Goal: Information Seeking & Learning: Find specific fact

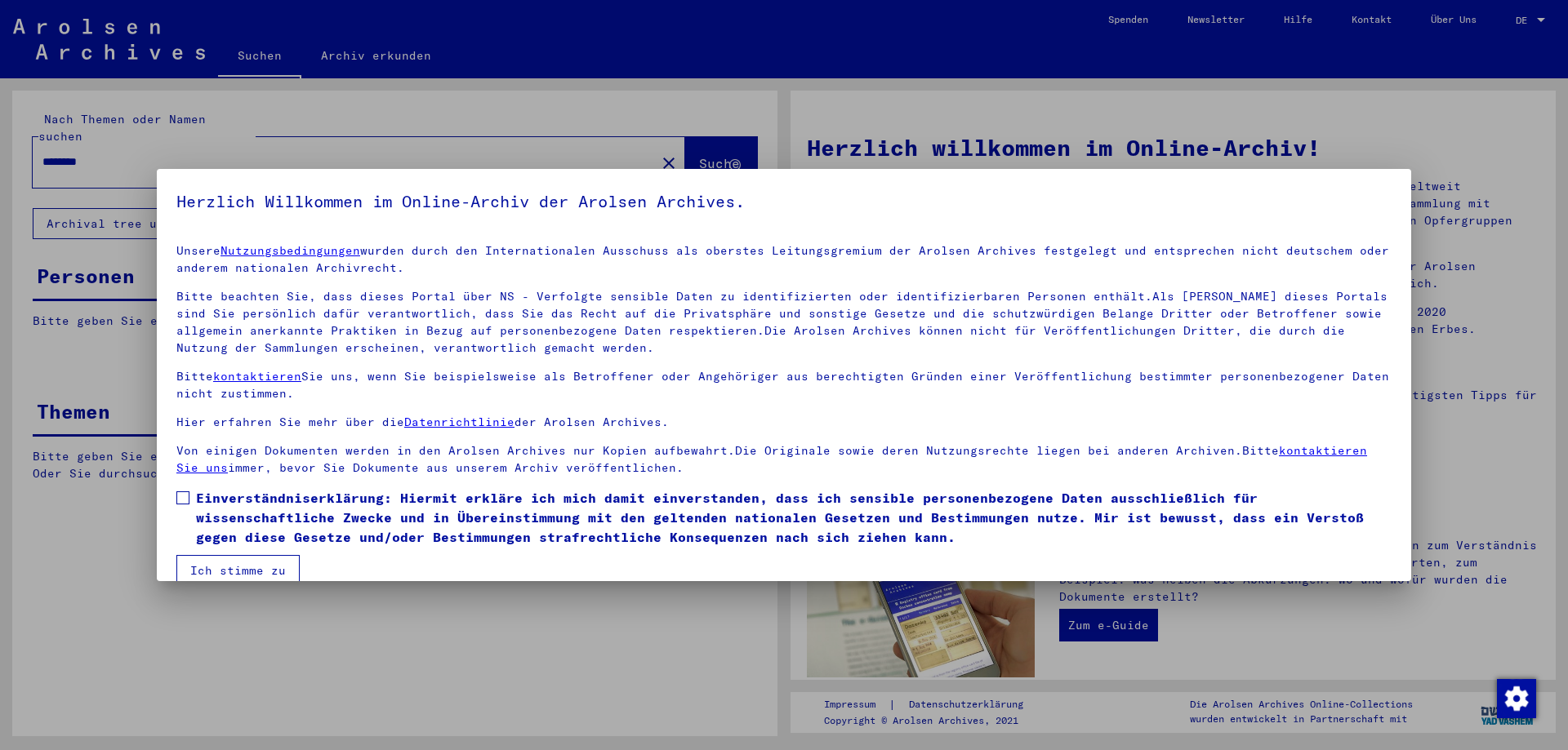
click at [192, 145] on div at bounding box center [784, 375] width 1568 height 750
click at [181, 494] on span at bounding box center [182, 497] width 13 height 13
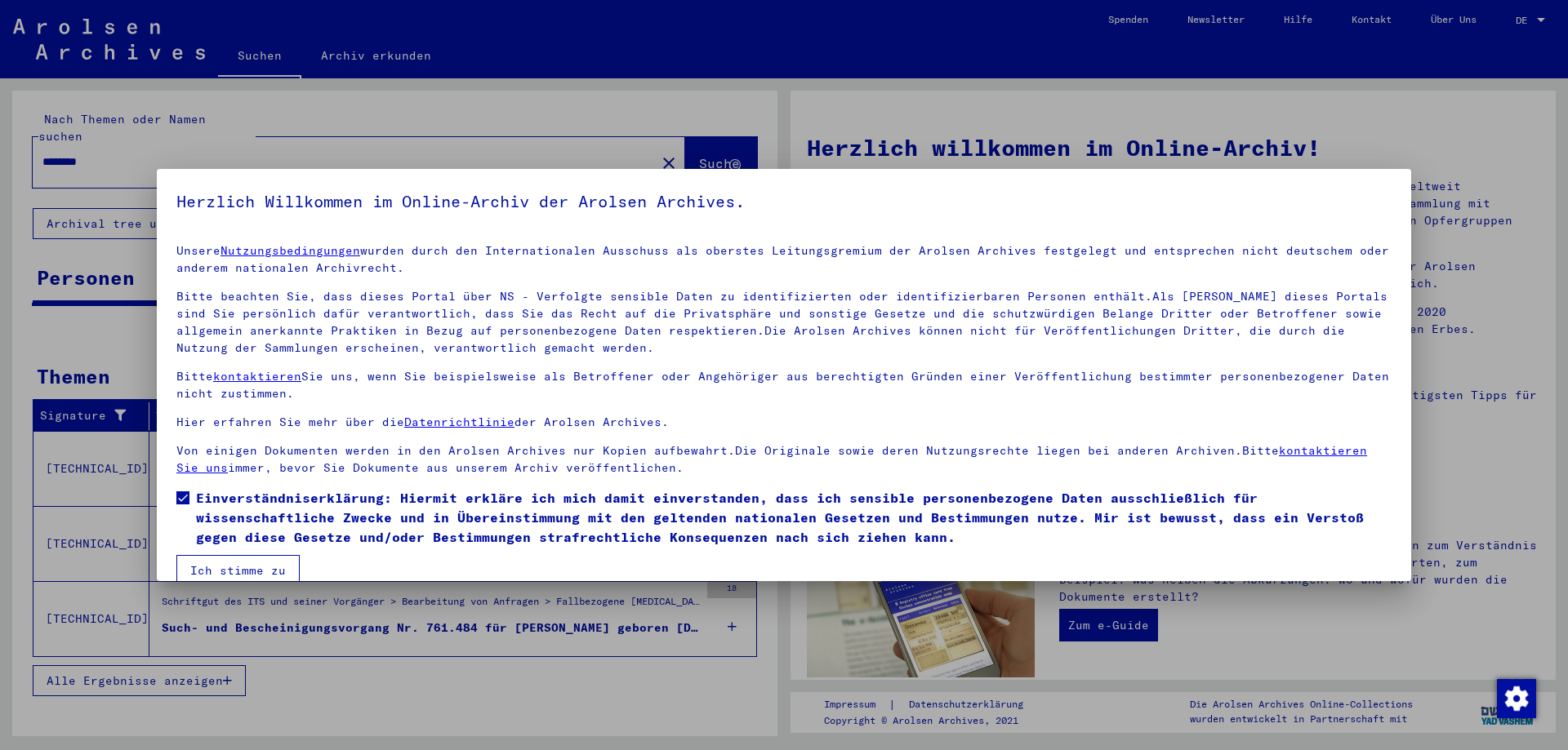
drag, startPoint x: 204, startPoint y: 559, endPoint x: 206, endPoint y: 547, distance: 12.2
click at [204, 559] on button "Ich stimme zu" at bounding box center [238, 571] width 123 height 31
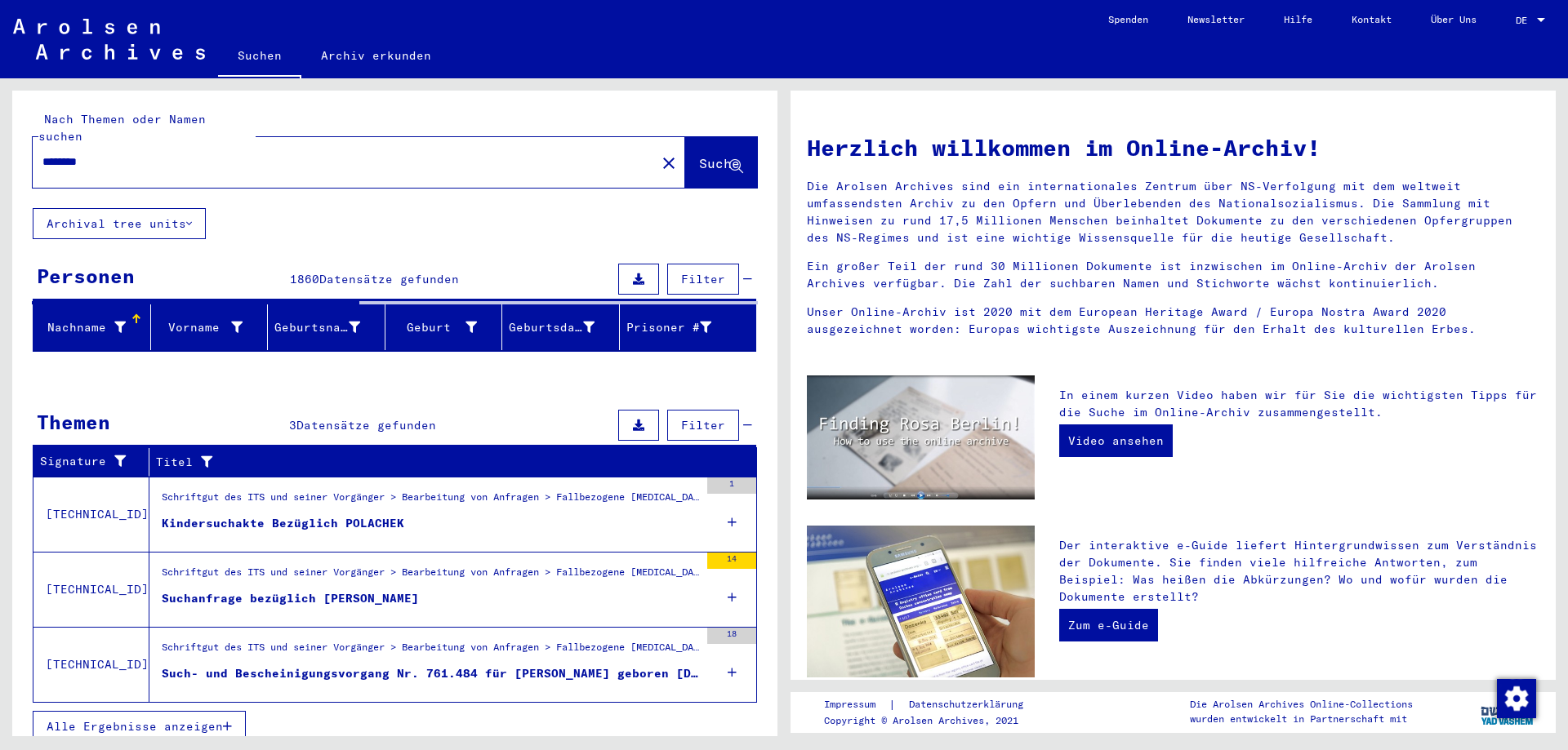
drag, startPoint x: 120, startPoint y: 150, endPoint x: 3, endPoint y: 148, distance: 117.0
click at [3, 148] on div "Nach Themen oder Namen suchen ******** close Suche Archival tree units Personen…" at bounding box center [392, 407] width 784 height 658
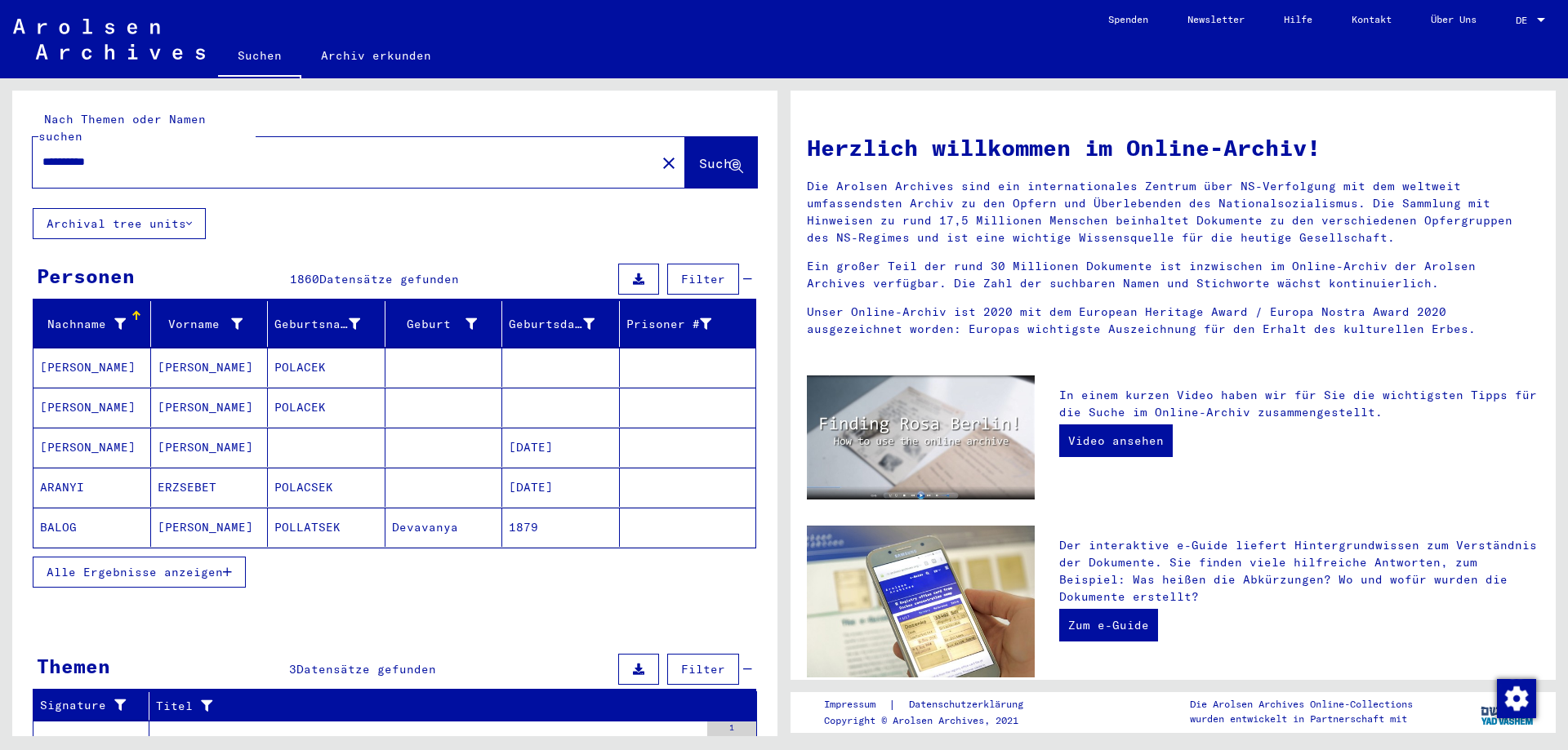
type input "**********"
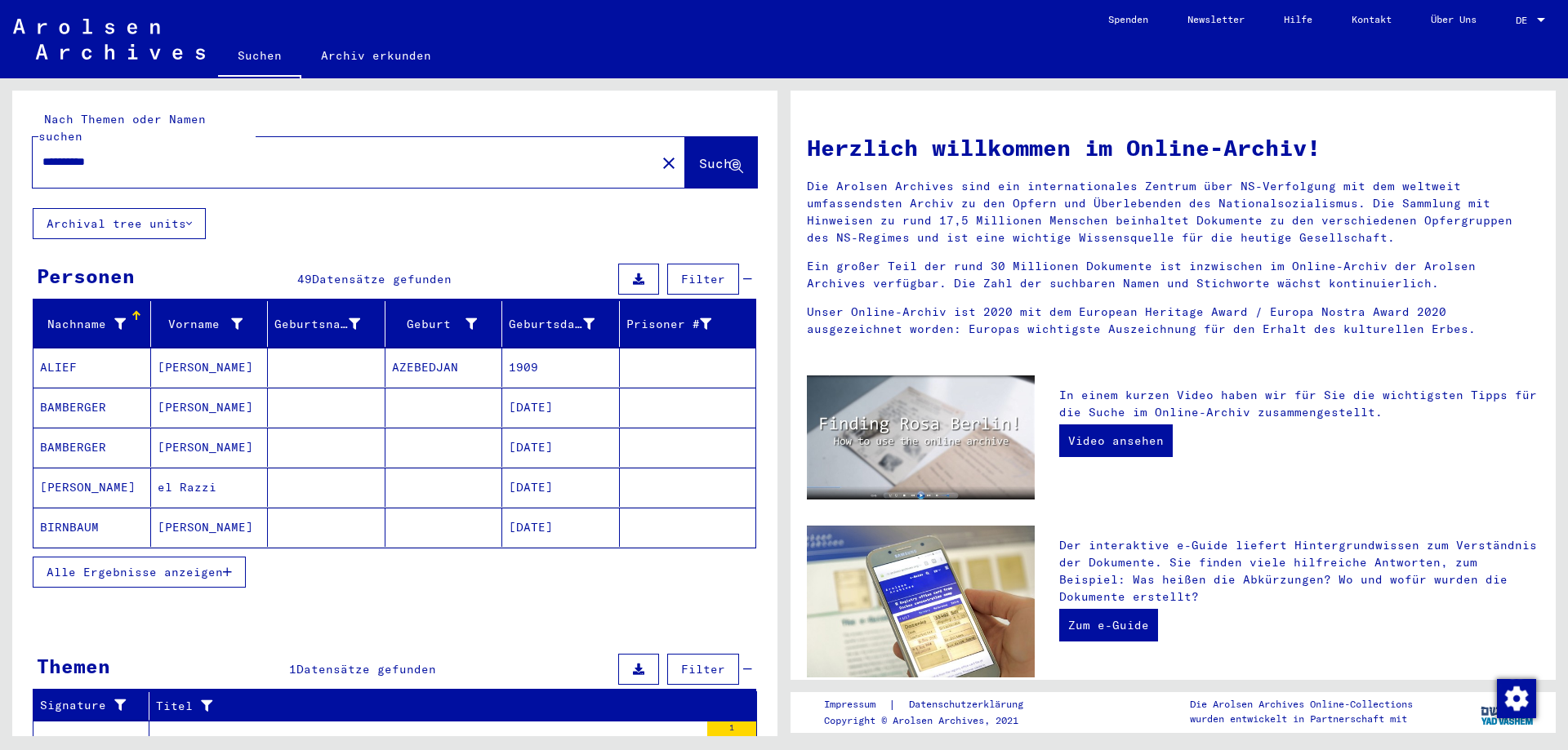
click at [230, 567] on icon "button" at bounding box center [227, 573] width 9 height 12
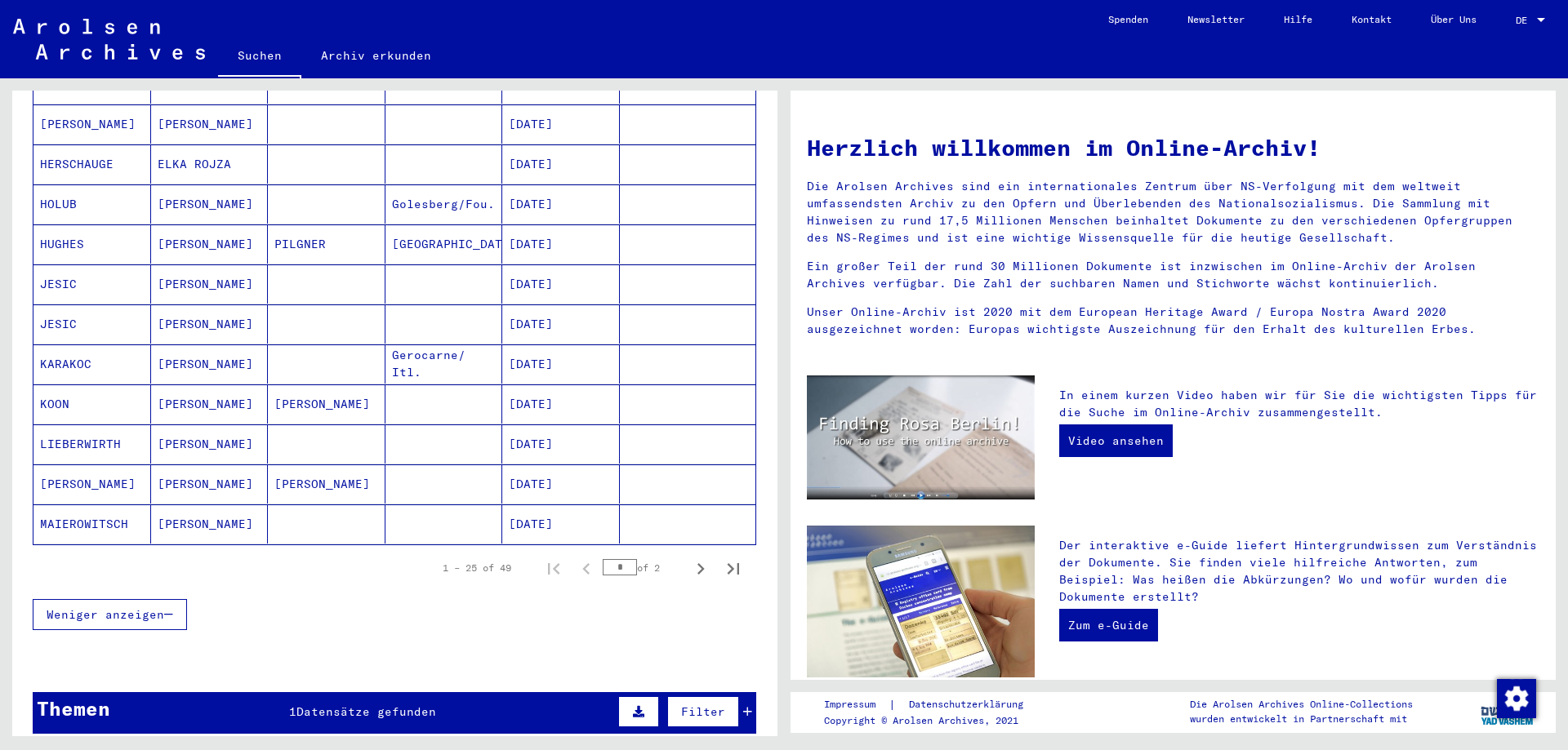
scroll to position [817, 0]
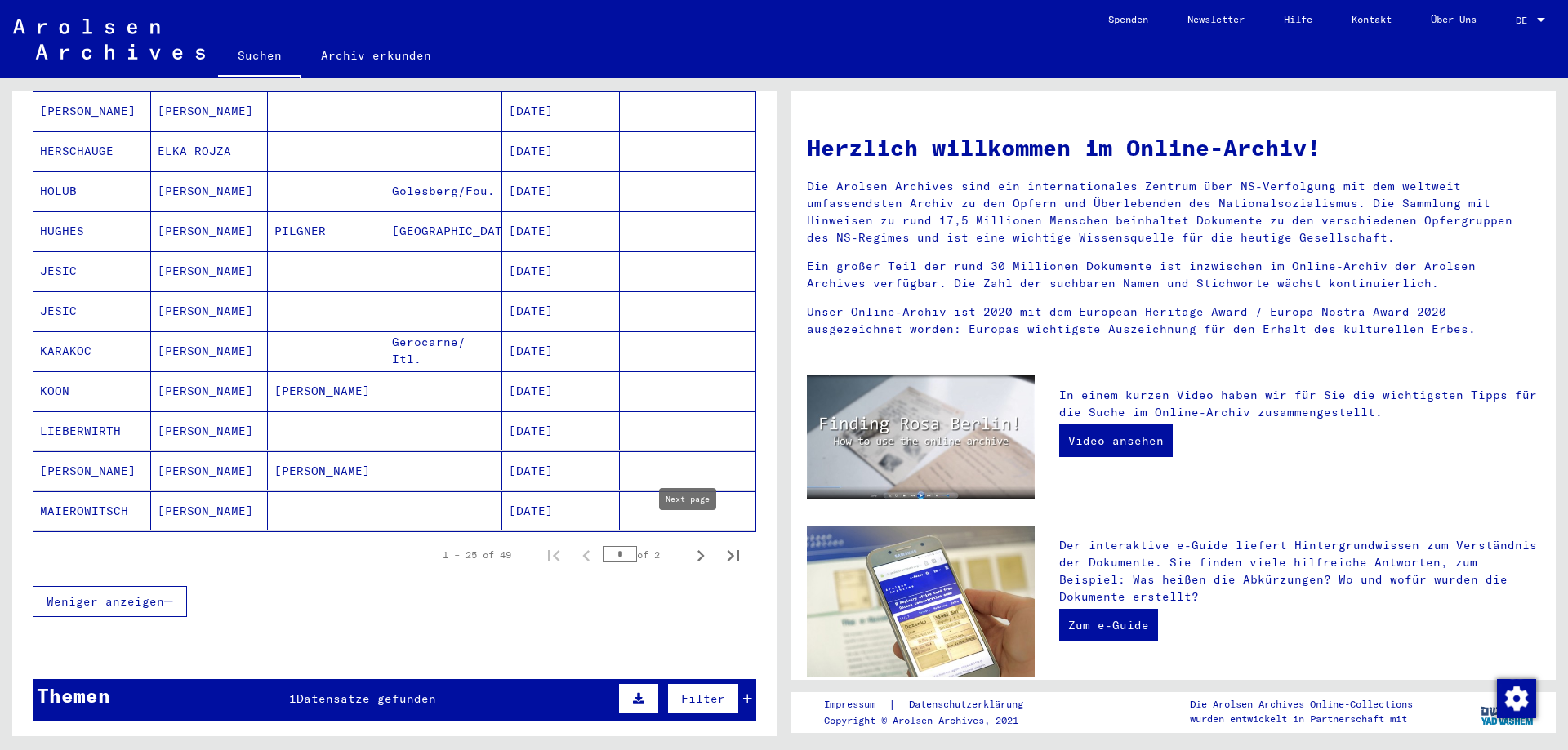
click at [696, 544] on icon "Next page" at bounding box center [700, 555] width 23 height 23
type input "*"
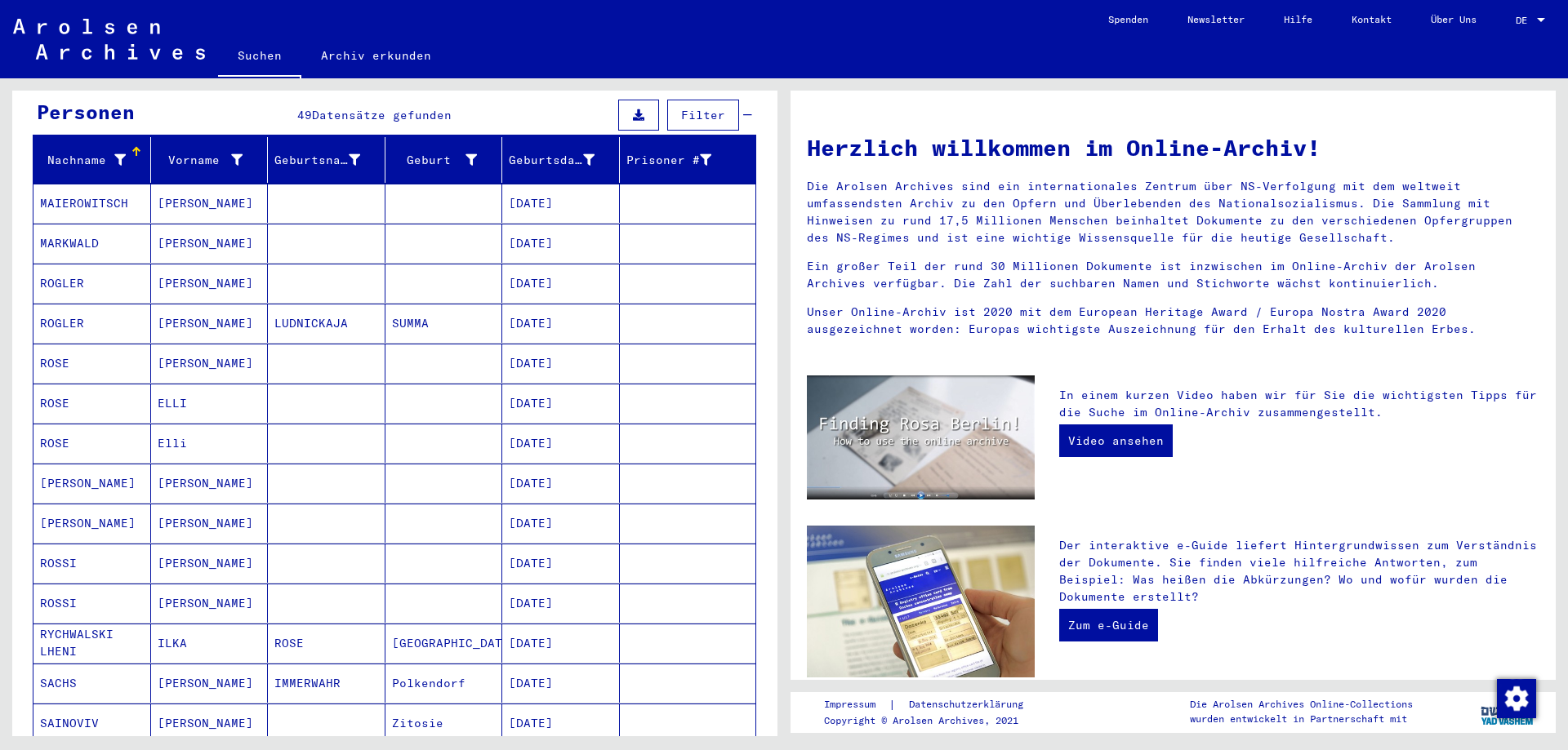
scroll to position [164, 0]
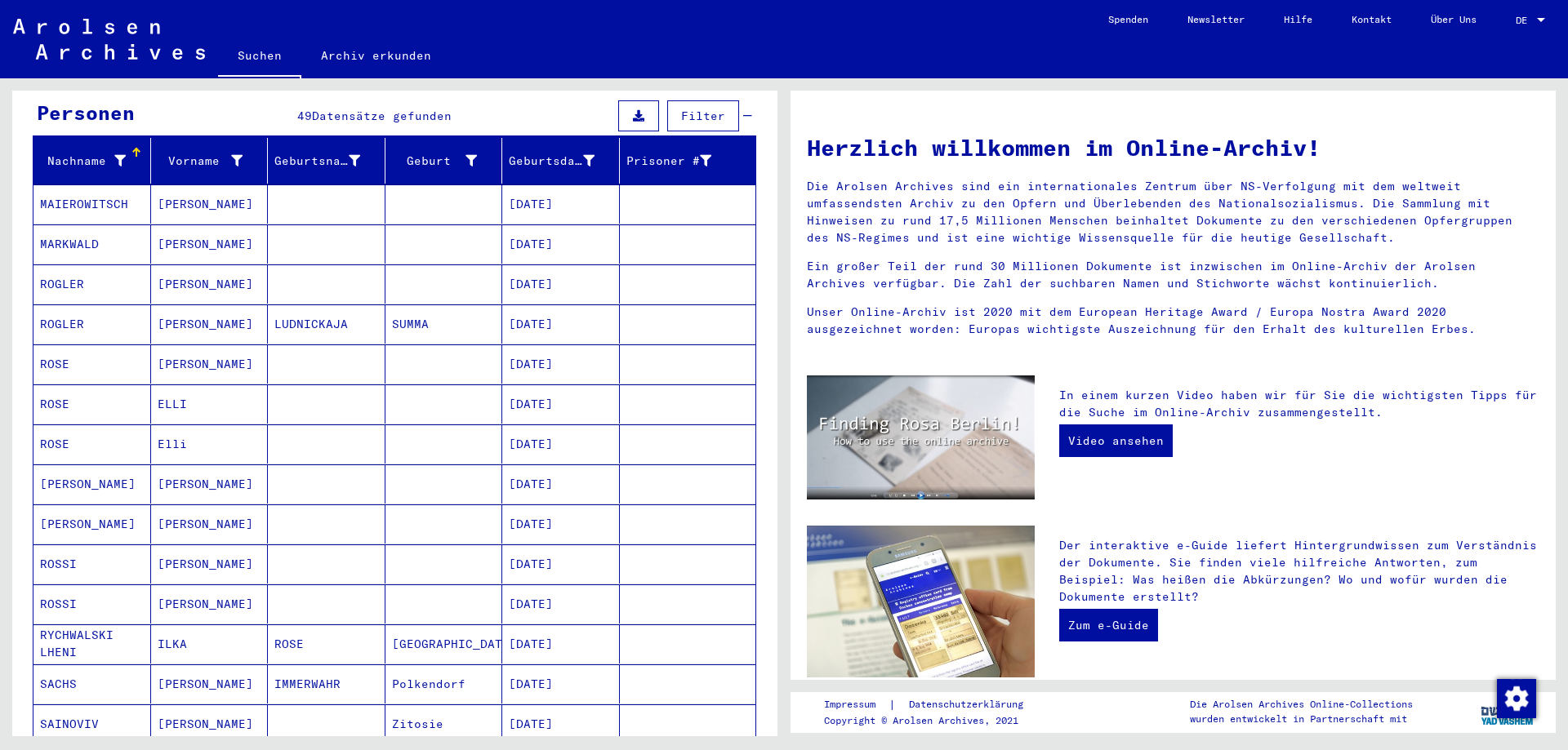
click at [61, 397] on mat-cell "ROSE" at bounding box center [92, 404] width 118 height 39
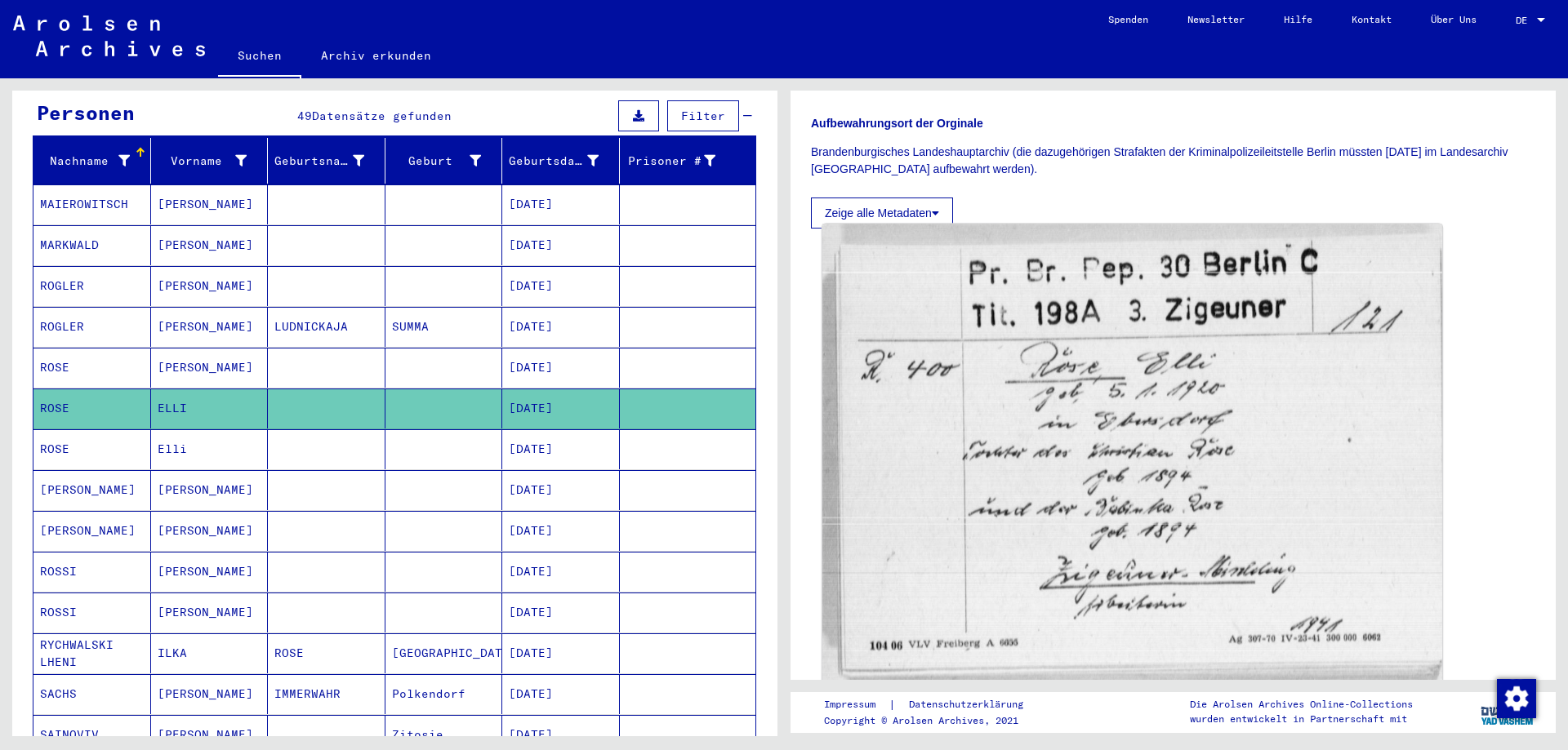
scroll to position [490, 0]
click at [1113, 527] on img at bounding box center [1132, 452] width 620 height 460
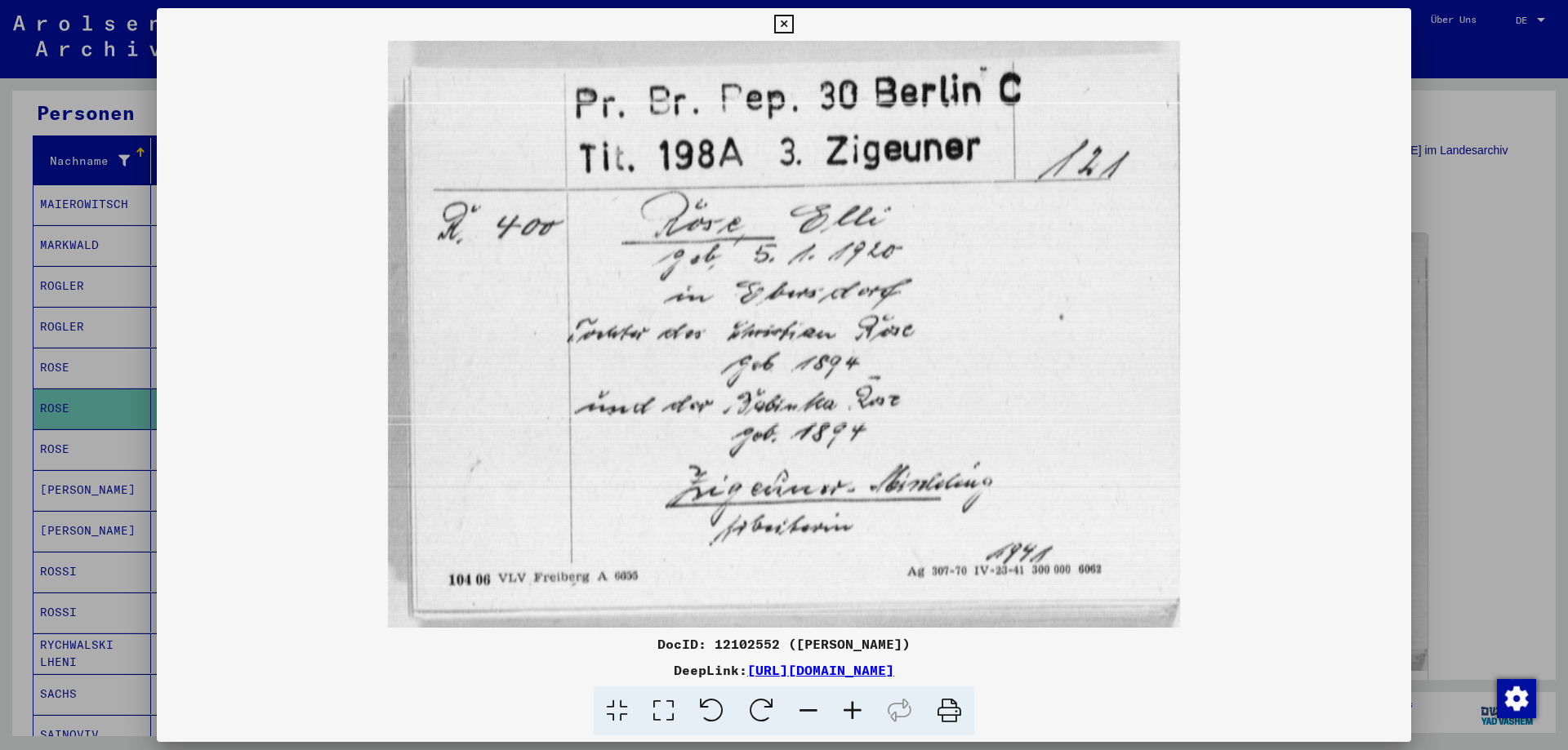
click at [941, 716] on icon at bounding box center [949, 711] width 50 height 50
click at [780, 28] on icon at bounding box center [784, 24] width 19 height 20
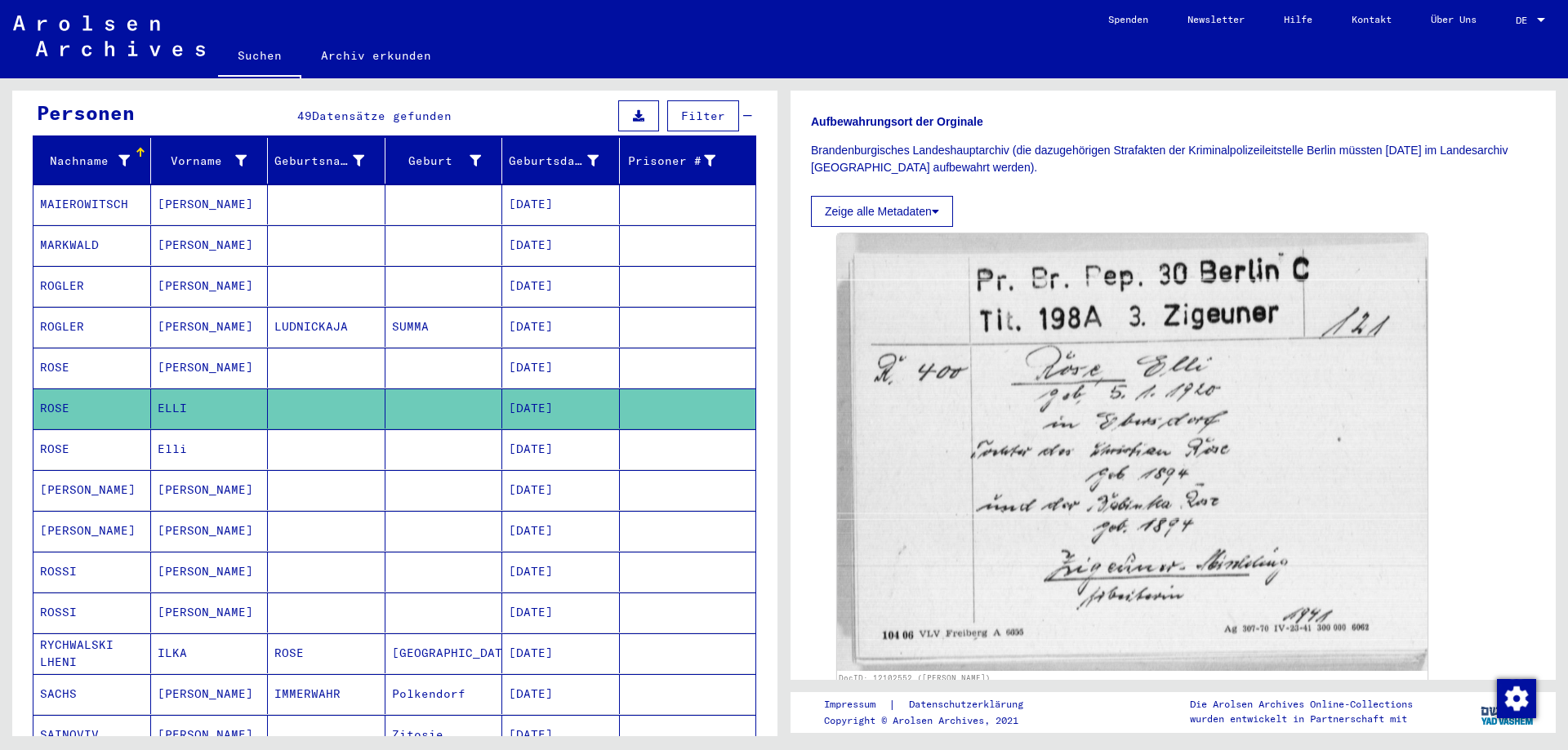
click at [873, 199] on button "Zeige alle Metadaten" at bounding box center [881, 211] width 142 height 31
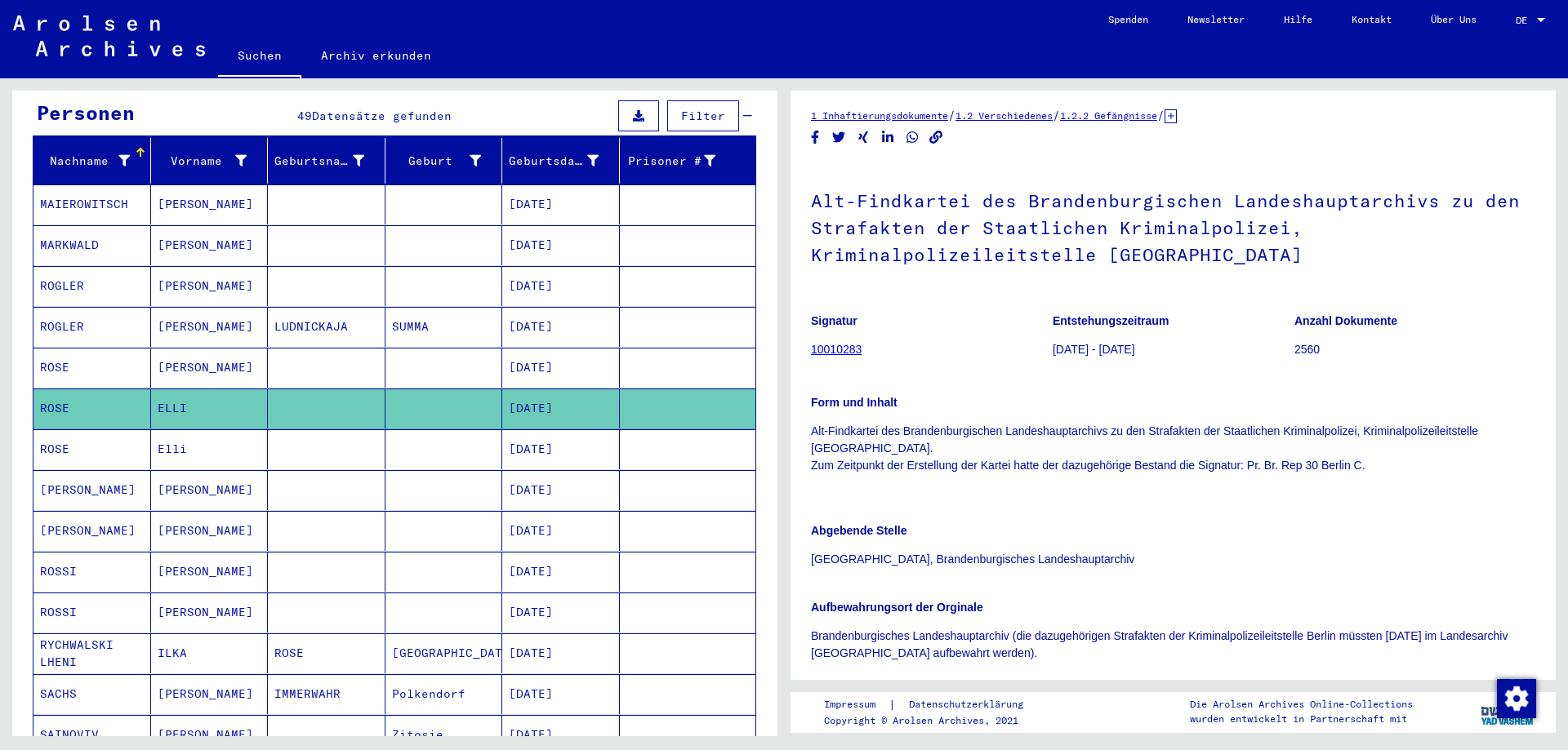
scroll to position [0, 0]
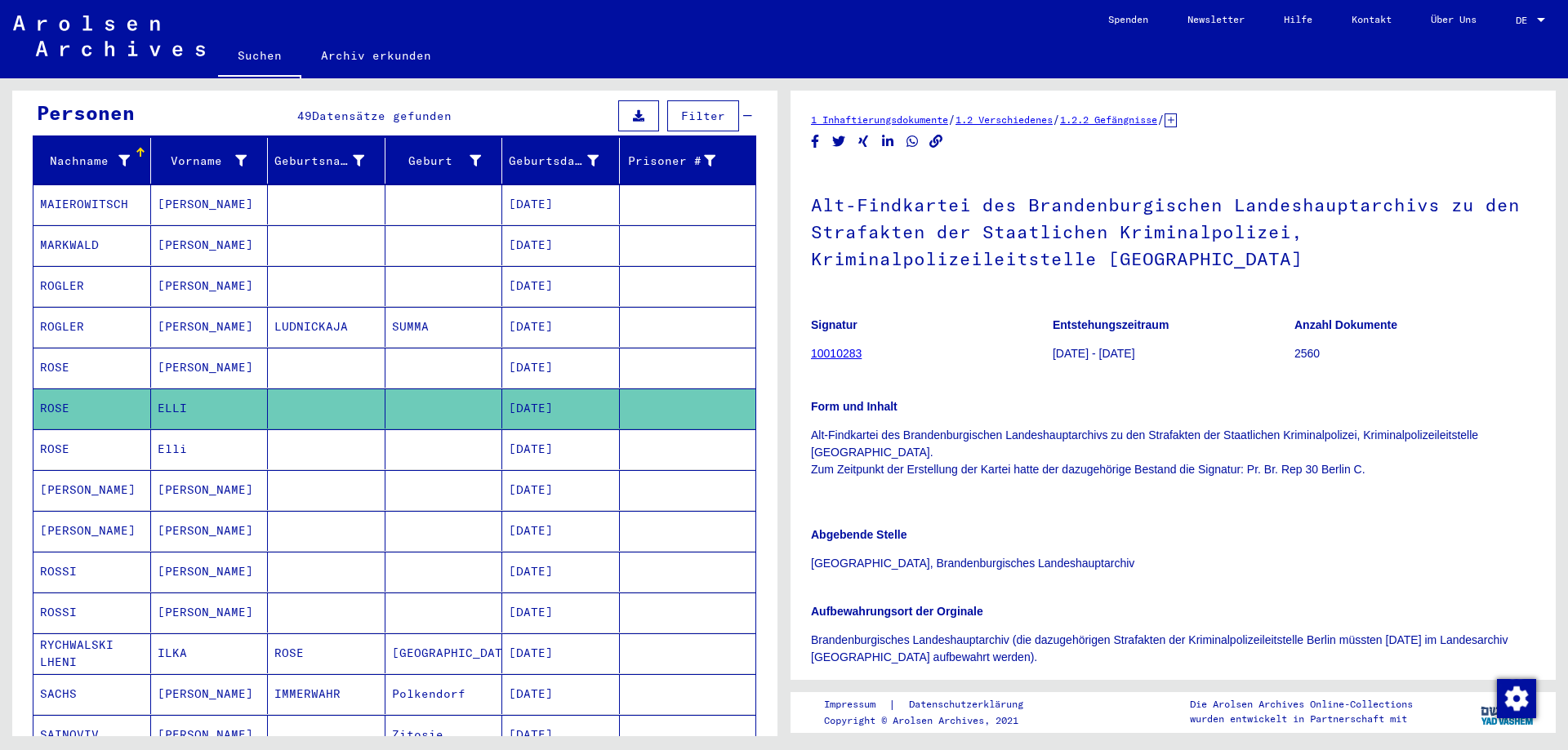
click at [1177, 123] on icon at bounding box center [1170, 120] width 13 height 14
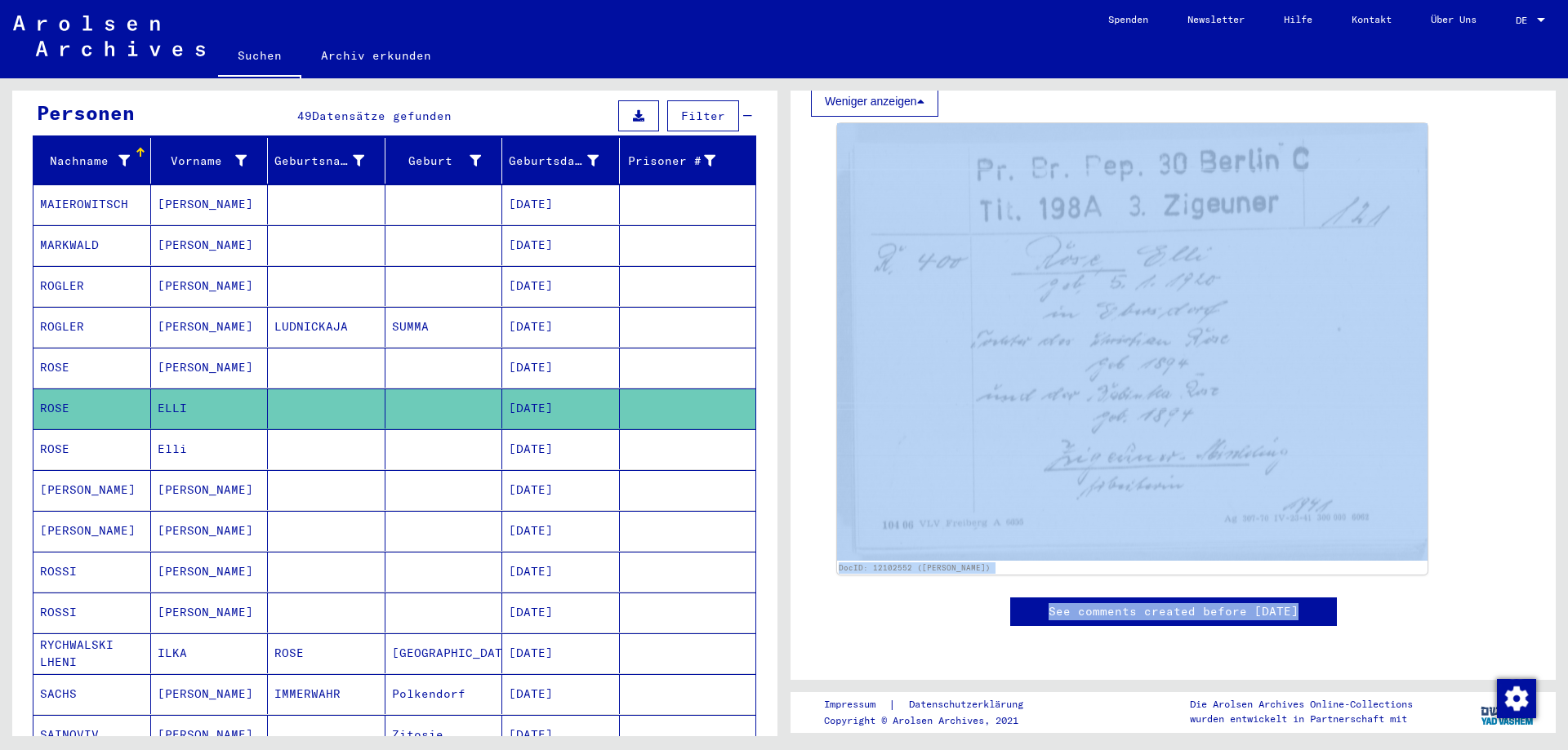
scroll to position [913, 0]
drag, startPoint x: 807, startPoint y: 119, endPoint x: 1514, endPoint y: 488, distance: 797.5
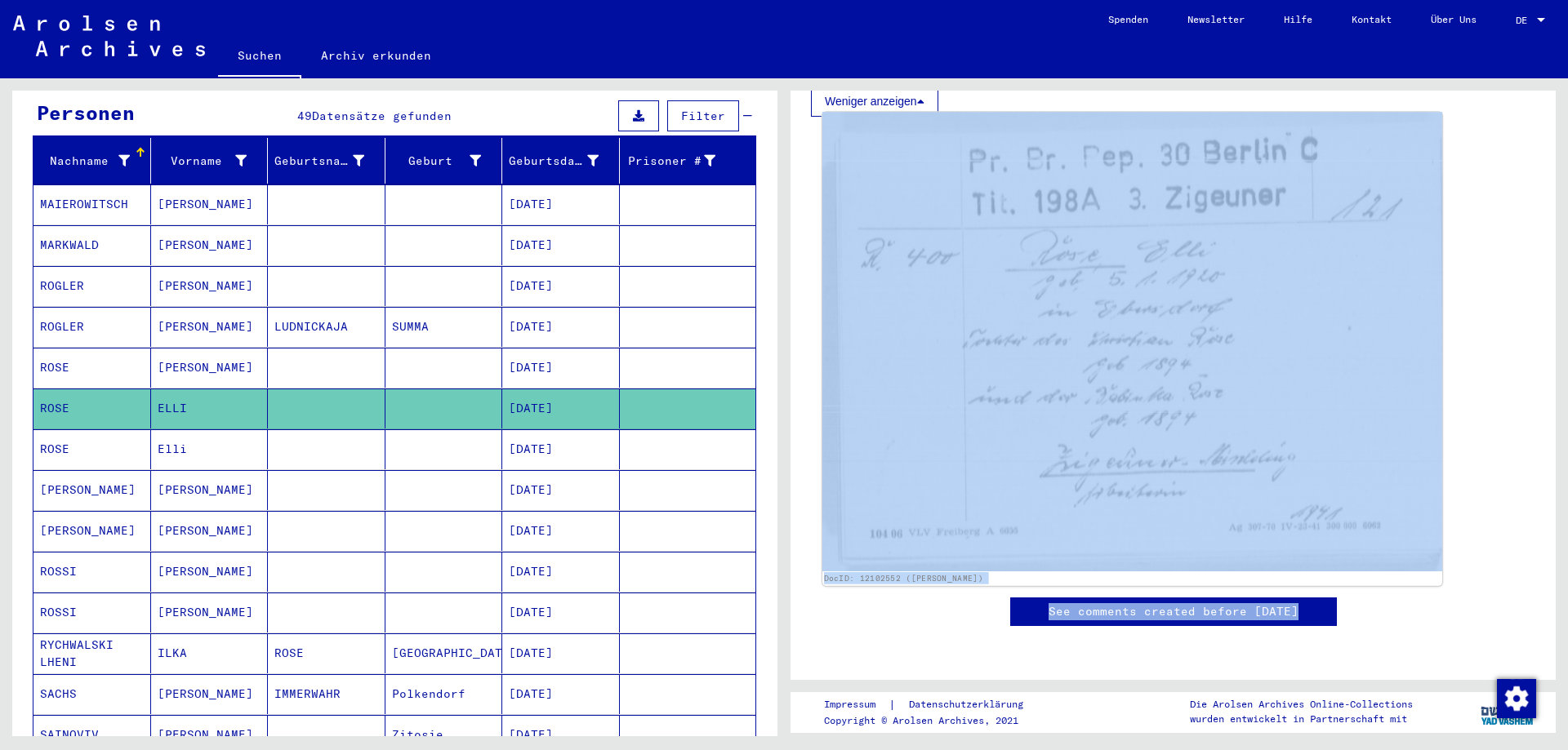
drag, startPoint x: 1155, startPoint y: 328, endPoint x: 1099, endPoint y: 193, distance: 146.2
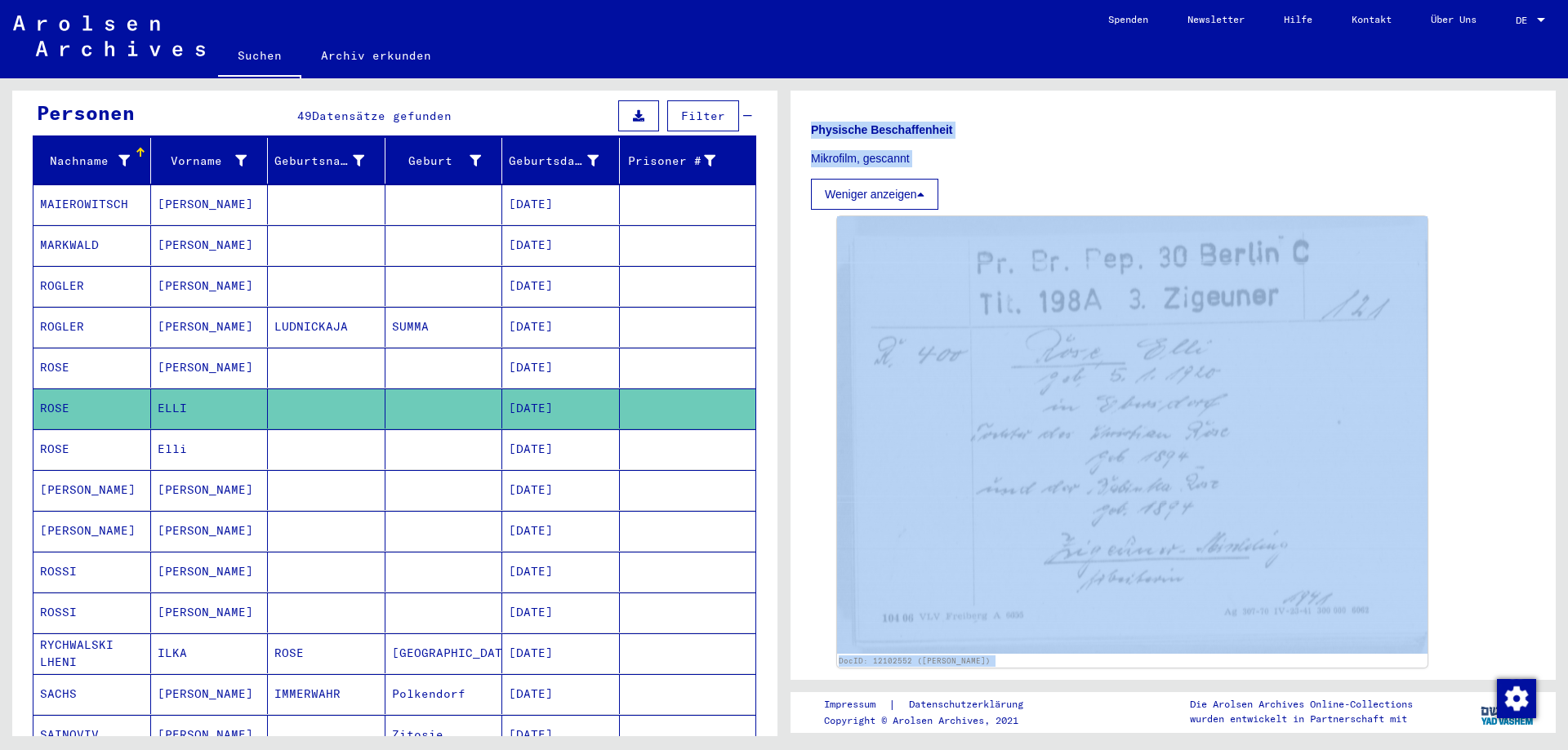
scroll to position [668, 0]
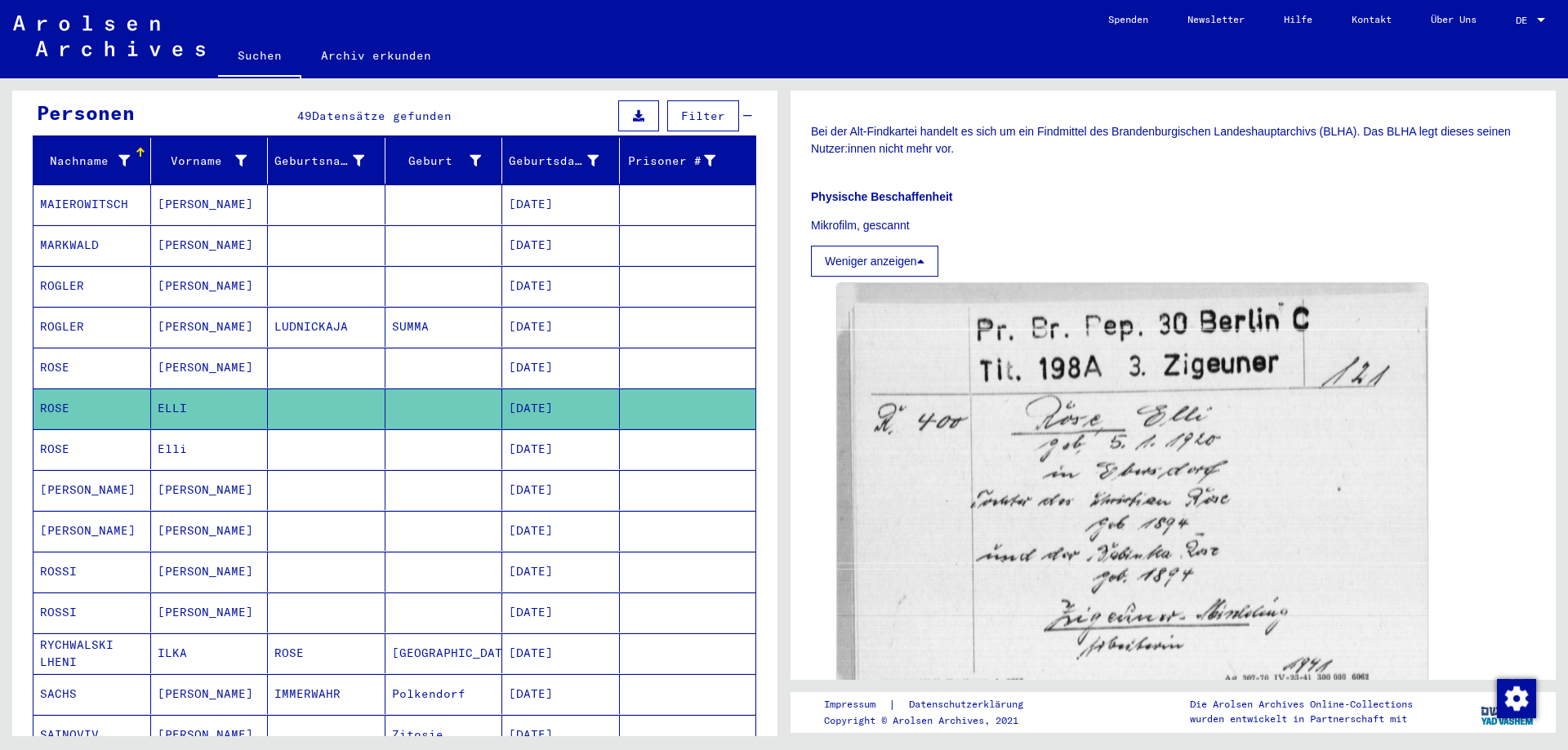
click at [191, 440] on mat-cell "Elli" at bounding box center [210, 449] width 118 height 40
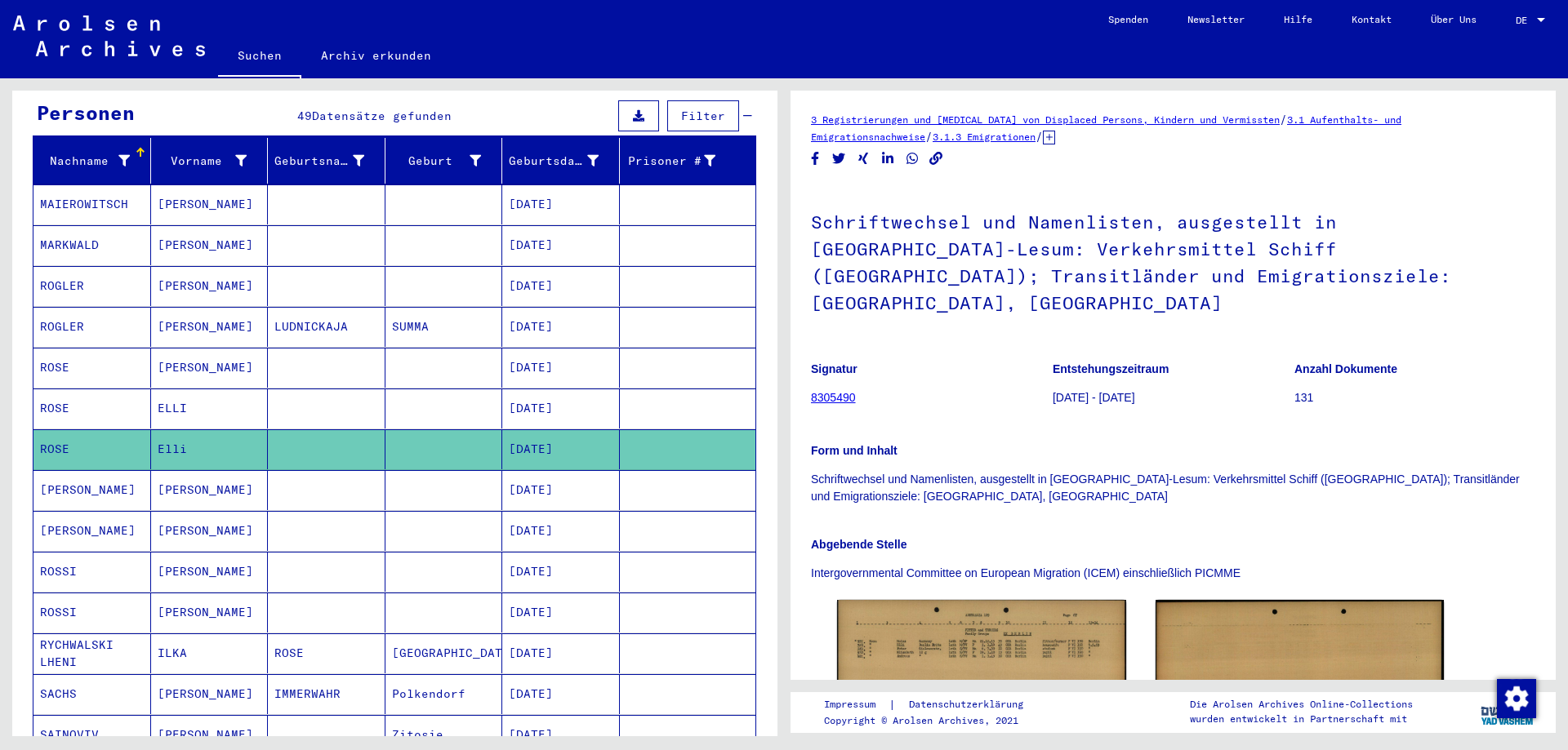
click at [1055, 133] on icon at bounding box center [1049, 137] width 13 height 14
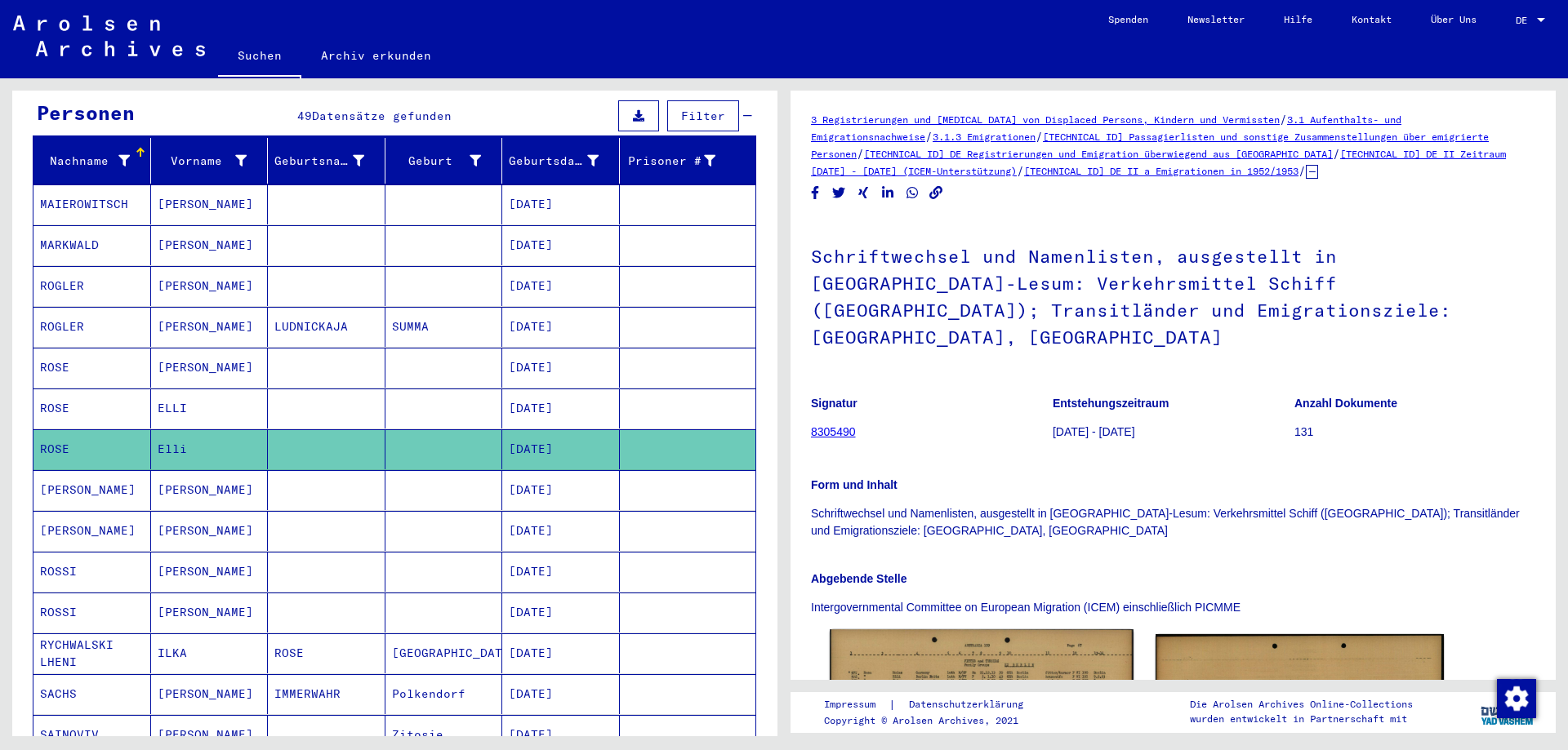
click at [974, 656] on img at bounding box center [980, 724] width 303 height 189
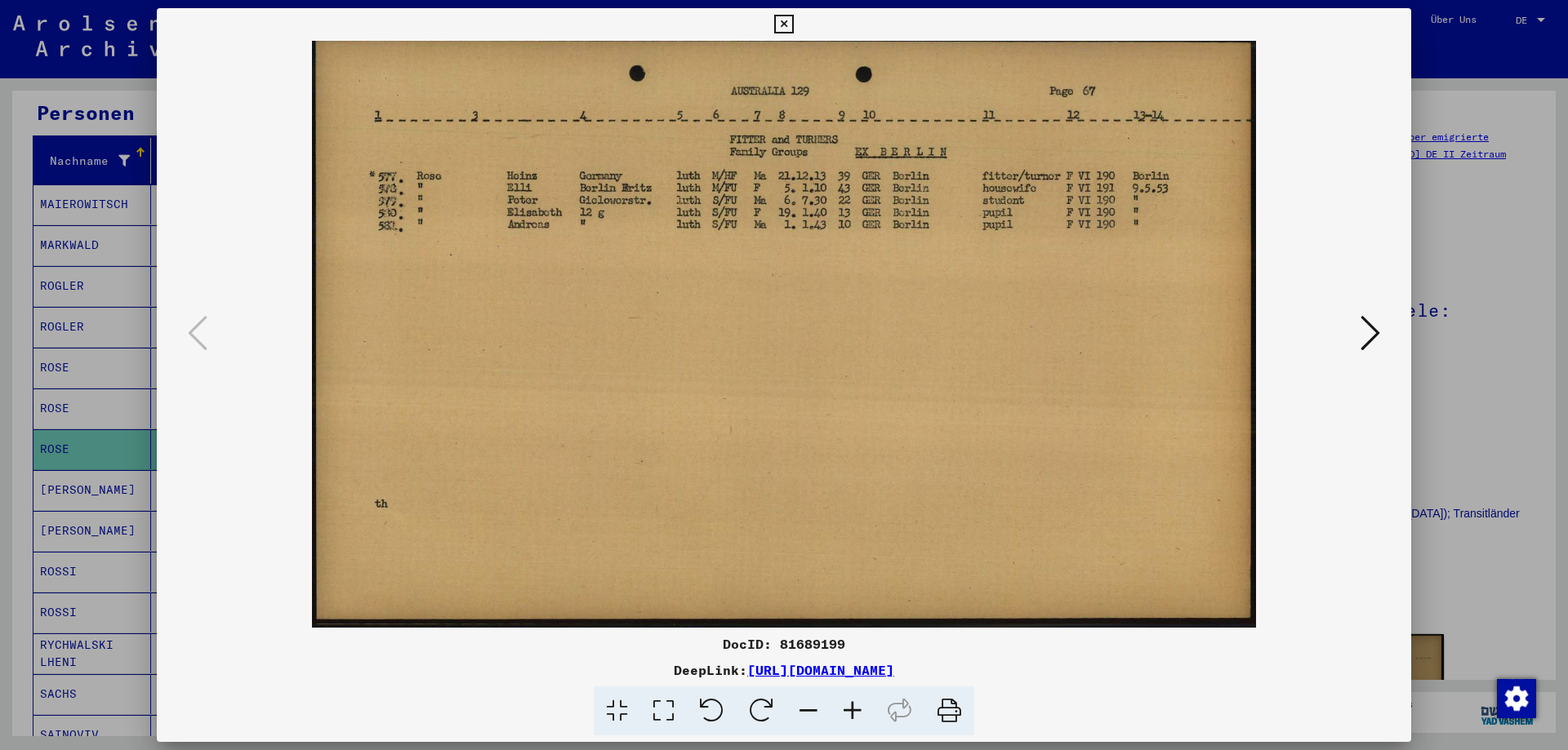
click at [784, 19] on icon at bounding box center [784, 24] width 19 height 20
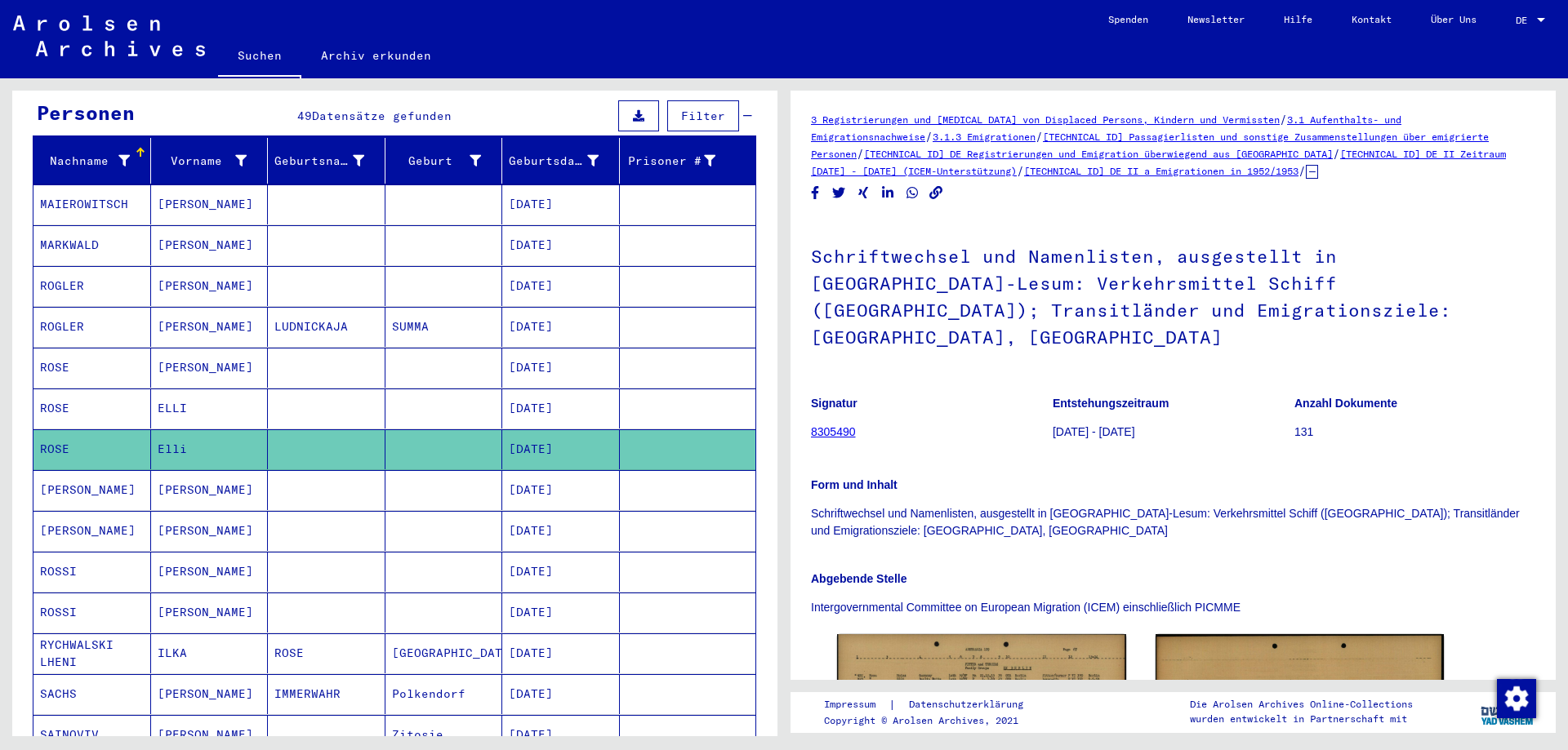
click at [201, 484] on mat-cell "[PERSON_NAME]" at bounding box center [210, 490] width 118 height 40
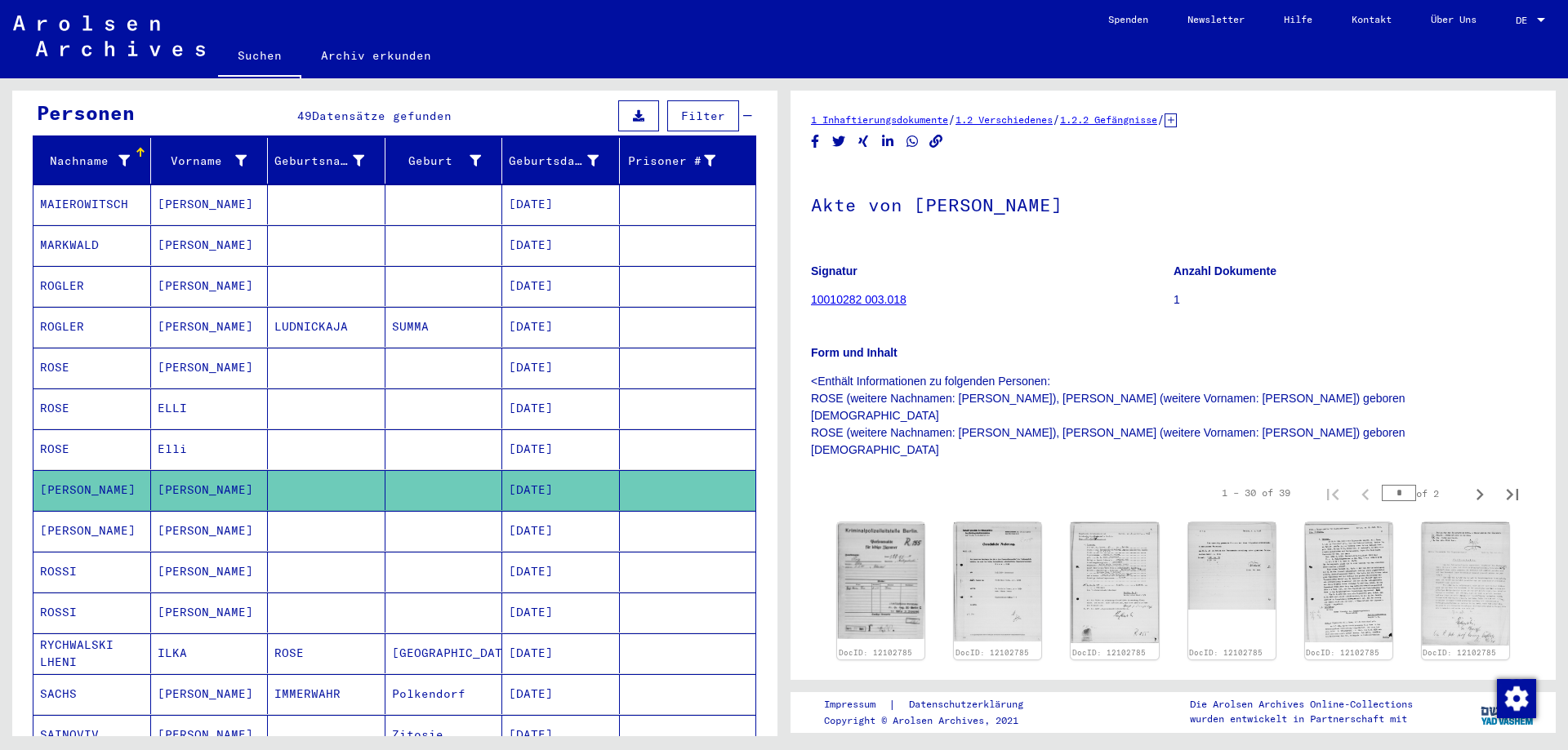
click at [1177, 124] on icon at bounding box center [1170, 120] width 13 height 14
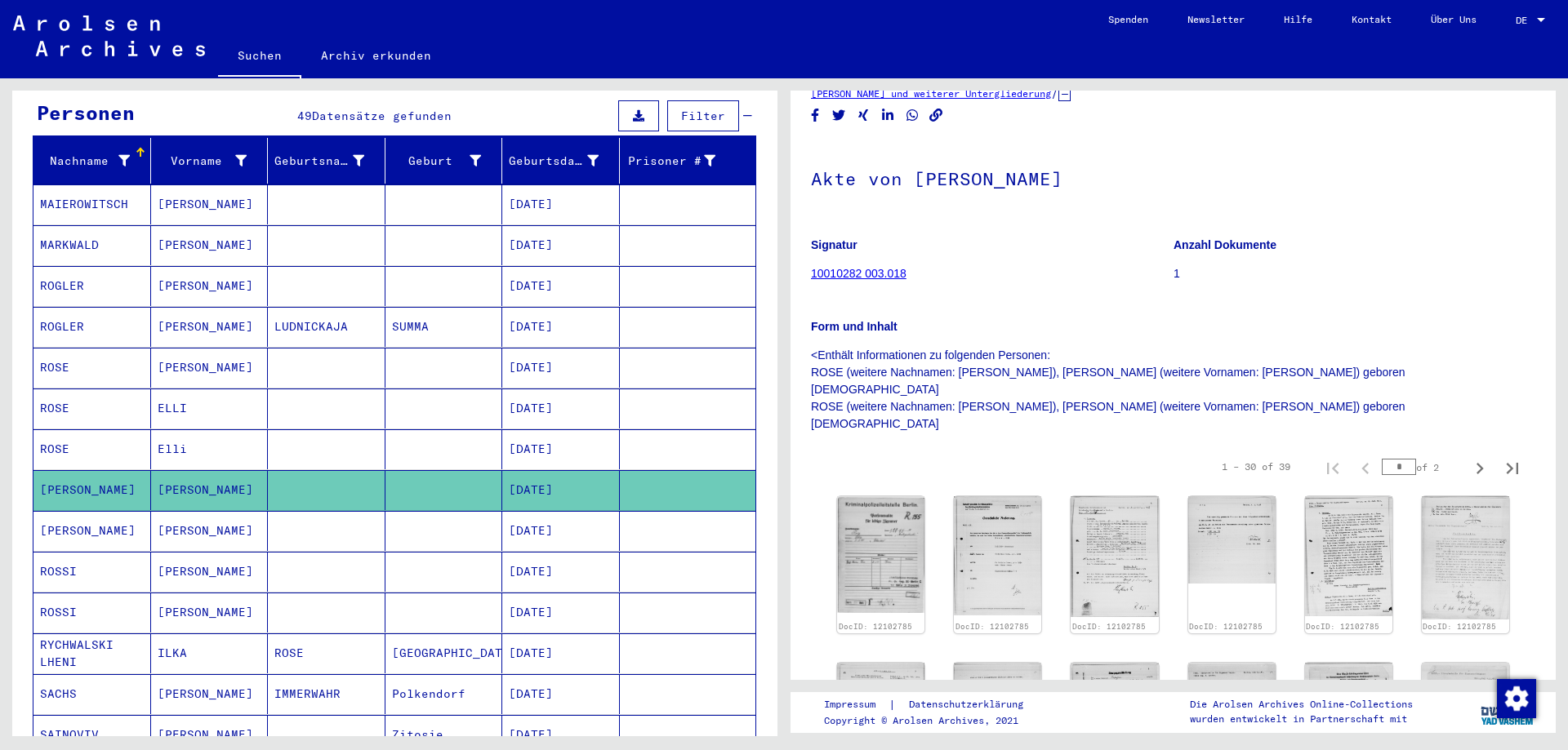
scroll to position [164, 0]
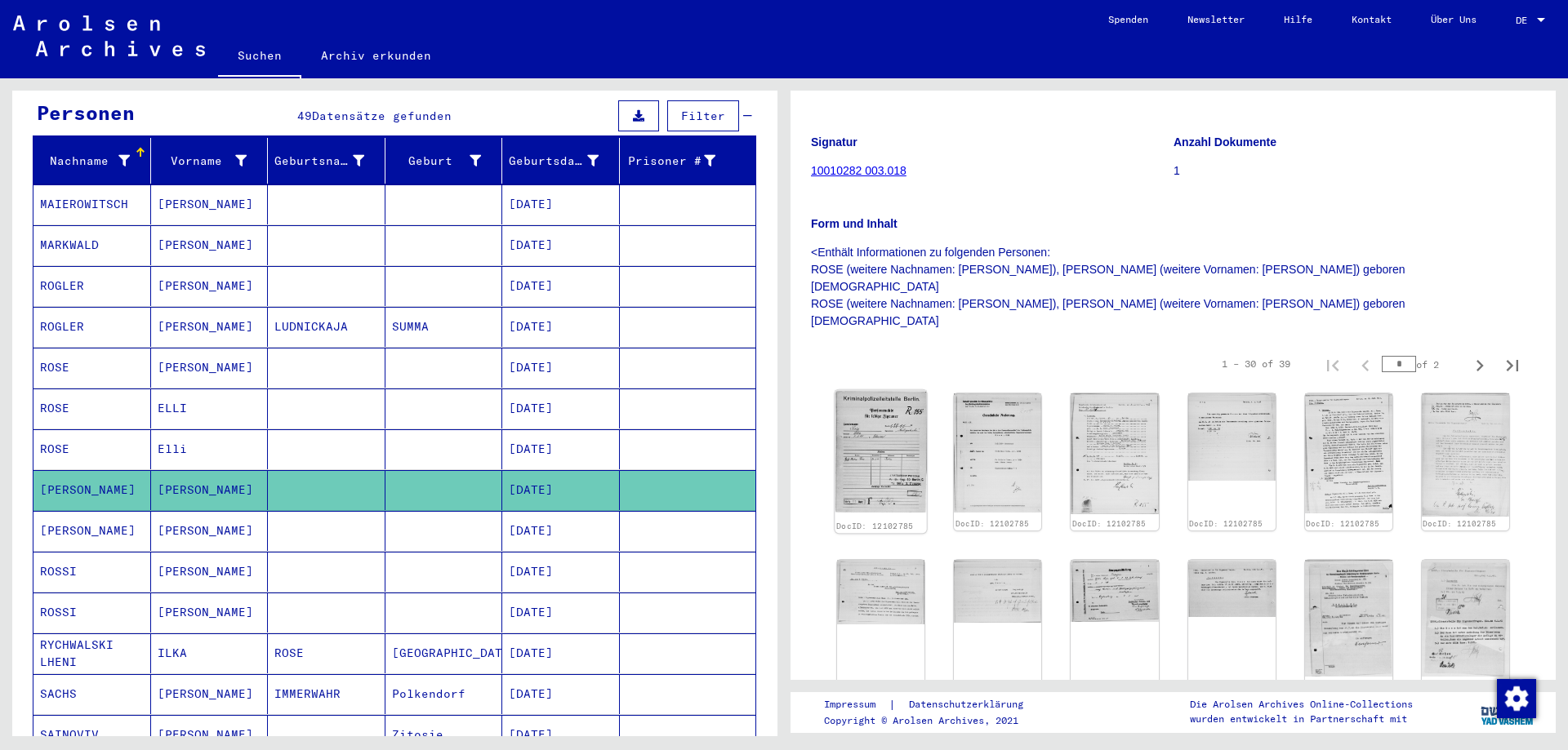
click at [871, 422] on img at bounding box center [880, 451] width 92 height 122
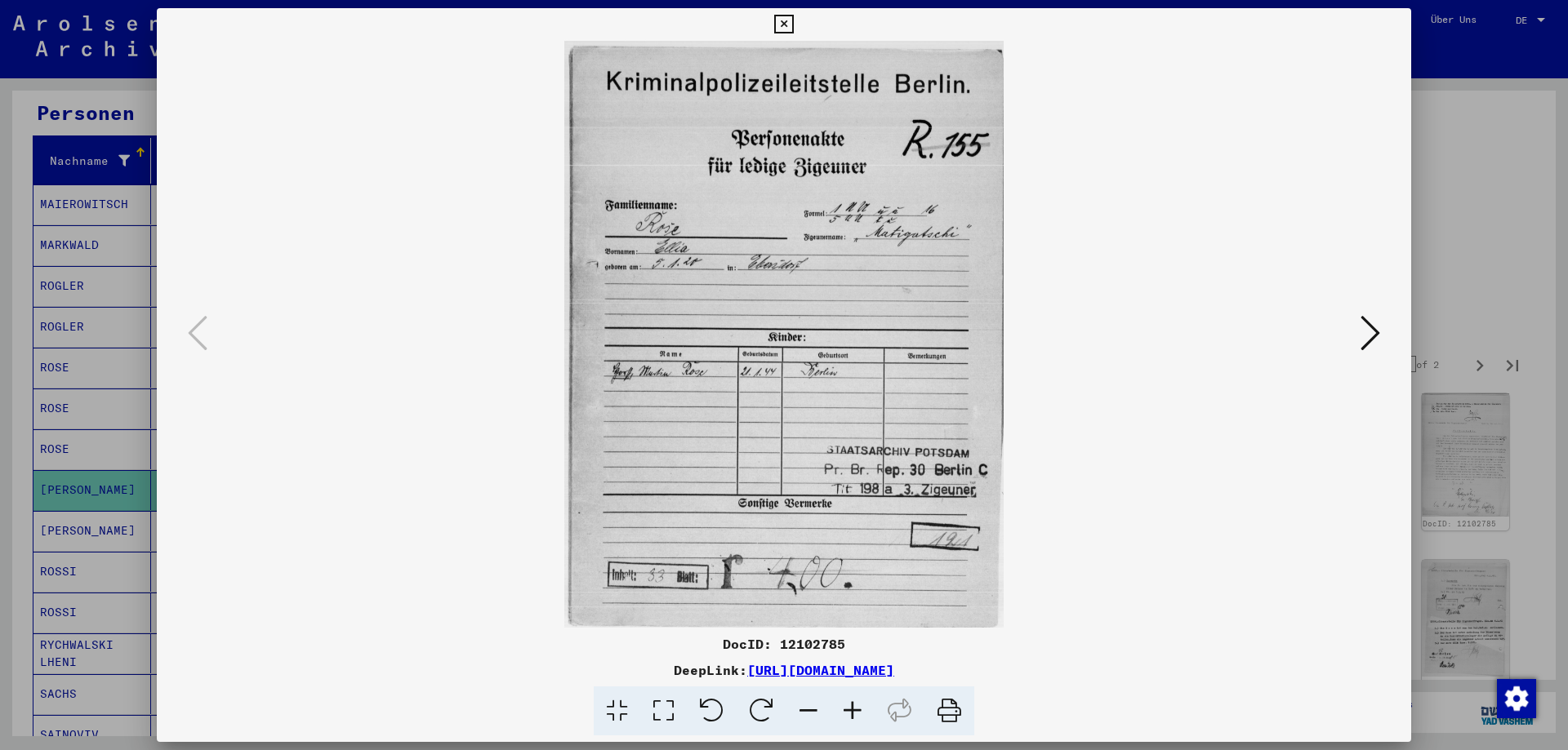
click at [1370, 327] on icon at bounding box center [1370, 333] width 20 height 39
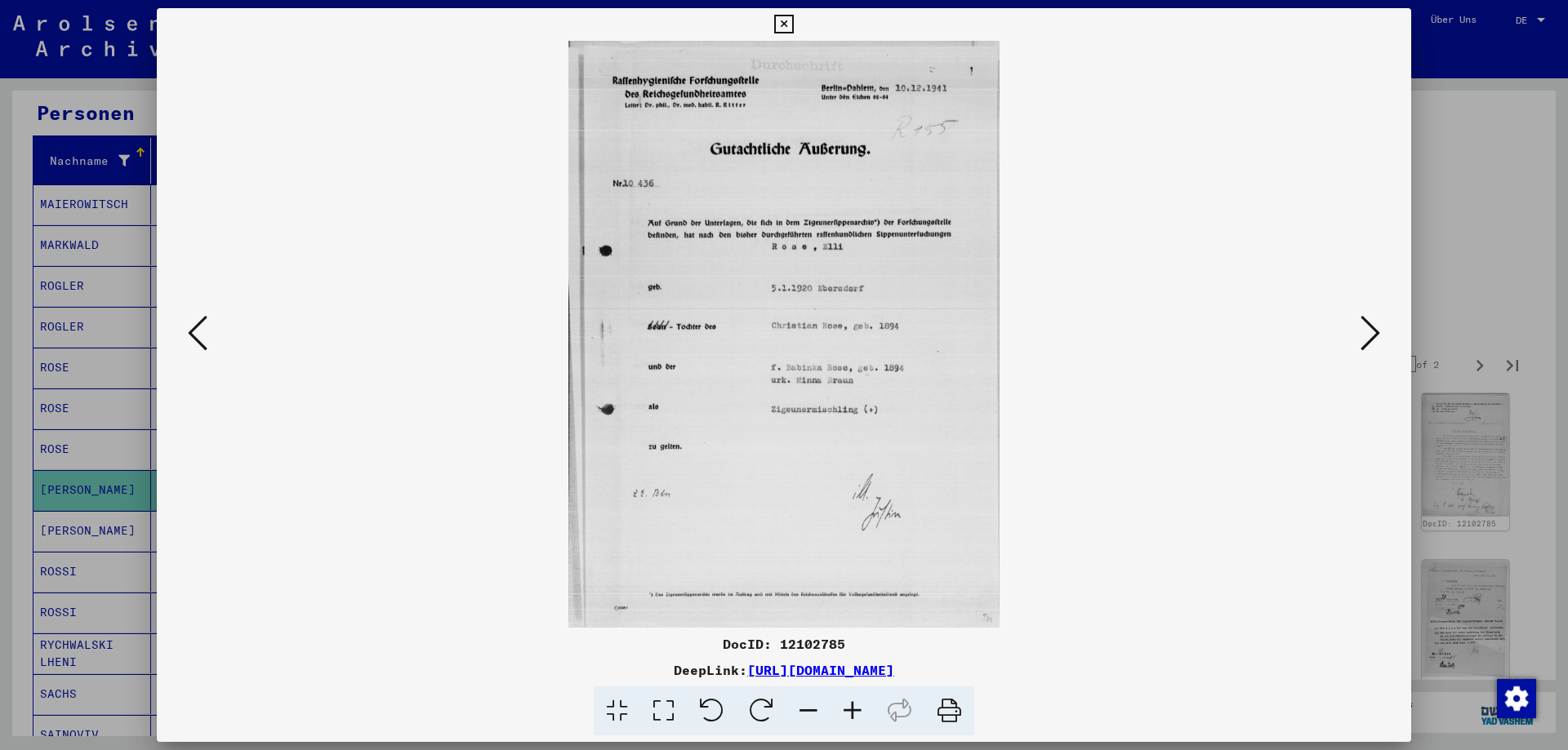
click at [1370, 327] on icon at bounding box center [1370, 333] width 20 height 39
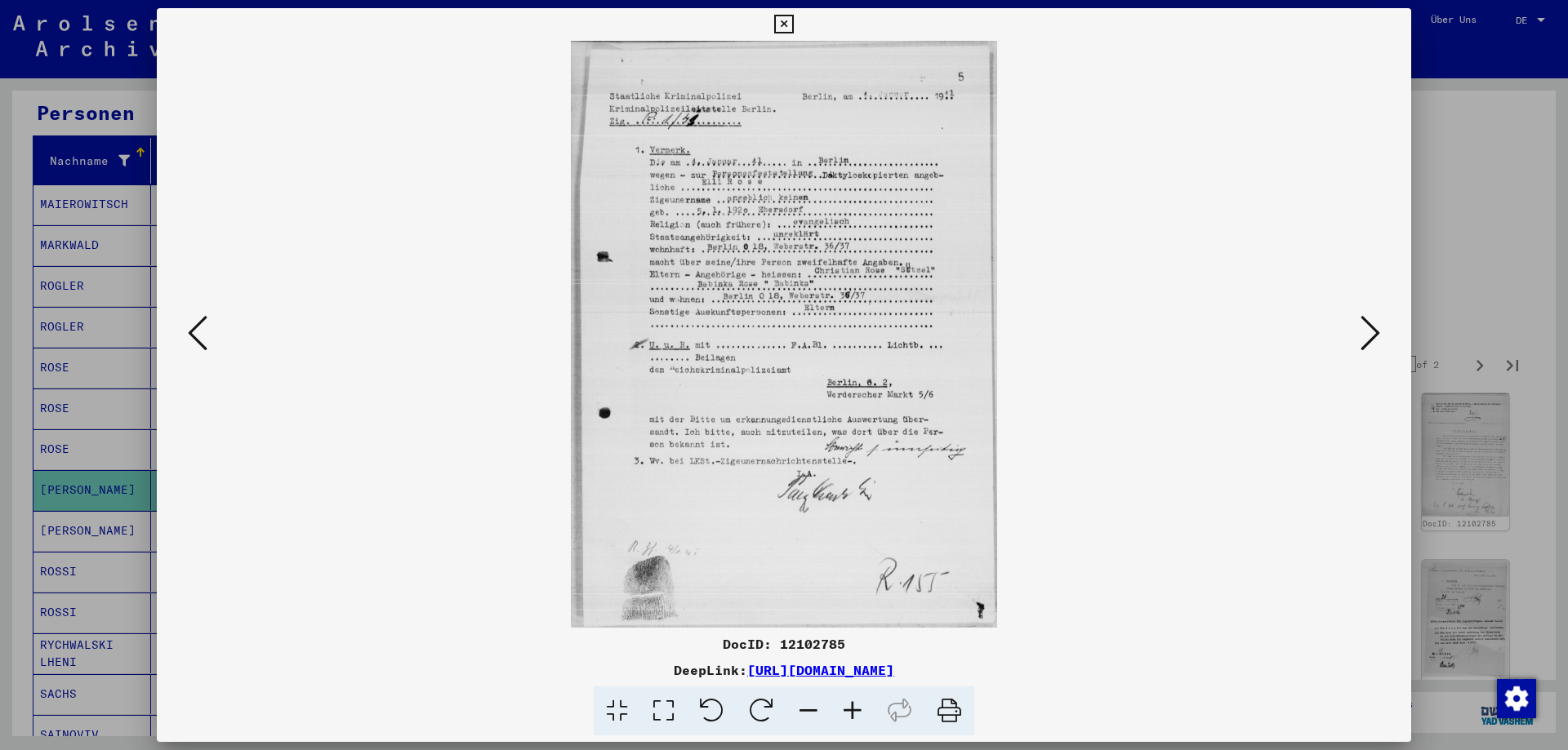
click at [1370, 327] on icon at bounding box center [1370, 333] width 20 height 39
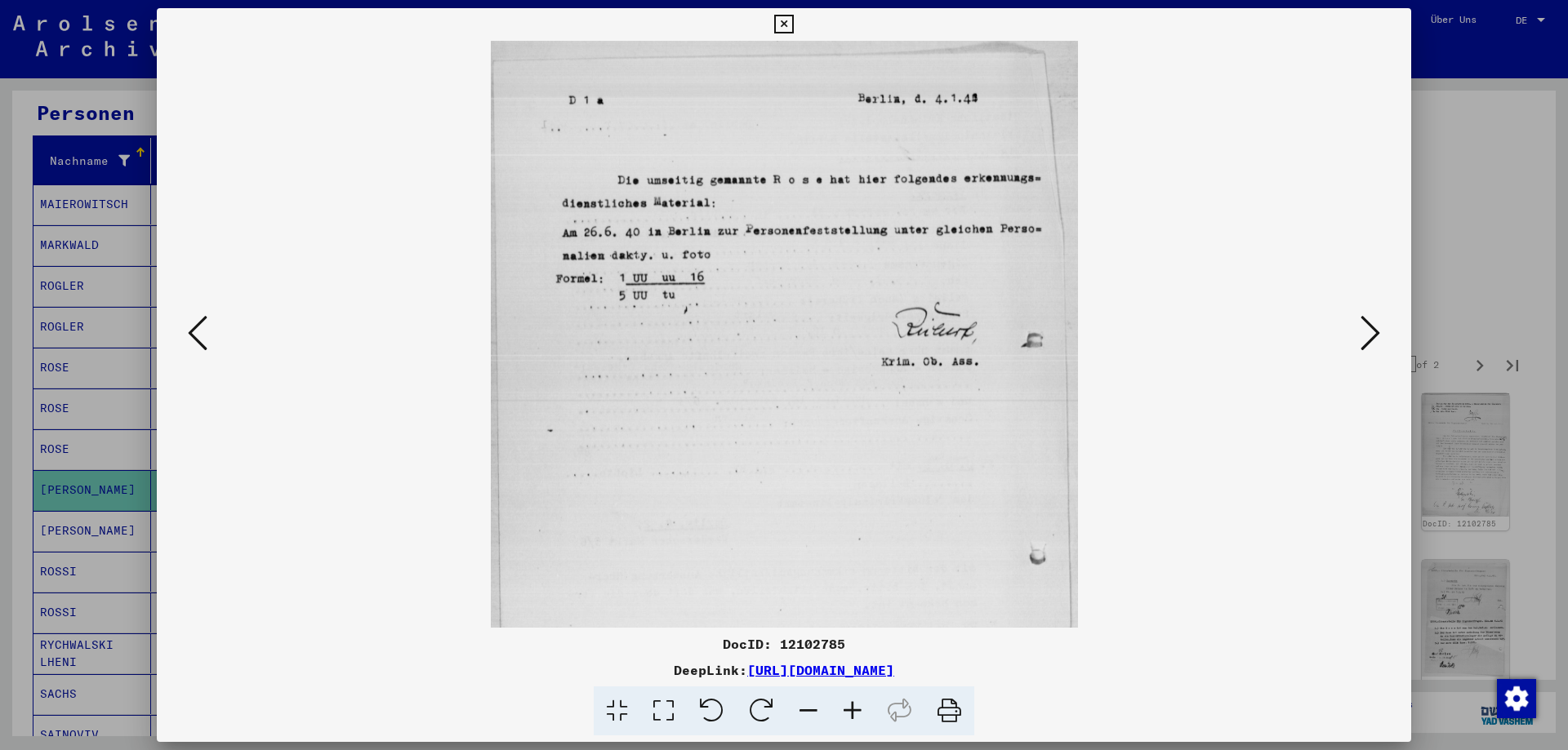
click at [1370, 327] on icon at bounding box center [1370, 333] width 20 height 39
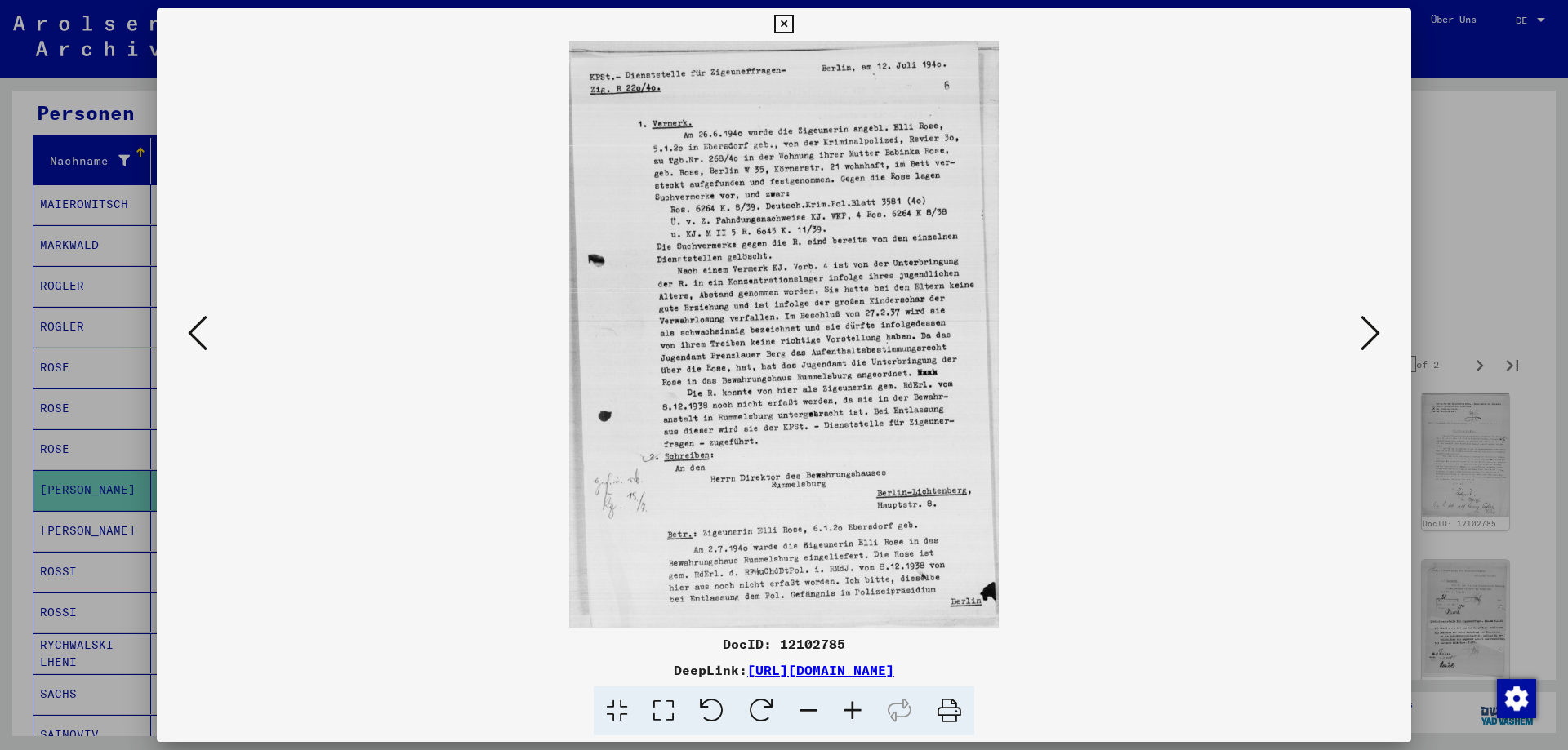
click at [847, 709] on icon at bounding box center [852, 711] width 44 height 50
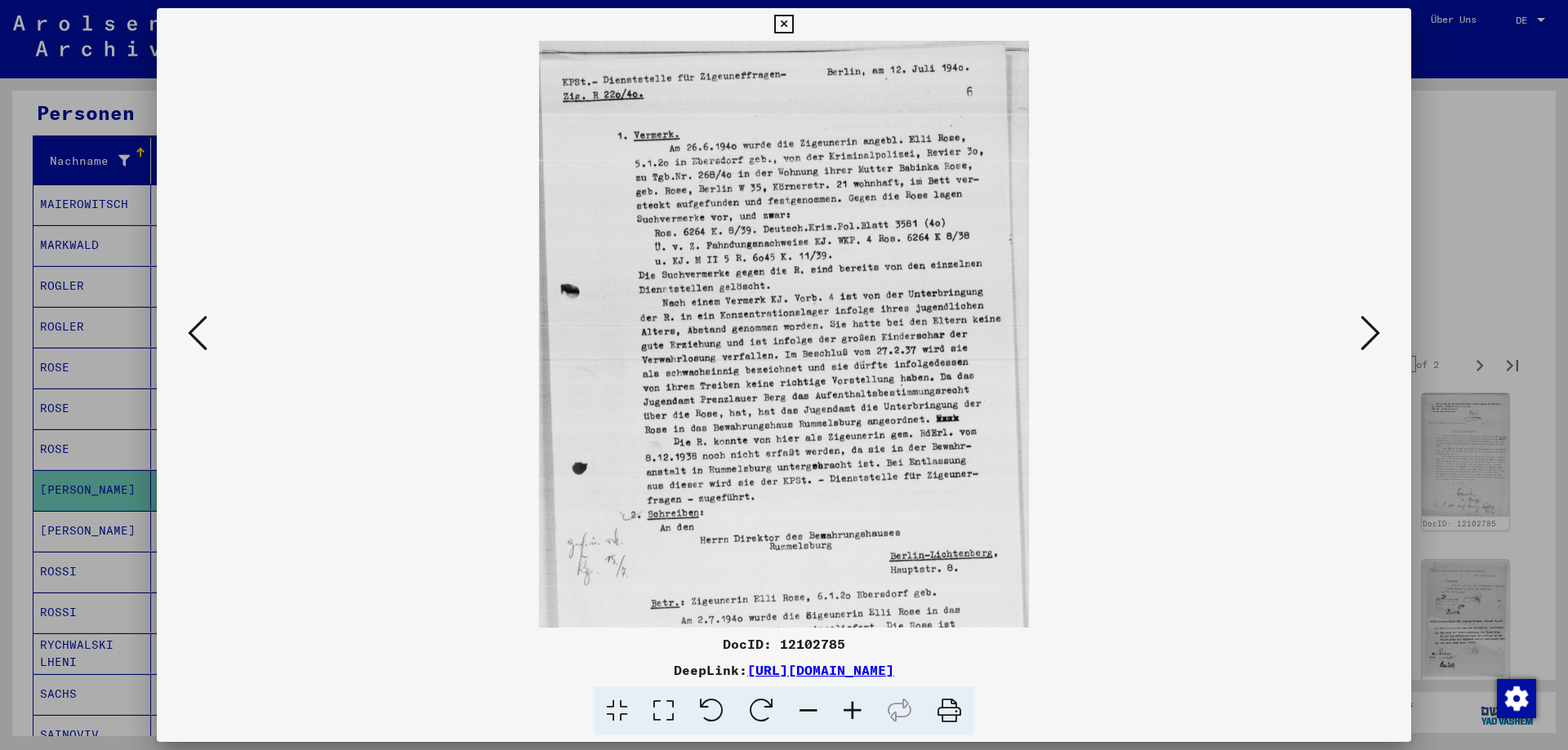
click at [847, 709] on icon at bounding box center [852, 711] width 44 height 50
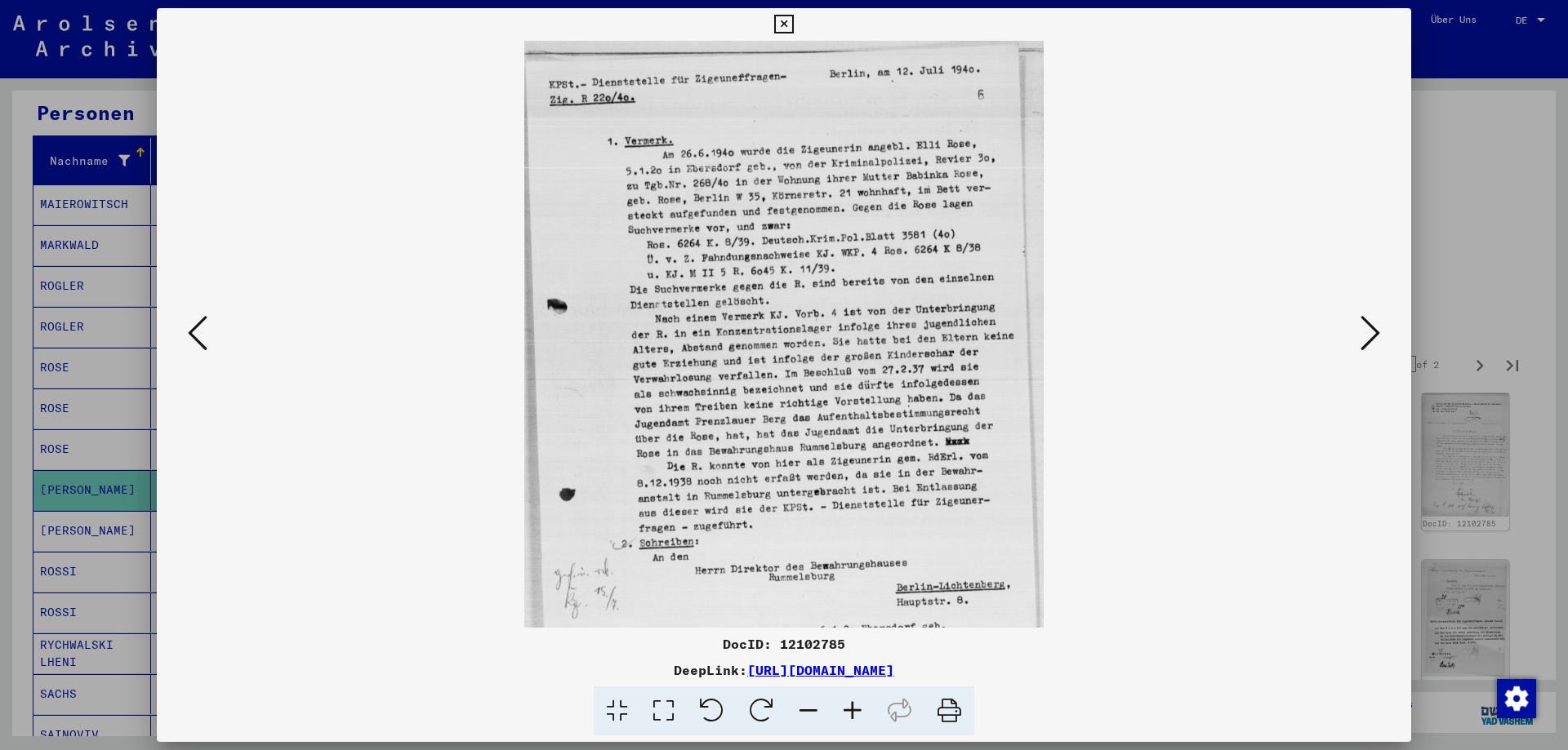
click at [847, 709] on icon at bounding box center [852, 711] width 44 height 50
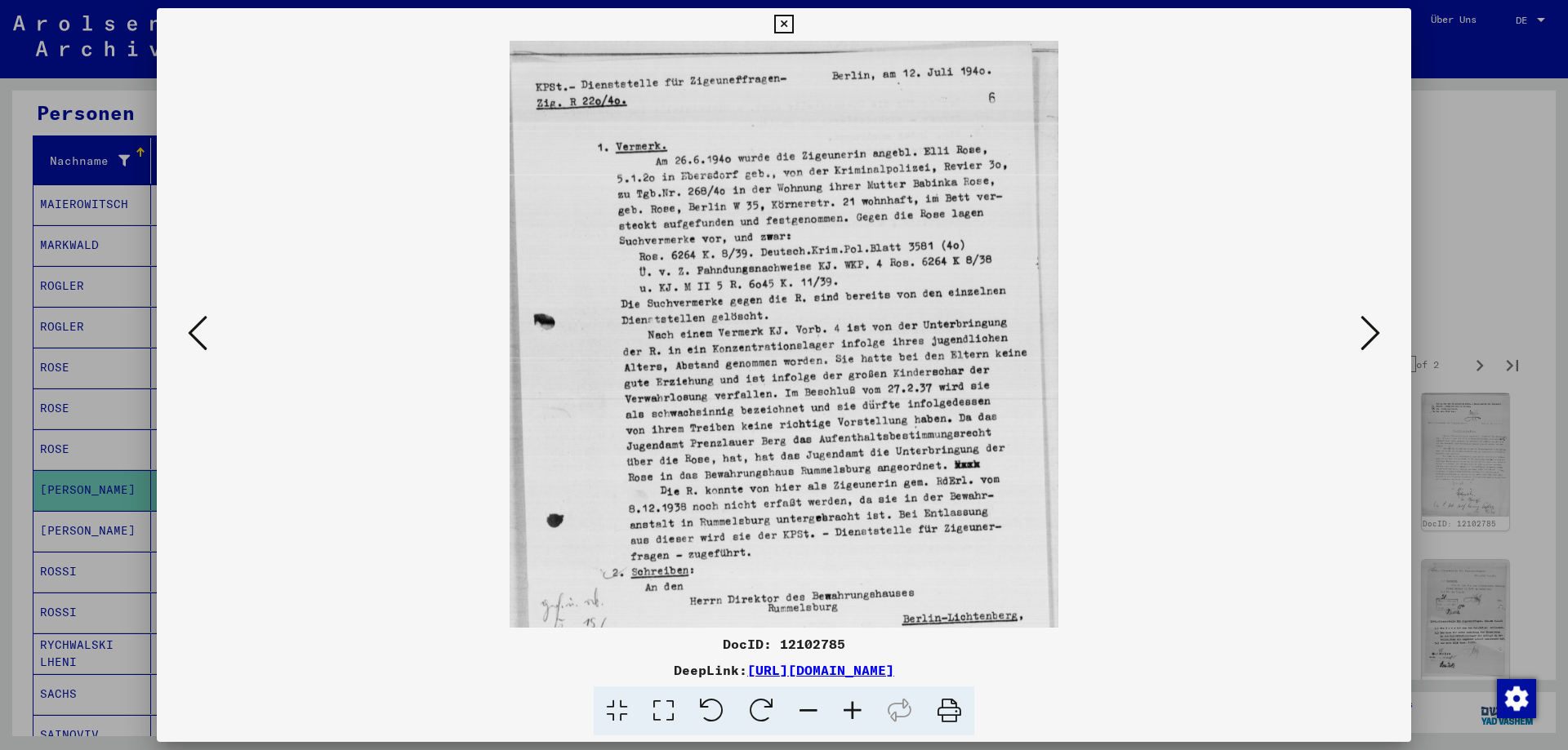
click at [847, 709] on icon at bounding box center [852, 711] width 44 height 50
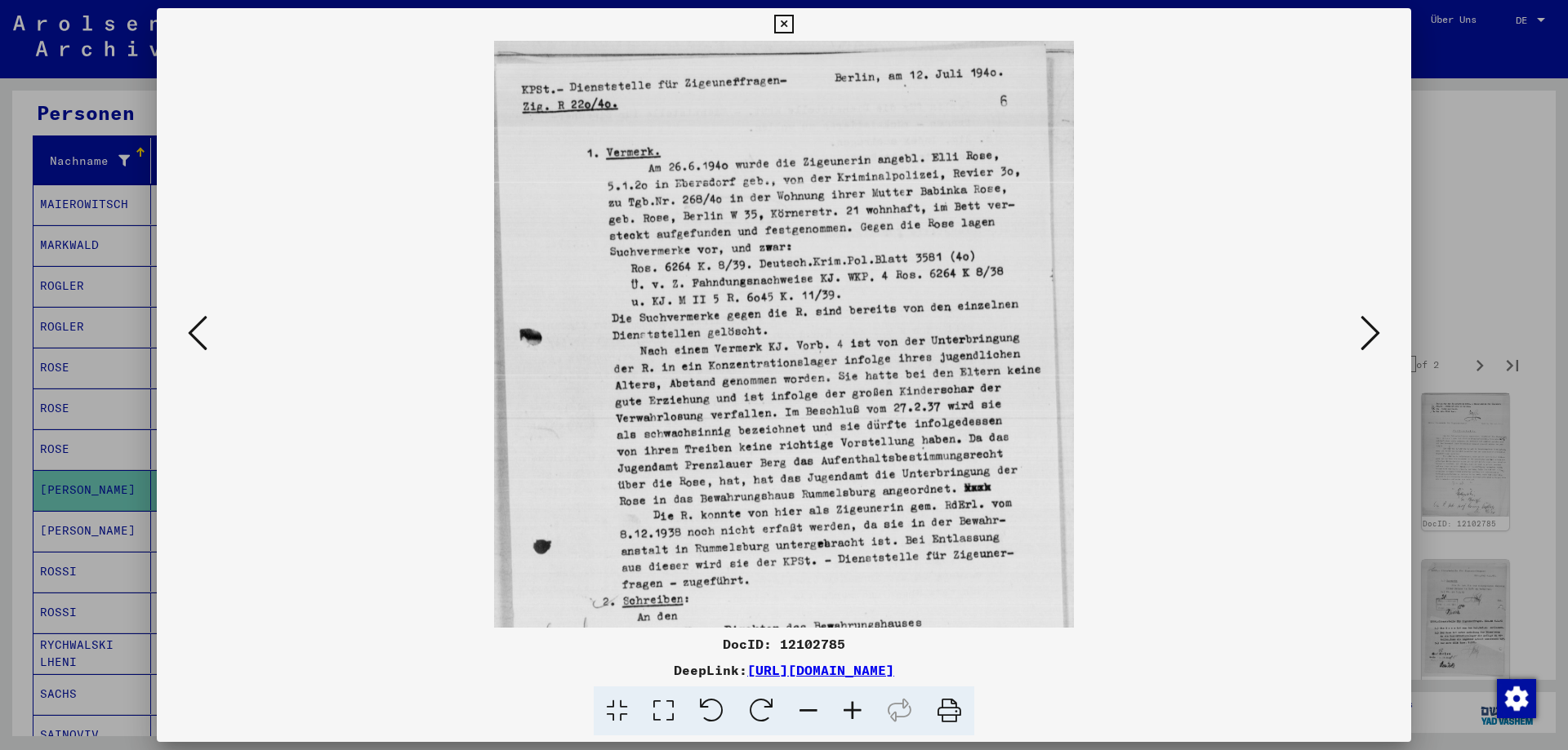
click at [847, 709] on icon at bounding box center [852, 711] width 44 height 50
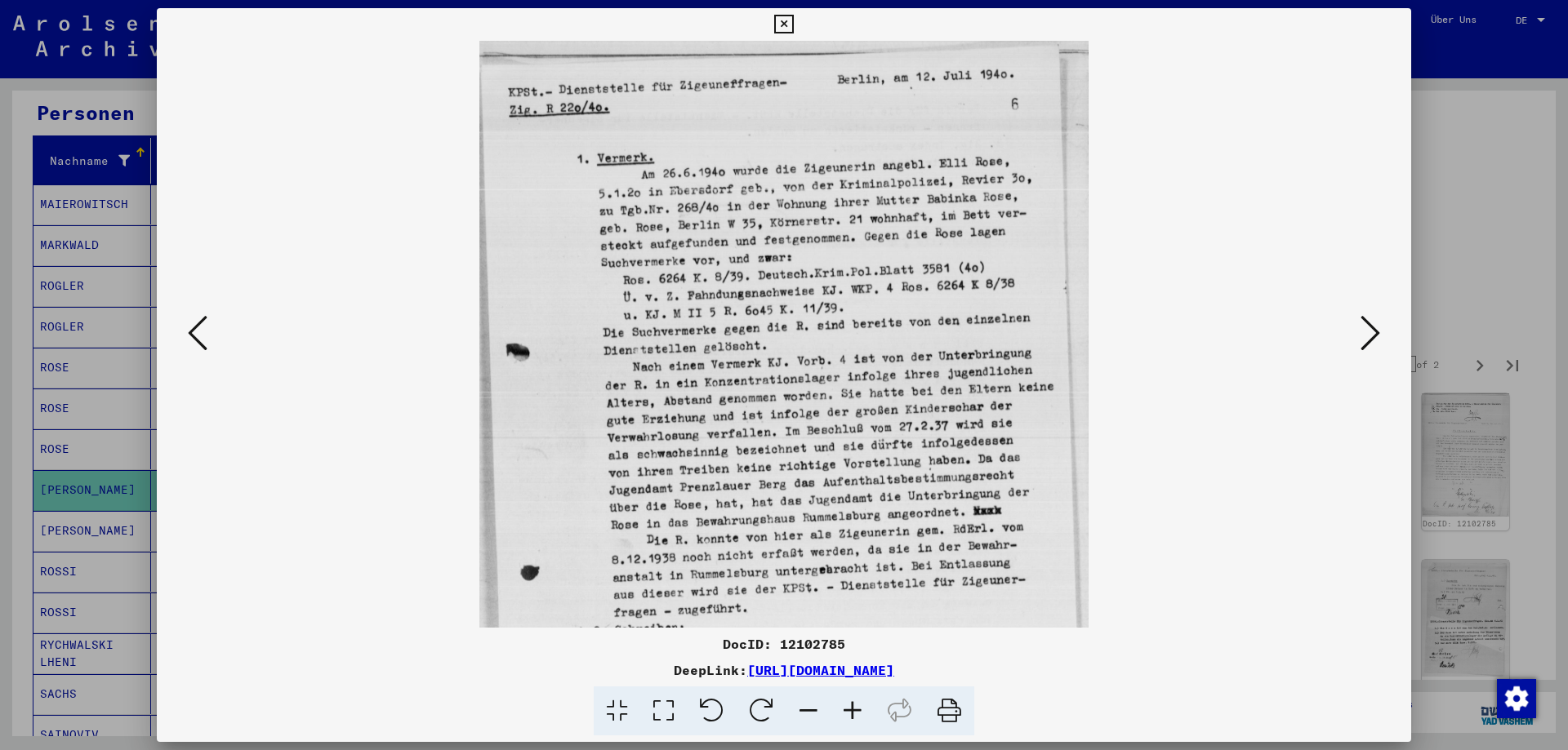
click at [847, 709] on icon at bounding box center [852, 711] width 44 height 50
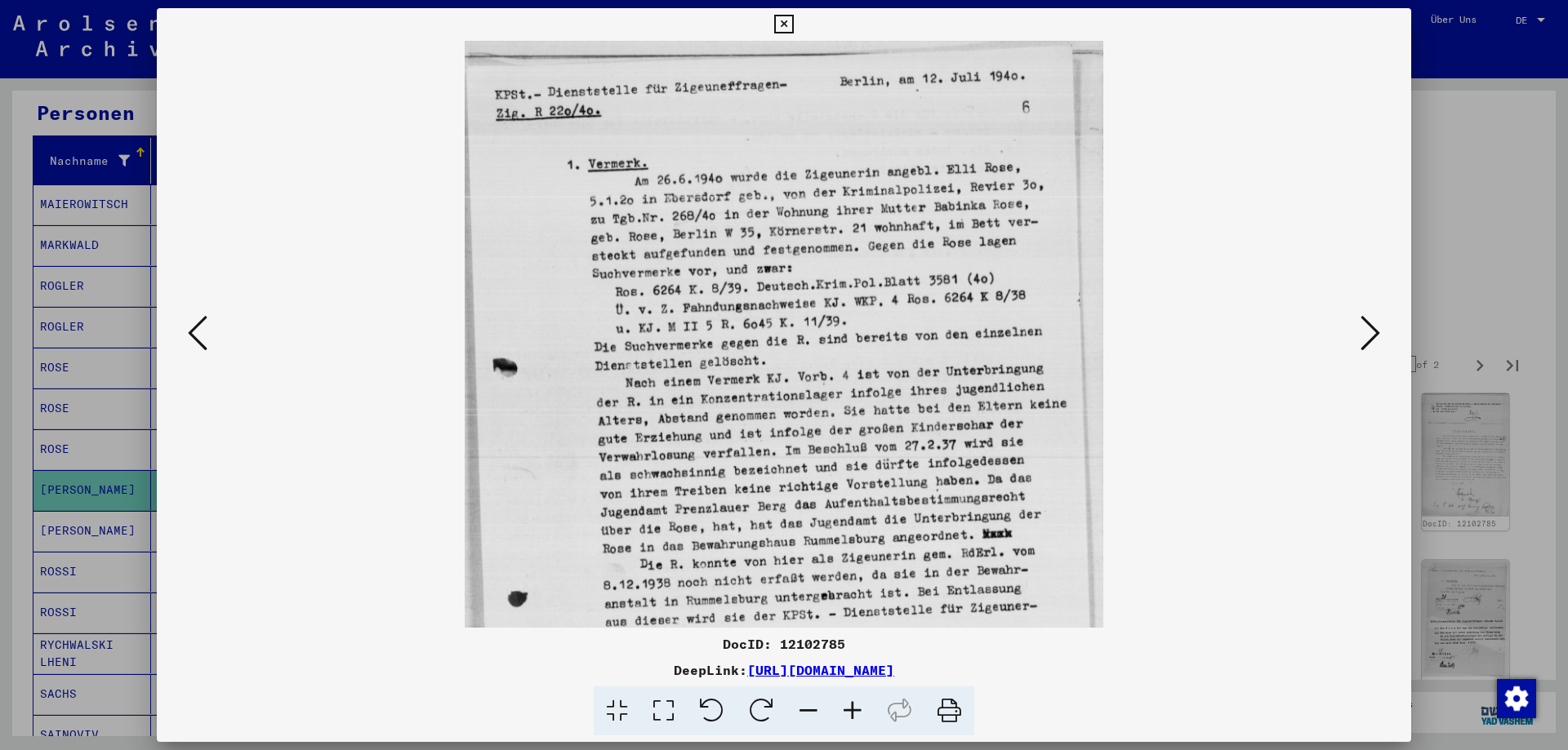
click at [847, 709] on icon at bounding box center [852, 711] width 44 height 50
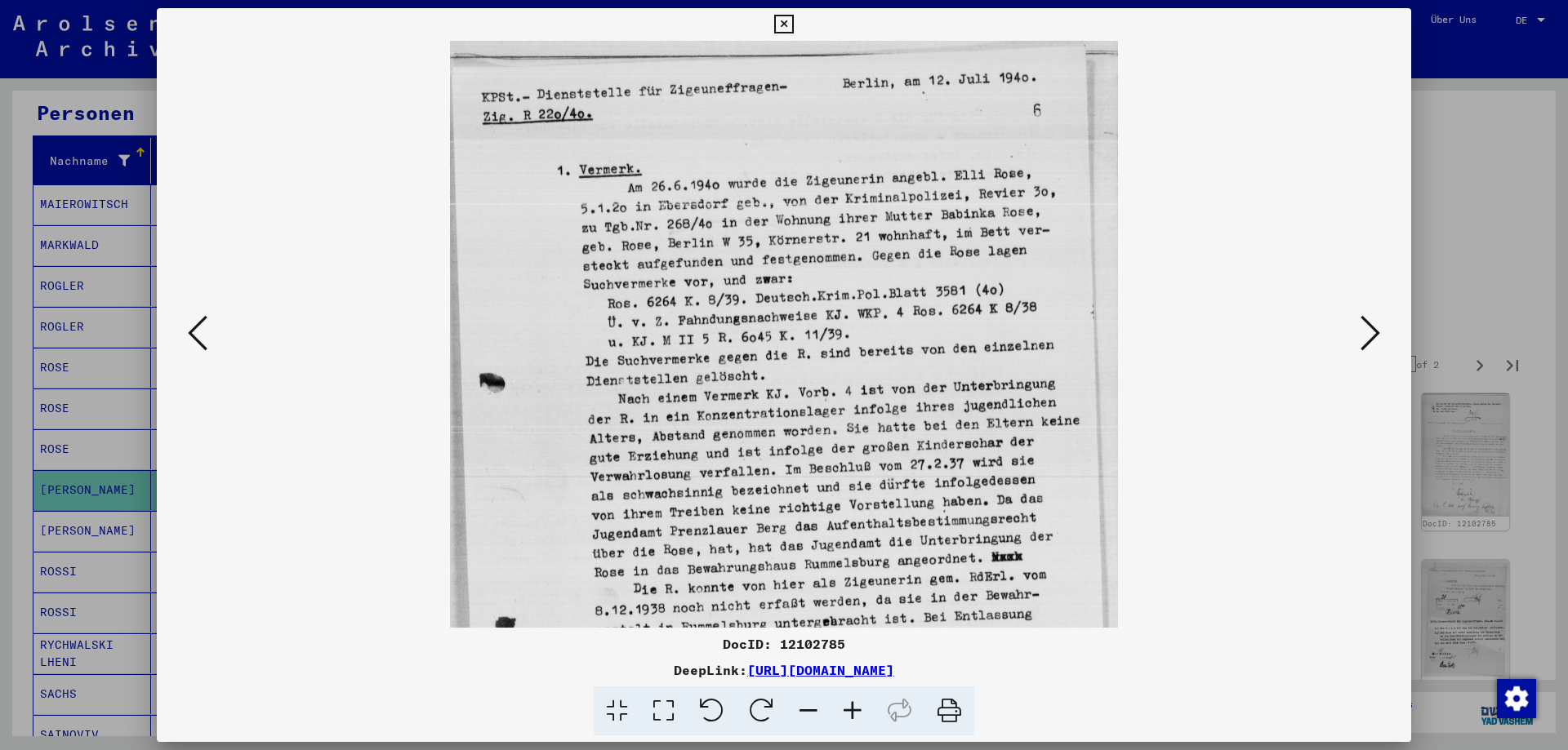
click at [847, 709] on icon at bounding box center [852, 711] width 44 height 50
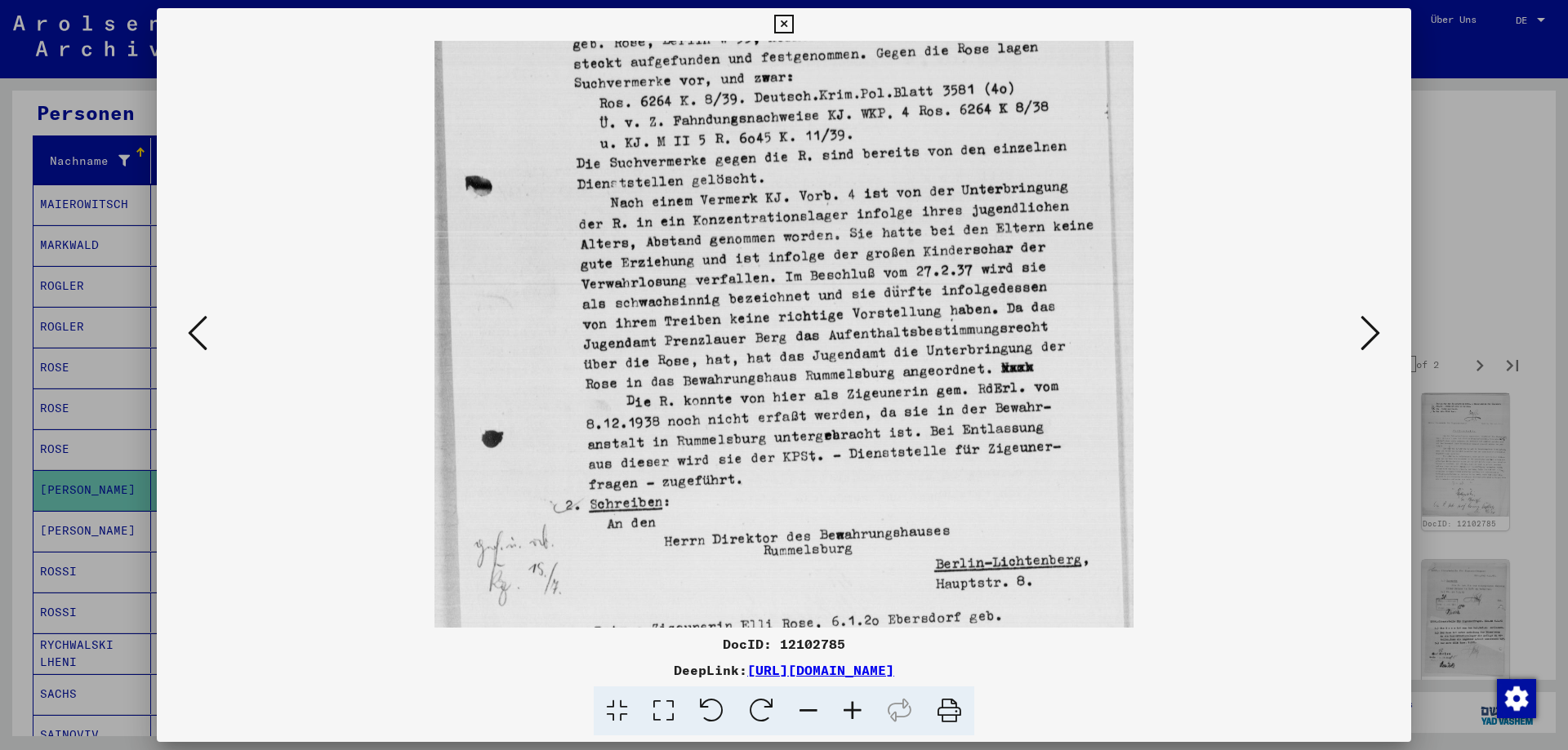
drag, startPoint x: 819, startPoint y: 475, endPoint x: 805, endPoint y: 280, distance: 195.5
click at [805, 280] on img at bounding box center [784, 305] width 699 height 955
click at [1369, 341] on icon at bounding box center [1370, 333] width 20 height 39
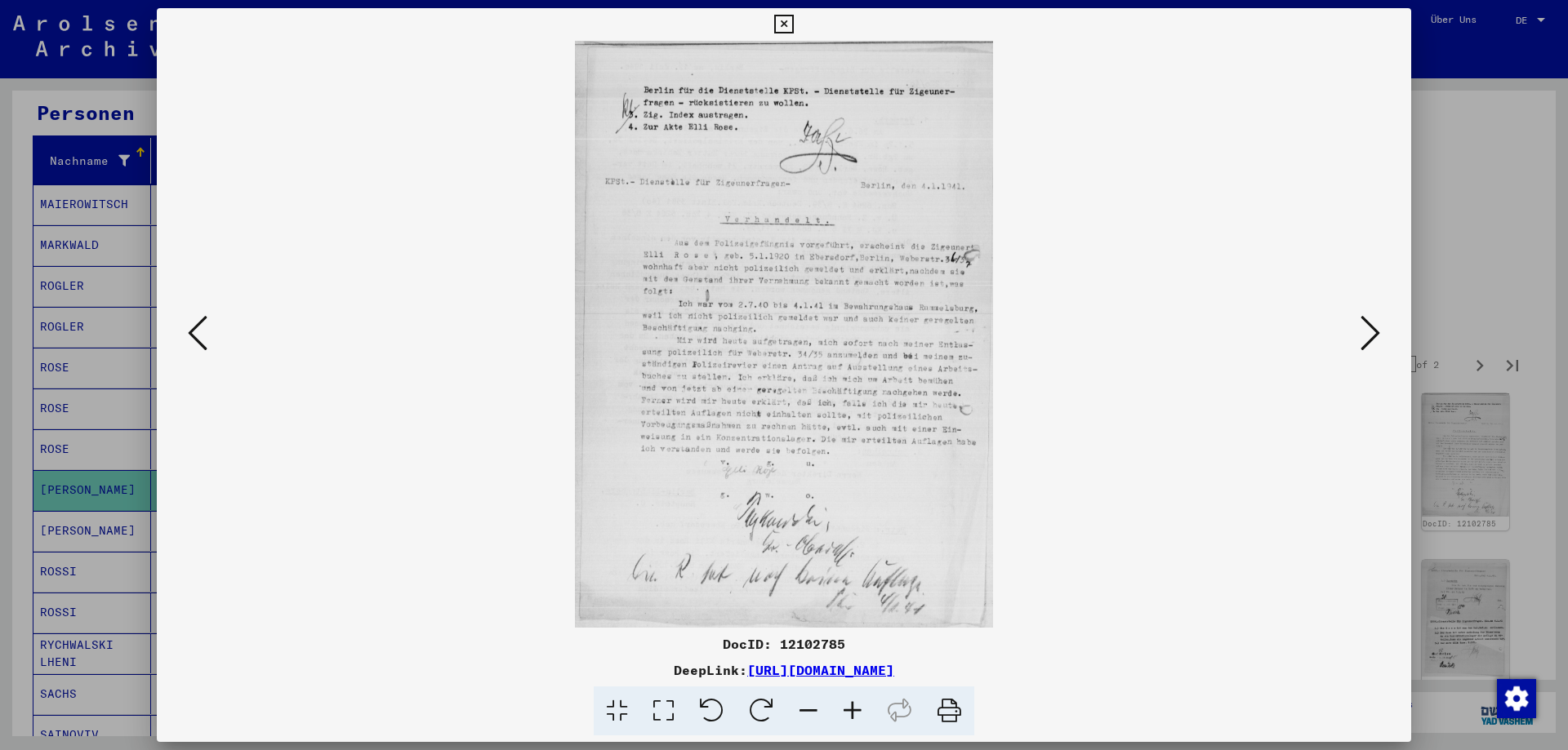
scroll to position [0, 0]
click at [857, 706] on icon at bounding box center [852, 711] width 44 height 50
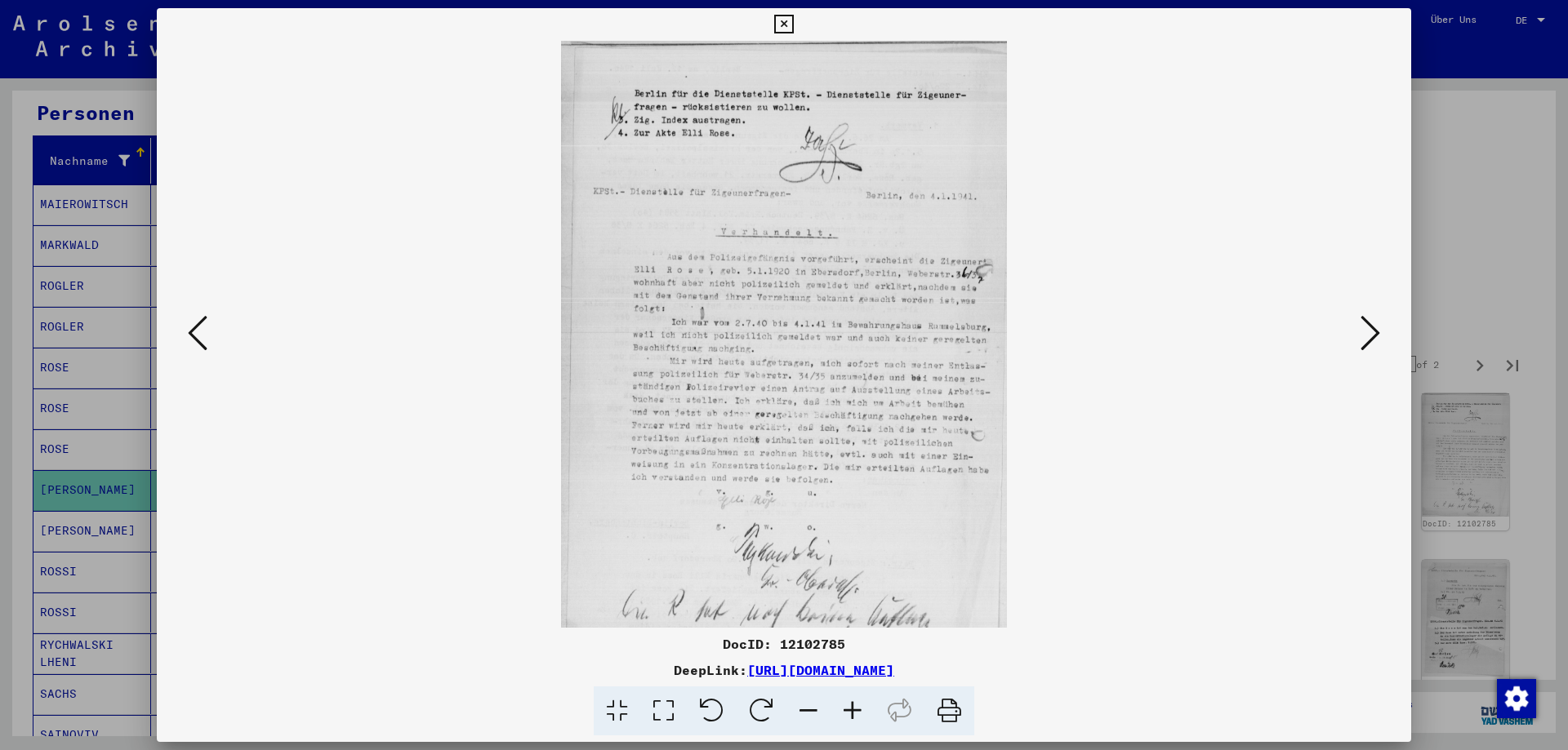
click at [857, 706] on icon at bounding box center [852, 711] width 44 height 50
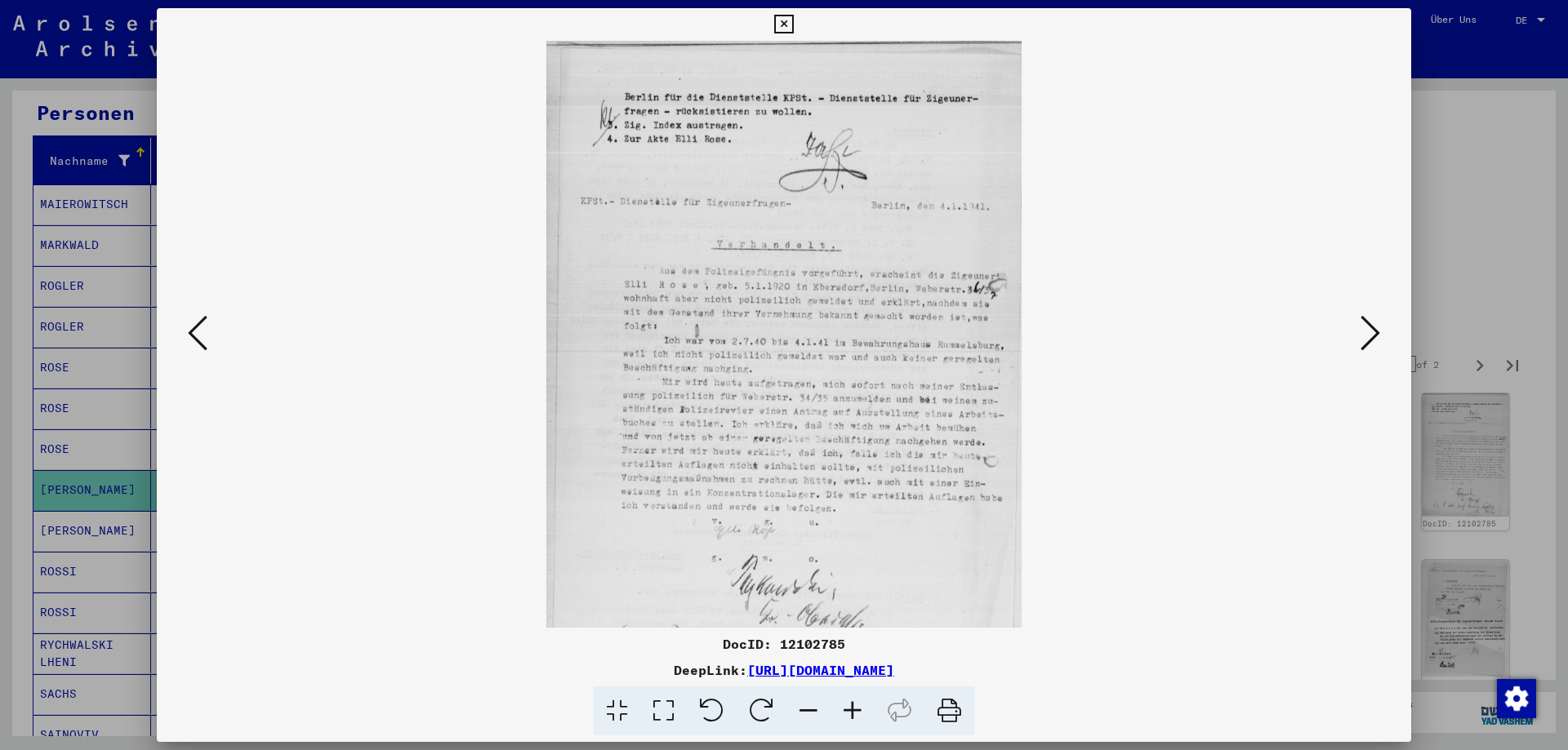
click at [857, 706] on icon at bounding box center [852, 711] width 44 height 50
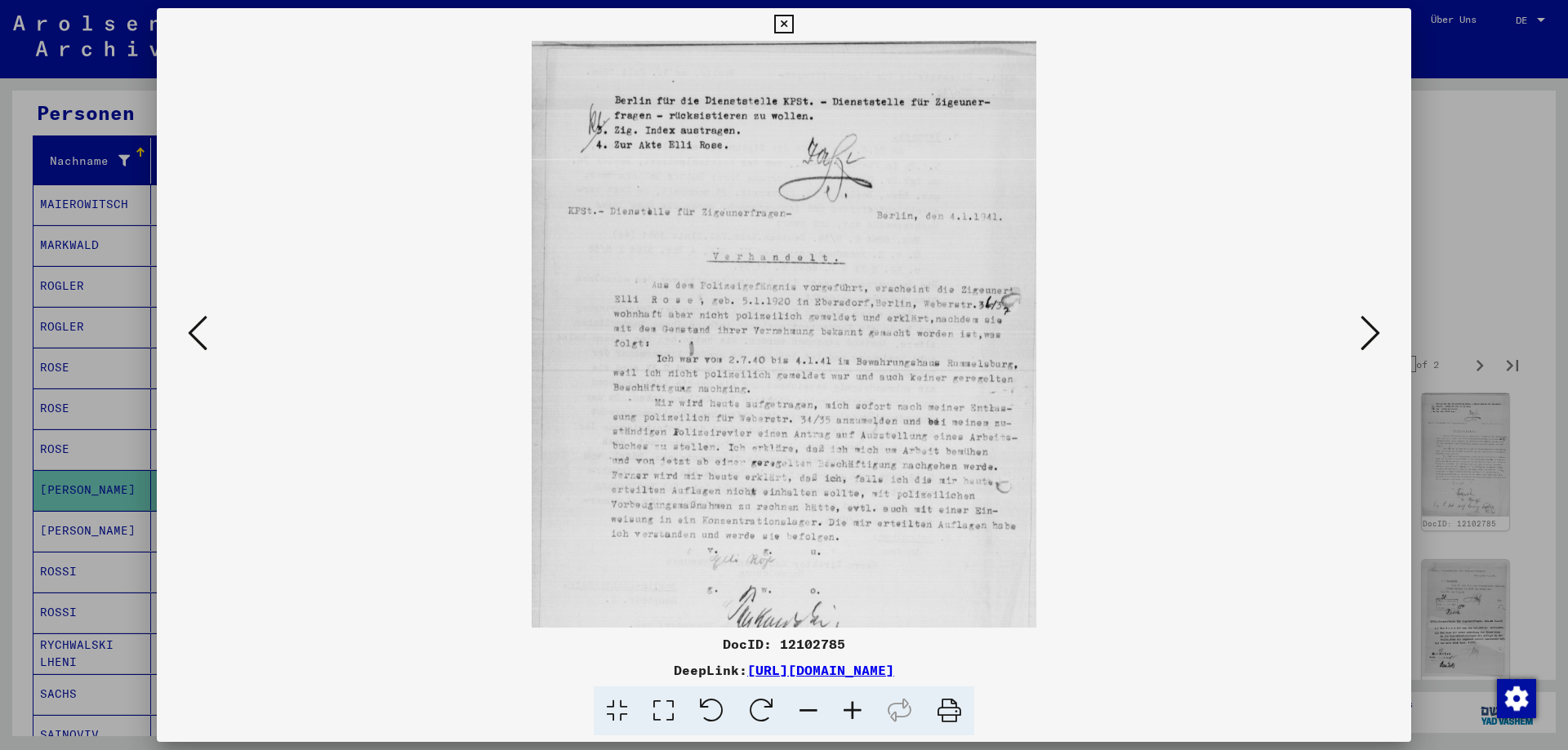
click at [857, 706] on icon at bounding box center [852, 711] width 44 height 50
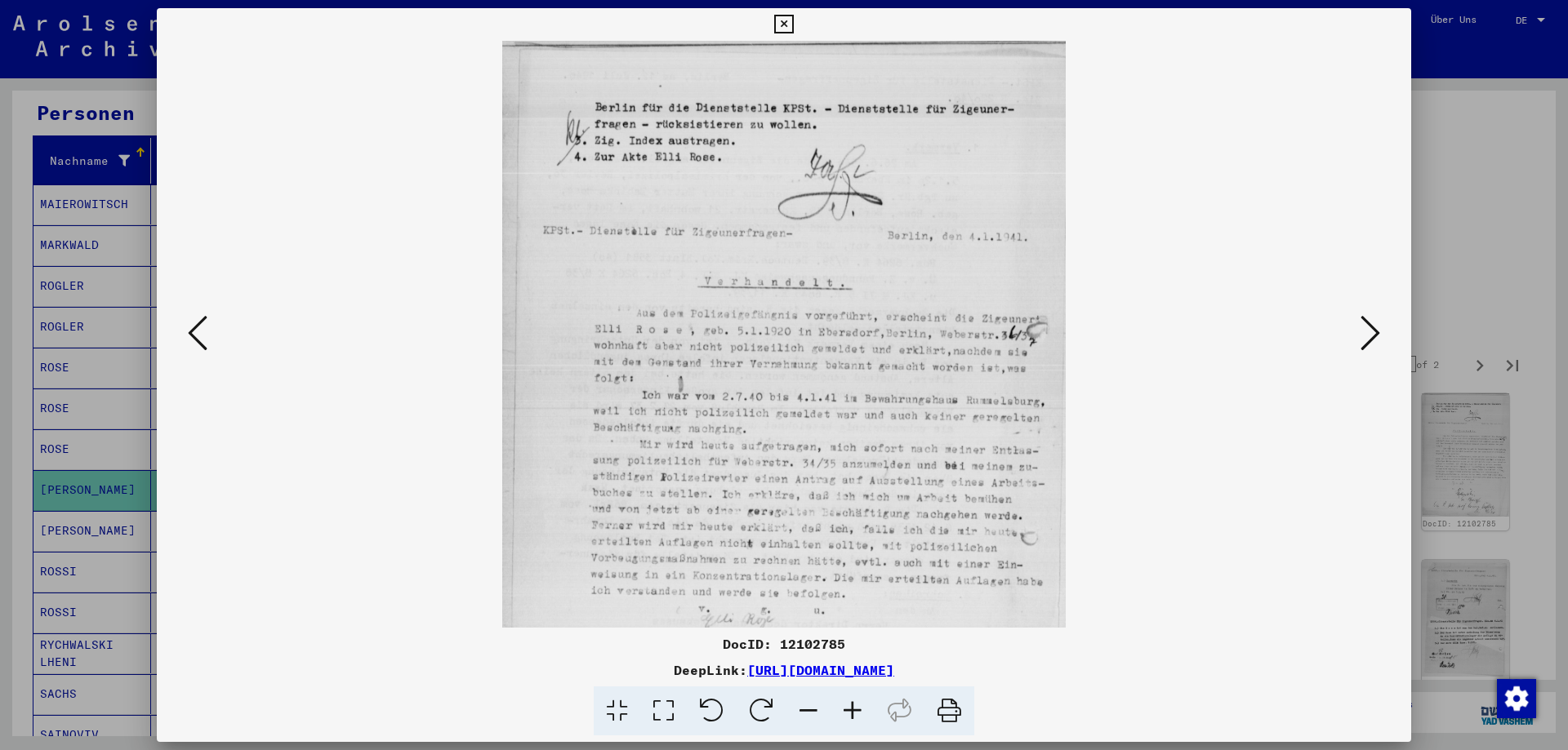
click at [857, 706] on icon at bounding box center [852, 711] width 44 height 50
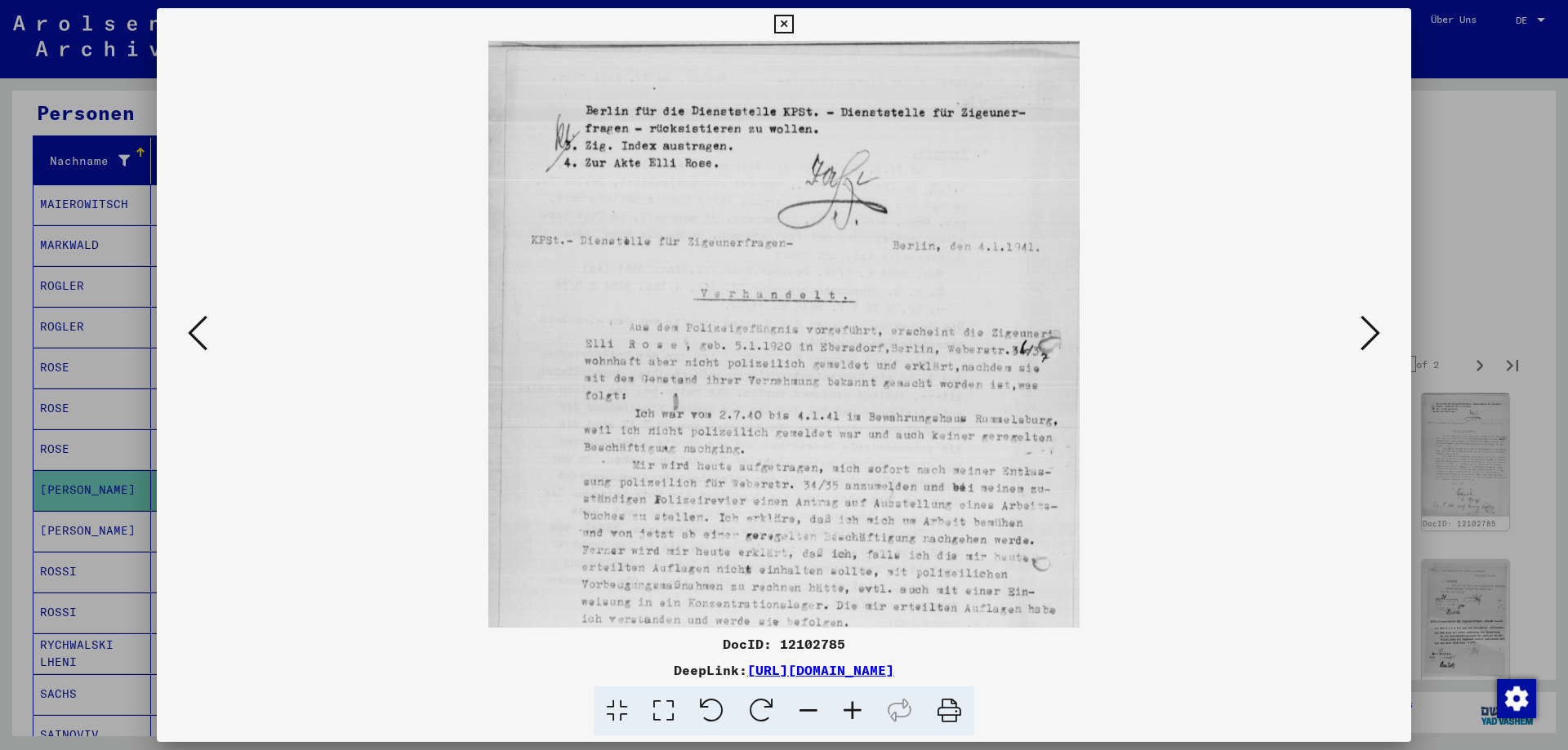
click at [857, 706] on icon at bounding box center [852, 711] width 44 height 50
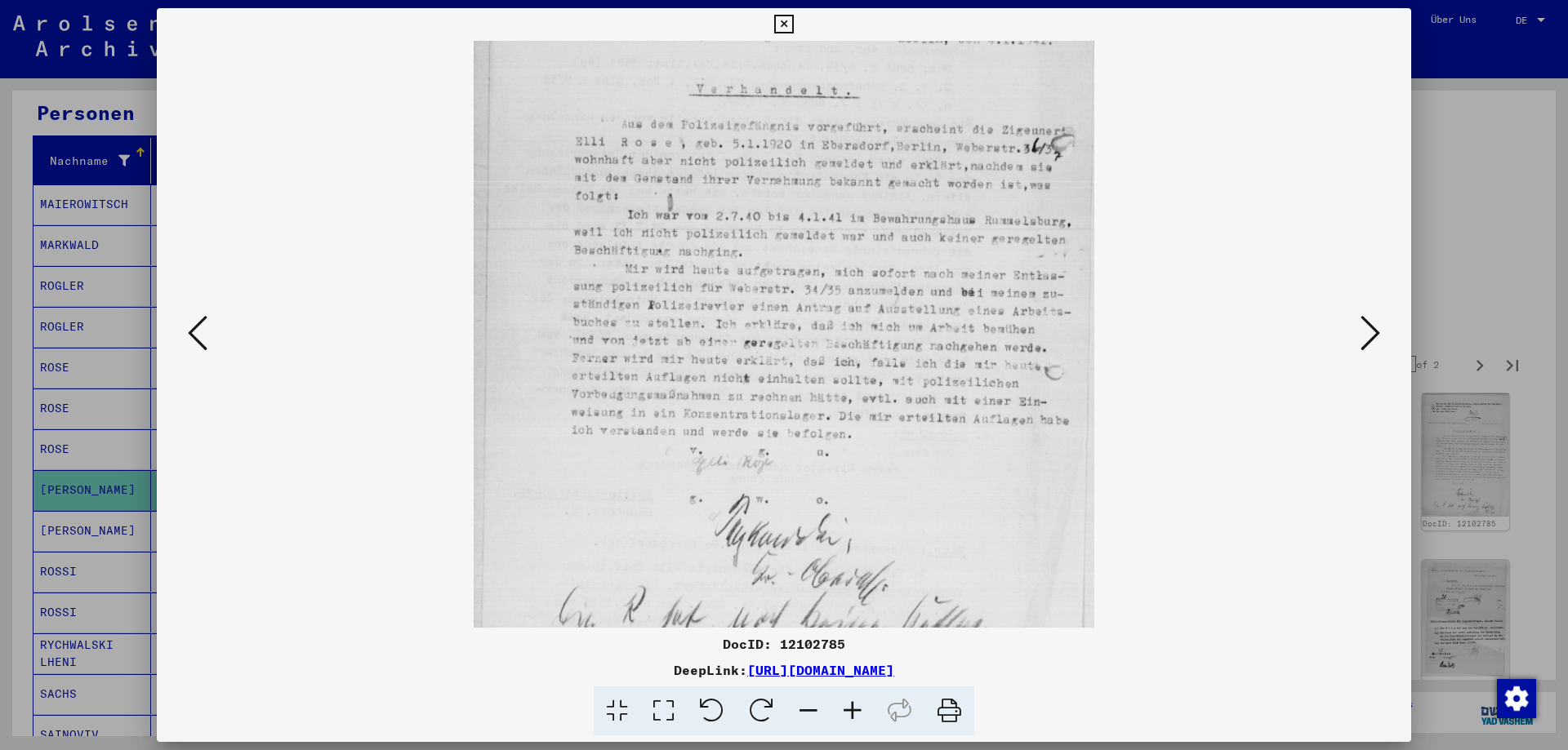
scroll to position [230, 0]
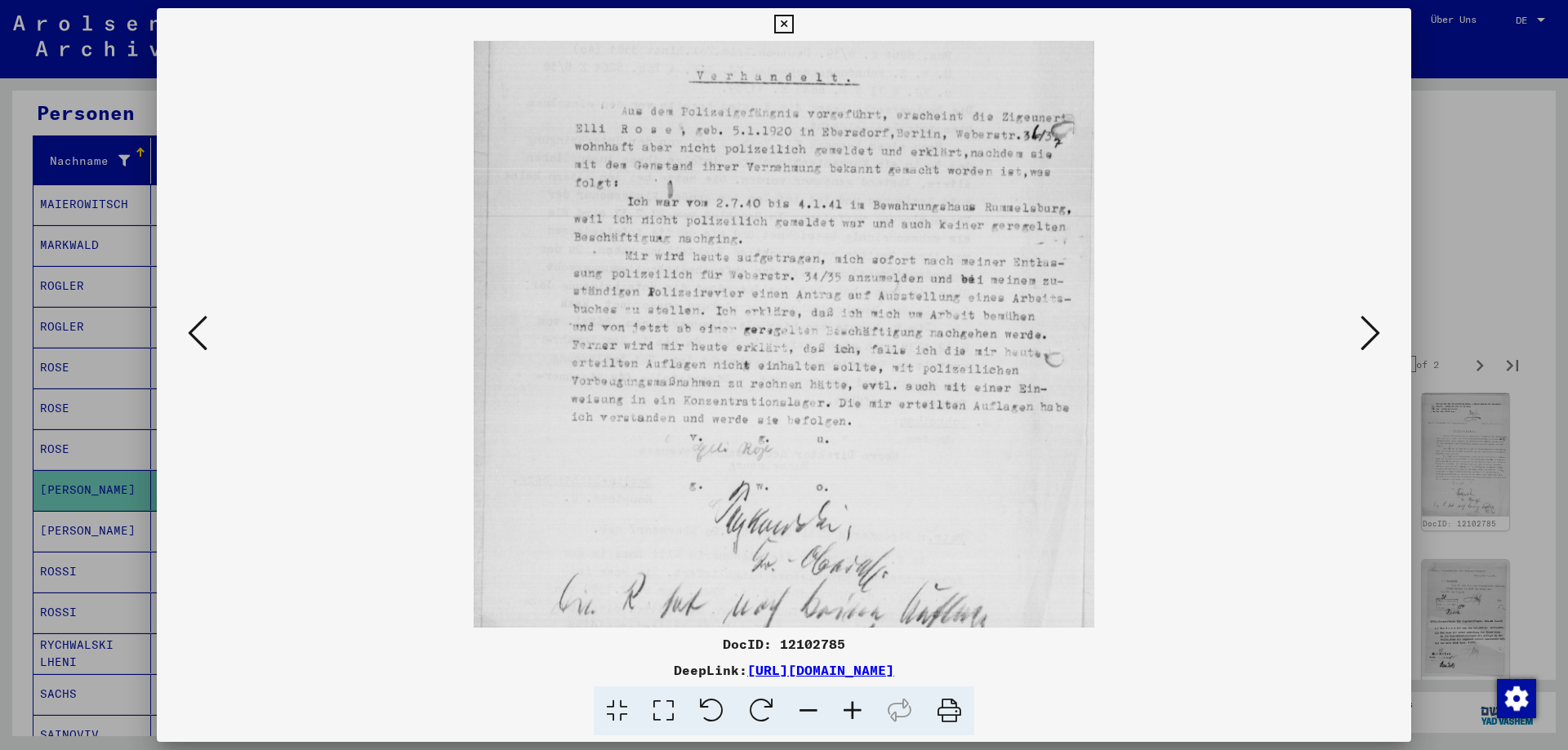
drag, startPoint x: 800, startPoint y: 512, endPoint x: 810, endPoint y: 282, distance: 230.2
click at [810, 282] on img at bounding box center [784, 247] width 621 height 872
click at [1372, 335] on icon at bounding box center [1370, 333] width 20 height 39
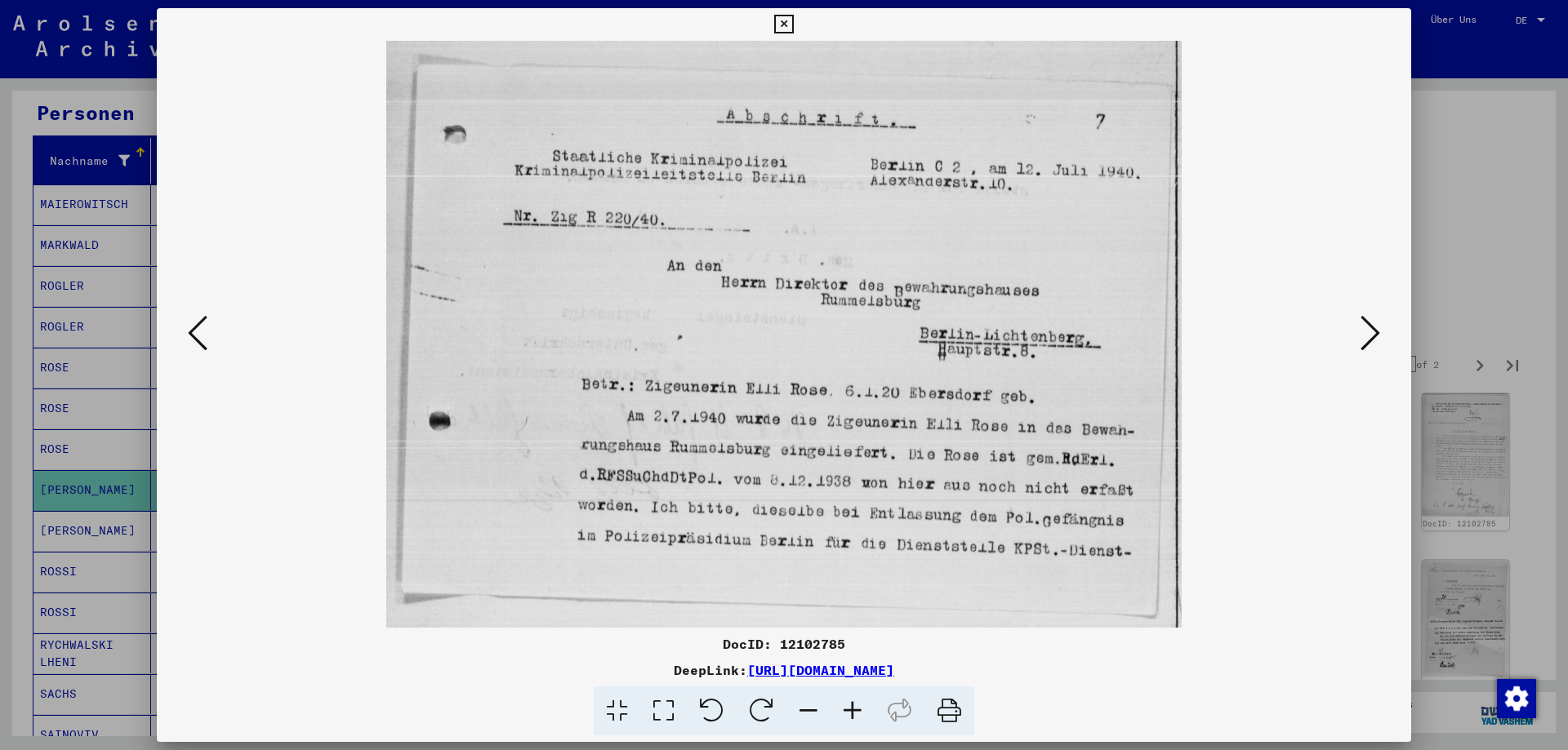
scroll to position [0, 0]
drag, startPoint x: 1023, startPoint y: 389, endPoint x: 1021, endPoint y: 282, distance: 107.0
click at [1021, 282] on img at bounding box center [784, 335] width 796 height 587
click at [1372, 344] on icon at bounding box center [1370, 333] width 20 height 39
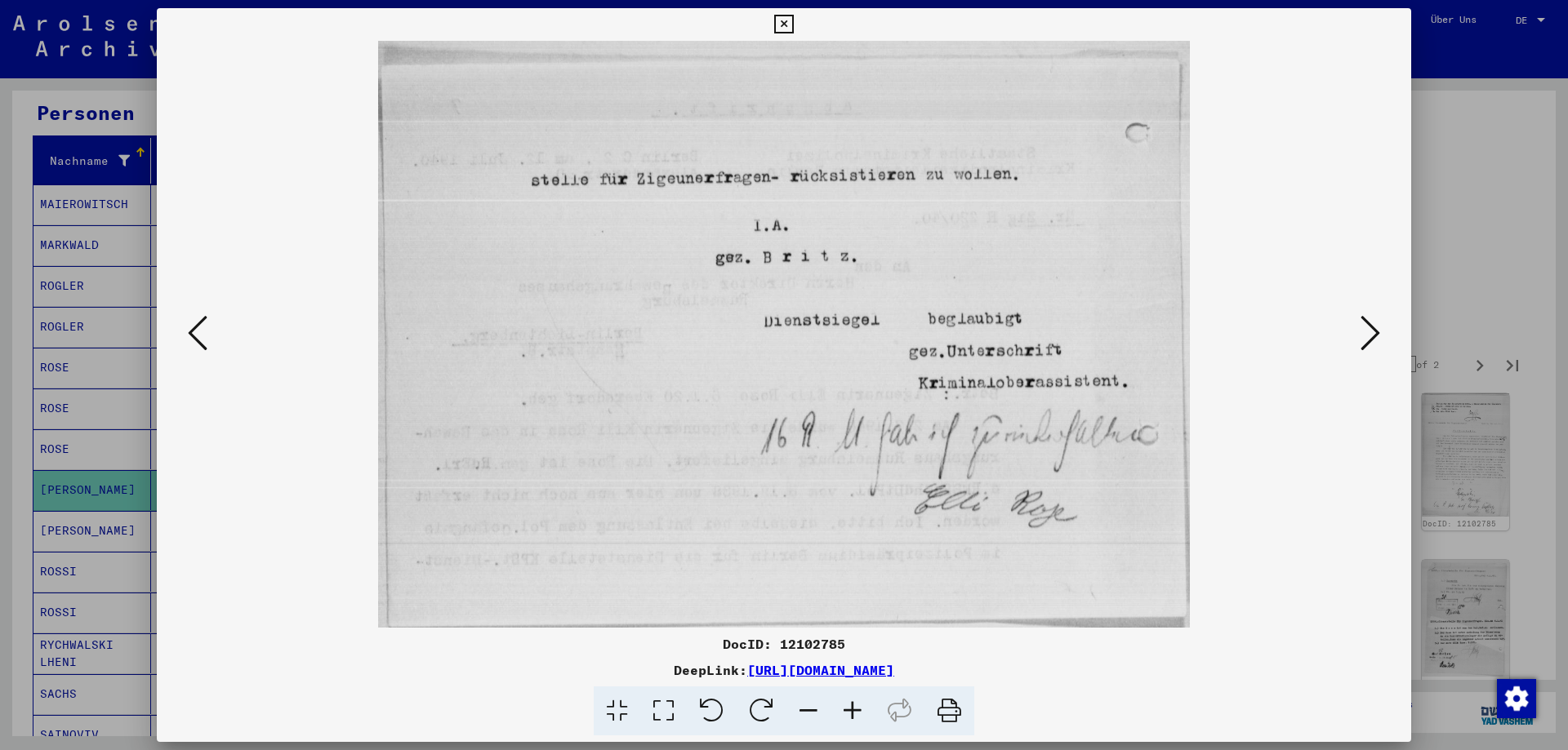
click at [1372, 344] on icon at bounding box center [1370, 333] width 20 height 39
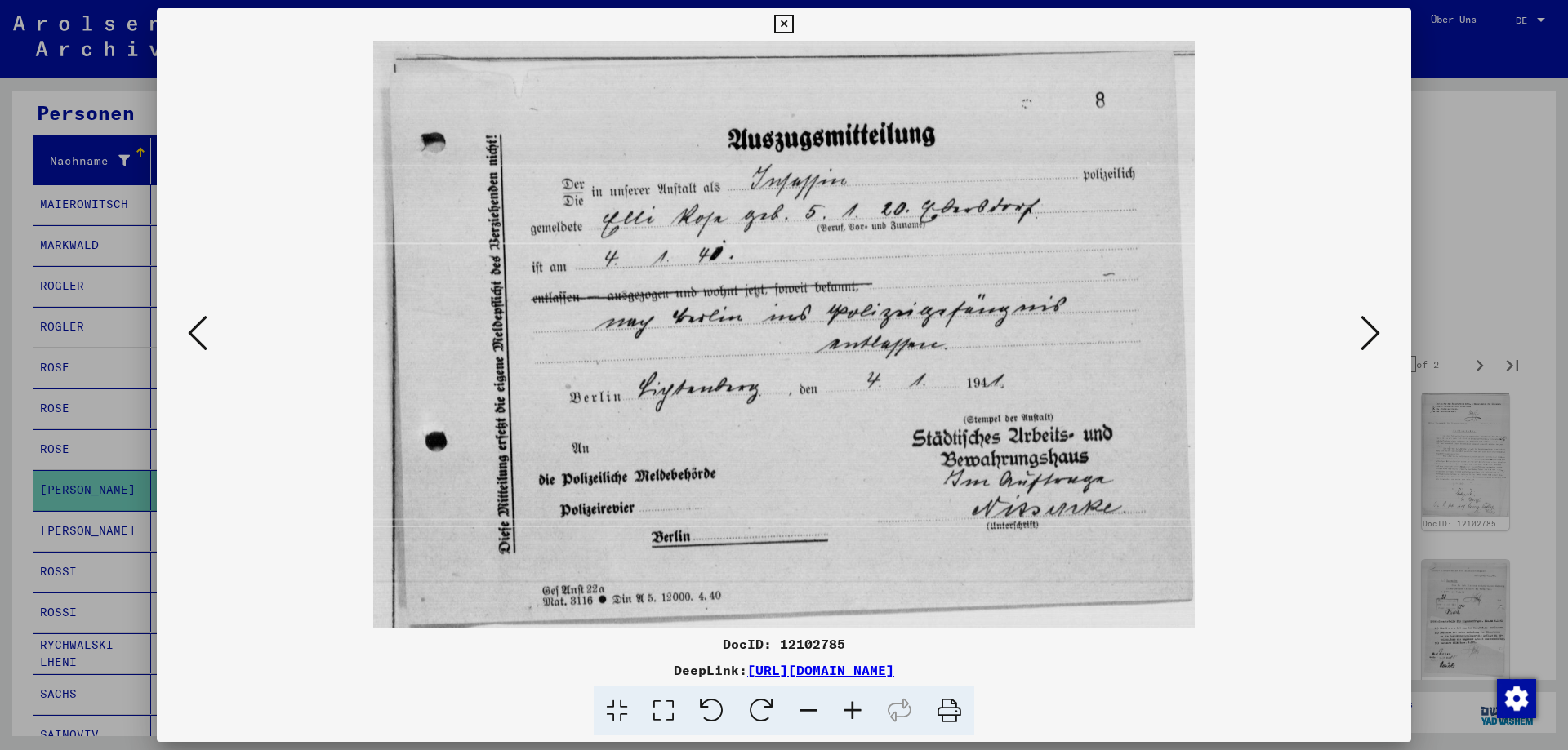
click at [1372, 344] on icon at bounding box center [1370, 333] width 20 height 39
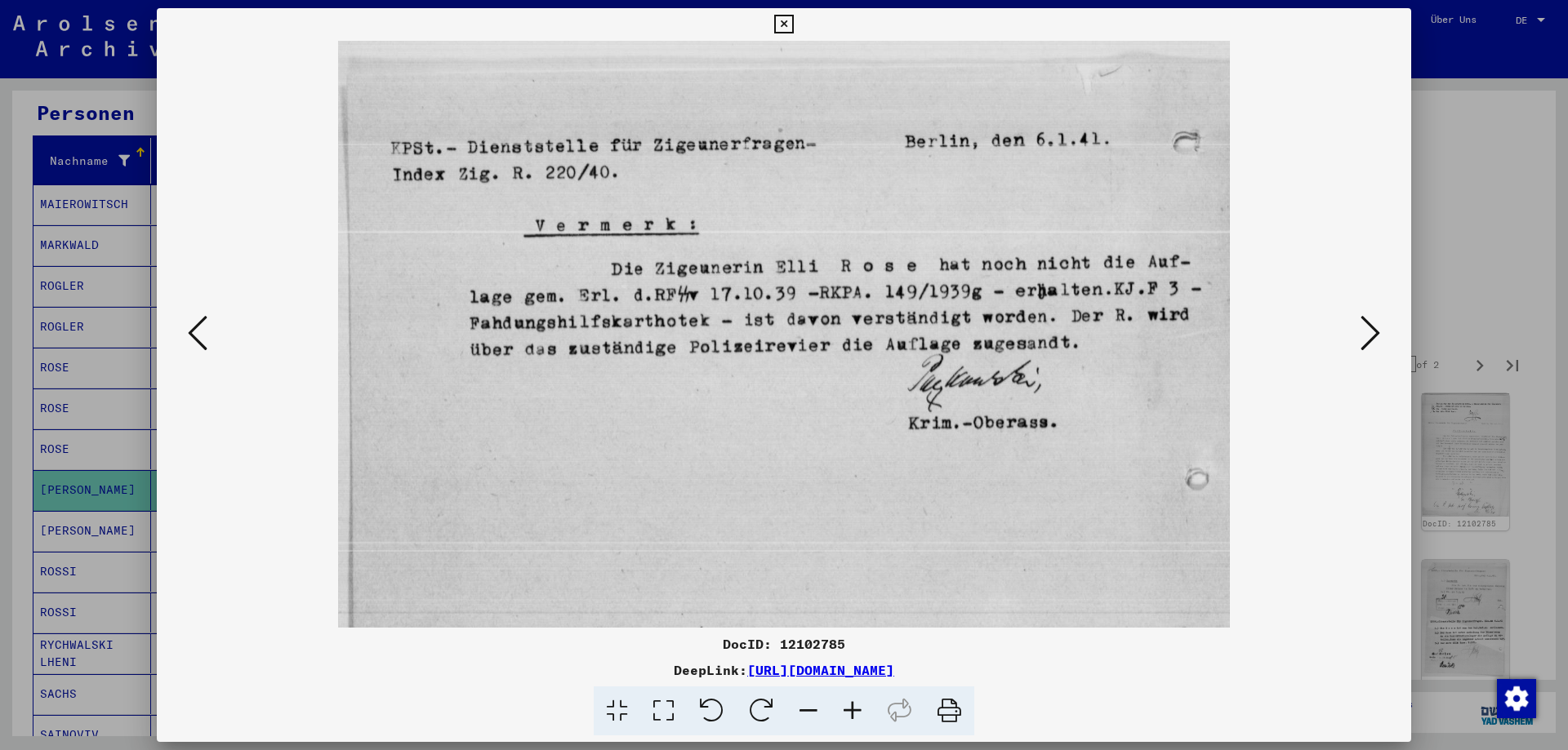
click at [1372, 344] on icon at bounding box center [1370, 333] width 20 height 39
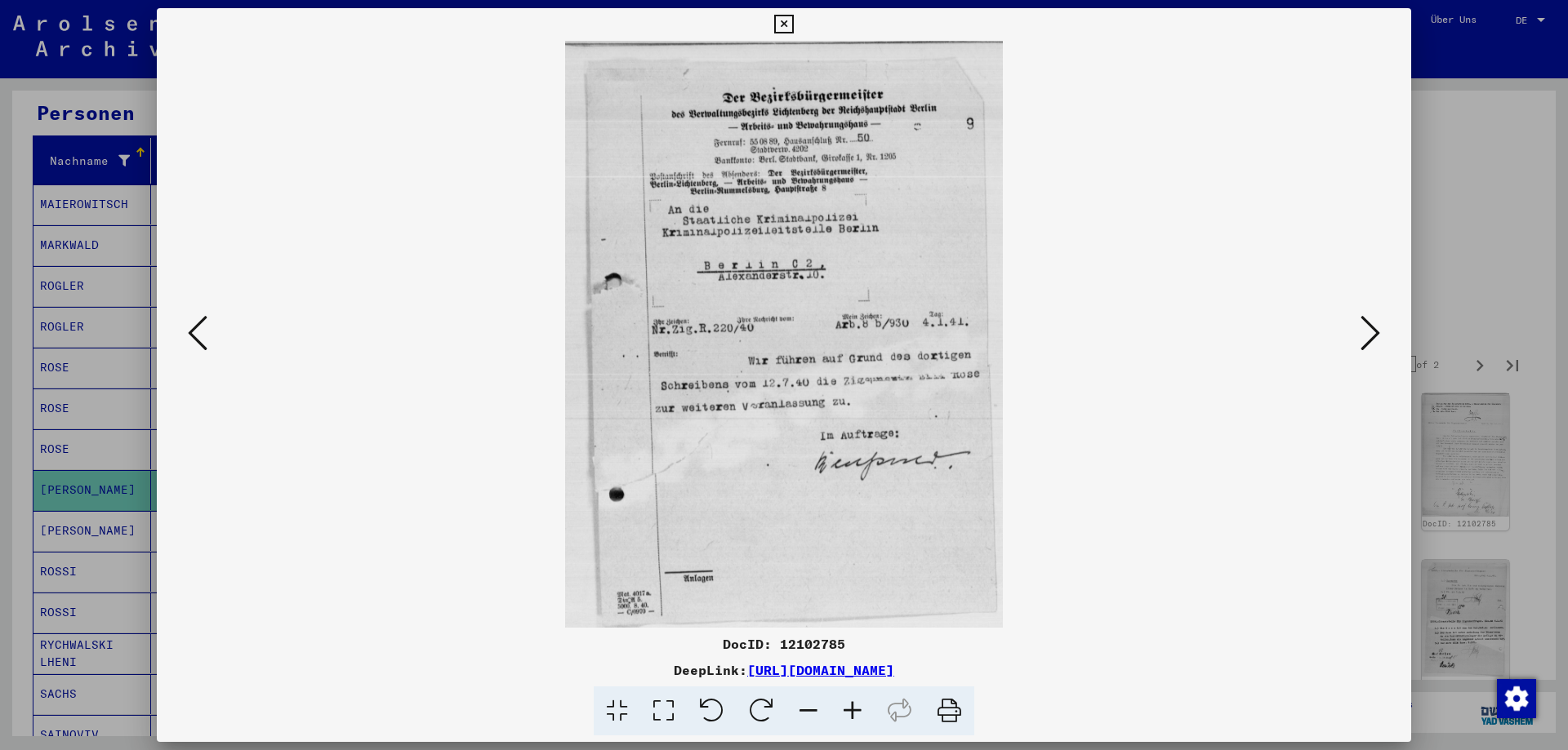
click at [1372, 344] on icon at bounding box center [1370, 333] width 20 height 39
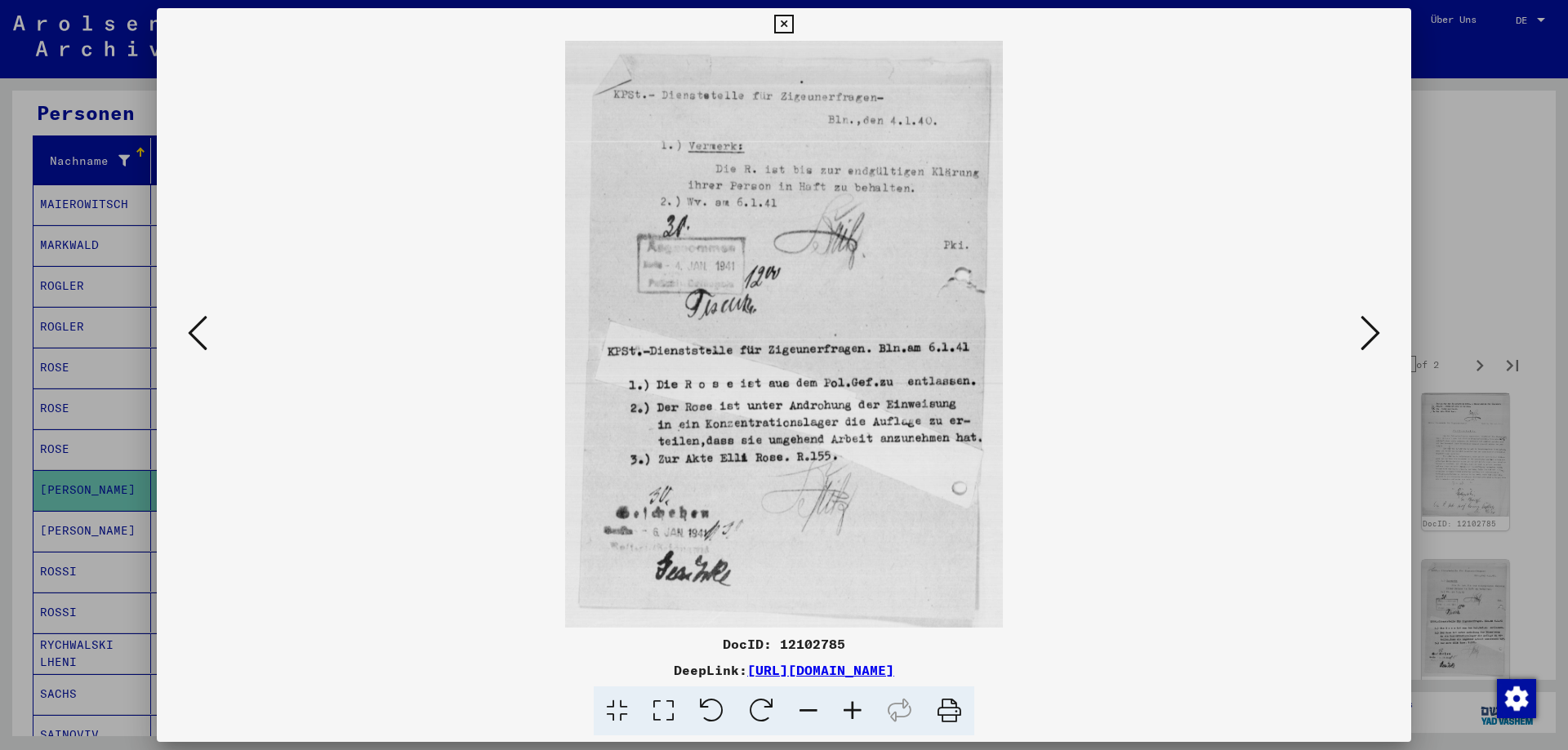
click at [1372, 344] on icon at bounding box center [1370, 333] width 20 height 39
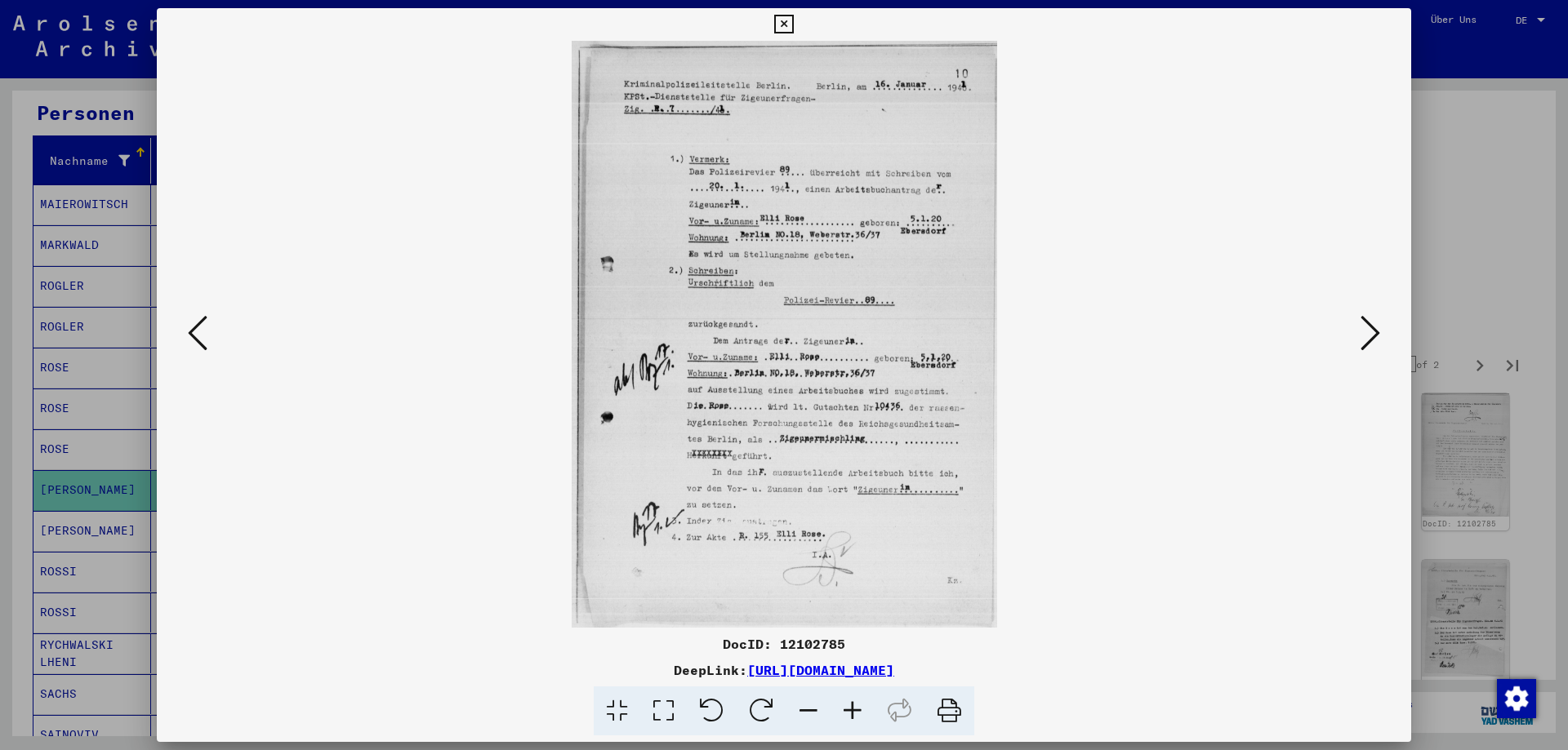
click at [1372, 344] on icon at bounding box center [1370, 333] width 20 height 39
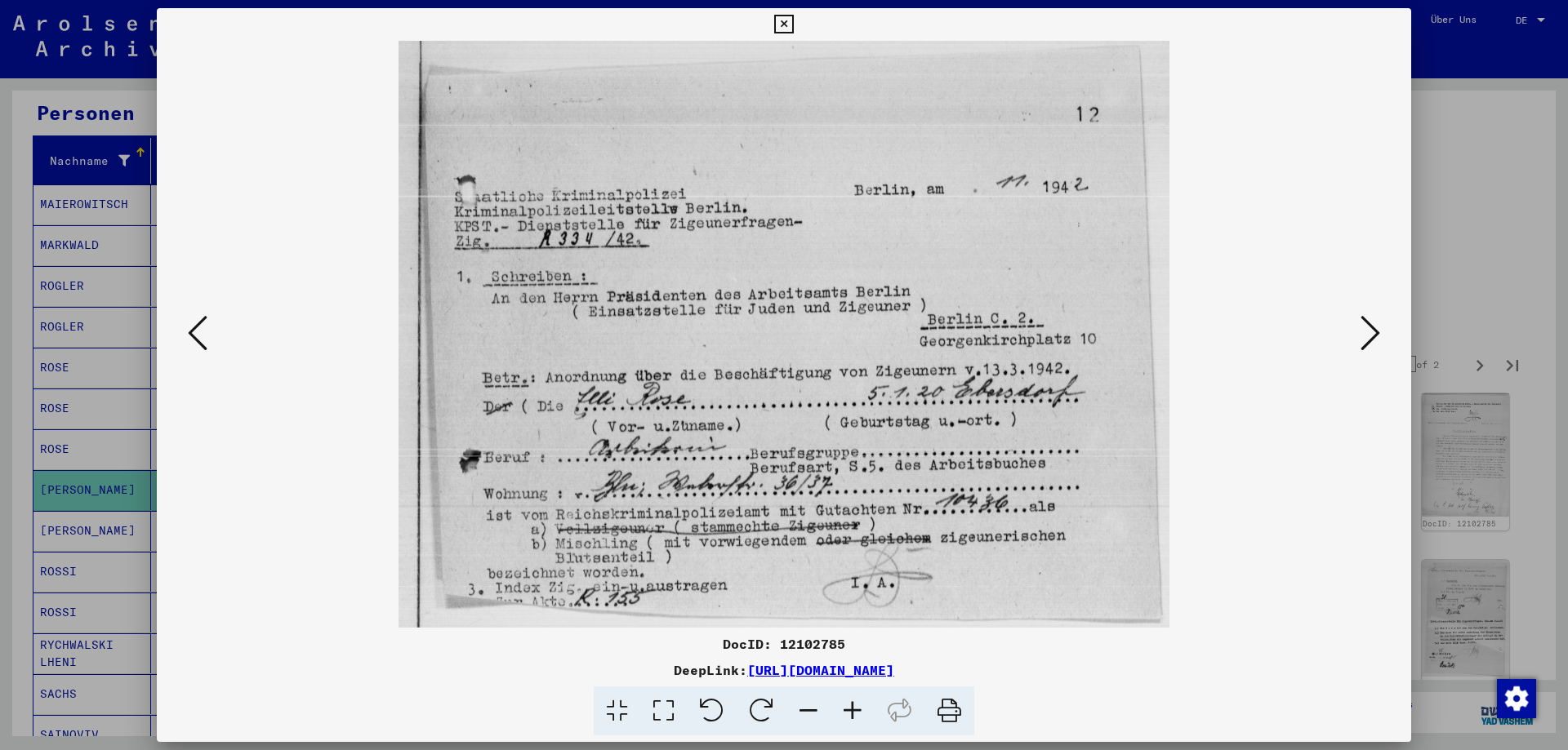
click at [1374, 334] on icon at bounding box center [1370, 333] width 20 height 39
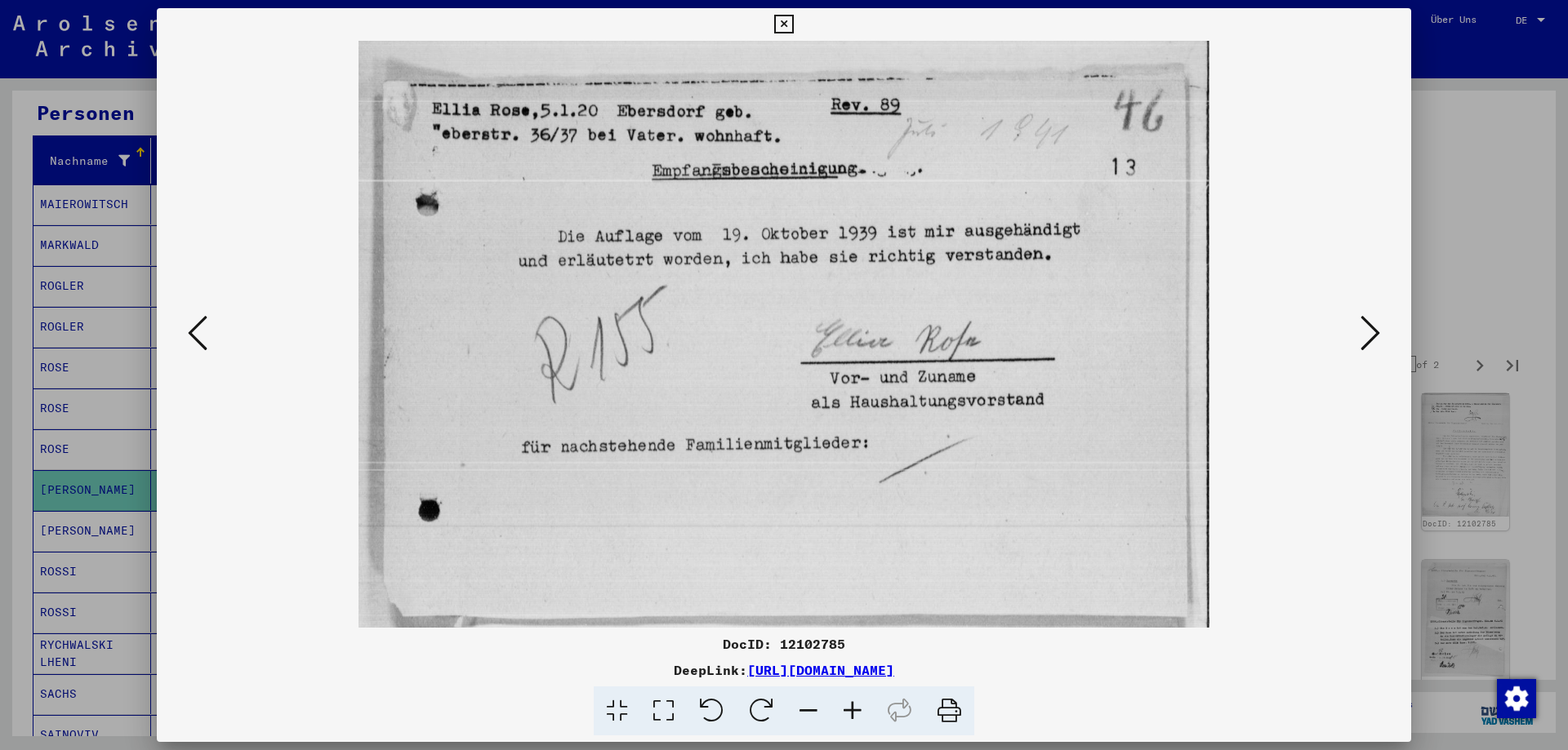
click at [1374, 334] on icon at bounding box center [1370, 333] width 20 height 39
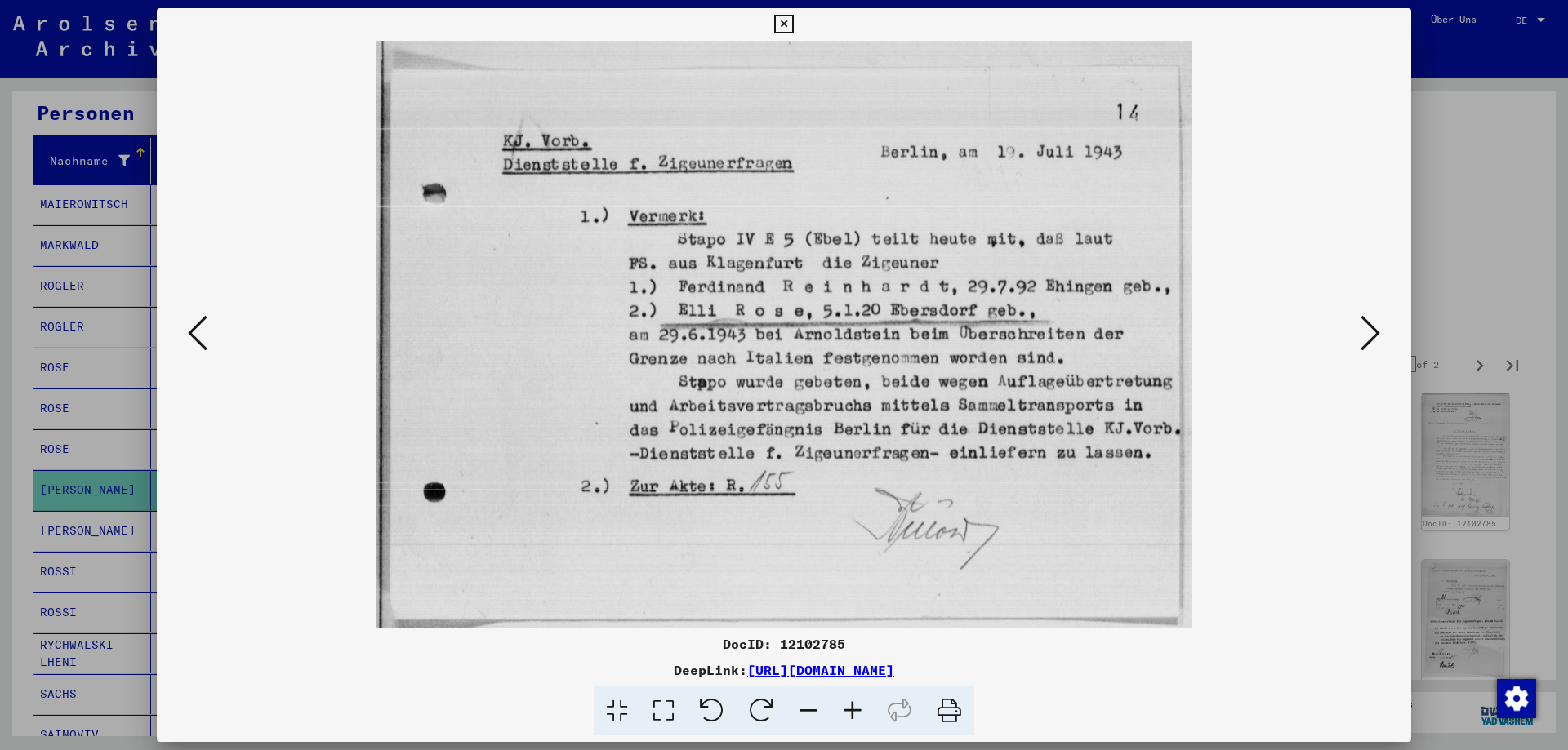
click at [1369, 335] on icon at bounding box center [1370, 333] width 20 height 39
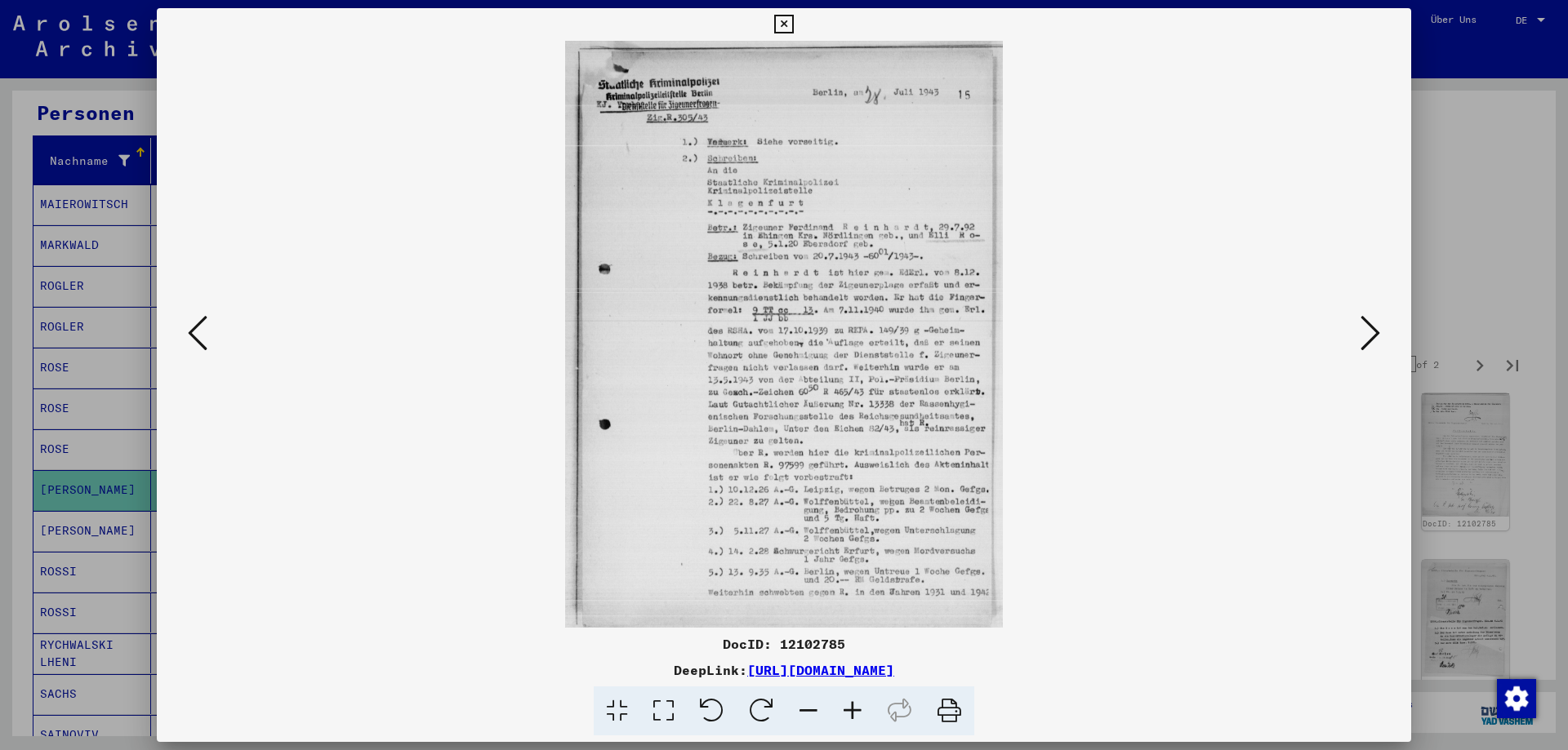
click at [863, 712] on icon at bounding box center [852, 711] width 44 height 50
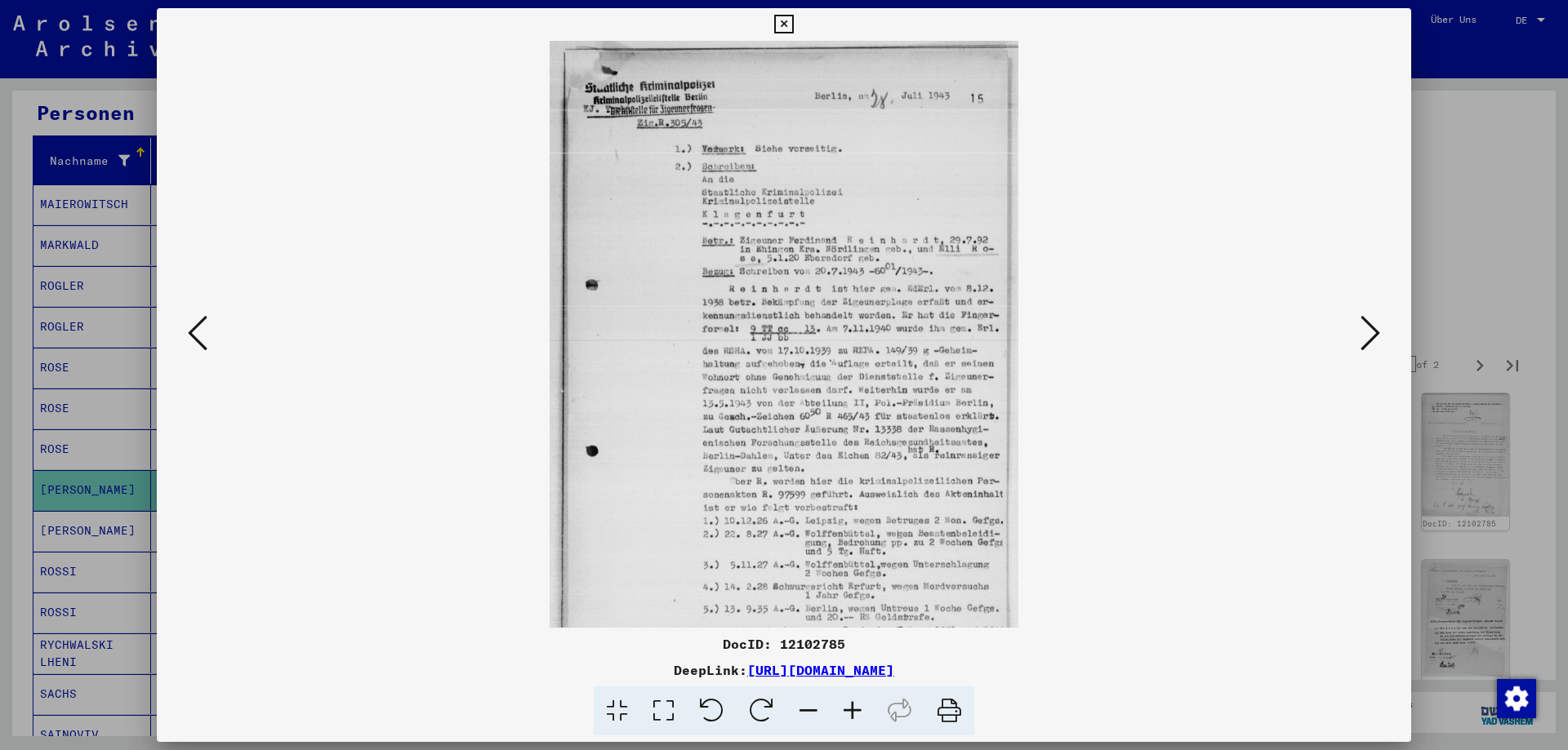
click at [863, 712] on icon at bounding box center [852, 711] width 44 height 50
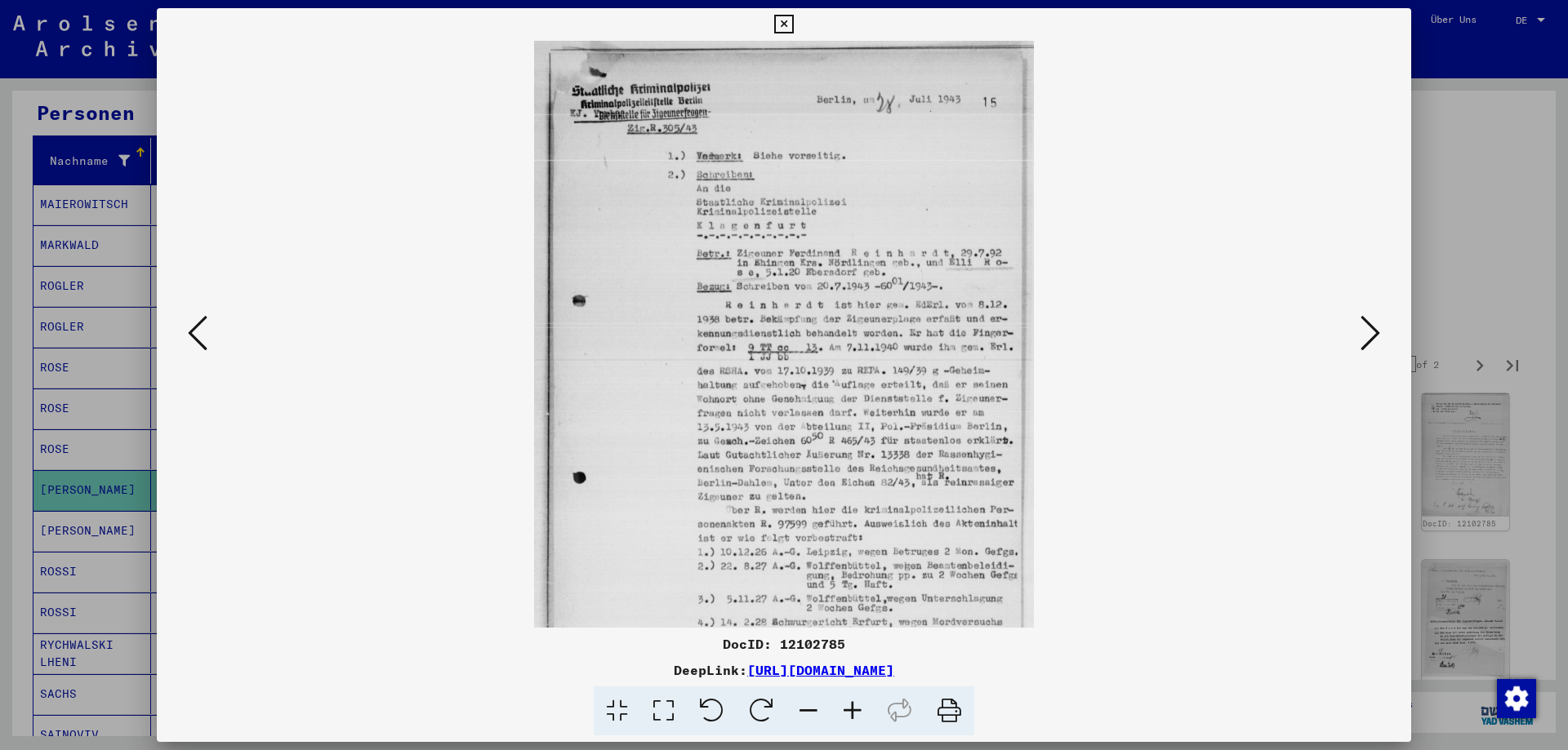
click at [863, 712] on icon at bounding box center [852, 711] width 44 height 50
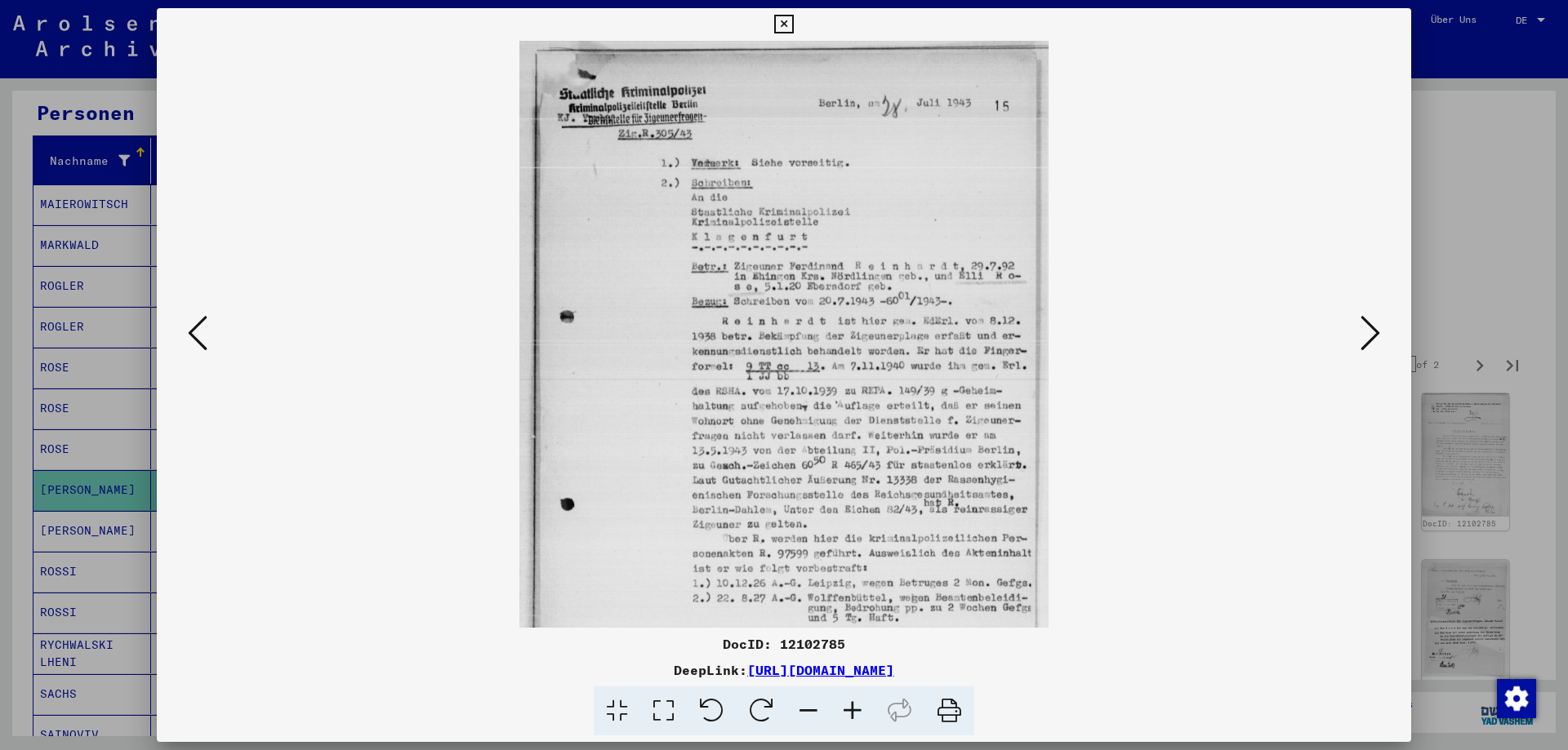
click at [863, 712] on icon at bounding box center [852, 711] width 44 height 50
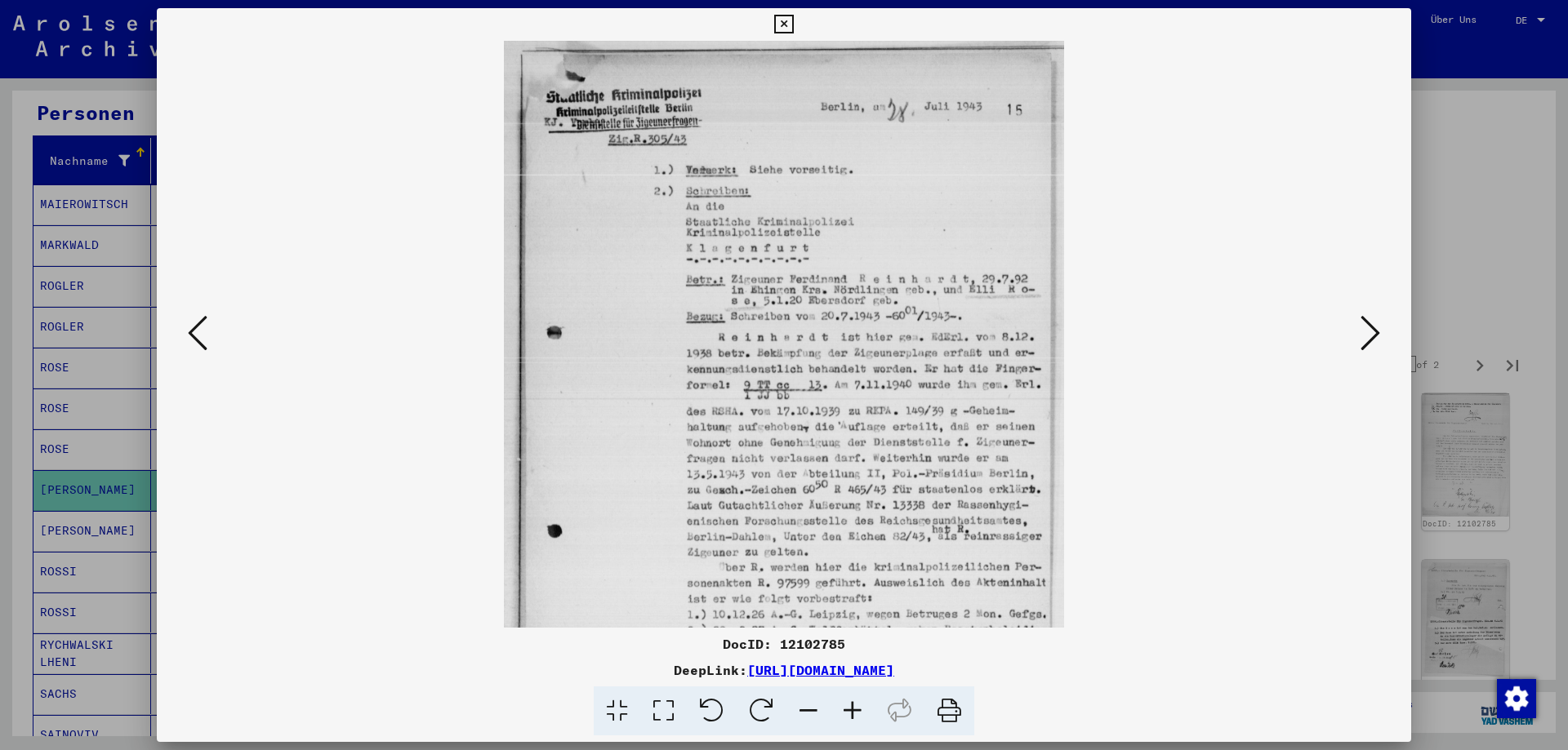
click at [863, 712] on icon at bounding box center [852, 711] width 44 height 50
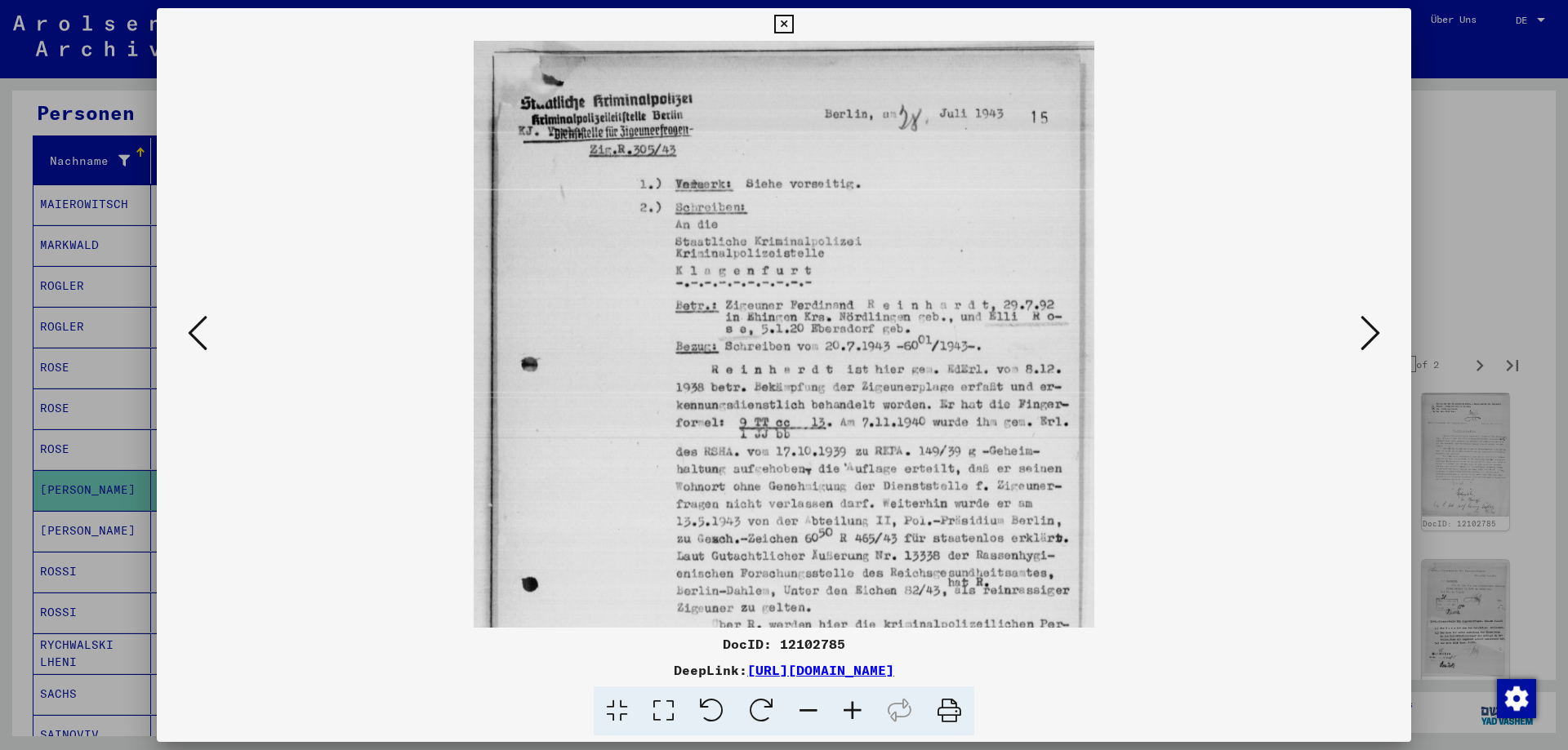
click at [863, 712] on icon at bounding box center [852, 711] width 44 height 50
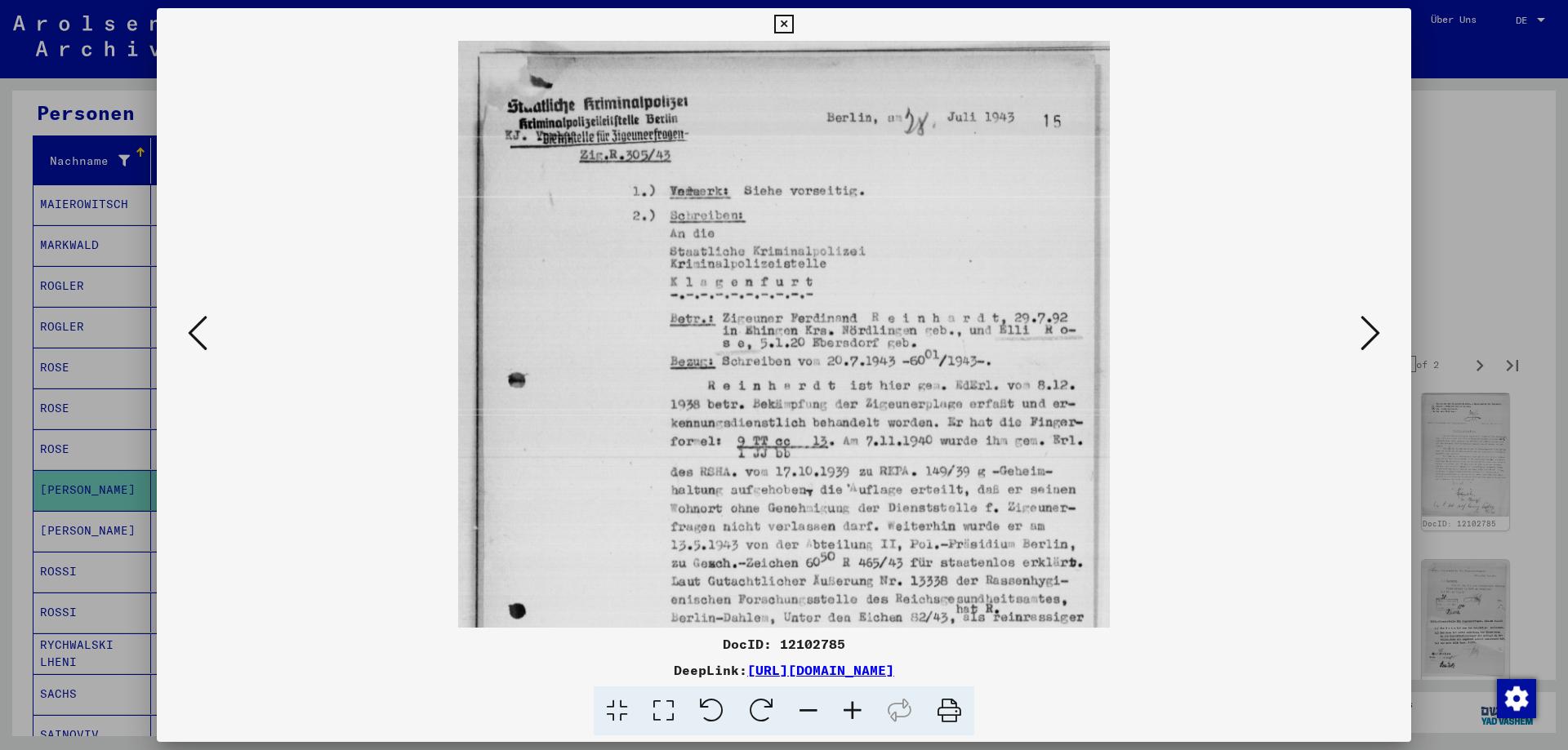
click at [863, 712] on icon at bounding box center [852, 711] width 44 height 50
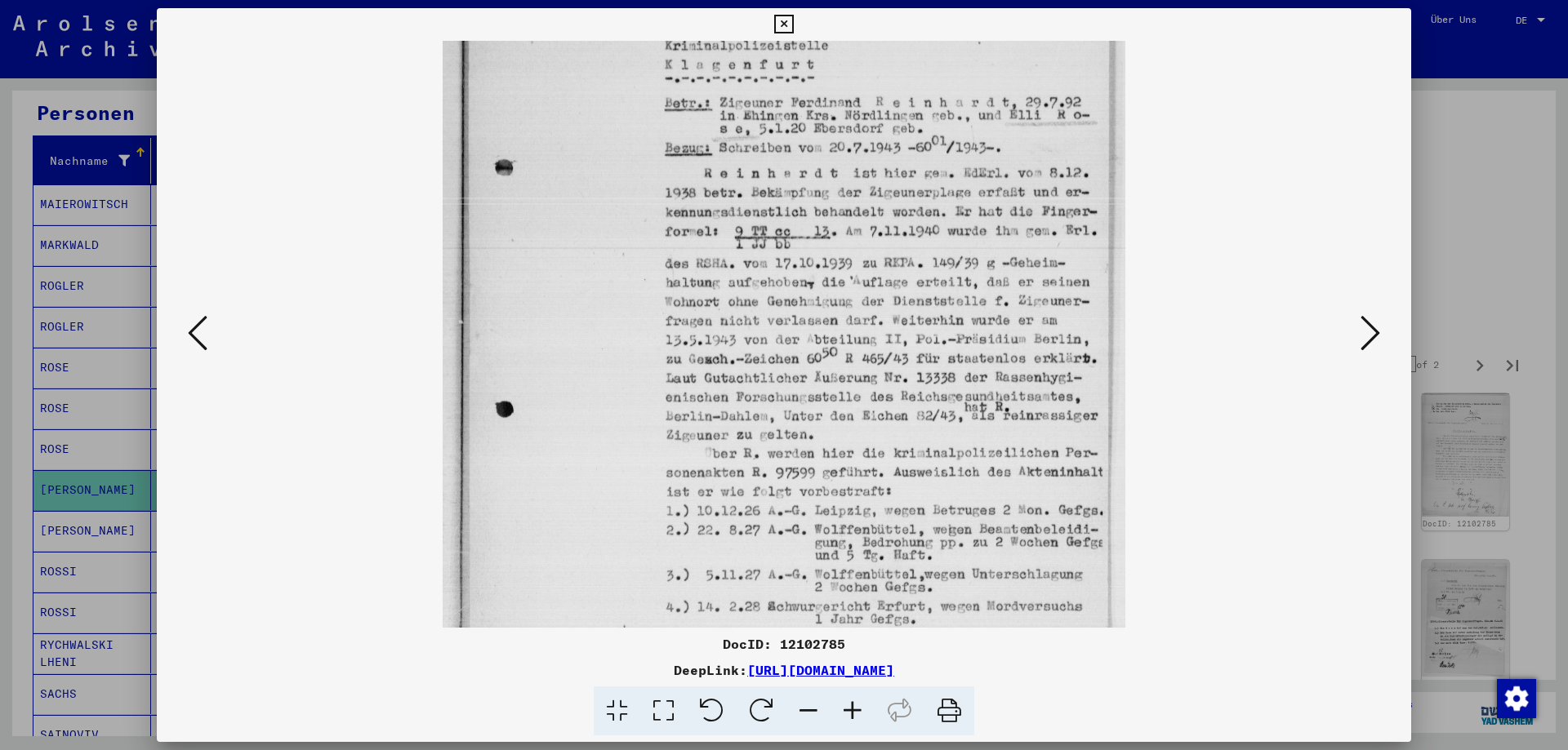
scroll to position [237, 0]
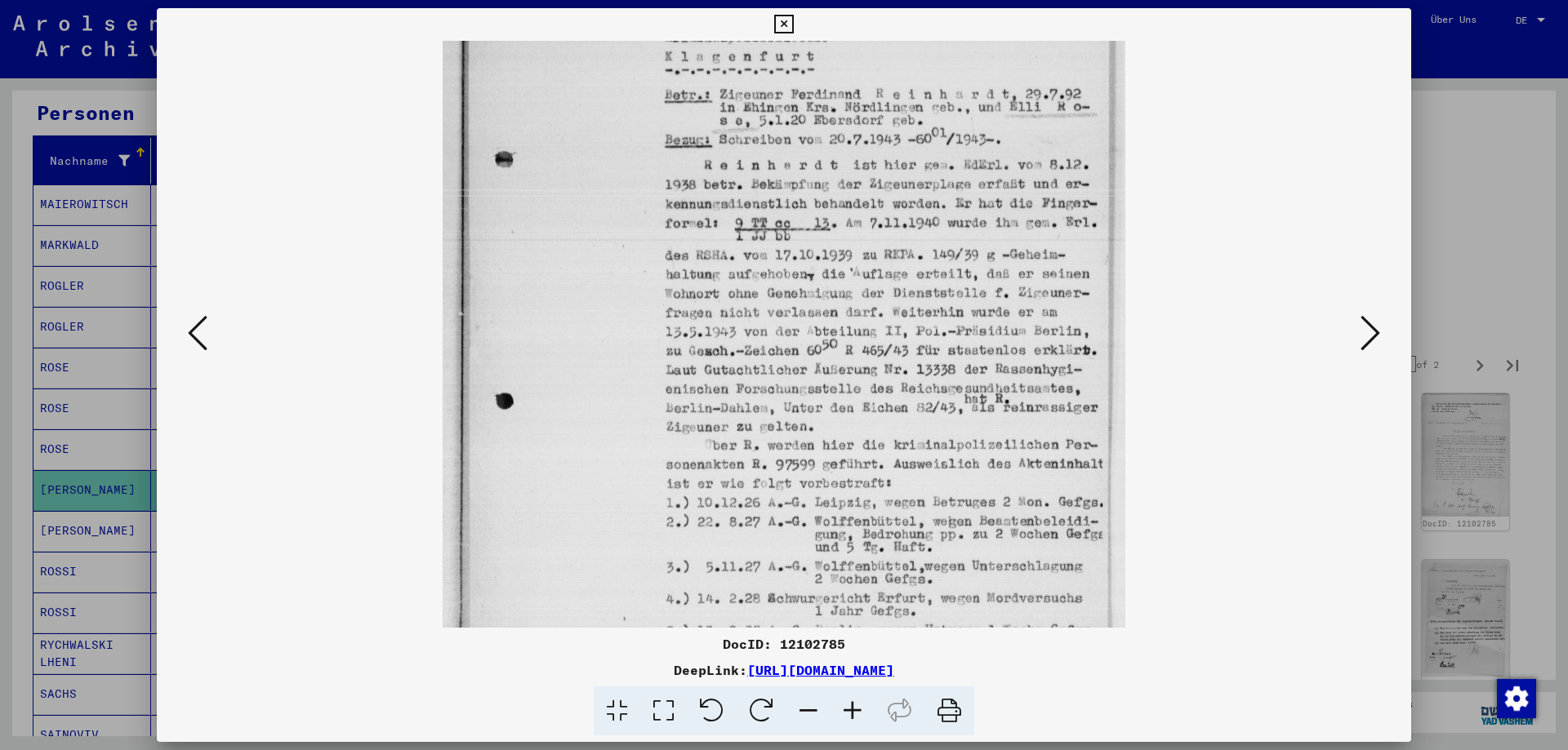
drag, startPoint x: 942, startPoint y: 543, endPoint x: 949, endPoint y: 306, distance: 237.1
click at [949, 306] on img at bounding box center [784, 260] width 682 height 914
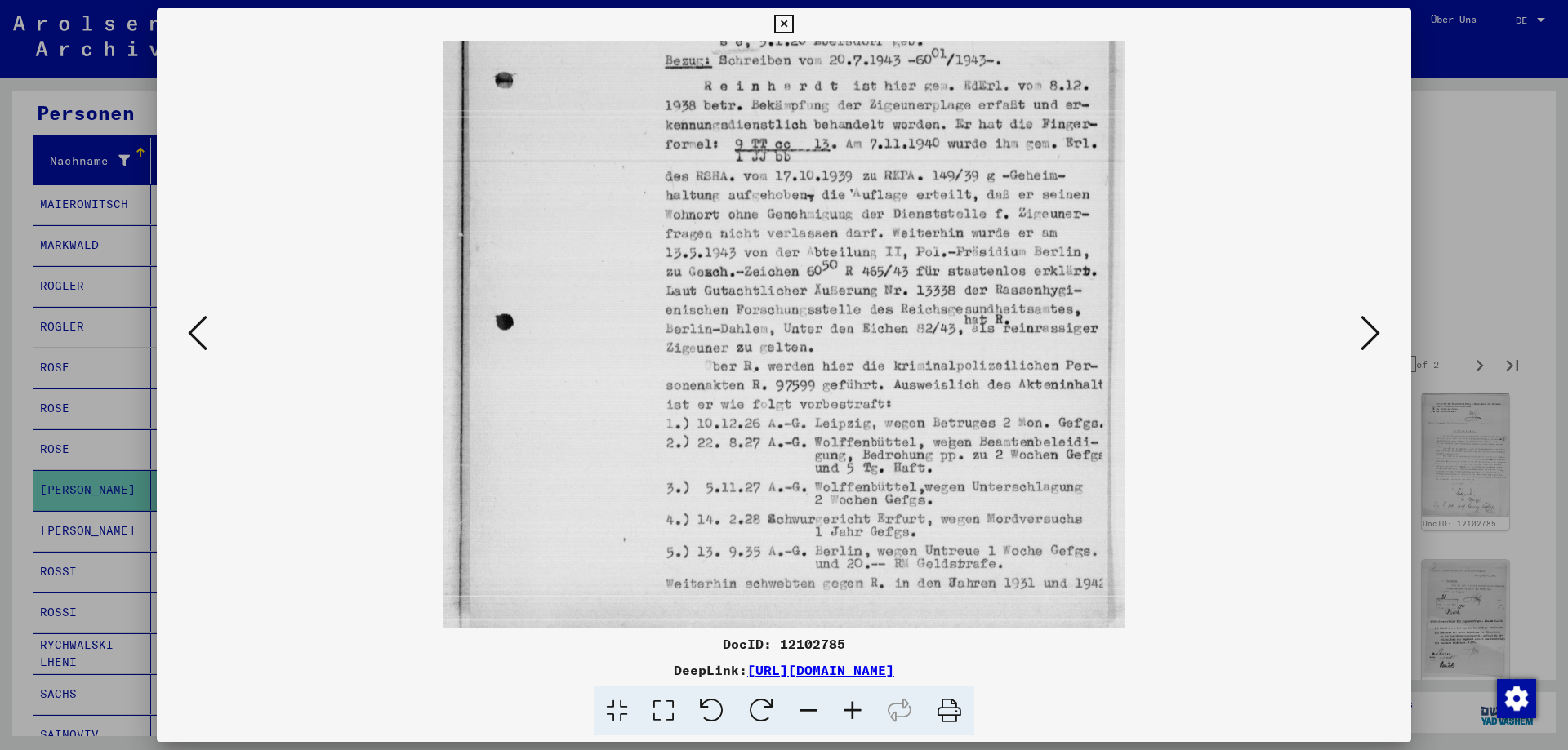
scroll to position [327, 0]
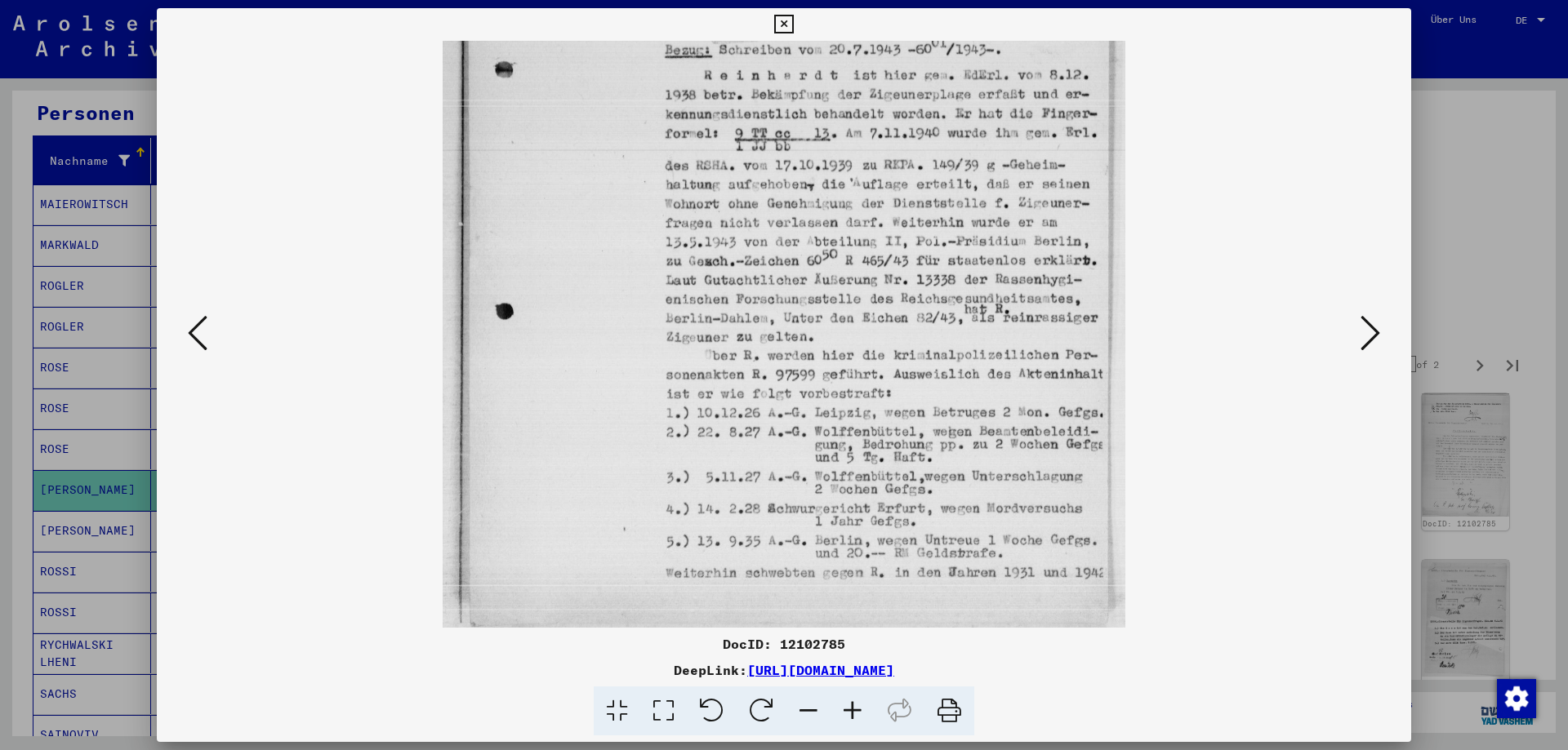
drag, startPoint x: 871, startPoint y: 517, endPoint x: 883, endPoint y: 262, distance: 255.3
click at [883, 262] on img at bounding box center [784, 170] width 682 height 914
click at [1373, 332] on icon at bounding box center [1370, 333] width 20 height 39
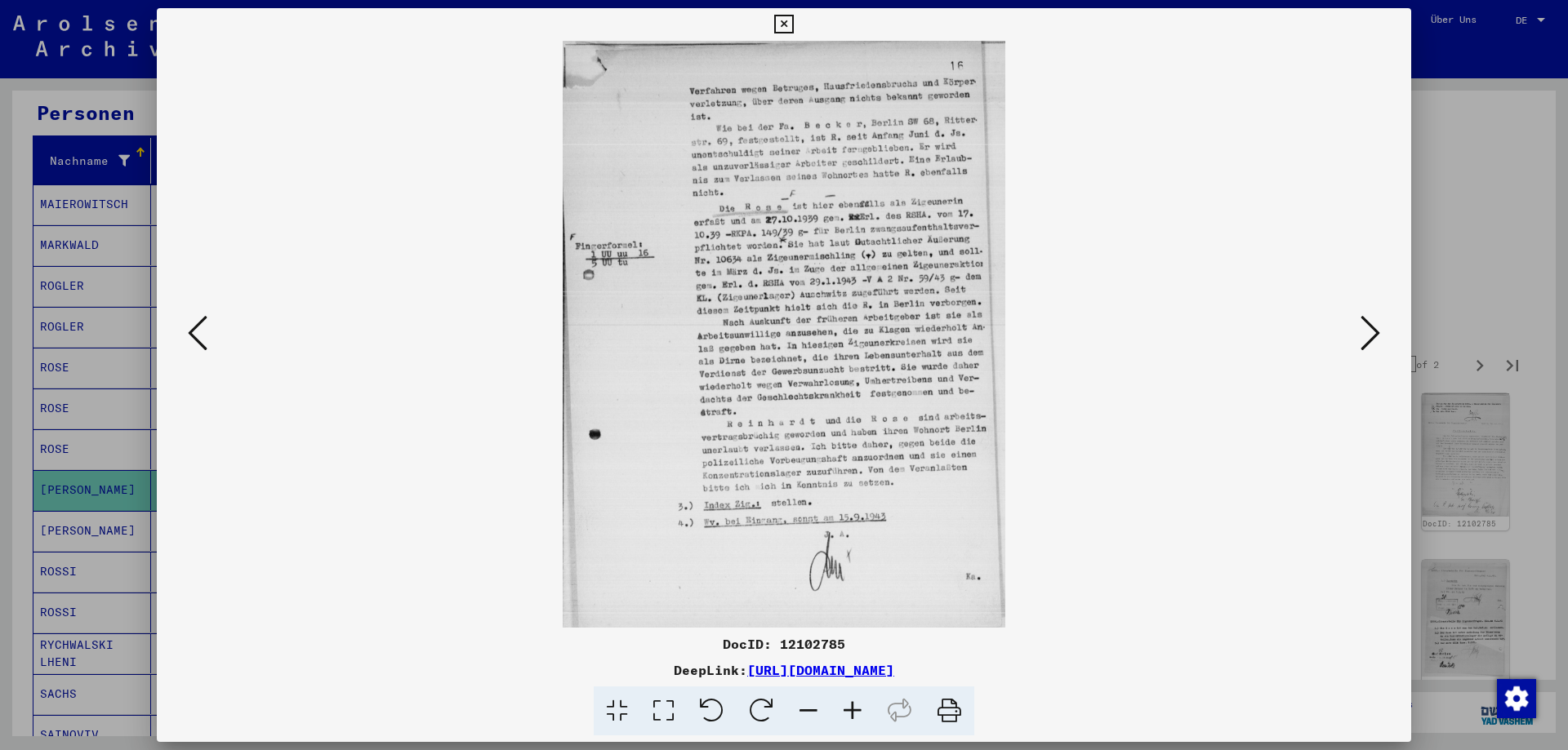
scroll to position [0, 0]
click at [863, 719] on icon at bounding box center [852, 711] width 44 height 50
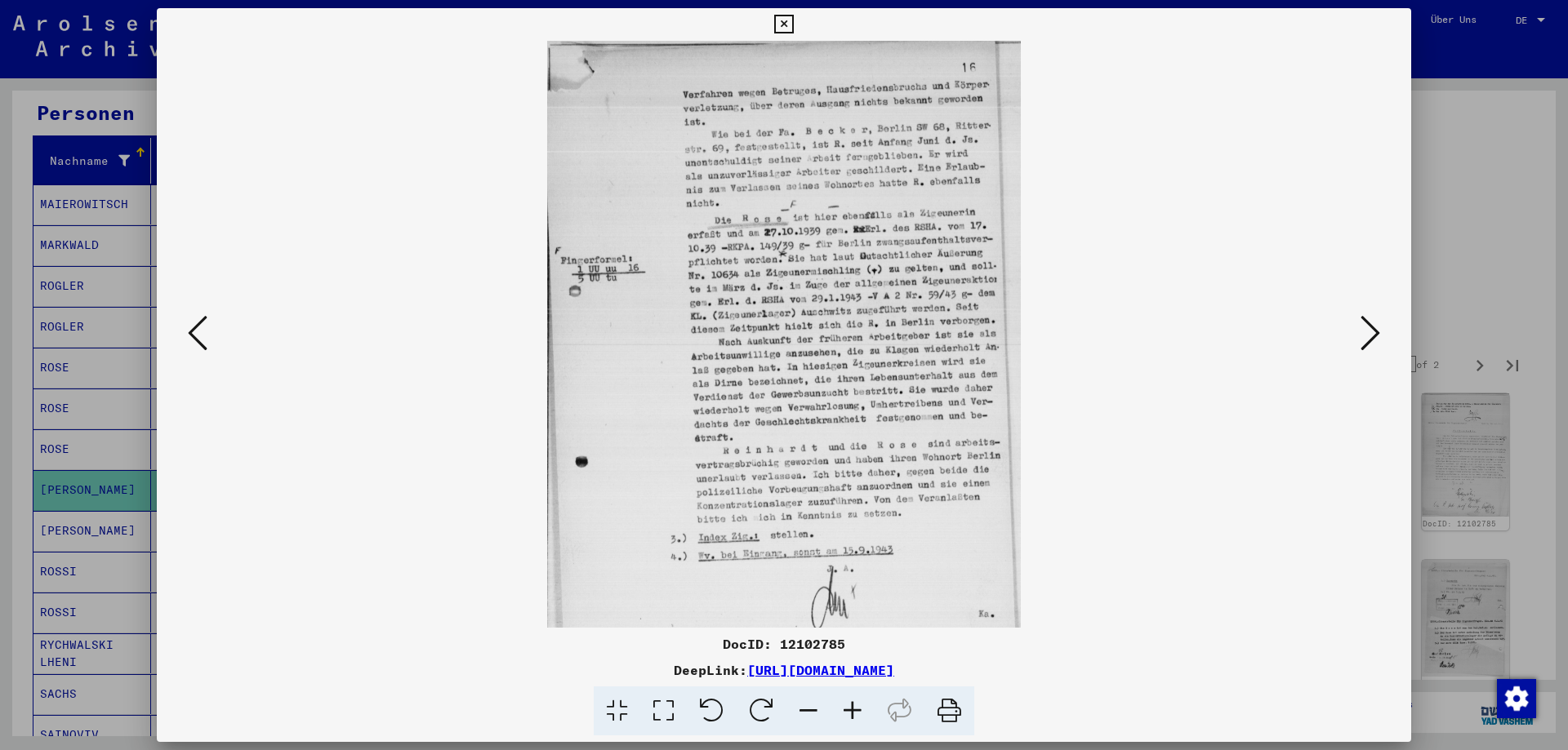
click at [863, 719] on icon at bounding box center [852, 711] width 44 height 50
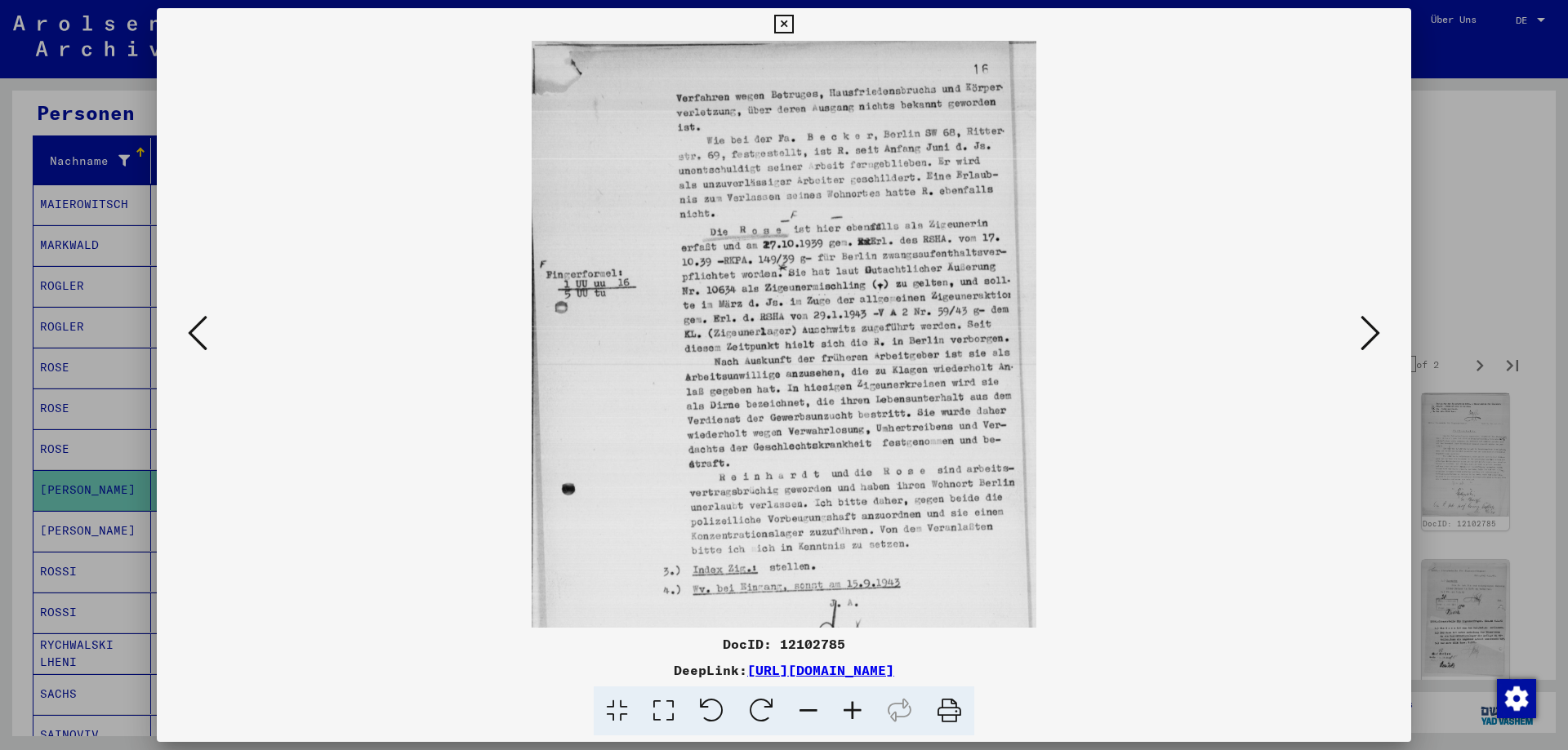
click at [863, 719] on icon at bounding box center [852, 711] width 44 height 50
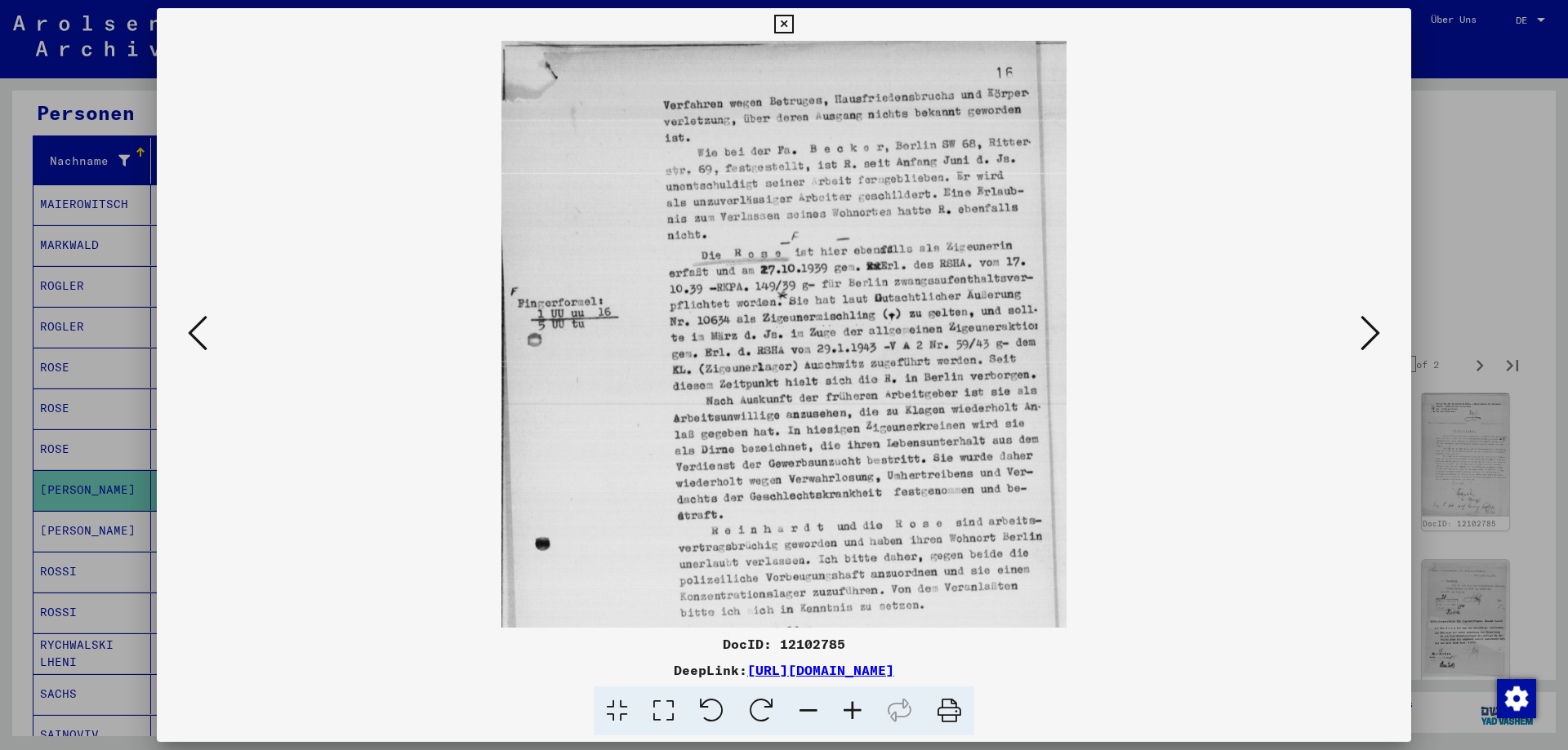
click at [863, 719] on icon at bounding box center [852, 711] width 44 height 50
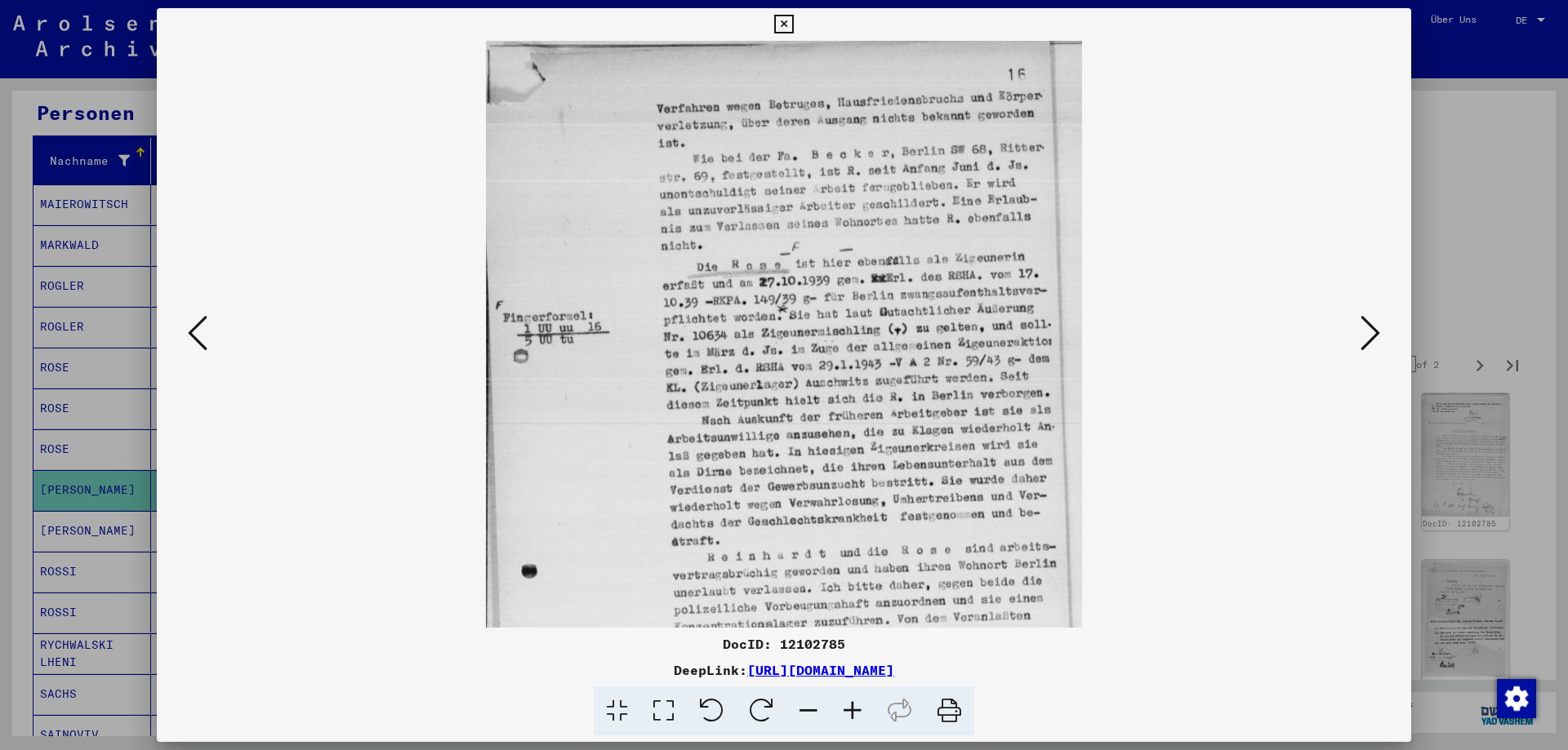
click at [863, 719] on icon at bounding box center [852, 711] width 44 height 50
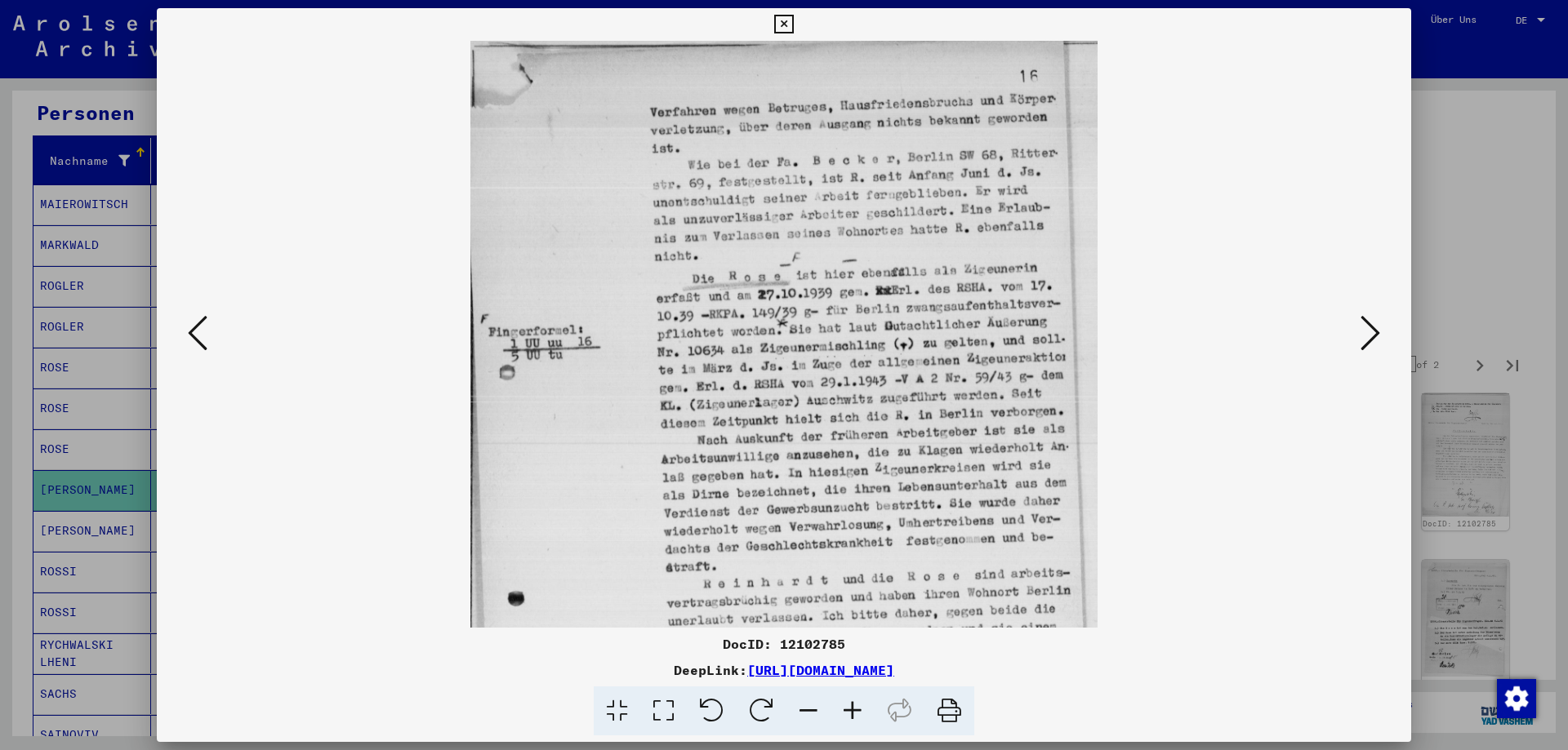
click at [863, 719] on icon at bounding box center [852, 711] width 44 height 50
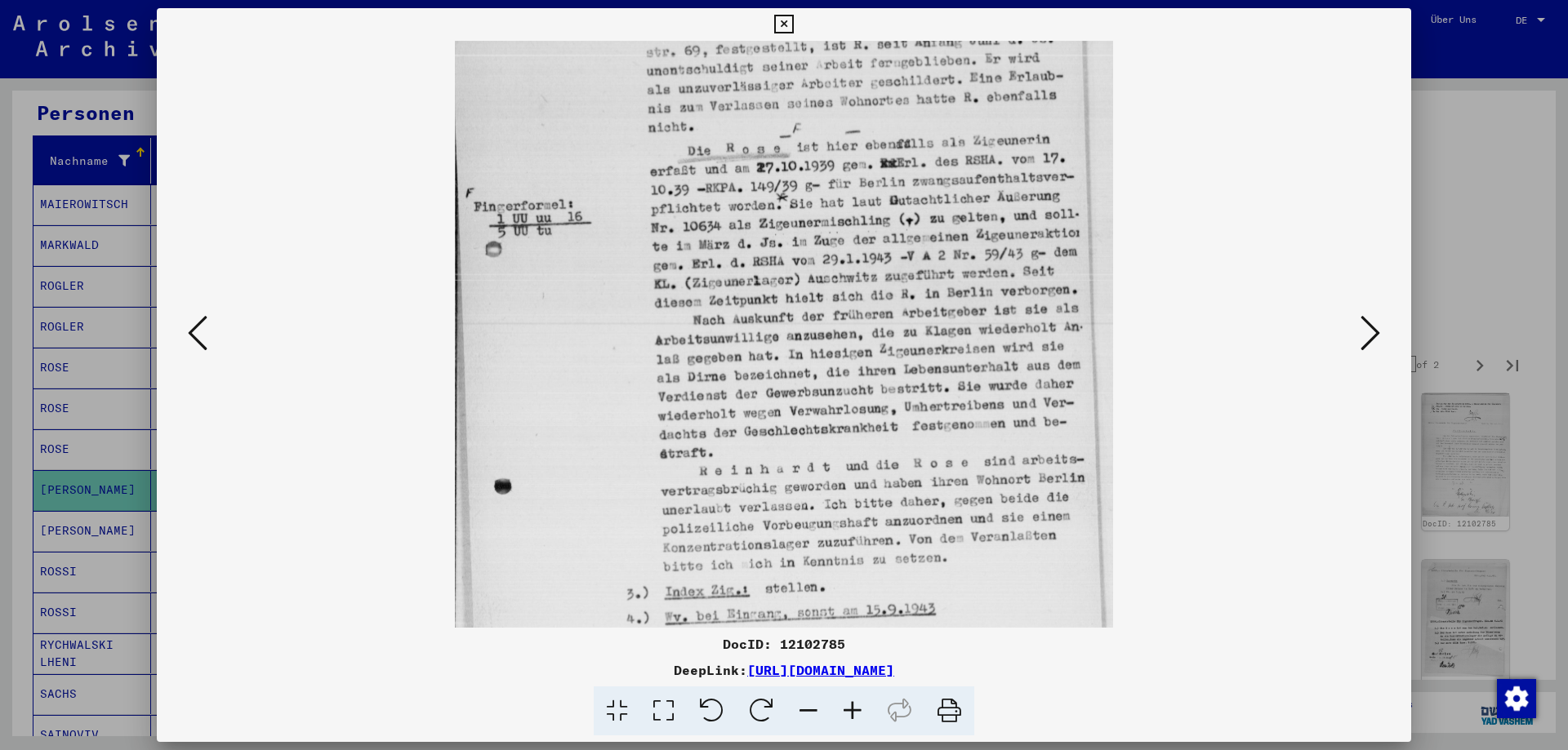
scroll to position [151, 0]
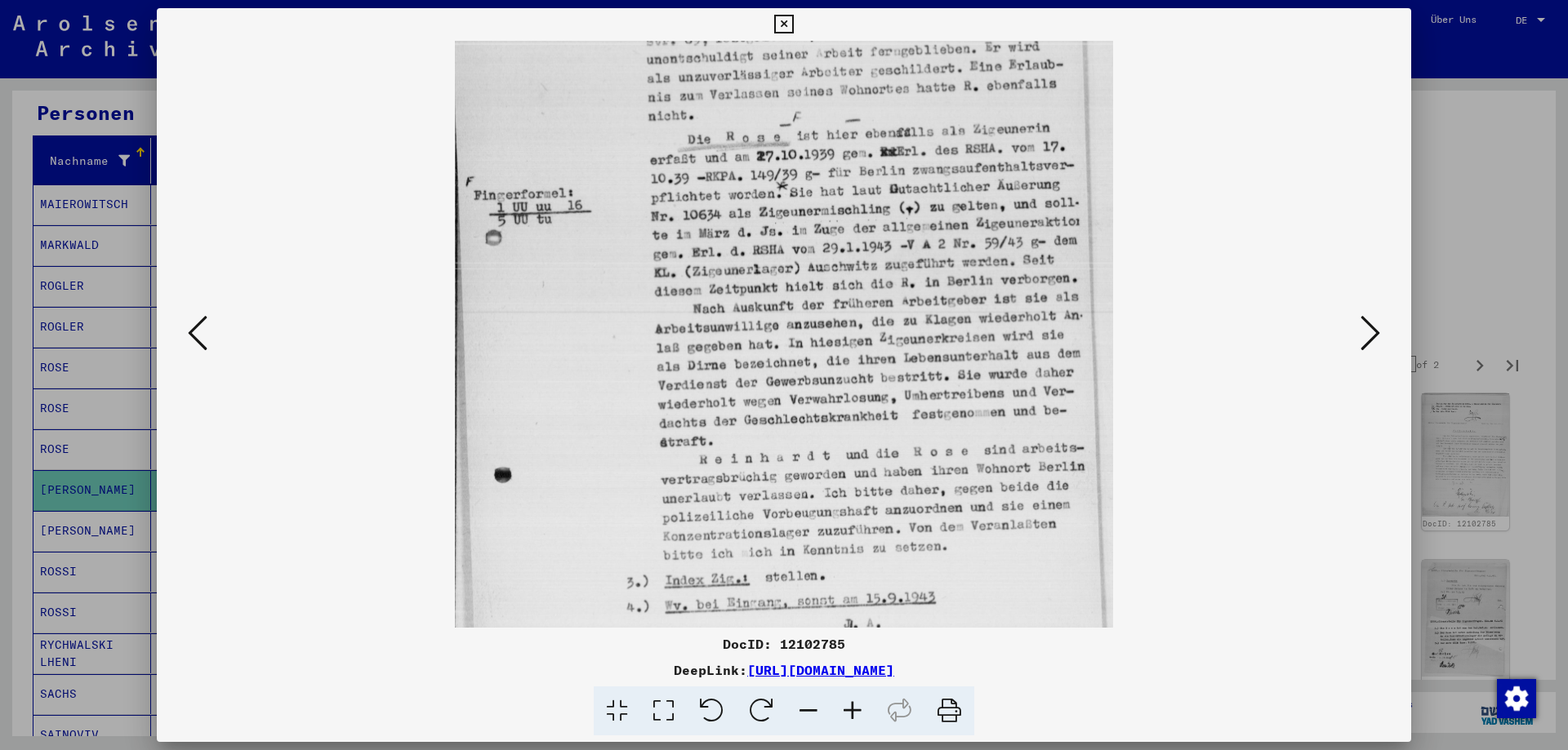
drag, startPoint x: 880, startPoint y: 465, endPoint x: 795, endPoint y: 314, distance: 173.3
click at [795, 314] on img at bounding box center [784, 325] width 658 height 872
click at [1369, 339] on icon at bounding box center [1370, 333] width 20 height 39
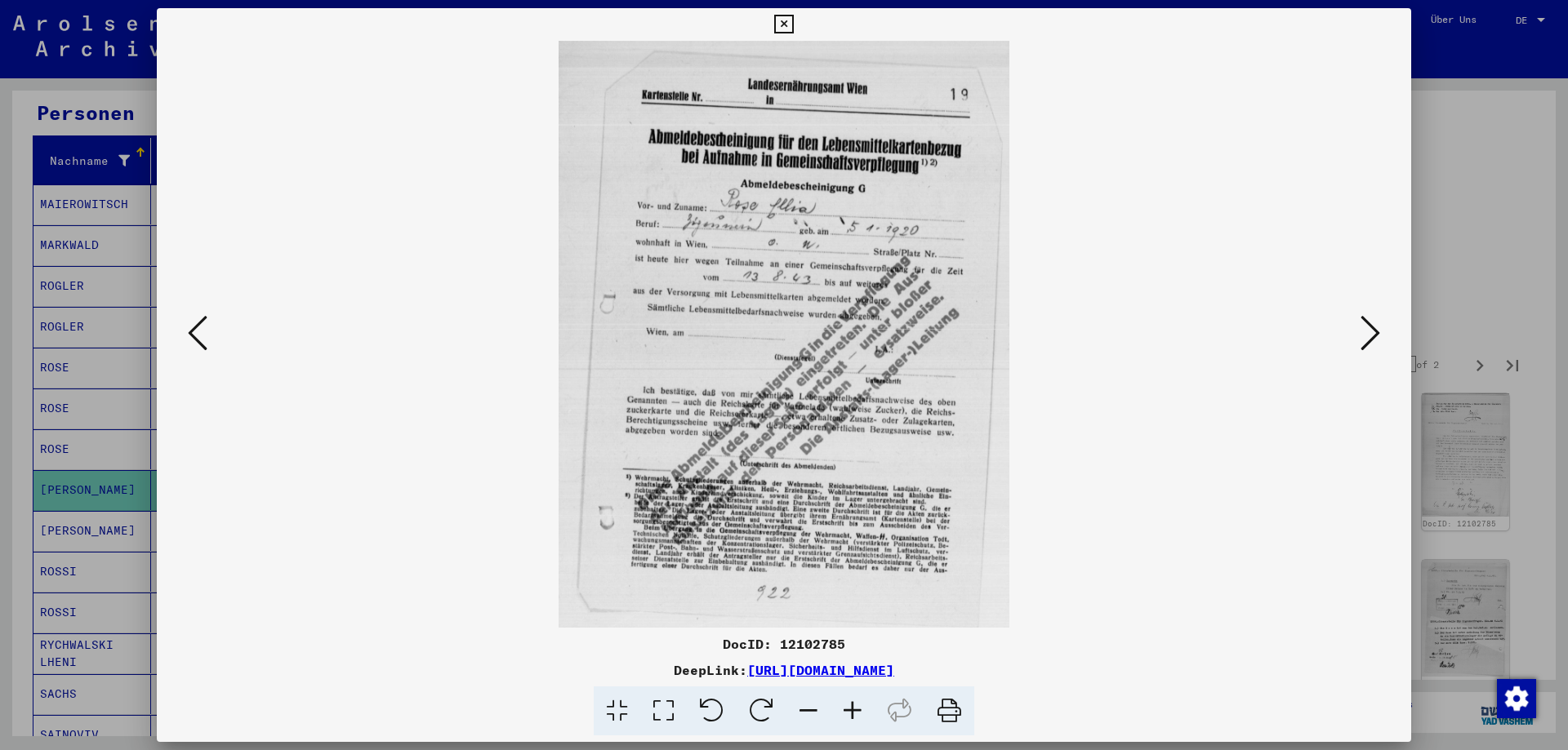
scroll to position [0, 0]
click at [858, 711] on icon at bounding box center [852, 711] width 44 height 50
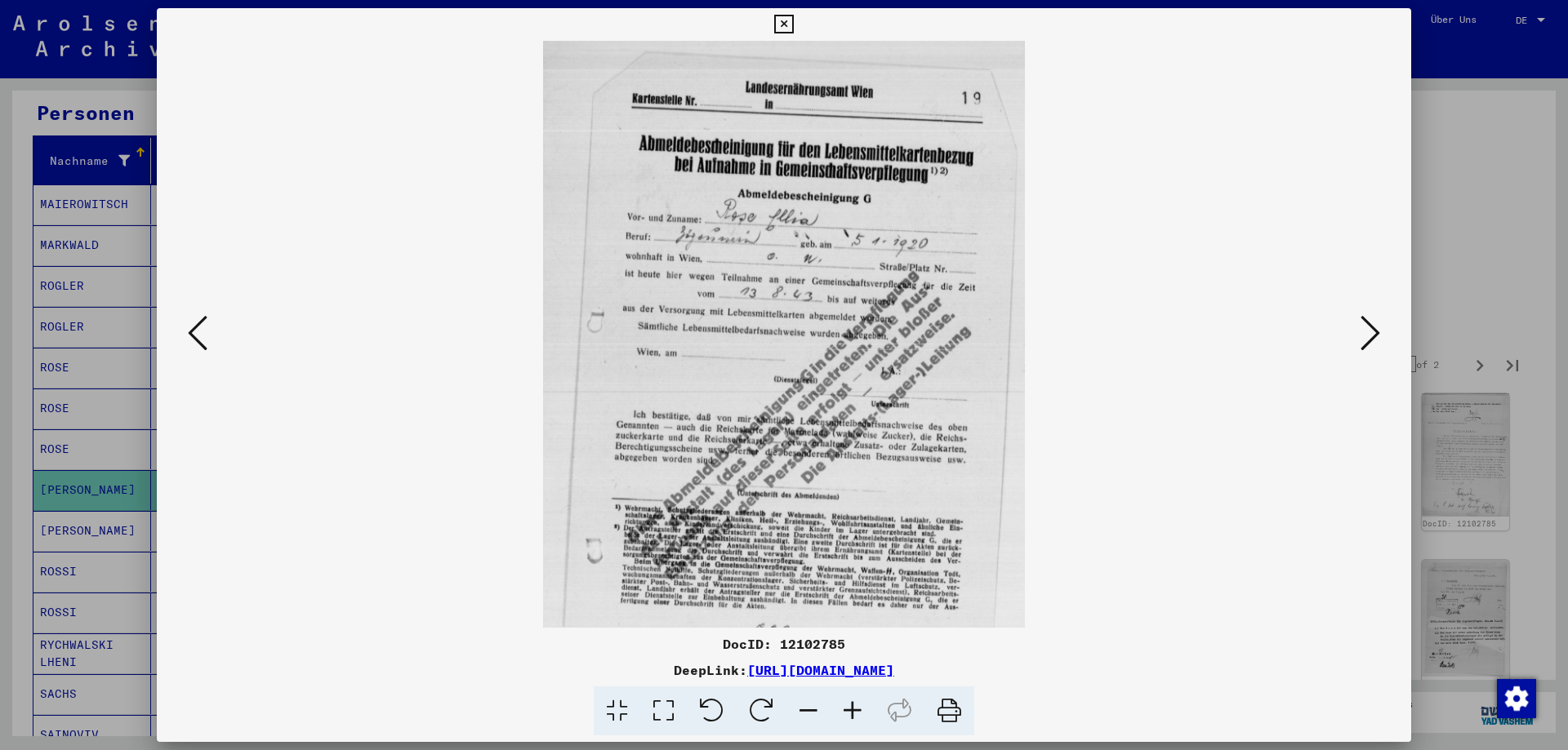
click at [858, 711] on icon at bounding box center [852, 711] width 44 height 50
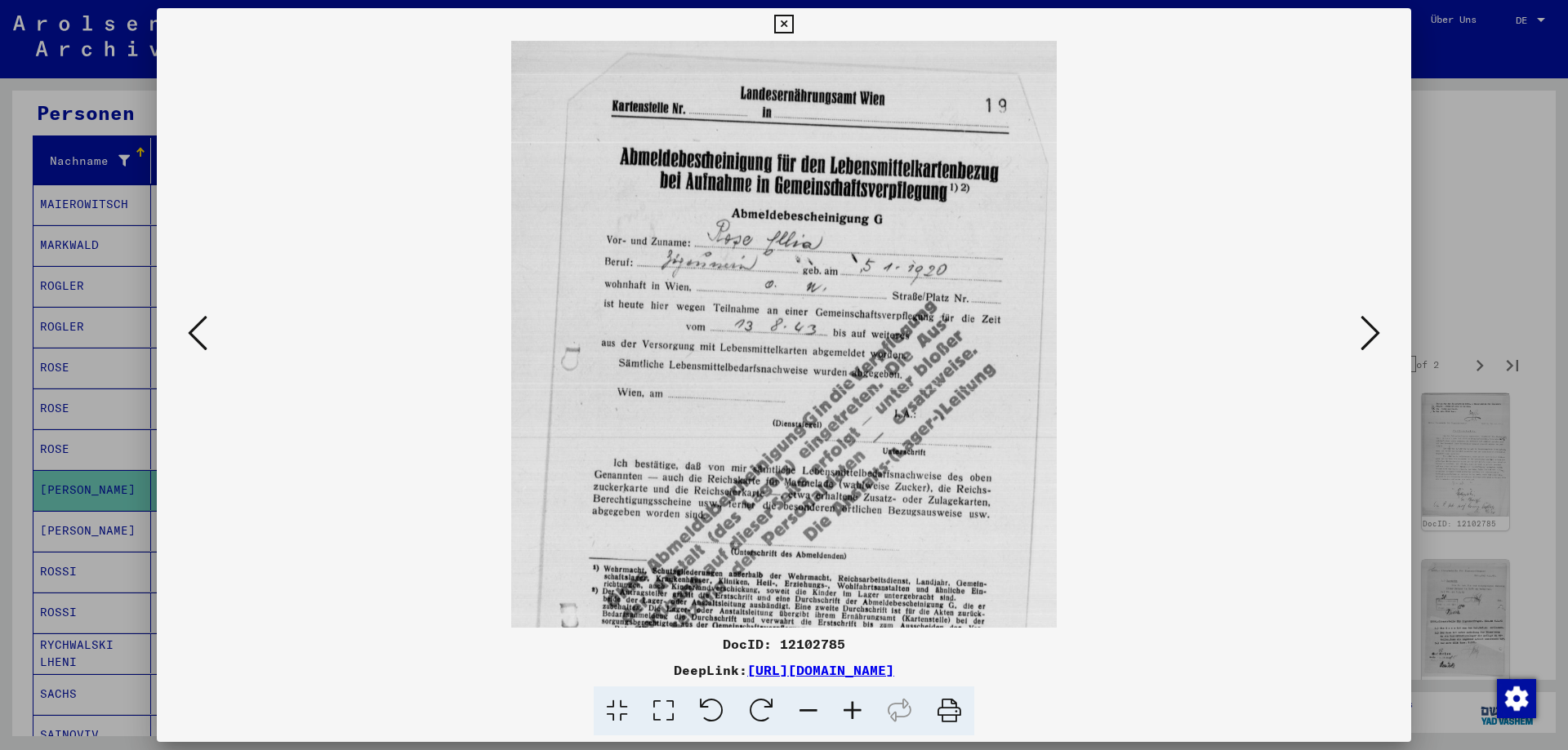
click at [858, 711] on icon at bounding box center [852, 711] width 44 height 50
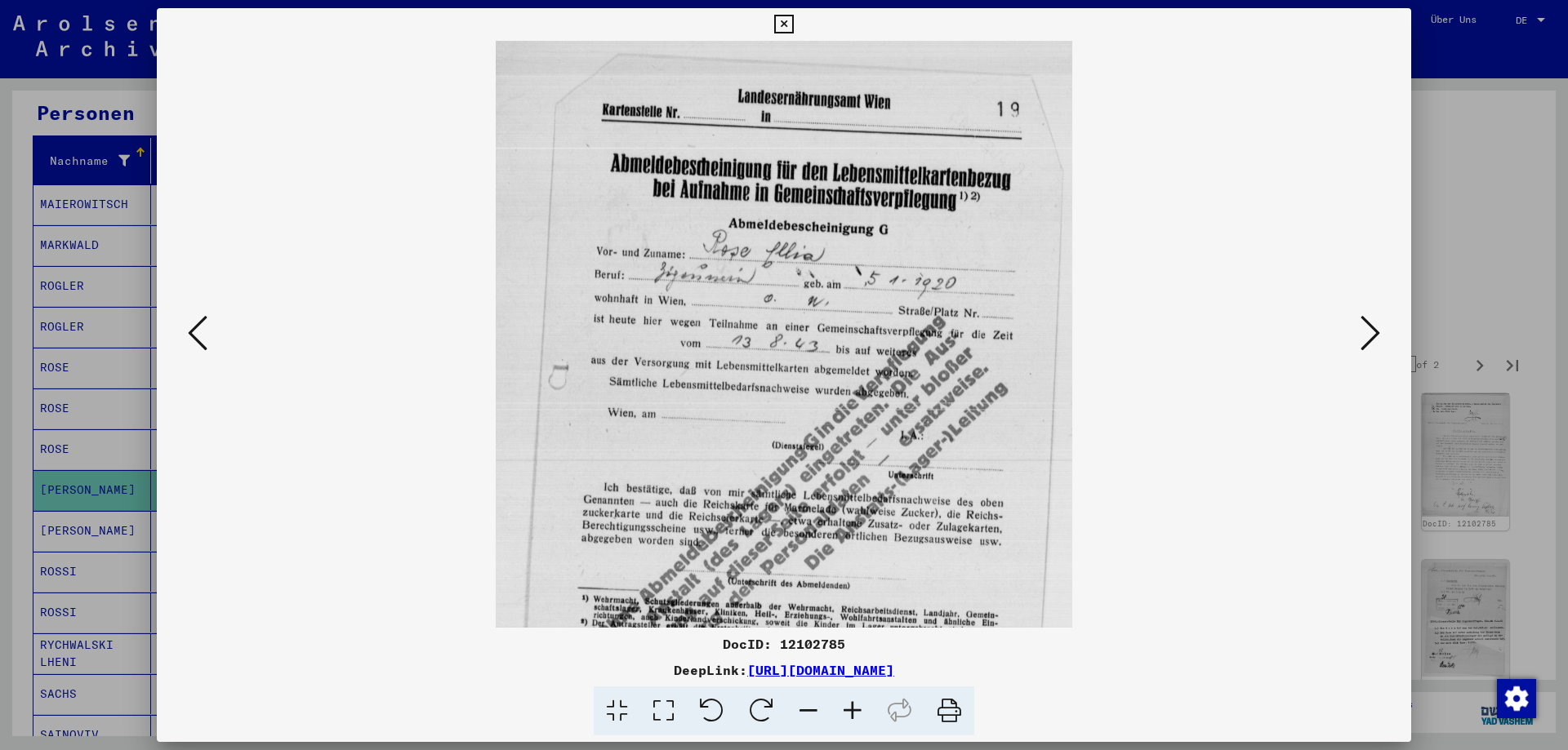
click at [858, 711] on icon at bounding box center [852, 711] width 44 height 50
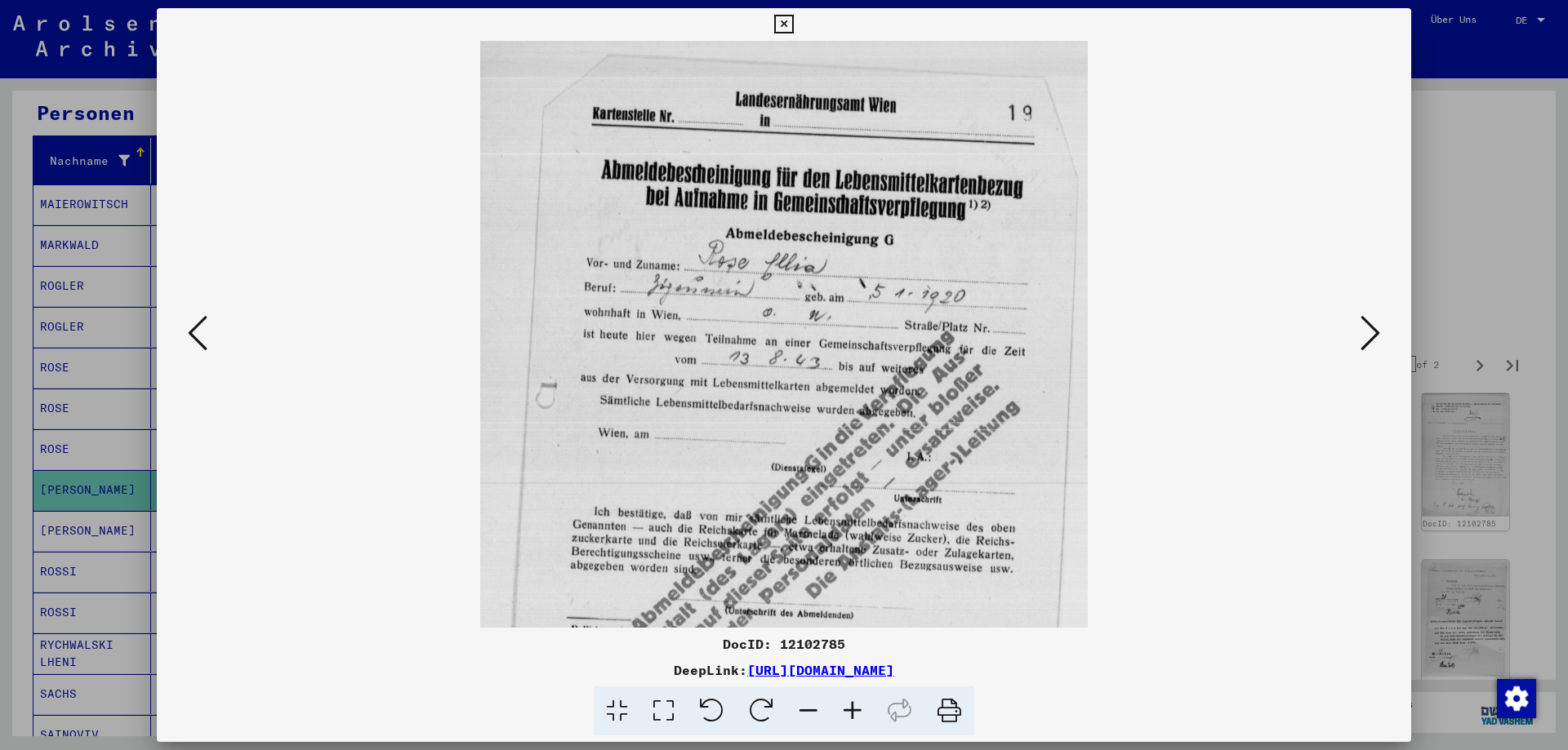
click at [858, 711] on icon at bounding box center [852, 711] width 44 height 50
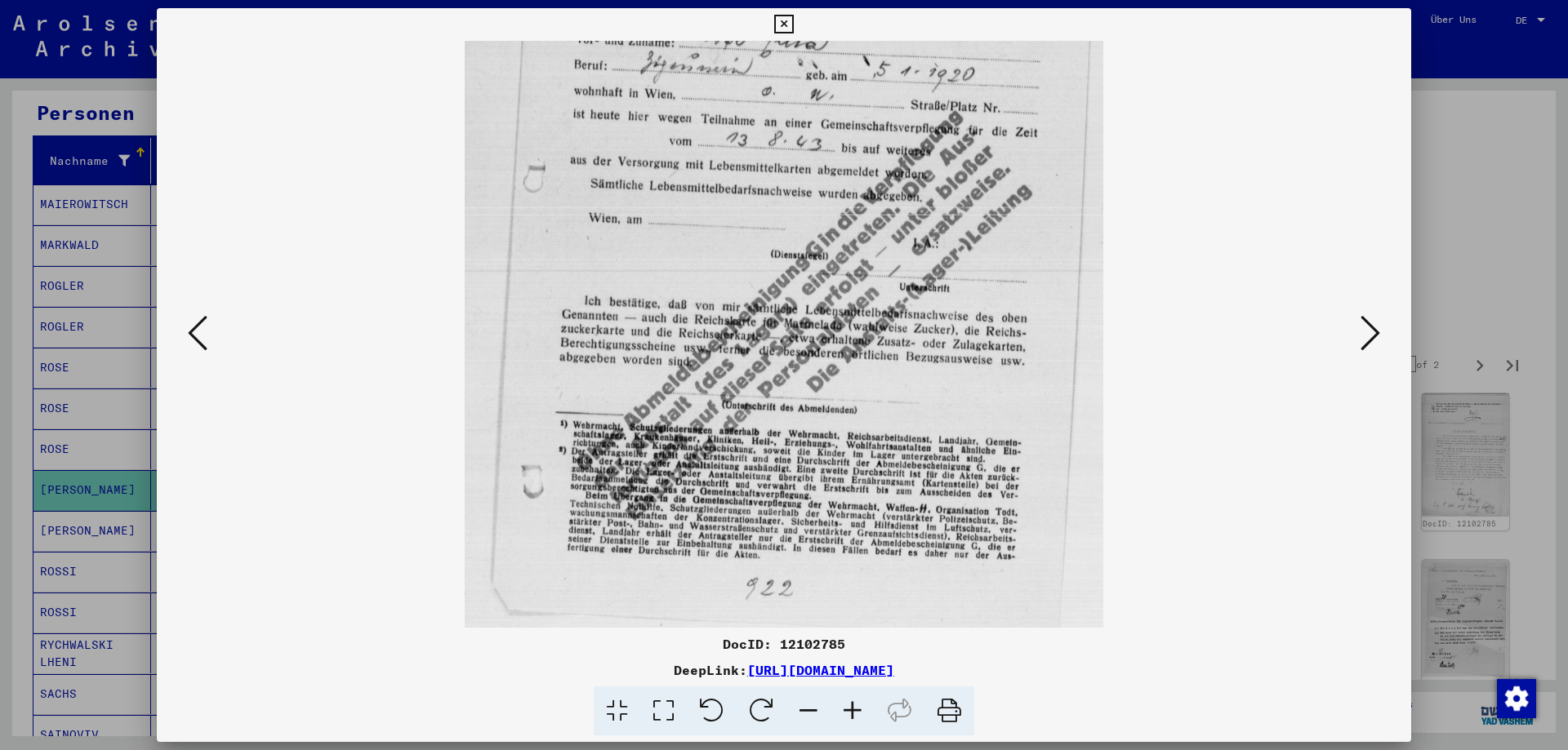
scroll to position [239, 0]
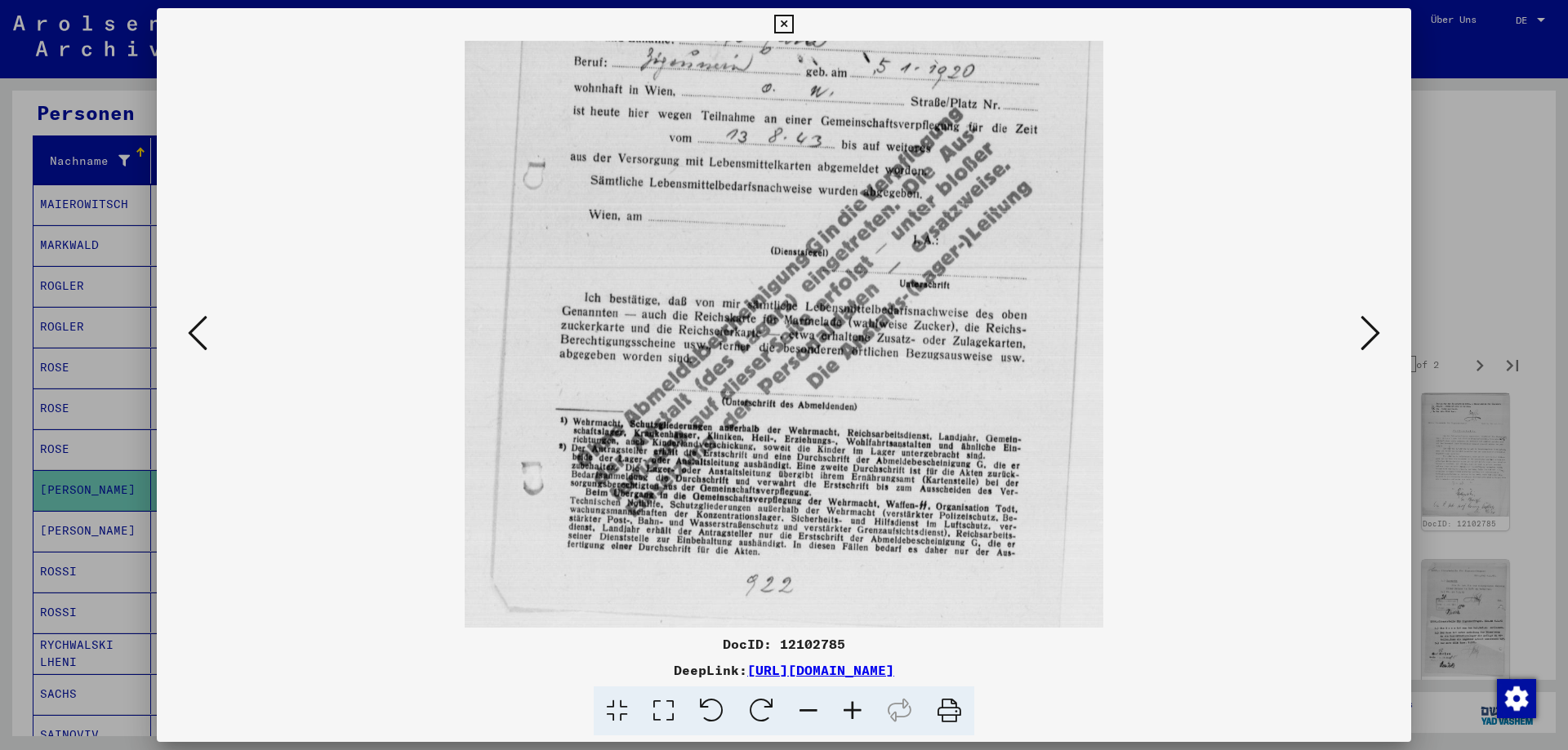
drag, startPoint x: 738, startPoint y: 453, endPoint x: 822, endPoint y: 214, distance: 253.3
click at [822, 214] on img at bounding box center [784, 218] width 639 height 832
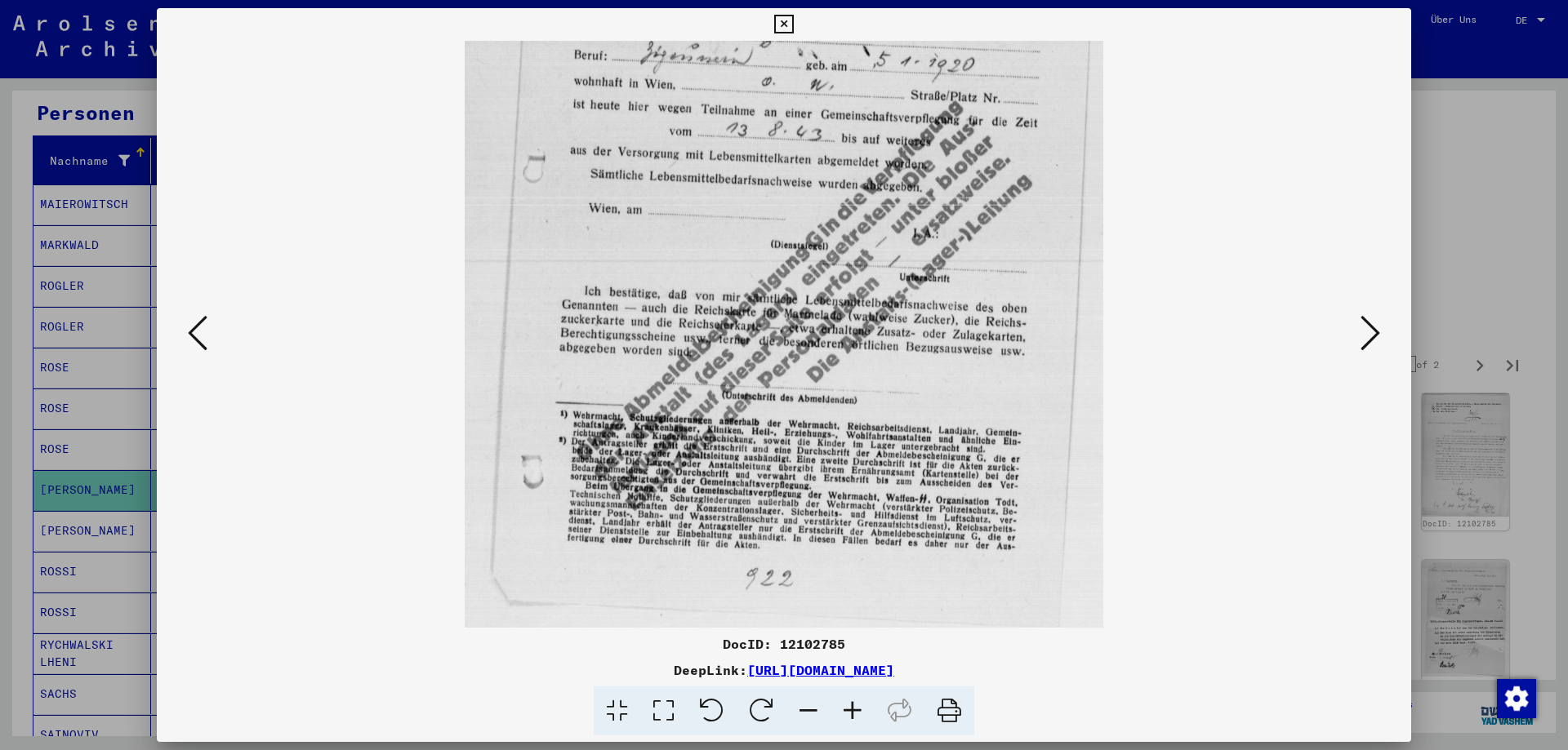
drag, startPoint x: 750, startPoint y: 362, endPoint x: 765, endPoint y: 314, distance: 50.3
click at [765, 314] on img at bounding box center [784, 212] width 639 height 832
click at [1364, 337] on icon at bounding box center [1370, 333] width 20 height 39
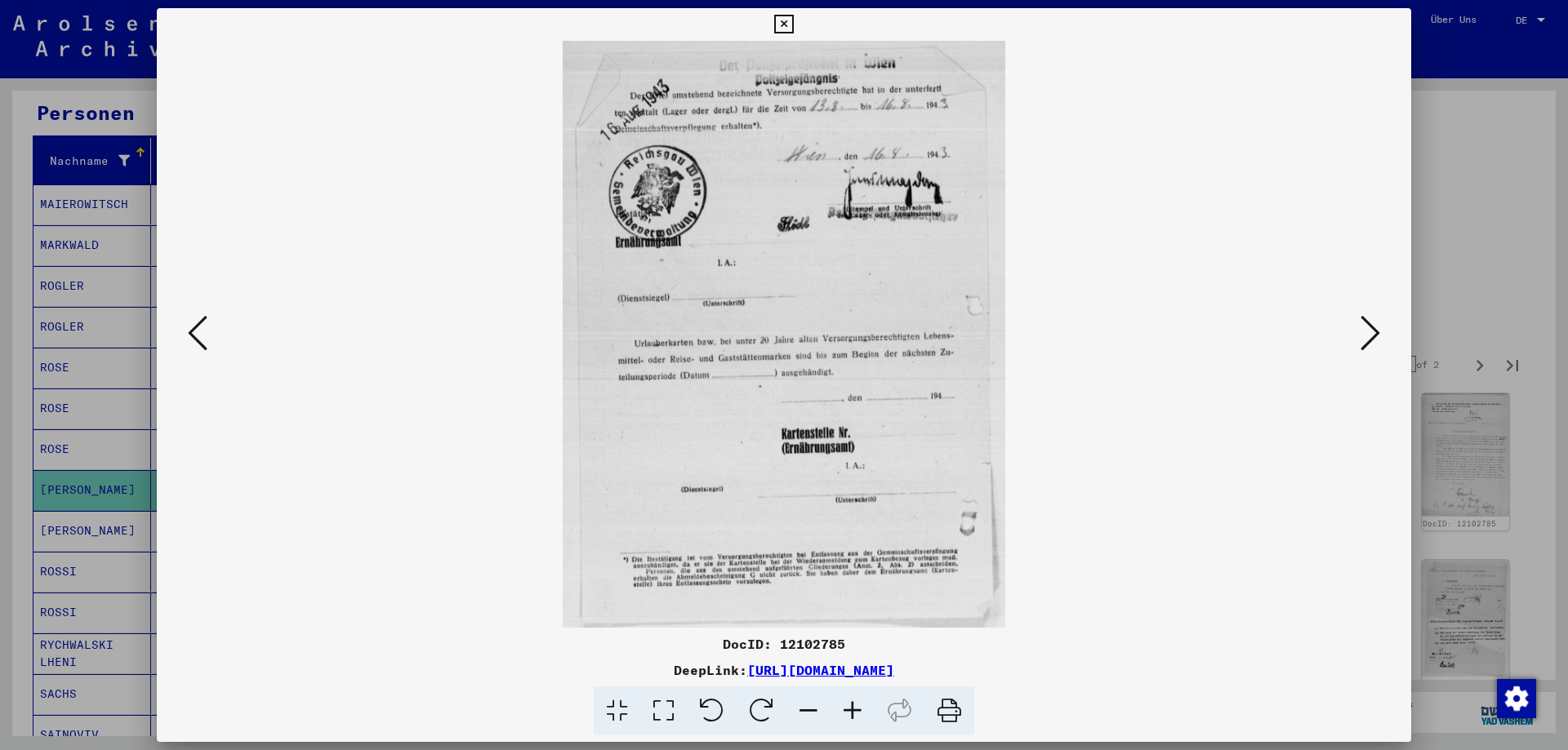
scroll to position [0, 0]
click at [859, 715] on icon at bounding box center [852, 711] width 44 height 50
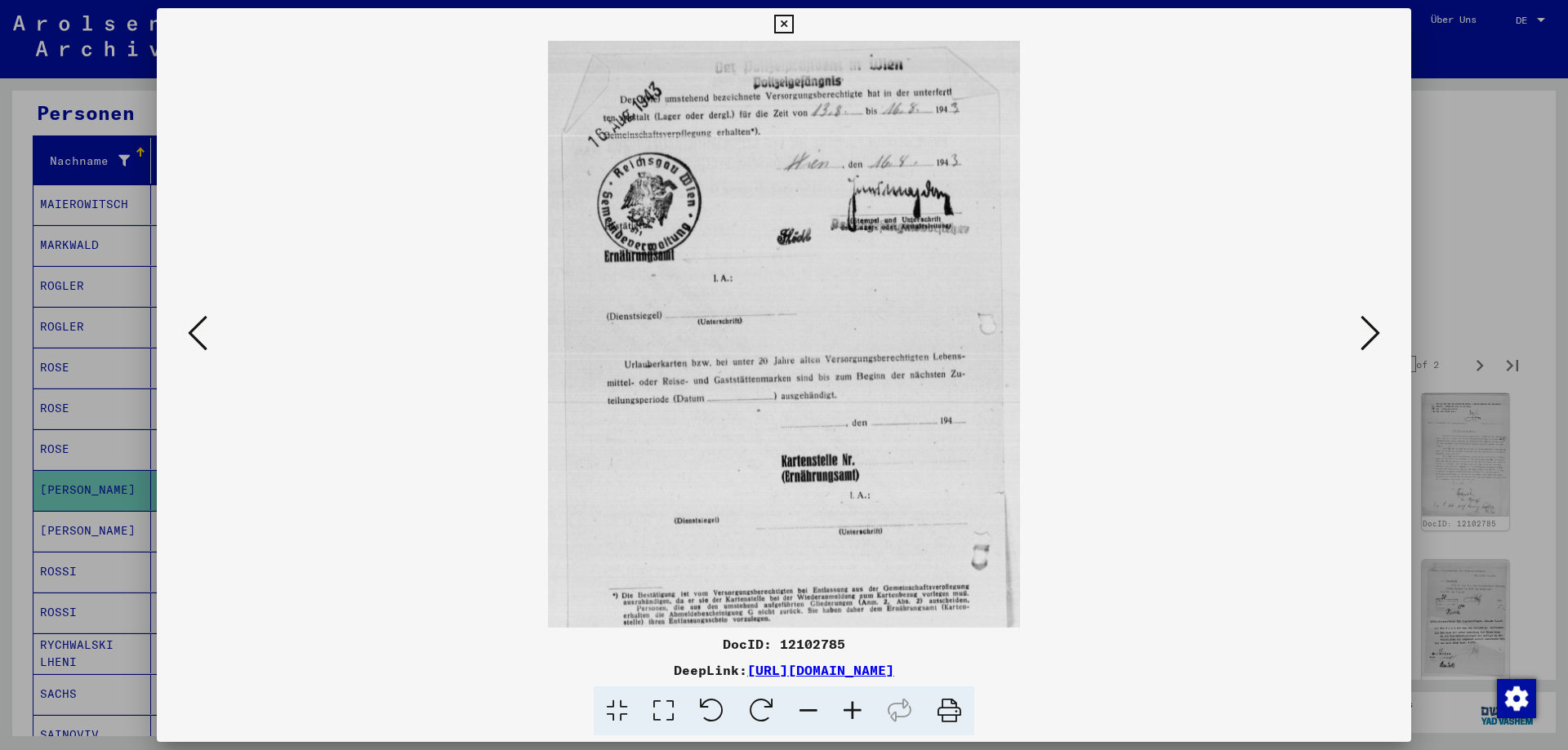
click at [858, 714] on icon at bounding box center [852, 711] width 44 height 50
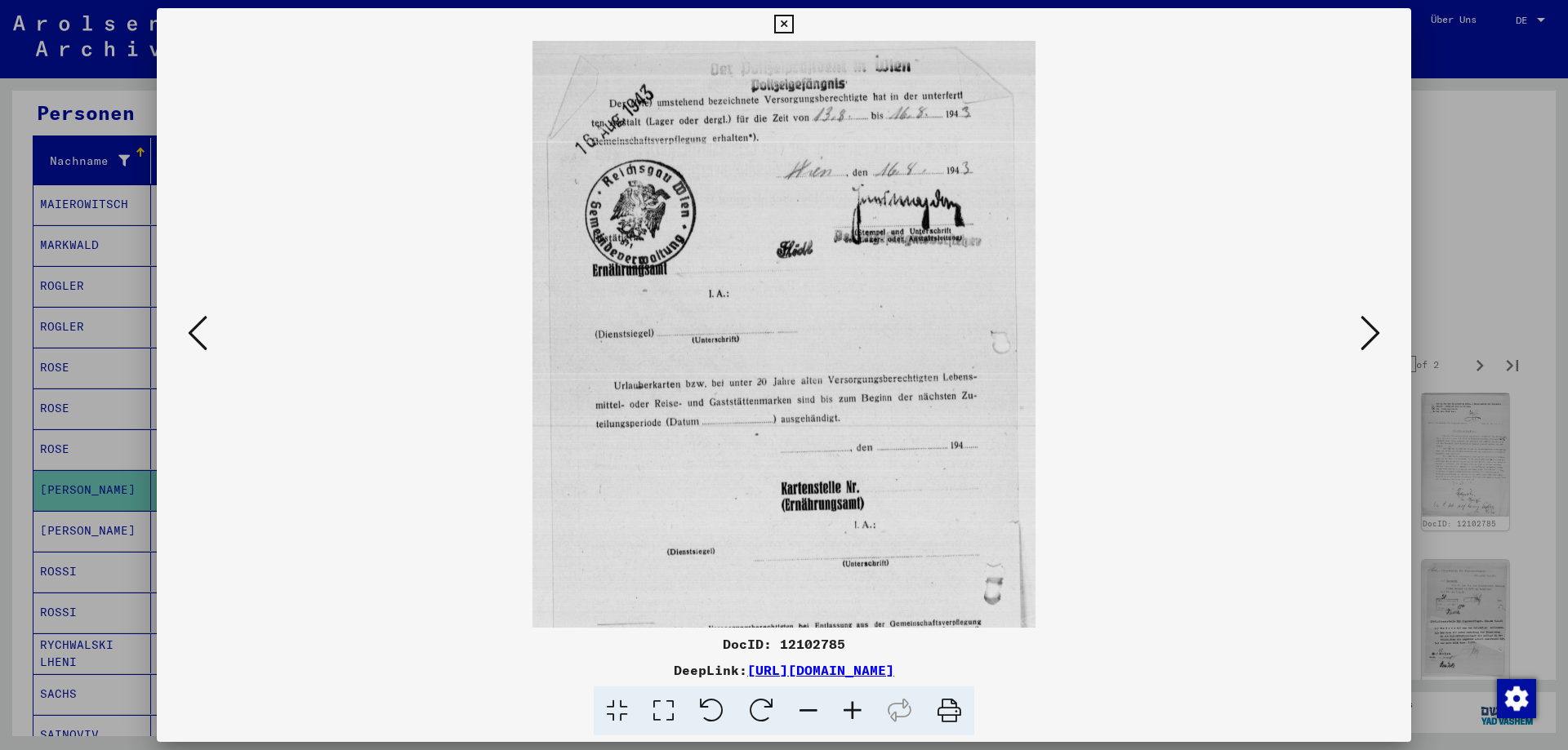
click at [858, 714] on icon at bounding box center [852, 711] width 44 height 50
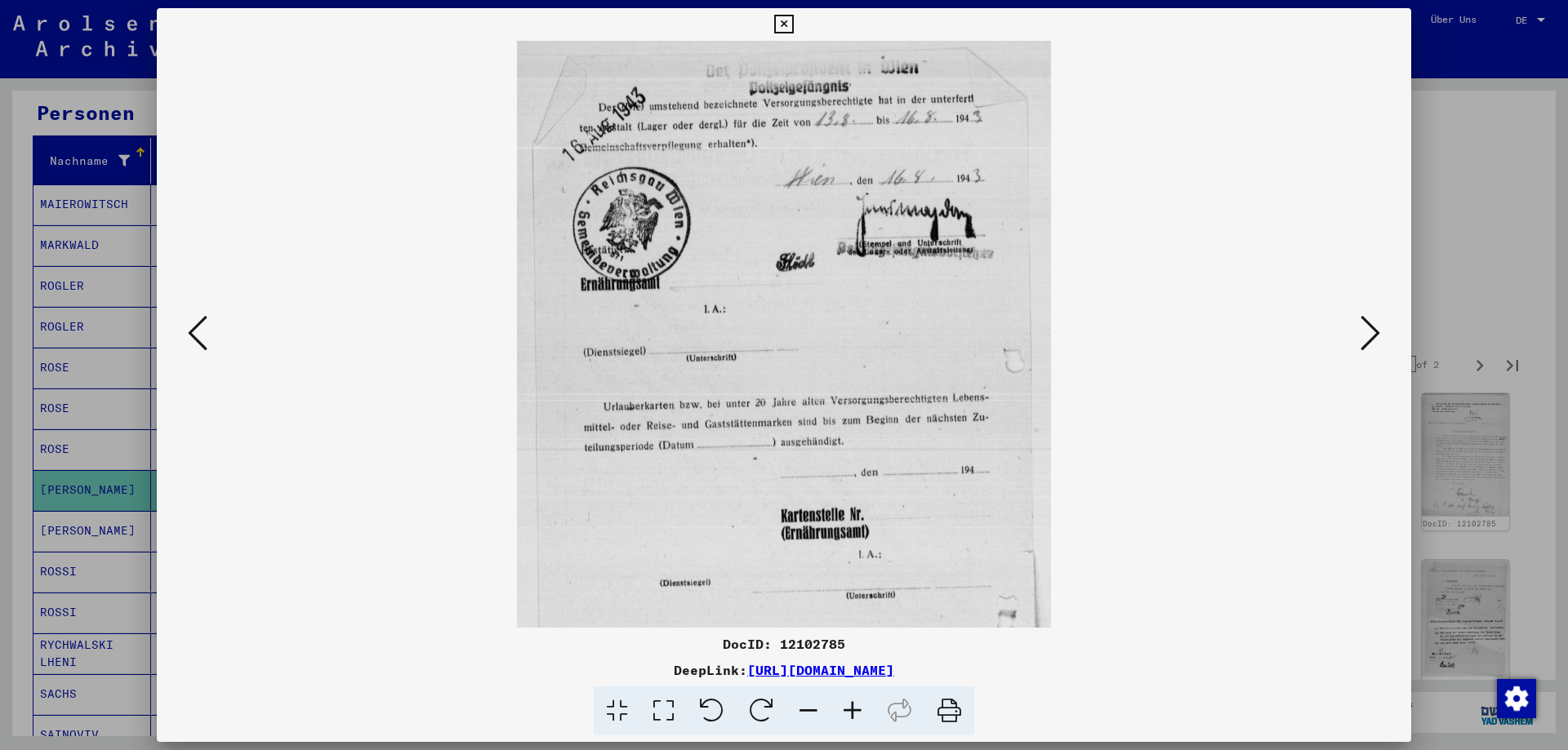
click at [858, 714] on icon at bounding box center [852, 711] width 44 height 50
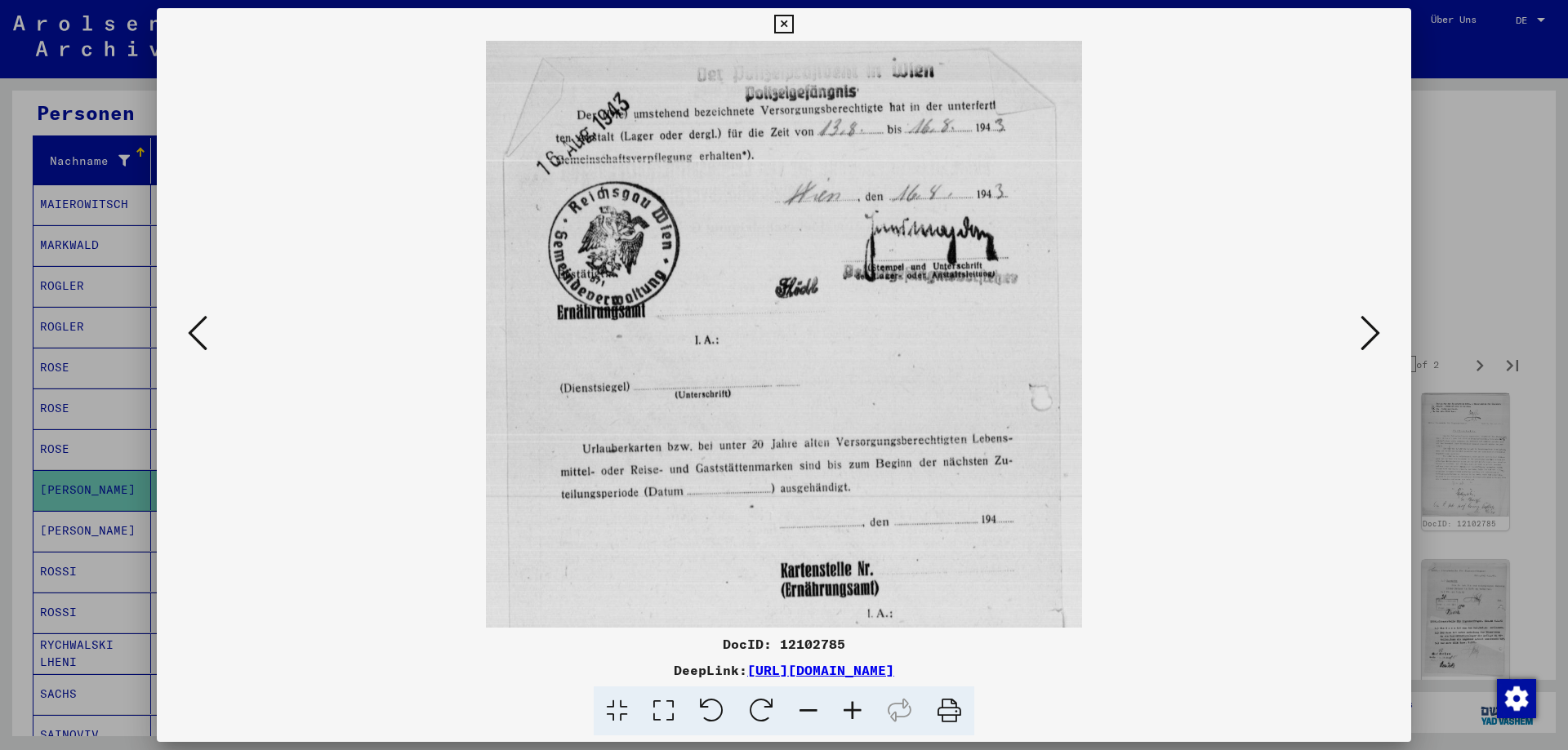
click at [858, 714] on icon at bounding box center [852, 711] width 44 height 50
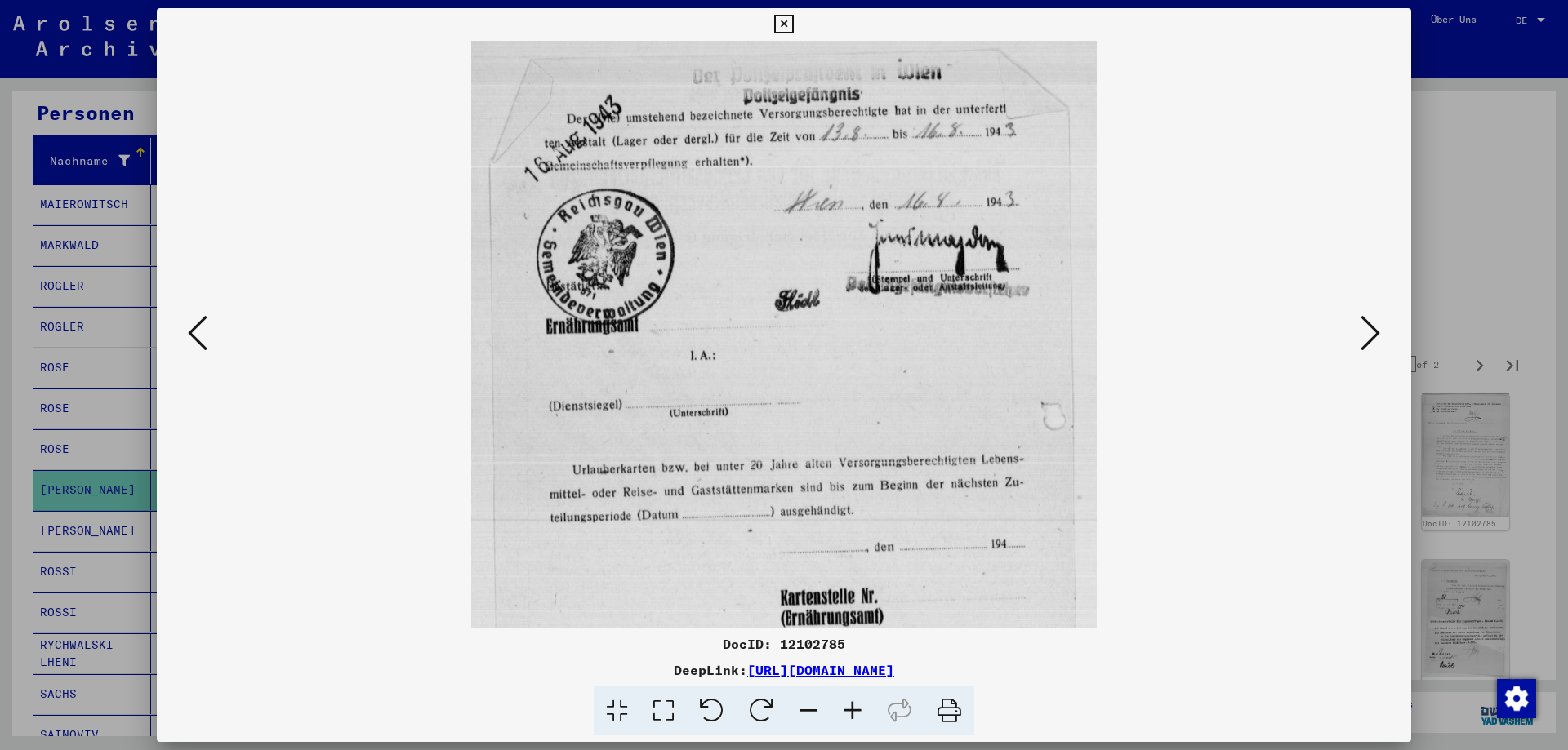
click at [858, 714] on icon at bounding box center [852, 711] width 44 height 50
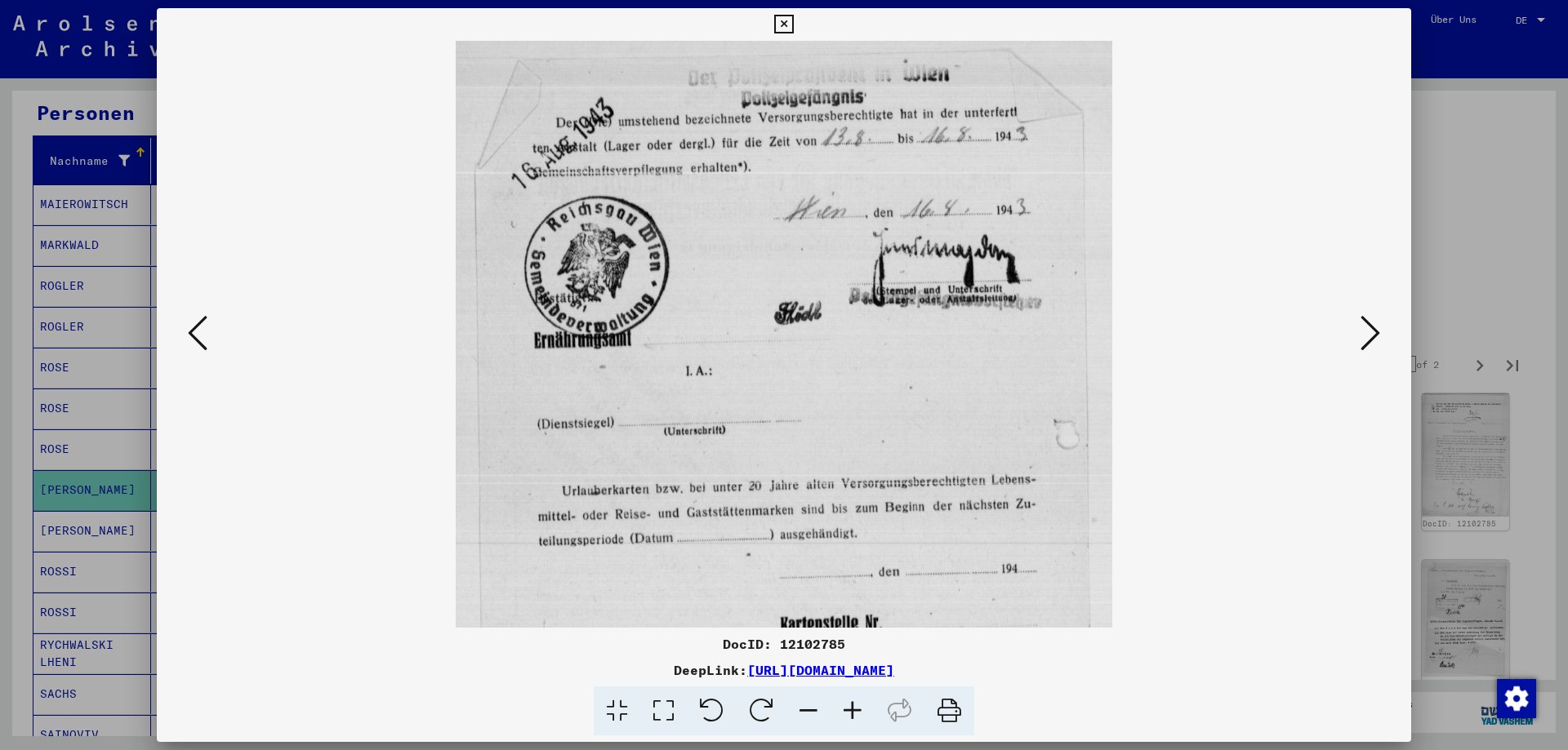
click at [858, 714] on icon at bounding box center [852, 711] width 44 height 50
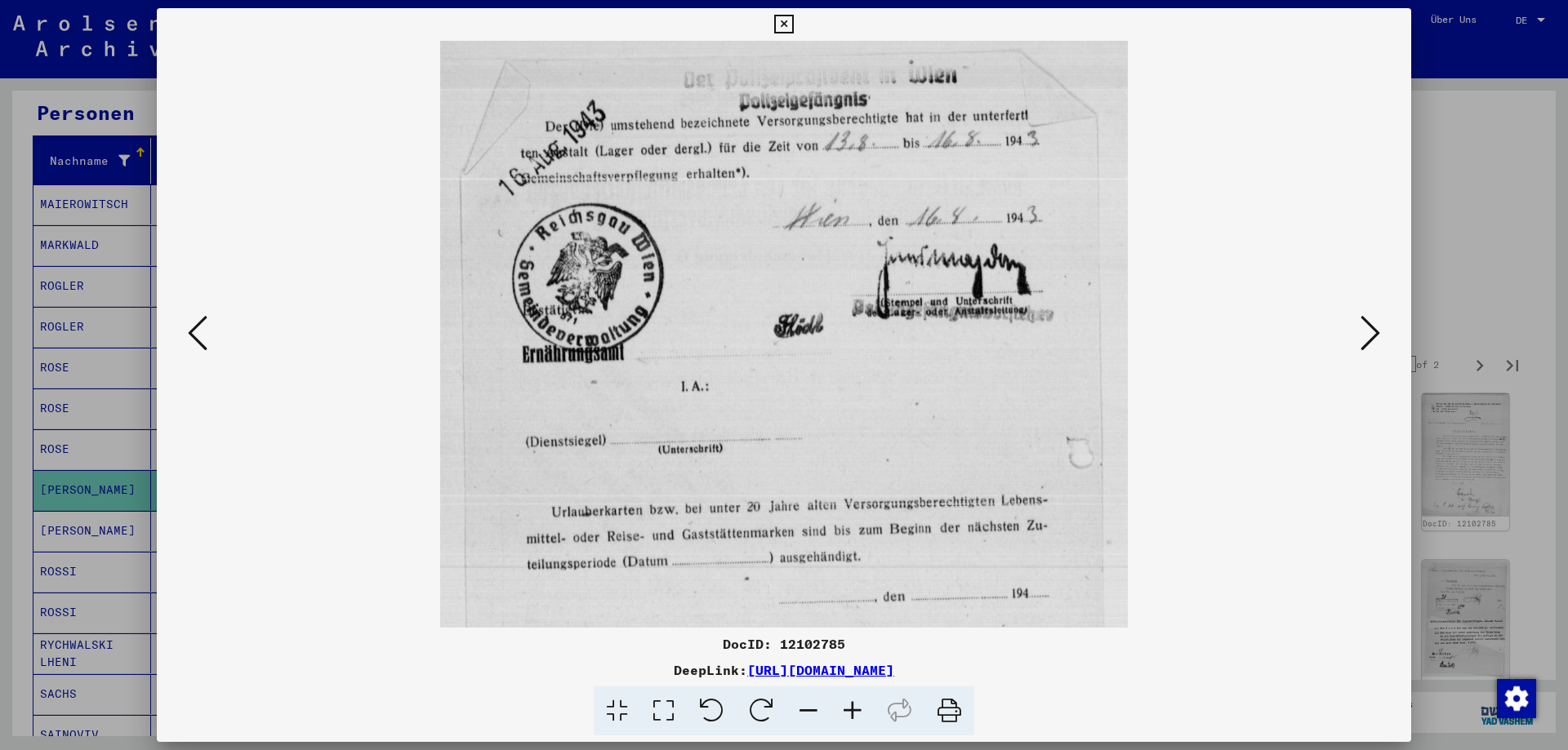
click at [858, 714] on icon at bounding box center [852, 711] width 44 height 50
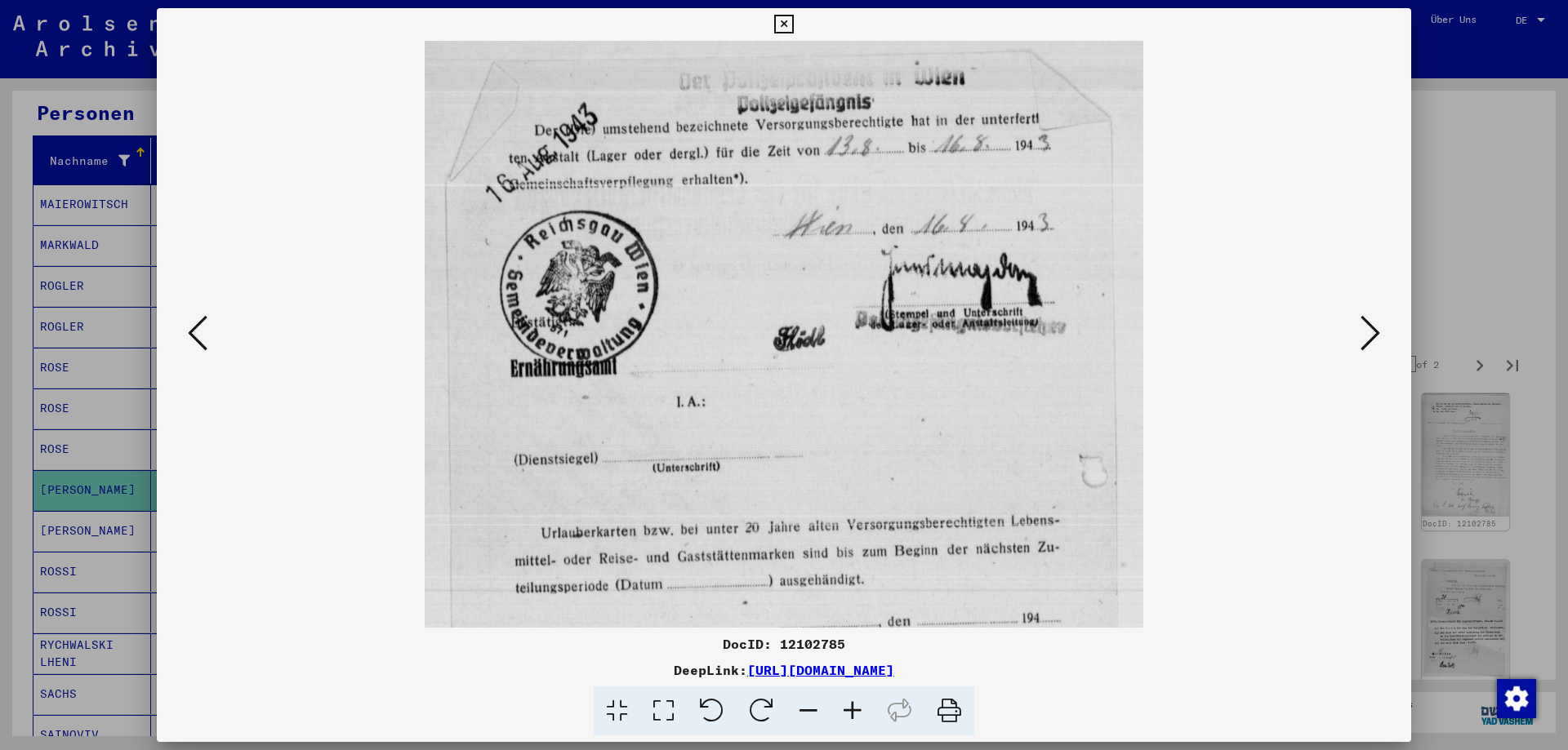
click at [858, 714] on icon at bounding box center [852, 711] width 44 height 50
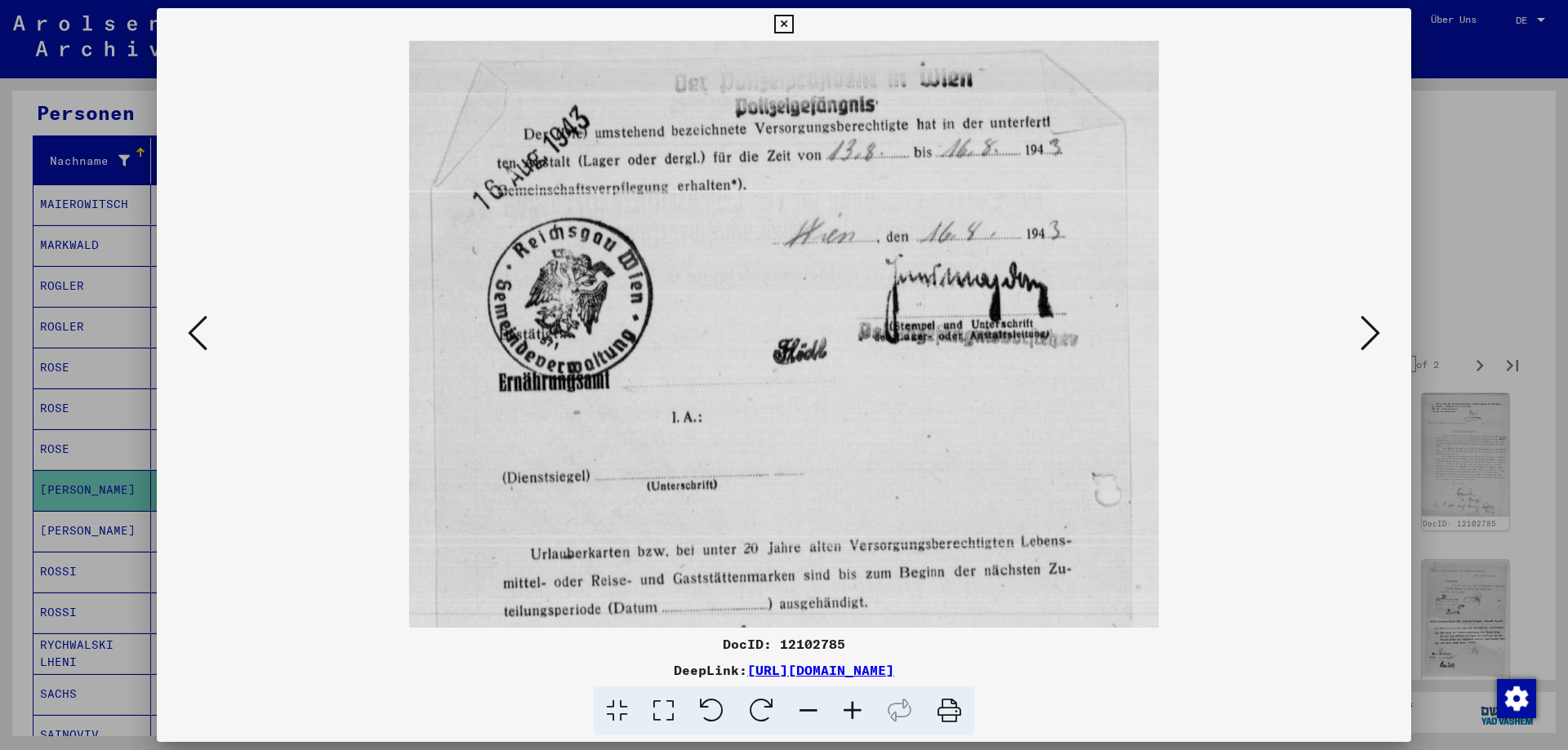
click at [858, 714] on icon at bounding box center [852, 711] width 44 height 50
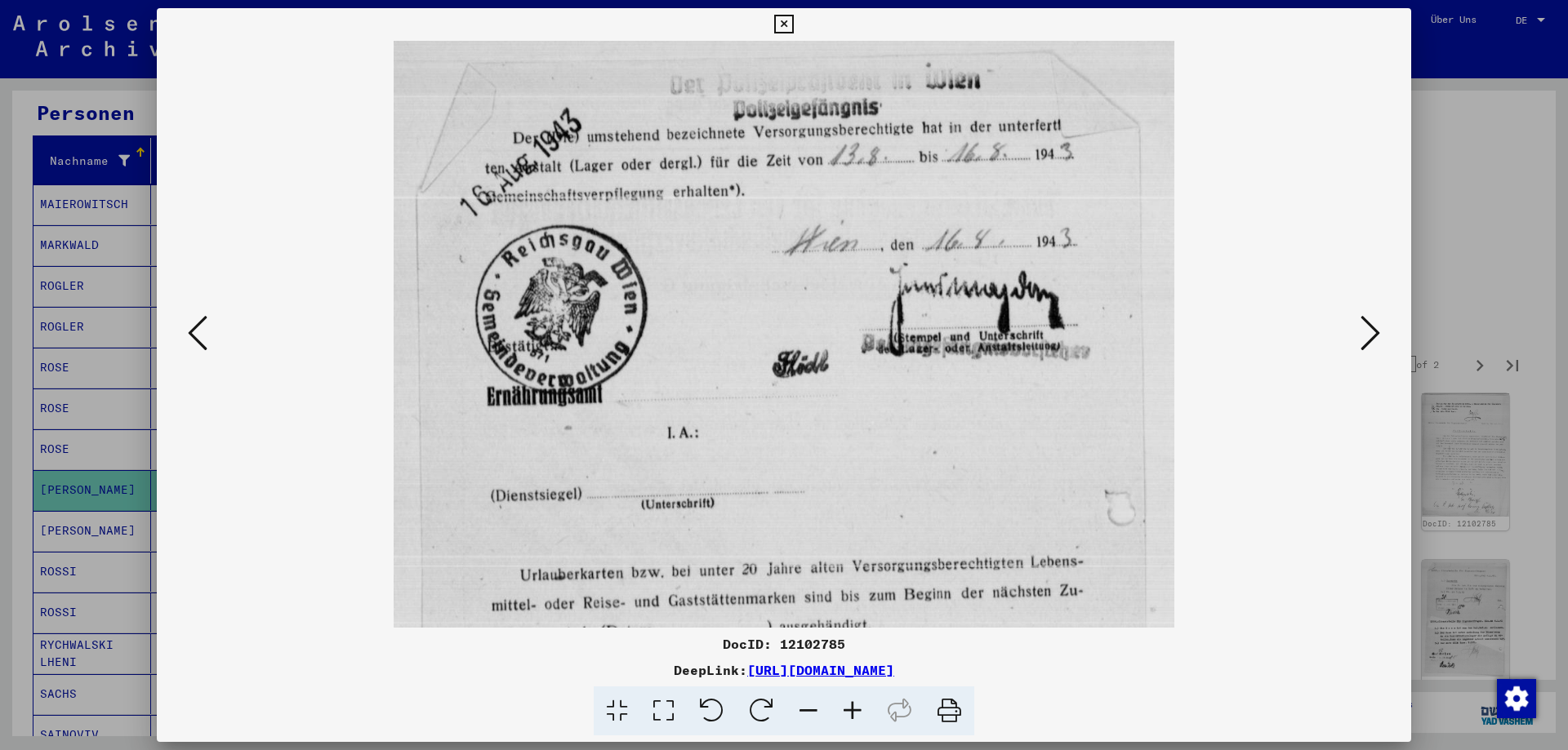
click at [1365, 336] on icon at bounding box center [1370, 333] width 20 height 39
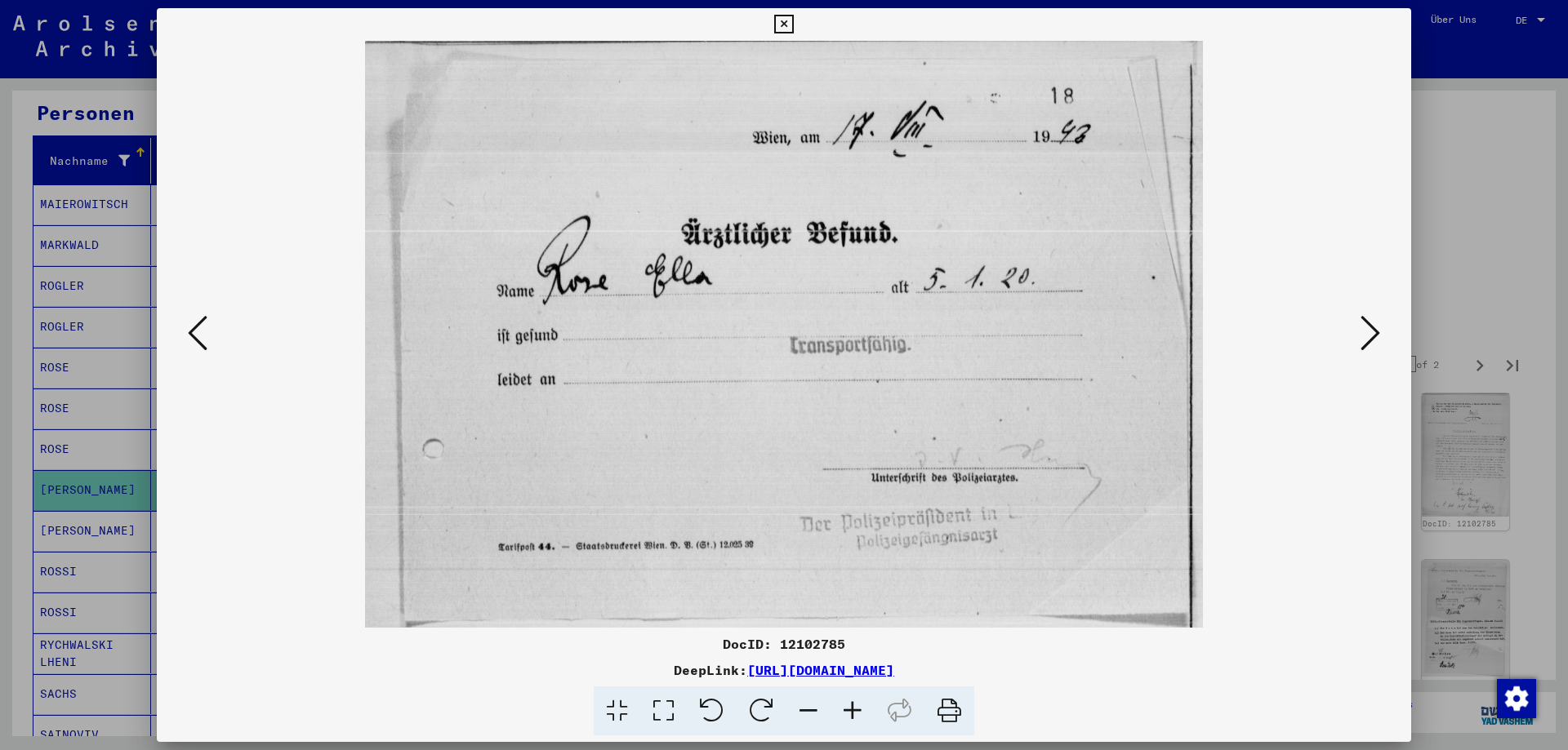
click at [1365, 336] on icon at bounding box center [1370, 333] width 20 height 39
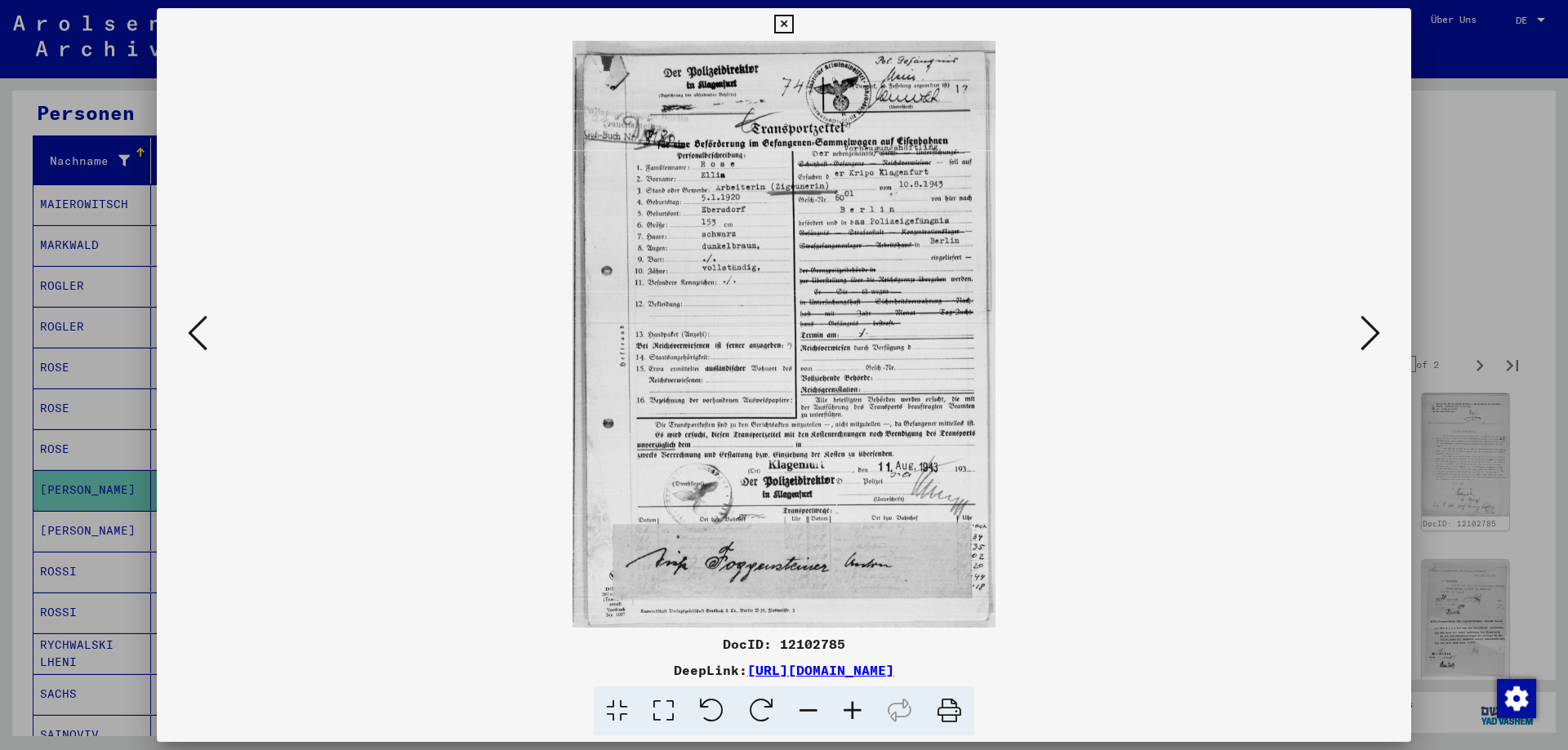
click at [1367, 331] on icon at bounding box center [1370, 333] width 20 height 39
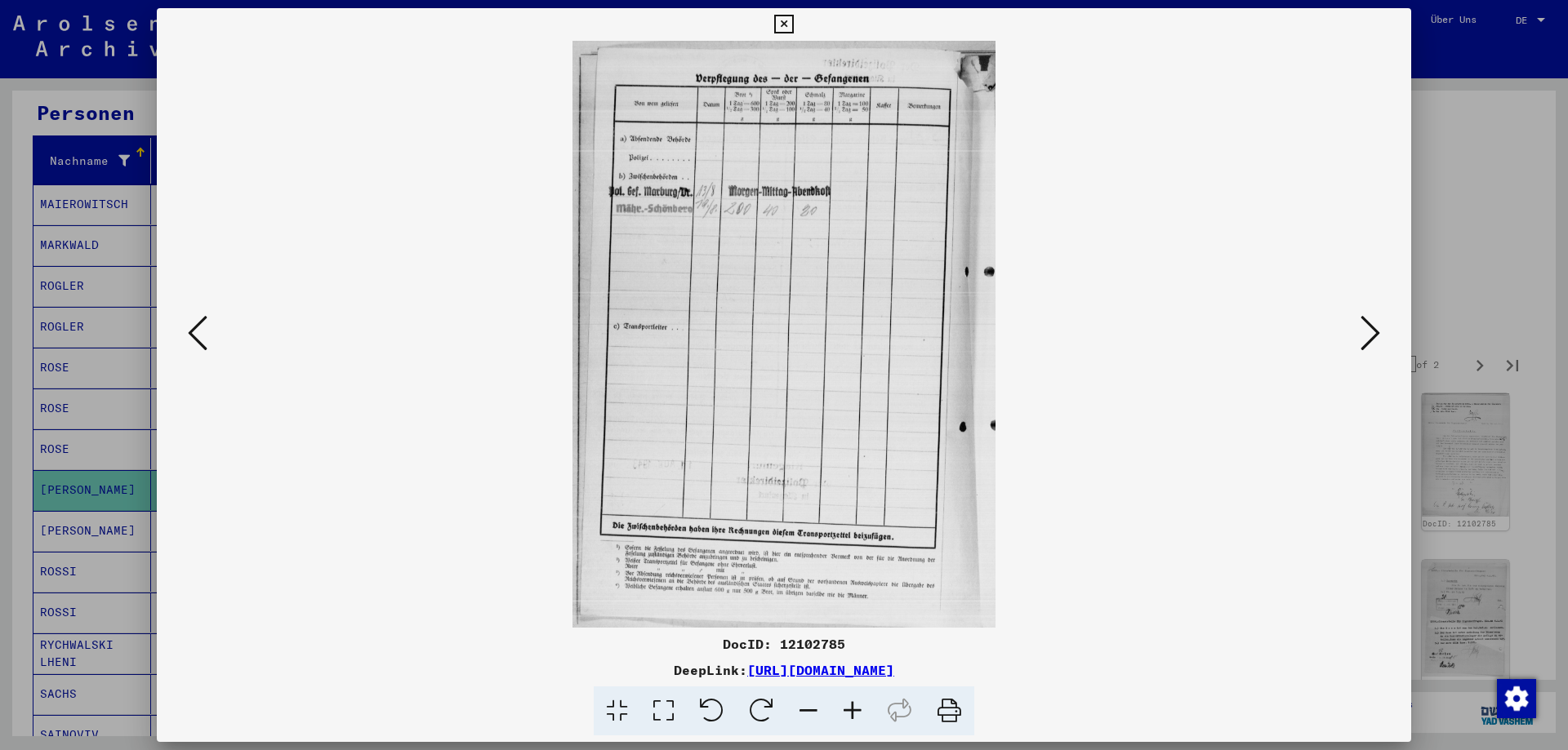
click at [859, 706] on icon at bounding box center [852, 711] width 44 height 50
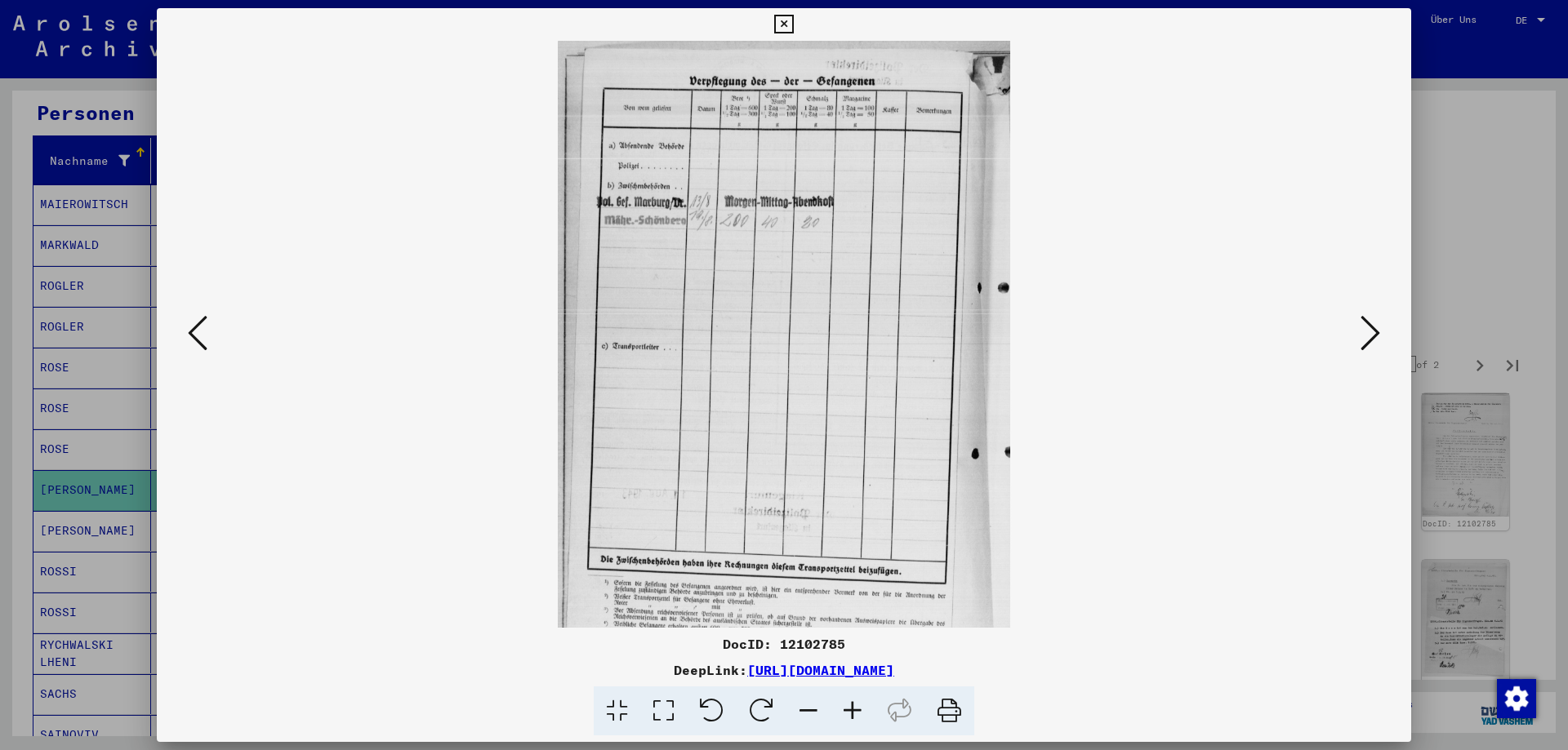
click at [859, 706] on icon at bounding box center [852, 711] width 44 height 50
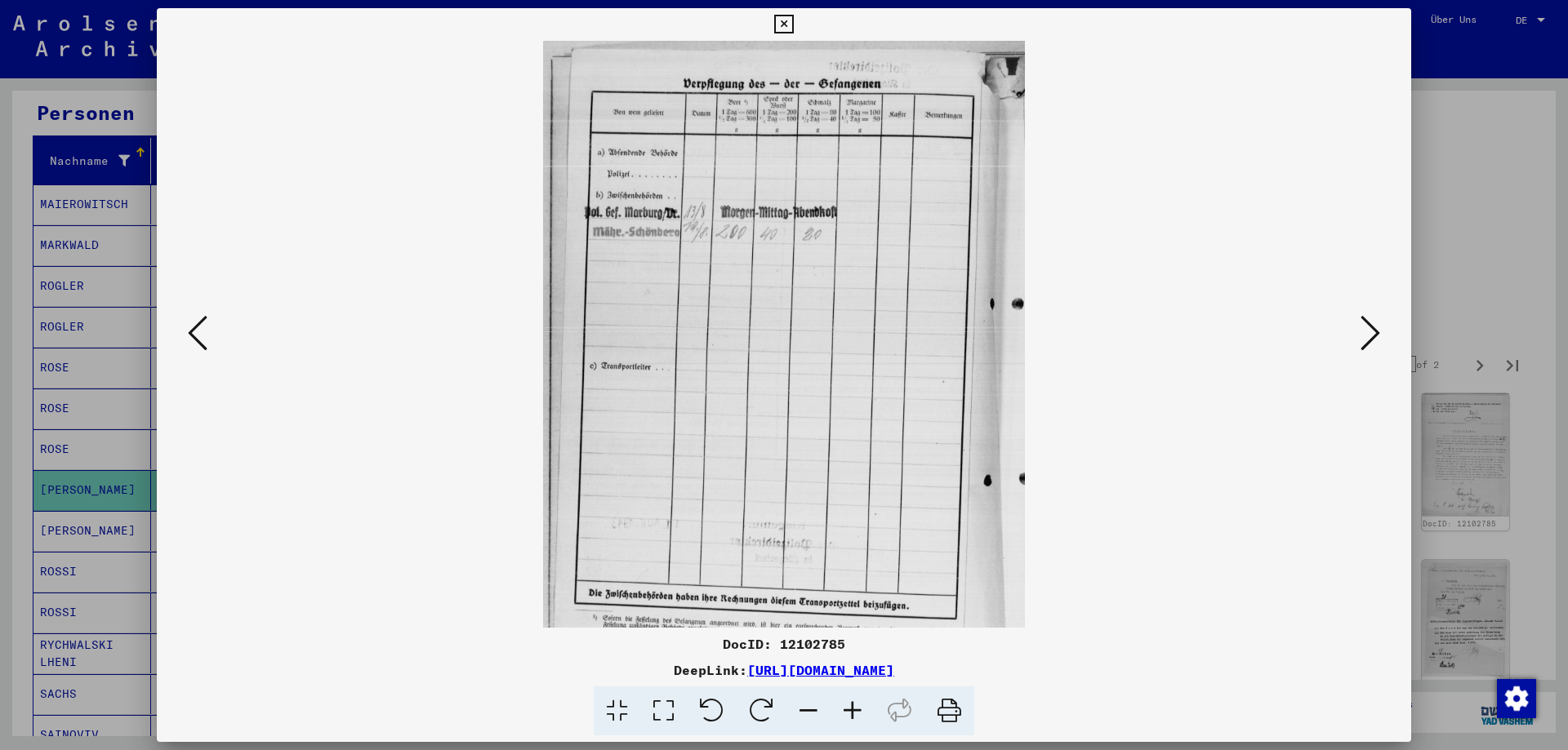
click at [859, 706] on icon at bounding box center [852, 711] width 44 height 50
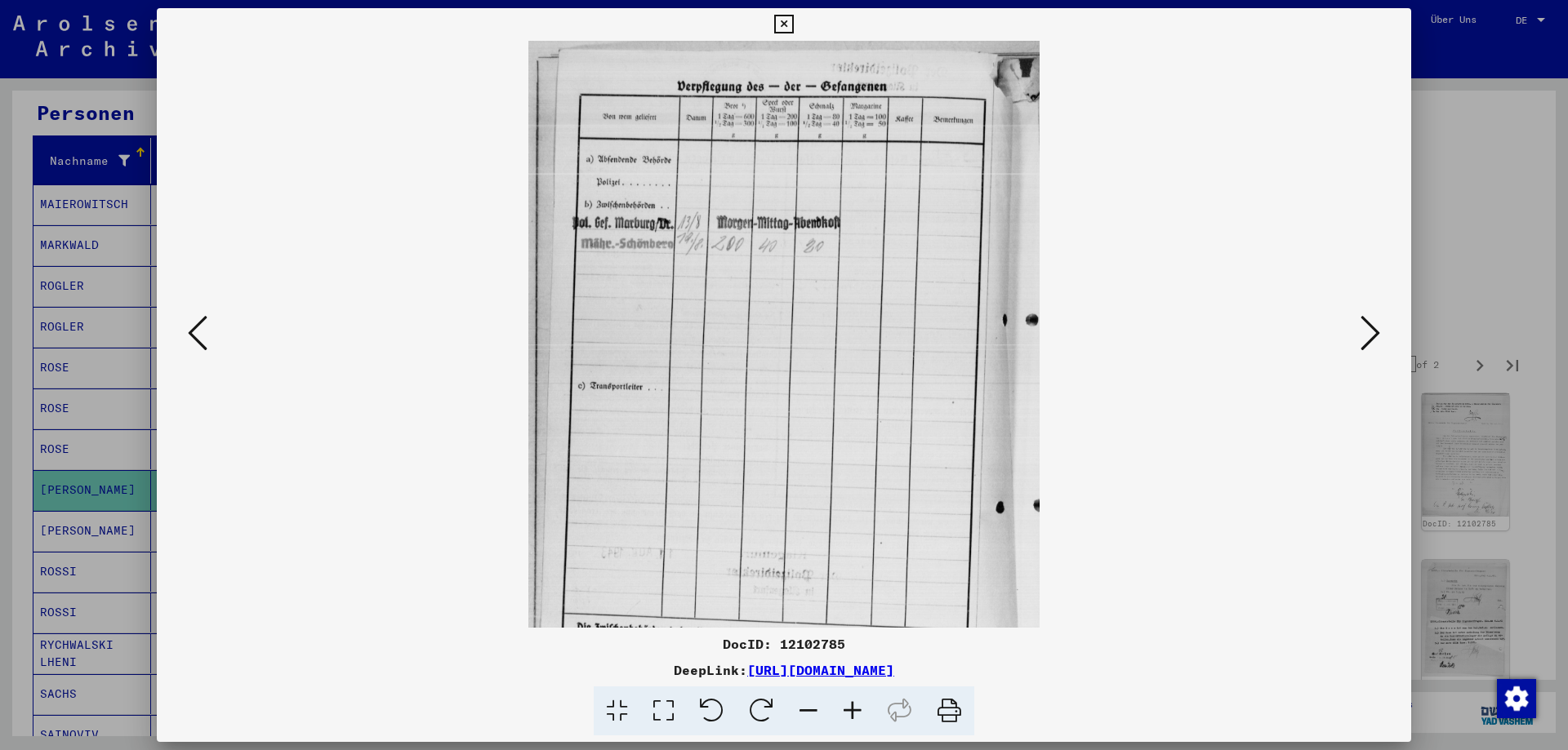
click at [859, 706] on icon at bounding box center [852, 711] width 44 height 50
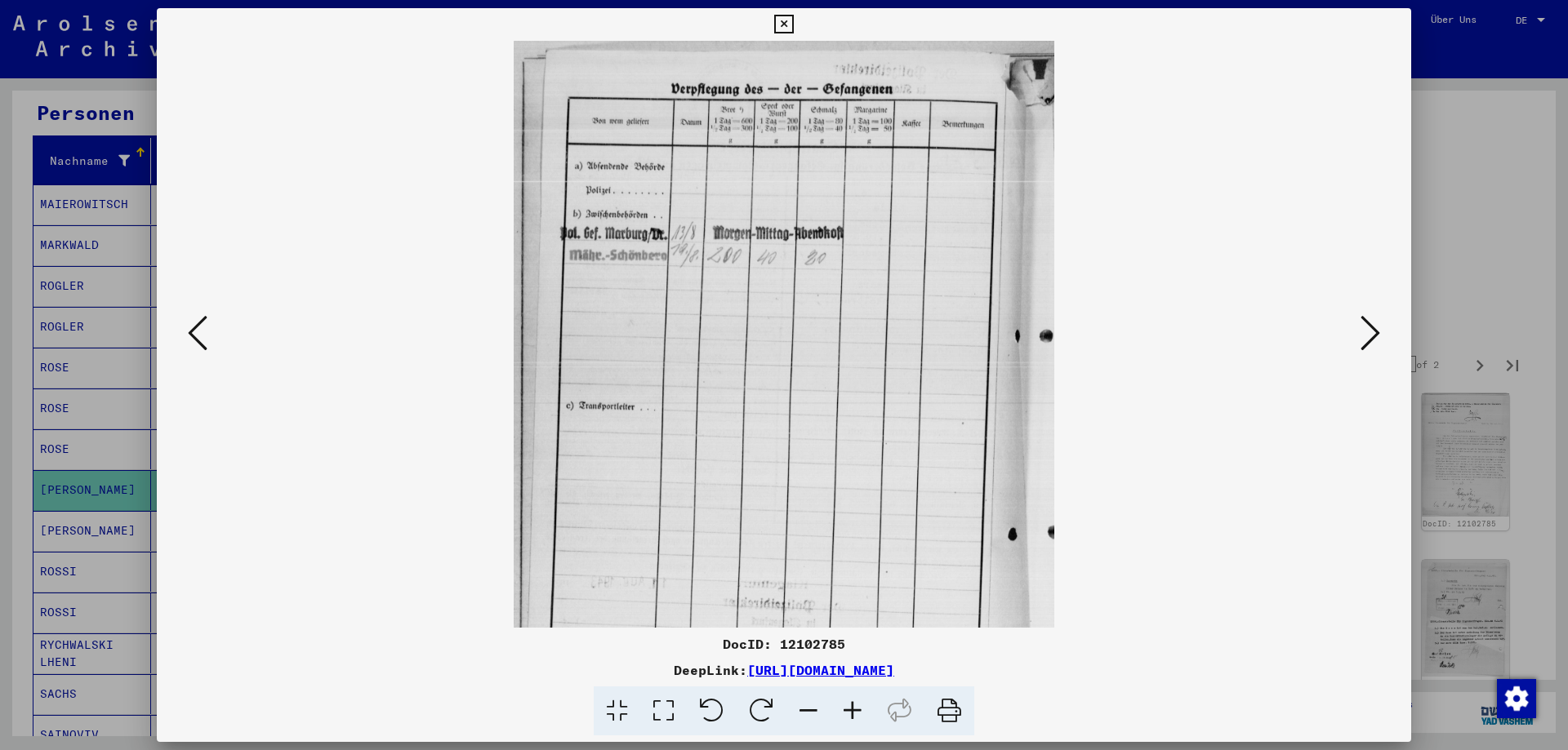
click at [859, 706] on icon at bounding box center [852, 711] width 44 height 50
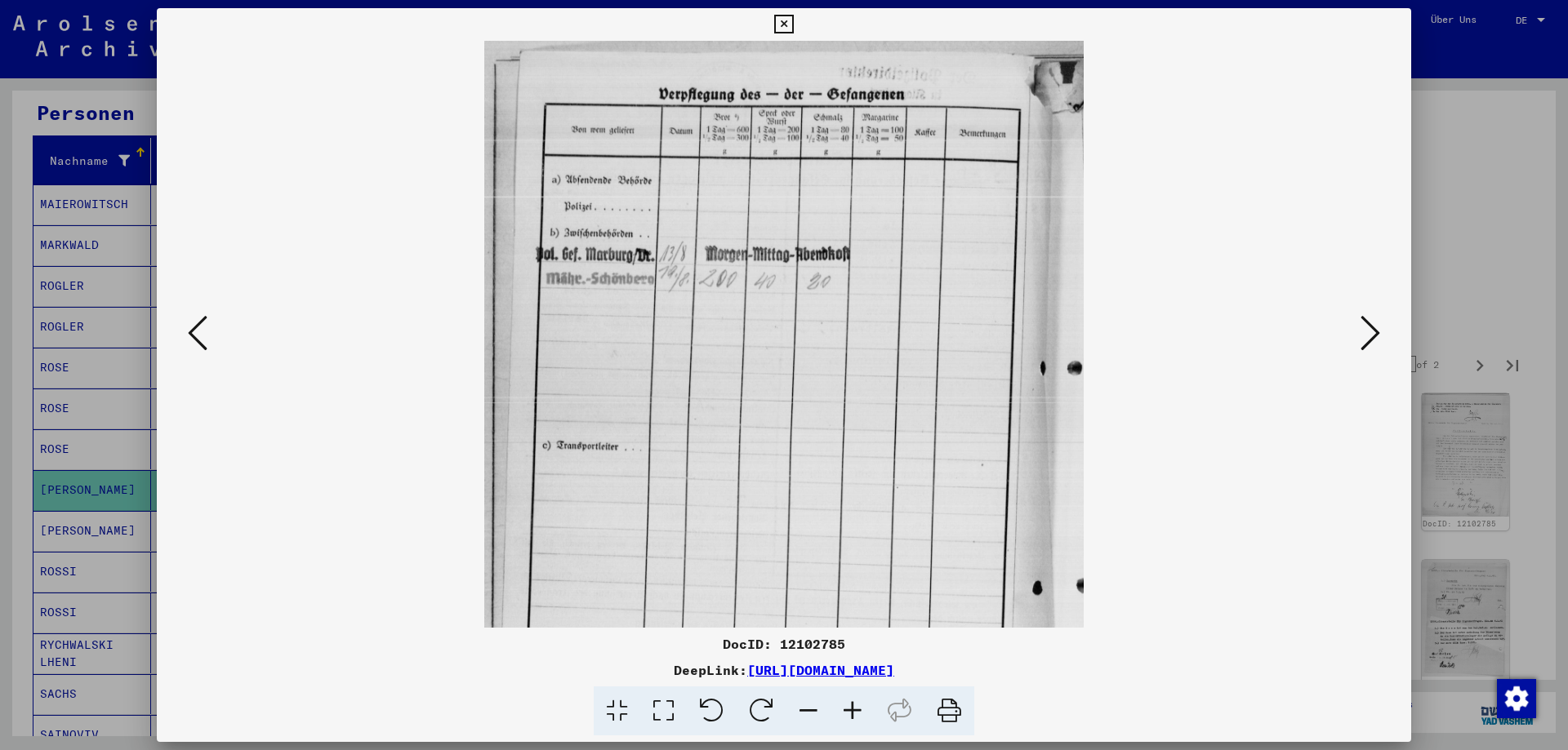
click at [857, 709] on icon at bounding box center [852, 711] width 44 height 50
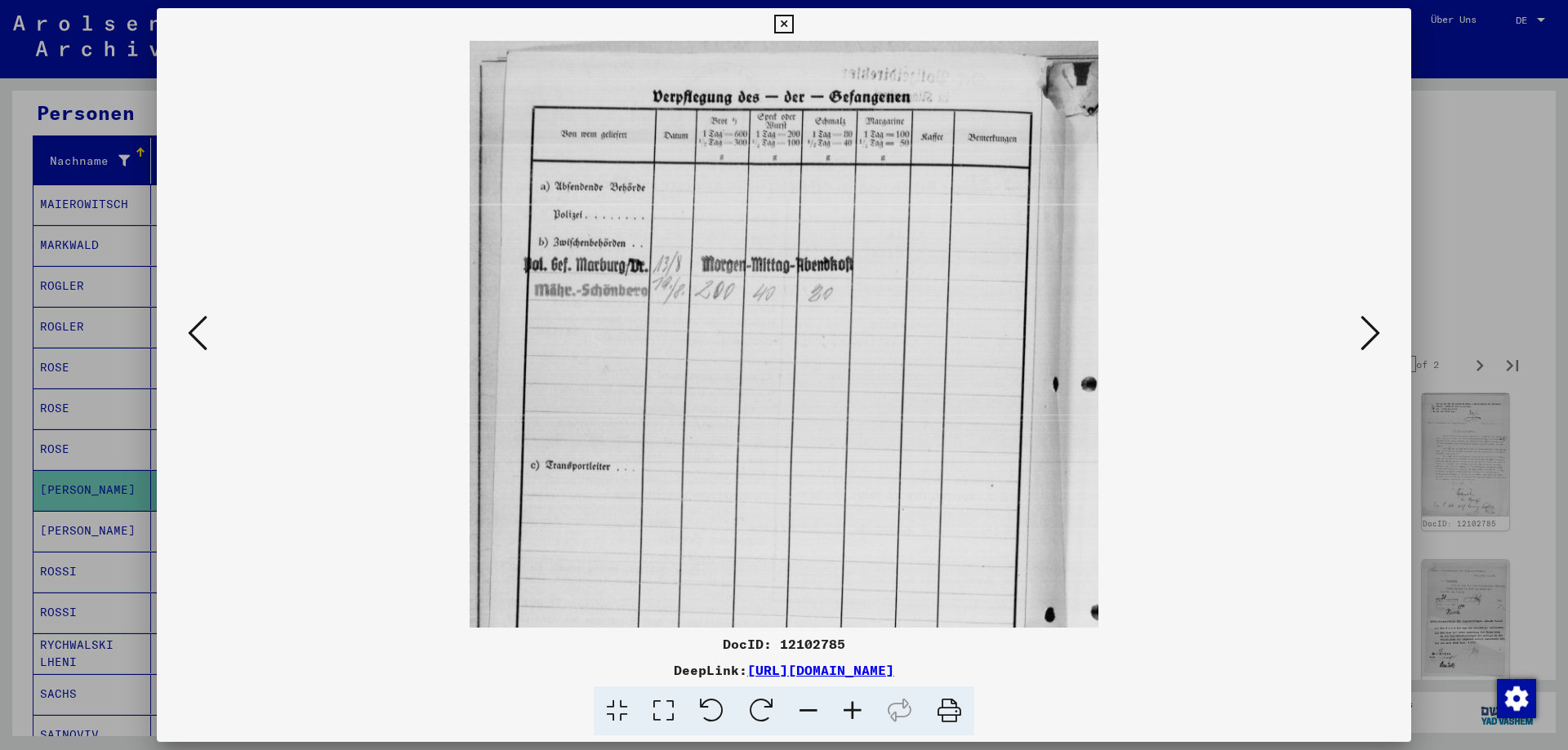
click at [855, 709] on icon at bounding box center [852, 711] width 44 height 50
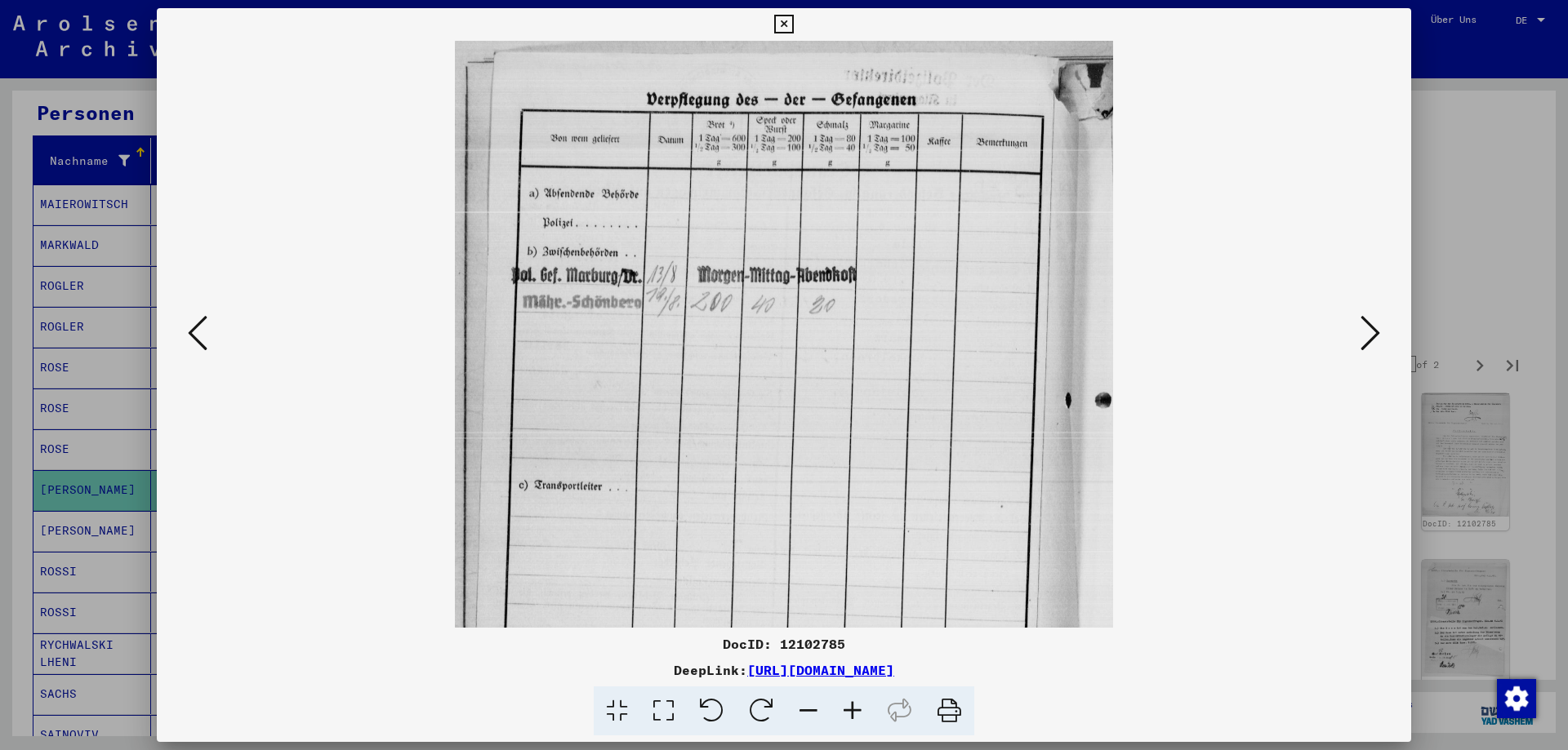
click at [855, 709] on icon at bounding box center [852, 711] width 44 height 50
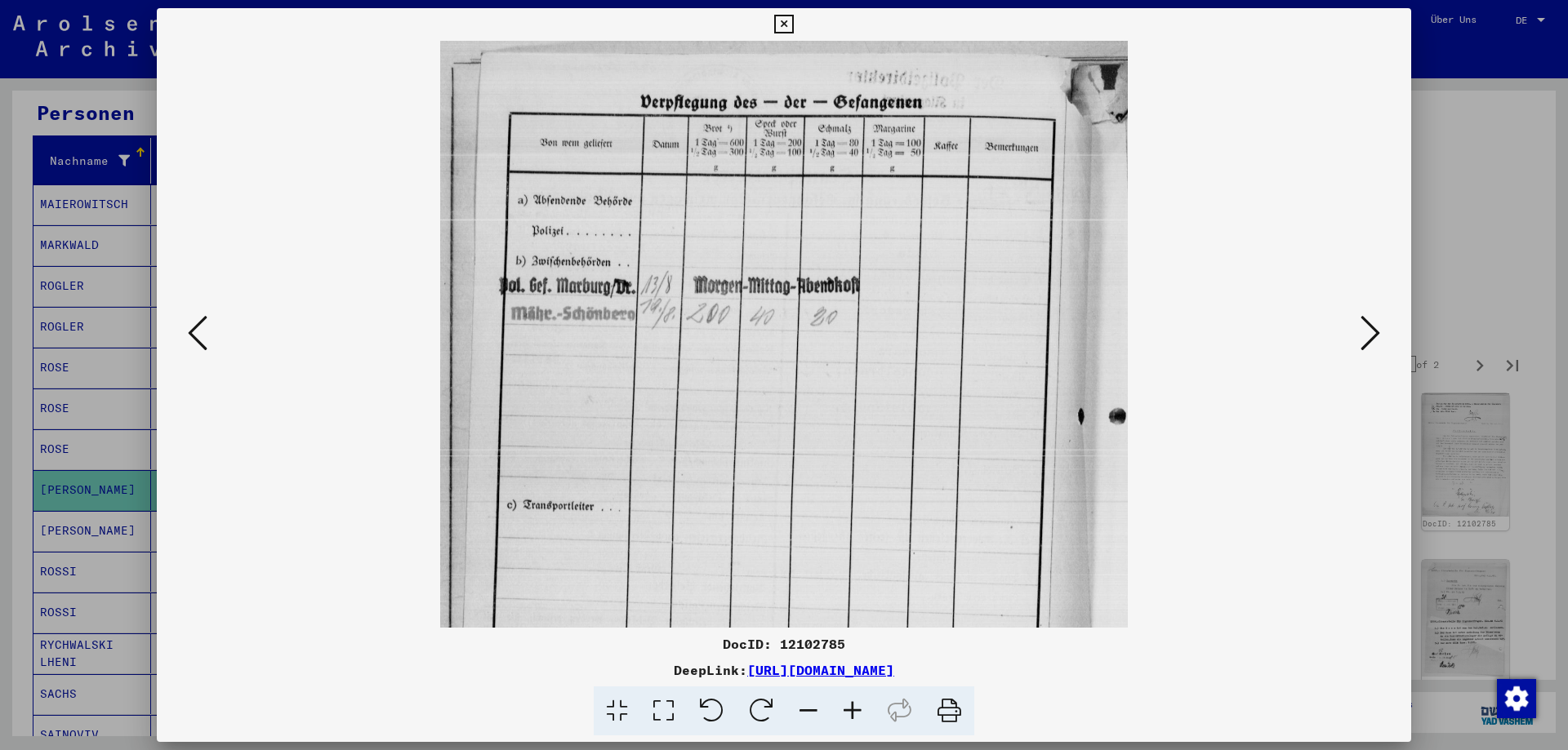
click at [855, 709] on icon at bounding box center [852, 711] width 44 height 50
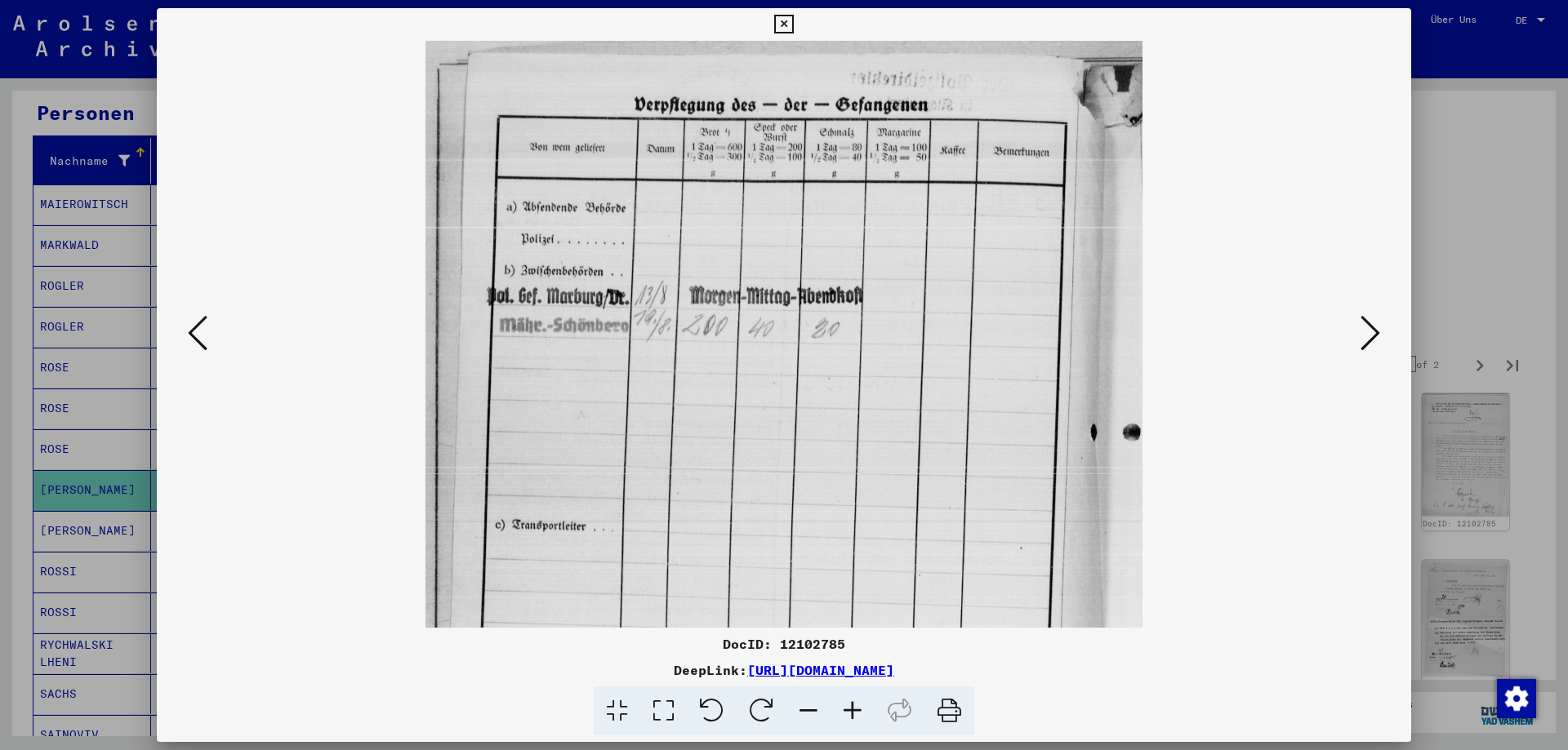
click at [855, 709] on icon at bounding box center [852, 711] width 44 height 50
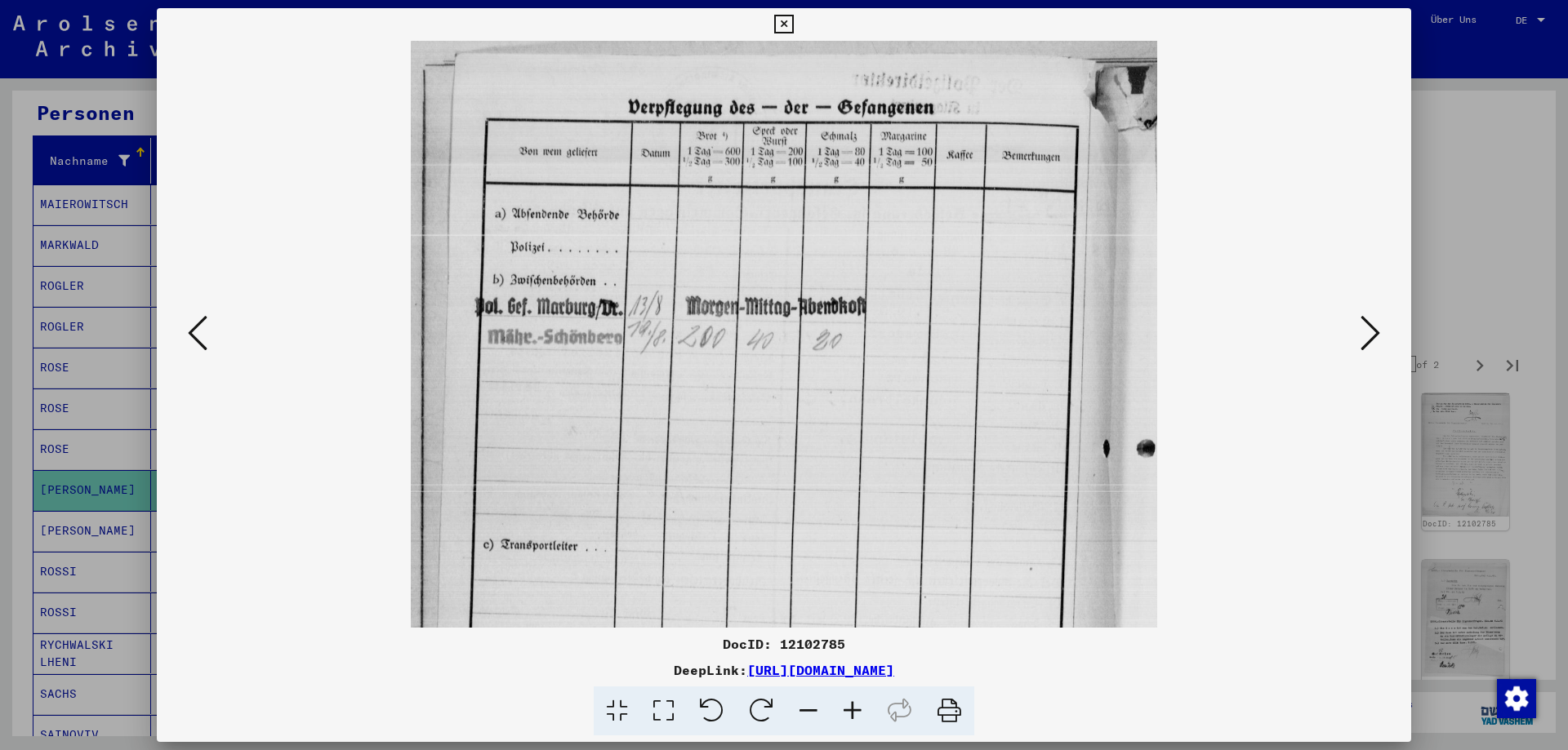
click at [855, 709] on icon at bounding box center [852, 711] width 44 height 50
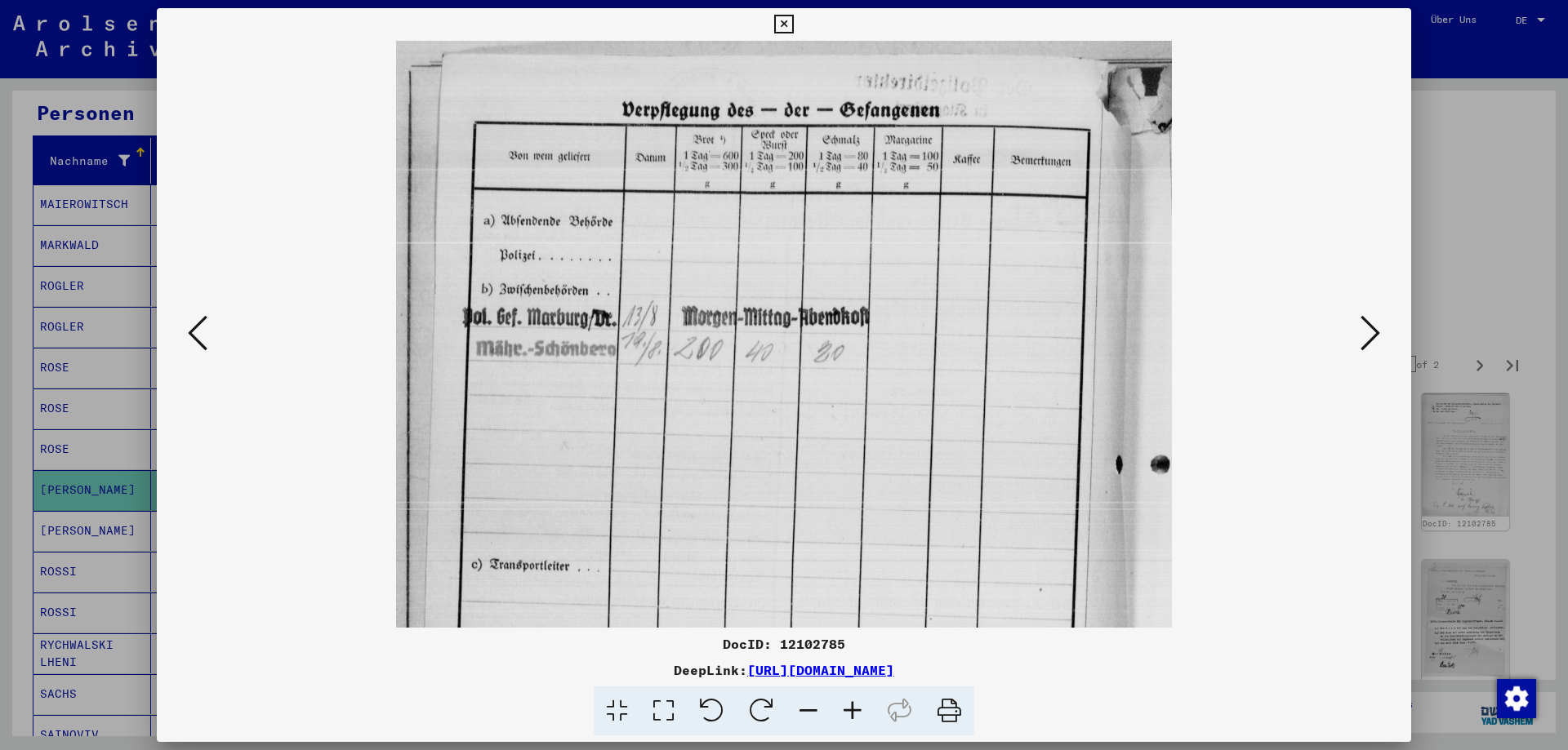
click at [855, 709] on icon at bounding box center [852, 711] width 44 height 50
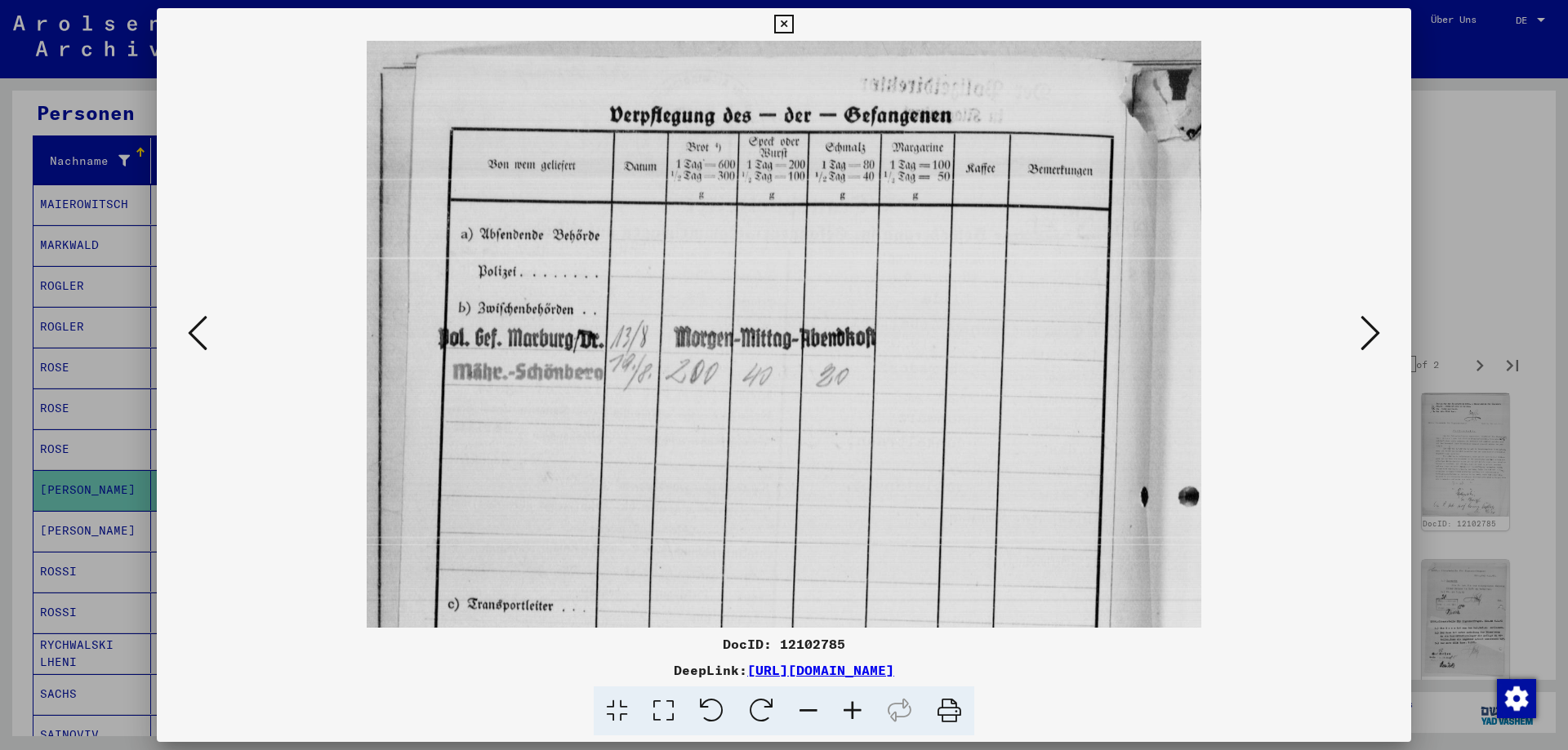
click at [1378, 340] on icon at bounding box center [1370, 333] width 20 height 39
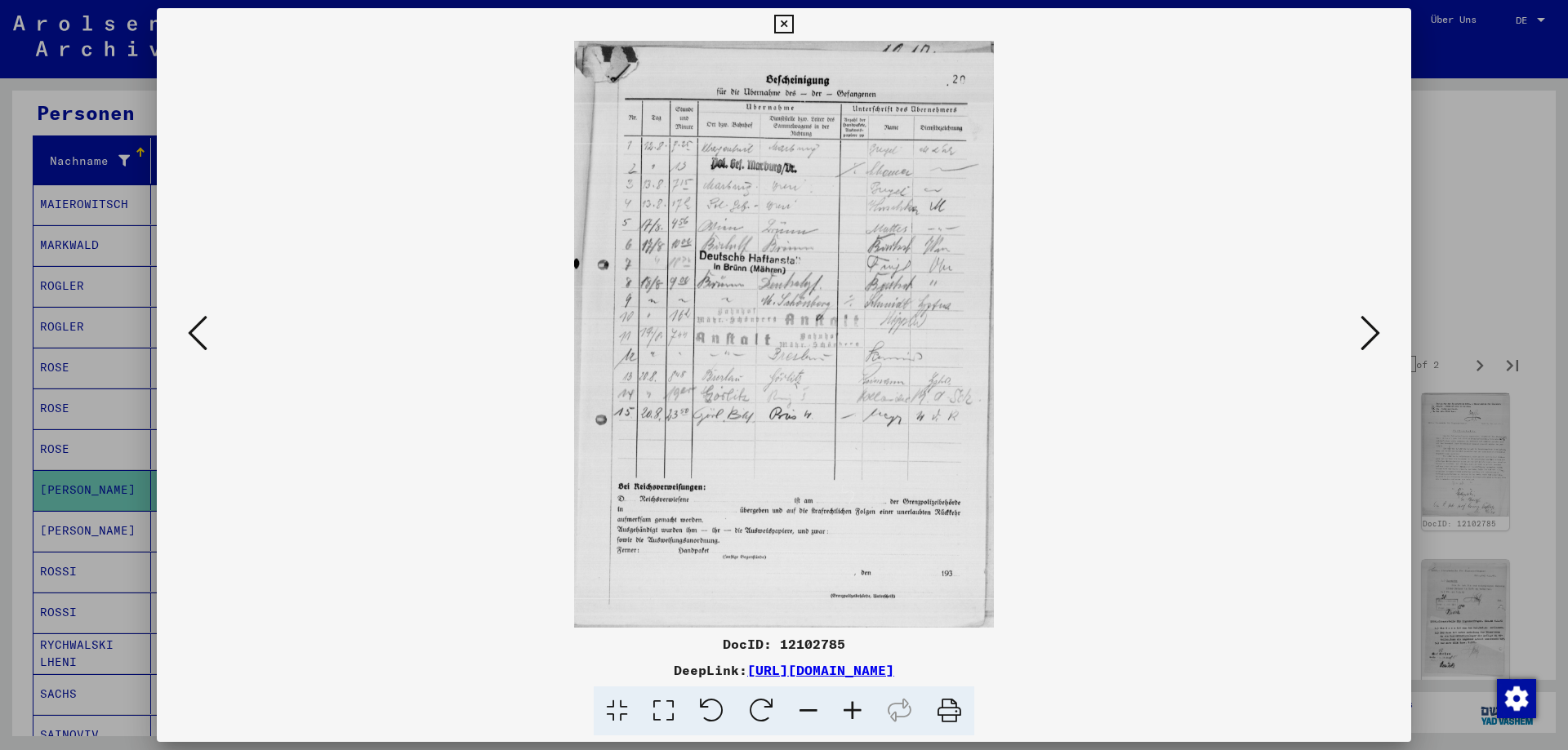
click at [852, 706] on icon at bounding box center [852, 711] width 44 height 50
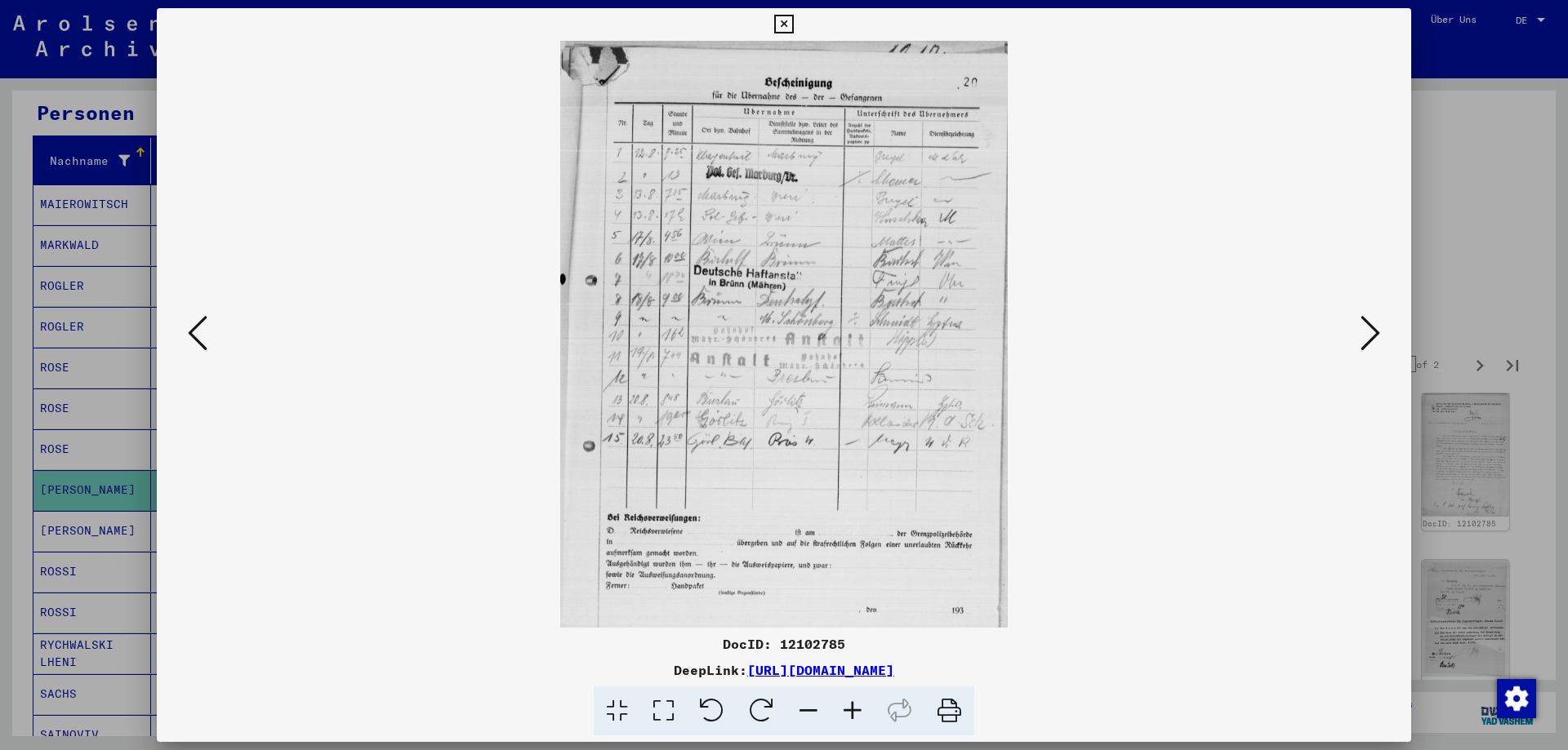
click at [852, 706] on icon at bounding box center [852, 711] width 44 height 50
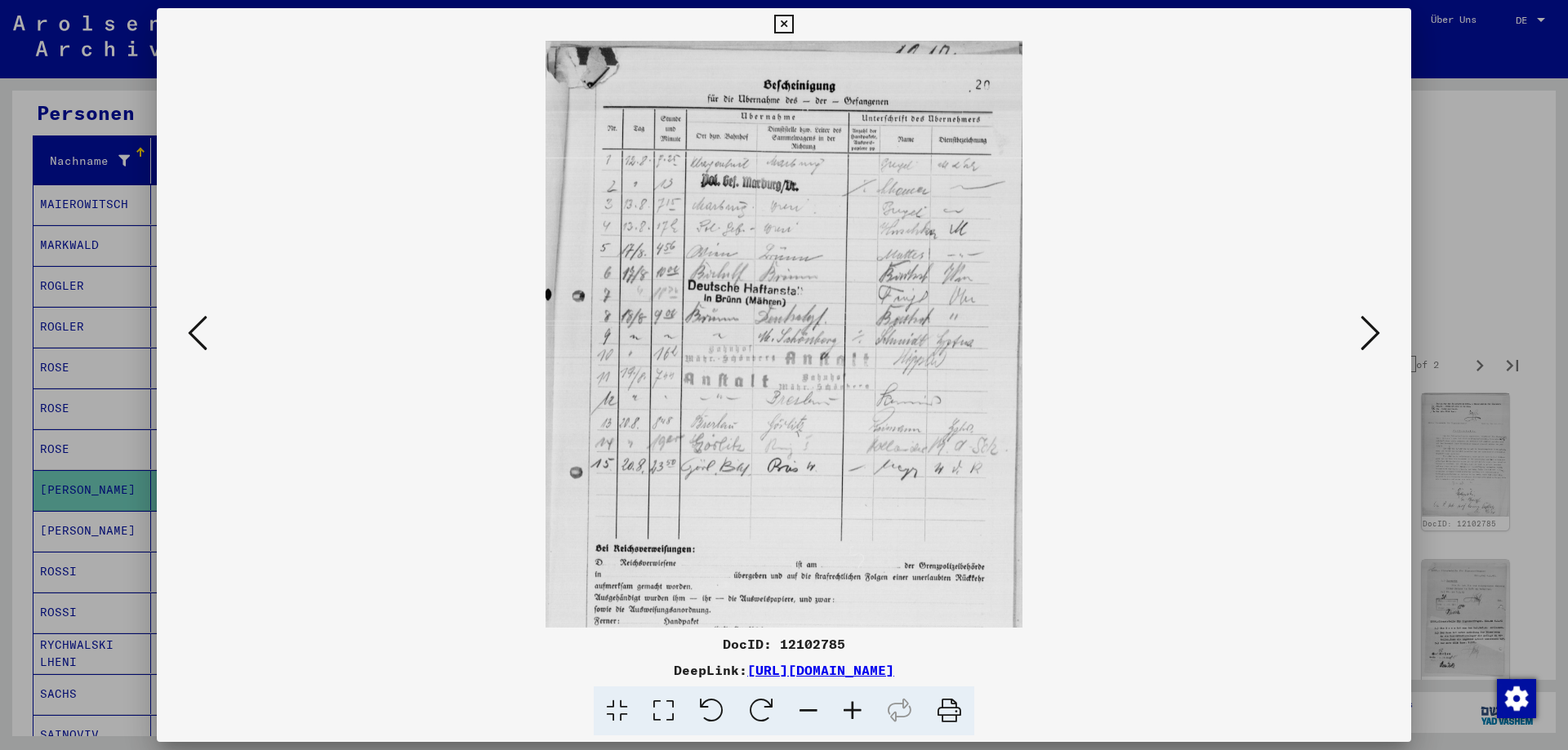
click at [852, 706] on icon at bounding box center [852, 711] width 44 height 50
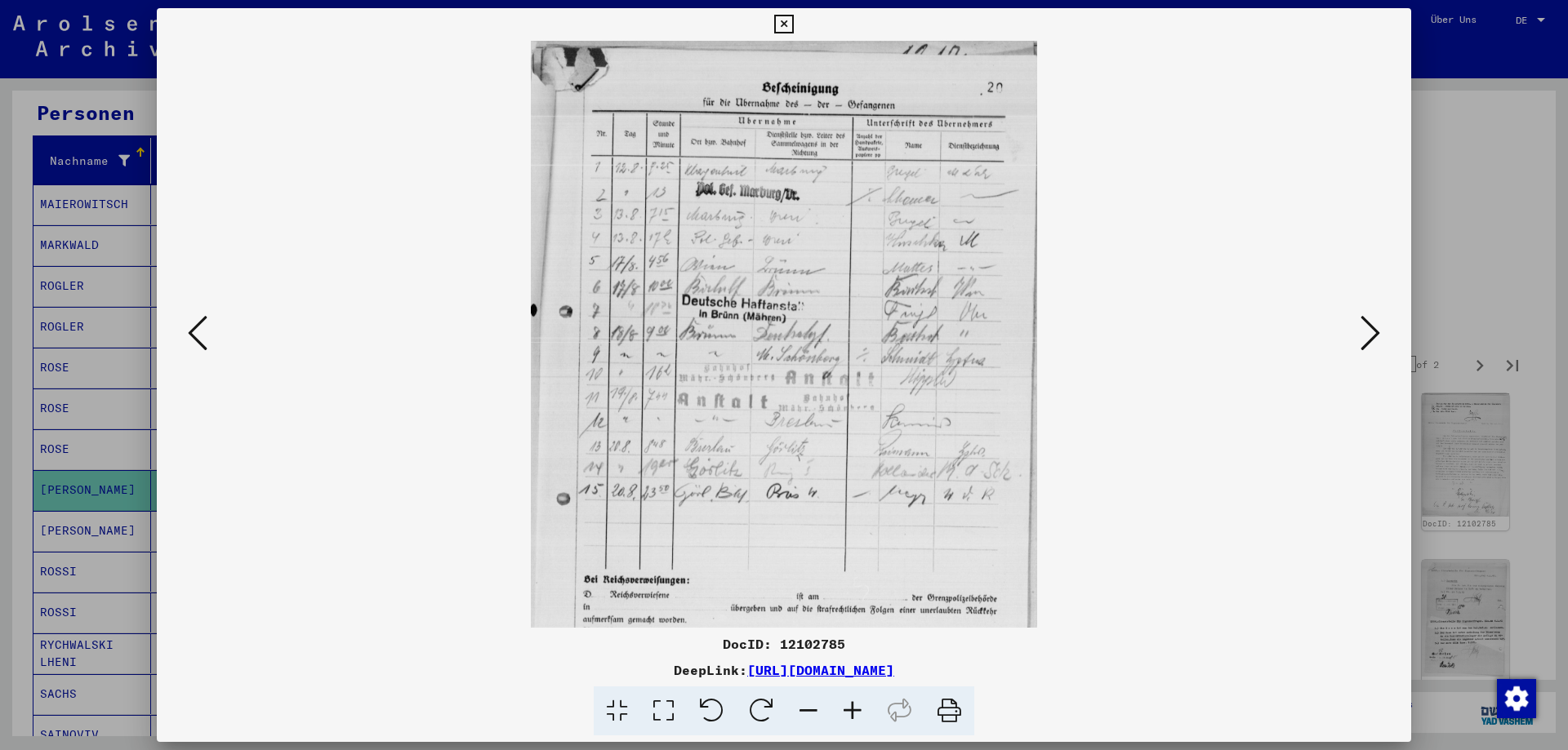
click at [852, 706] on icon at bounding box center [852, 711] width 44 height 50
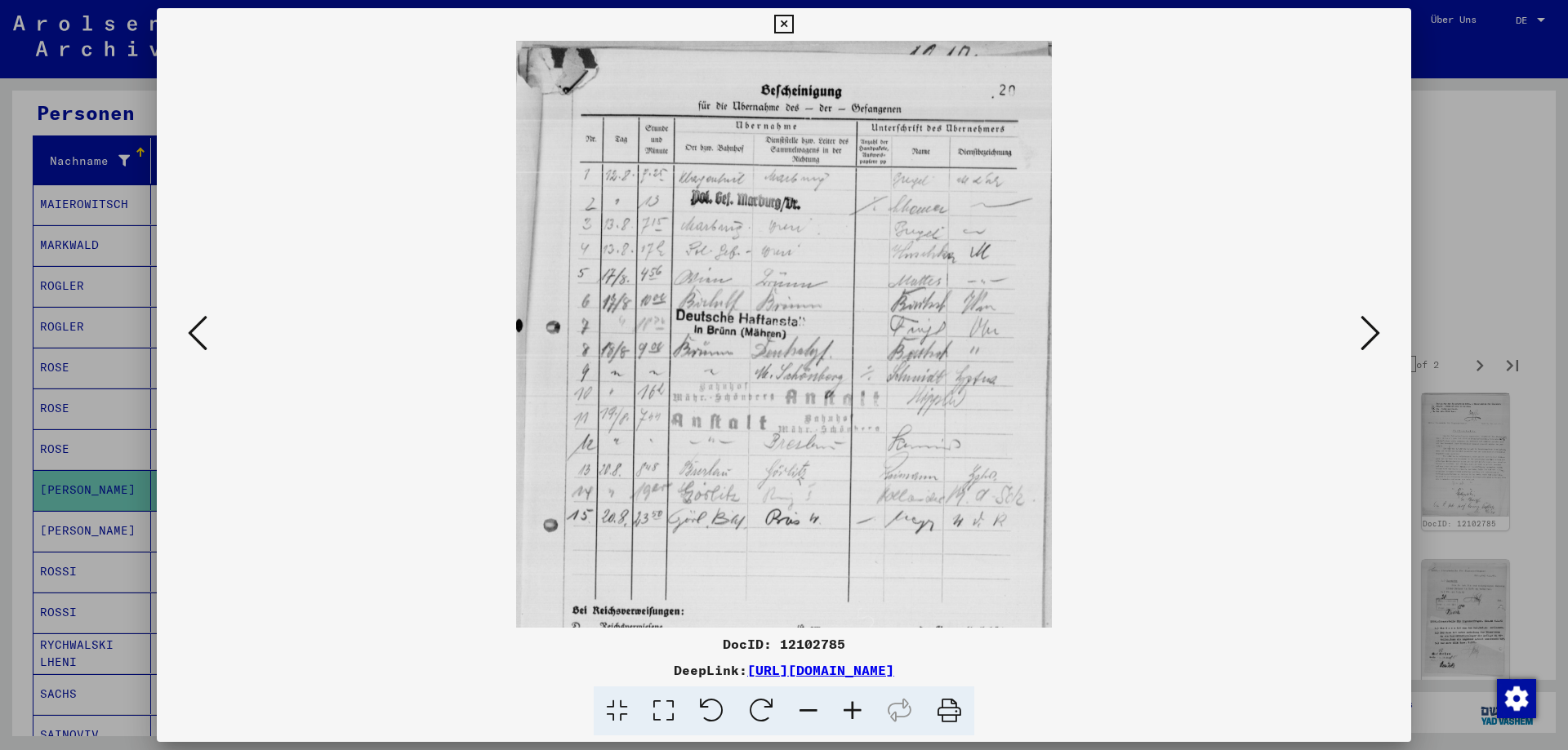
click at [852, 706] on icon at bounding box center [852, 711] width 44 height 50
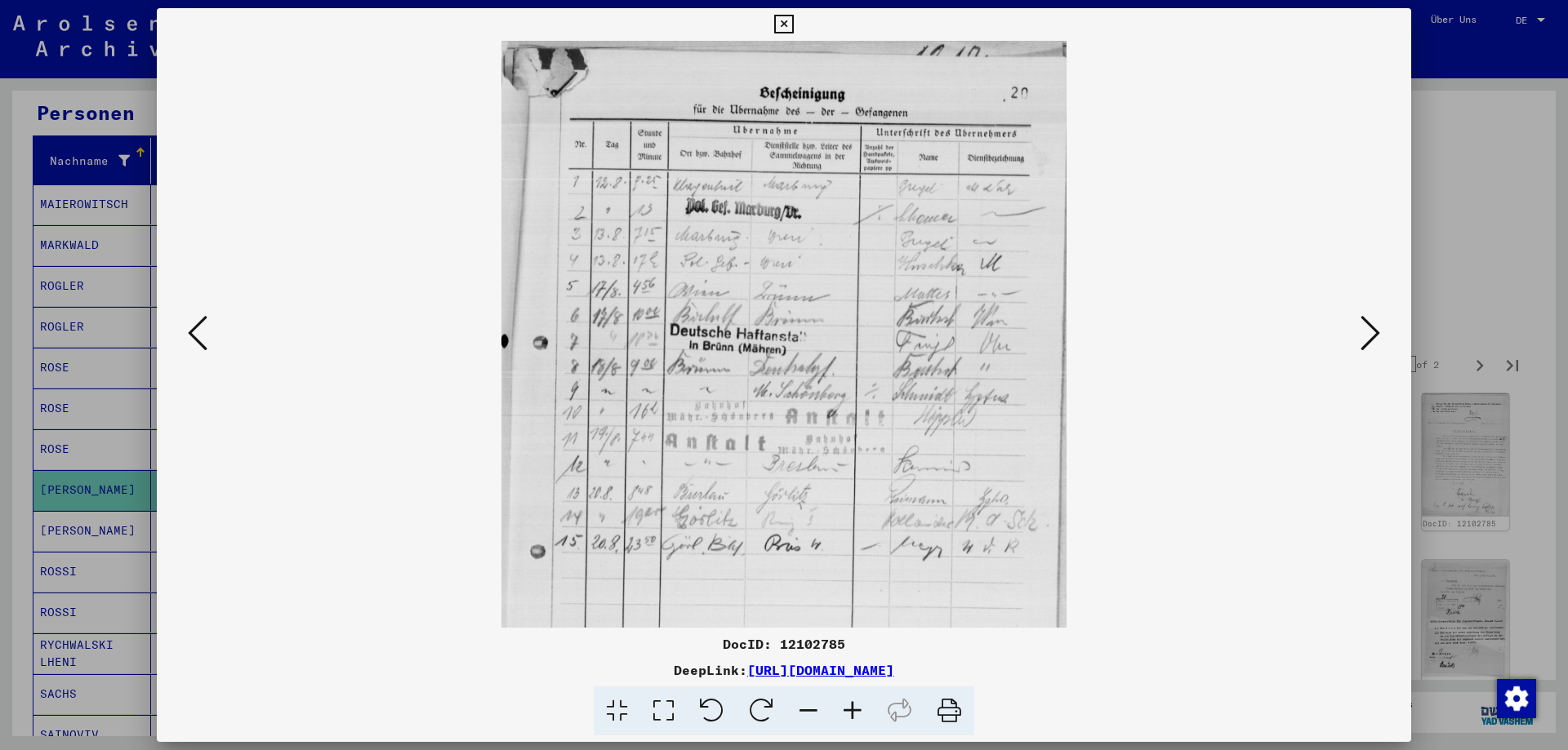
click at [852, 706] on icon at bounding box center [852, 711] width 44 height 50
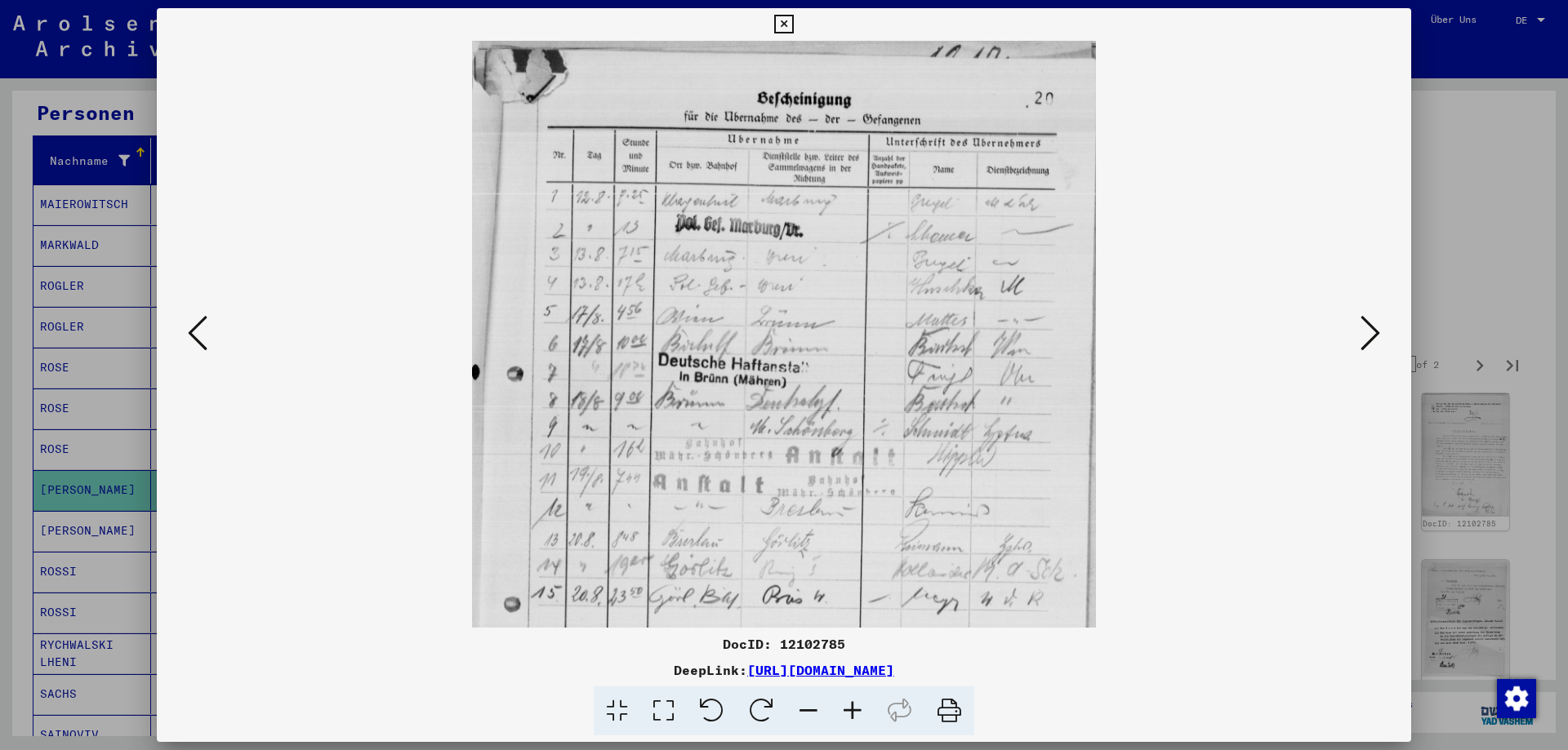
click at [852, 706] on icon at bounding box center [852, 711] width 44 height 50
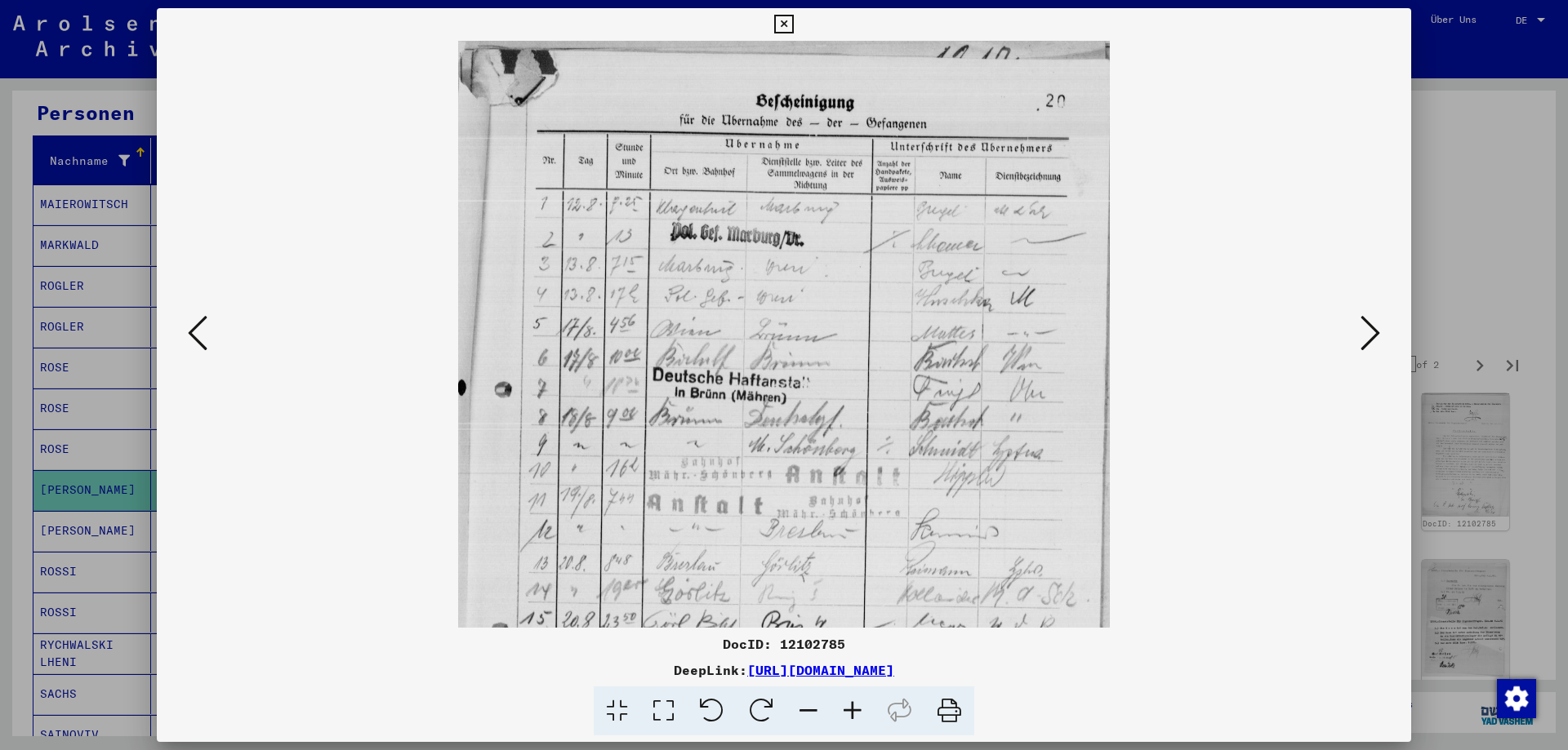
click at [852, 706] on icon at bounding box center [852, 711] width 44 height 50
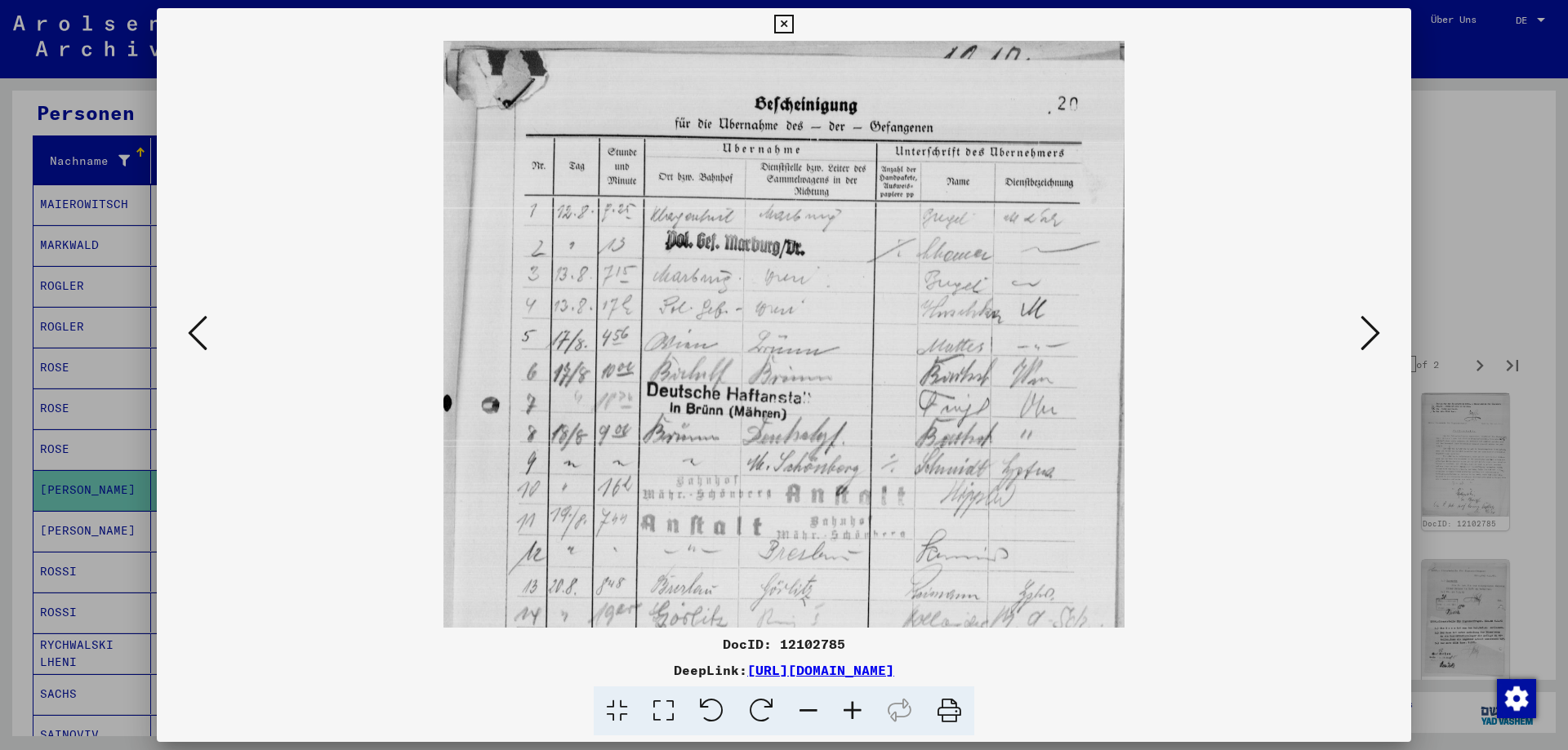
click at [852, 706] on icon at bounding box center [852, 711] width 44 height 50
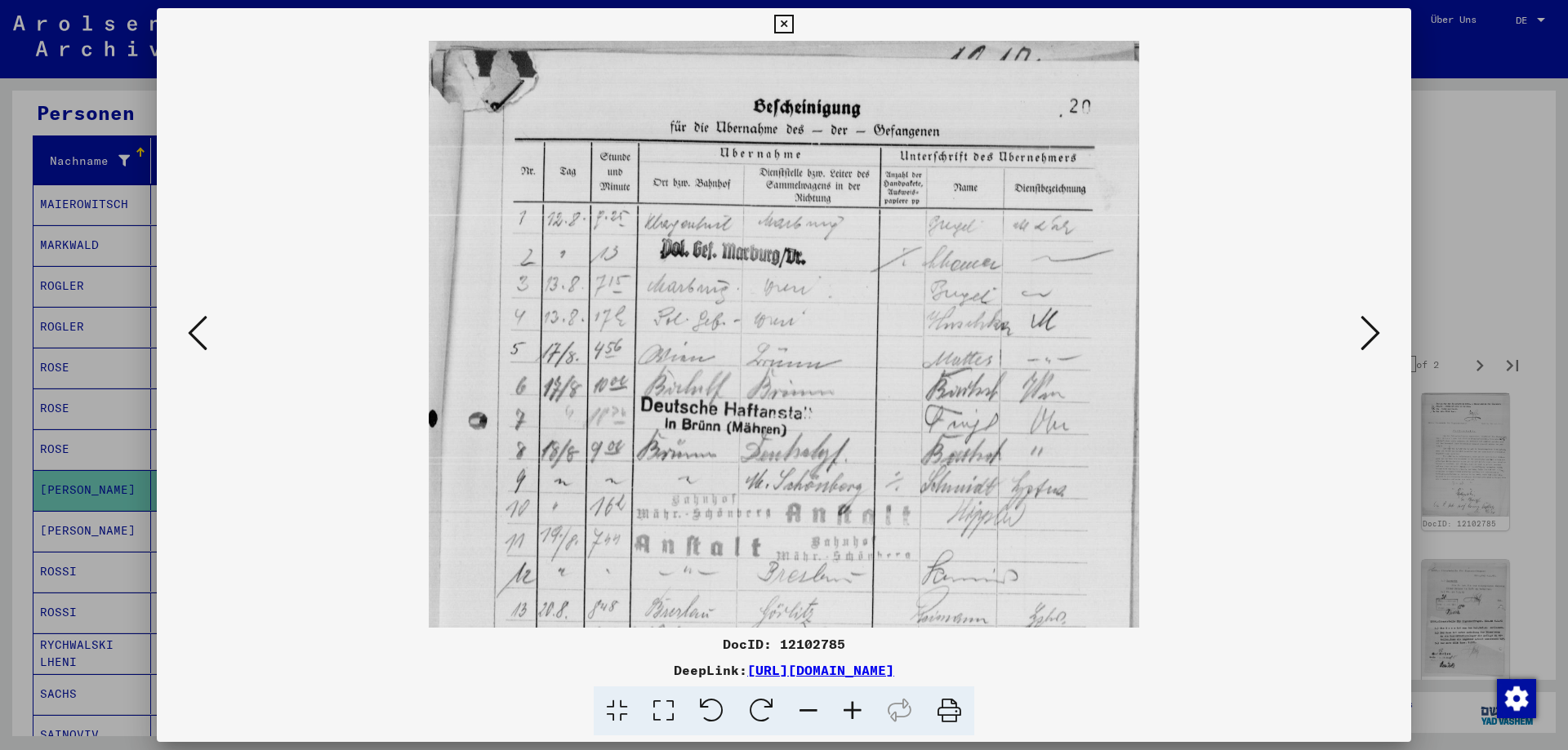
click at [852, 706] on icon at bounding box center [852, 711] width 44 height 50
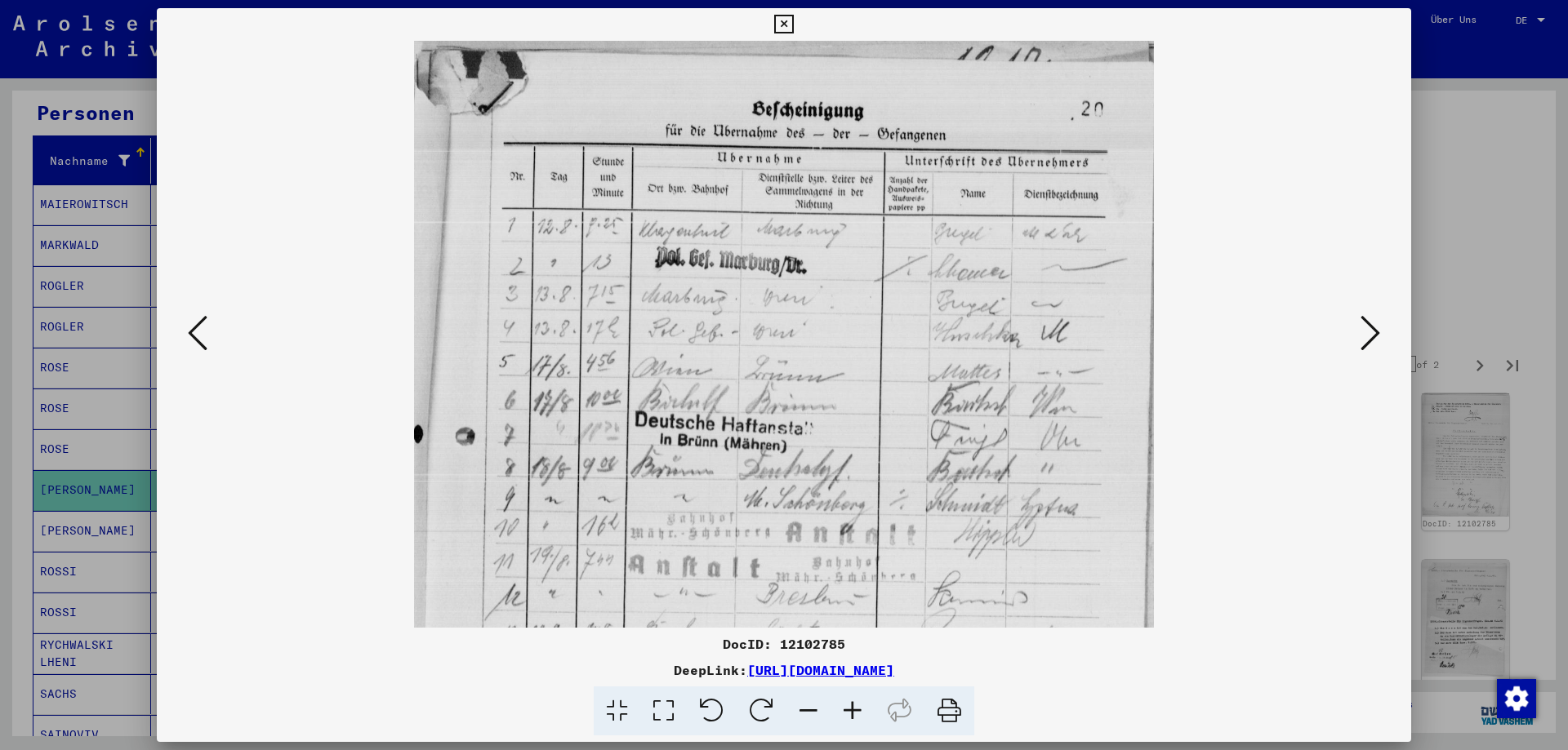
click at [852, 706] on icon at bounding box center [852, 711] width 44 height 50
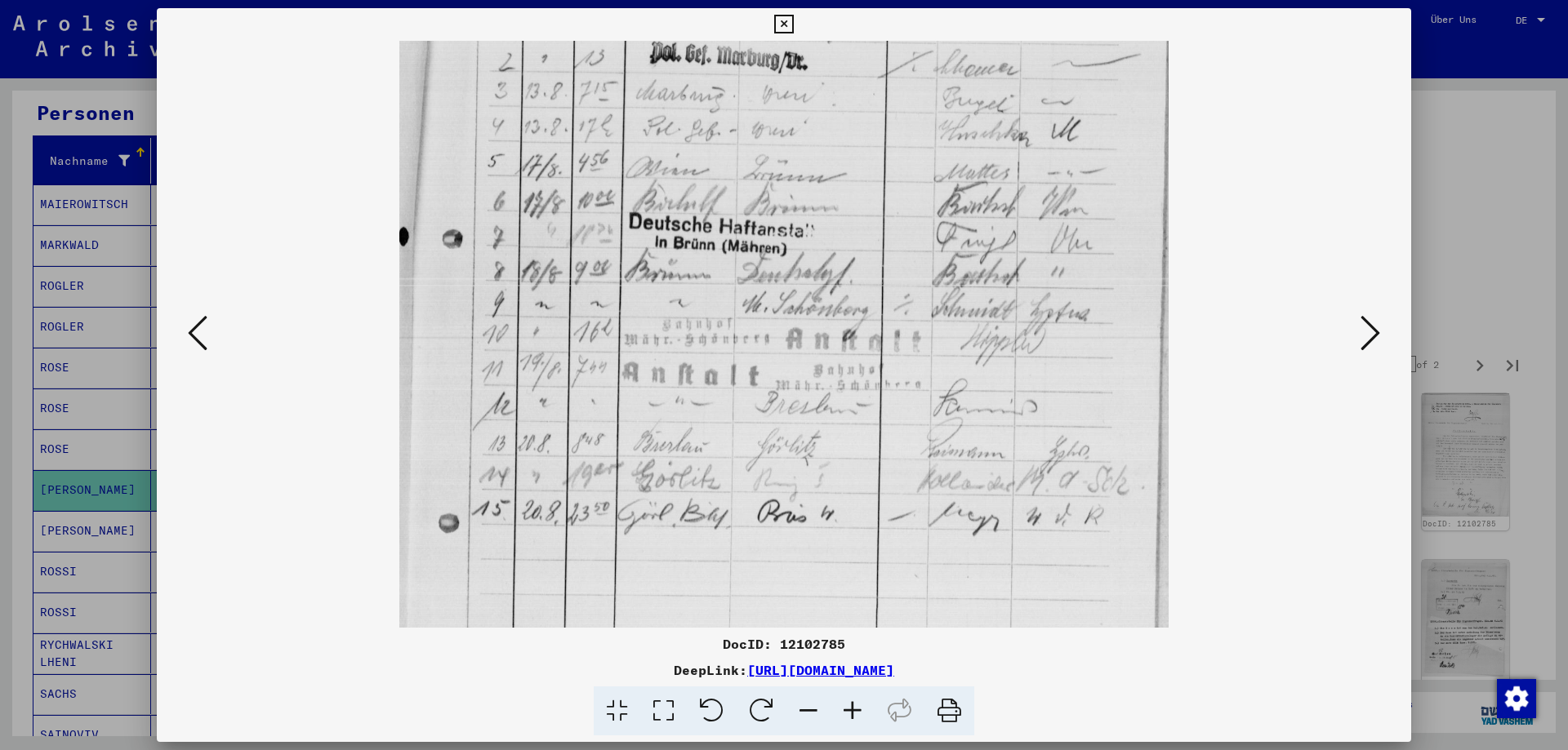
scroll to position [213, 0]
drag, startPoint x: 721, startPoint y: 547, endPoint x: 793, endPoint y: 333, distance: 225.8
click at [793, 333] on img at bounding box center [784, 365] width 769 height 1077
click at [1369, 337] on icon at bounding box center [1370, 333] width 20 height 39
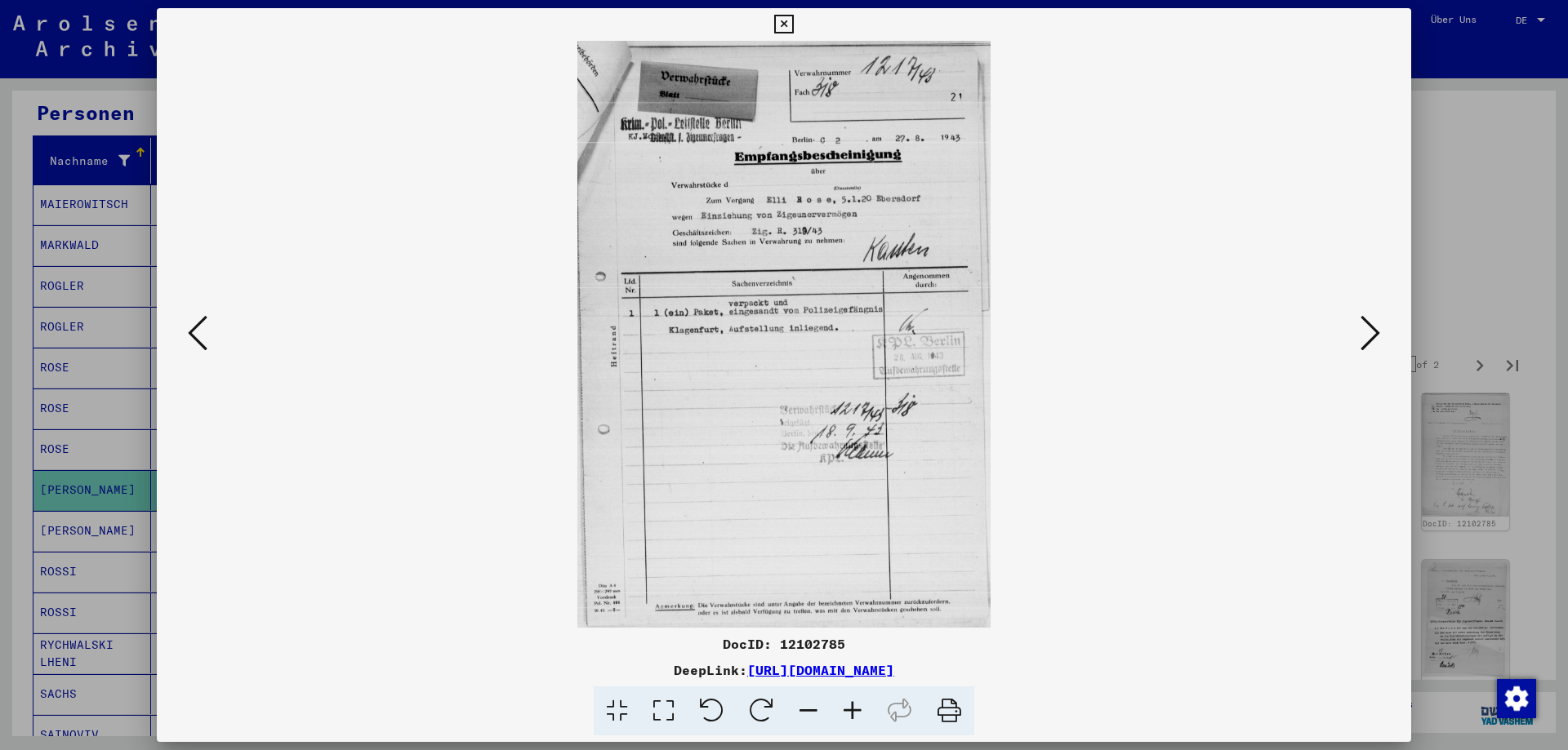
click at [1376, 337] on icon at bounding box center [1370, 333] width 20 height 39
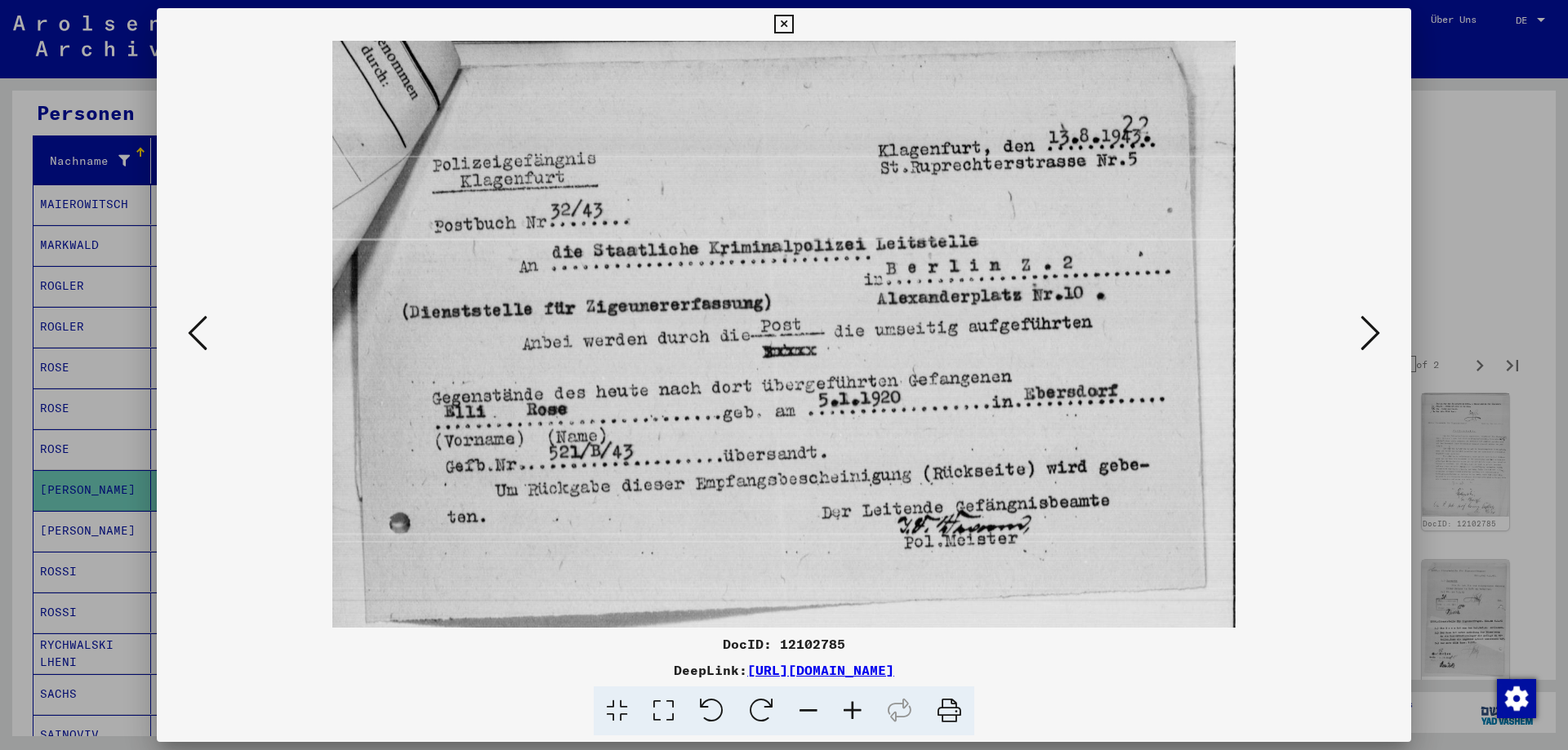
click at [1364, 337] on icon at bounding box center [1370, 333] width 20 height 39
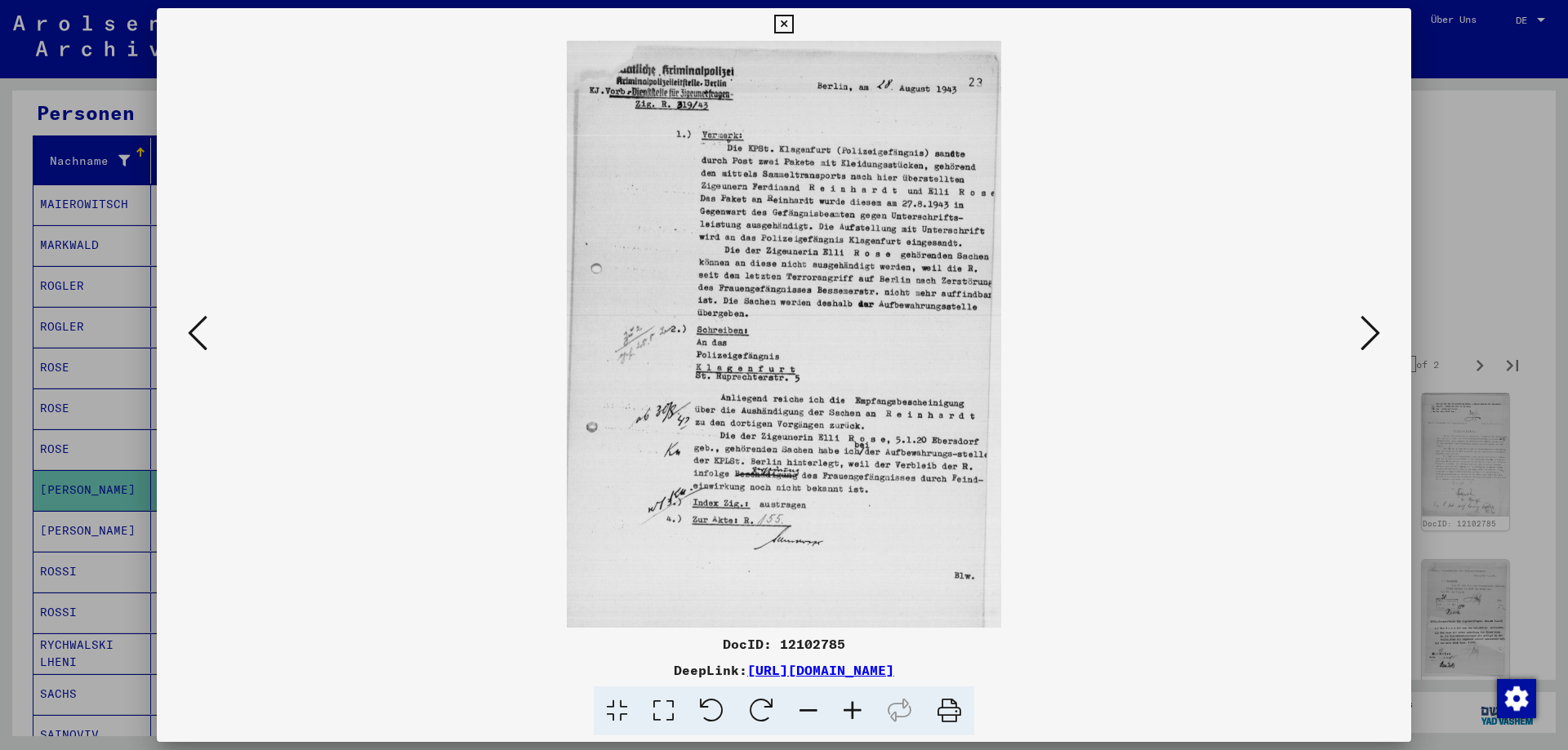
click at [846, 719] on icon at bounding box center [852, 711] width 44 height 50
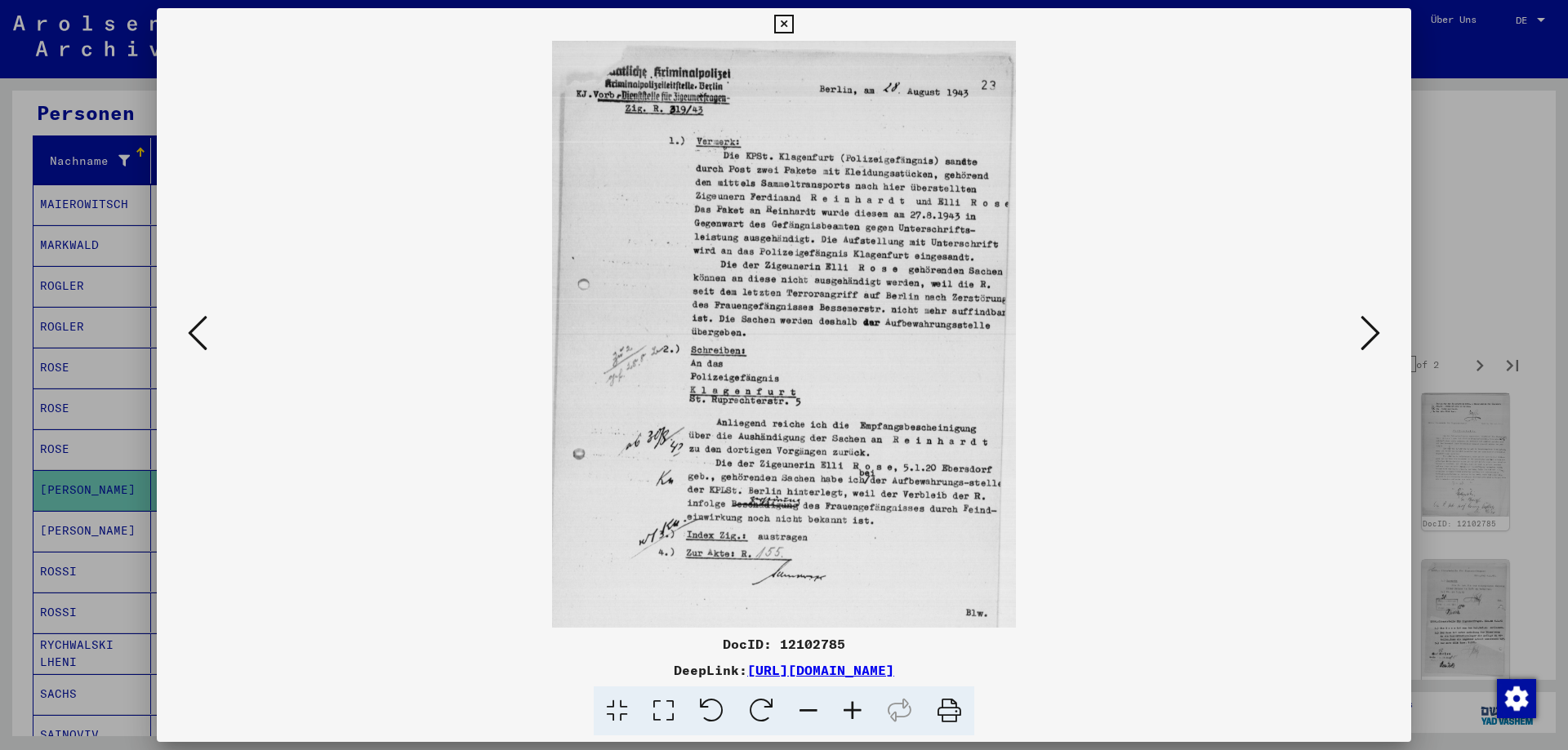
click at [846, 719] on icon at bounding box center [852, 711] width 44 height 50
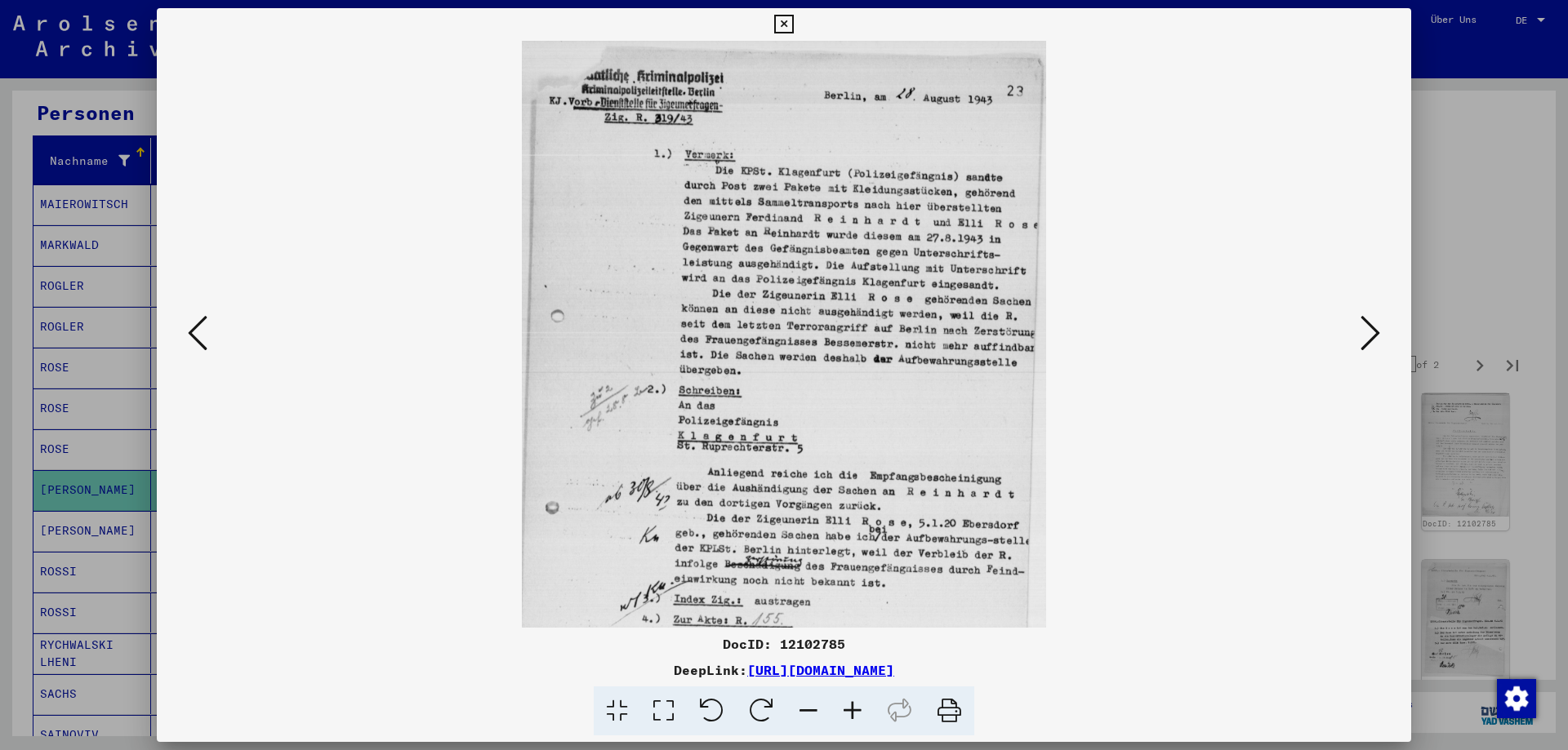
click at [846, 719] on icon at bounding box center [852, 711] width 44 height 50
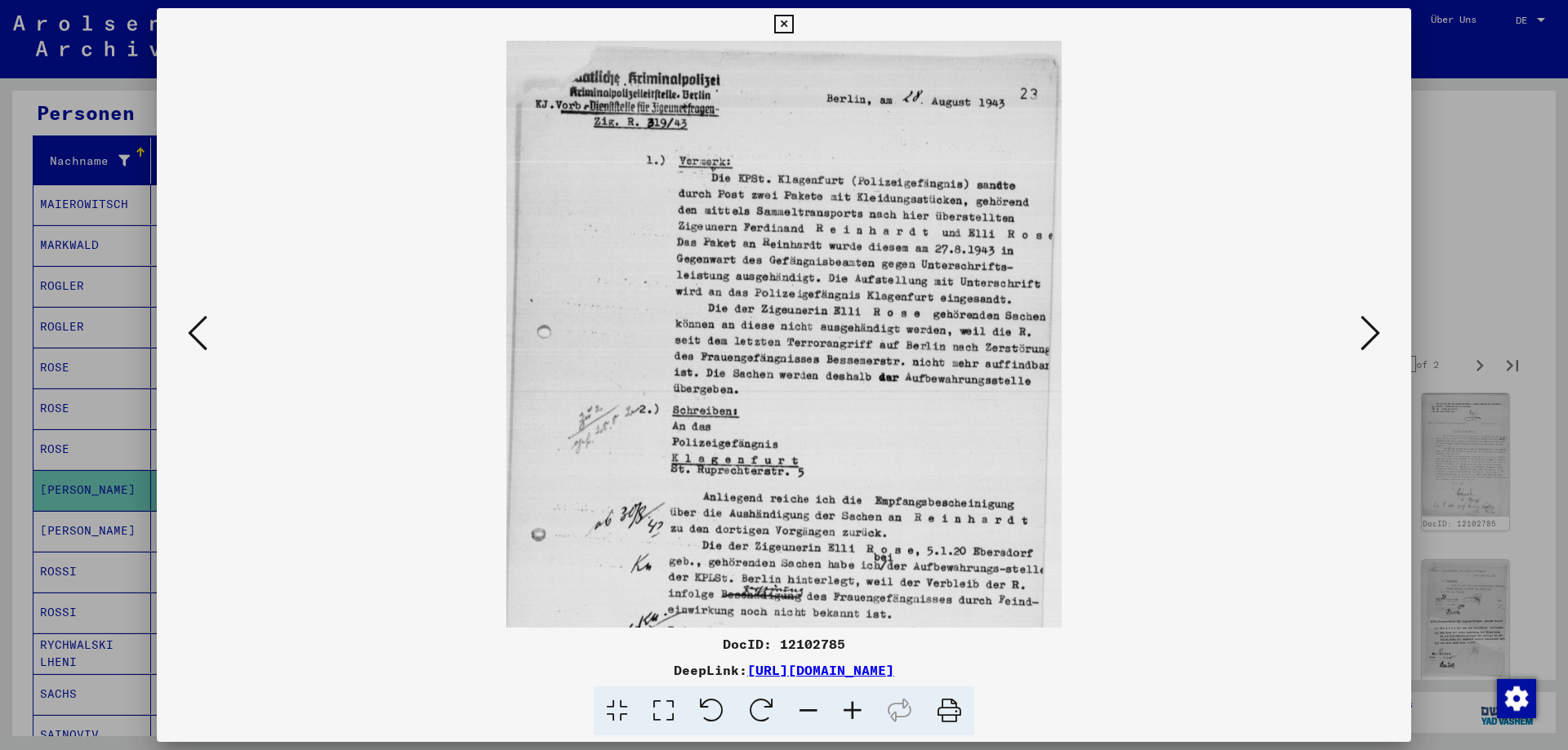
click at [846, 719] on icon at bounding box center [852, 711] width 44 height 50
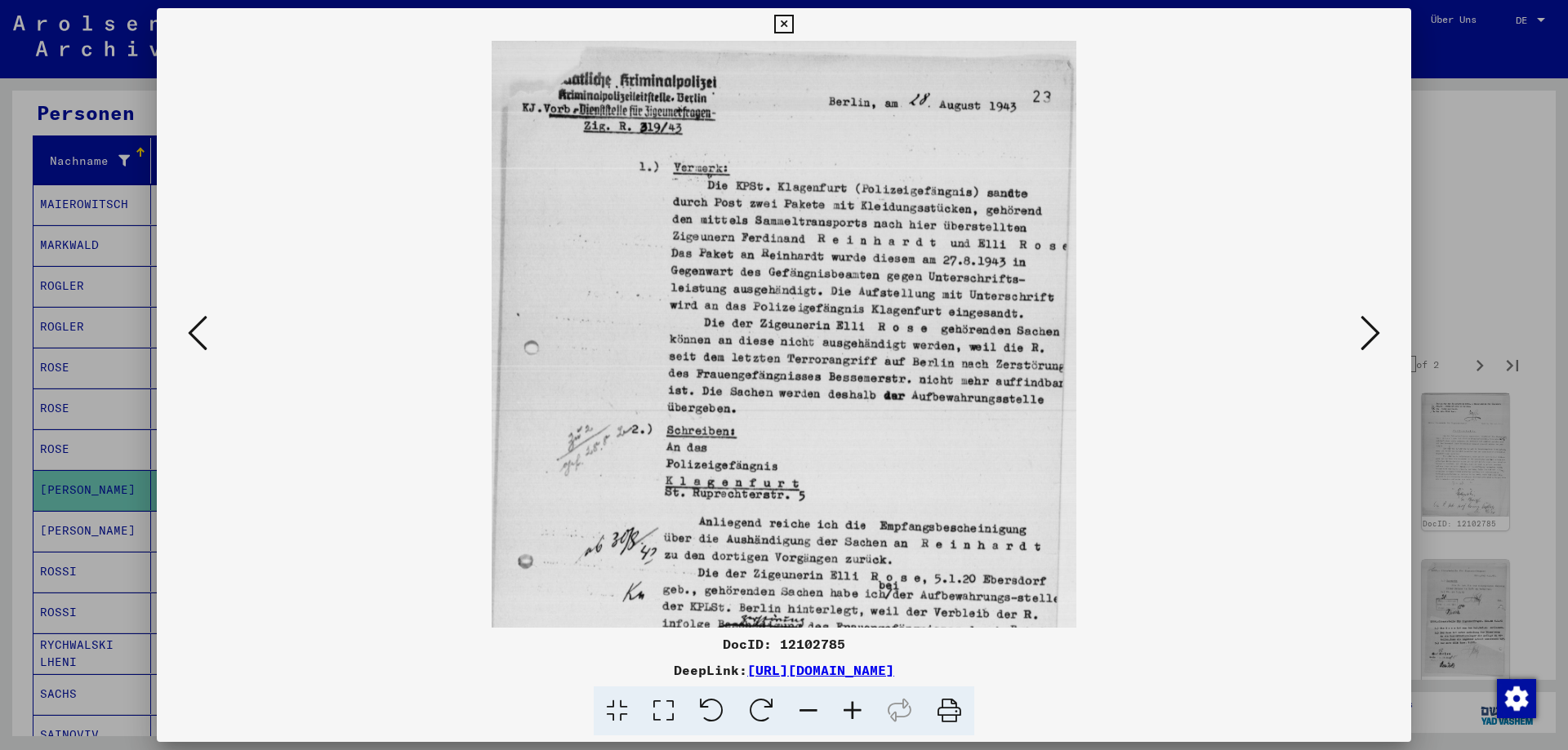
click at [846, 719] on icon at bounding box center [852, 711] width 44 height 50
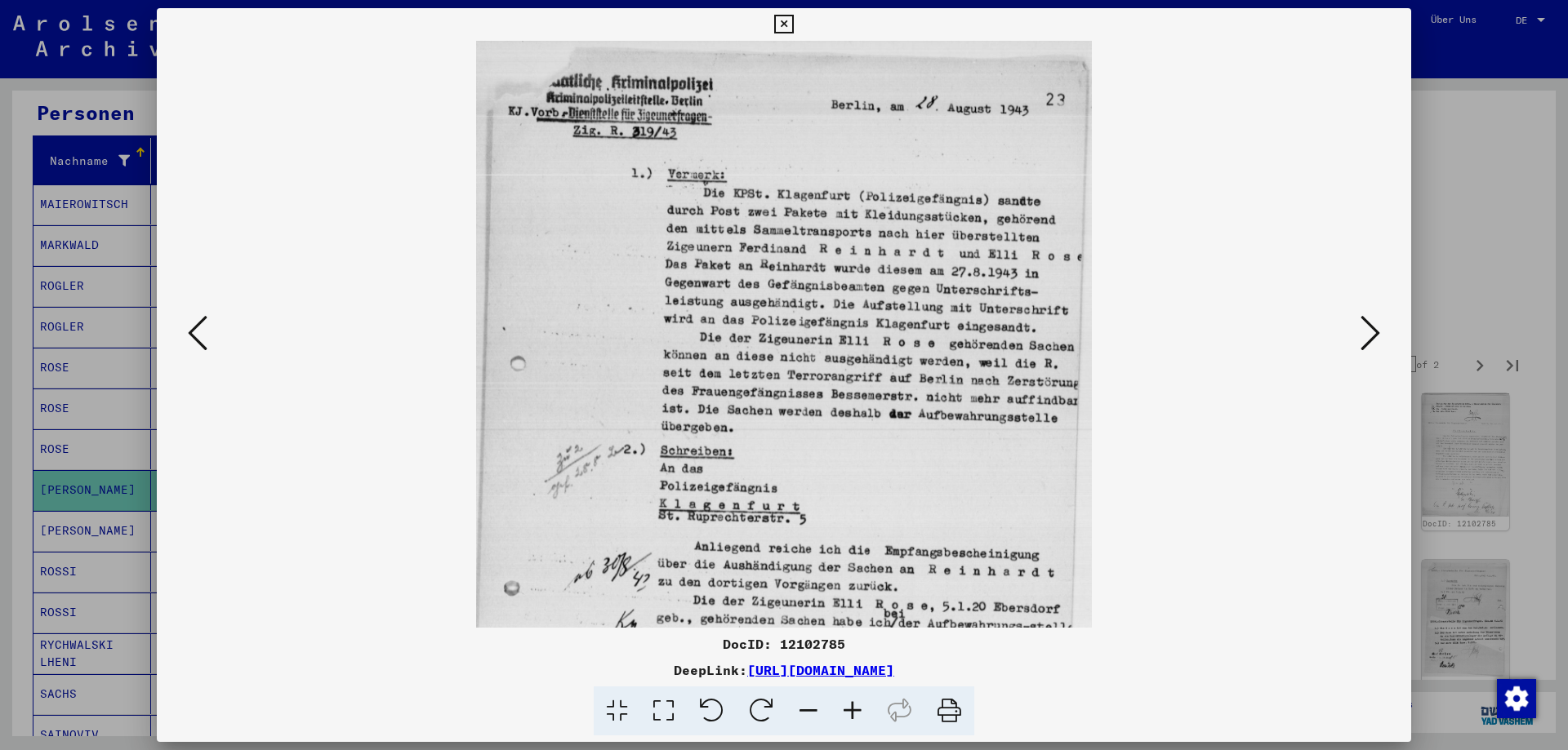
click at [845, 721] on icon at bounding box center [852, 711] width 44 height 50
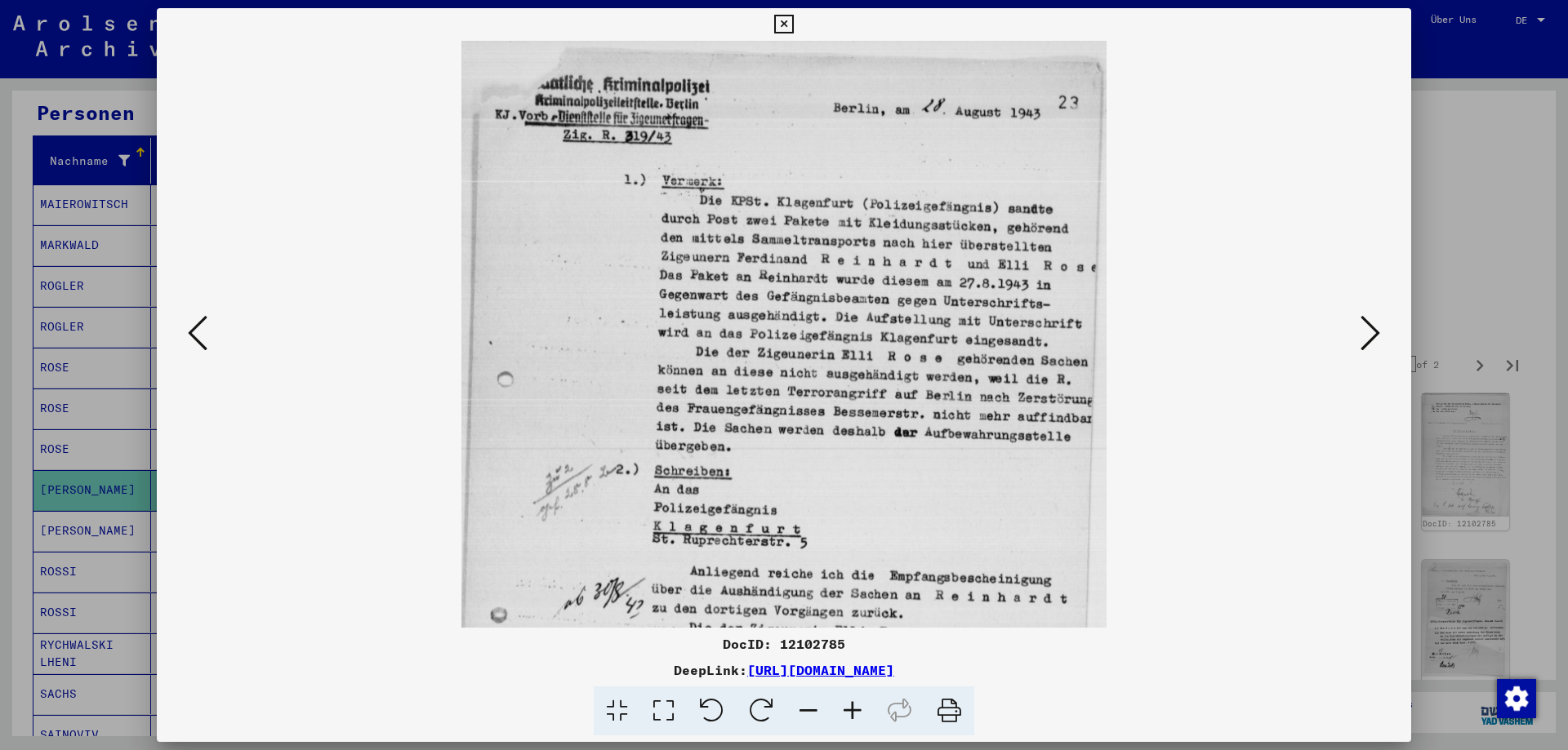
click at [1370, 335] on icon at bounding box center [1370, 333] width 20 height 39
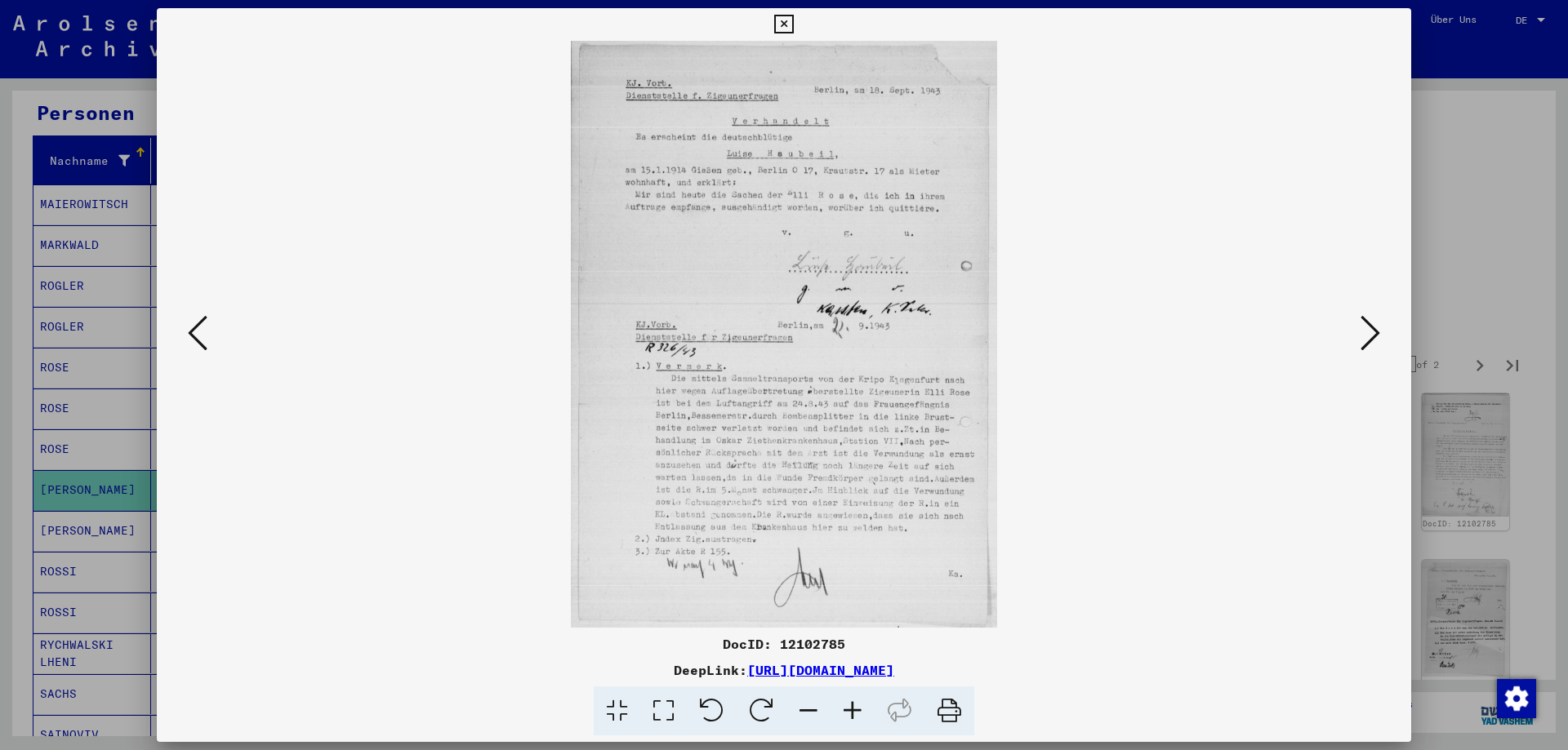
click at [845, 714] on icon at bounding box center [852, 711] width 44 height 50
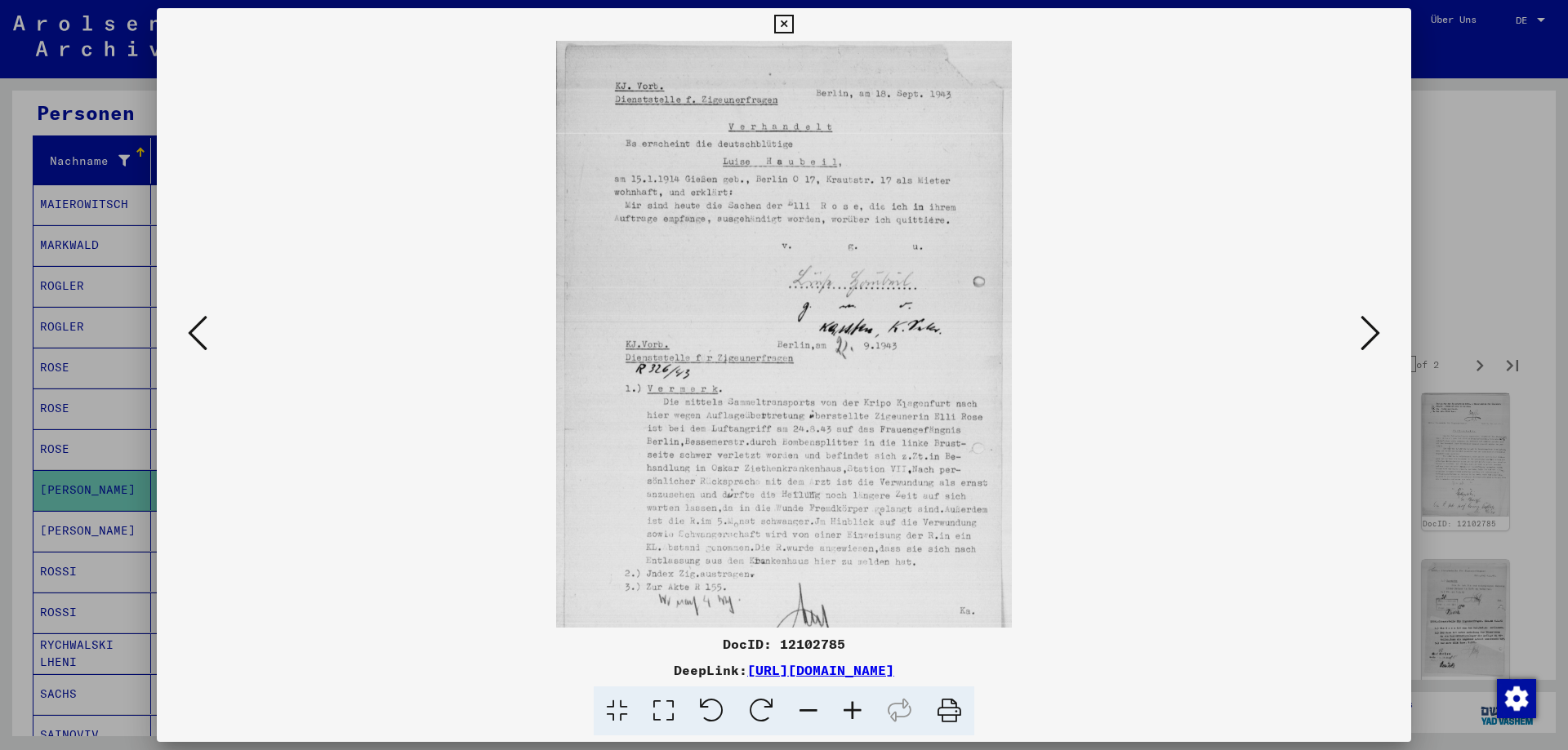
click at [845, 714] on icon at bounding box center [852, 711] width 44 height 50
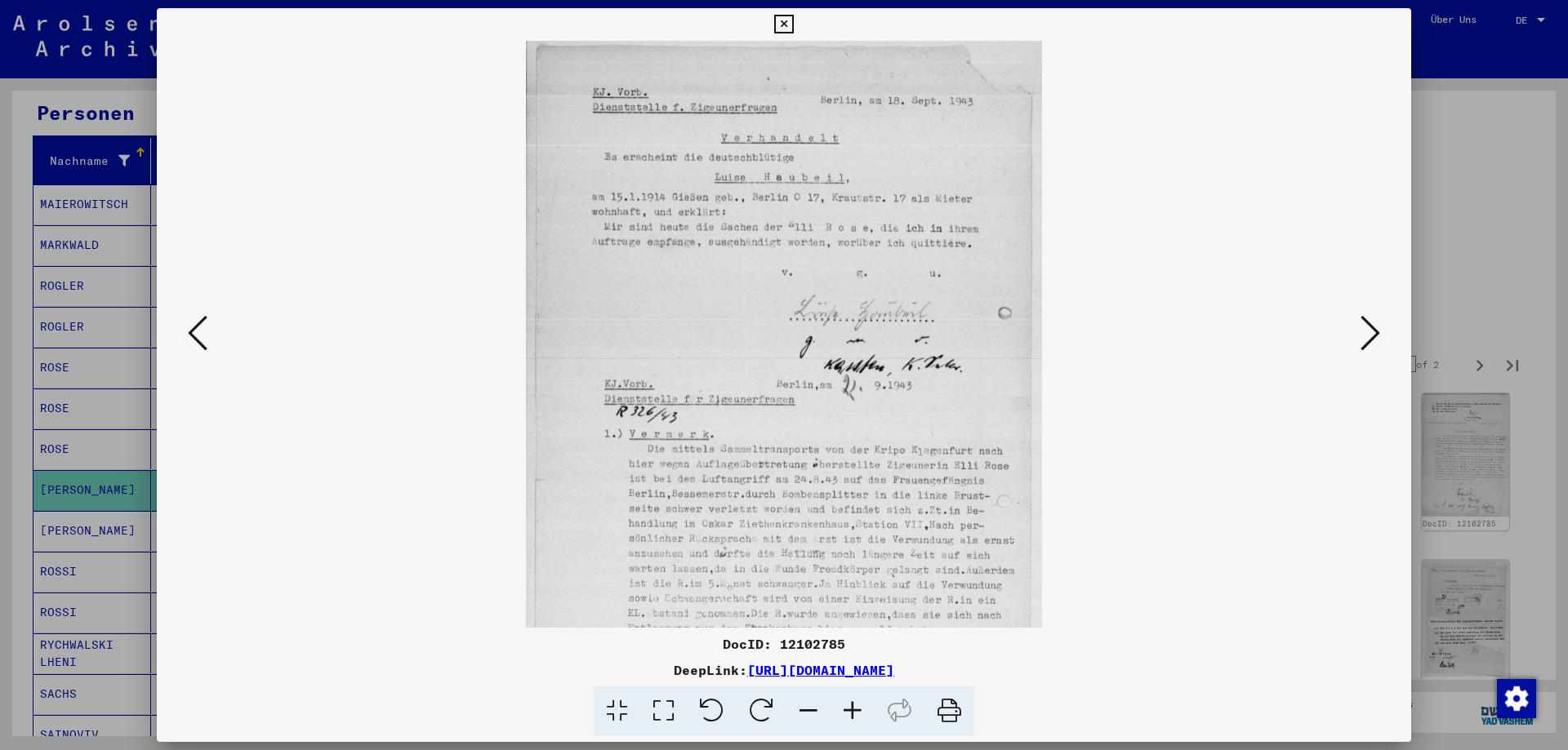
click at [845, 714] on icon at bounding box center [852, 711] width 44 height 50
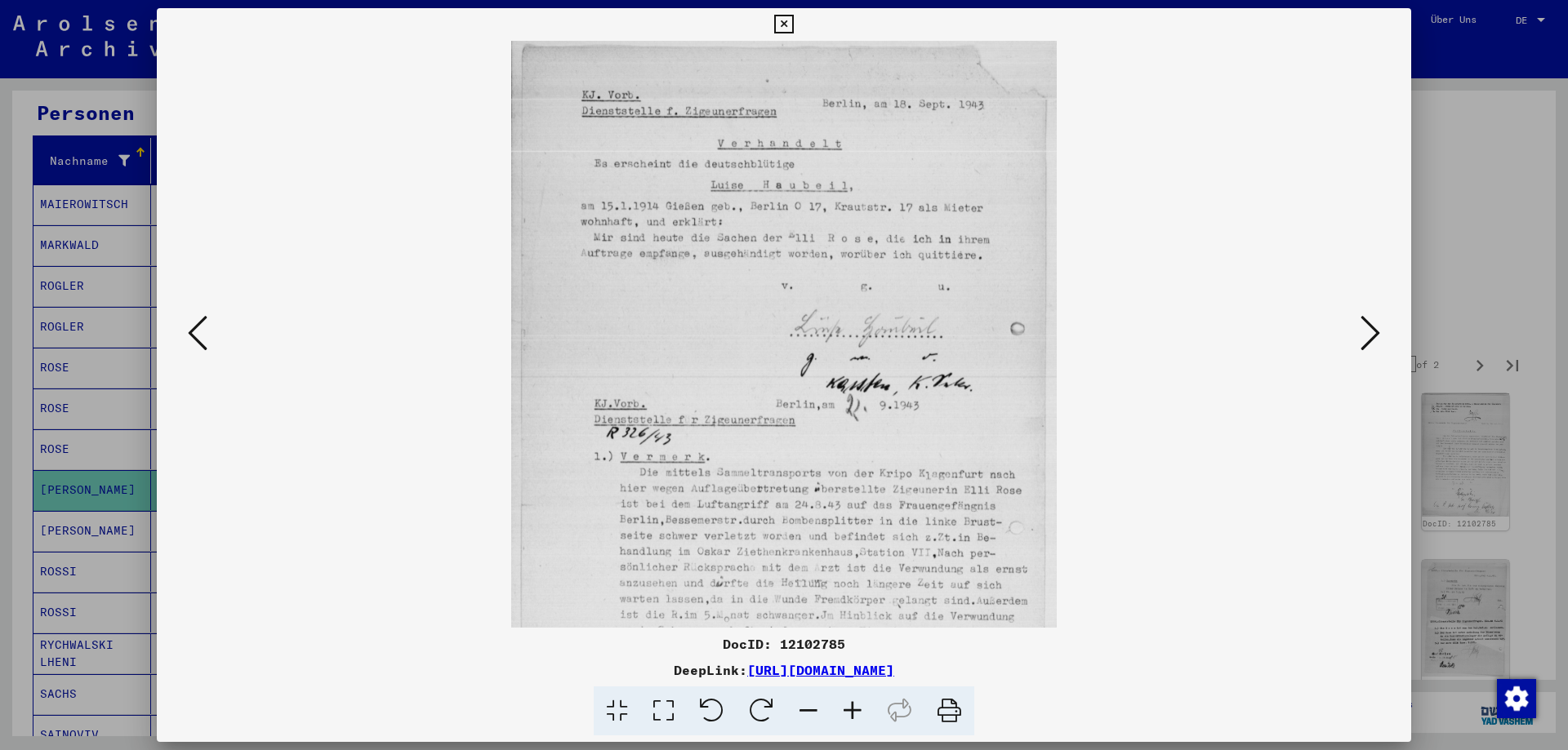
click at [845, 714] on icon at bounding box center [852, 711] width 44 height 50
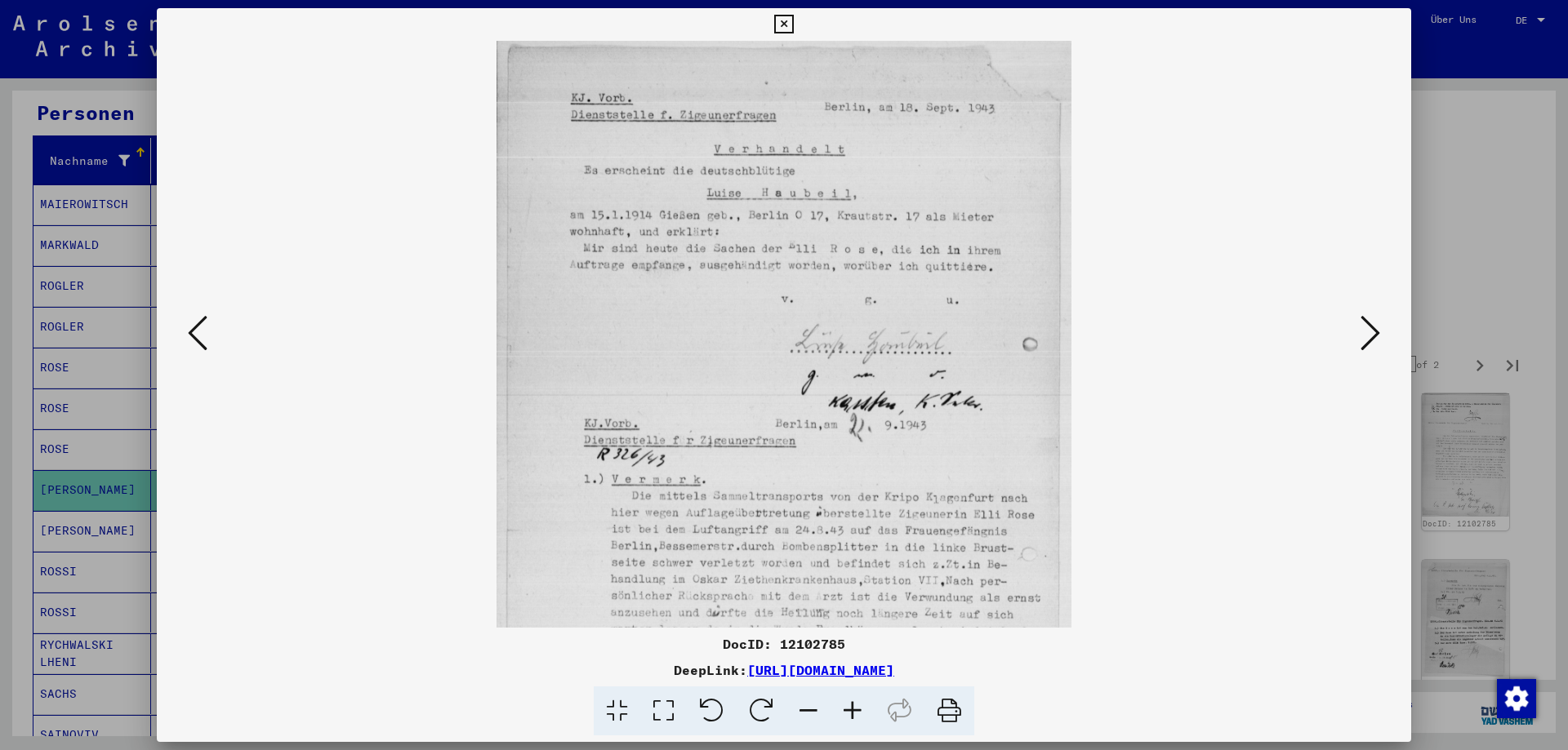
click at [845, 714] on icon at bounding box center [852, 711] width 44 height 50
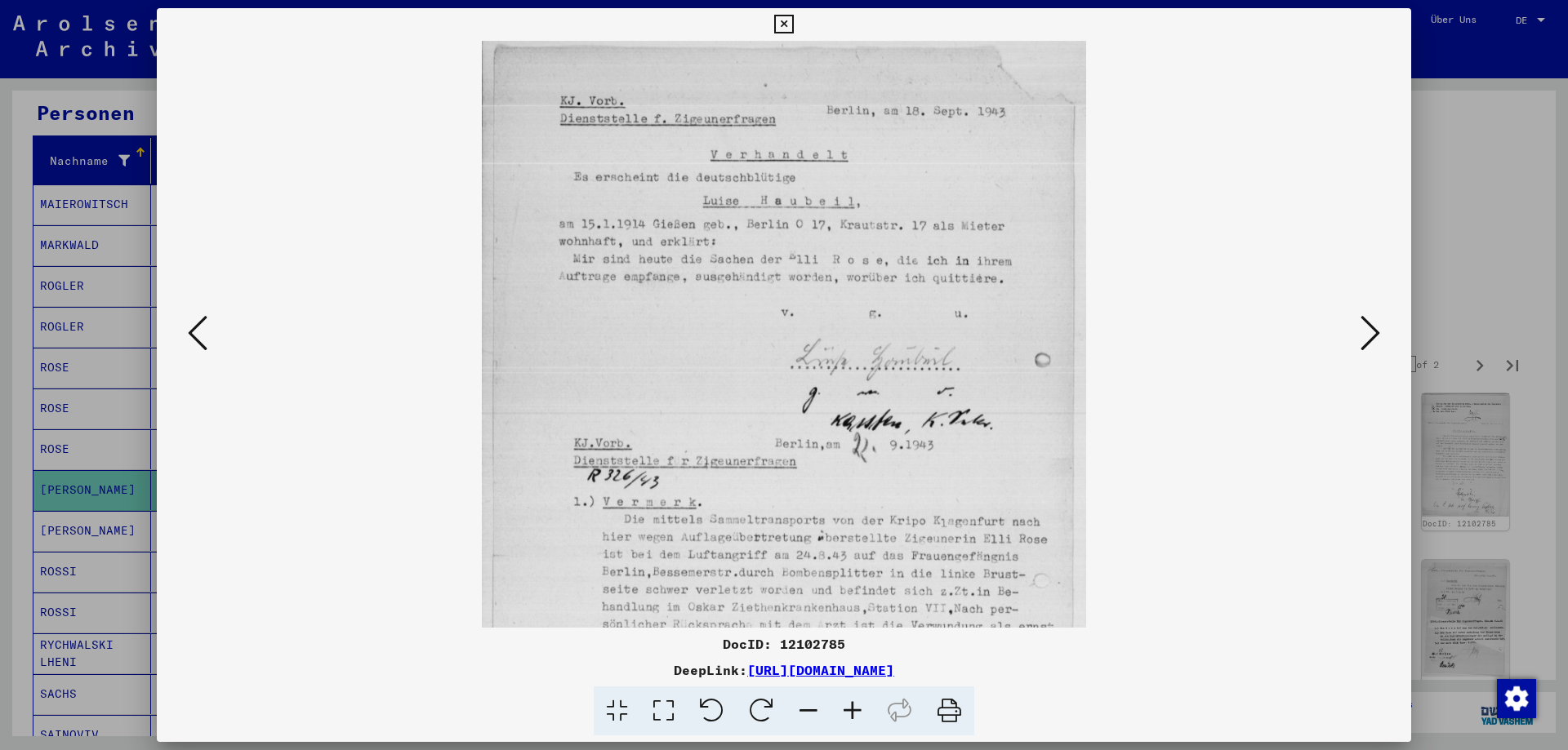
click at [845, 714] on icon at bounding box center [852, 711] width 44 height 50
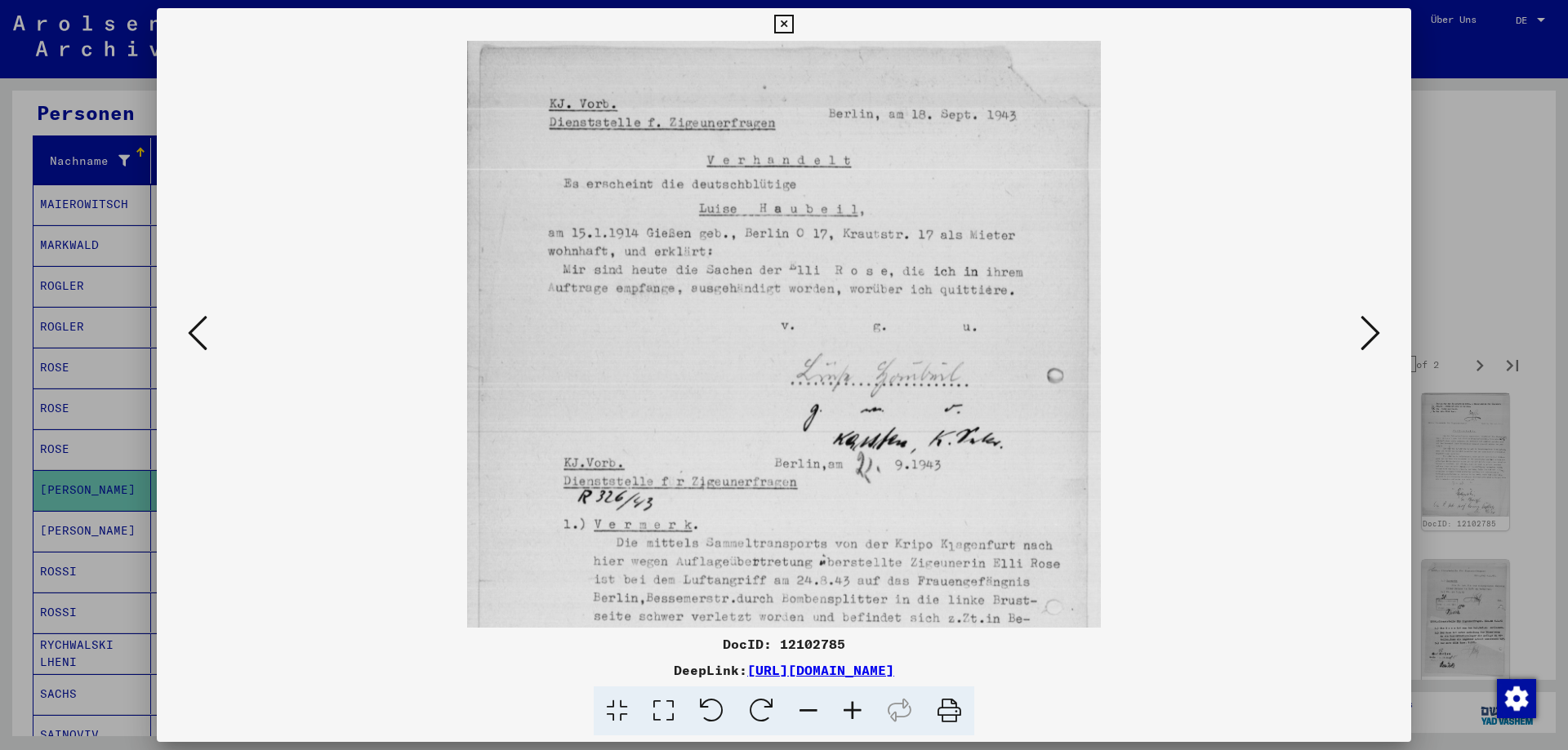
click at [845, 714] on icon at bounding box center [852, 711] width 44 height 50
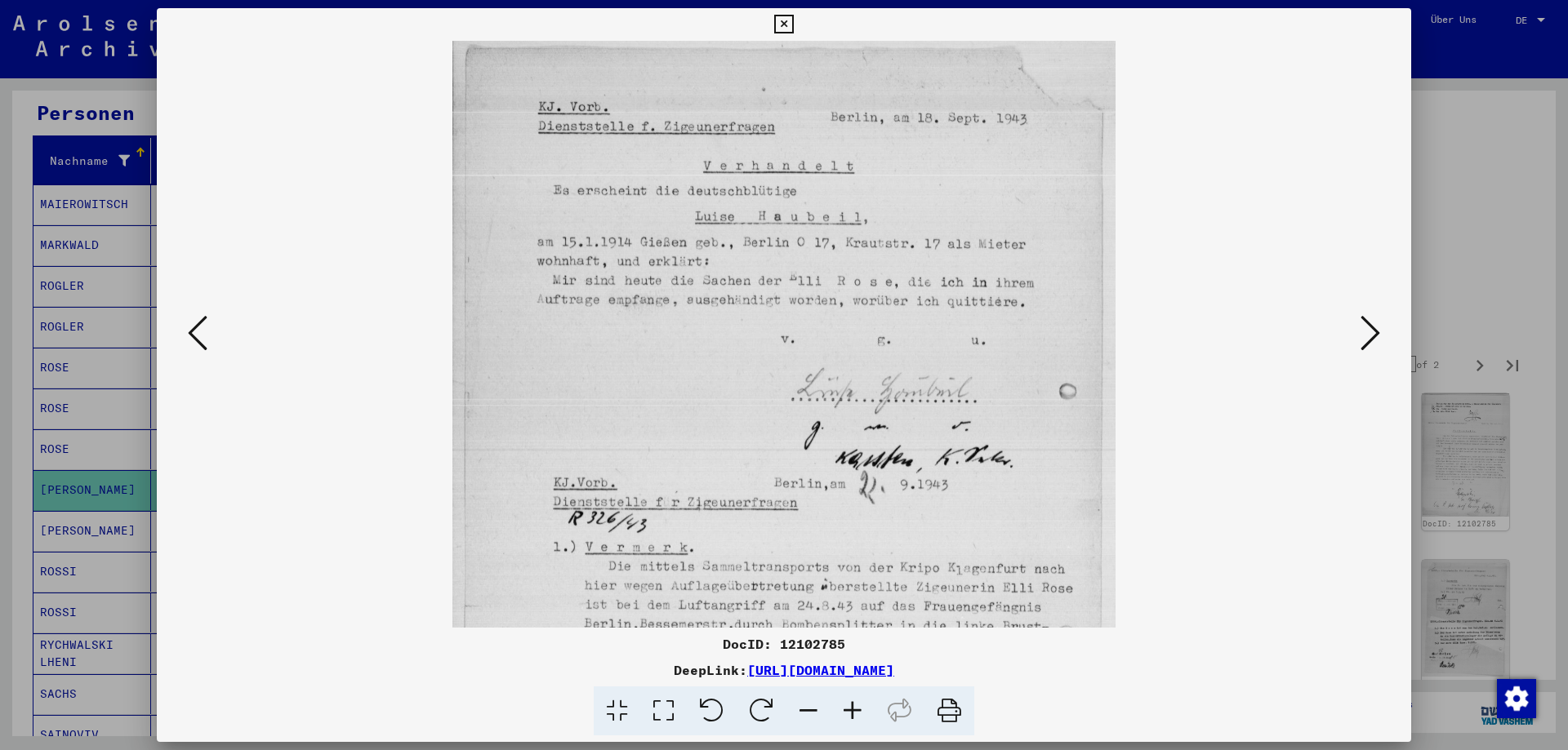
click at [845, 714] on icon at bounding box center [852, 711] width 44 height 50
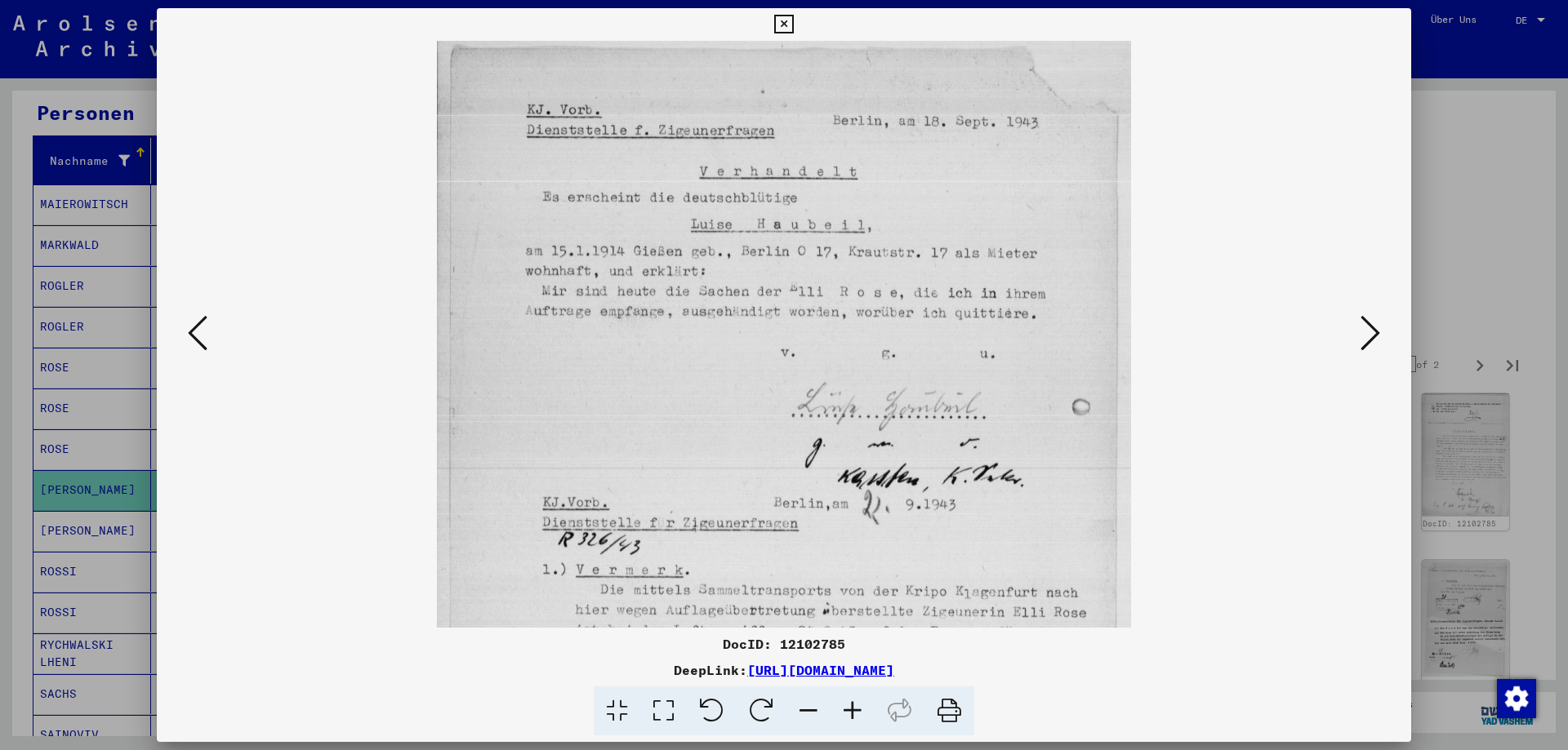
click at [845, 714] on icon at bounding box center [852, 711] width 44 height 50
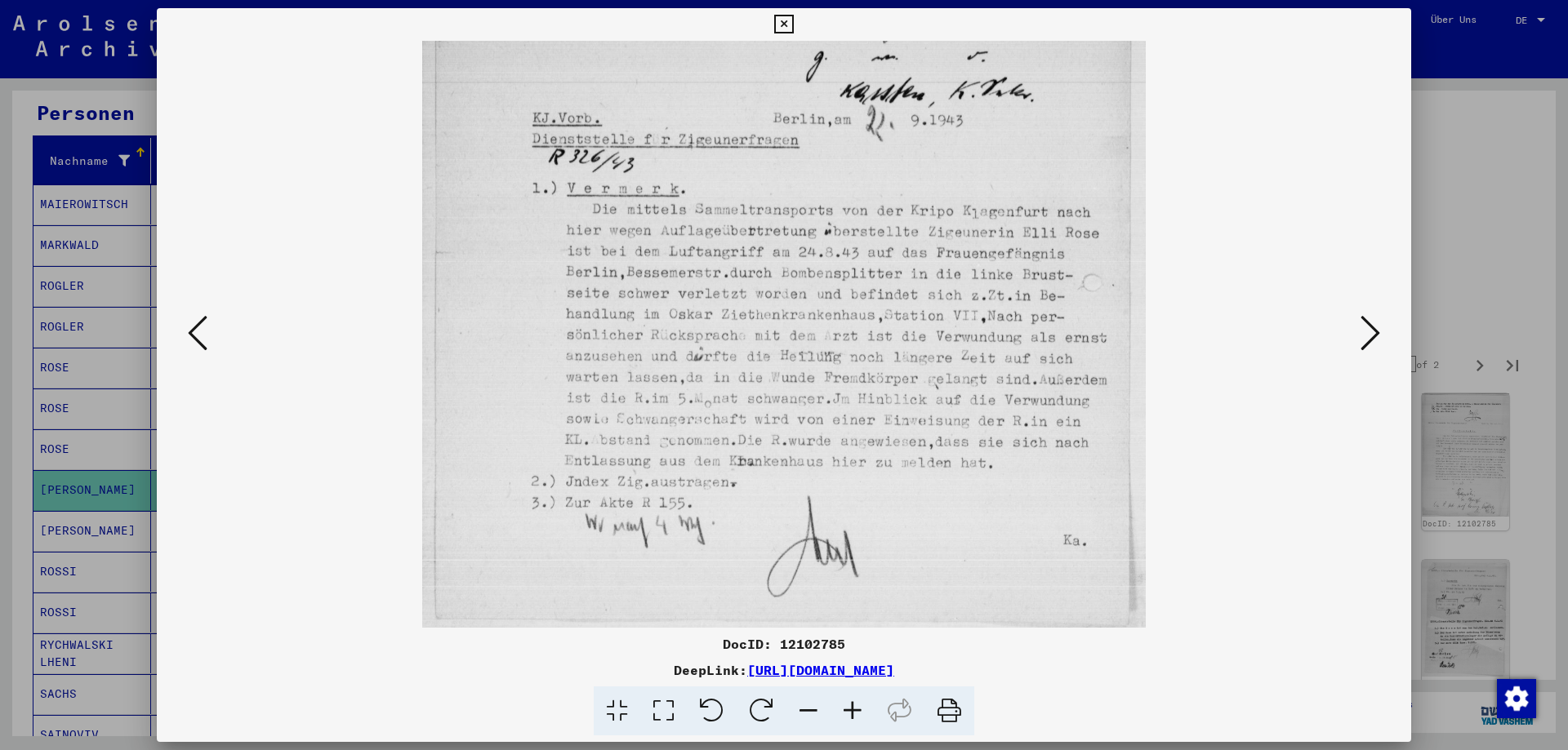
scroll to position [408, 0]
drag, startPoint x: 691, startPoint y: 450, endPoint x: 769, endPoint y: 18, distance: 439.0
click at [769, 18] on div "DocID: 12102785 DeepLink: [URL][DOMAIN_NAME]" at bounding box center [784, 372] width 1255 height 728
click at [1373, 338] on icon at bounding box center [1370, 333] width 20 height 39
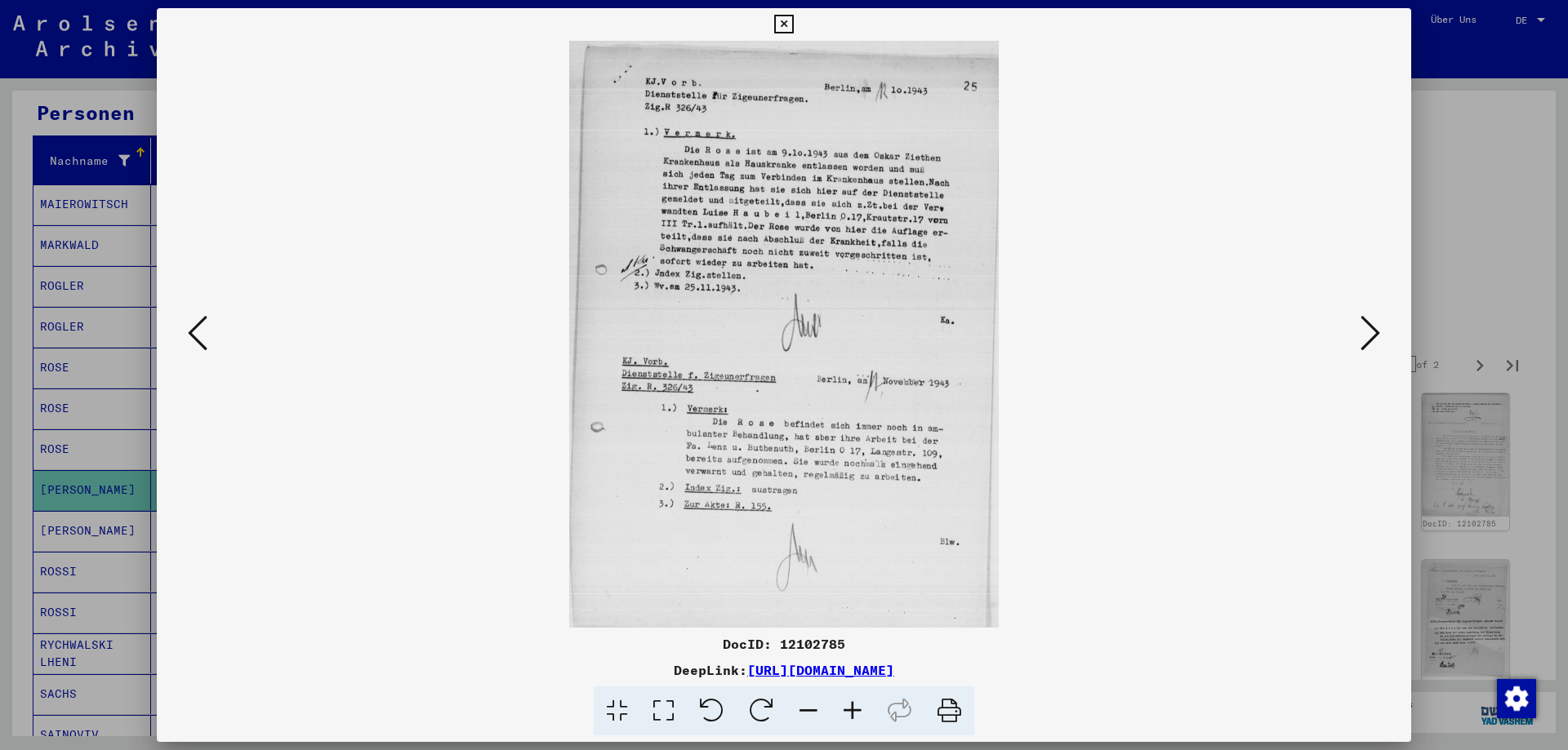
scroll to position [0, 0]
click at [853, 714] on icon at bounding box center [852, 711] width 44 height 50
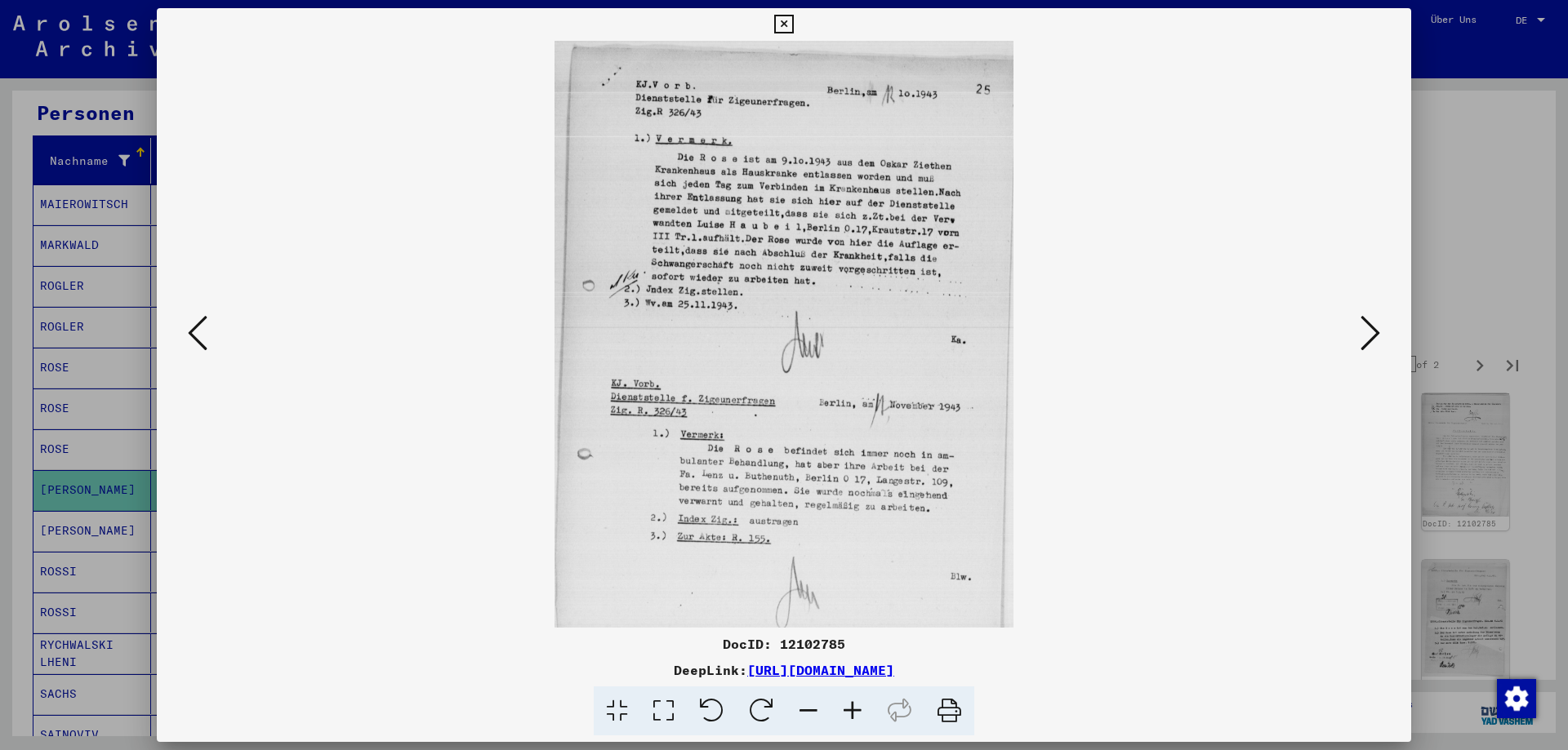
click at [853, 714] on icon at bounding box center [852, 711] width 44 height 50
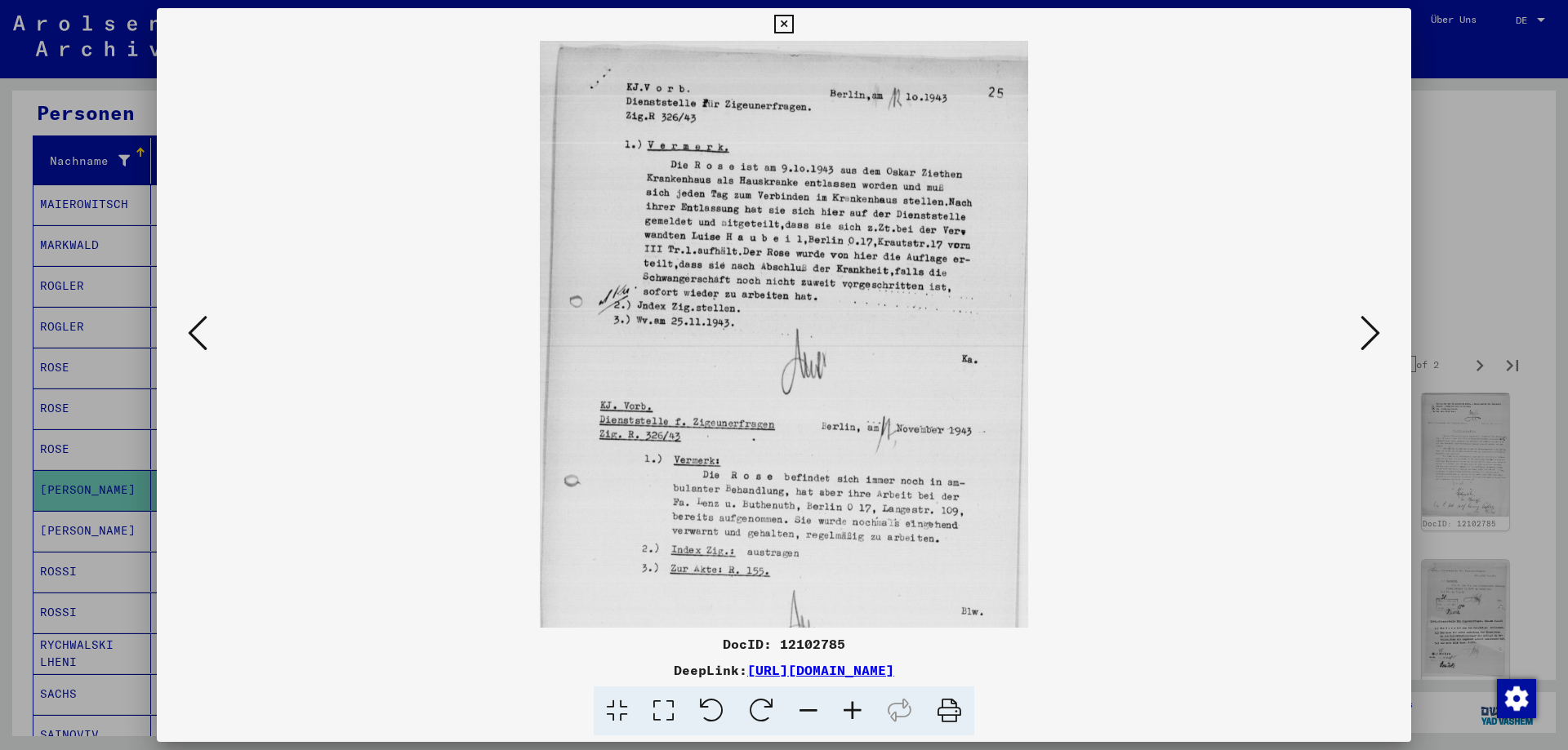
click at [853, 714] on icon at bounding box center [852, 711] width 44 height 50
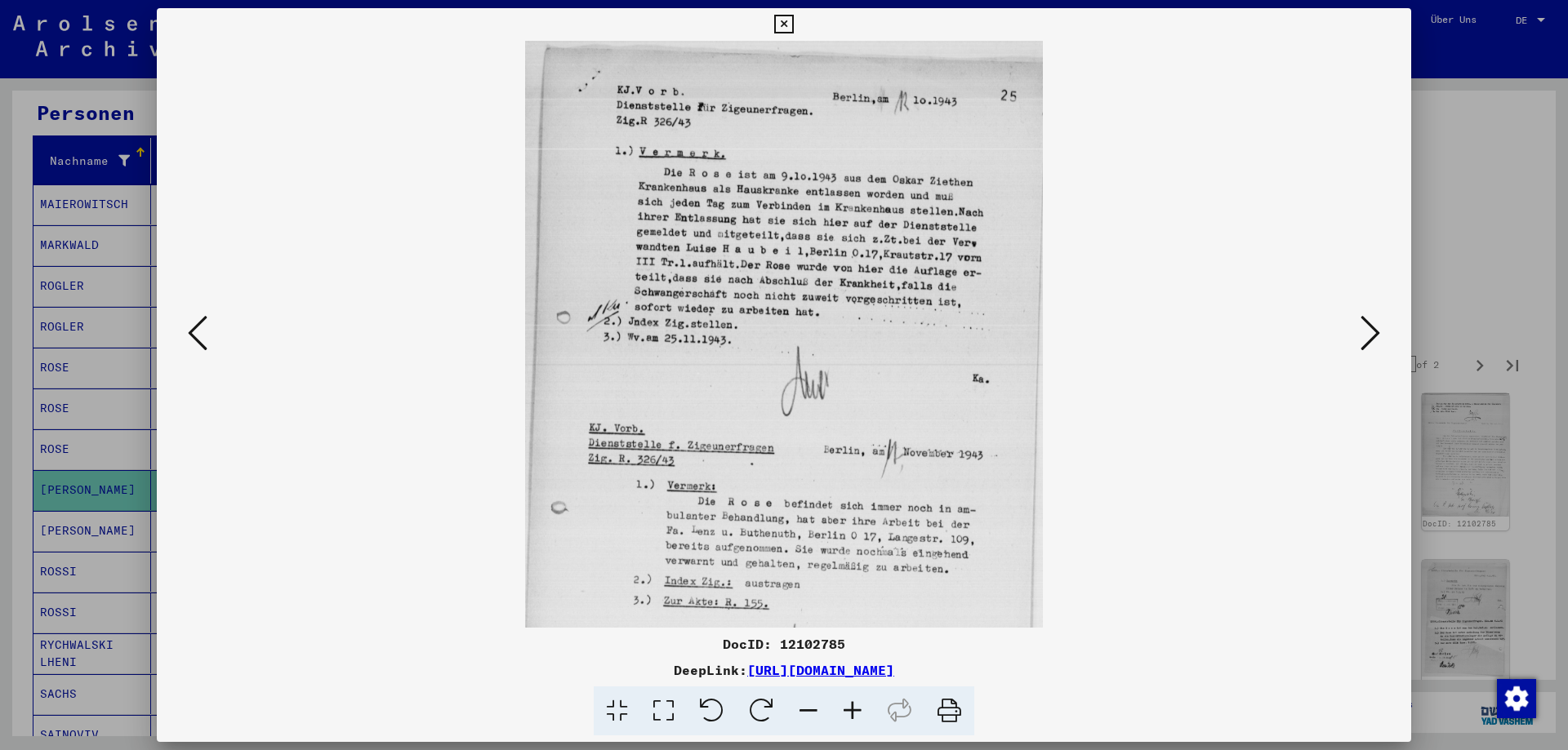
click at [853, 714] on icon at bounding box center [852, 711] width 44 height 50
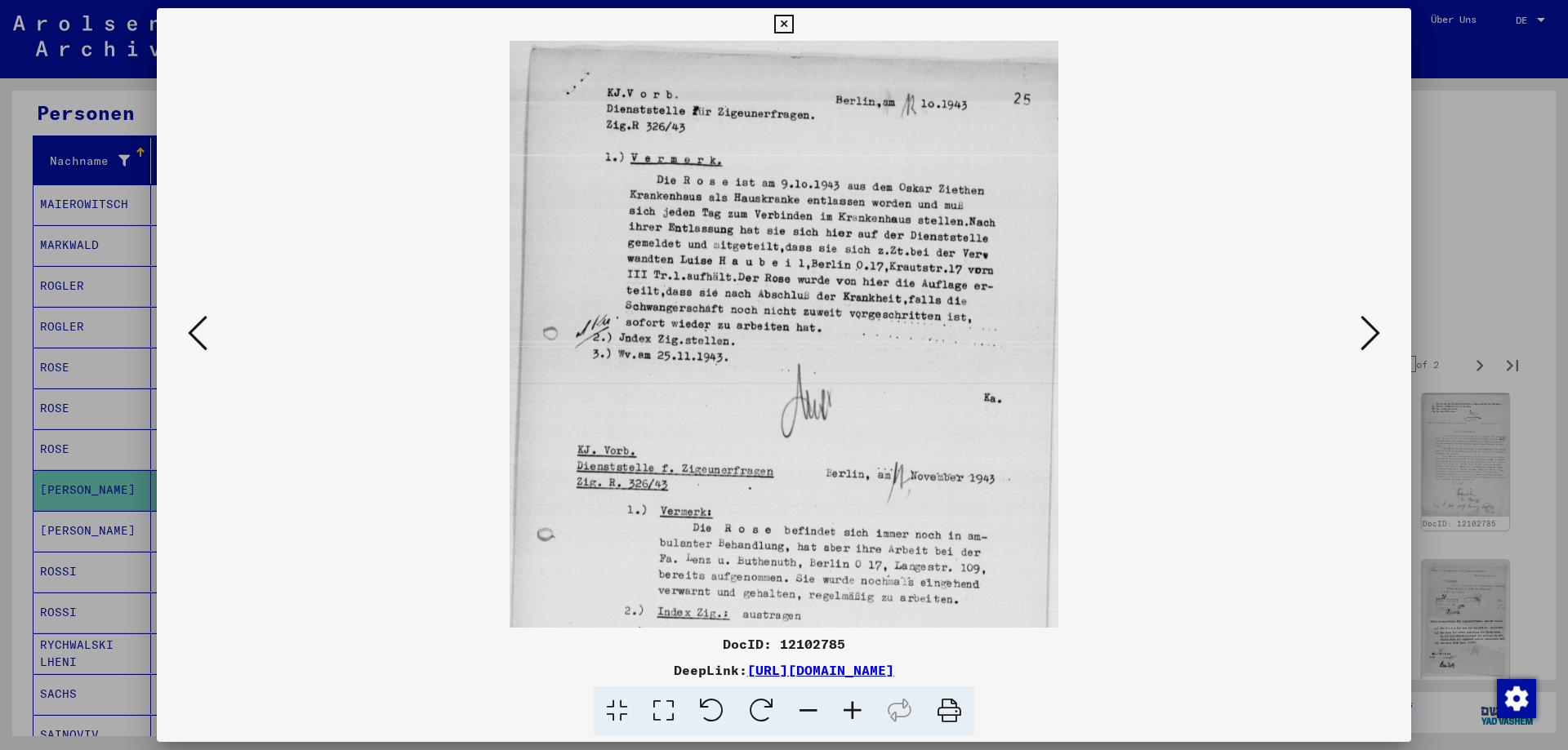
click at [853, 714] on icon at bounding box center [852, 711] width 44 height 50
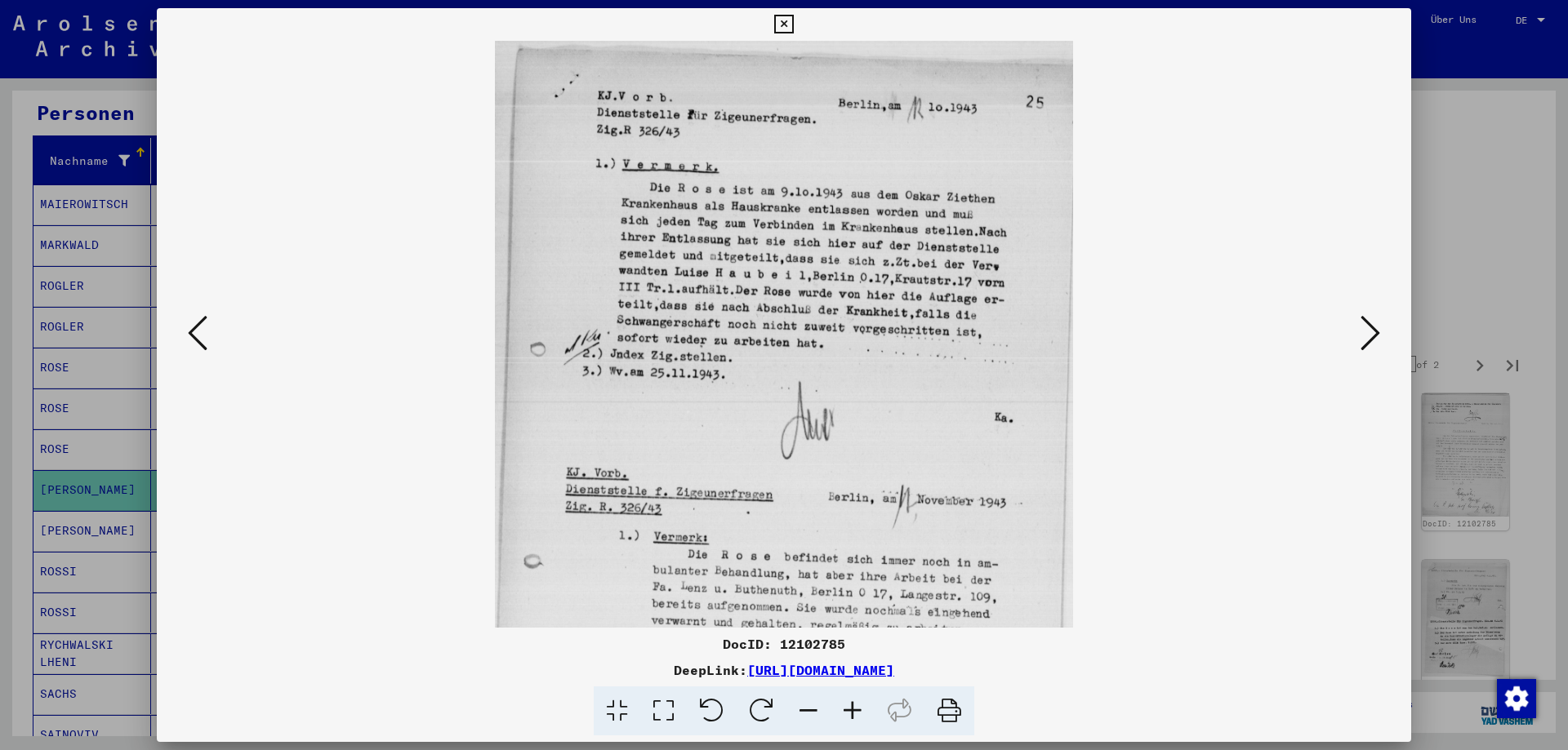
click at [853, 714] on icon at bounding box center [852, 711] width 44 height 50
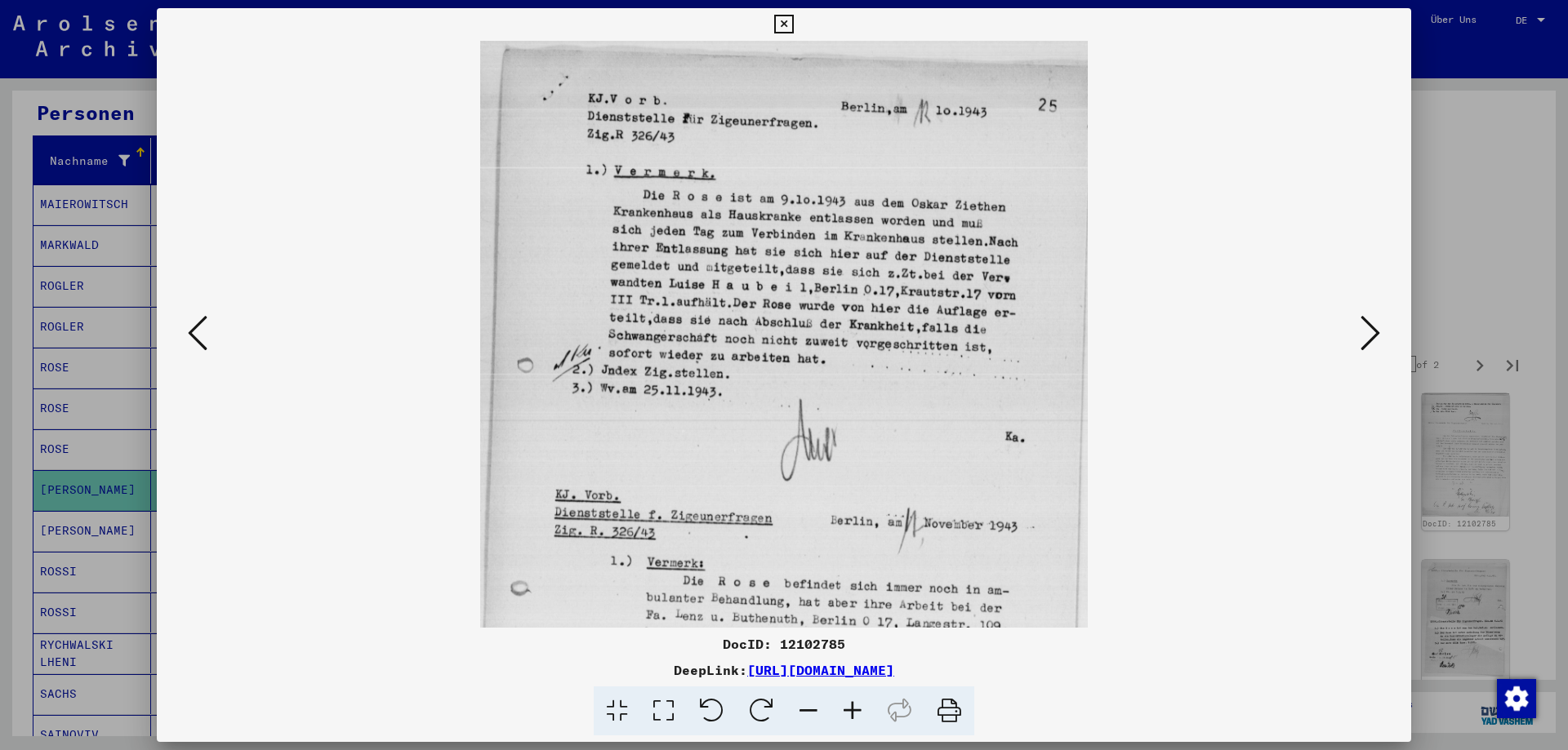
click at [853, 714] on icon at bounding box center [852, 711] width 44 height 50
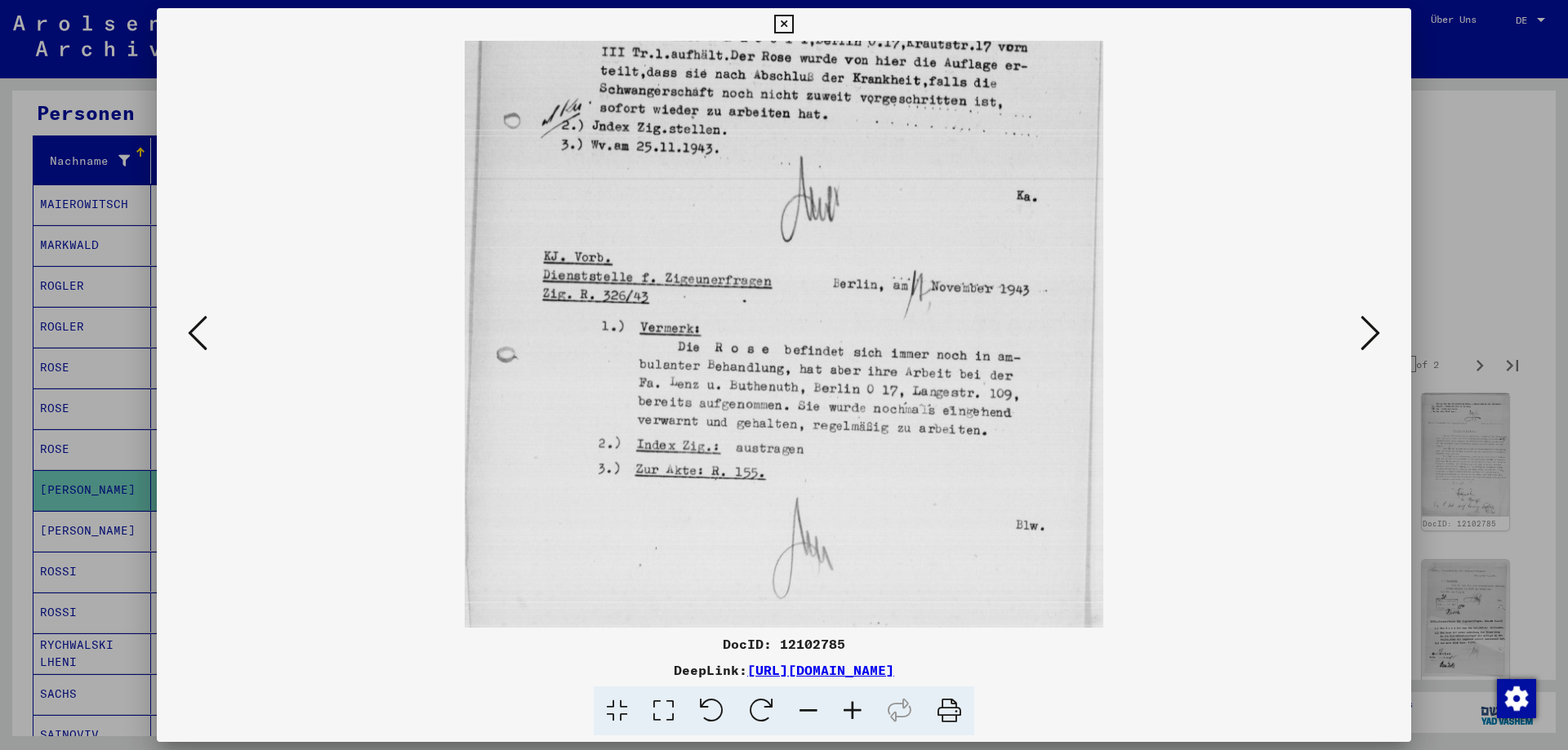
scroll to position [286, 0]
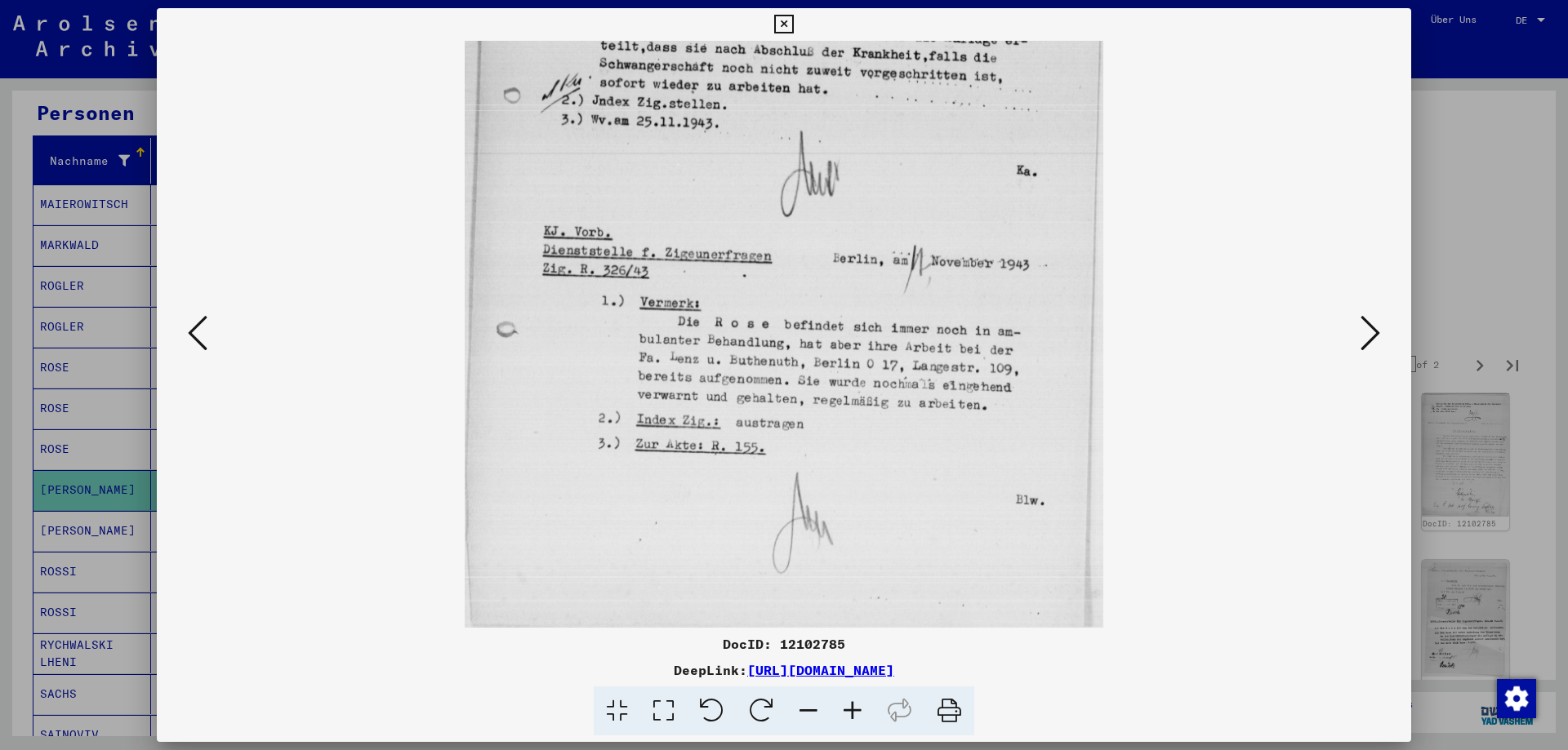
drag, startPoint x: 860, startPoint y: 421, endPoint x: 887, endPoint y: 117, distance: 305.2
click at [887, 117] on img at bounding box center [784, 191] width 638 height 872
click at [1375, 332] on icon at bounding box center [1370, 333] width 20 height 39
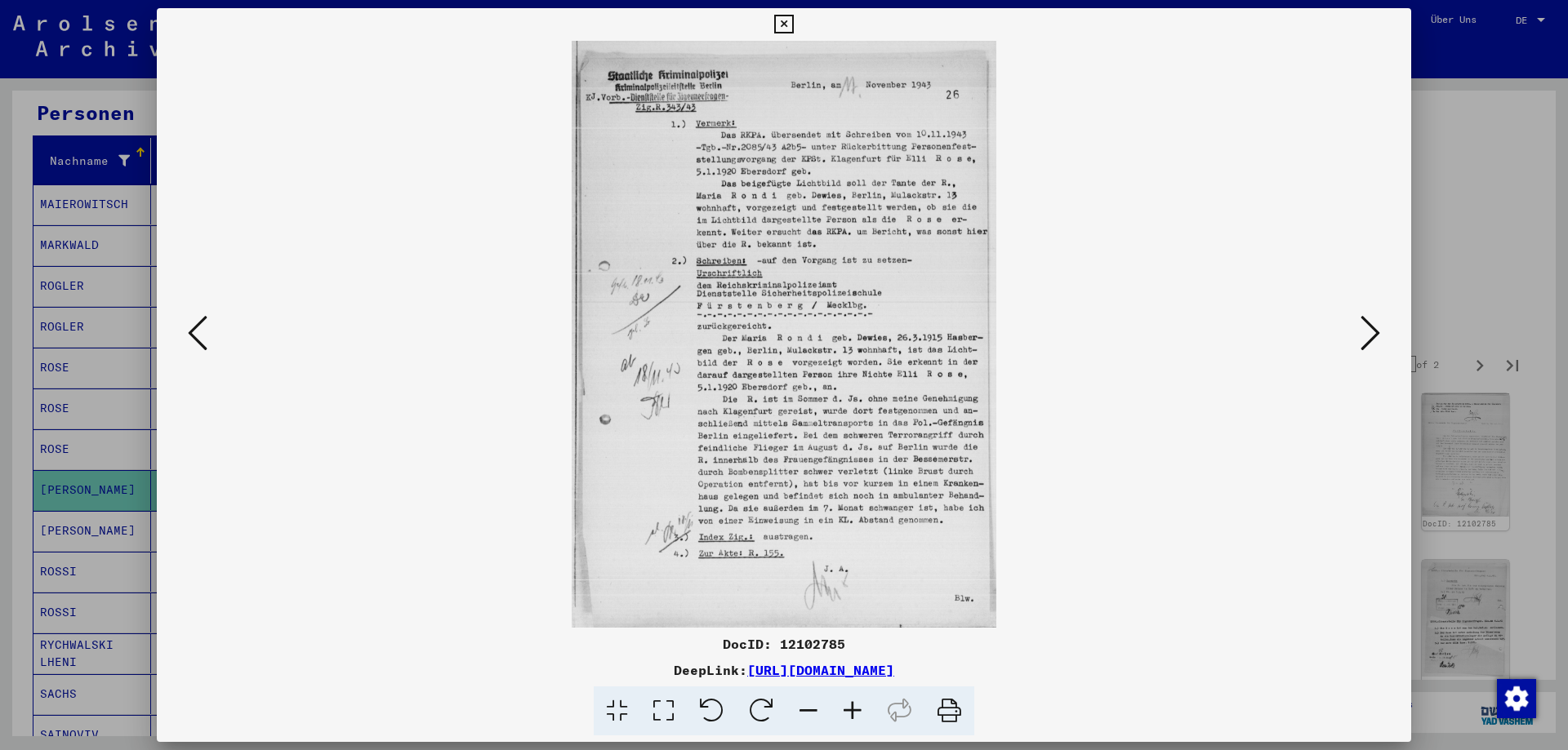
click at [852, 714] on icon at bounding box center [852, 711] width 44 height 50
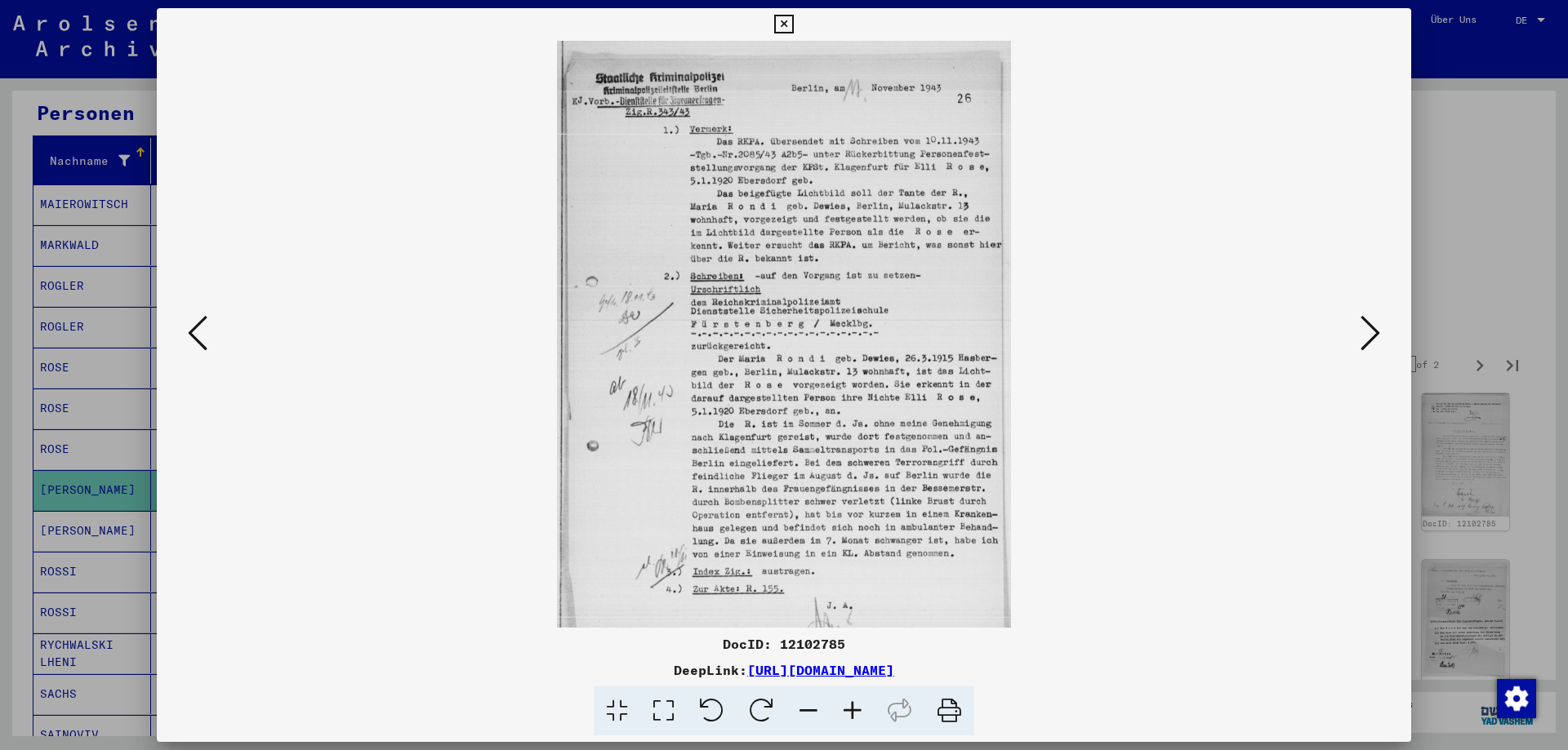
click at [852, 712] on icon at bounding box center [852, 711] width 44 height 50
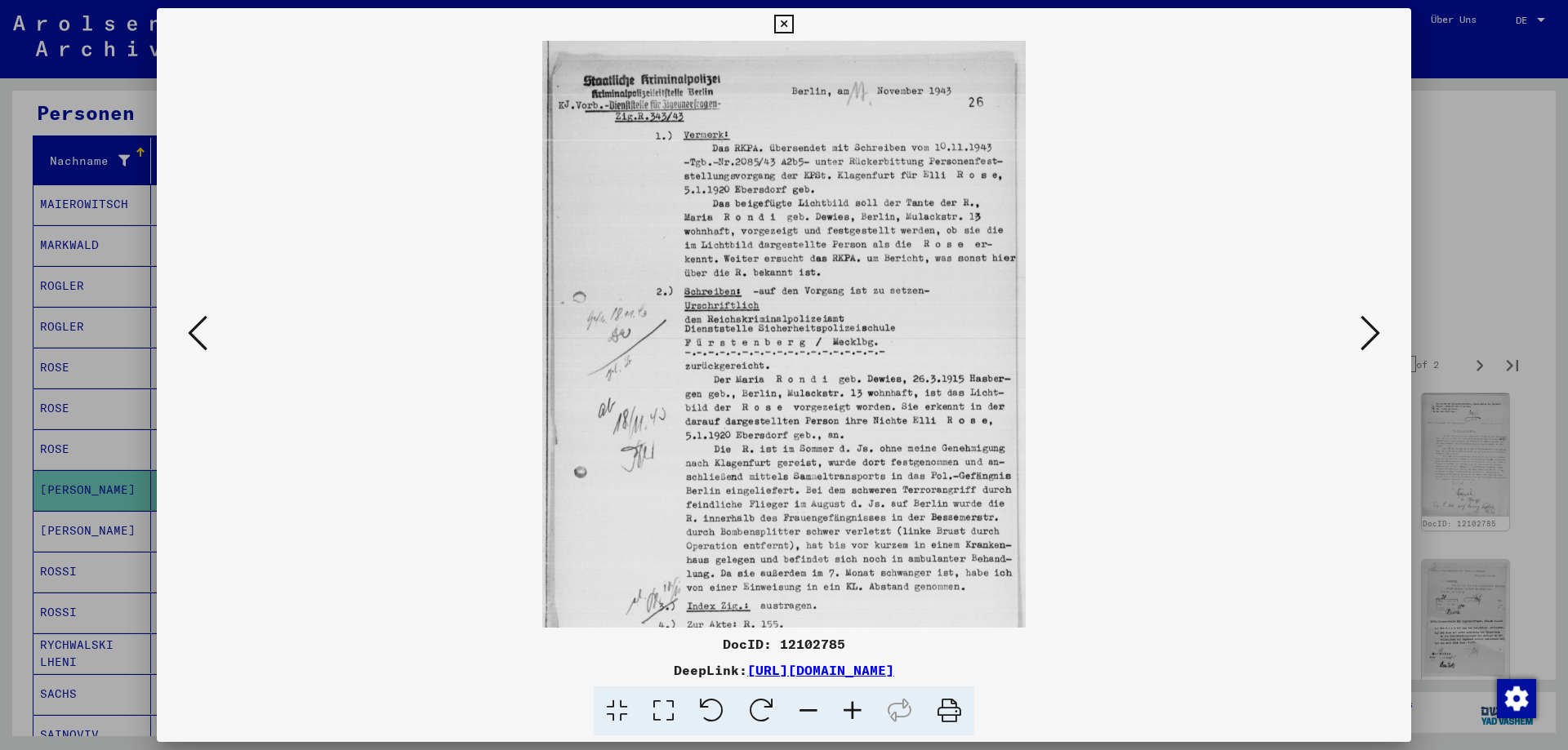
click at [852, 711] on icon at bounding box center [852, 711] width 44 height 50
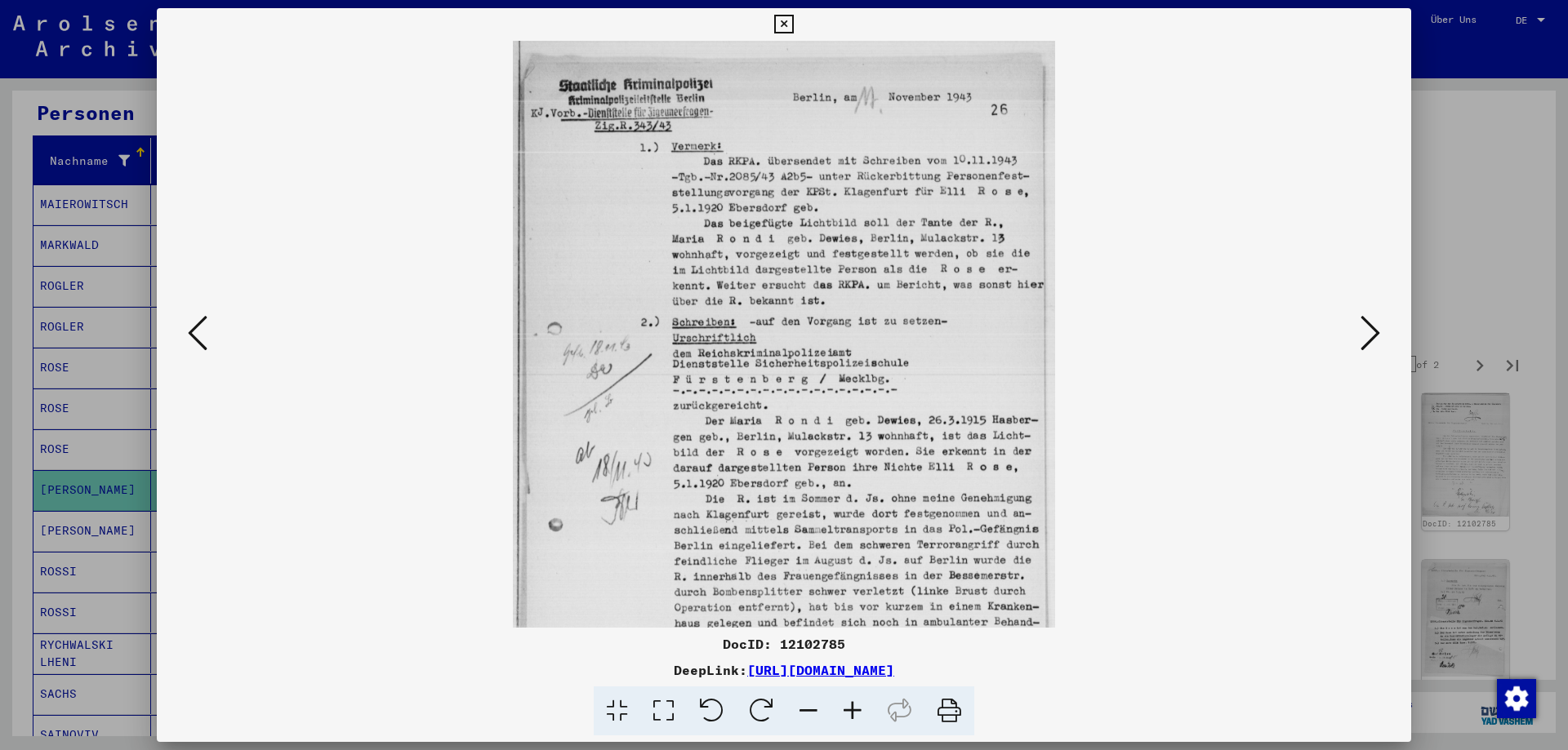
click at [852, 711] on icon at bounding box center [852, 711] width 44 height 50
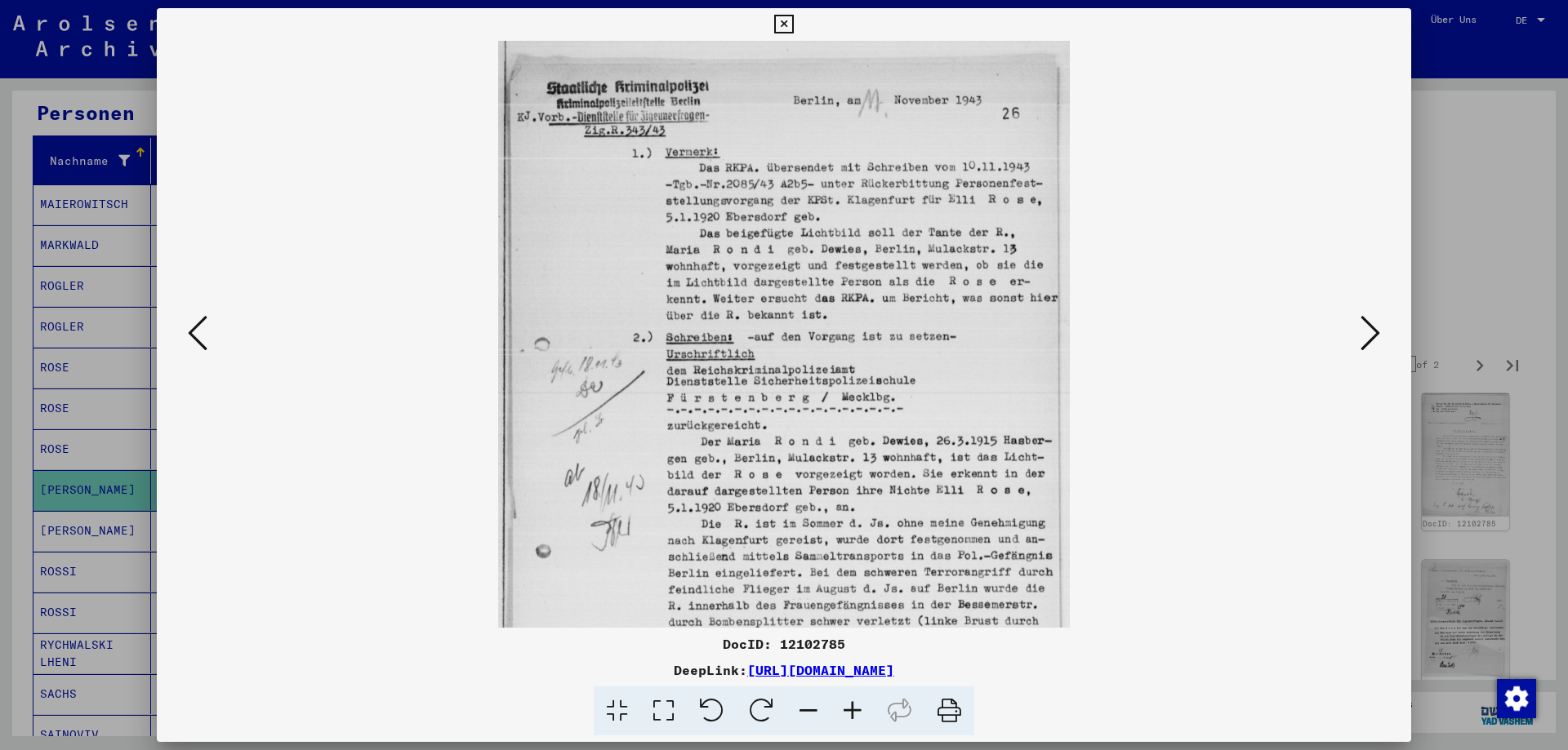
click at [852, 711] on icon at bounding box center [852, 711] width 44 height 50
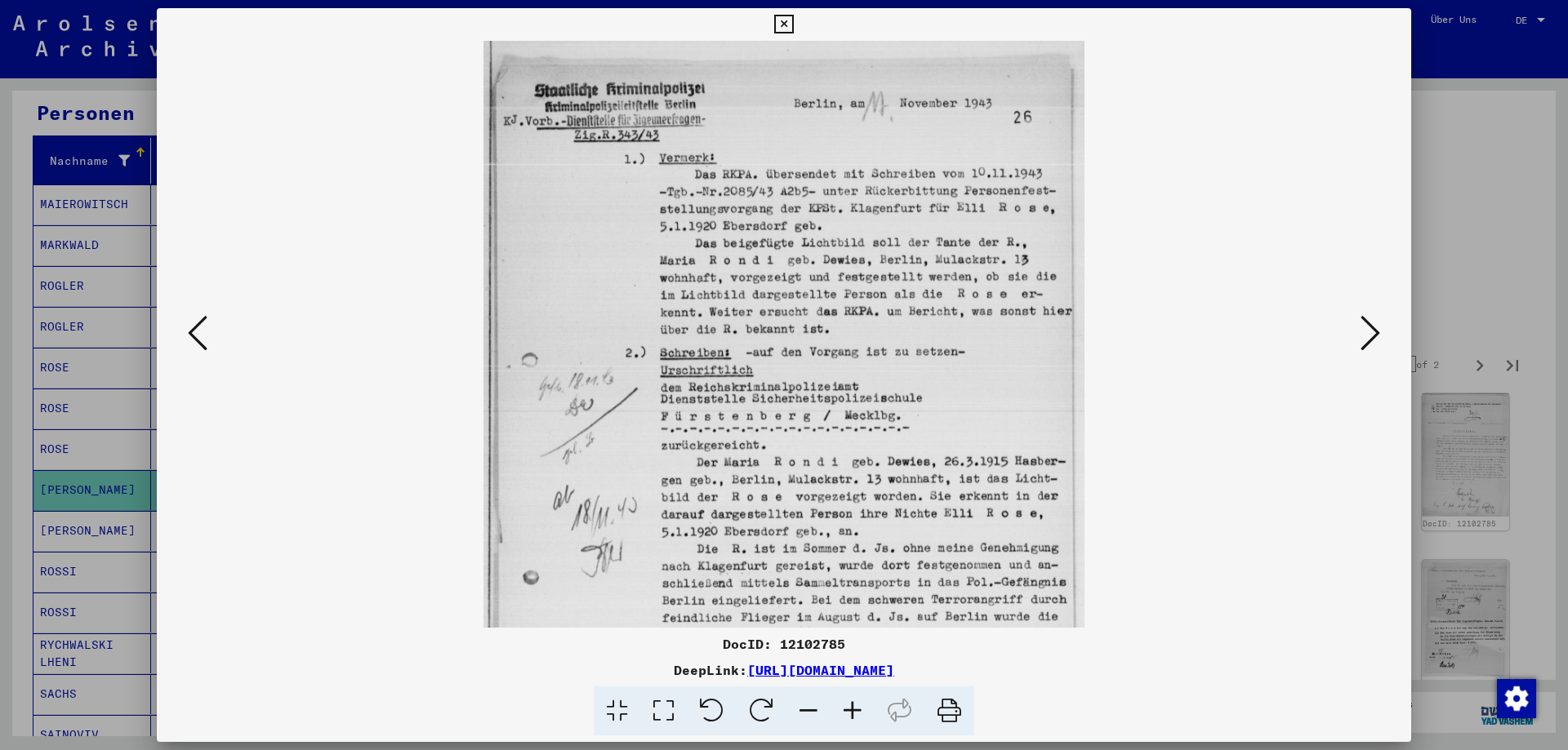
click at [852, 711] on icon at bounding box center [852, 711] width 44 height 50
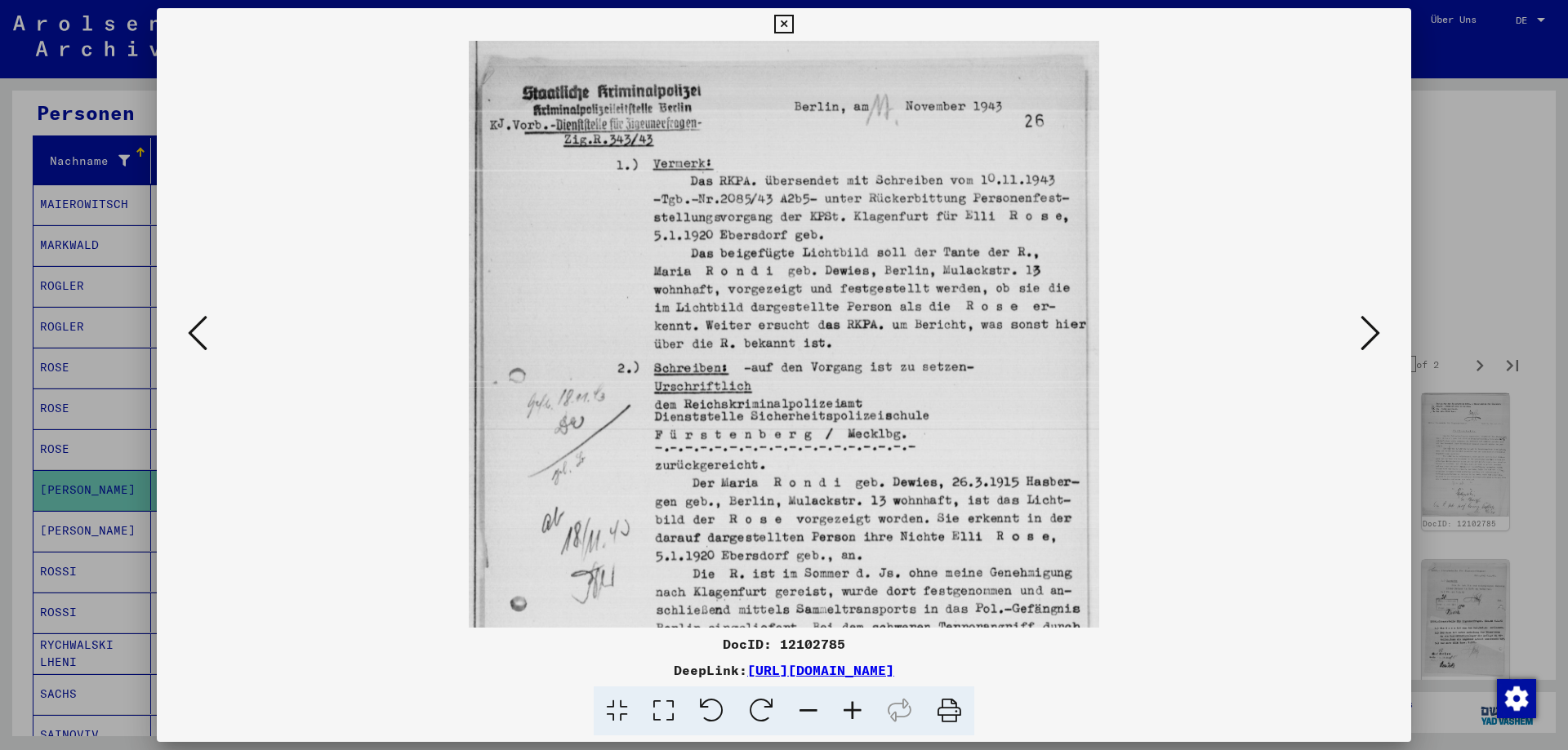
click at [848, 706] on icon at bounding box center [852, 711] width 44 height 50
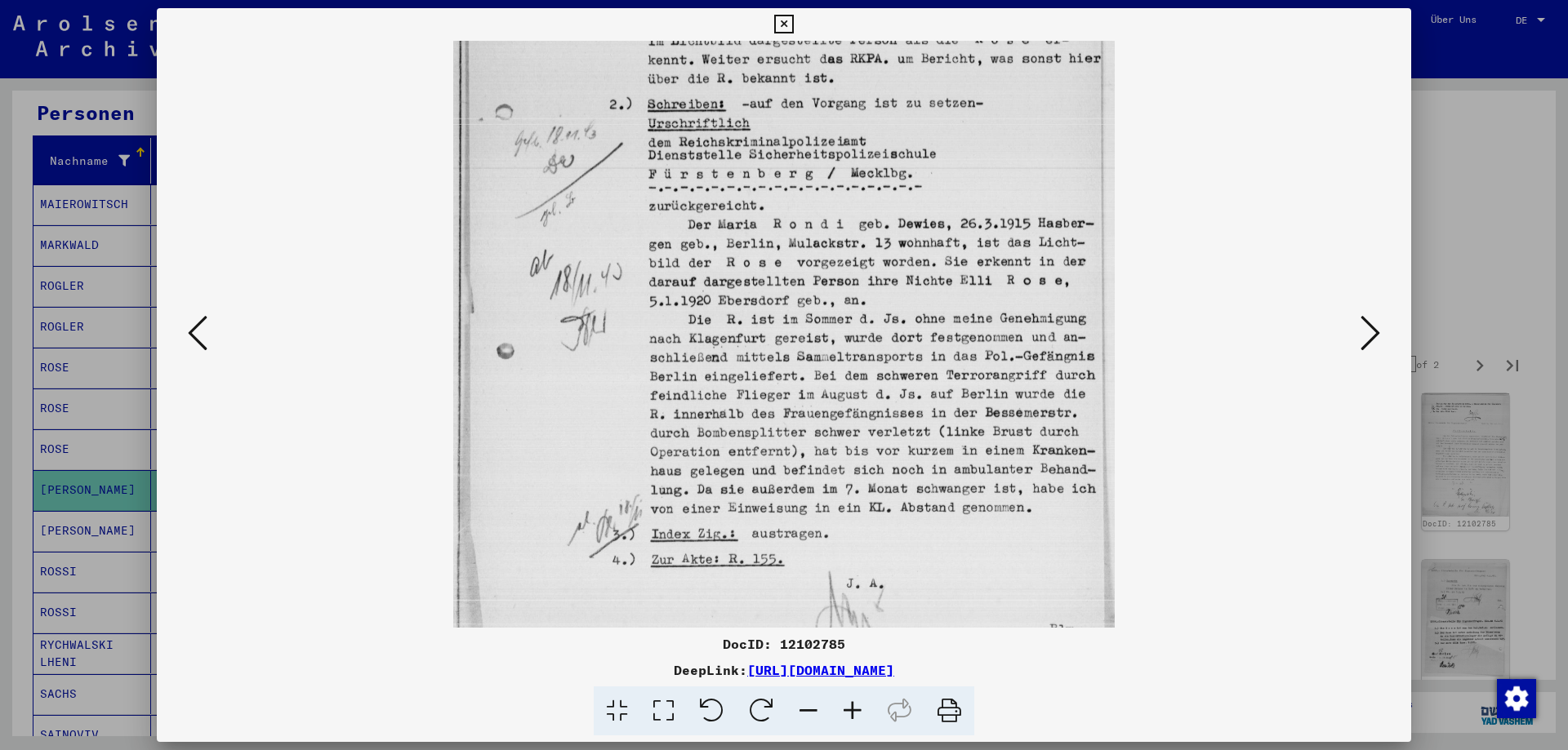
scroll to position [327, 0]
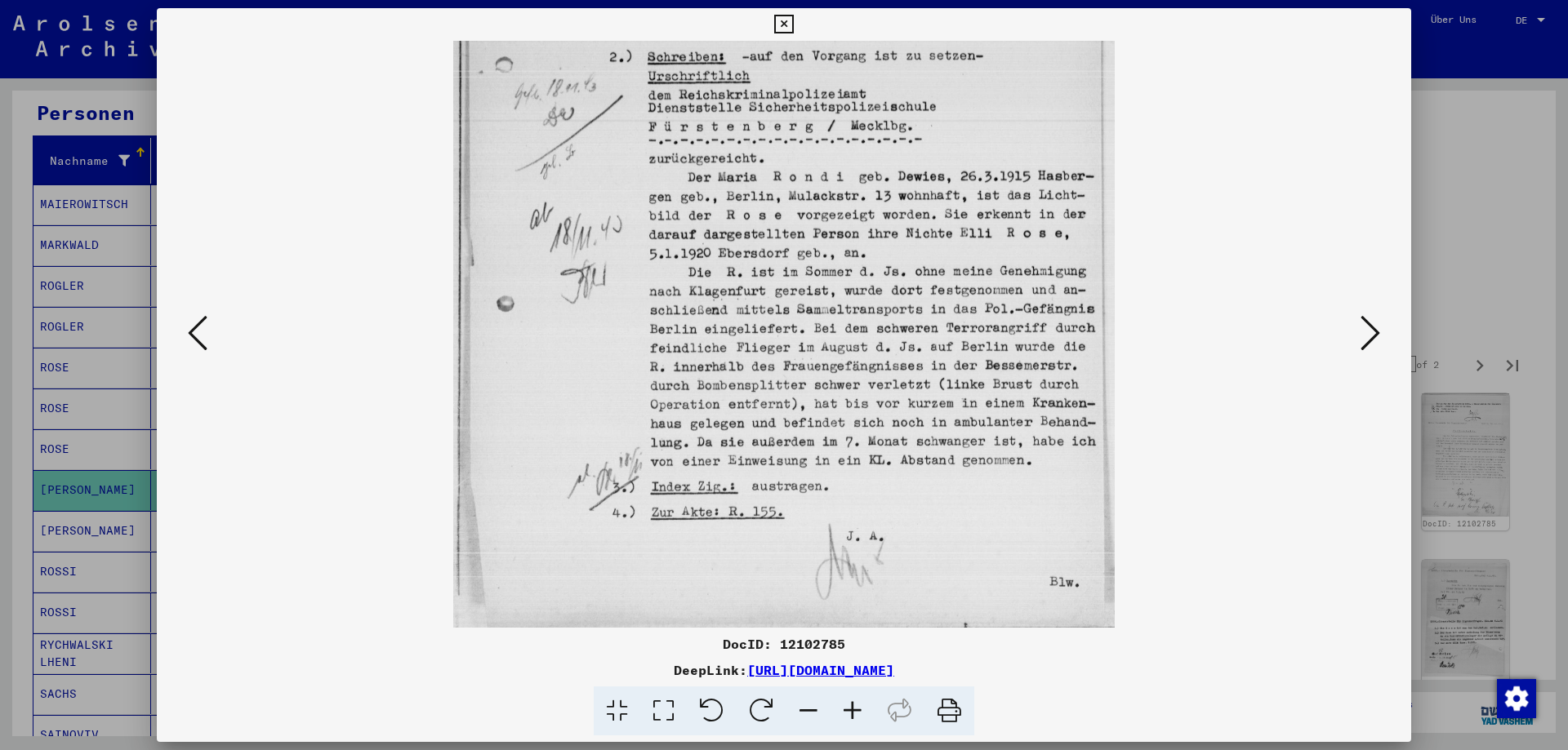
drag, startPoint x: 809, startPoint y: 518, endPoint x: 818, endPoint y: 440, distance: 78.5
click at [818, 440] on img at bounding box center [784, 170] width 661 height 914
click at [1360, 342] on icon at bounding box center [1370, 333] width 20 height 39
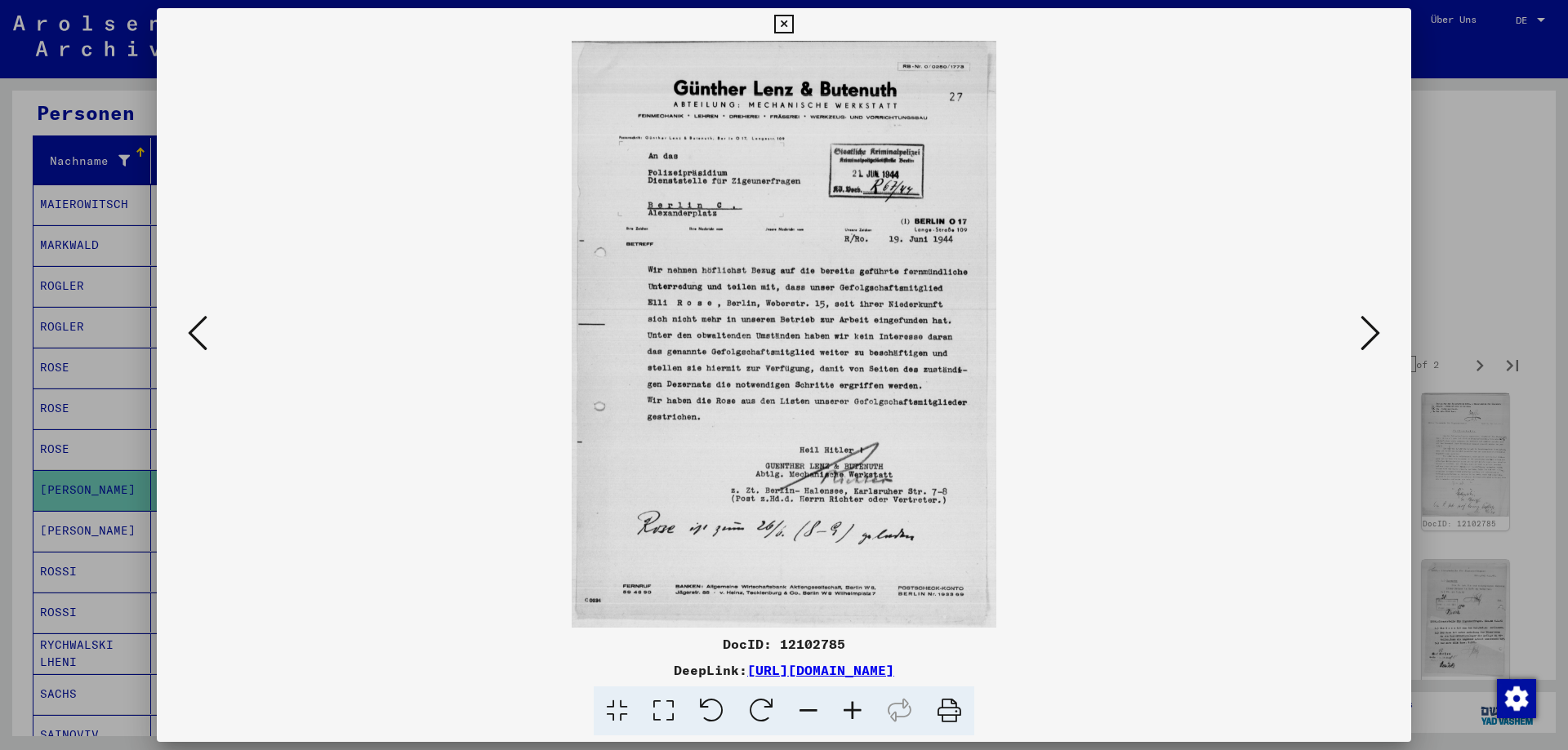
scroll to position [0, 0]
click at [857, 714] on icon at bounding box center [852, 711] width 44 height 50
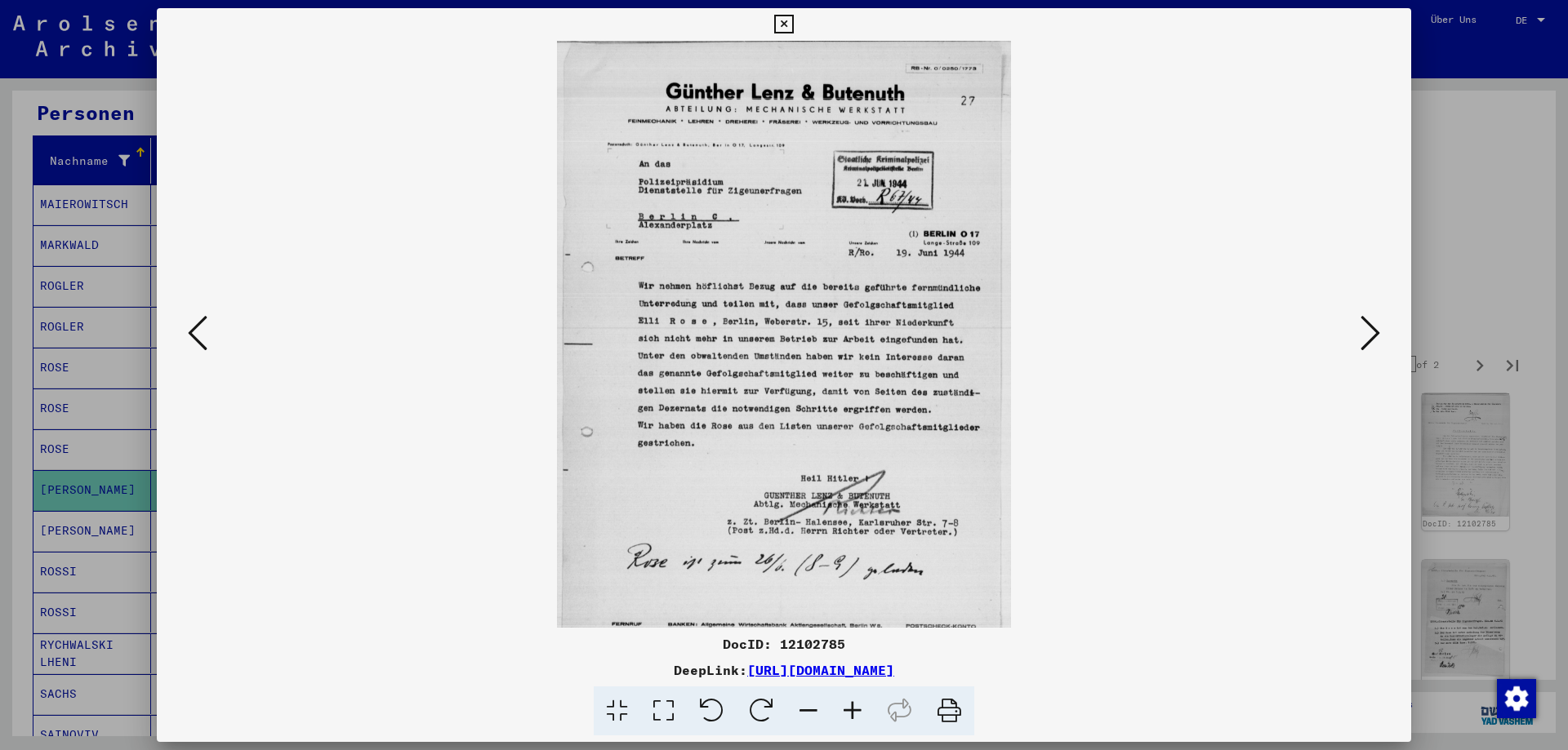
click at [857, 714] on icon at bounding box center [852, 711] width 44 height 50
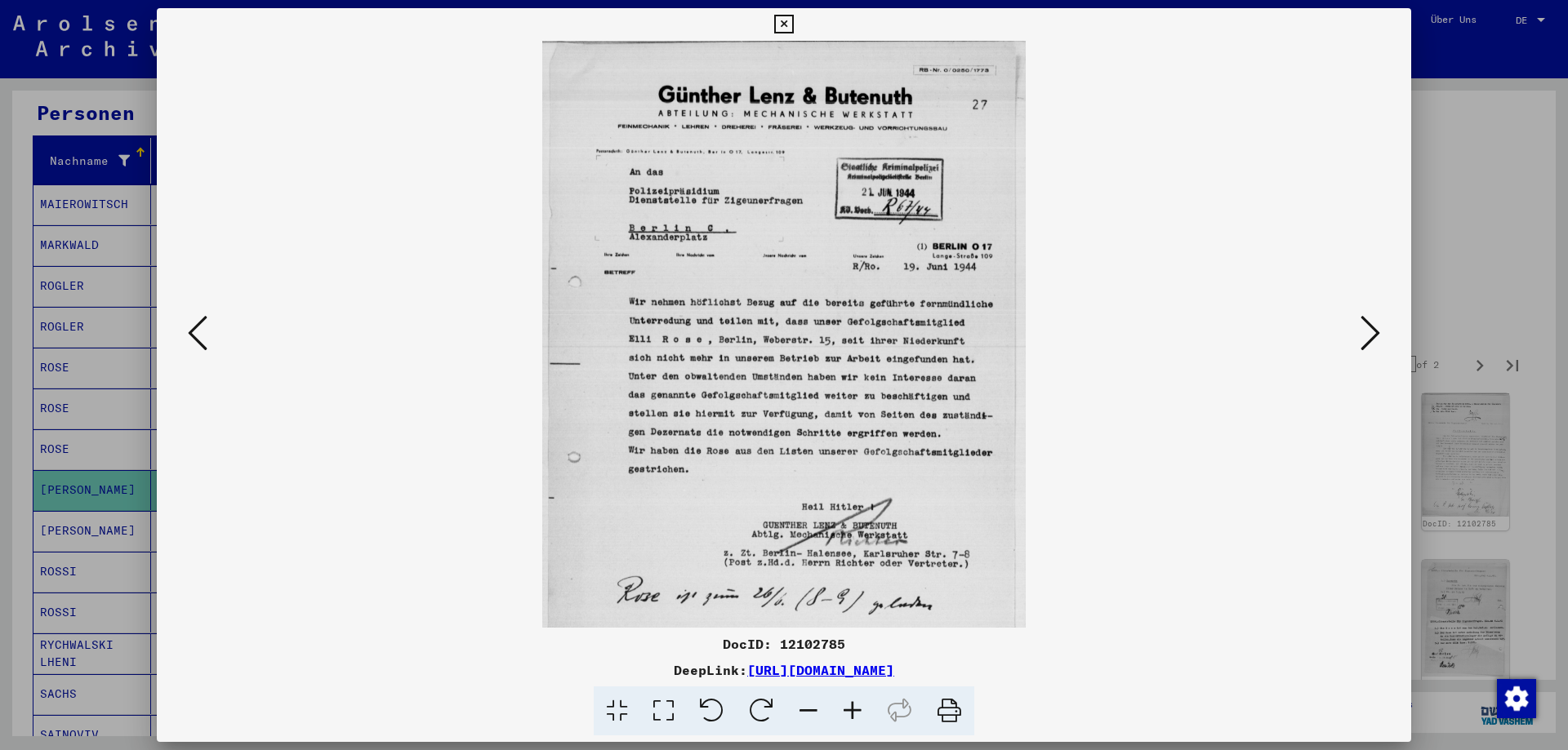
click at [857, 714] on icon at bounding box center [852, 711] width 44 height 50
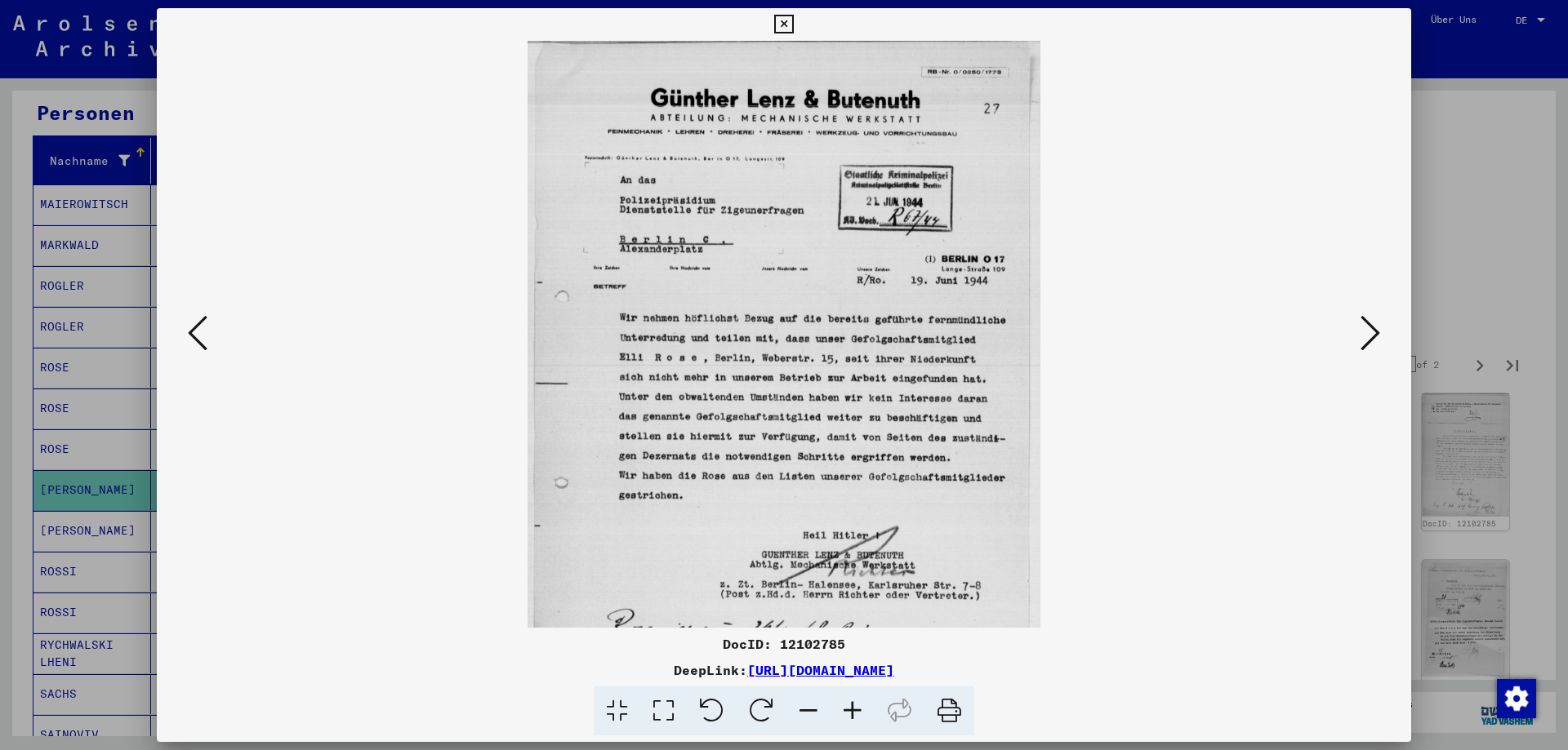
click at [857, 714] on icon at bounding box center [852, 711] width 44 height 50
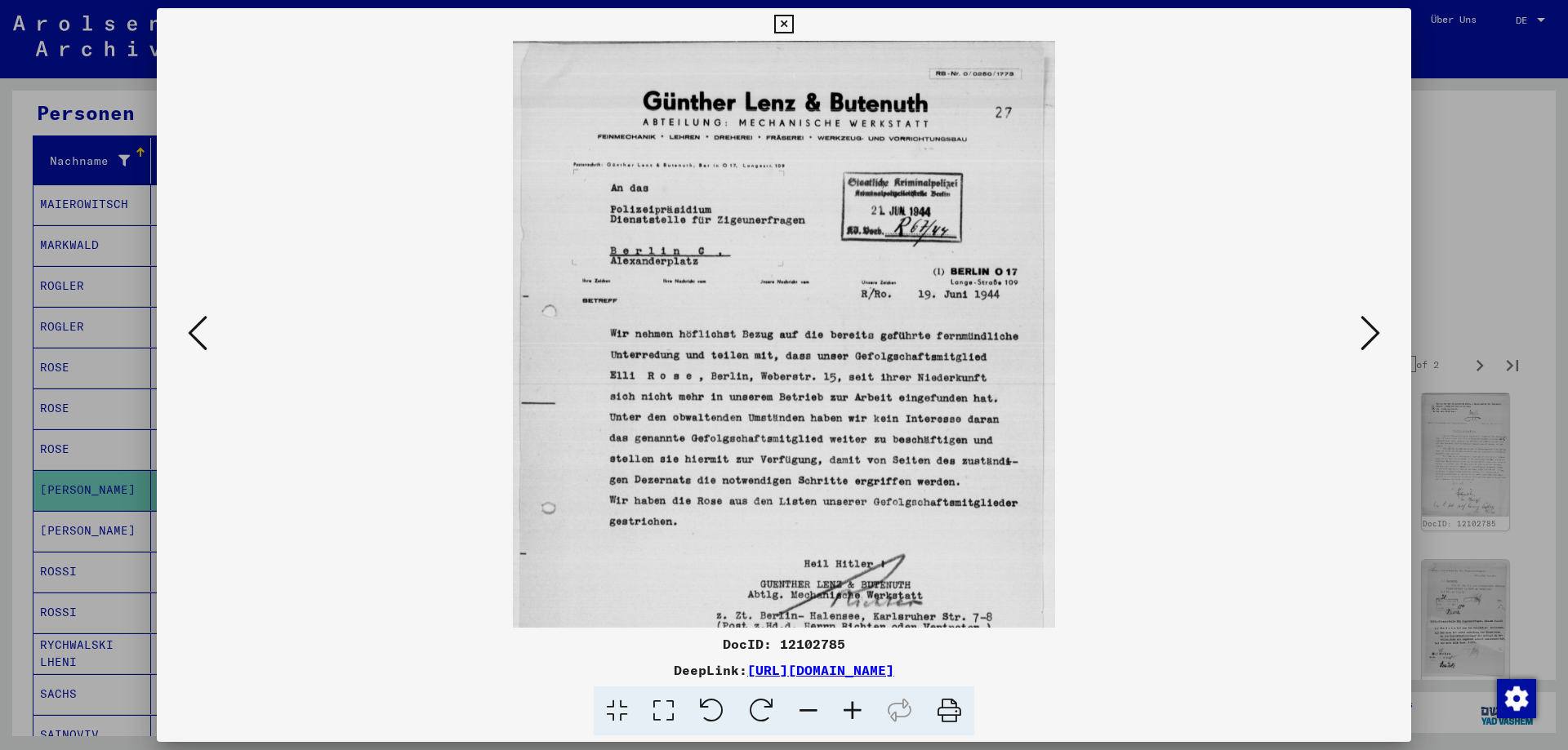
click at [857, 714] on icon at bounding box center [852, 711] width 44 height 50
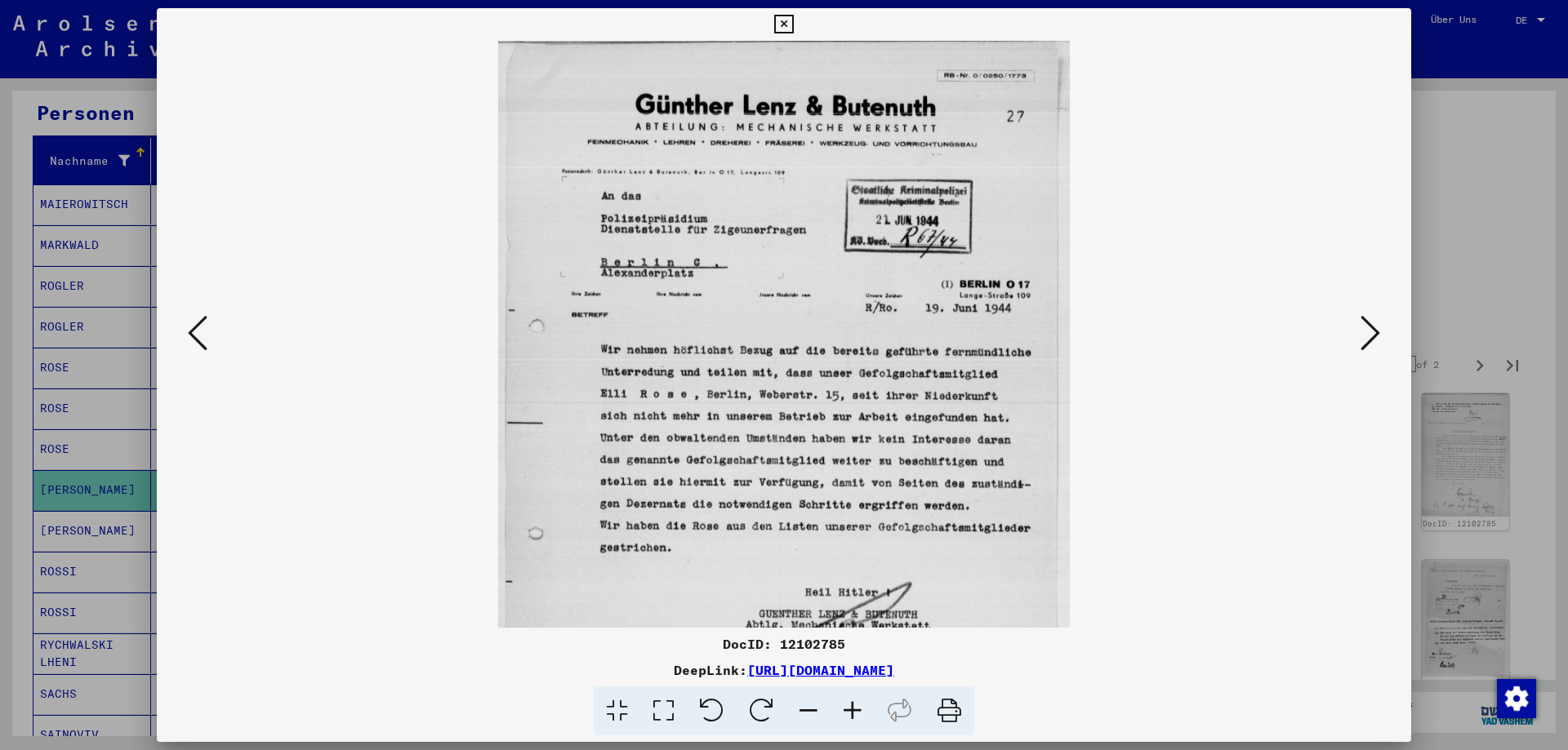
click at [857, 714] on icon at bounding box center [852, 711] width 44 height 50
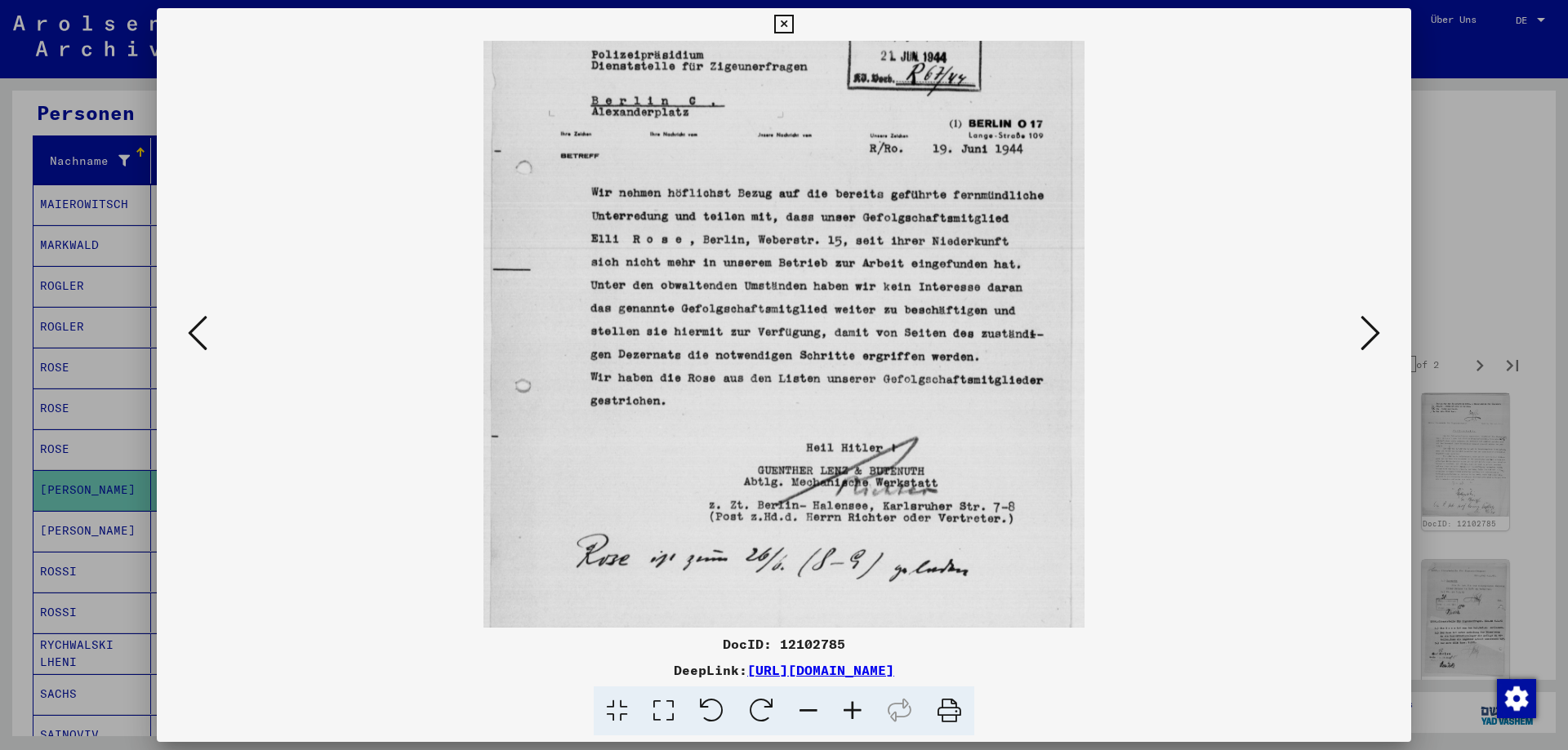
scroll to position [208, 0]
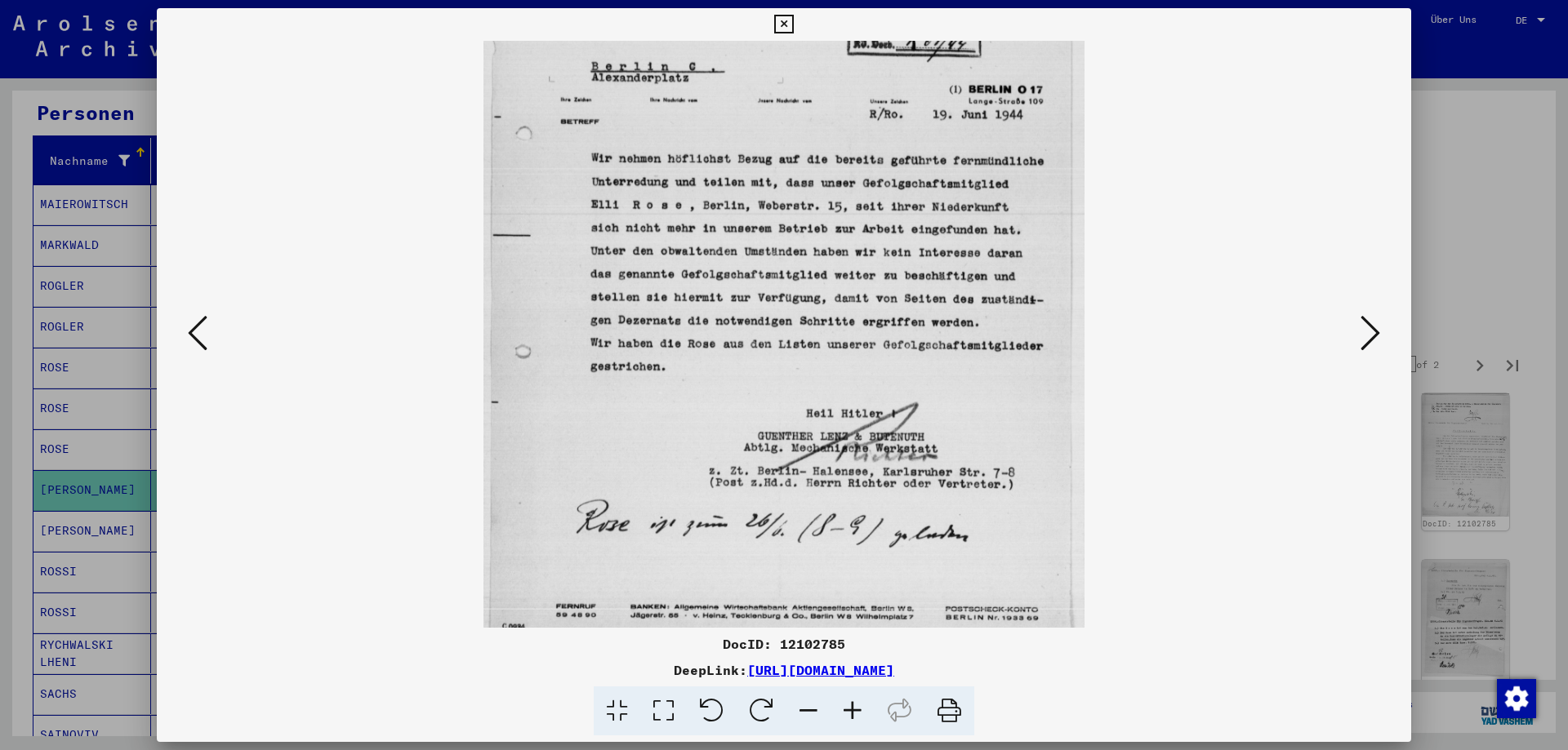
drag, startPoint x: 852, startPoint y: 525, endPoint x: 848, endPoint y: 317, distance: 208.0
click at [848, 317] on img at bounding box center [784, 250] width 601 height 832
click at [1368, 342] on icon at bounding box center [1370, 333] width 20 height 39
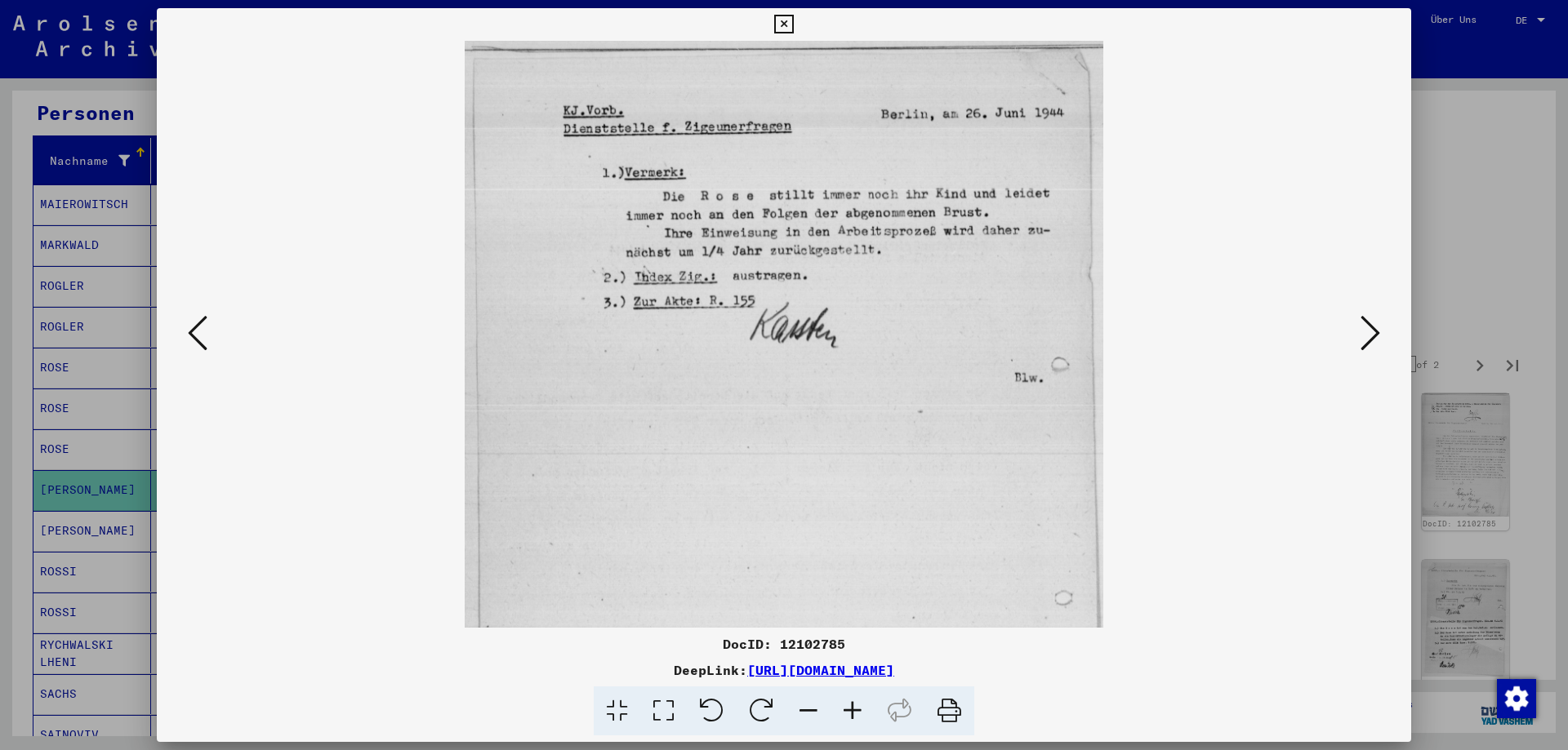
scroll to position [0, 0]
click at [1368, 342] on icon at bounding box center [1370, 333] width 20 height 39
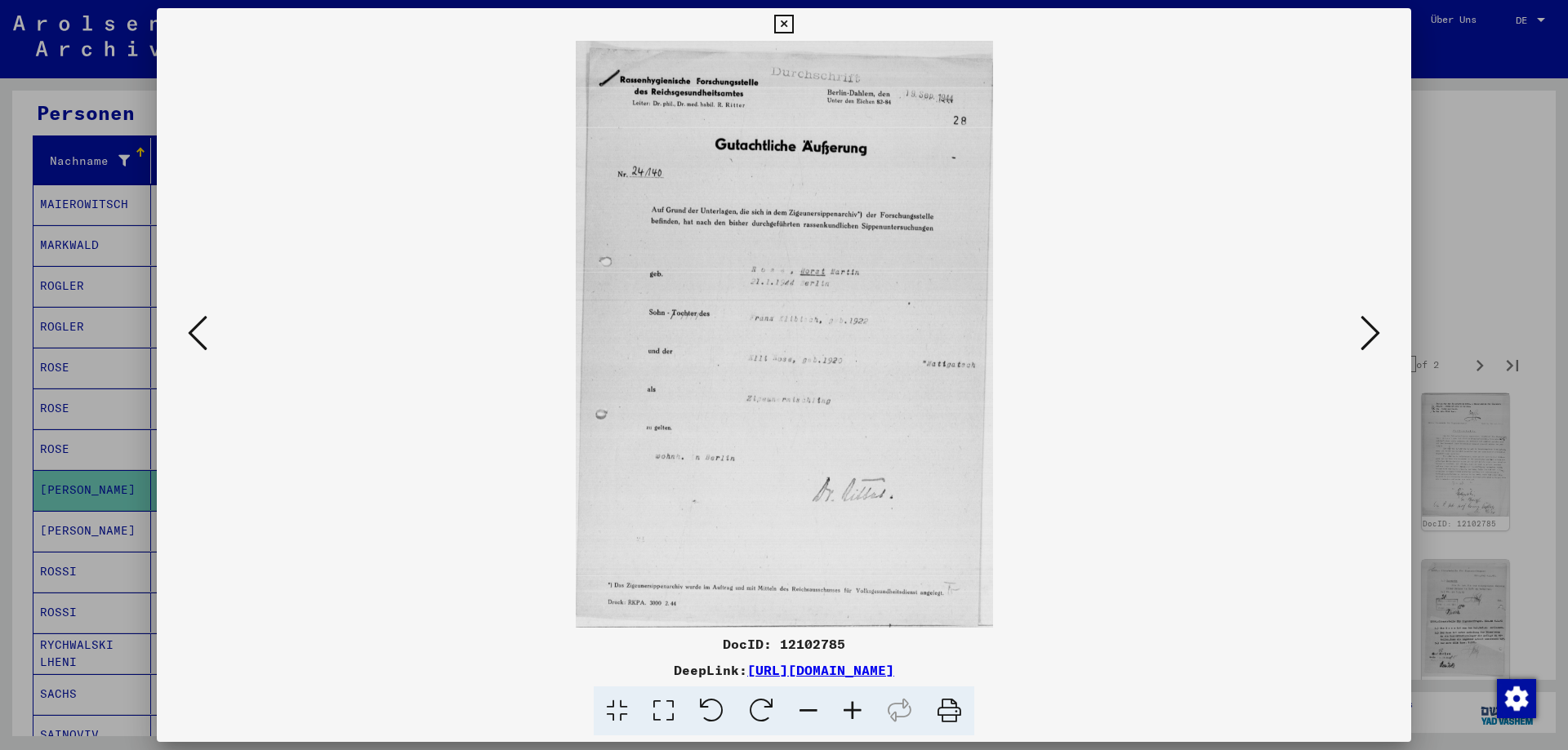
click at [1368, 342] on icon at bounding box center [1370, 333] width 20 height 39
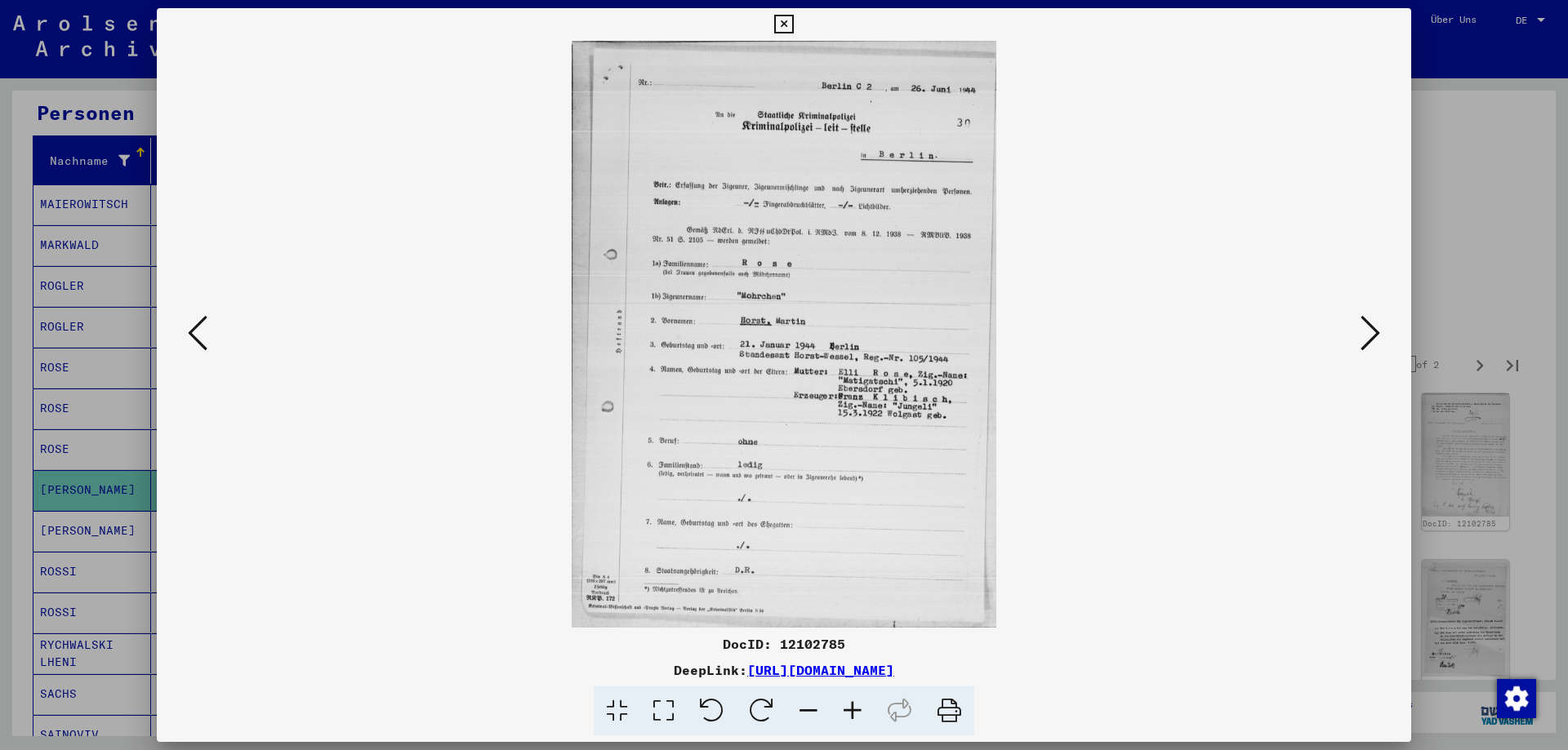
click at [849, 717] on icon at bounding box center [852, 711] width 44 height 50
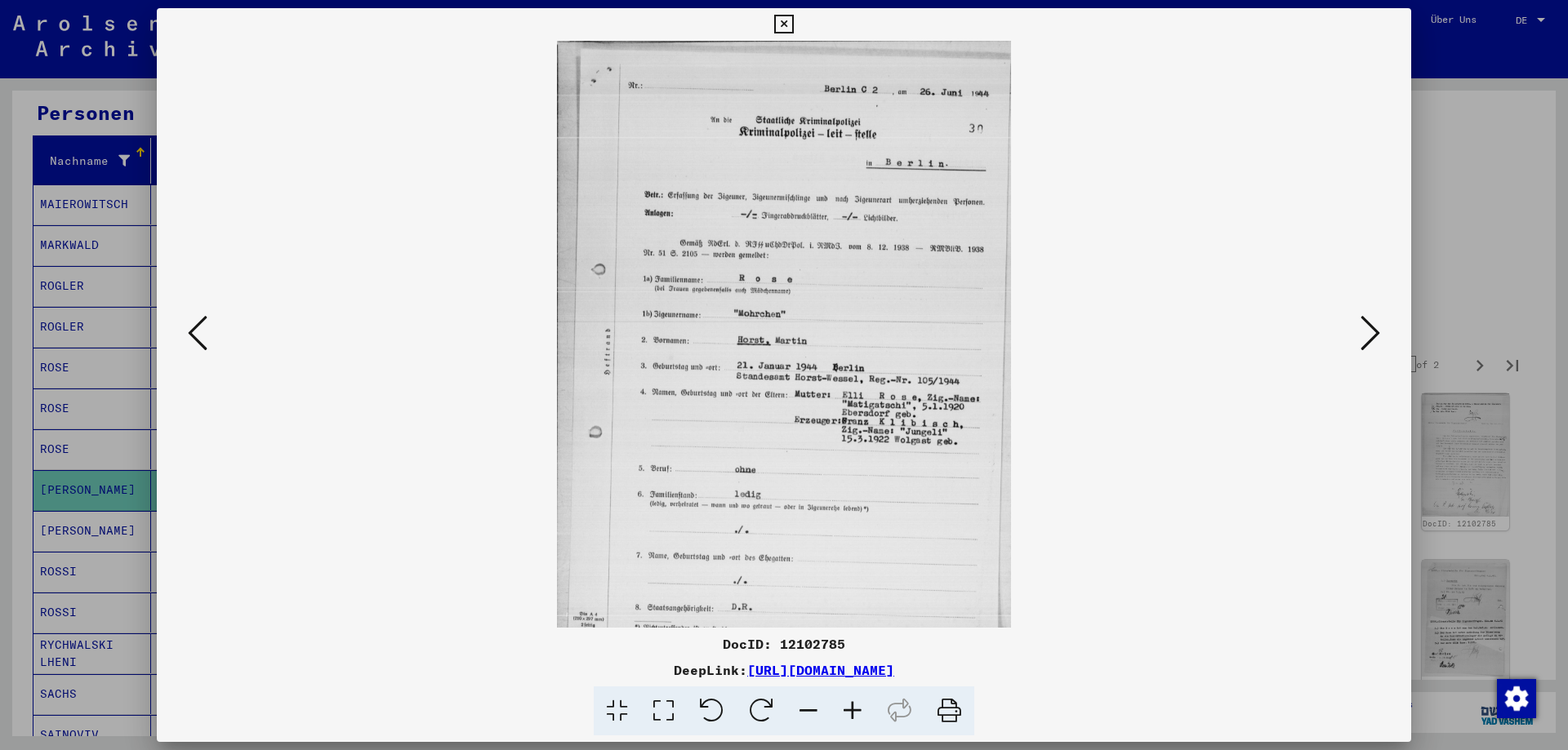
click at [849, 717] on icon at bounding box center [852, 711] width 44 height 50
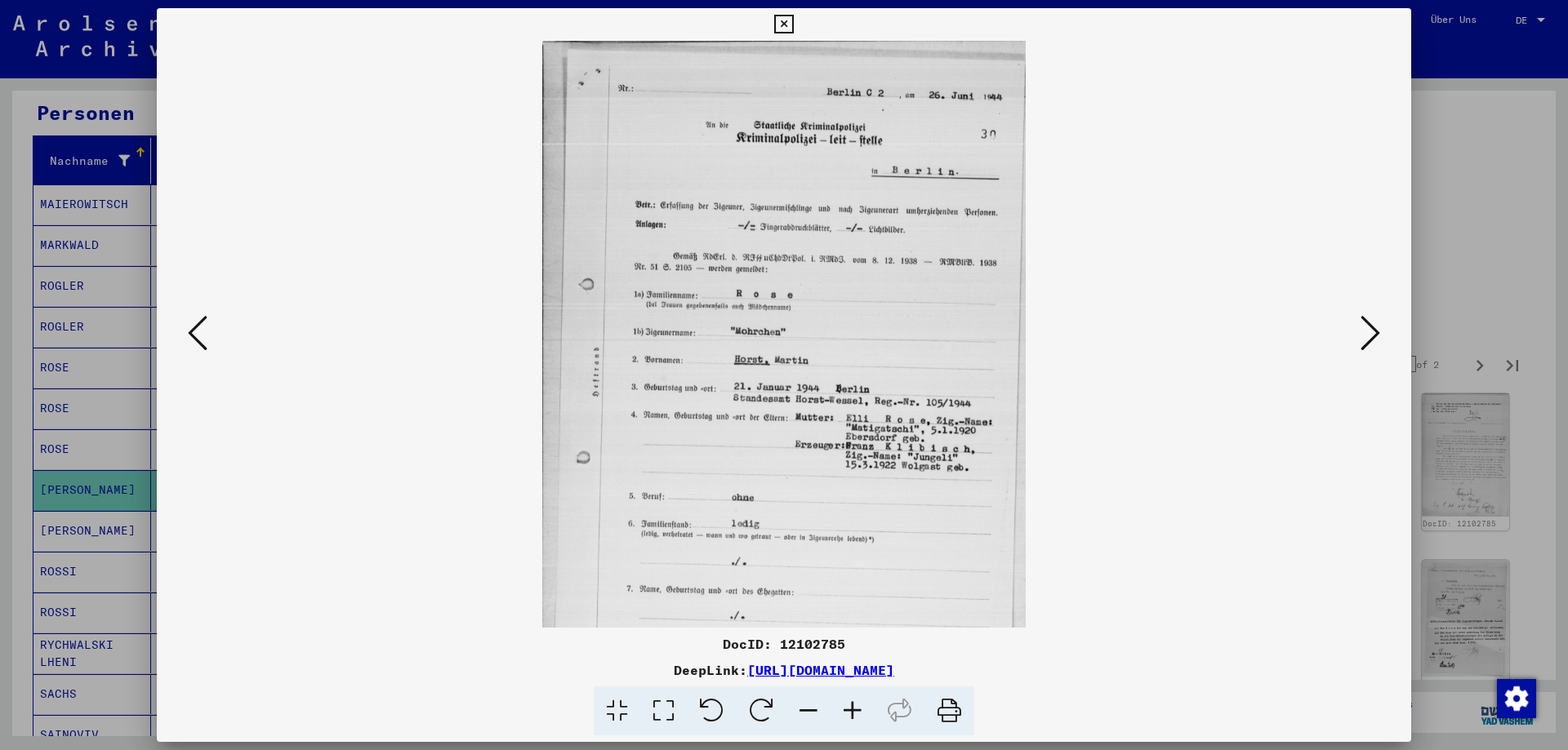
click at [849, 717] on icon at bounding box center [852, 711] width 44 height 50
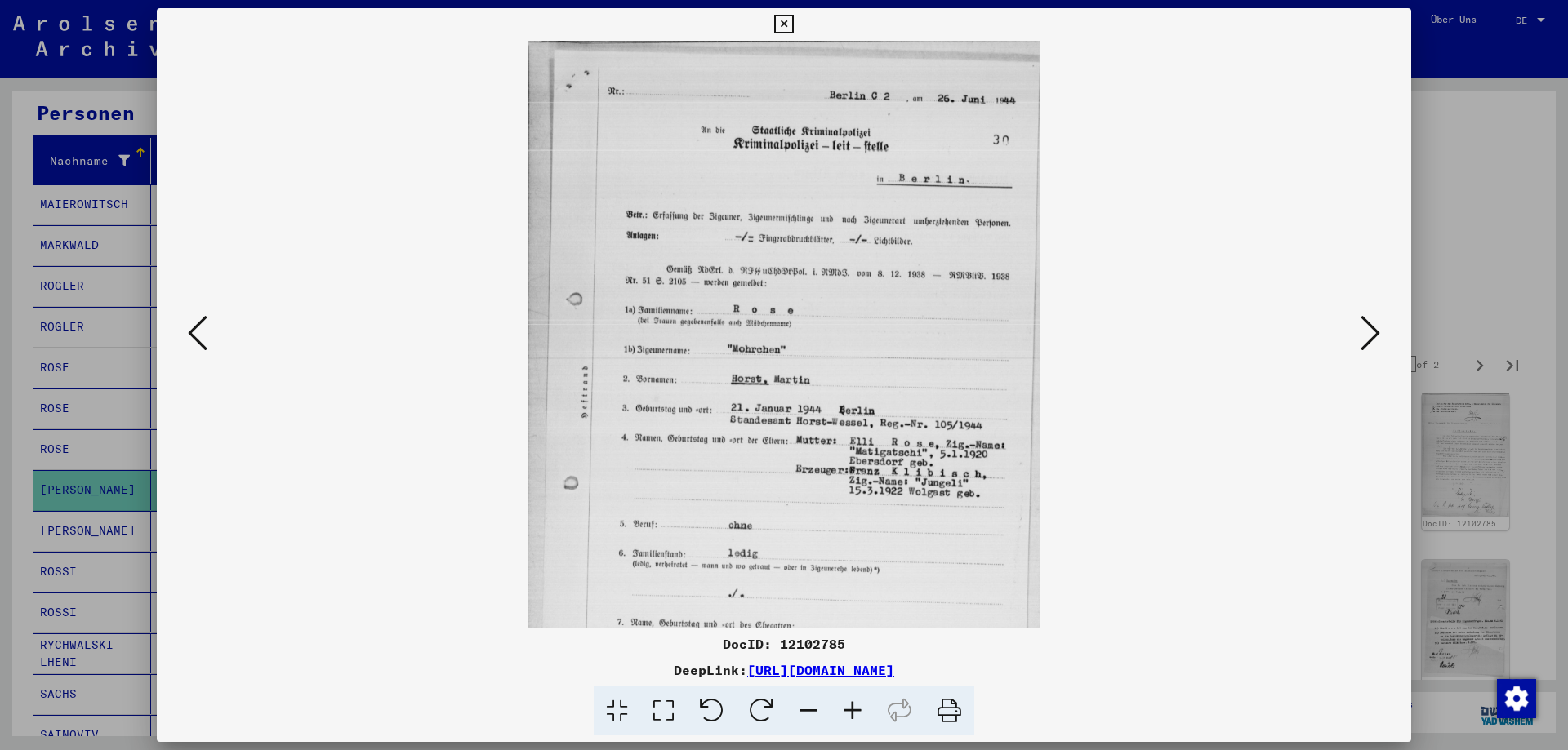
click at [849, 717] on icon at bounding box center [852, 711] width 44 height 50
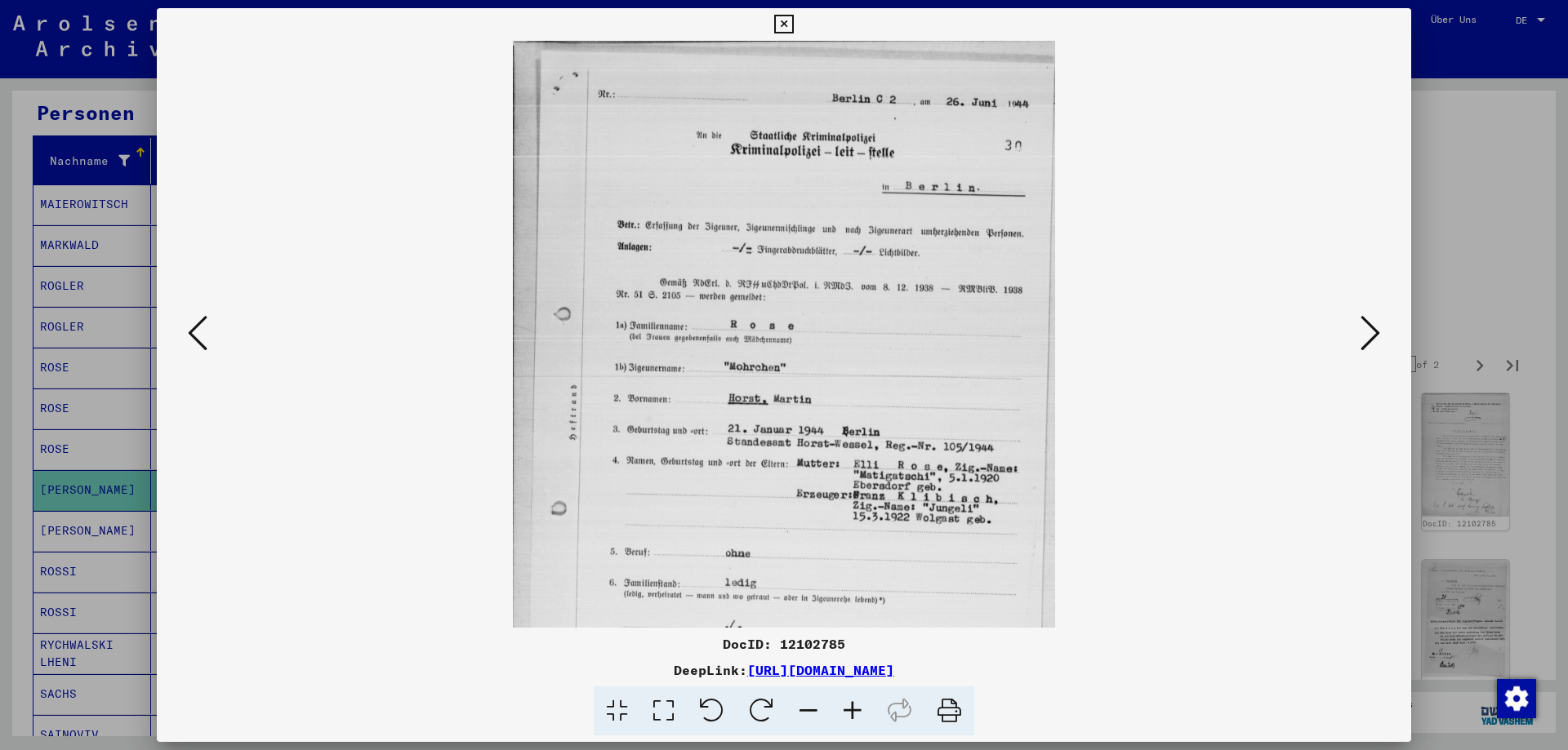
click at [849, 717] on icon at bounding box center [852, 711] width 44 height 50
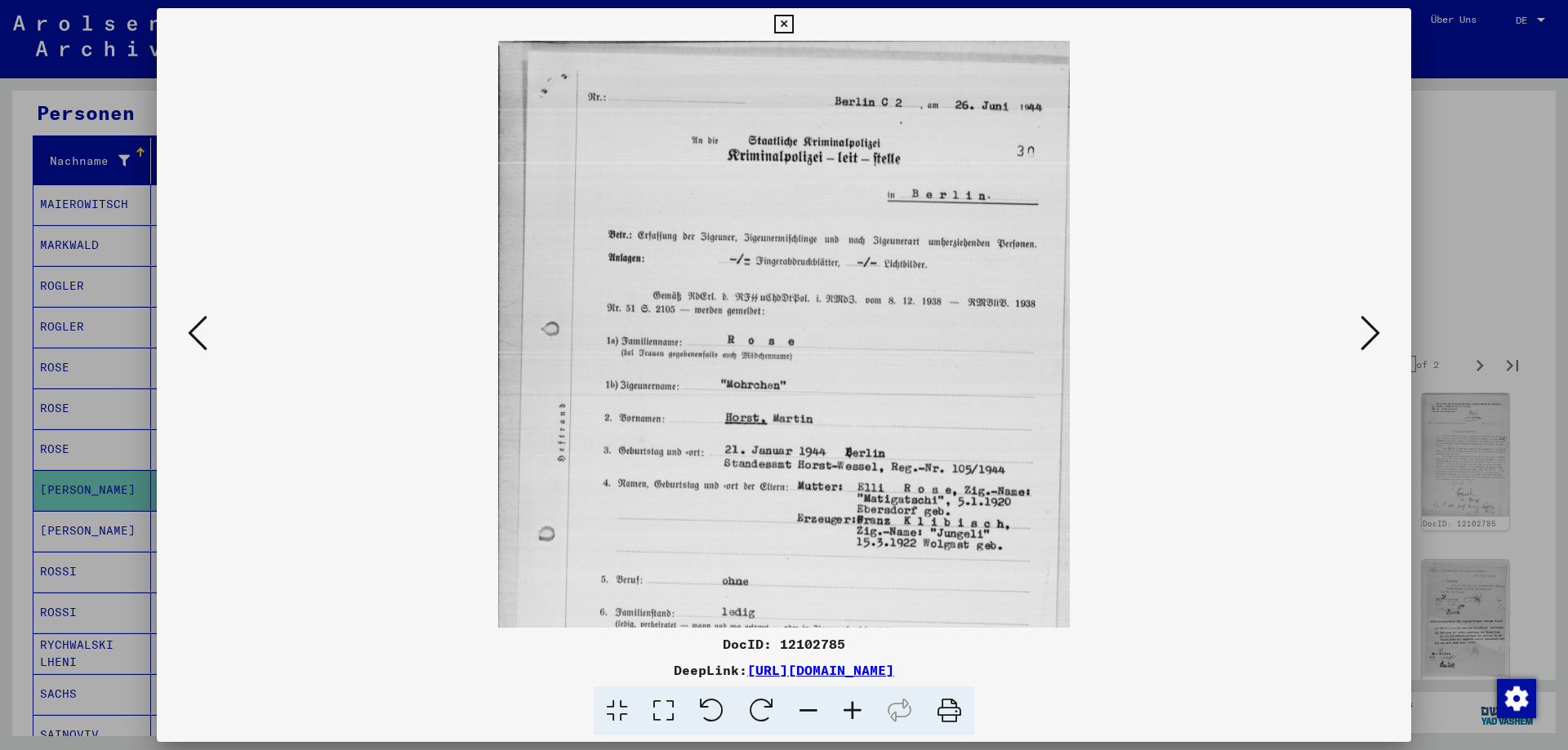
click at [849, 717] on icon at bounding box center [852, 711] width 44 height 50
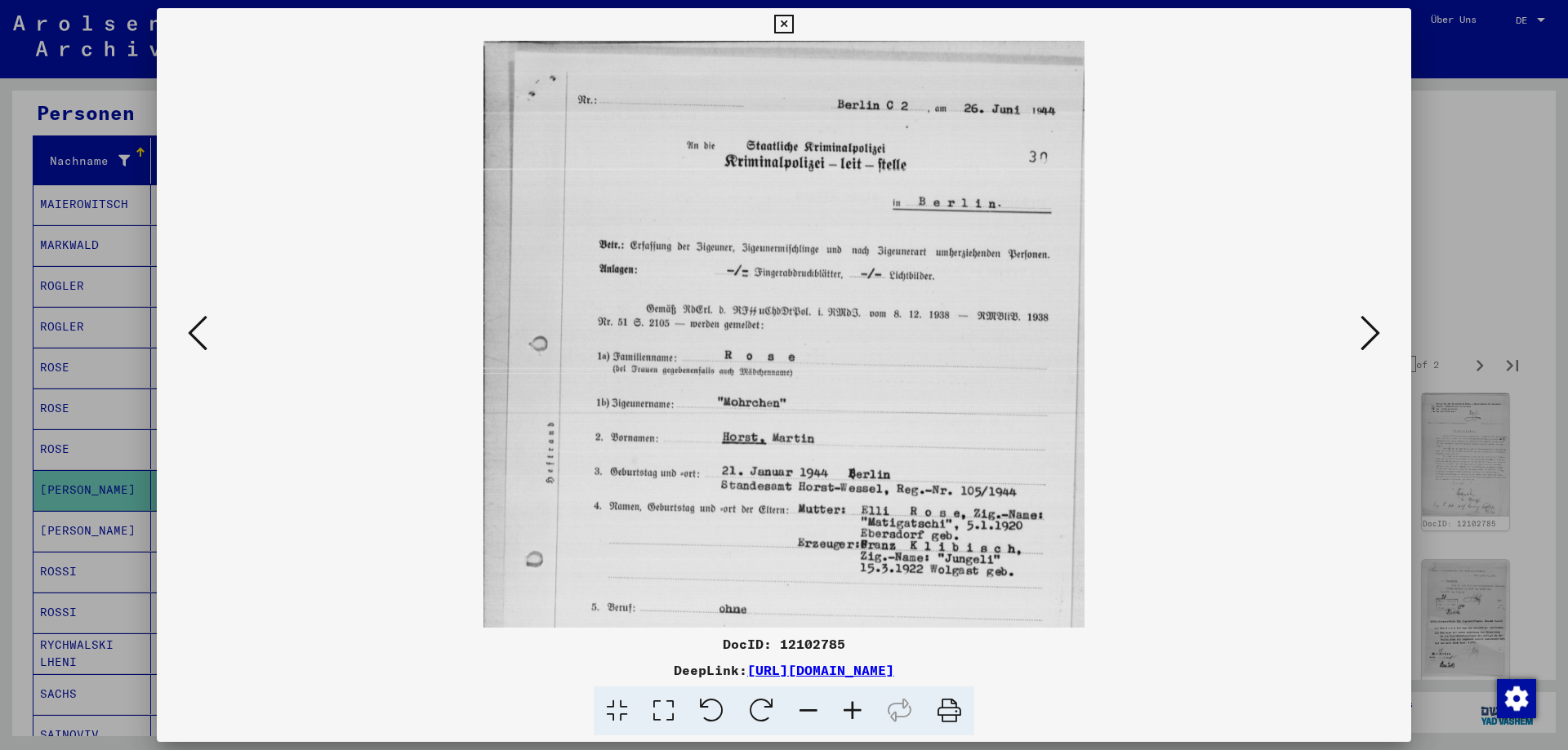
click at [849, 717] on icon at bounding box center [852, 711] width 44 height 50
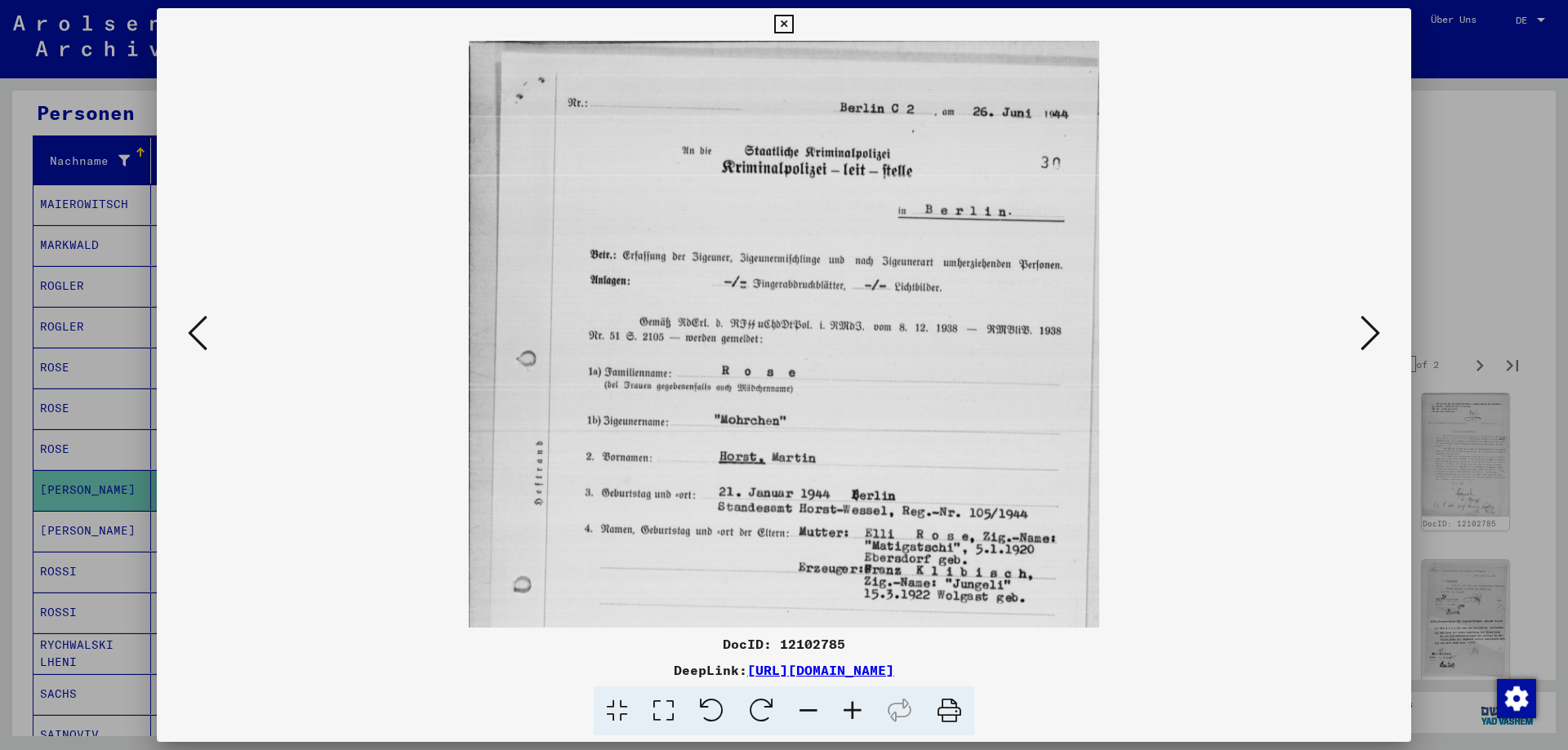
click at [849, 717] on icon at bounding box center [852, 711] width 44 height 50
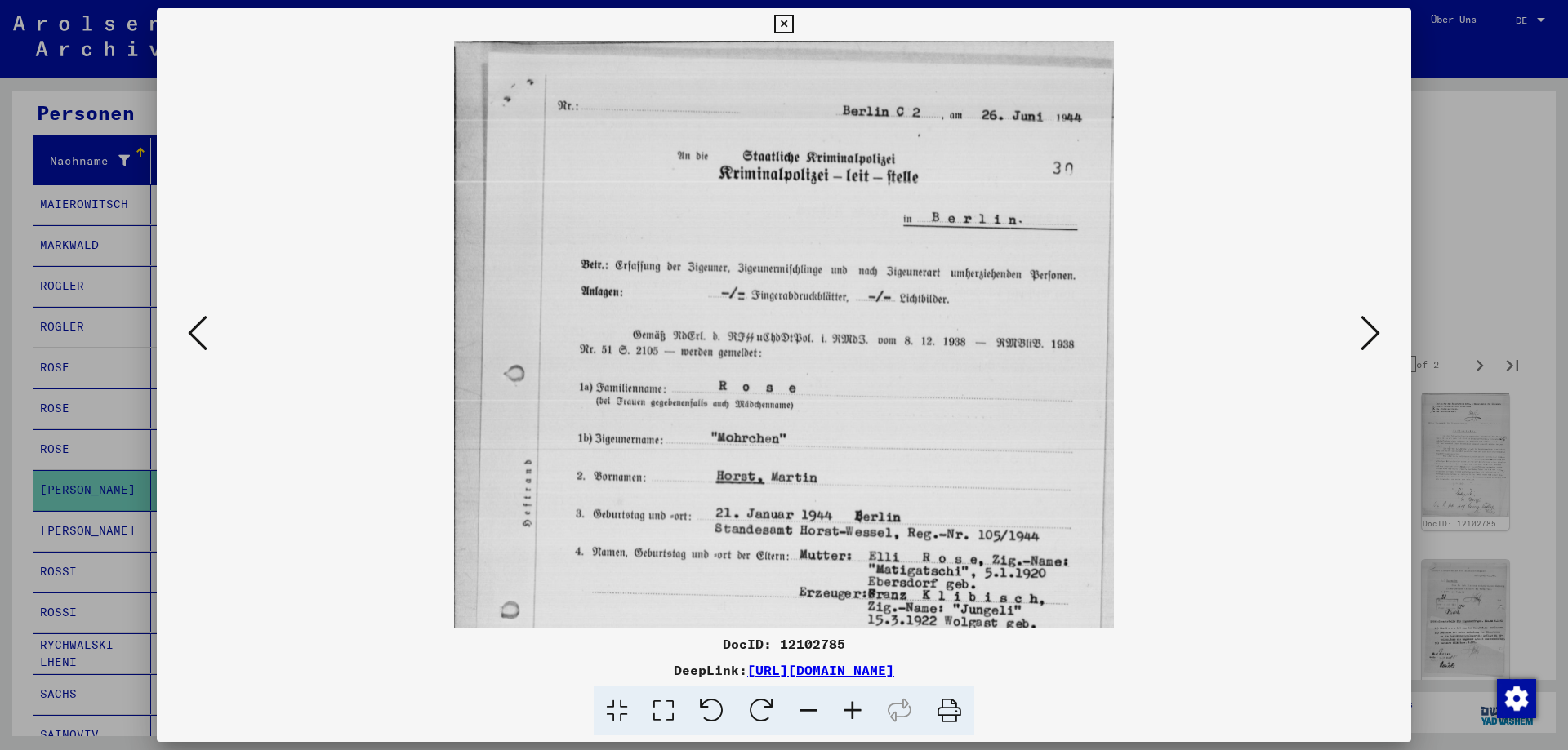
click at [849, 717] on icon at bounding box center [852, 711] width 44 height 50
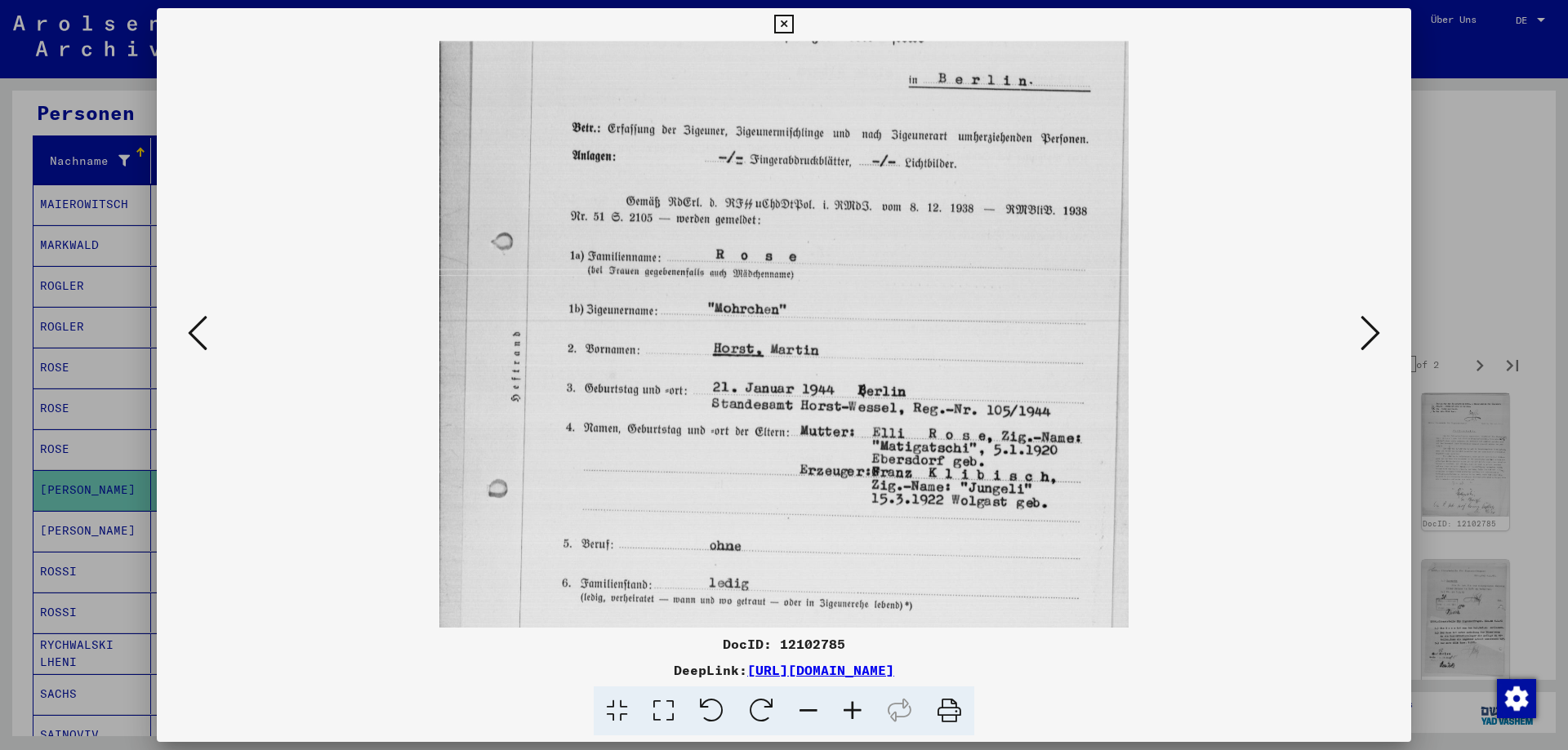
scroll to position [149, 0]
drag, startPoint x: 1002, startPoint y: 512, endPoint x: 1041, endPoint y: 363, distance: 154.0
click at [1041, 363] on img at bounding box center [784, 369] width 690 height 955
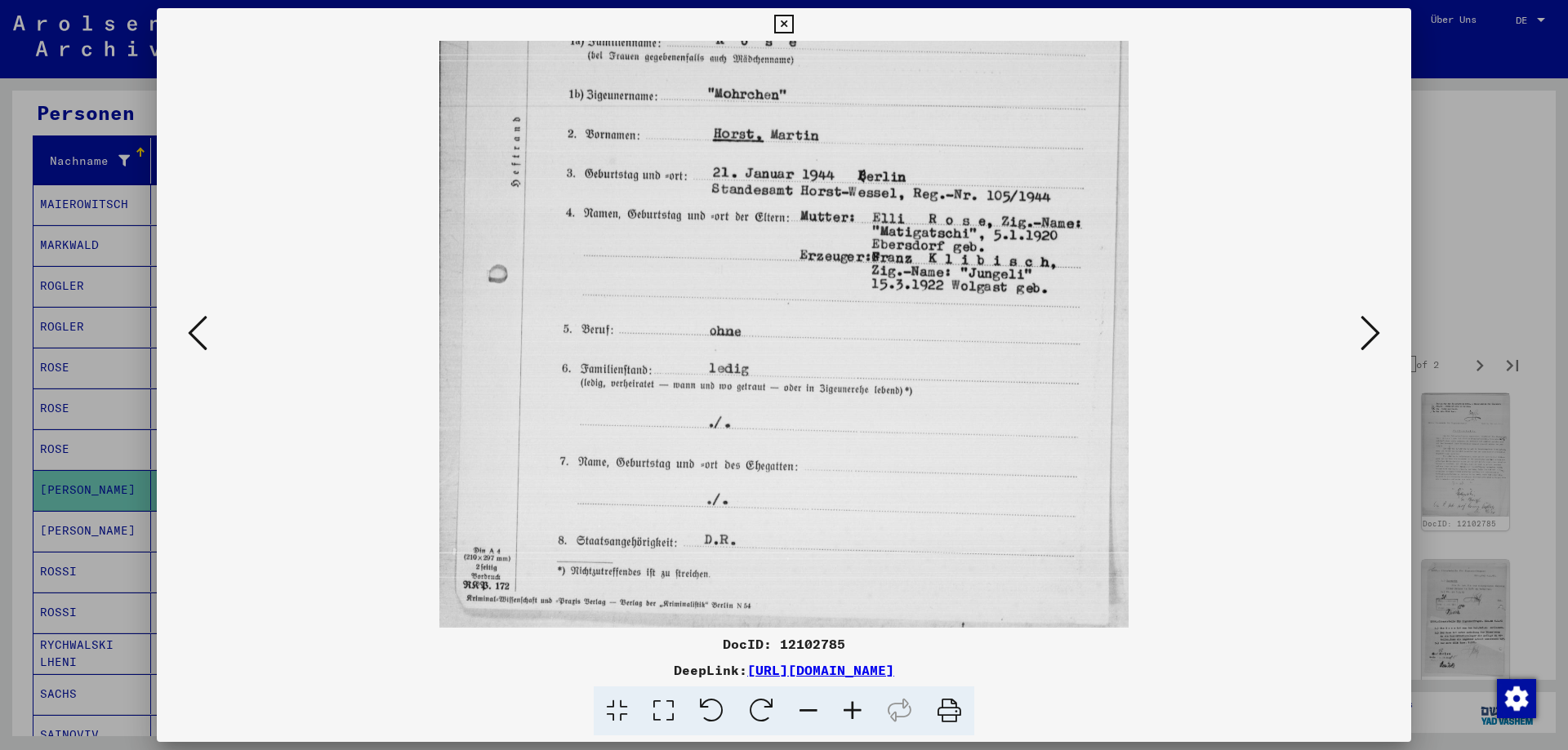
scroll to position [367, 0]
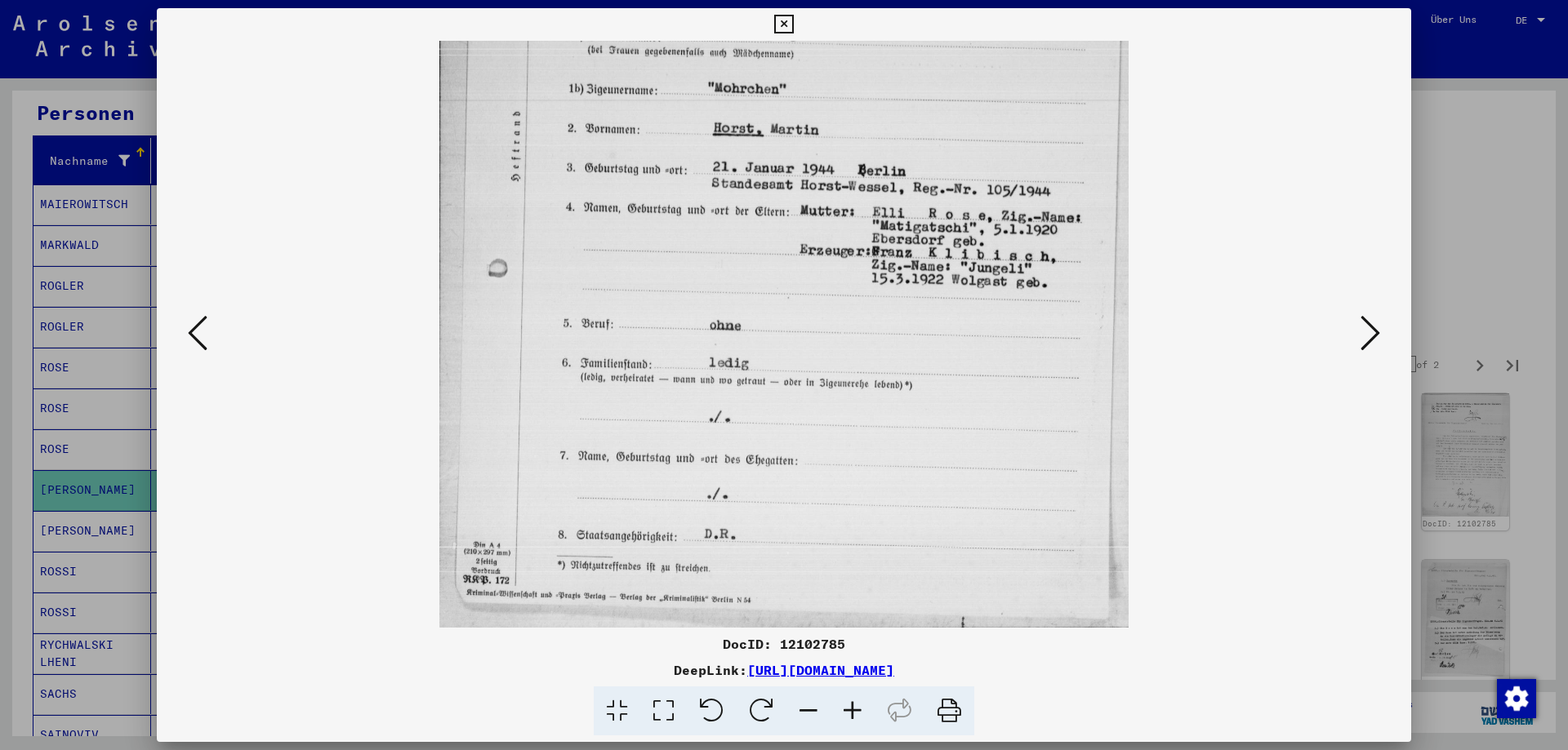
drag, startPoint x: 747, startPoint y: 543, endPoint x: 762, endPoint y: 141, distance: 402.3
click at [762, 141] on img at bounding box center [784, 150] width 690 height 955
click at [1365, 347] on icon at bounding box center [1370, 333] width 20 height 39
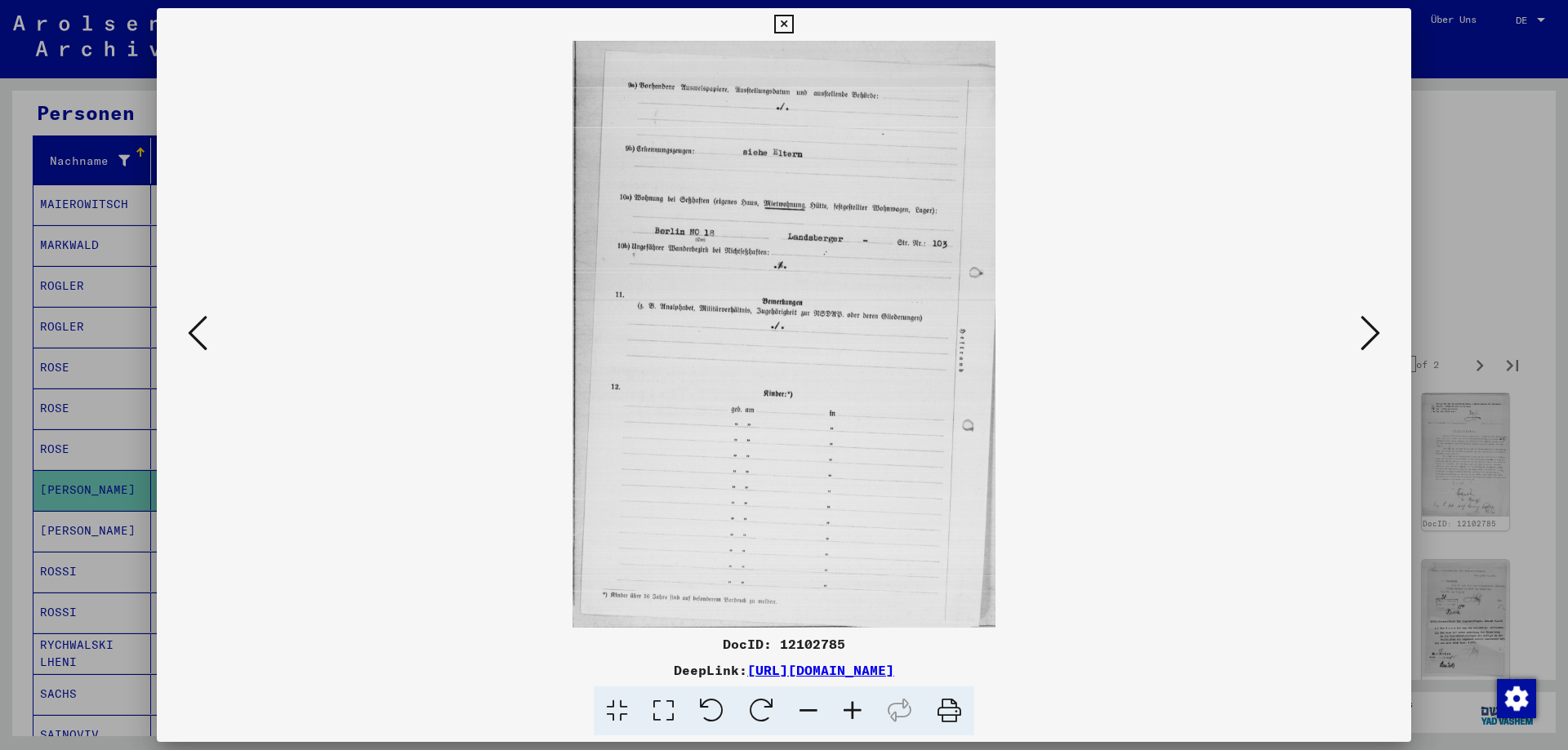
click at [1361, 350] on icon at bounding box center [1370, 333] width 20 height 39
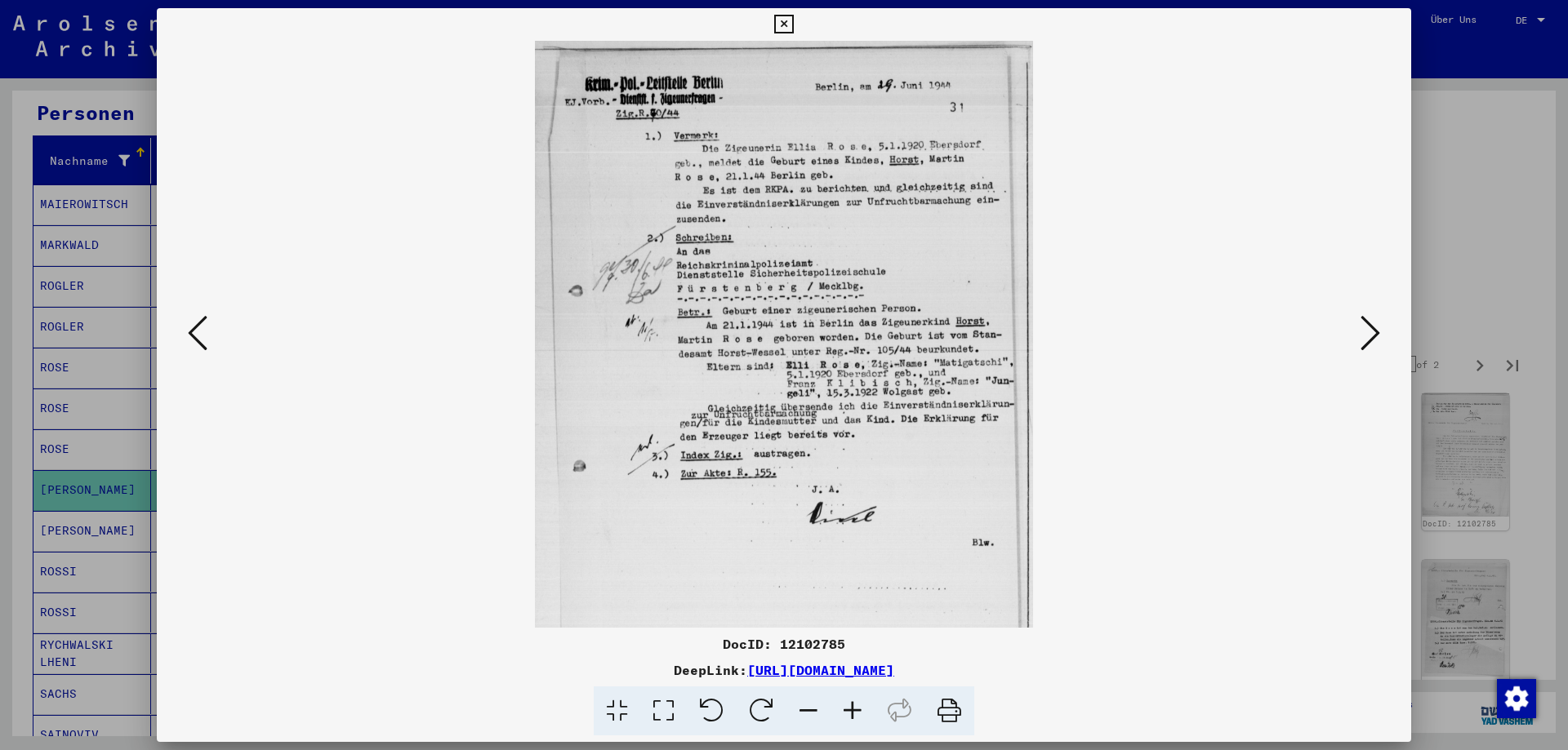
click at [1366, 343] on icon at bounding box center [1370, 333] width 20 height 39
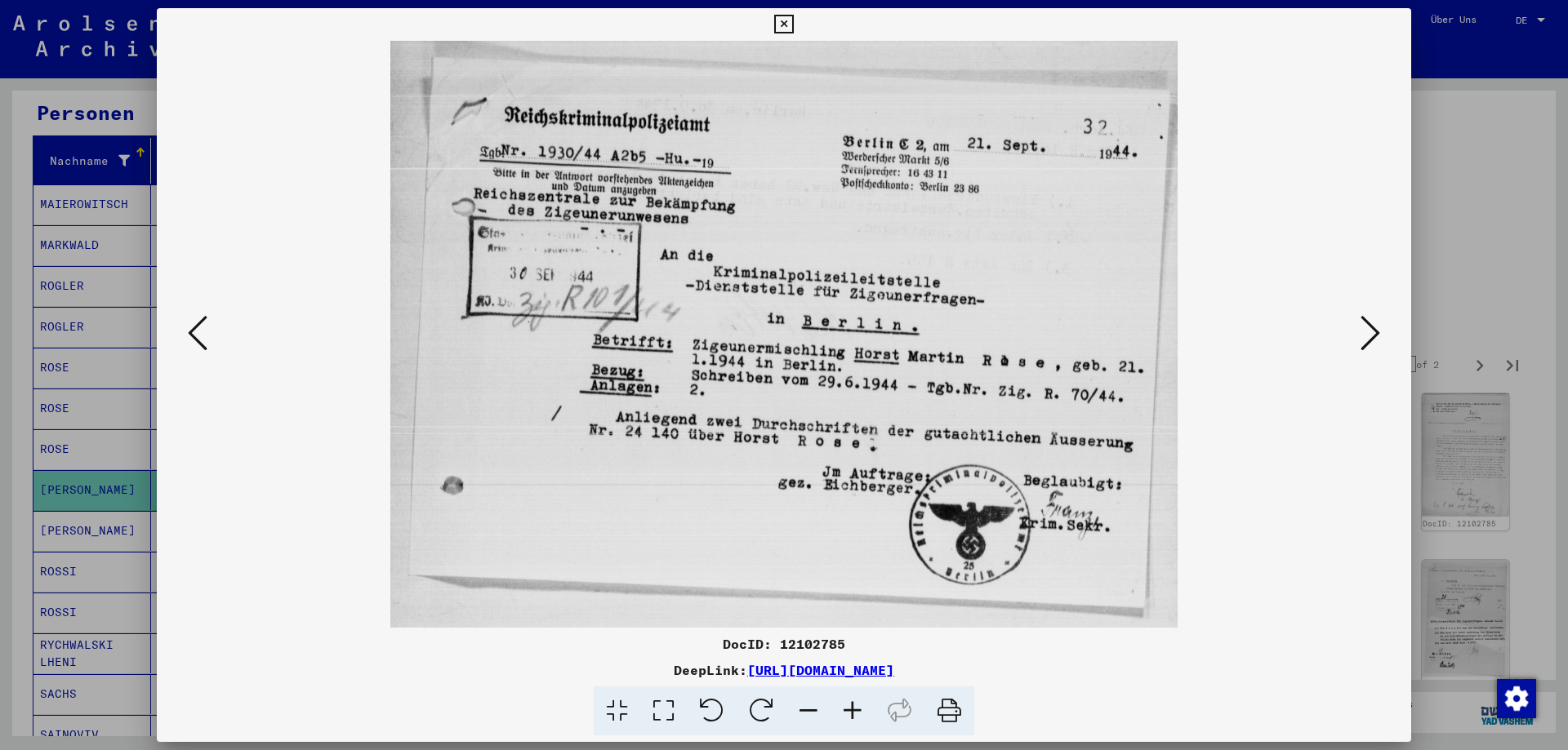
click at [1375, 342] on icon at bounding box center [1370, 333] width 20 height 39
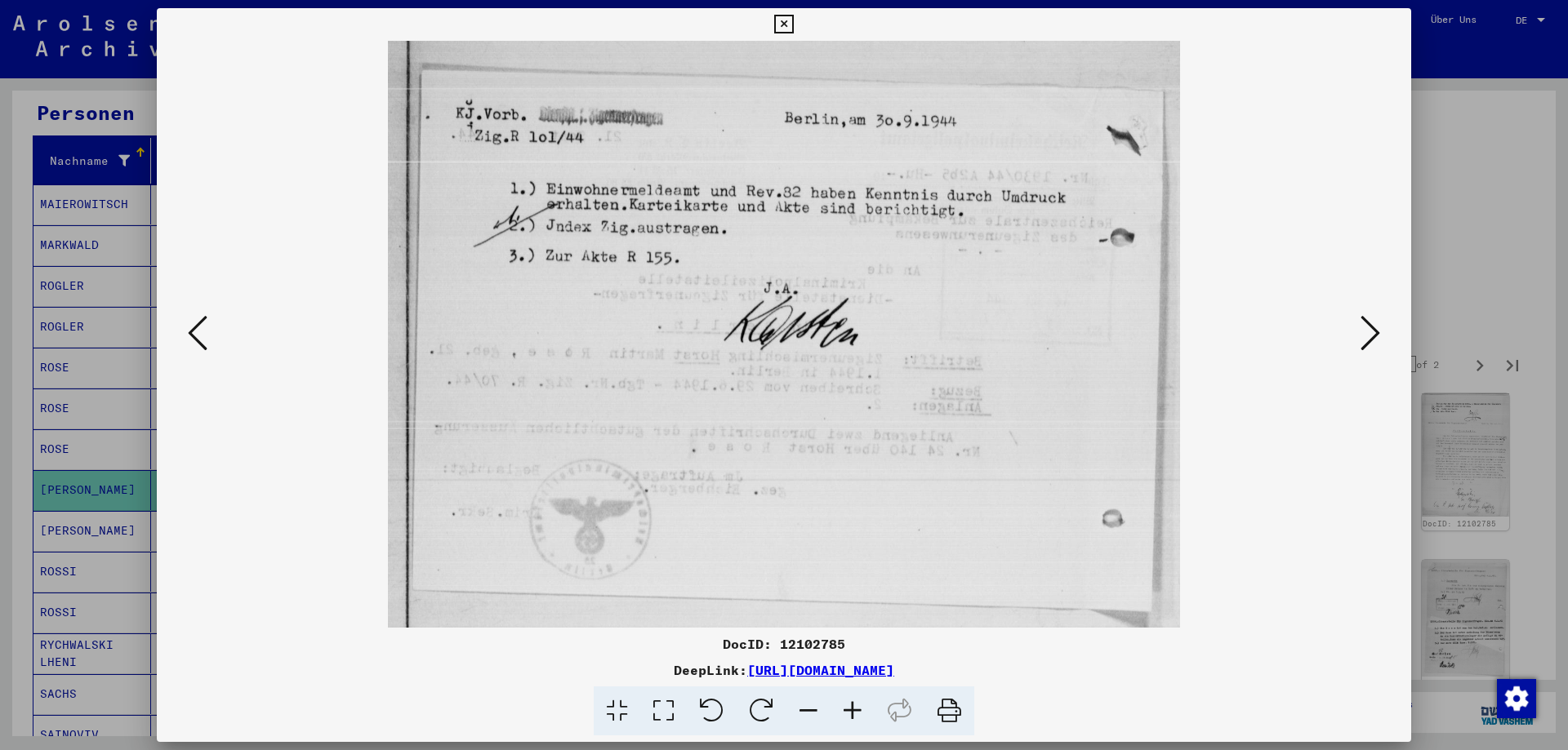
click at [1375, 342] on icon at bounding box center [1370, 333] width 20 height 39
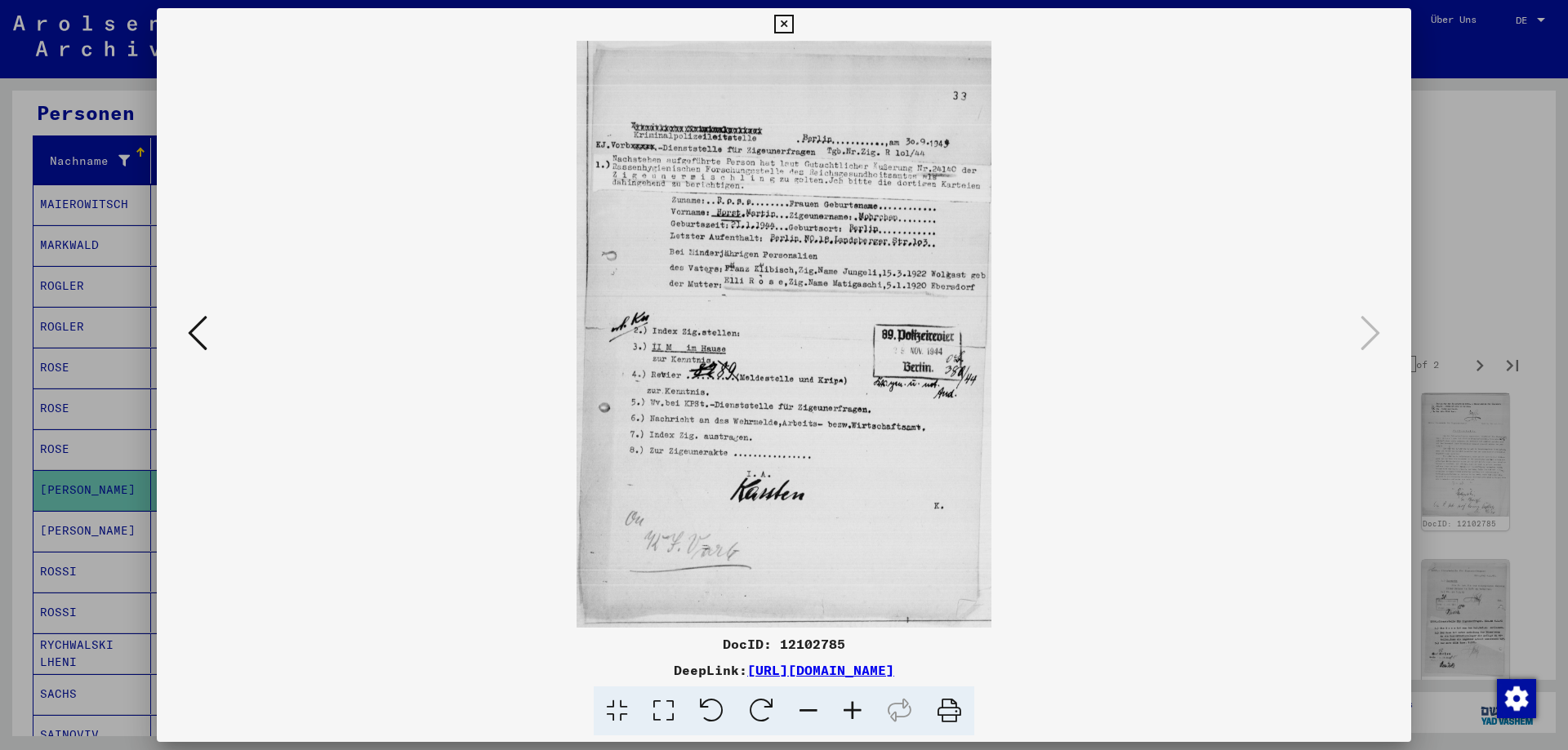
click at [189, 333] on icon at bounding box center [198, 333] width 20 height 39
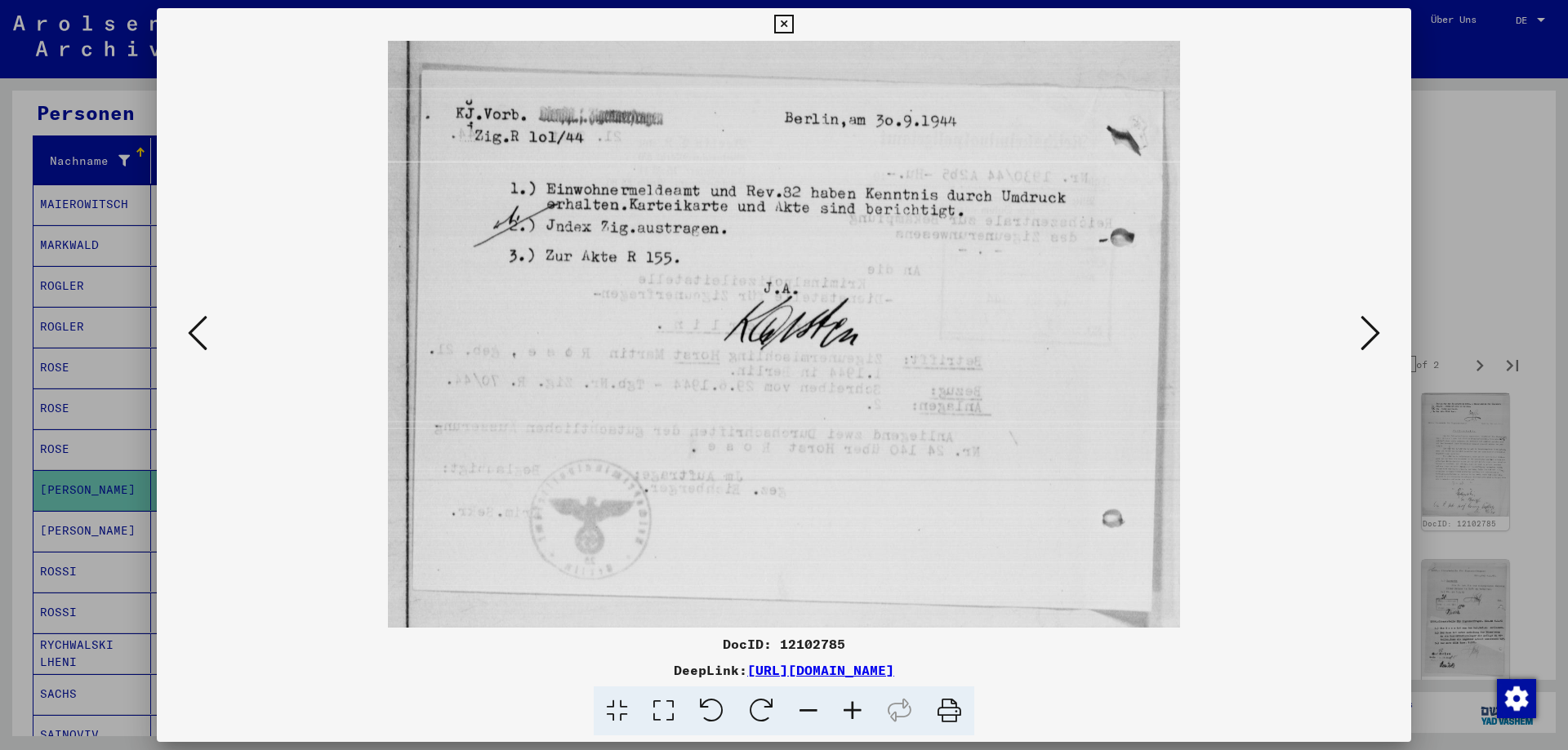
click at [1539, 231] on div at bounding box center [784, 375] width 1568 height 750
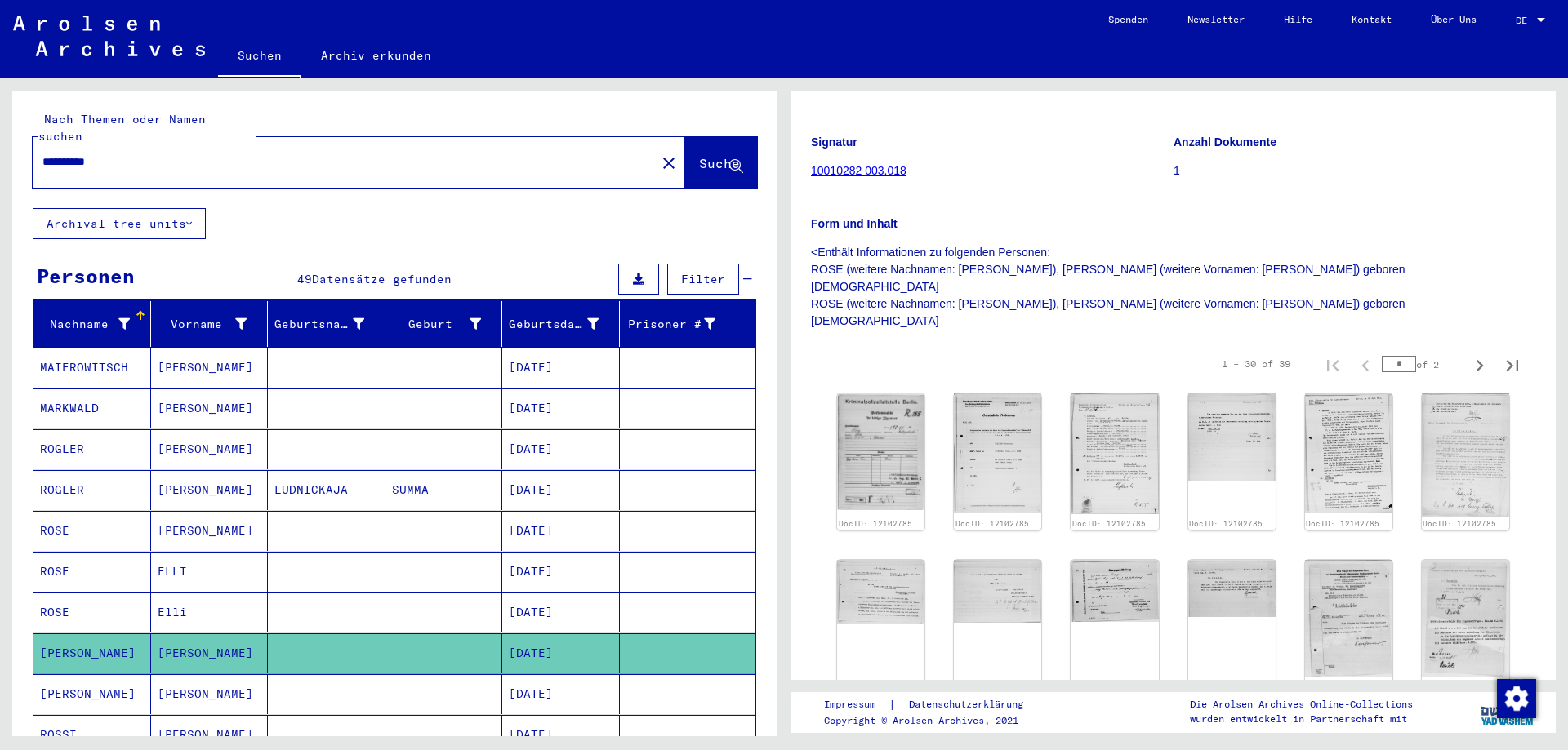
drag, startPoint x: 132, startPoint y: 145, endPoint x: -104, endPoint y: 137, distance: 236.1
click at [0, 137] on html "**********" at bounding box center [784, 375] width 1568 height 750
type input "********"
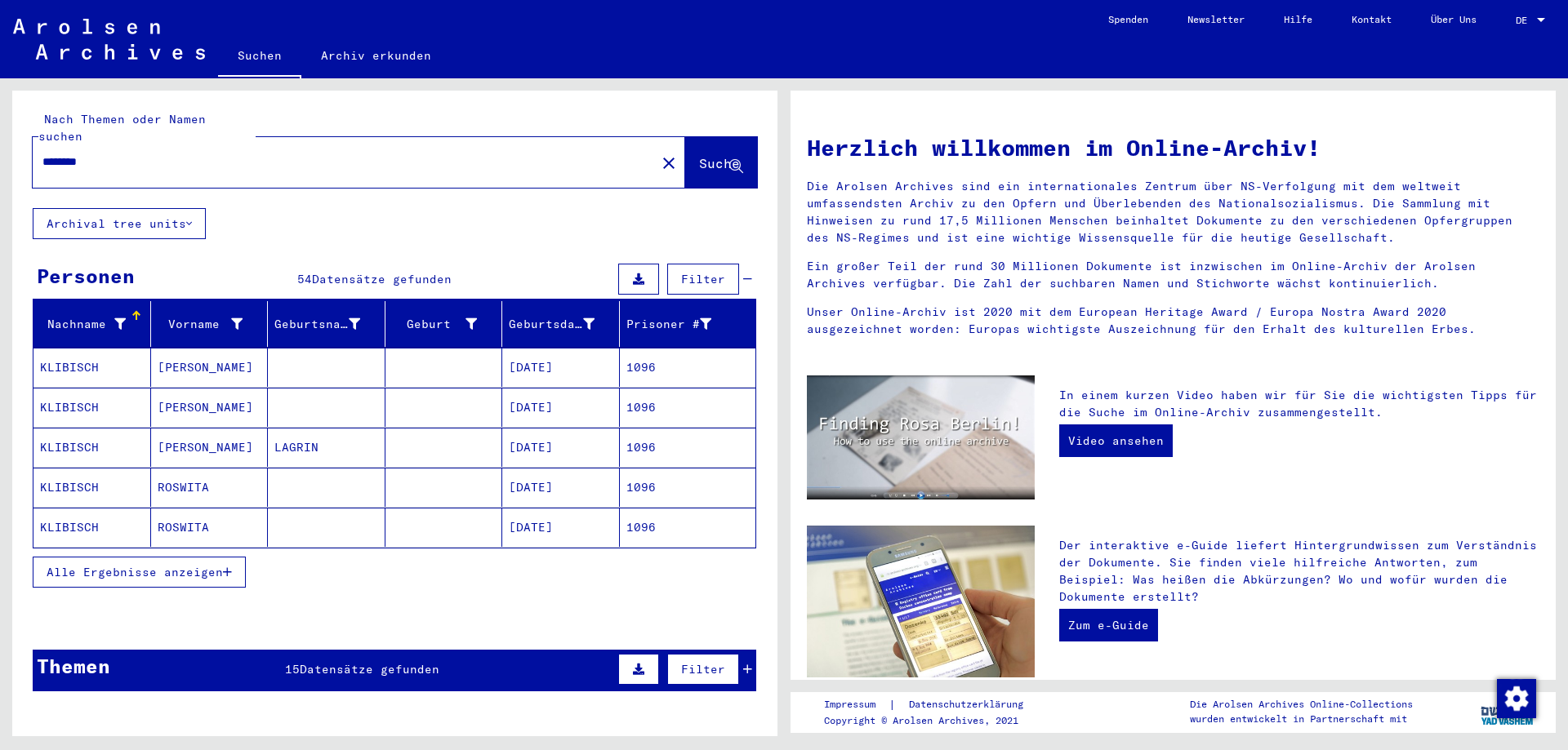
click at [236, 557] on button "Alle Ergebnisse anzeigen" at bounding box center [139, 573] width 214 height 31
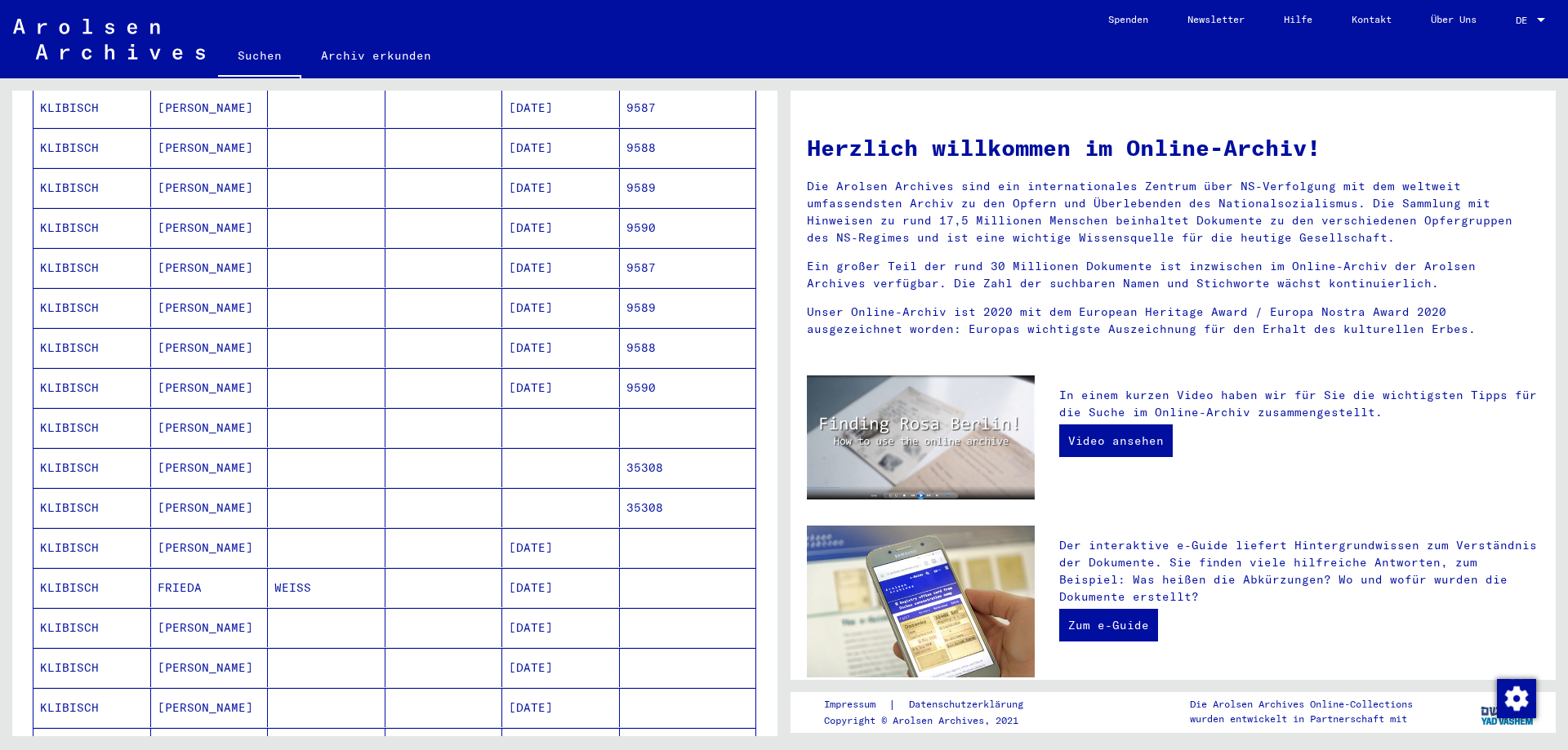
scroll to position [490, 0]
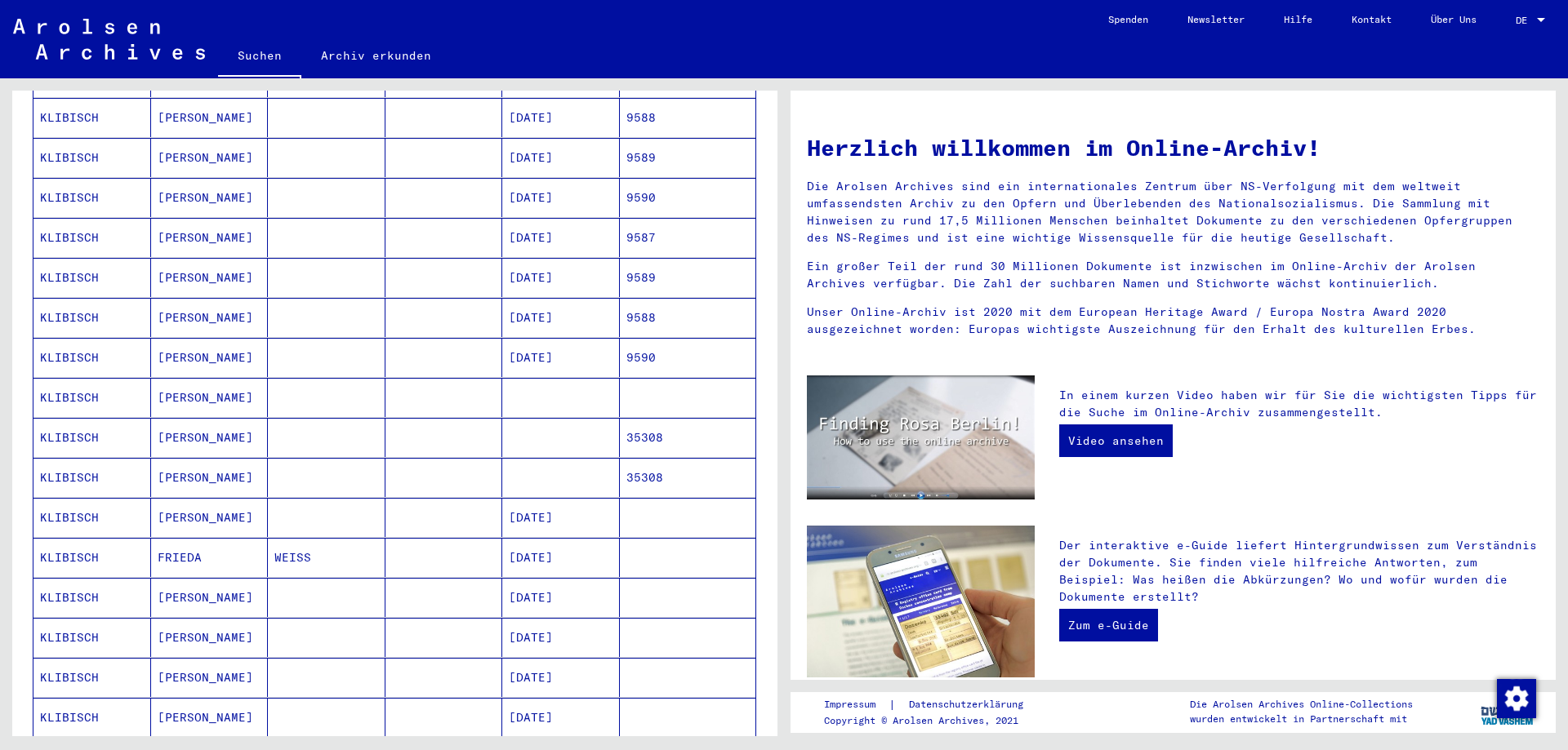
click at [184, 418] on mat-cell "[PERSON_NAME]" at bounding box center [210, 438] width 118 height 39
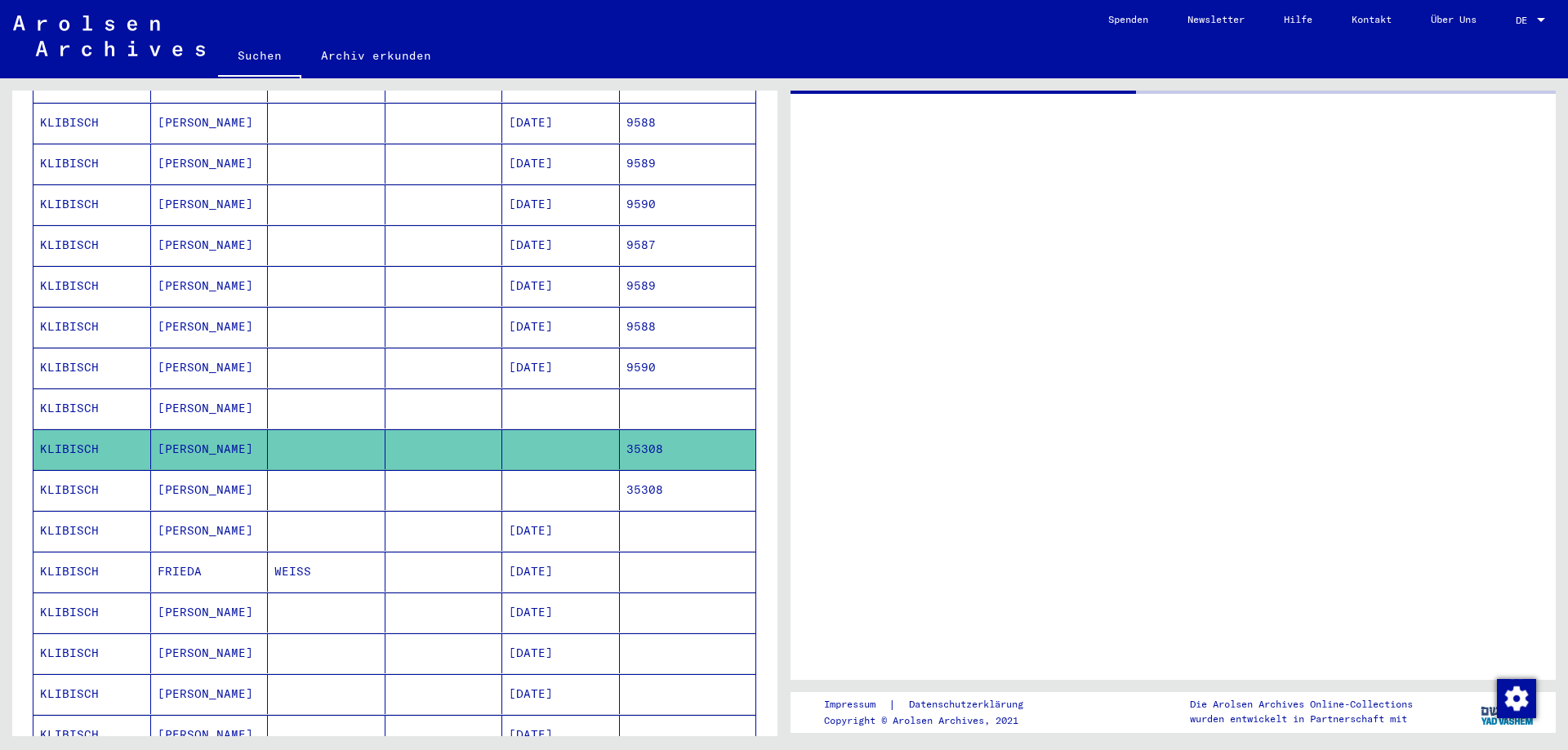
scroll to position [494, 0]
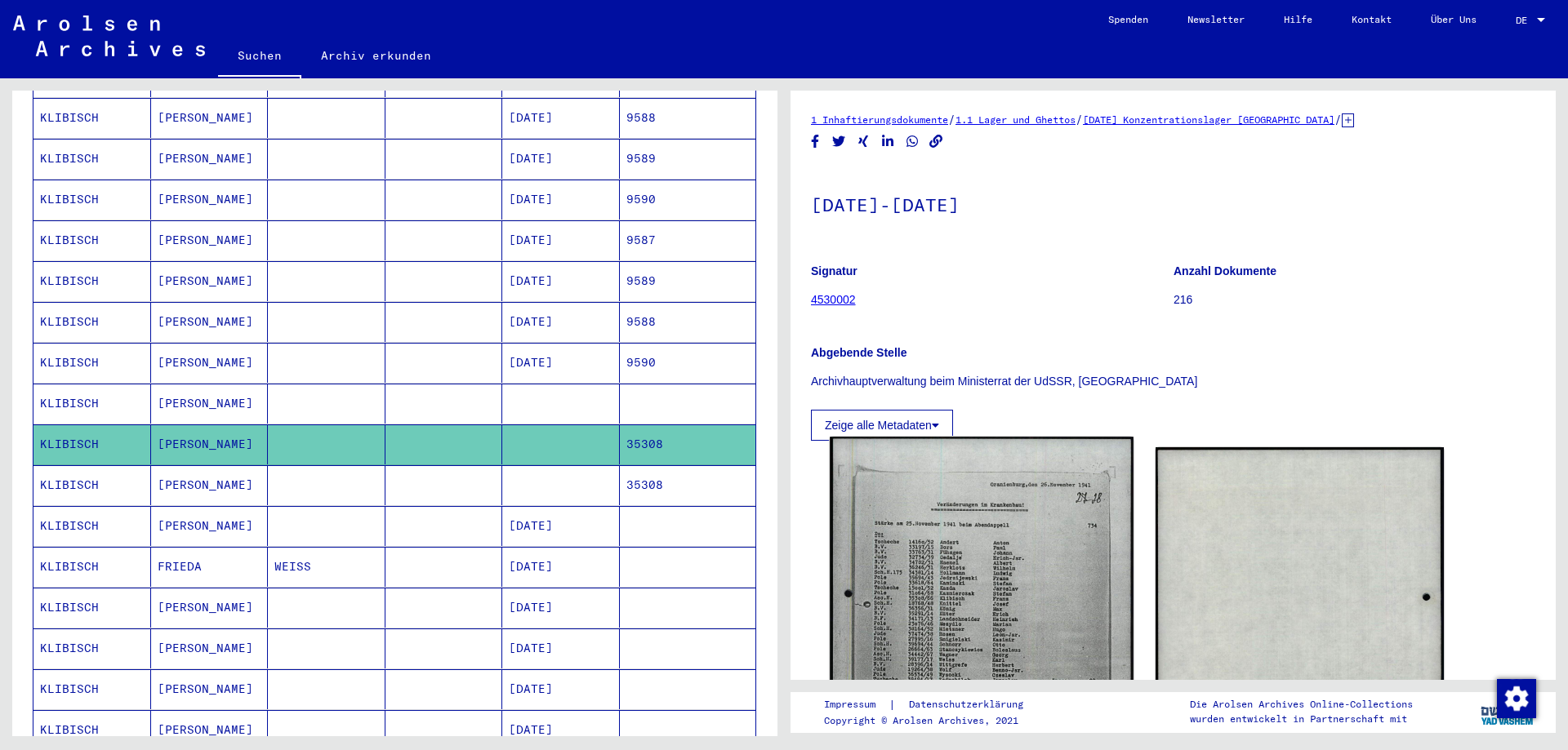
click at [1079, 609] on img at bounding box center [980, 649] width 303 height 426
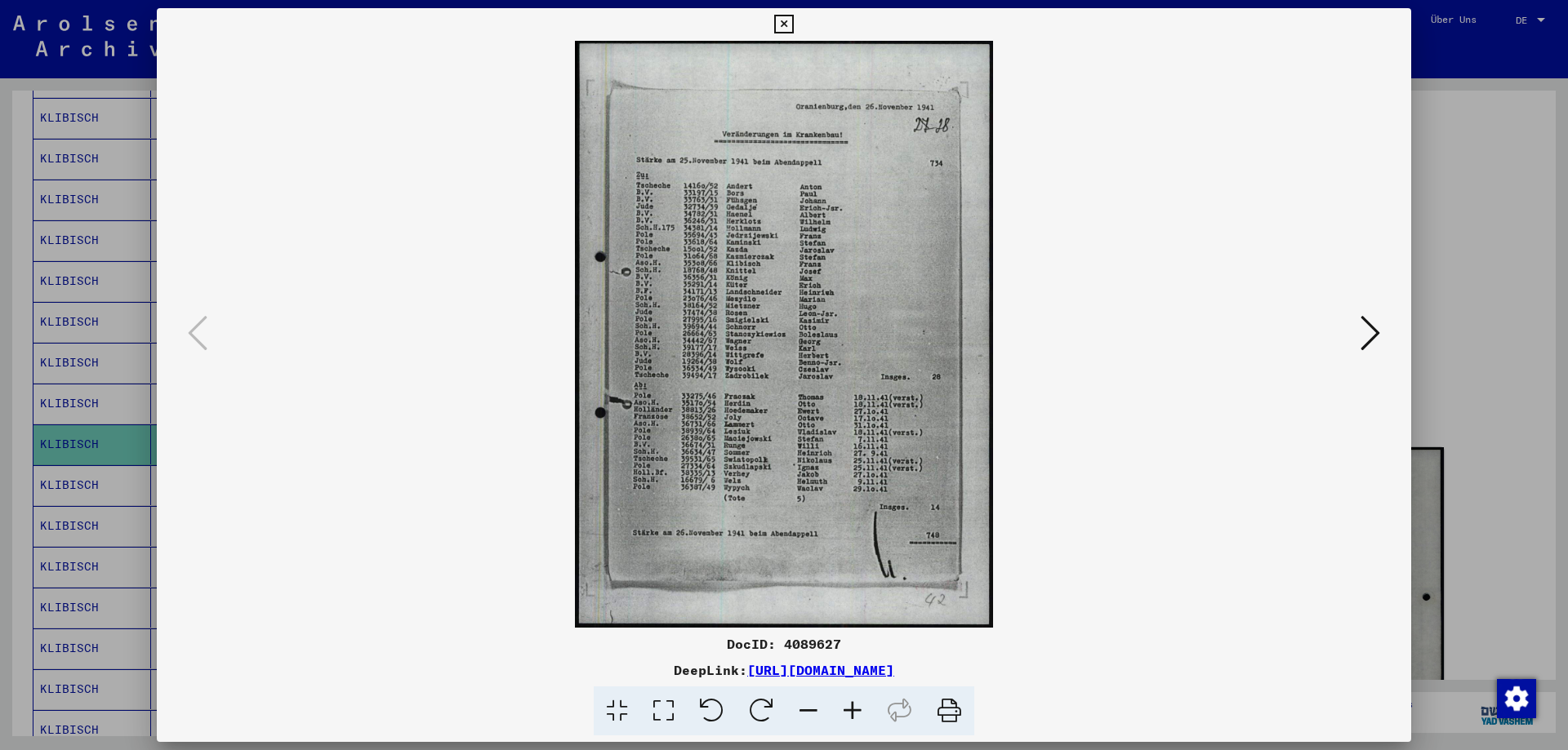
click at [849, 706] on icon at bounding box center [852, 711] width 44 height 50
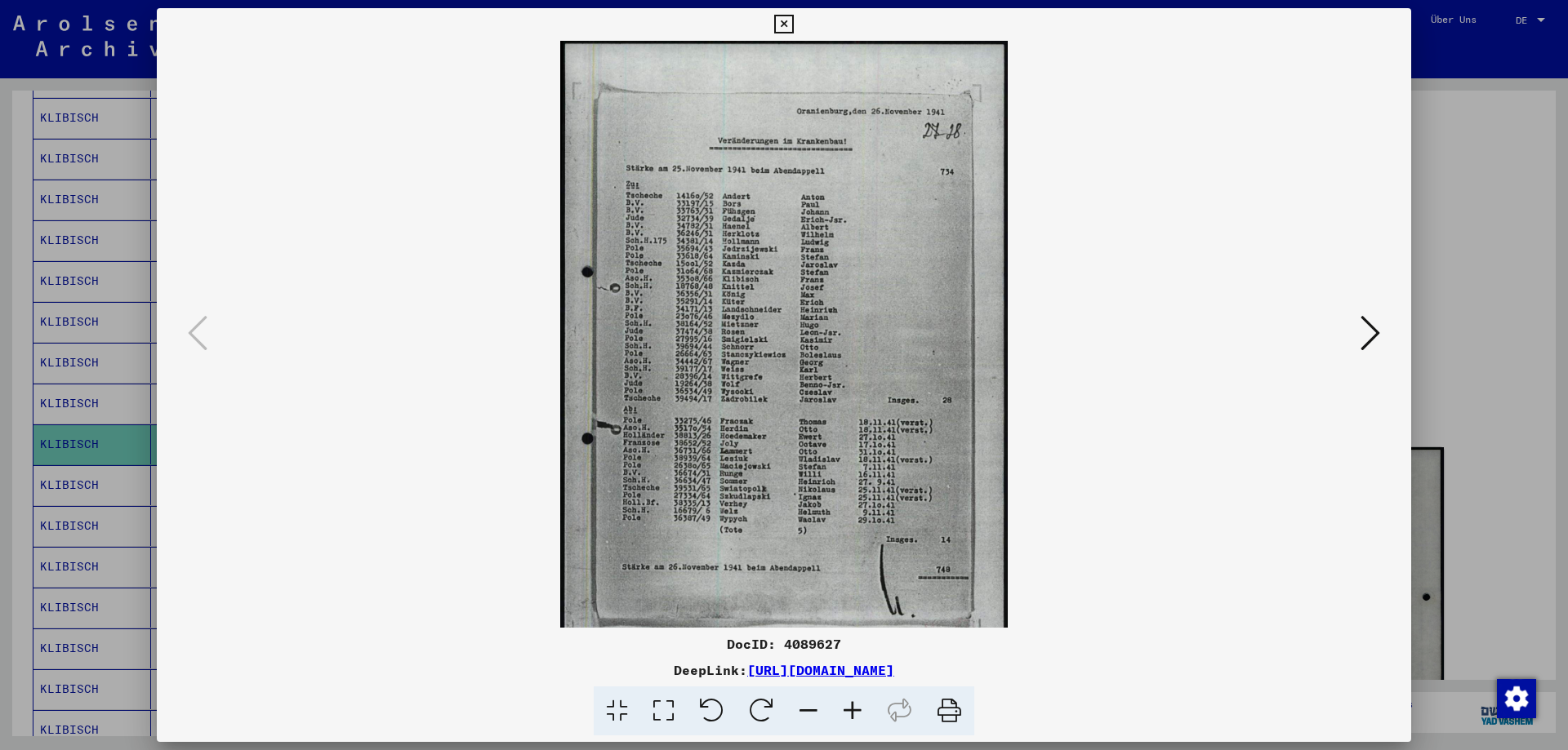
click at [849, 706] on icon at bounding box center [852, 711] width 44 height 50
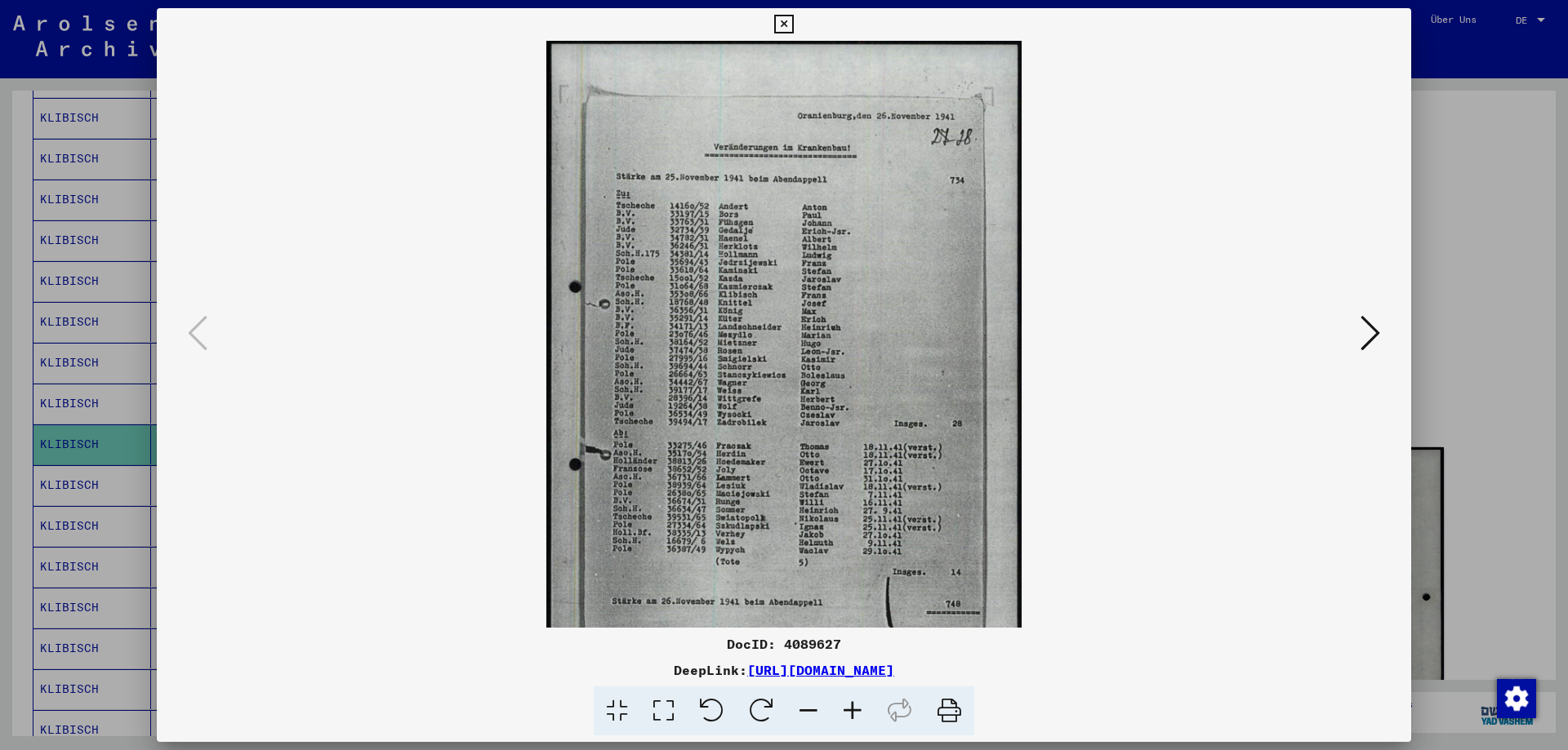
click at [849, 706] on icon at bounding box center [852, 711] width 44 height 50
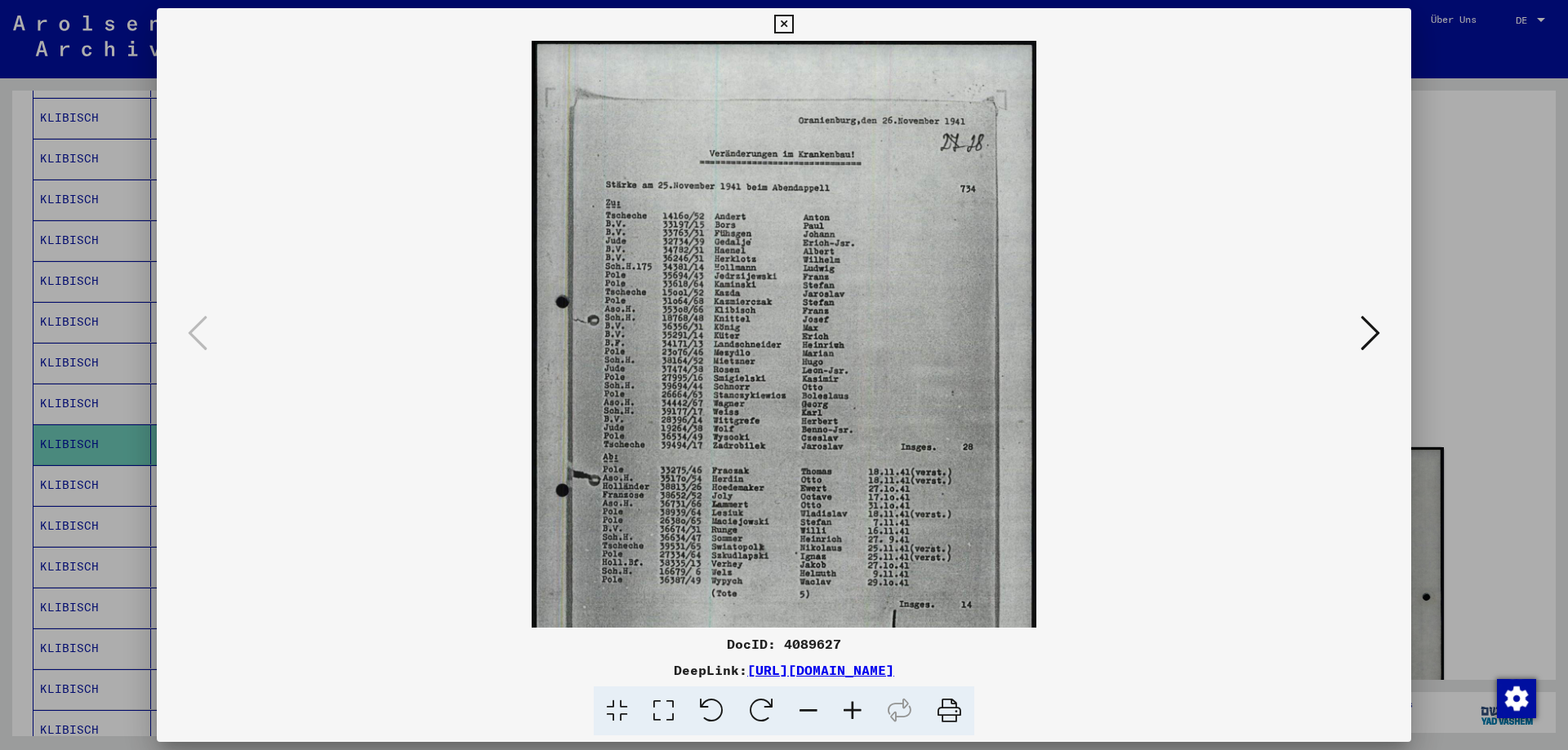
click at [849, 706] on icon at bounding box center [852, 711] width 44 height 50
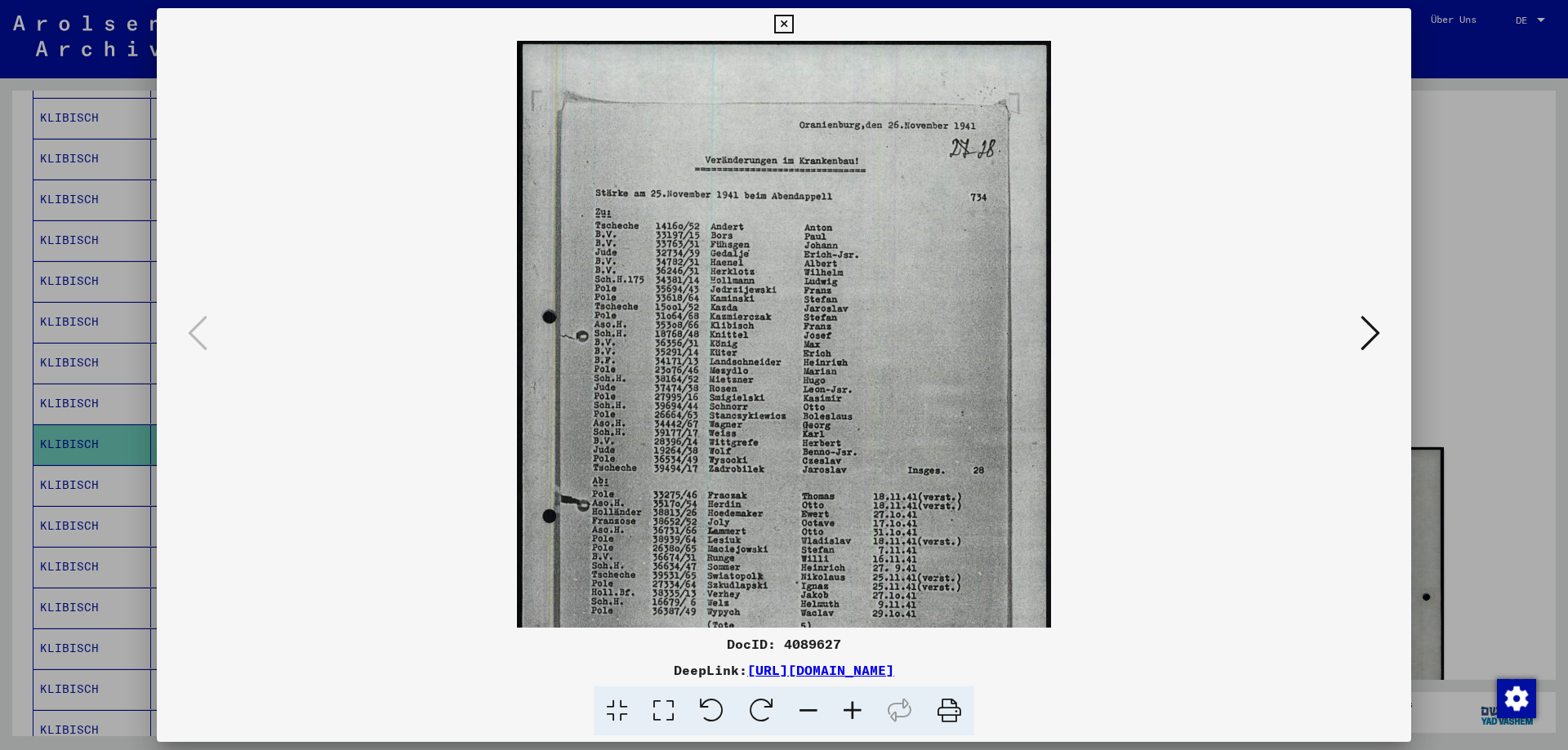
click at [849, 706] on icon at bounding box center [852, 711] width 44 height 50
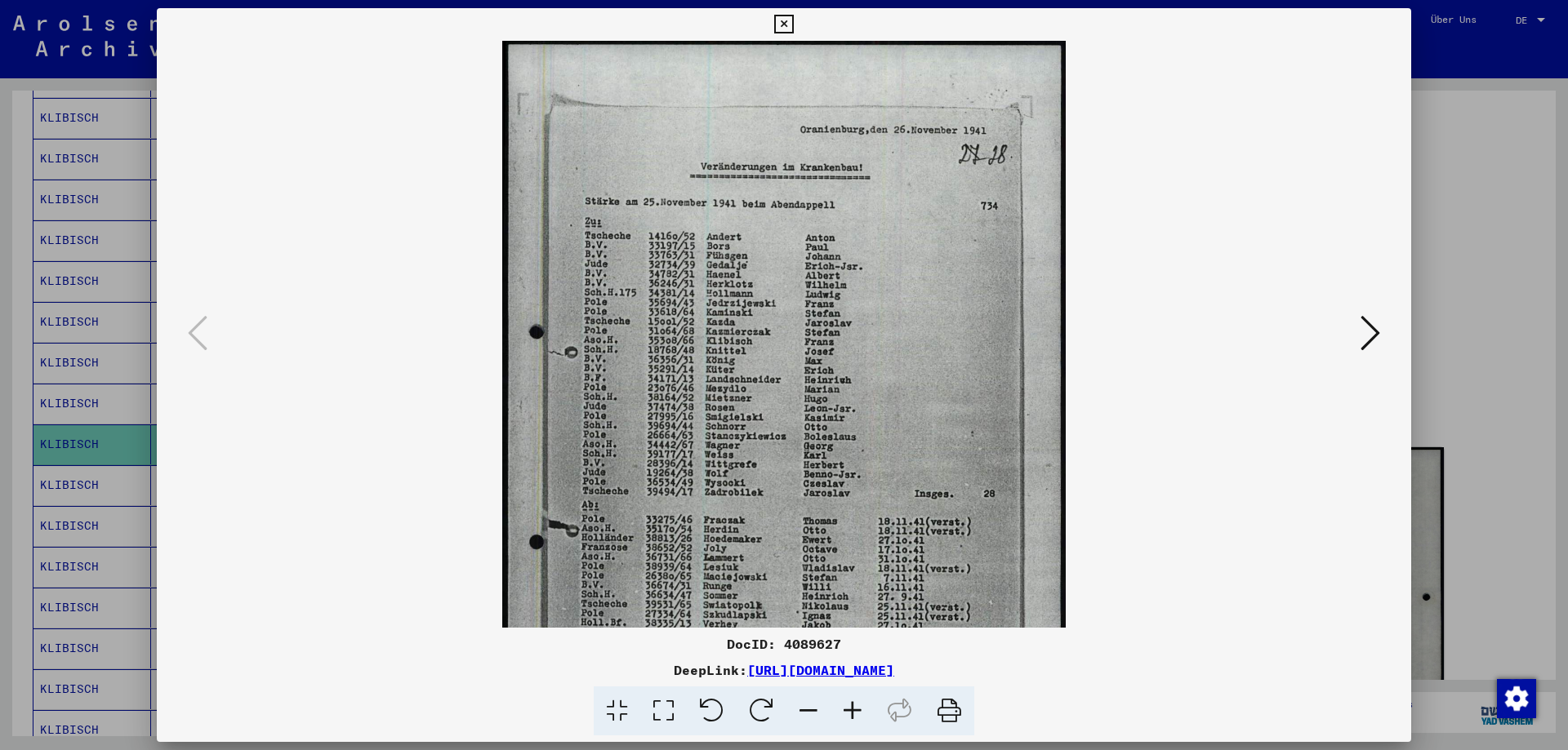
click at [849, 706] on icon at bounding box center [852, 711] width 44 height 50
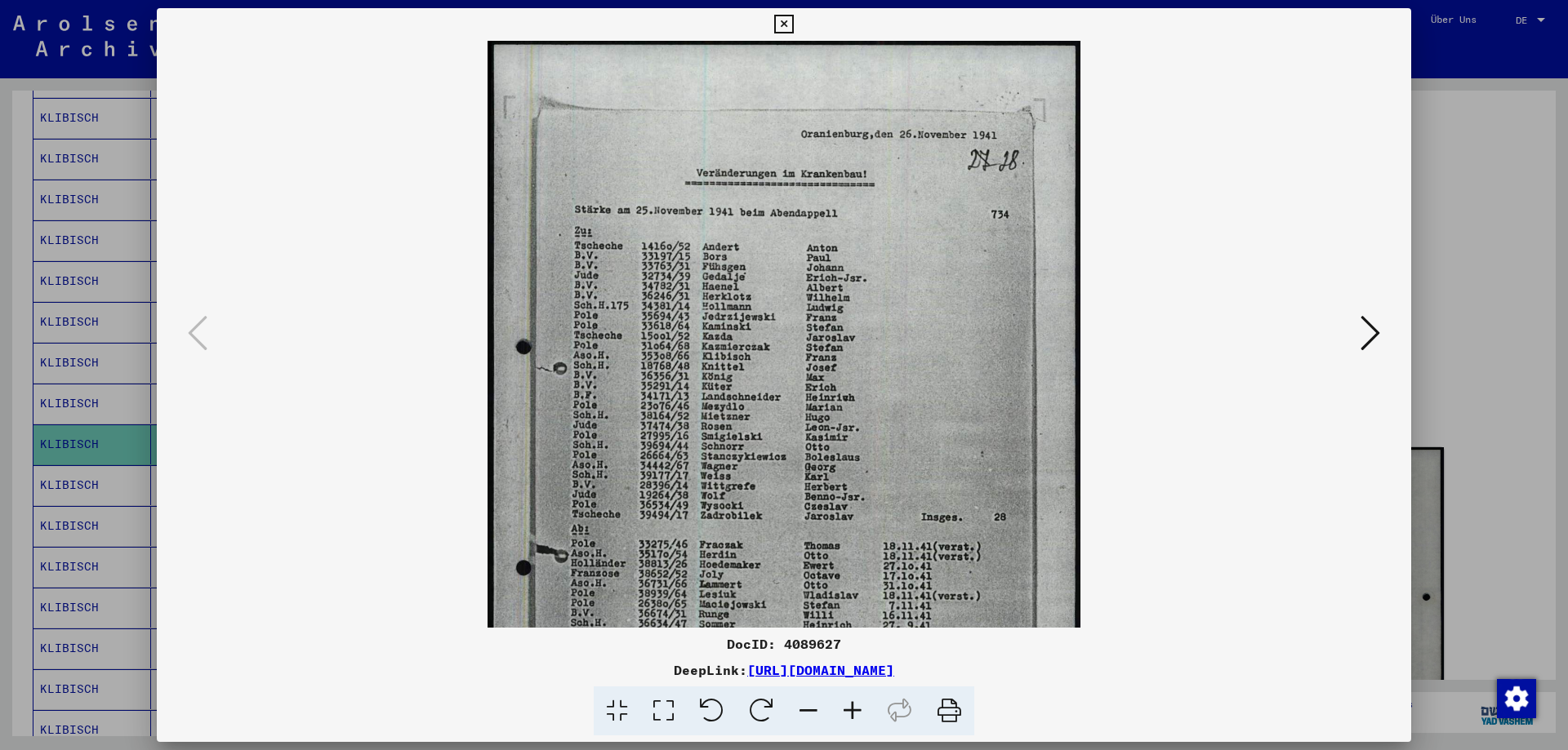
click at [849, 706] on icon at bounding box center [852, 711] width 44 height 50
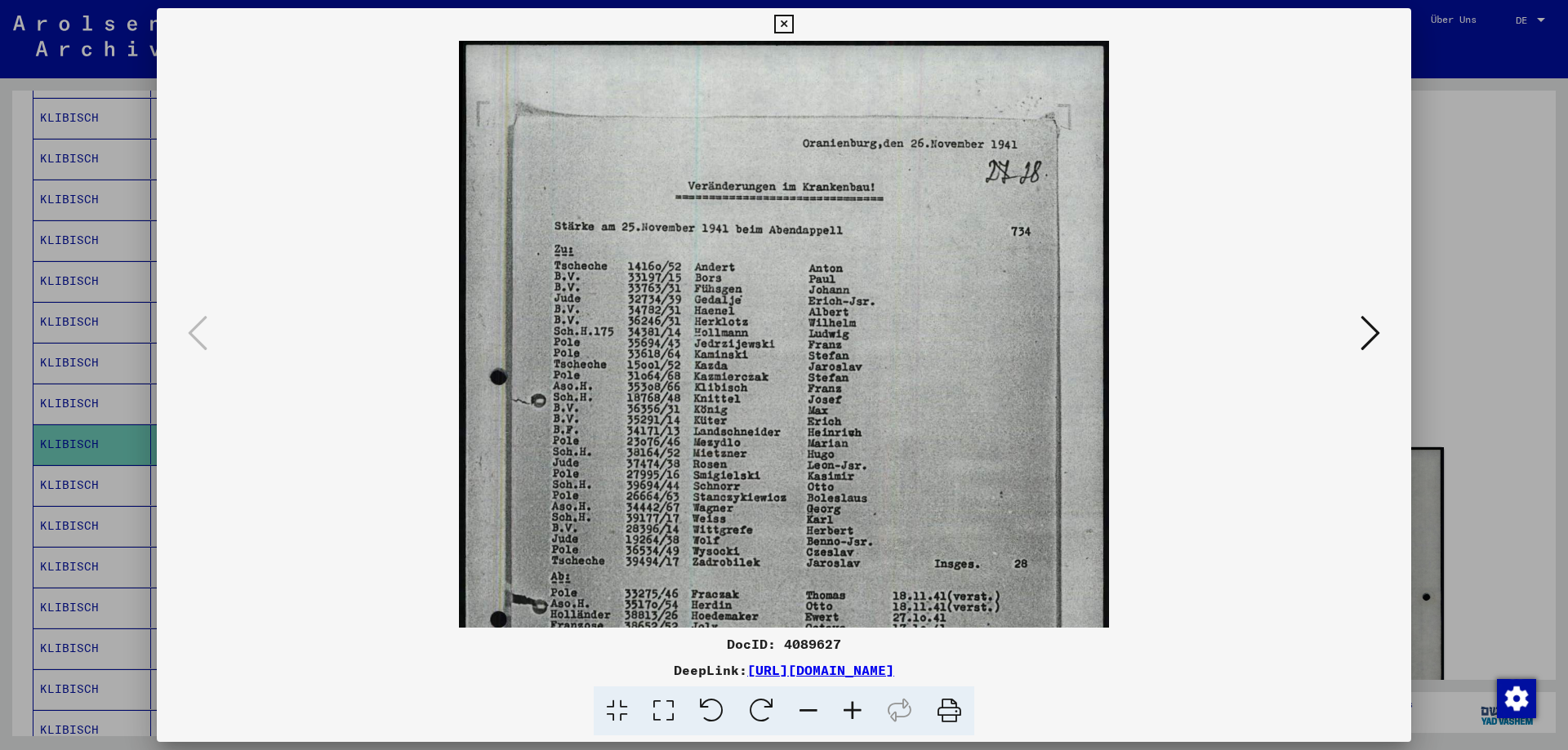
click at [849, 706] on icon at bounding box center [852, 711] width 44 height 50
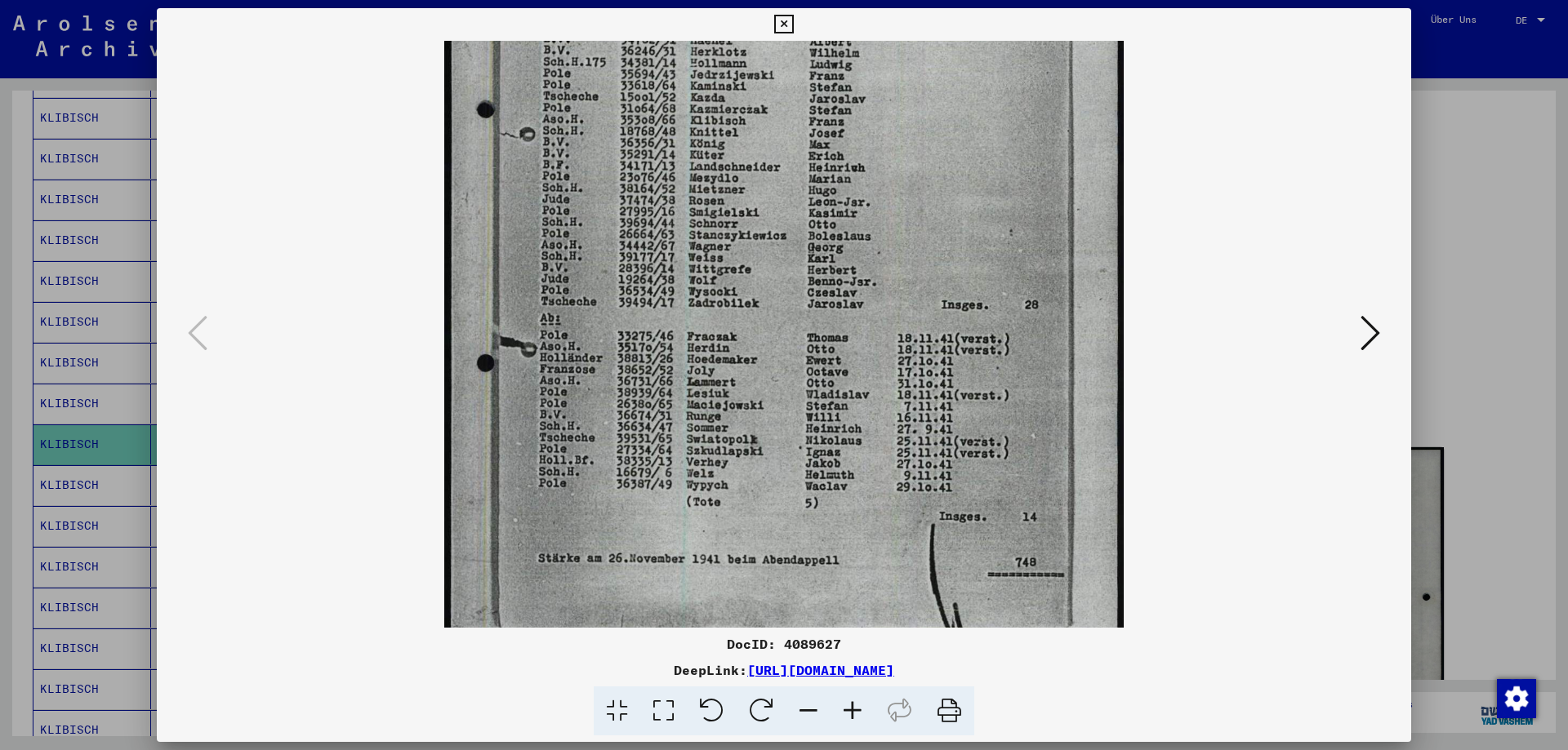
scroll to position [304, 0]
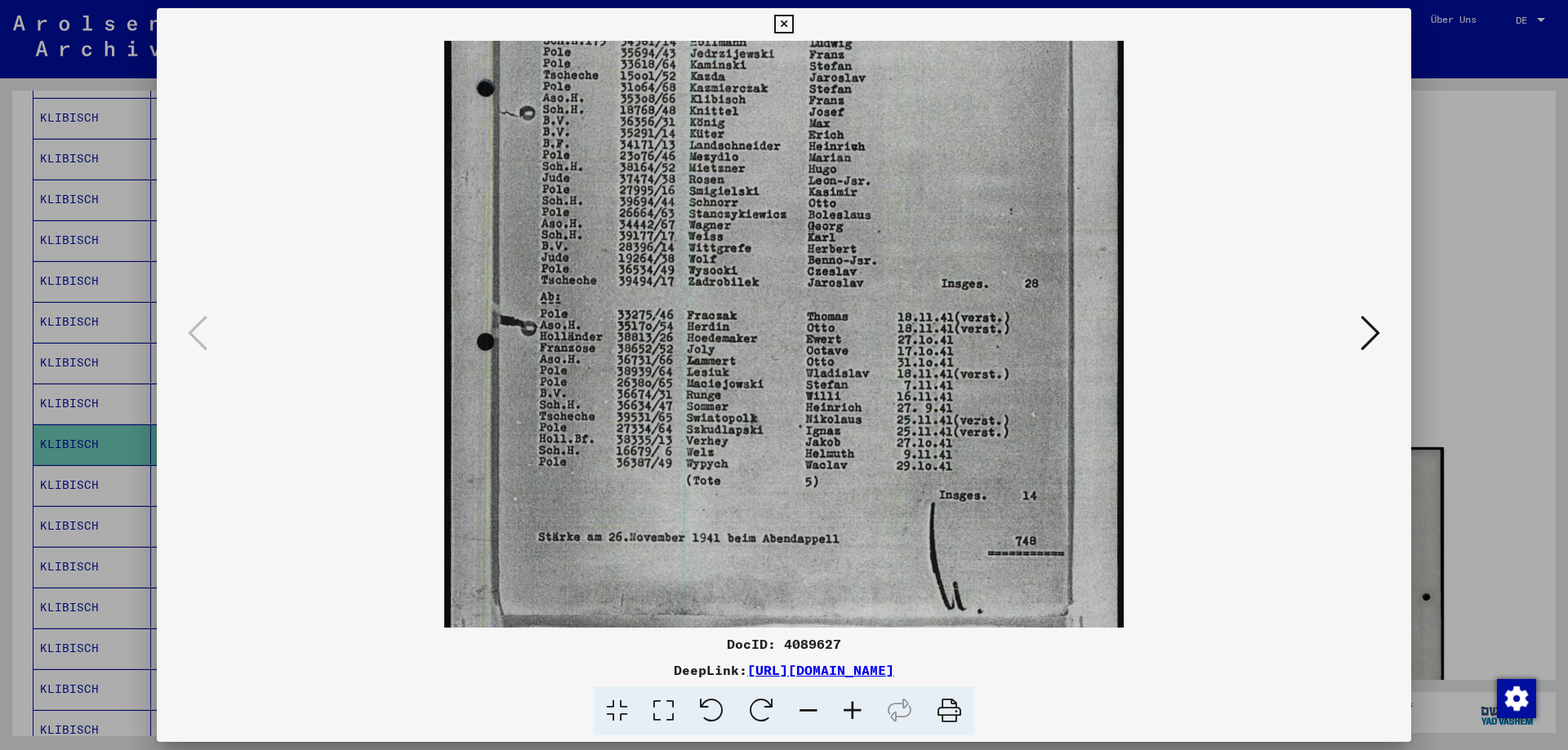
drag, startPoint x: 780, startPoint y: 563, endPoint x: 748, endPoint y: 259, distance: 305.7
click at [748, 259] on img at bounding box center [784, 213] width 680 height 955
click at [1377, 332] on icon at bounding box center [1370, 333] width 20 height 39
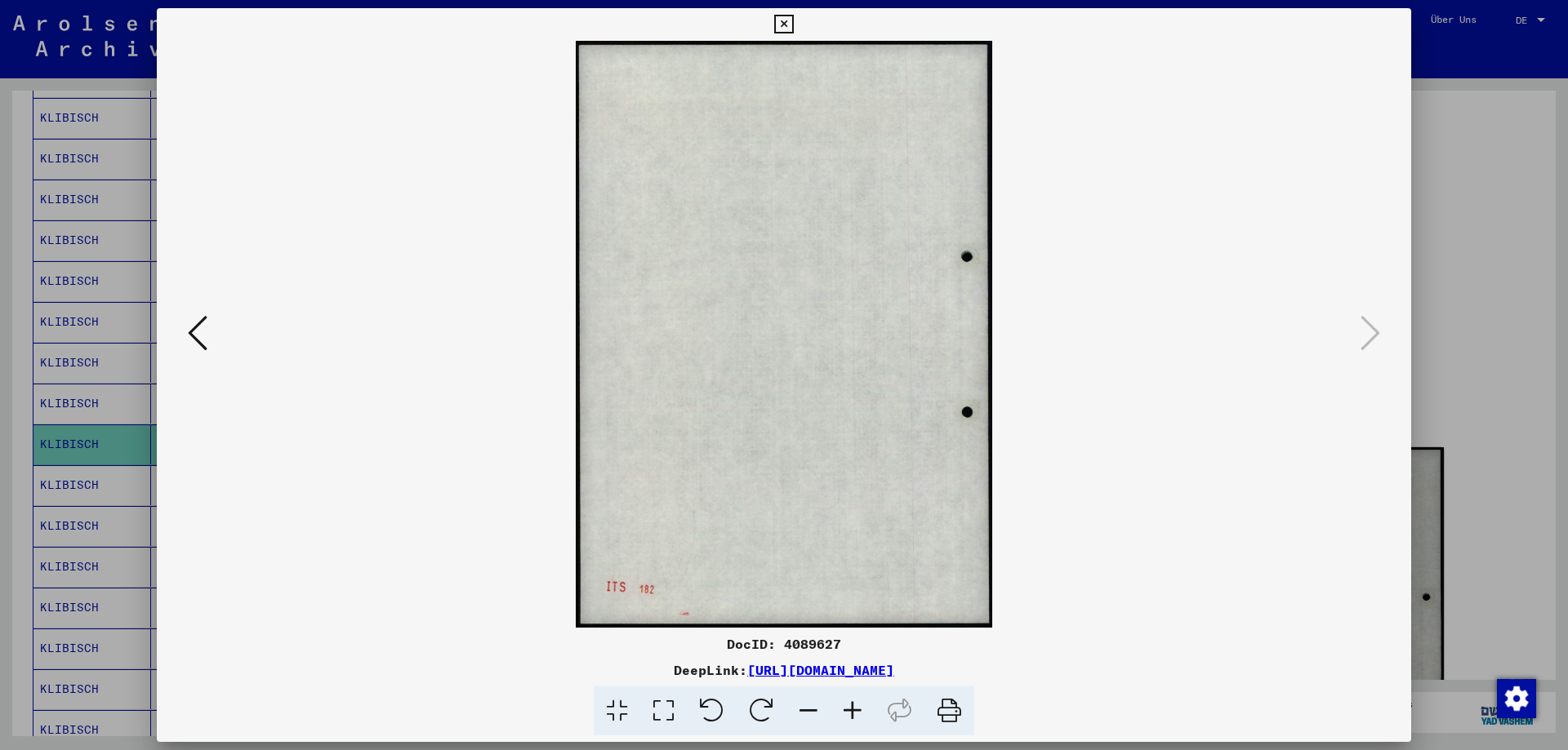
click at [1496, 293] on div at bounding box center [784, 375] width 1568 height 750
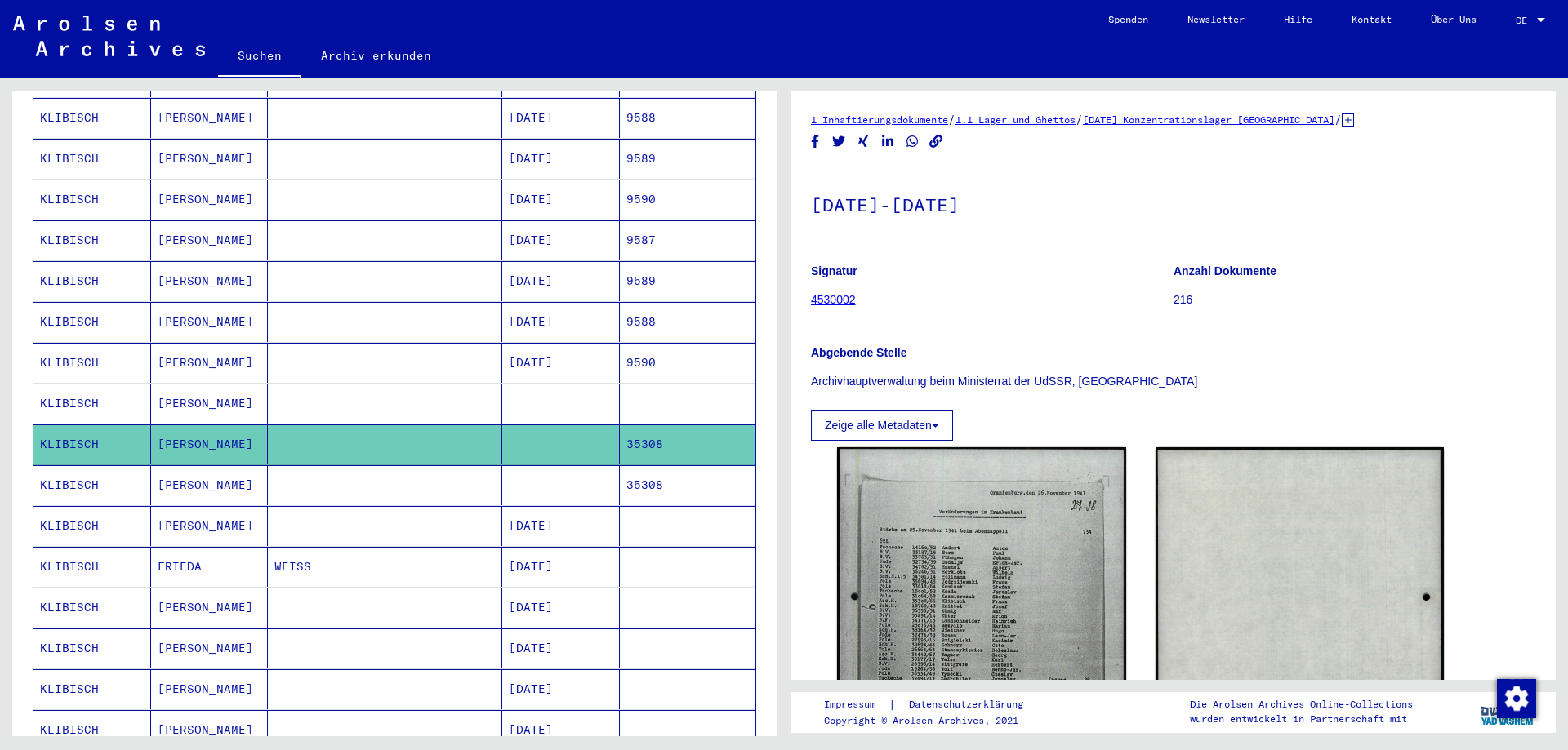
click at [209, 467] on mat-cell "[PERSON_NAME]" at bounding box center [210, 485] width 118 height 40
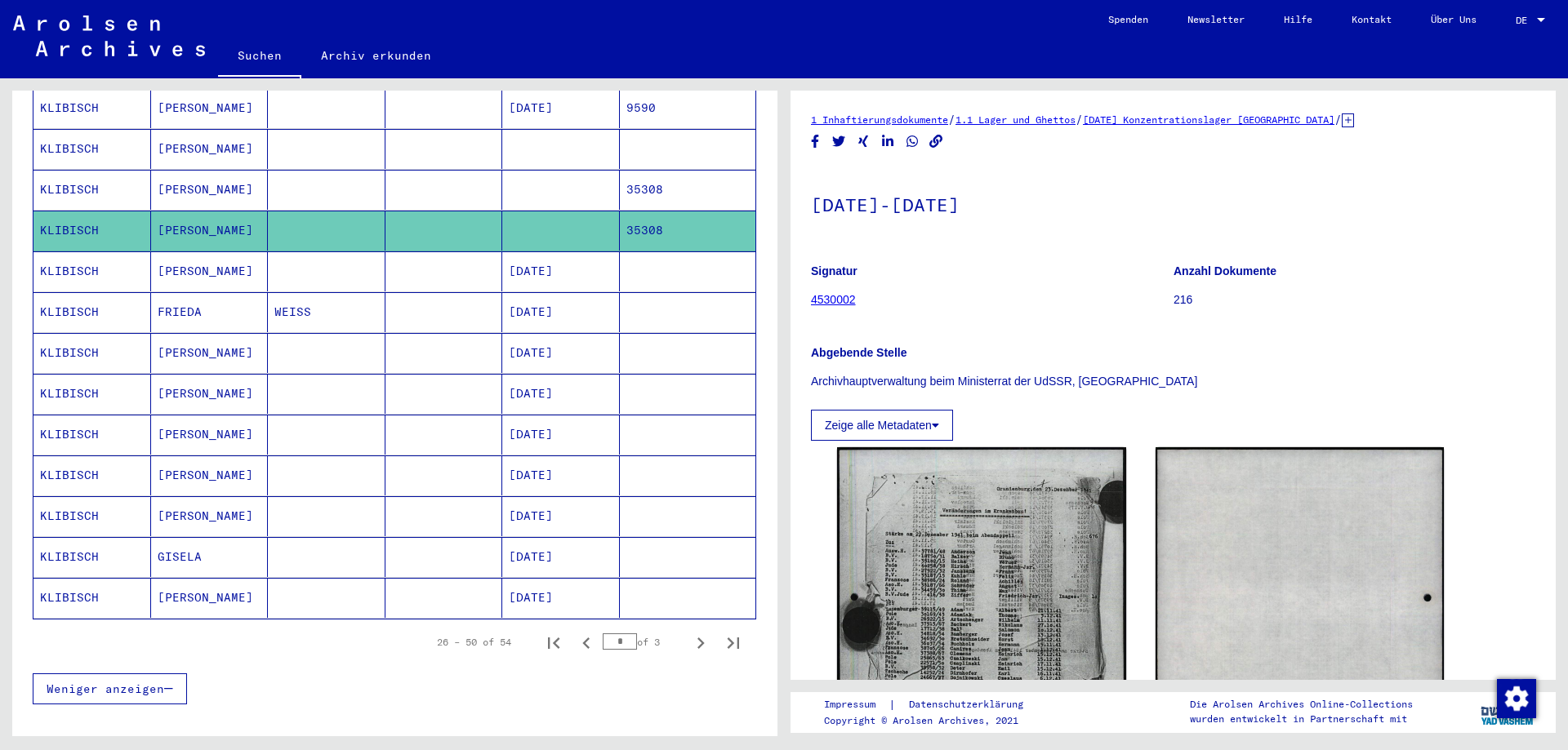
scroll to position [821, 0]
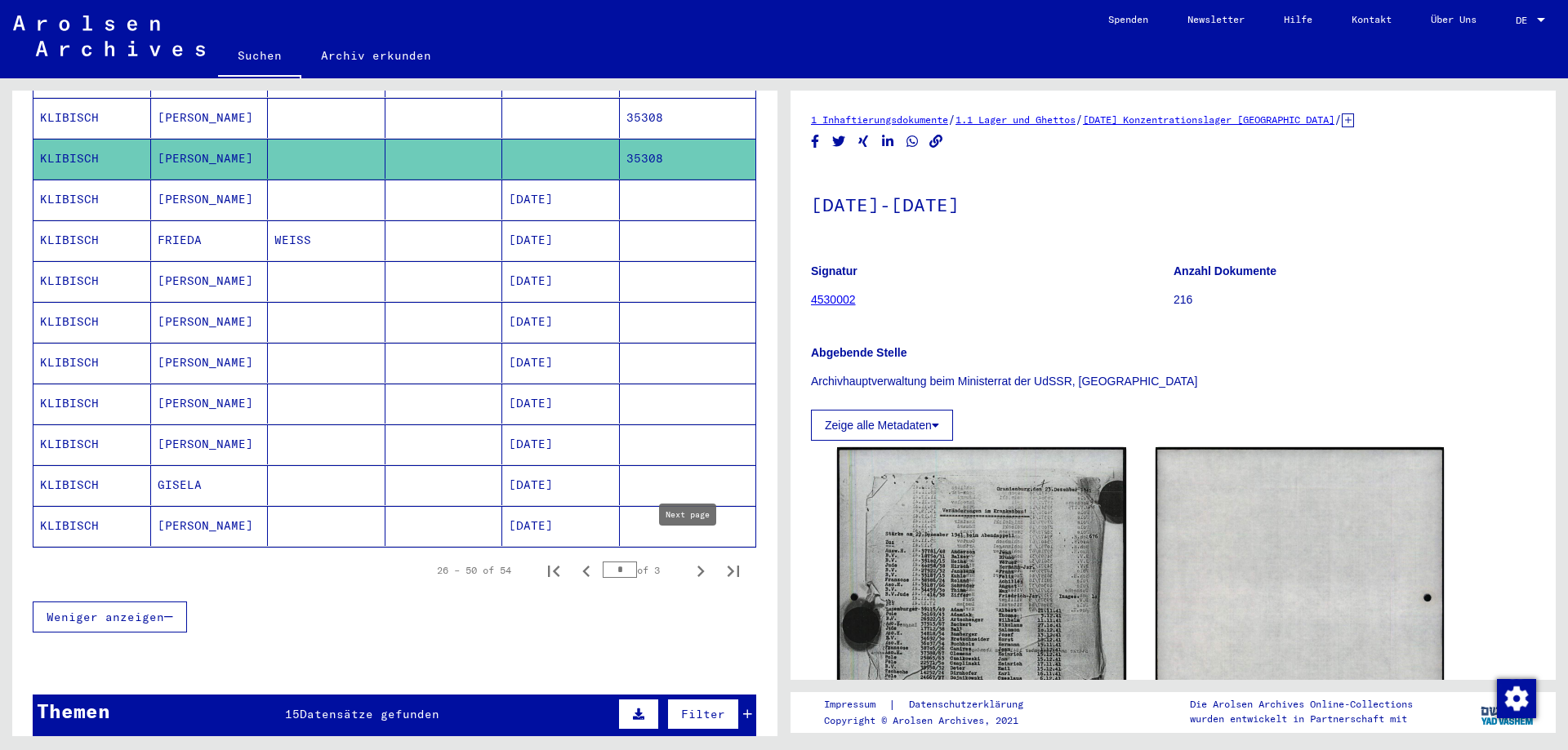
click at [697, 566] on icon "Next page" at bounding box center [701, 572] width 8 height 12
type input "*"
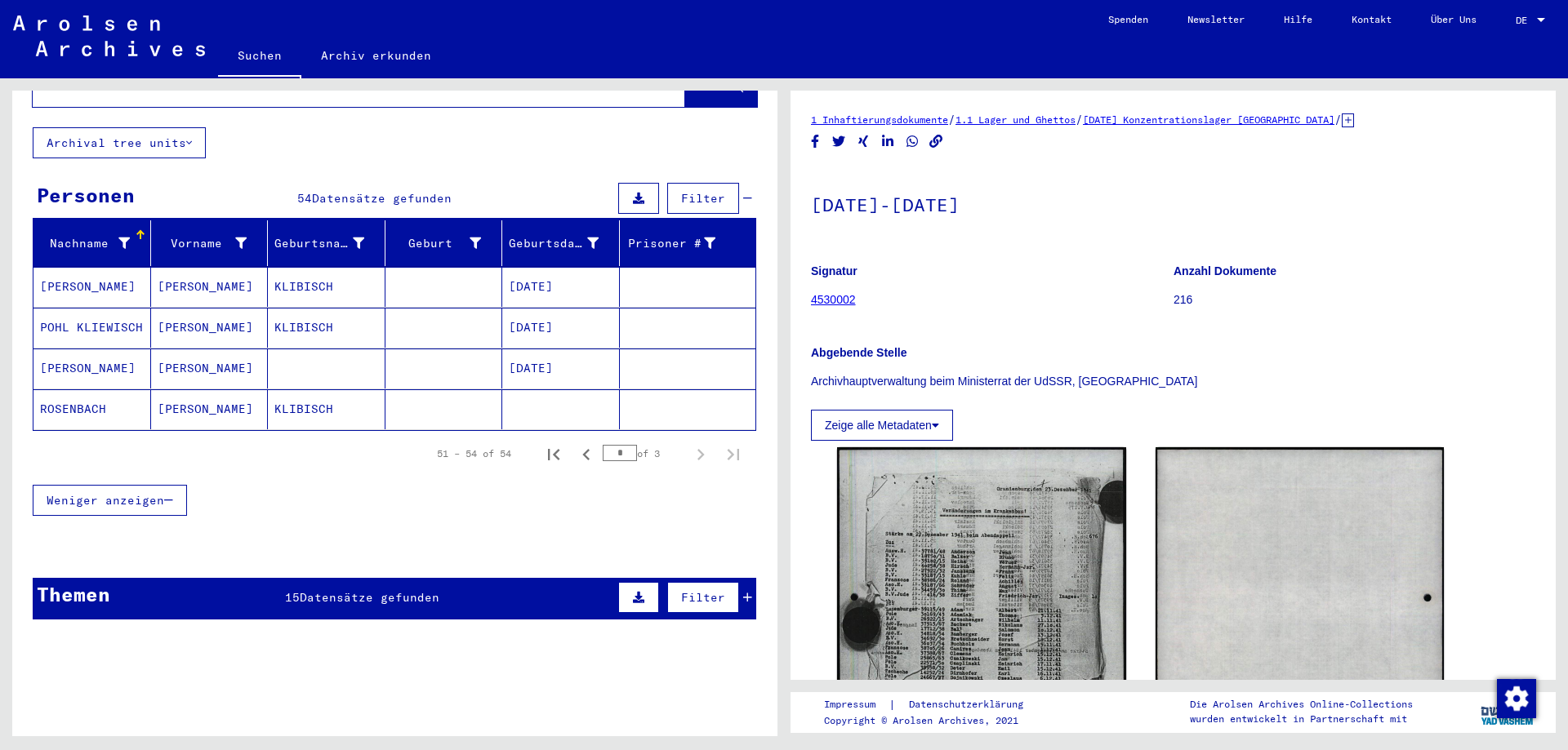
scroll to position [0, 0]
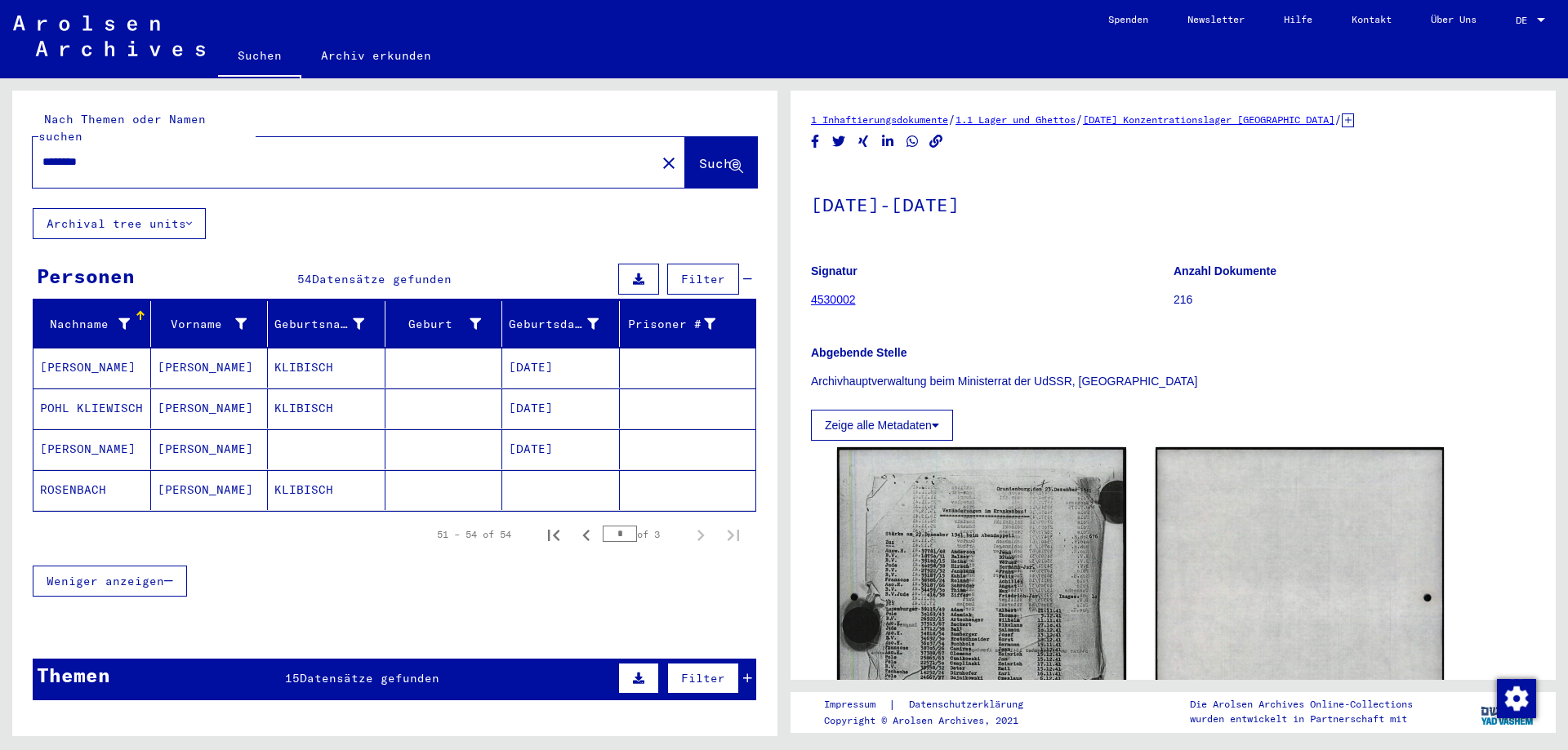
click at [287, 154] on input "********" at bounding box center [344, 163] width 603 height 18
type input "**********"
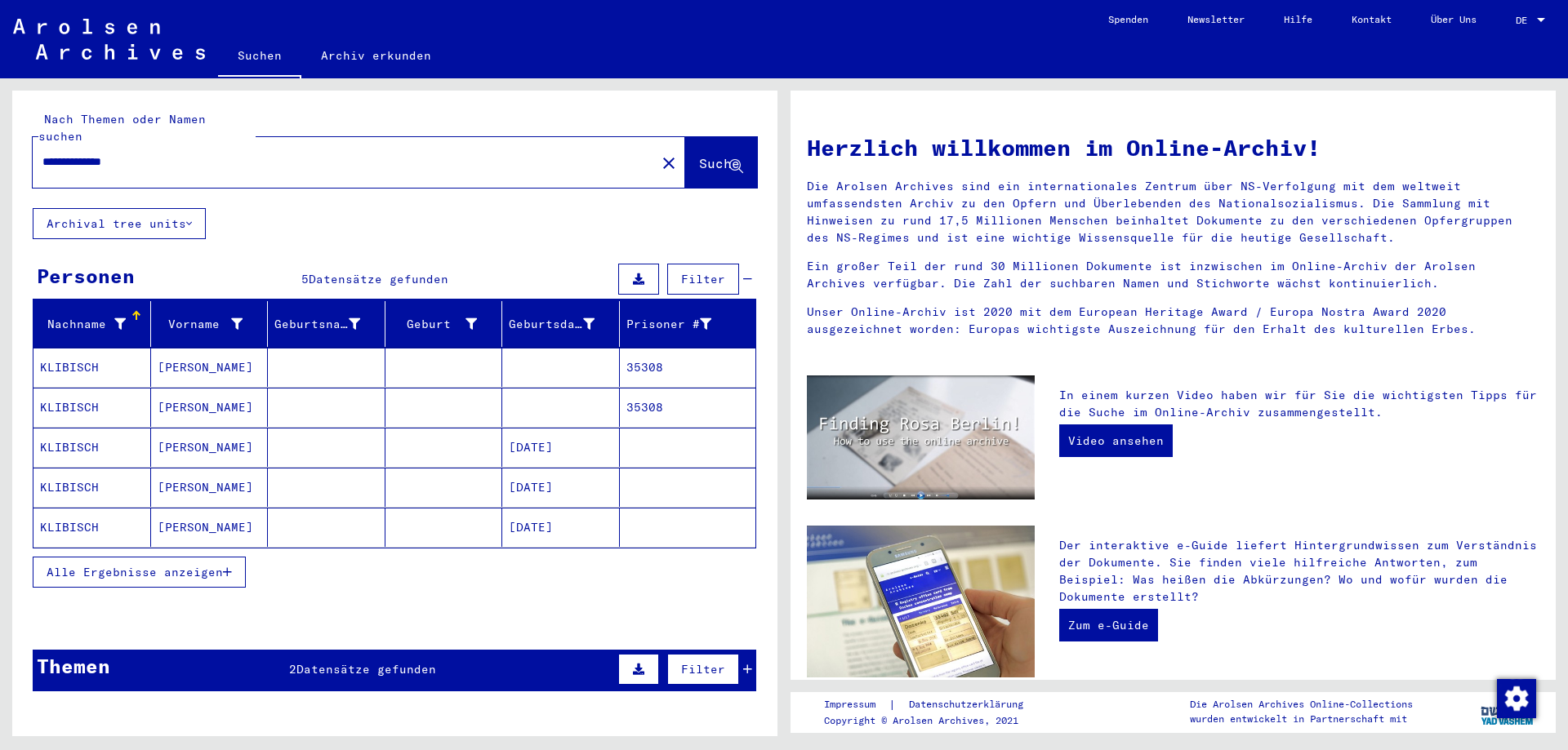
click at [102, 475] on mat-cell "KLIBISCH" at bounding box center [92, 488] width 118 height 39
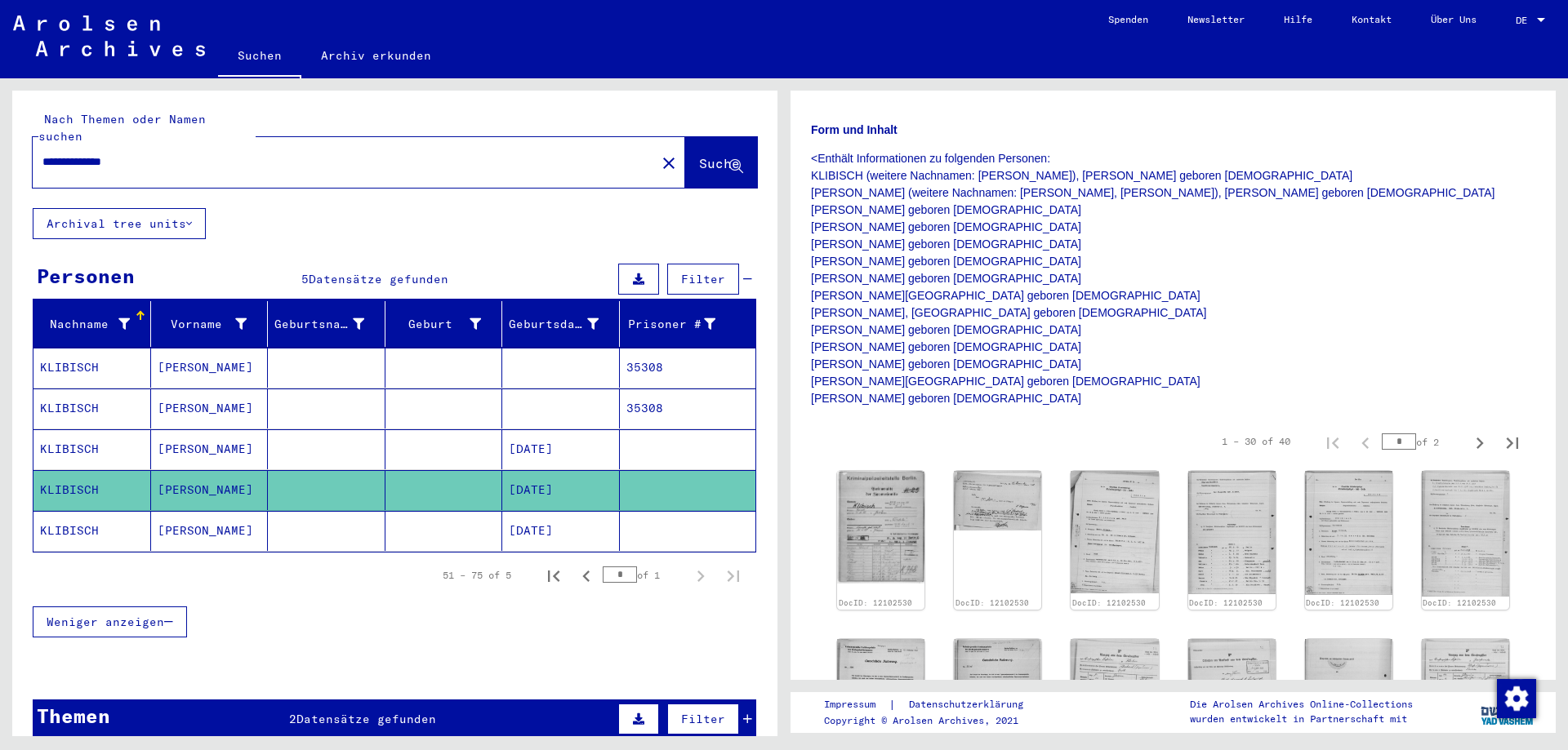
scroll to position [327, 0]
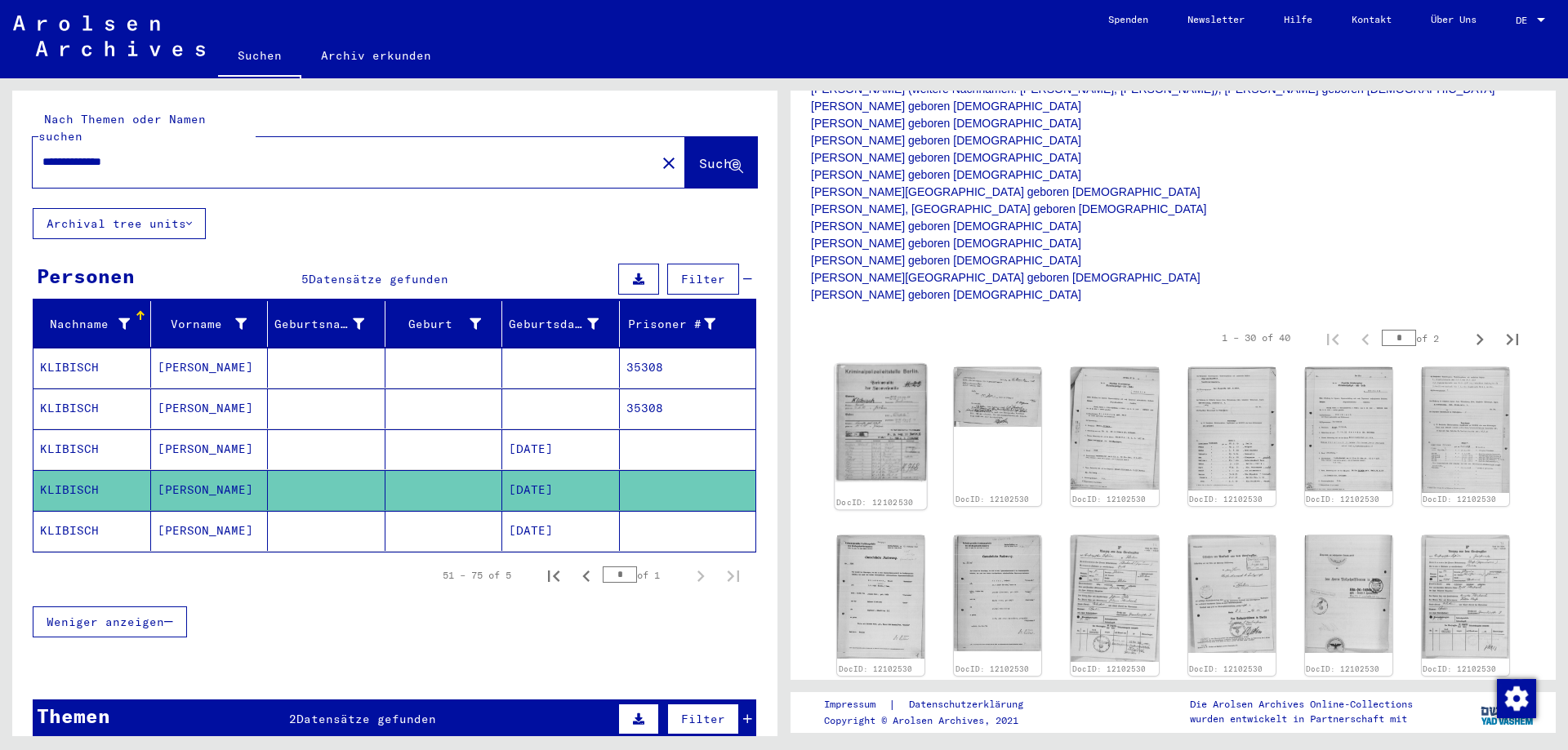
click at [906, 398] on img at bounding box center [880, 423] width 92 height 118
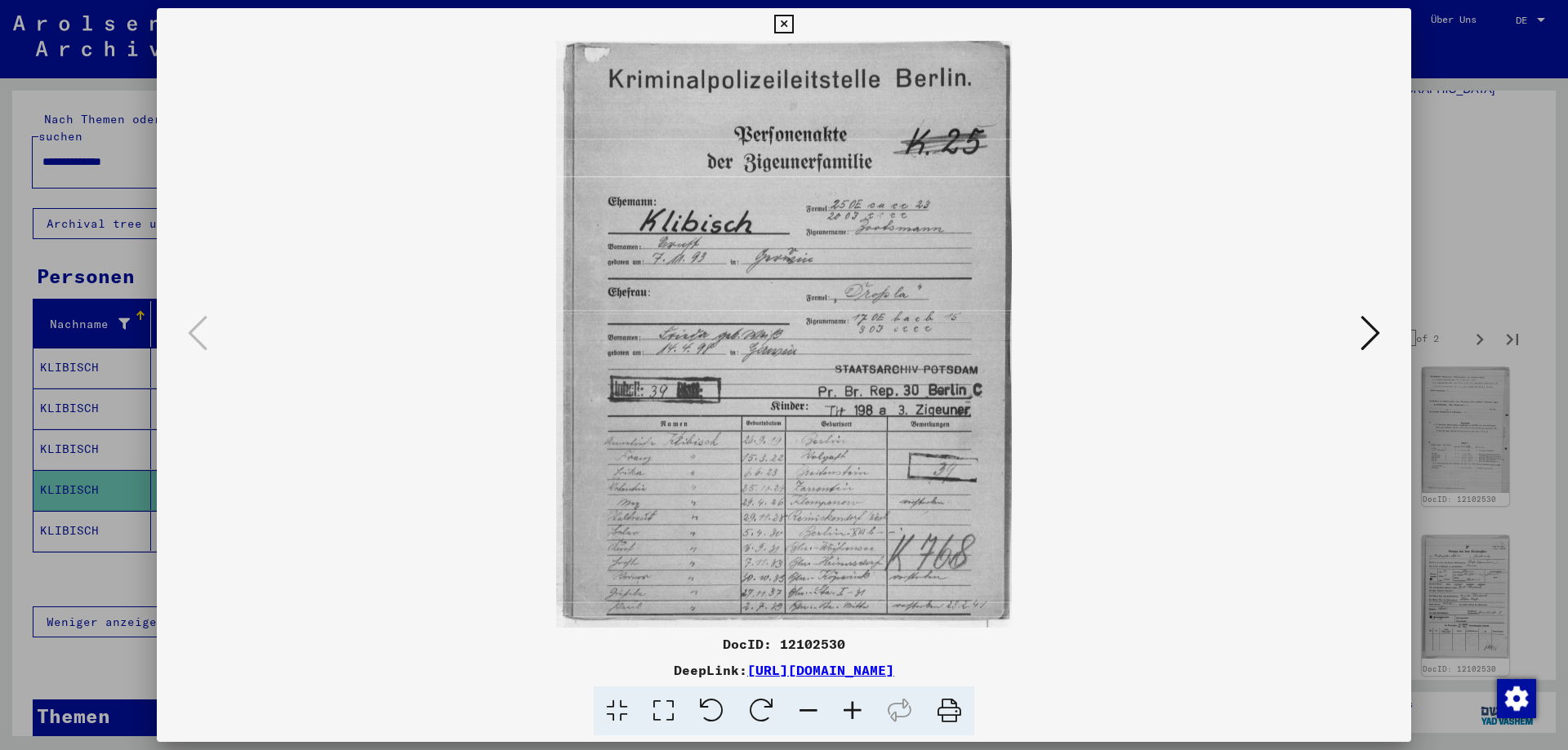
click at [853, 710] on icon at bounding box center [852, 711] width 44 height 50
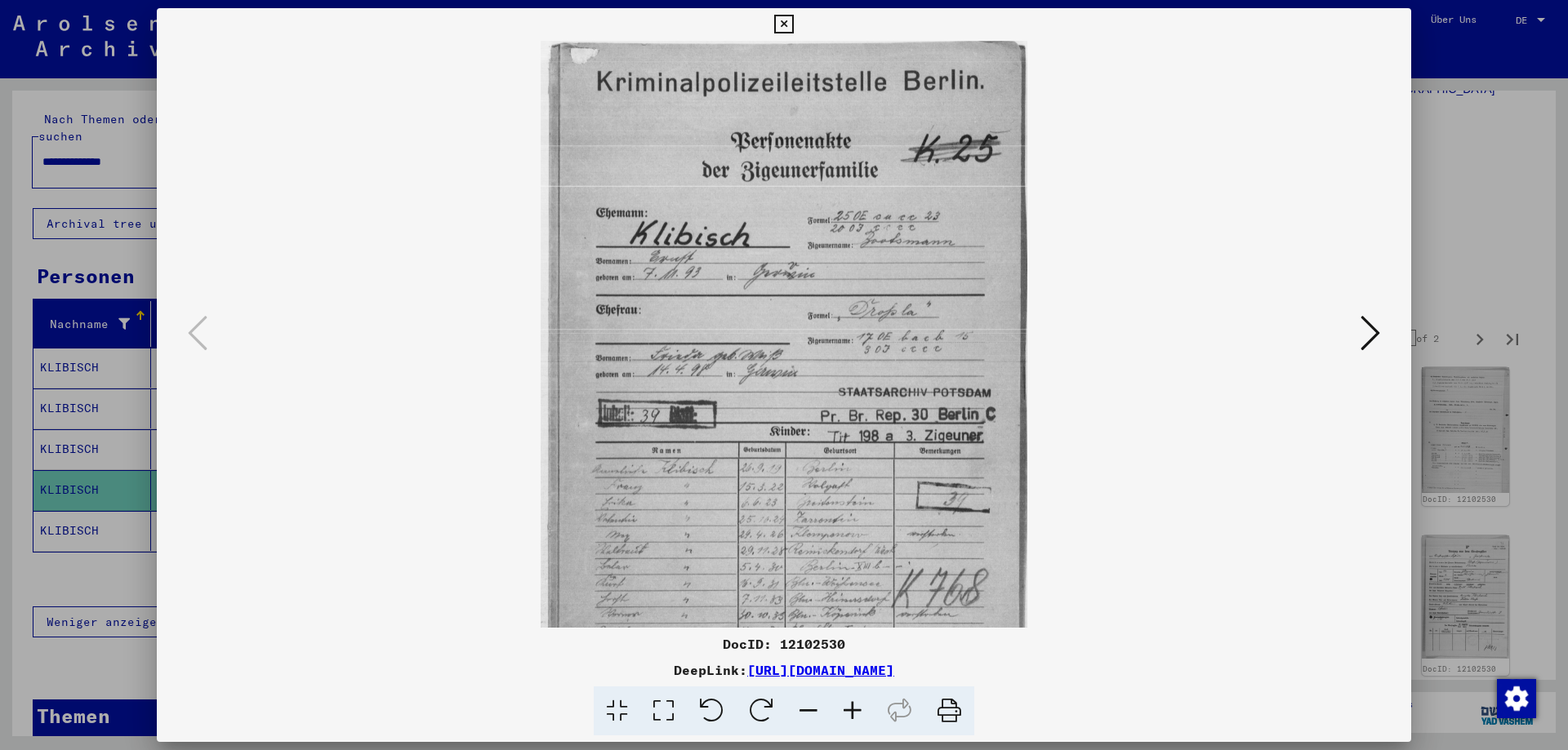
click at [853, 710] on icon at bounding box center [852, 711] width 44 height 50
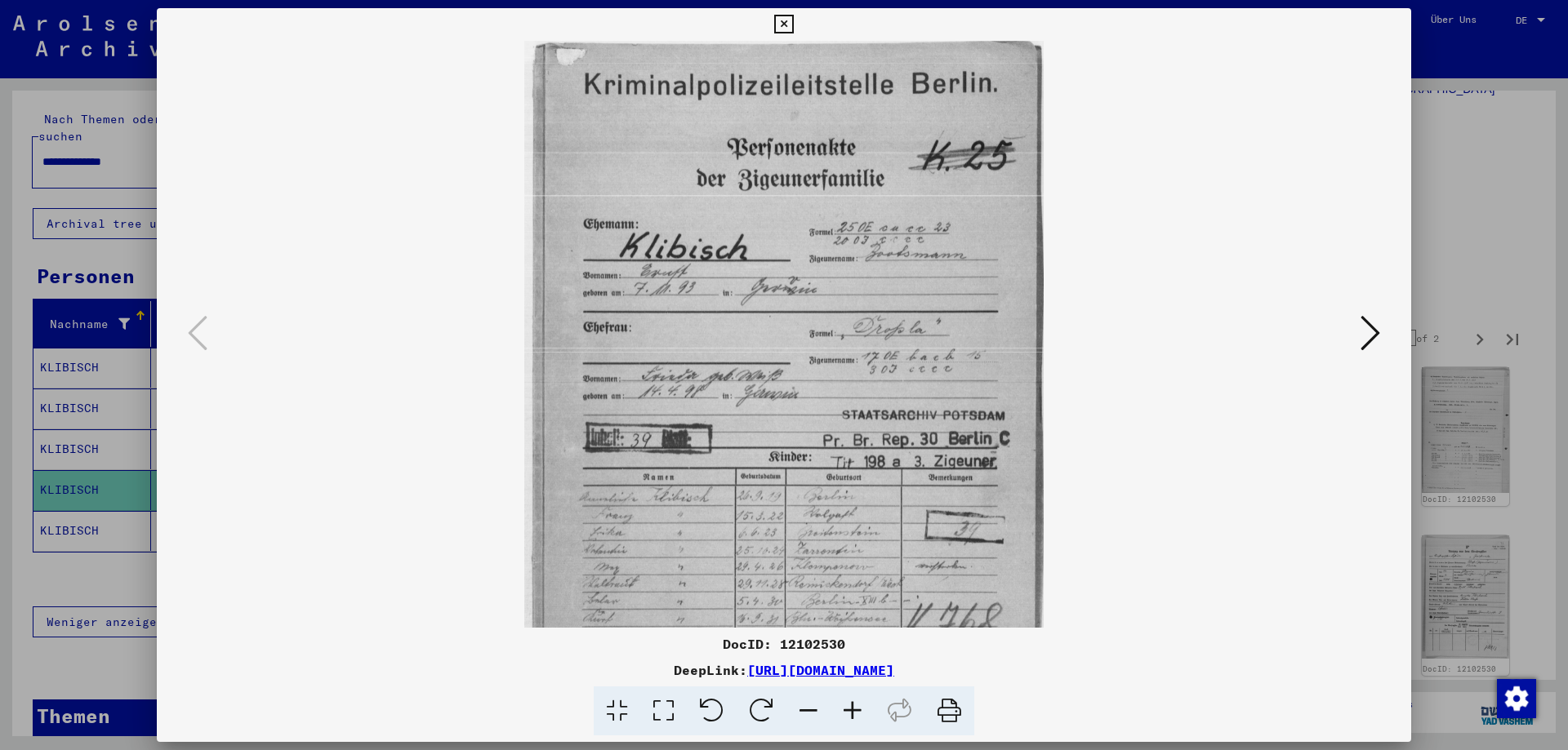
click at [853, 710] on icon at bounding box center [852, 711] width 44 height 50
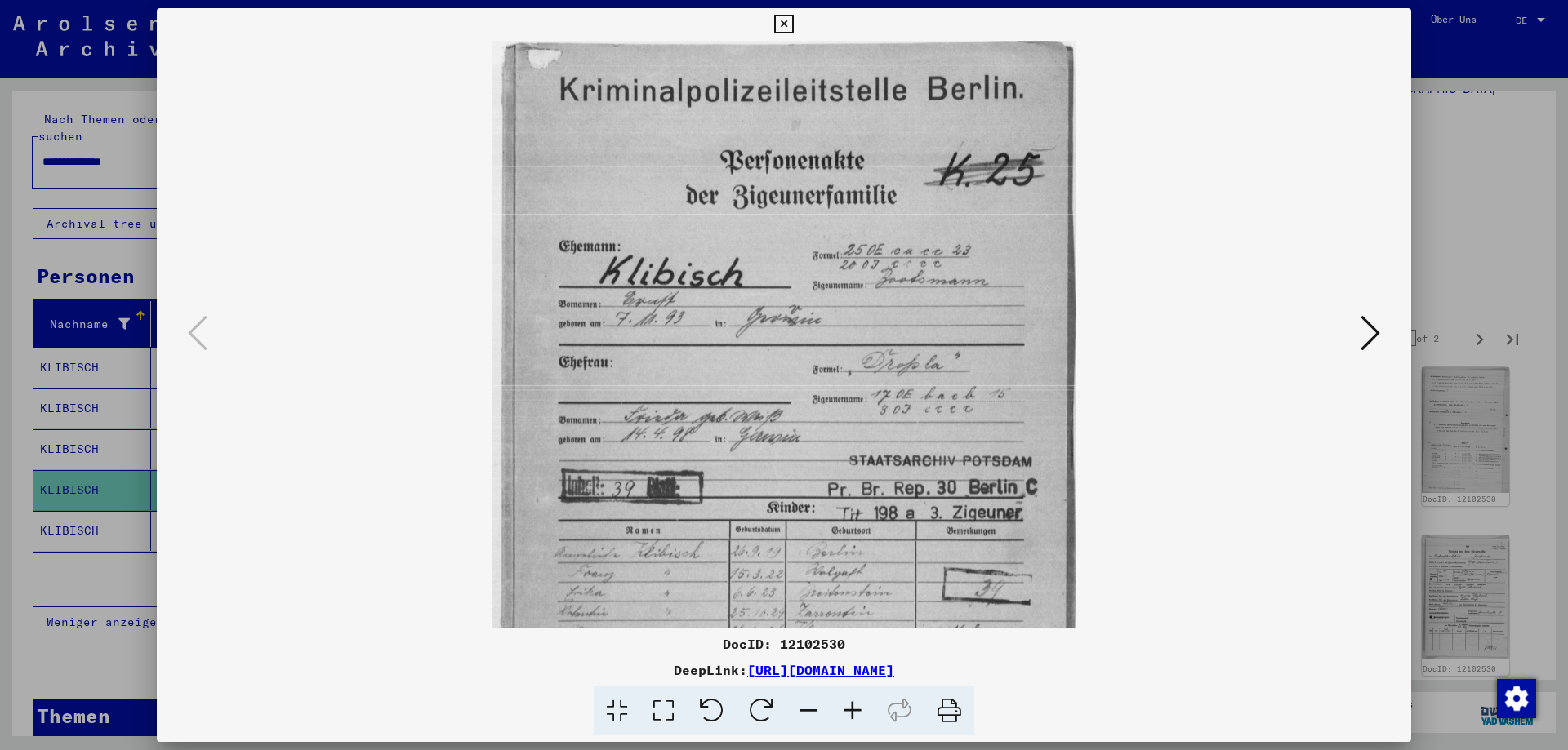
click at [853, 710] on icon at bounding box center [852, 711] width 44 height 50
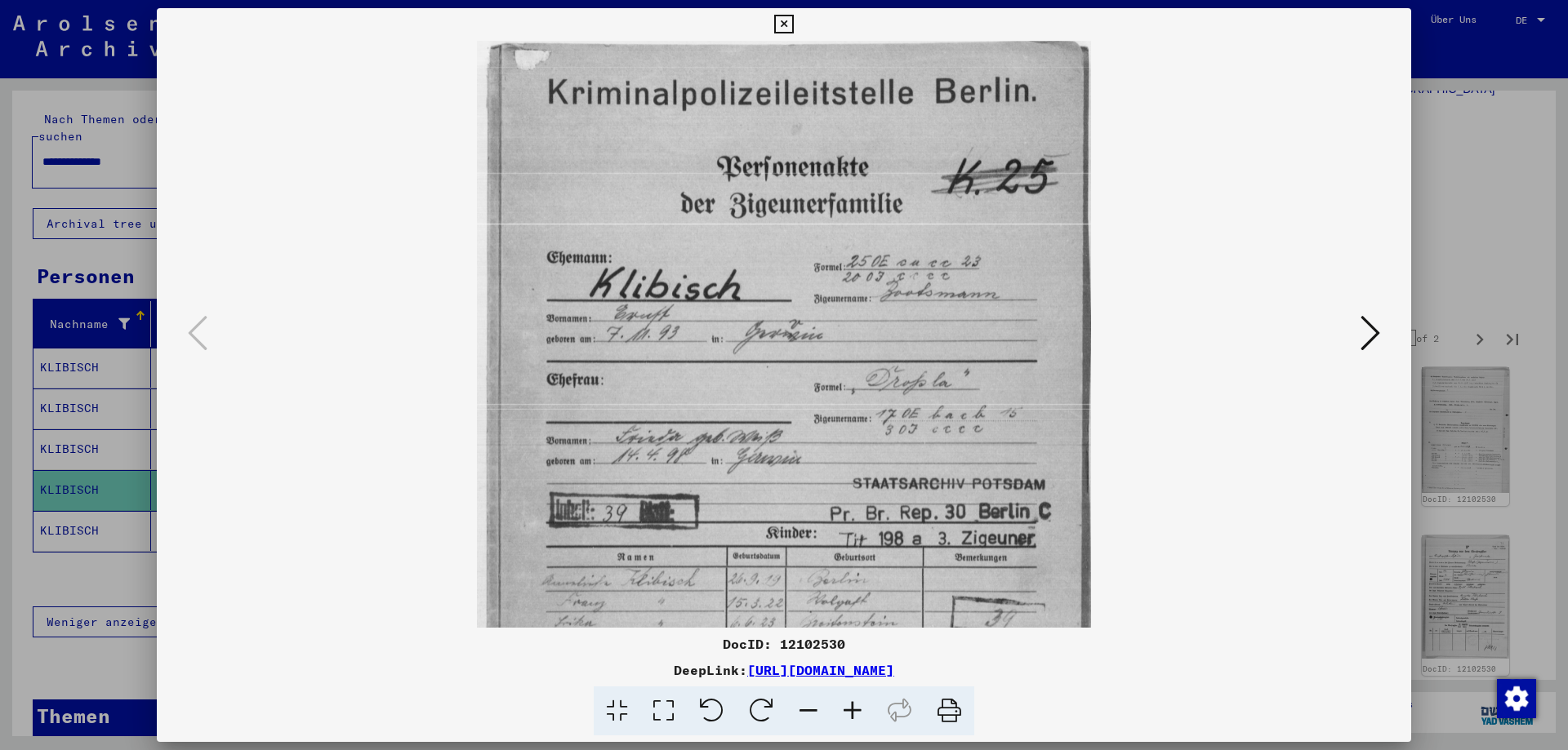
click at [853, 710] on icon at bounding box center [852, 711] width 44 height 50
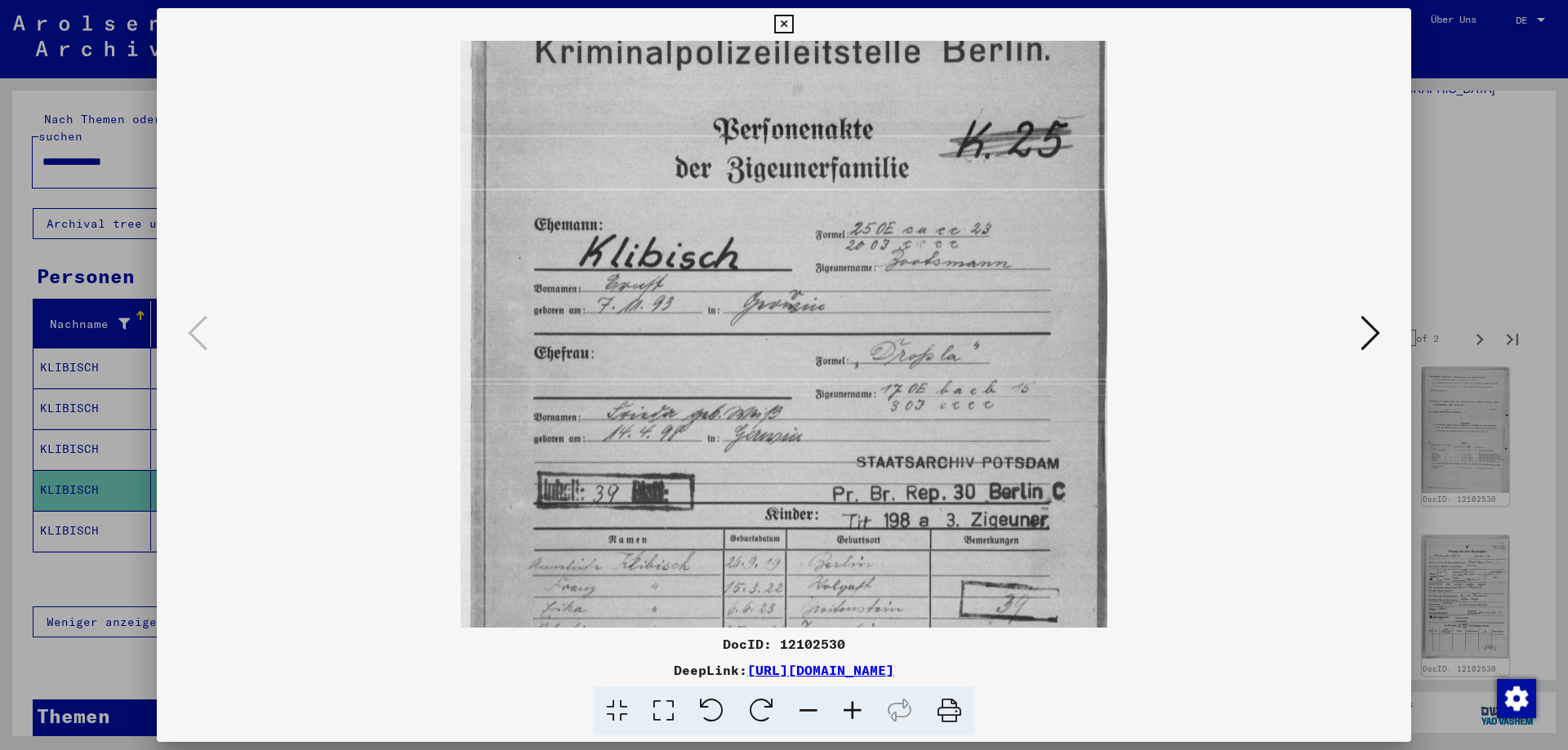
scroll to position [245, 0]
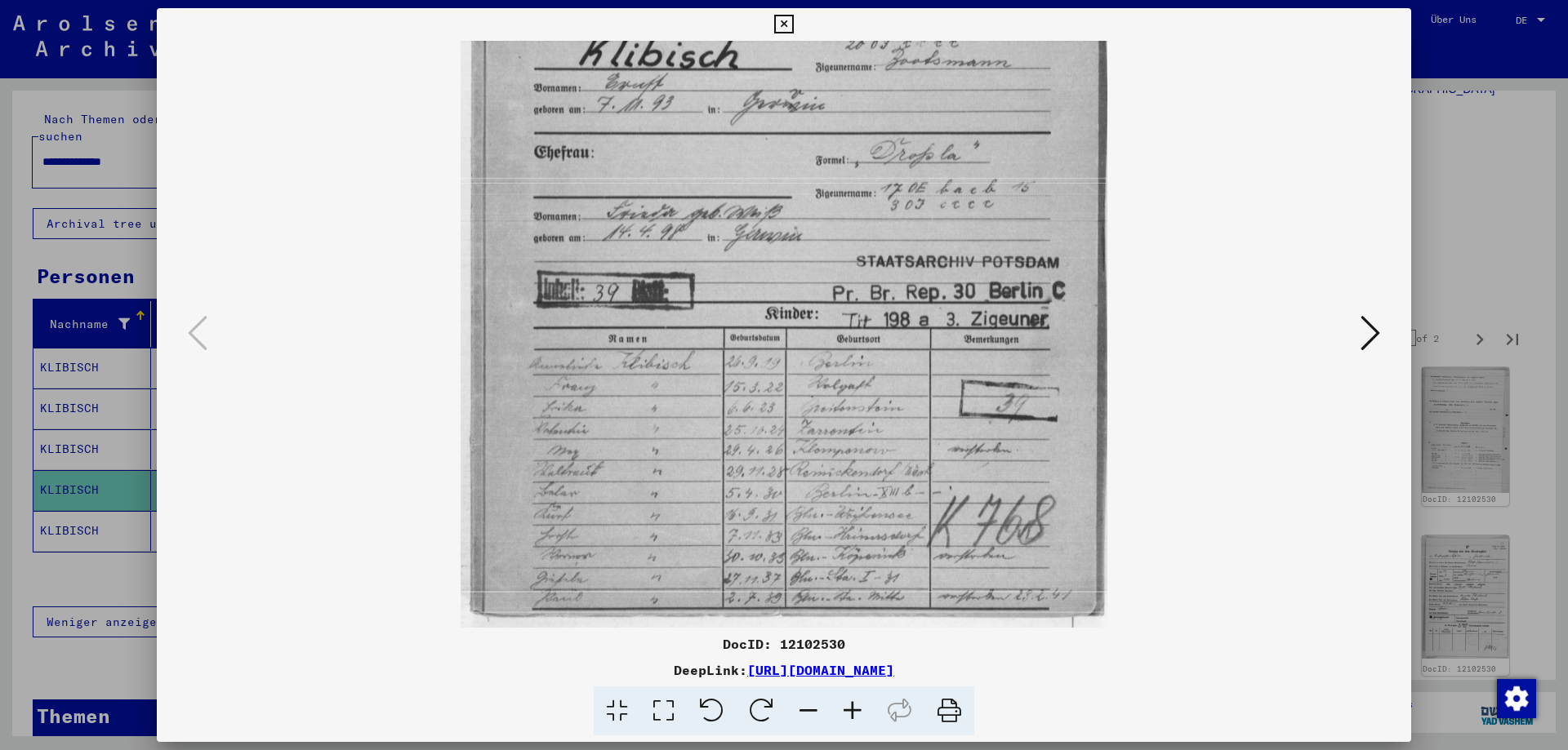
drag, startPoint x: 945, startPoint y: 566, endPoint x: 1114, endPoint y: -13, distance: 603.2
click at [1114, 0] on html "**********" at bounding box center [784, 375] width 1568 height 750
click at [1380, 327] on icon at bounding box center [1370, 333] width 20 height 39
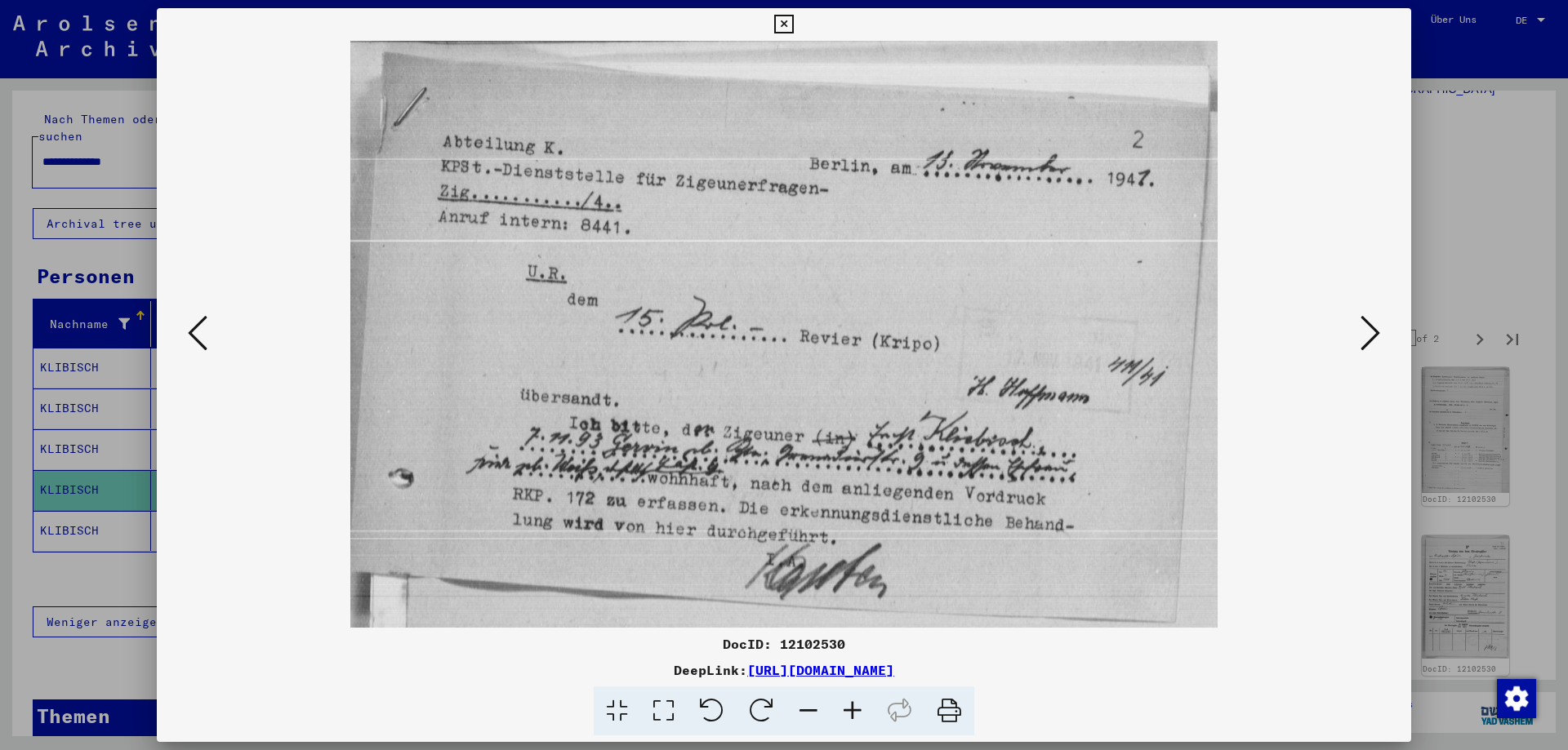
click at [1364, 332] on icon at bounding box center [1370, 333] width 20 height 39
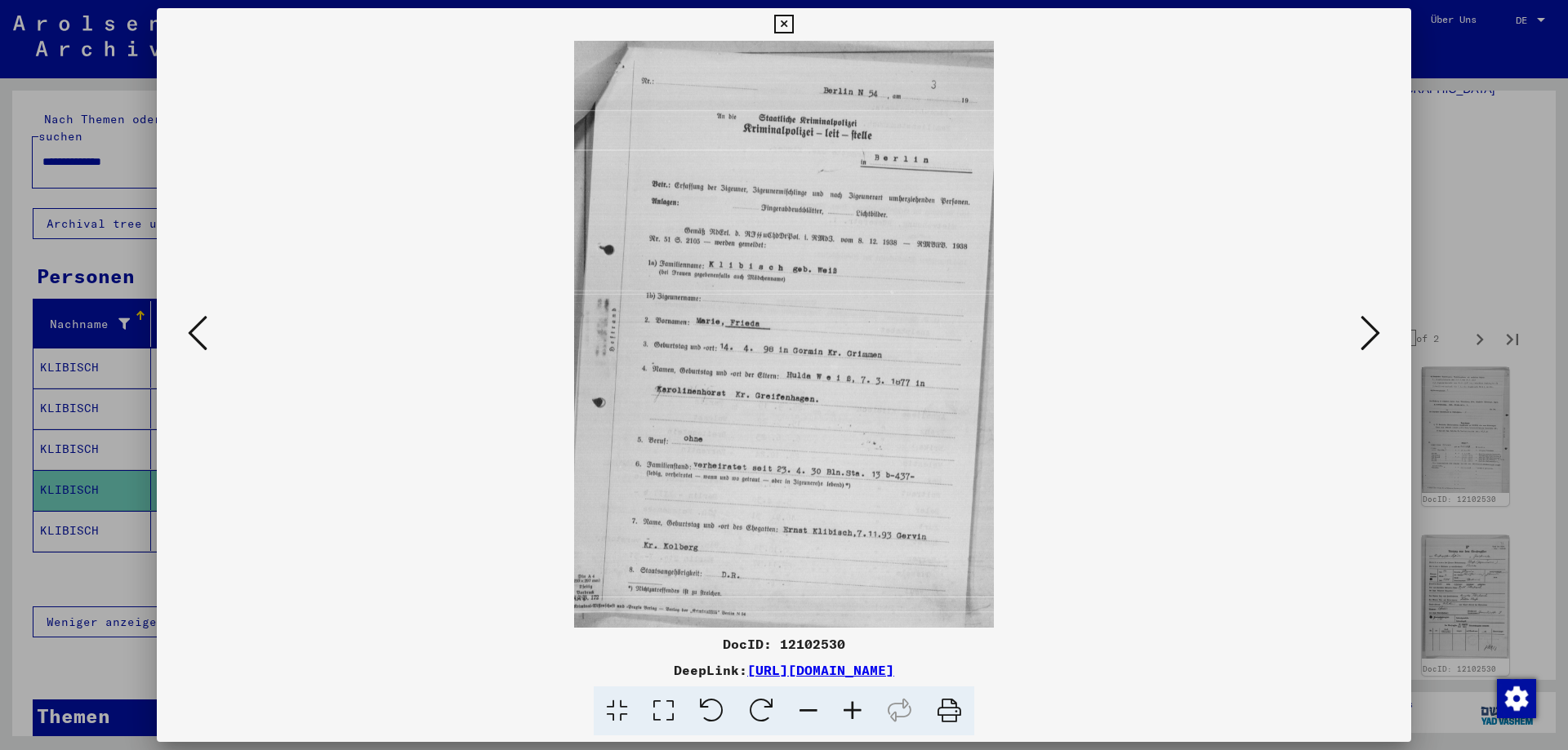
click at [1359, 347] on button at bounding box center [1370, 335] width 29 height 47
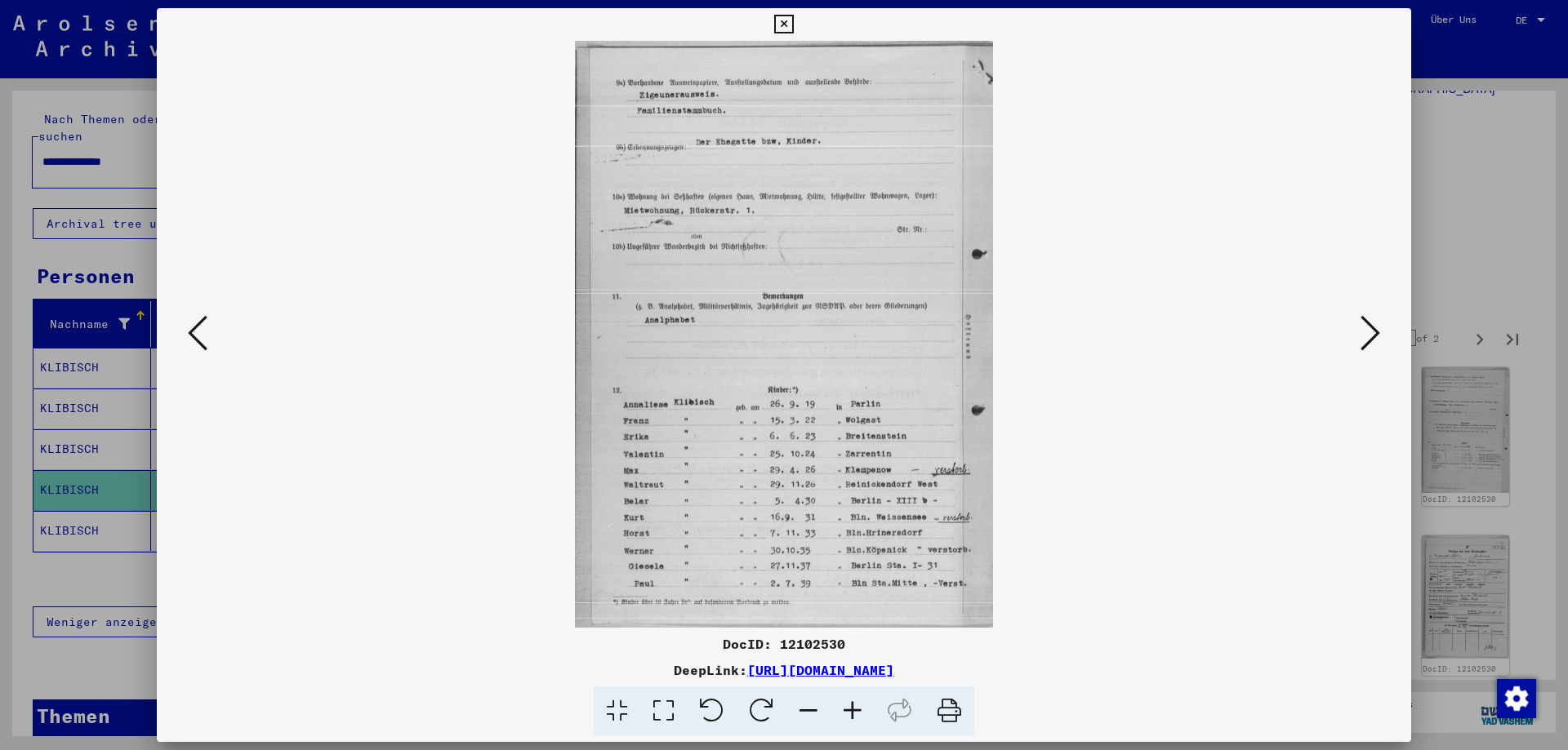
click at [1369, 347] on icon at bounding box center [1370, 333] width 20 height 39
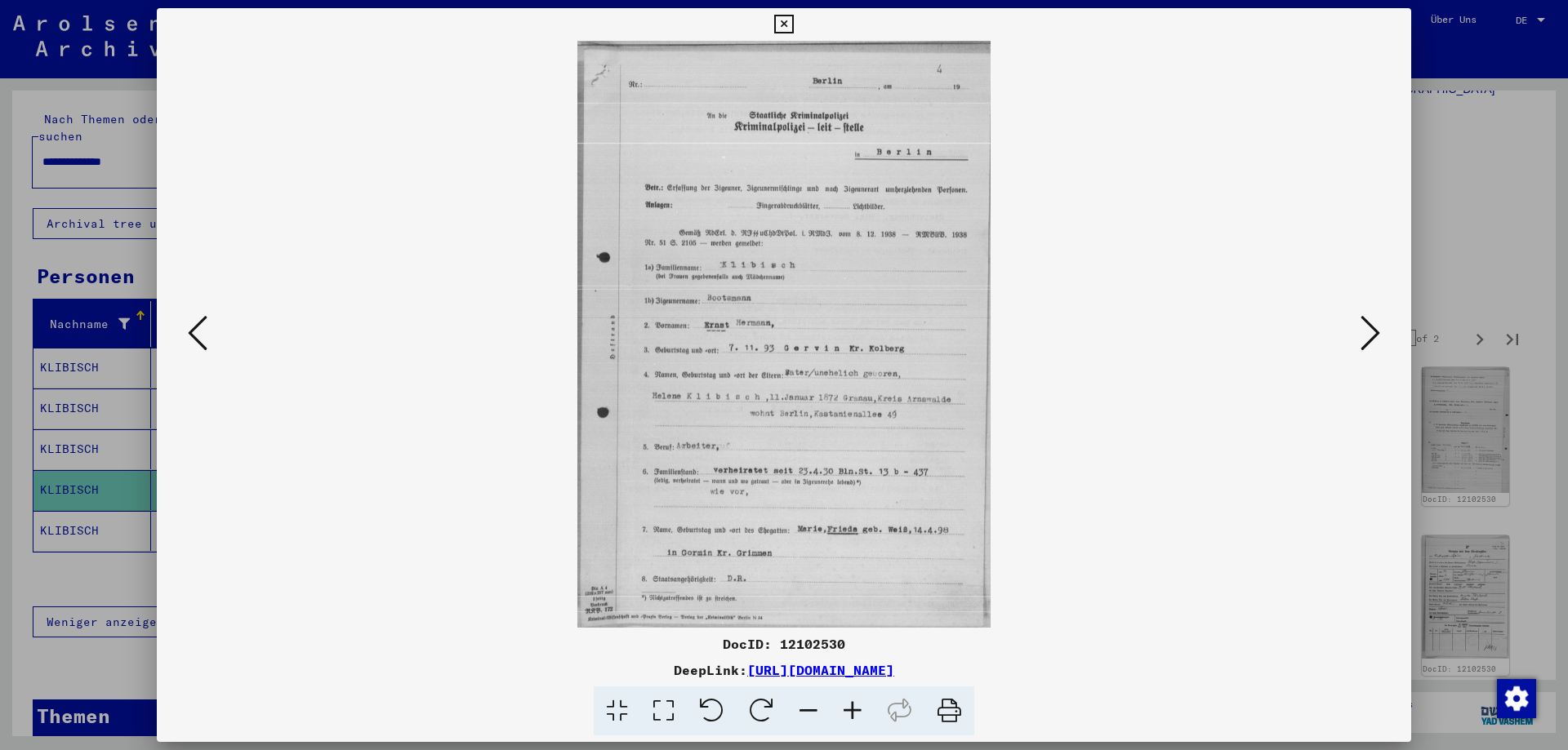
click at [1365, 345] on icon at bounding box center [1370, 333] width 20 height 39
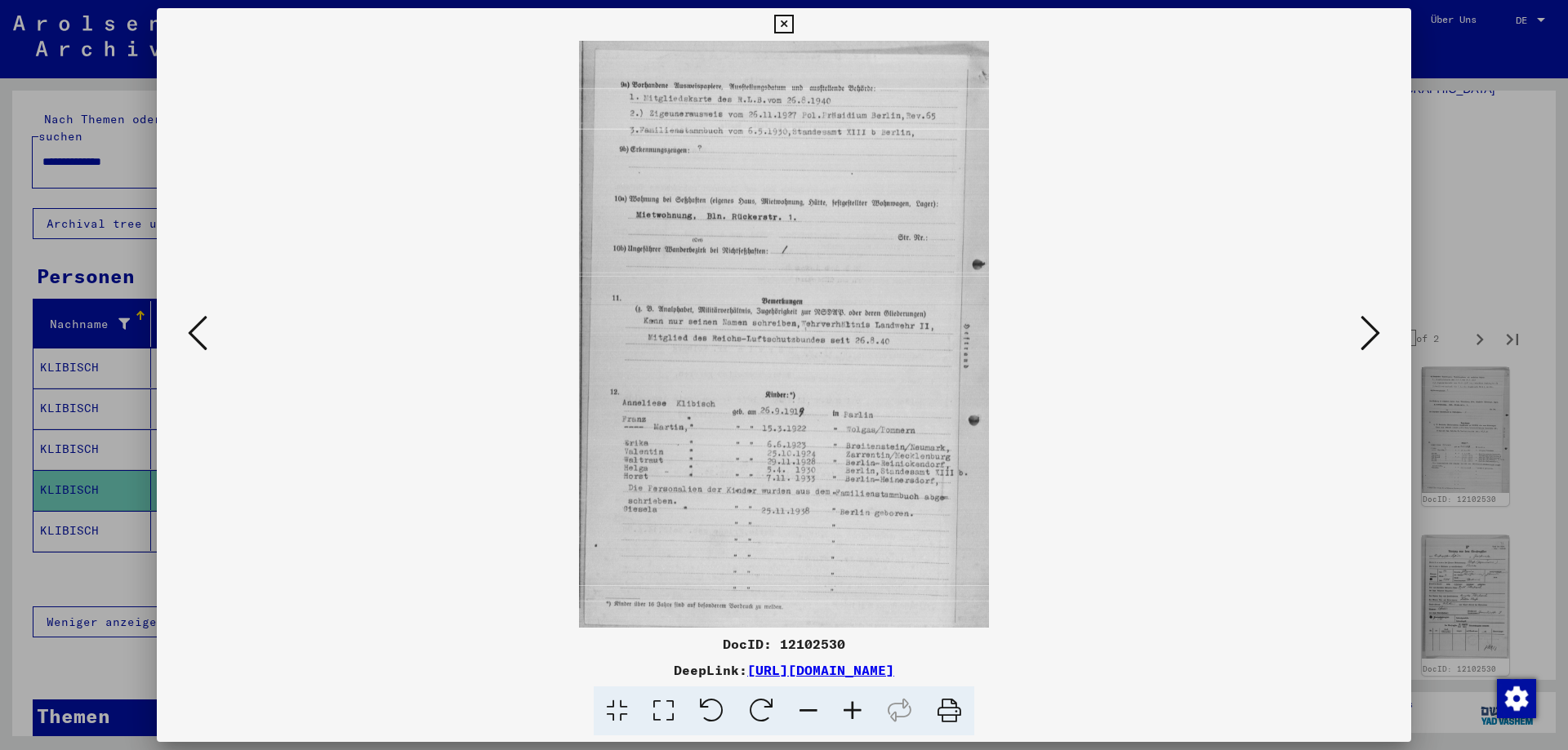
click at [1360, 345] on icon at bounding box center [1370, 333] width 20 height 39
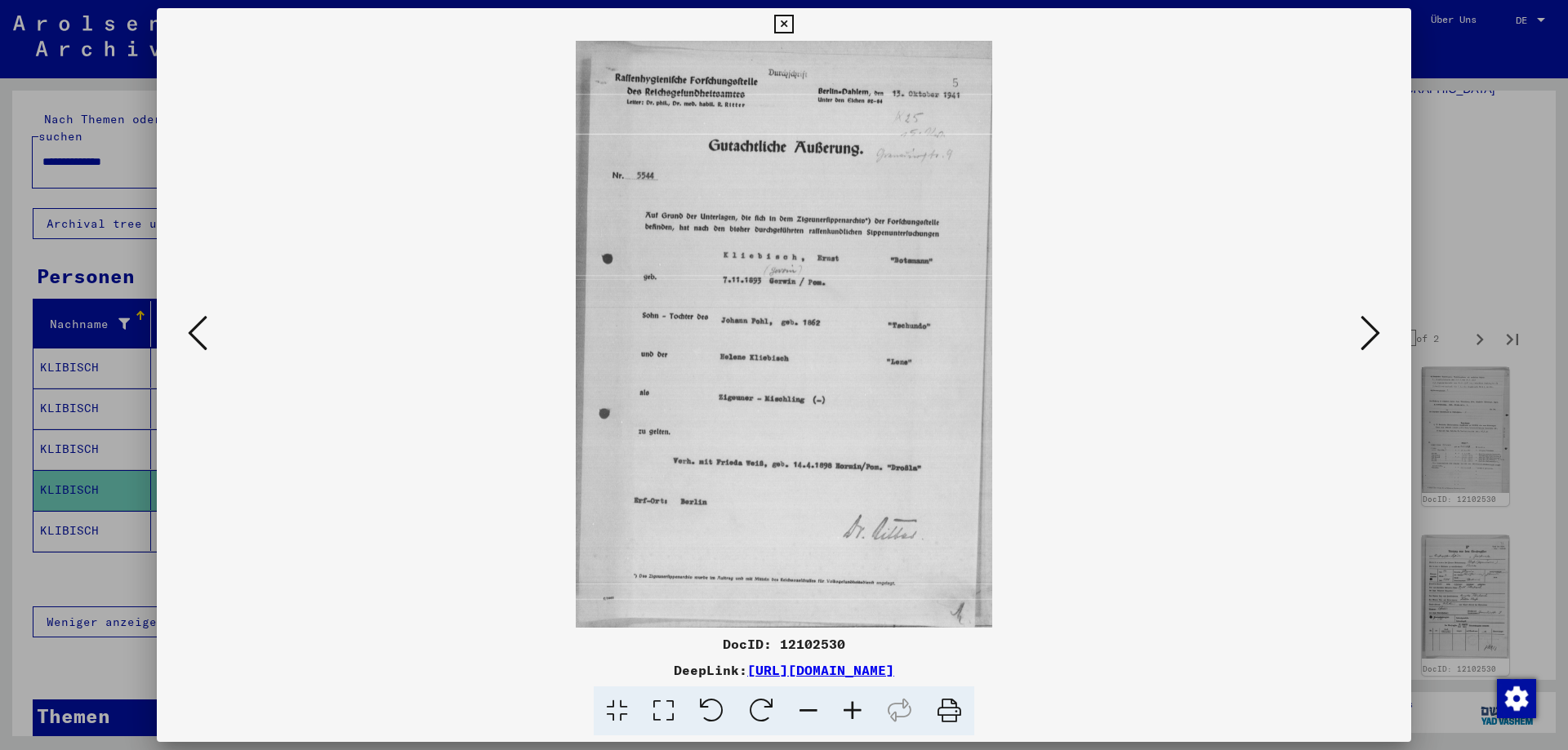
click at [1360, 345] on icon at bounding box center [1370, 333] width 20 height 39
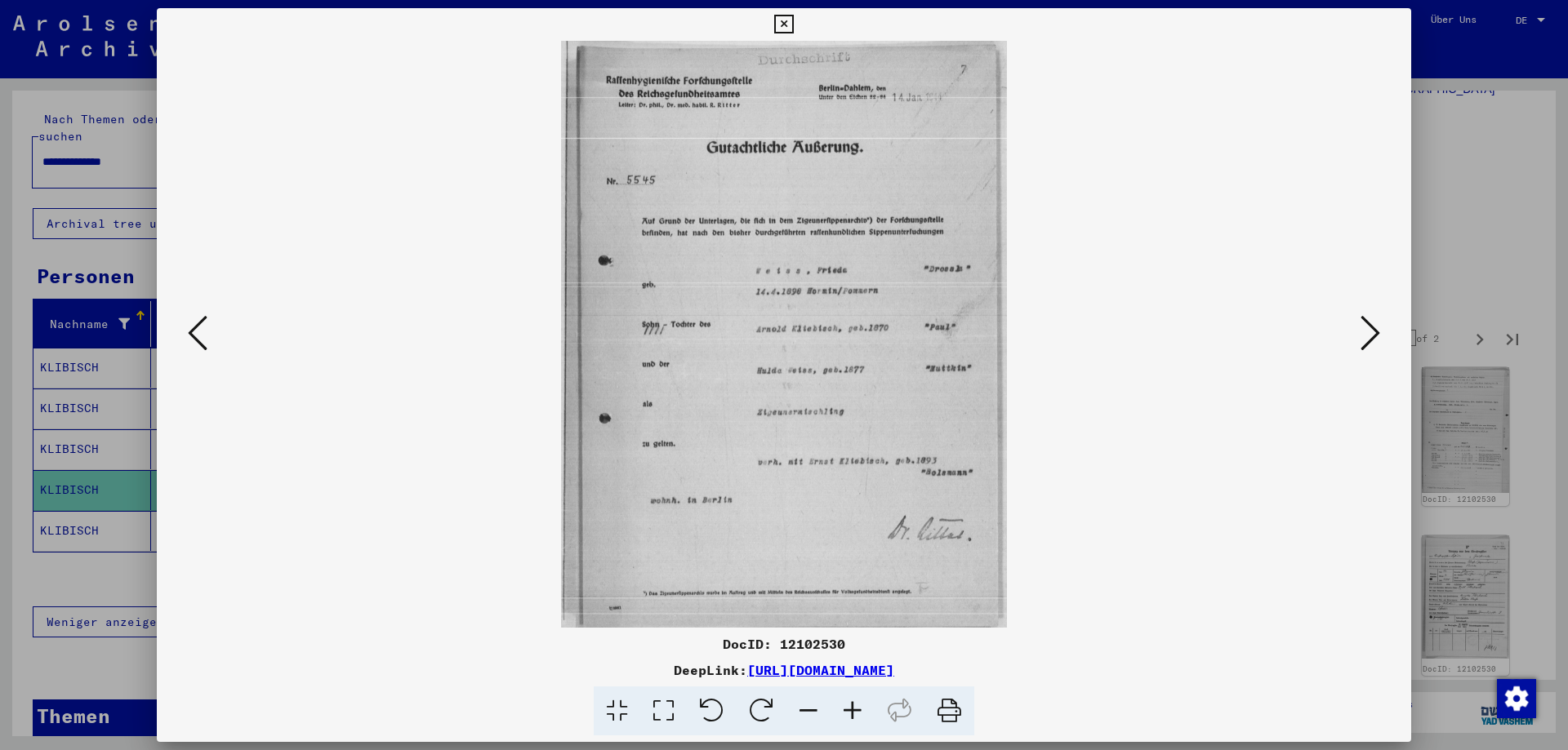
click at [1360, 345] on icon at bounding box center [1370, 333] width 20 height 39
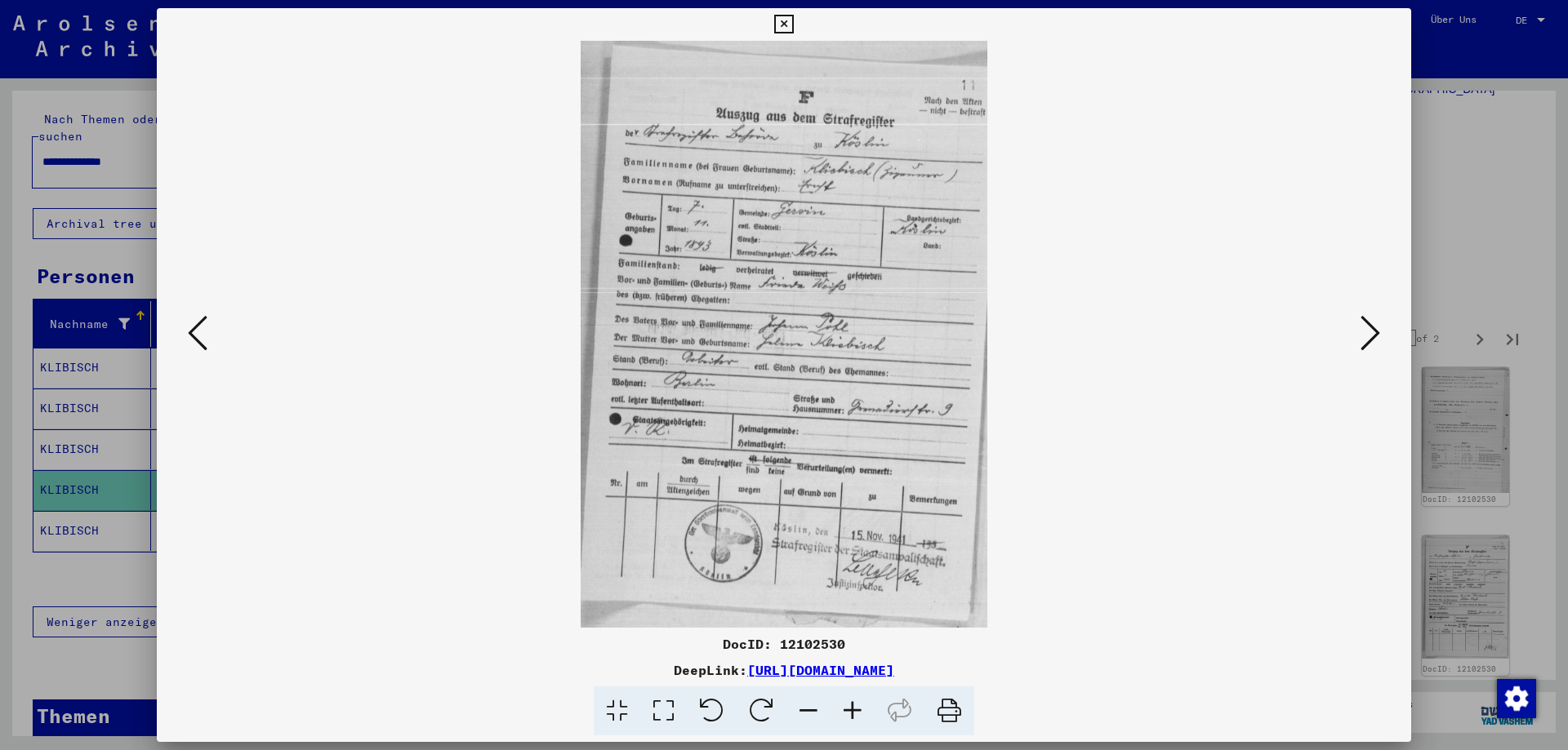
click at [1360, 345] on icon at bounding box center [1370, 333] width 20 height 39
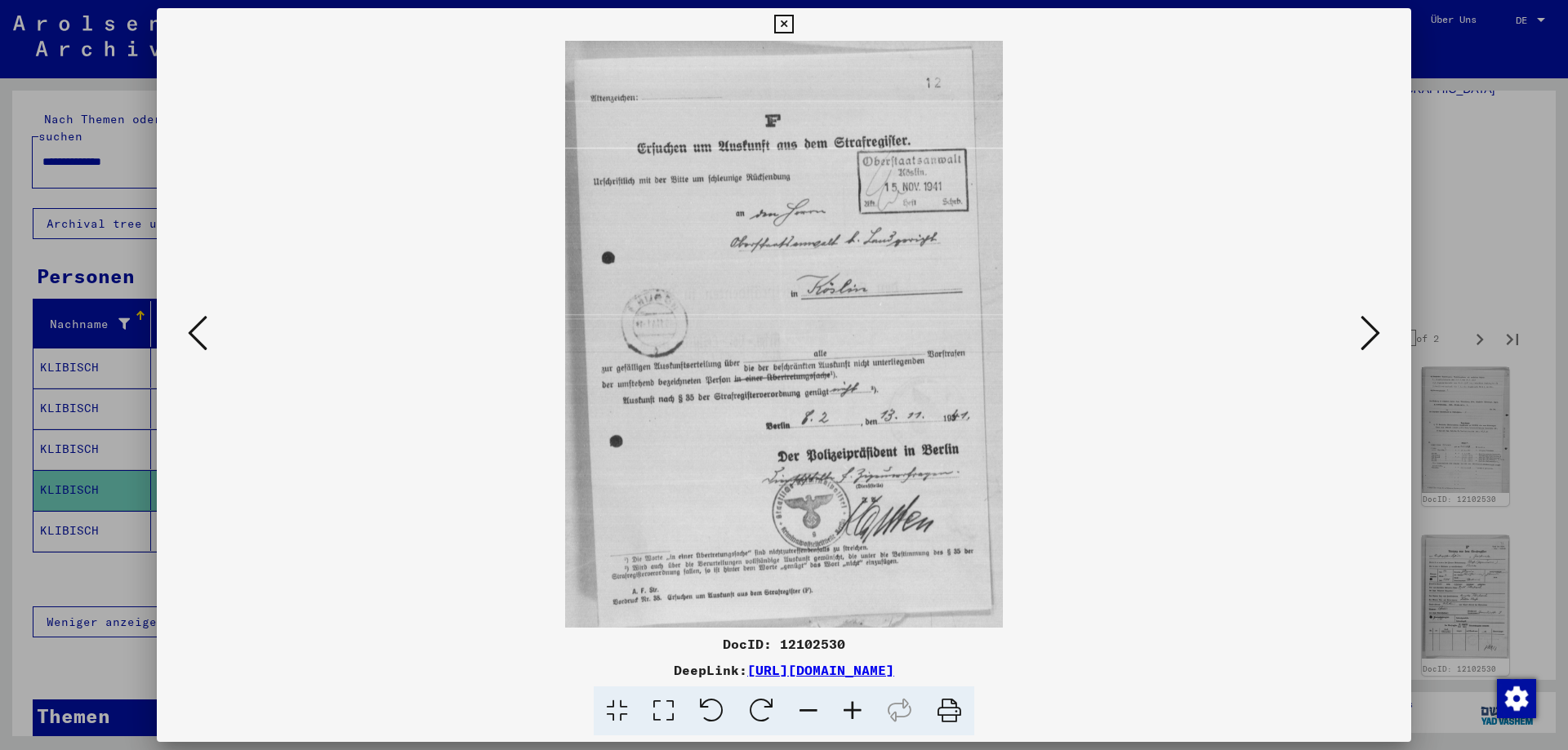
click at [1360, 345] on icon at bounding box center [1370, 333] width 20 height 39
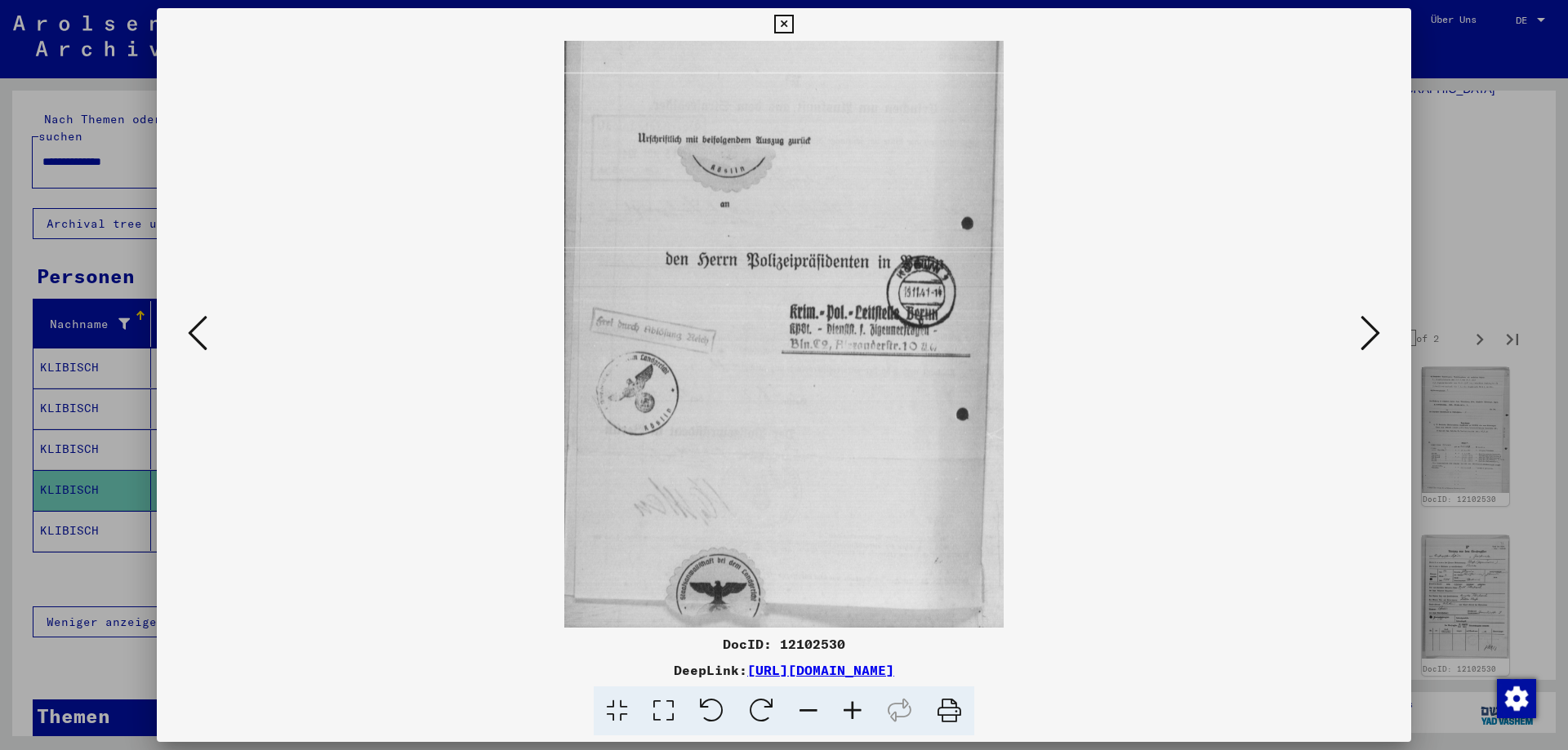
click at [1360, 345] on icon at bounding box center [1370, 333] width 20 height 39
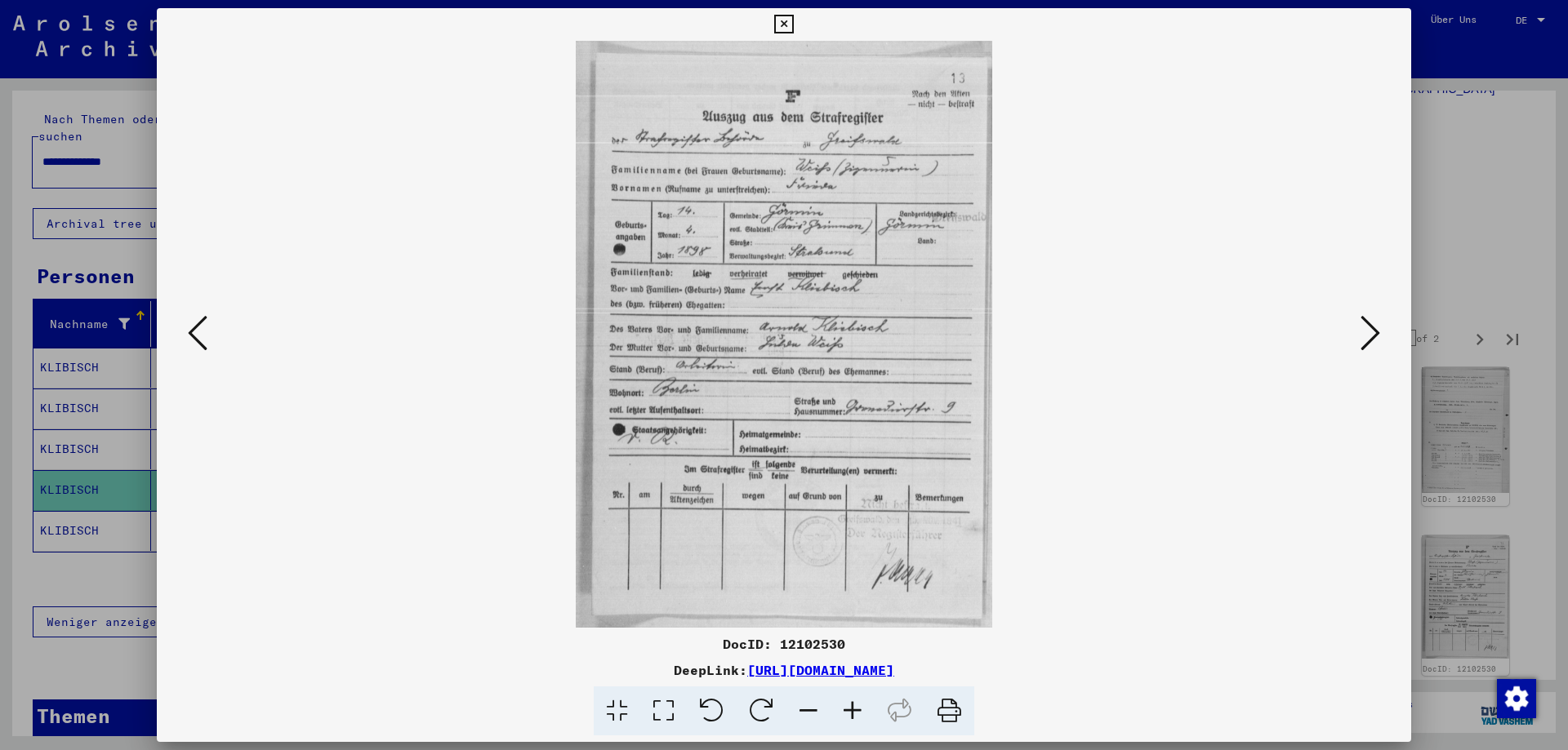
click at [1360, 345] on icon at bounding box center [1370, 333] width 20 height 39
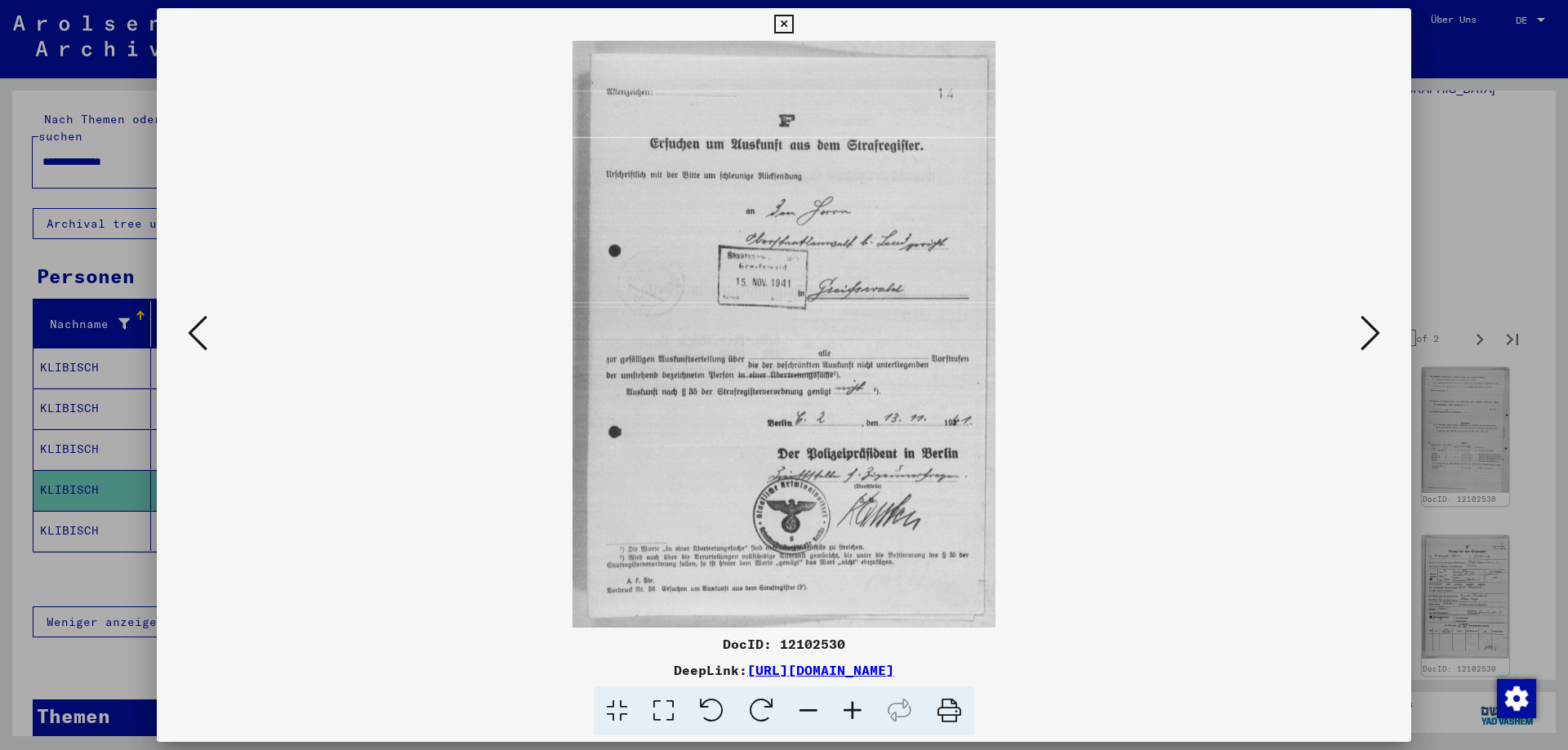
click at [1360, 345] on icon at bounding box center [1370, 333] width 20 height 39
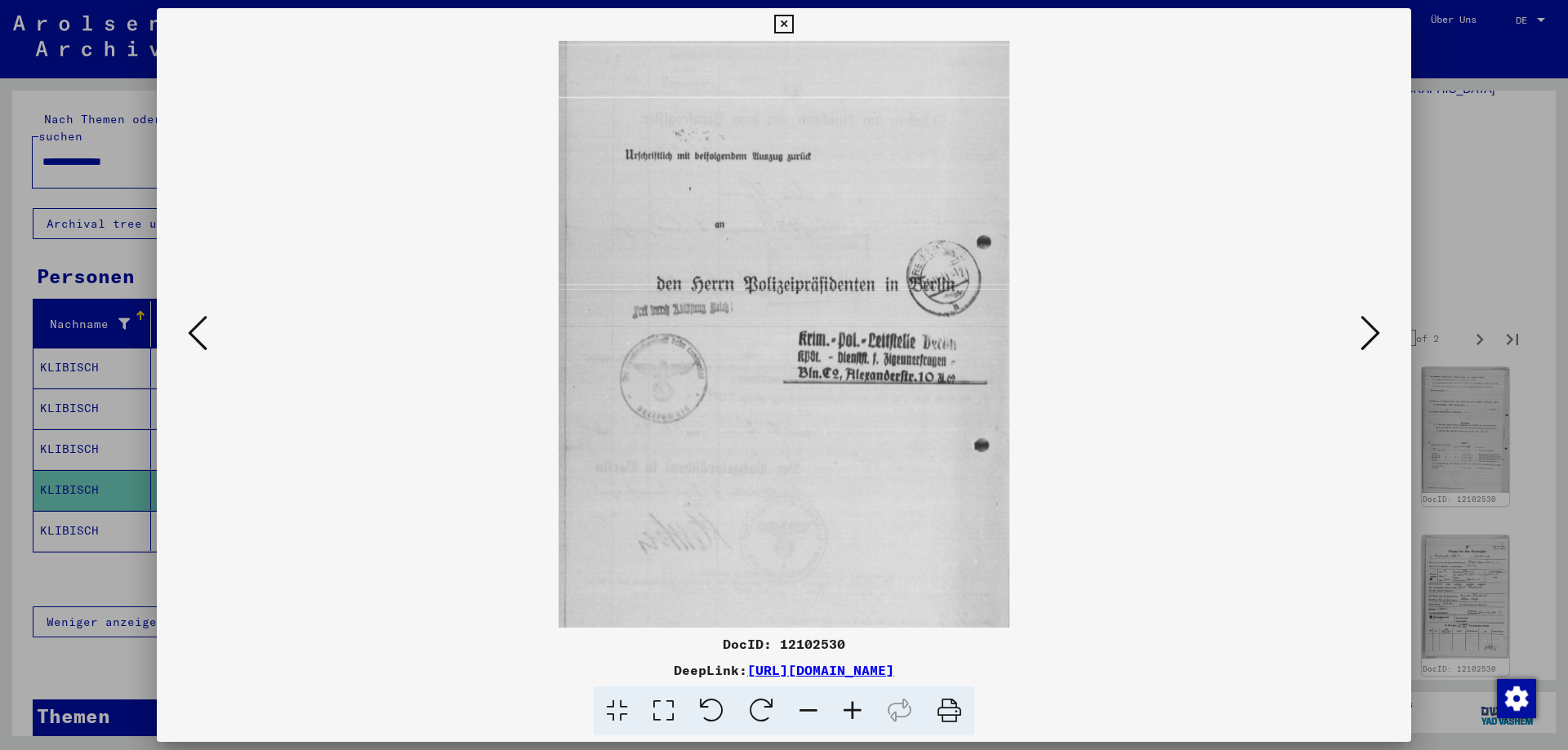
click at [1360, 345] on icon at bounding box center [1370, 333] width 20 height 39
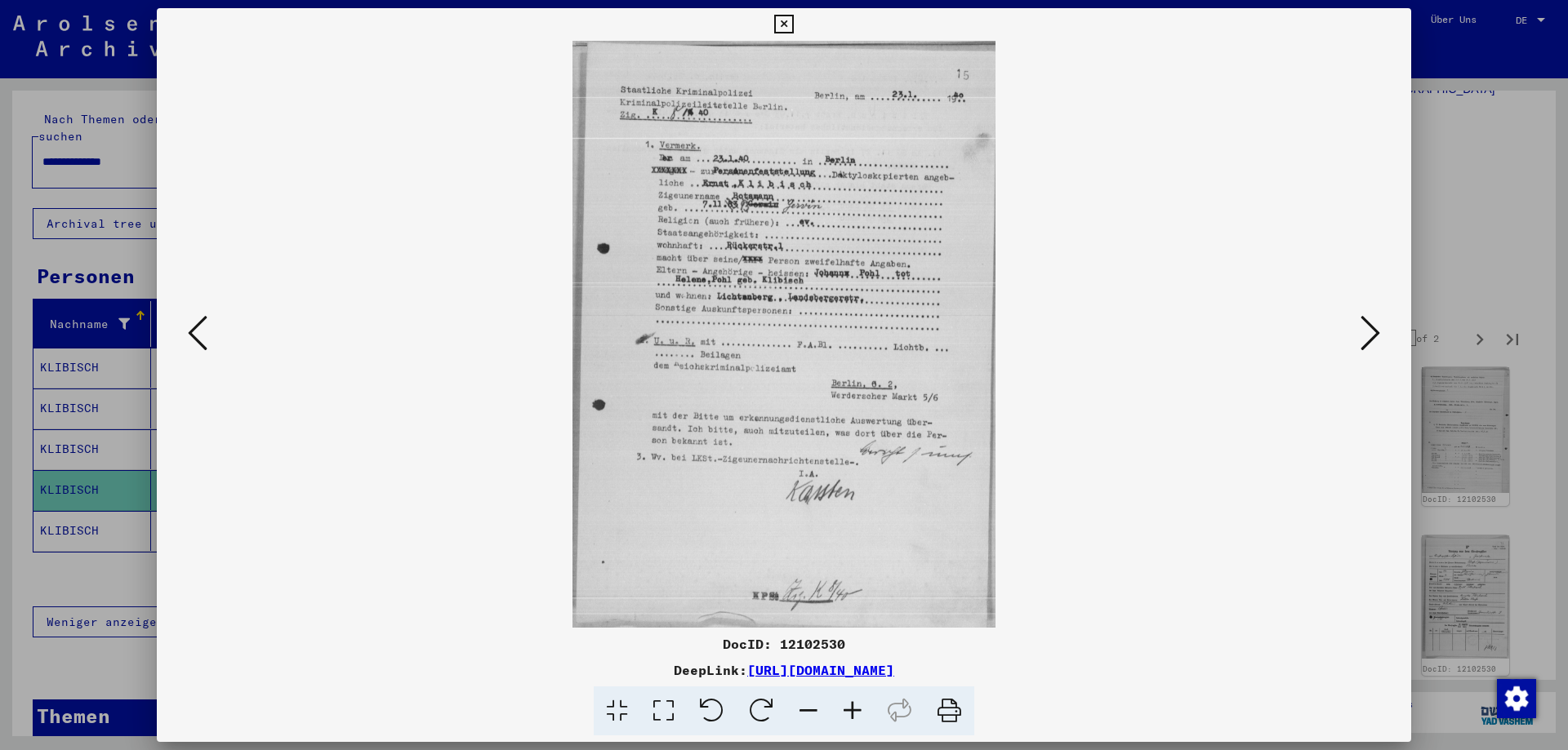
click at [1360, 345] on icon at bounding box center [1370, 333] width 20 height 39
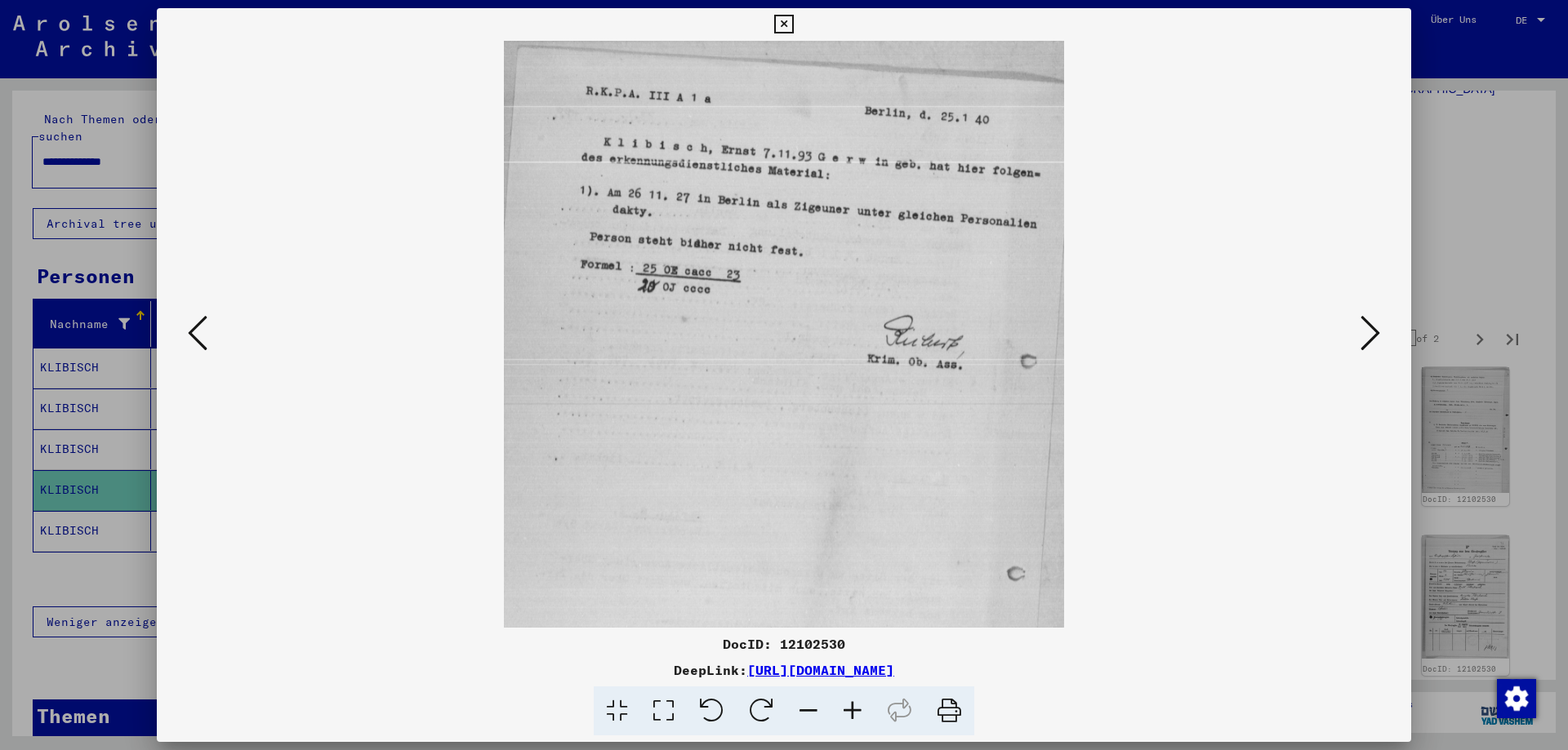
click at [1360, 345] on icon at bounding box center [1370, 333] width 20 height 39
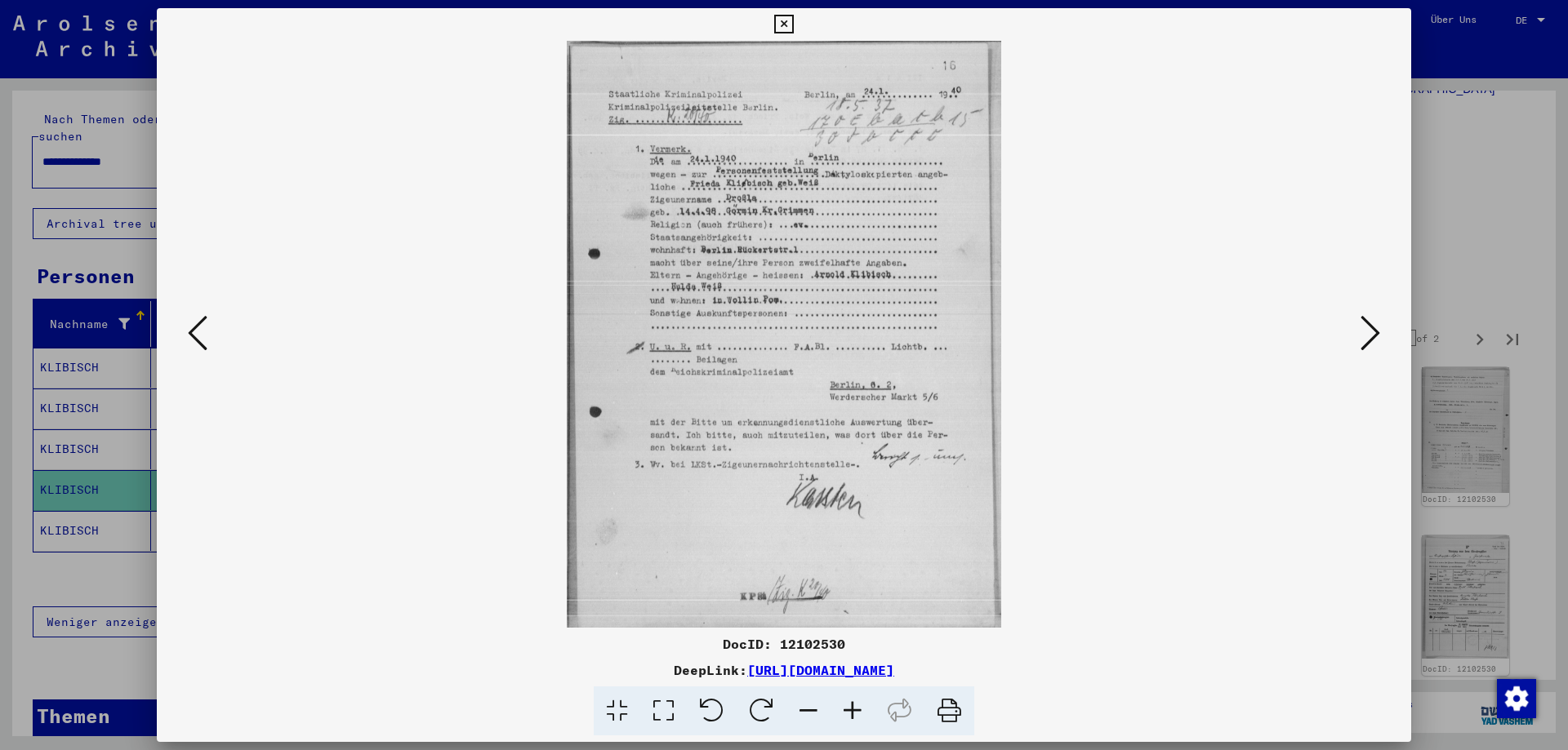
click at [1360, 345] on icon at bounding box center [1370, 333] width 20 height 39
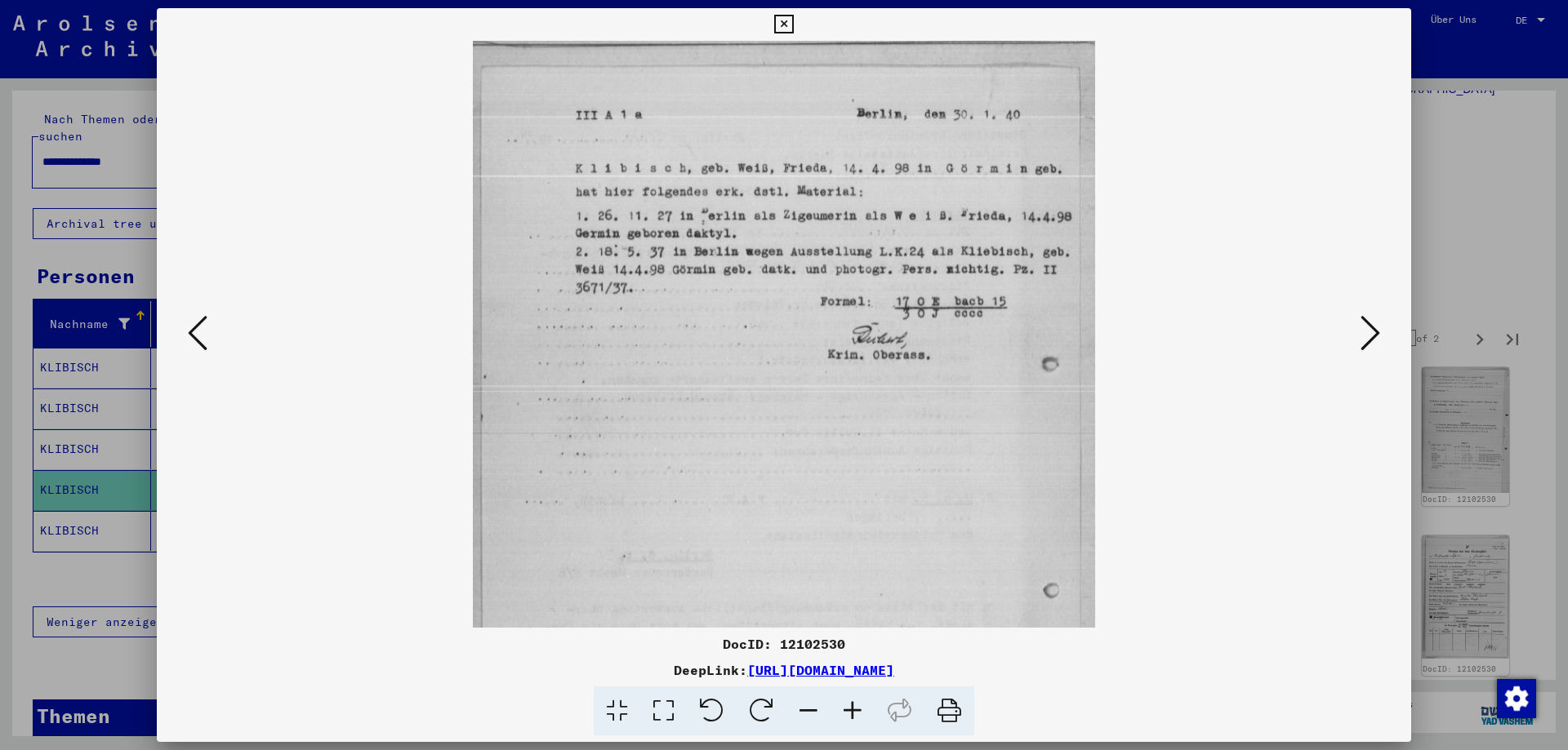
click at [1360, 345] on icon at bounding box center [1370, 333] width 20 height 39
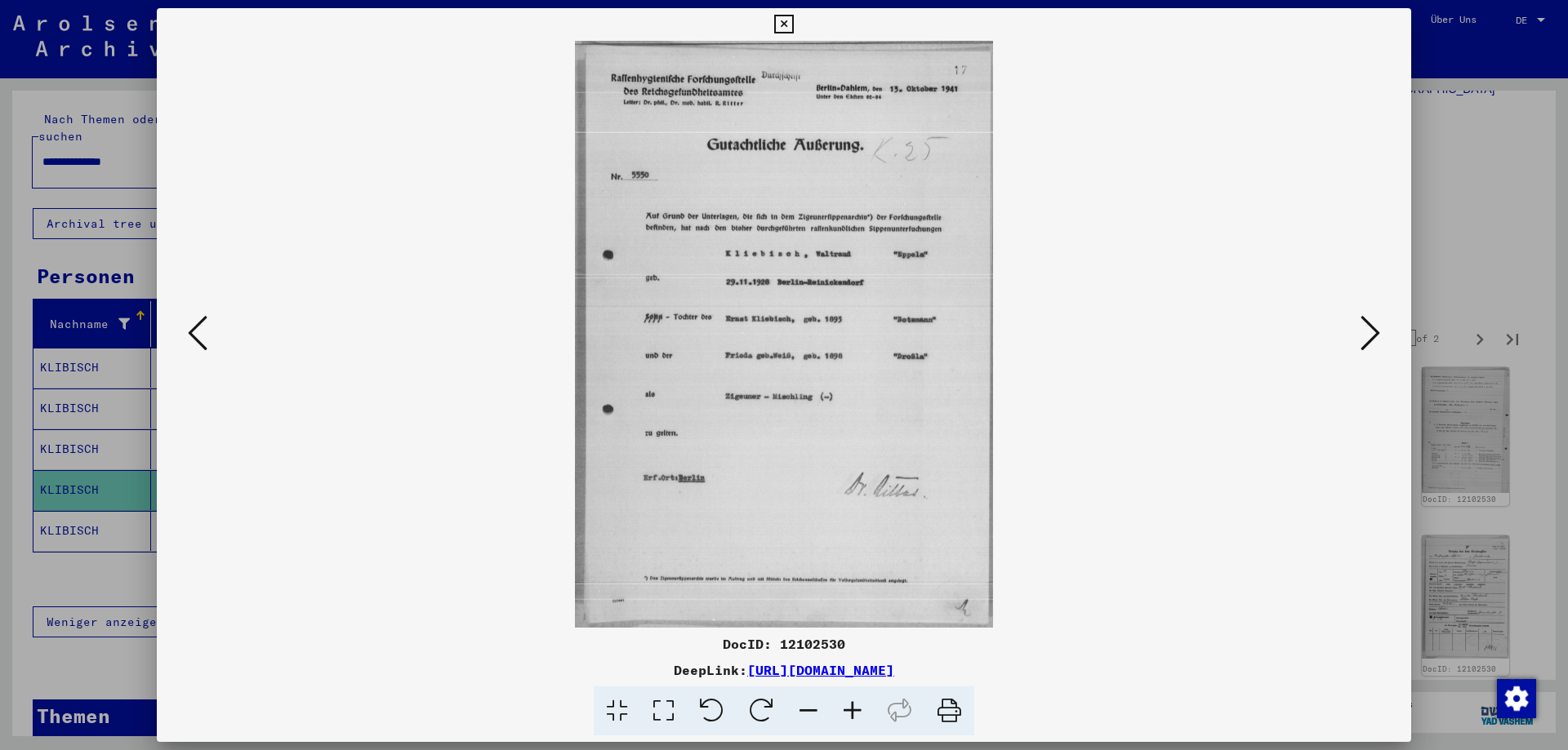
click at [1360, 345] on icon at bounding box center [1370, 333] width 20 height 39
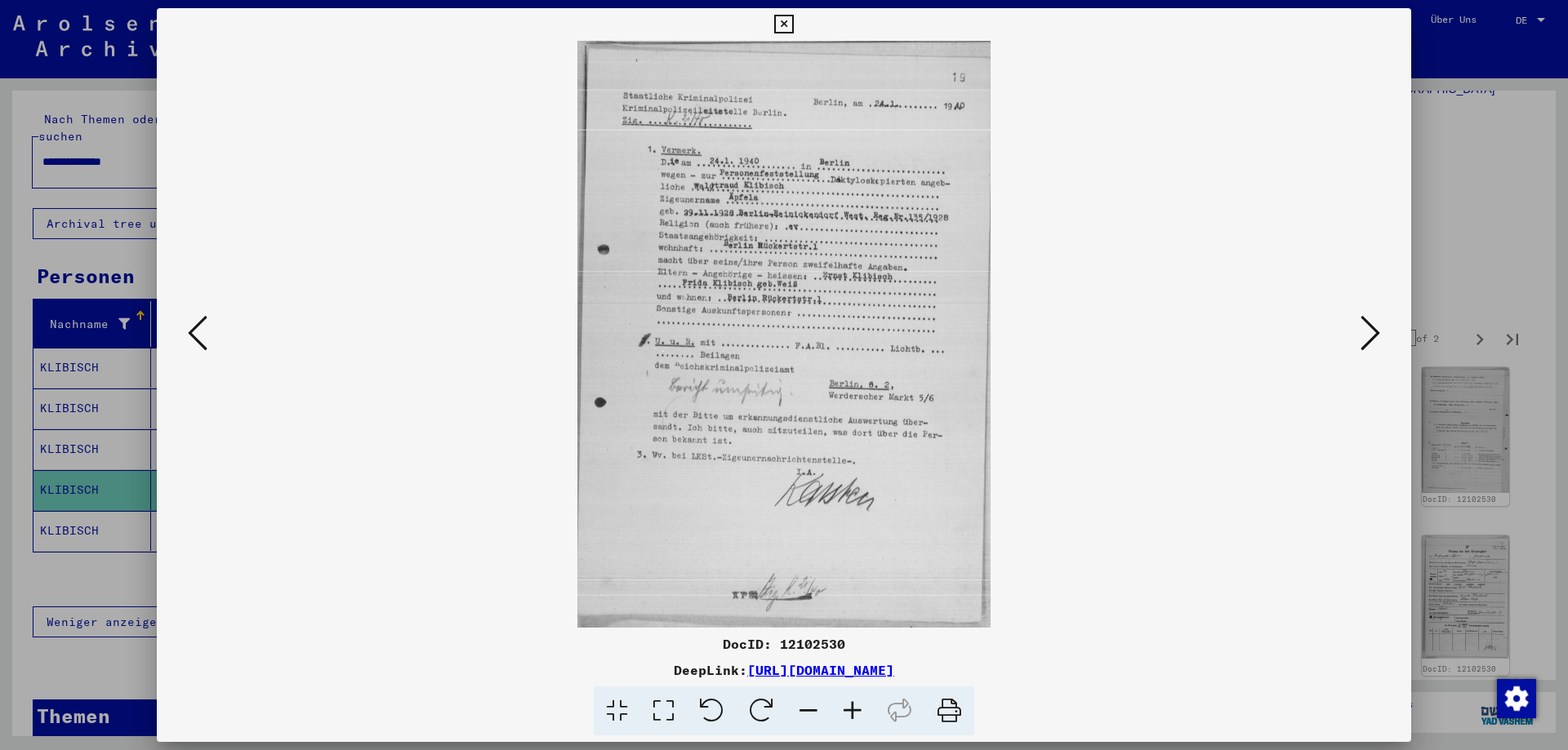
click at [1360, 345] on icon at bounding box center [1370, 333] width 20 height 39
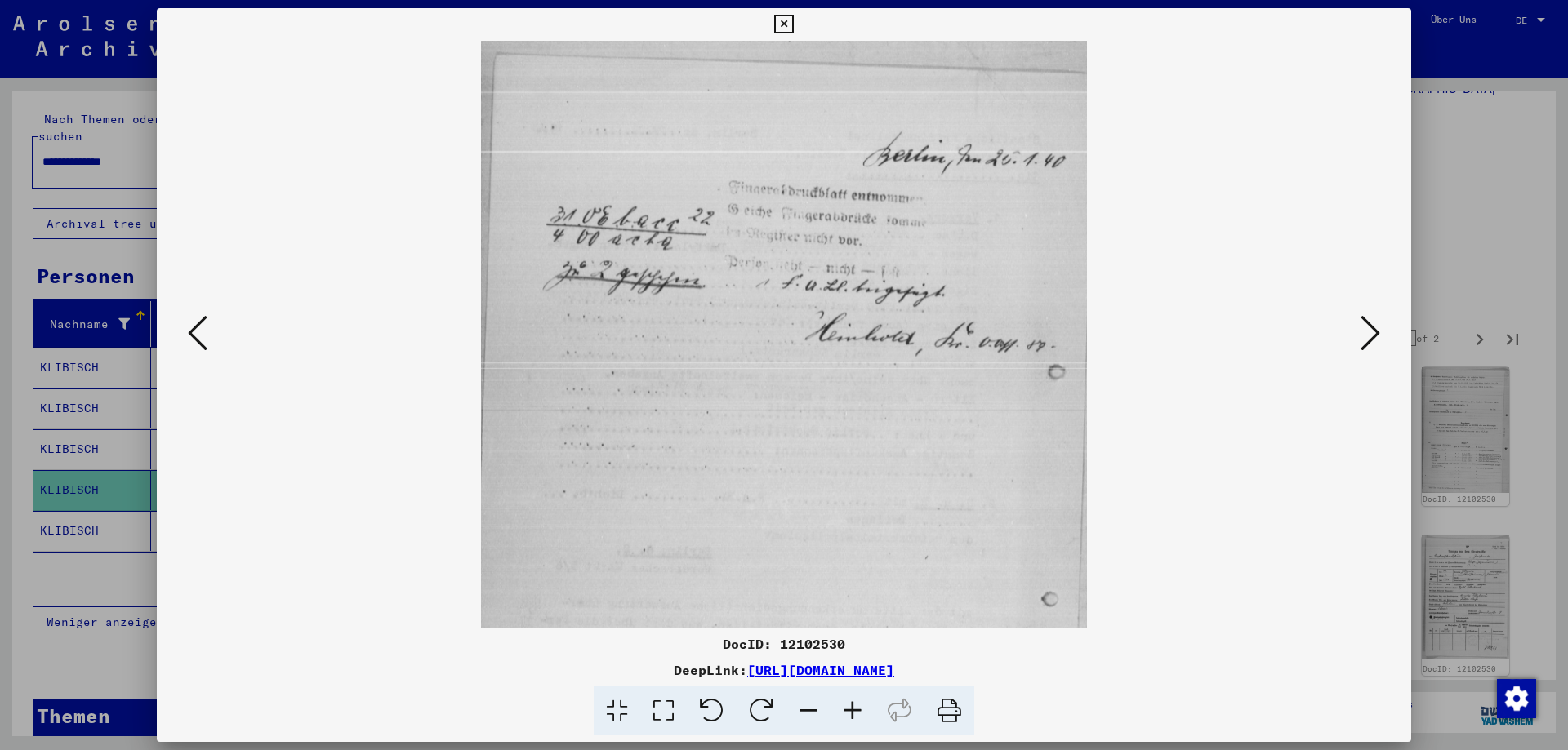
click at [1360, 345] on icon at bounding box center [1370, 333] width 20 height 39
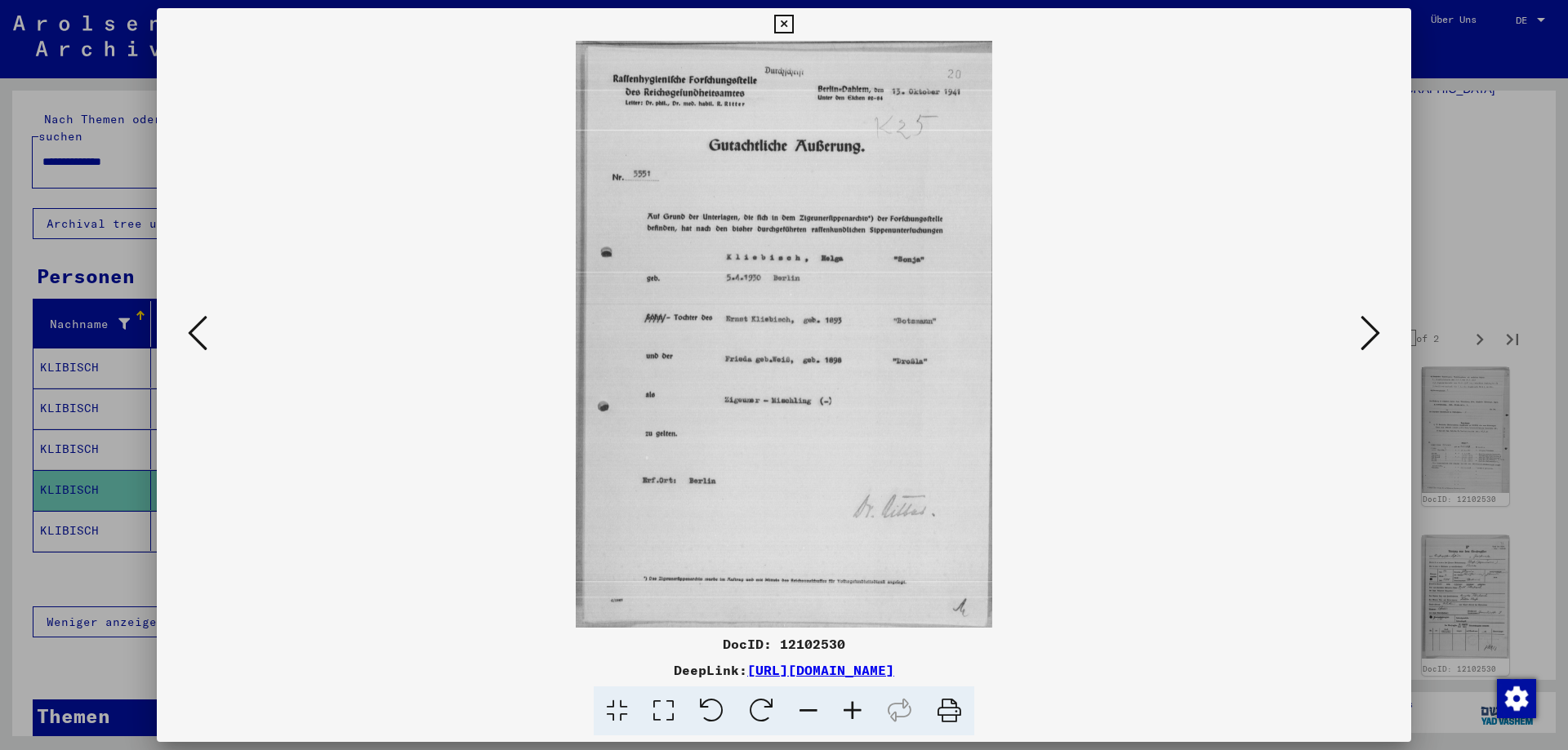
click at [1360, 345] on icon at bounding box center [1370, 333] width 20 height 39
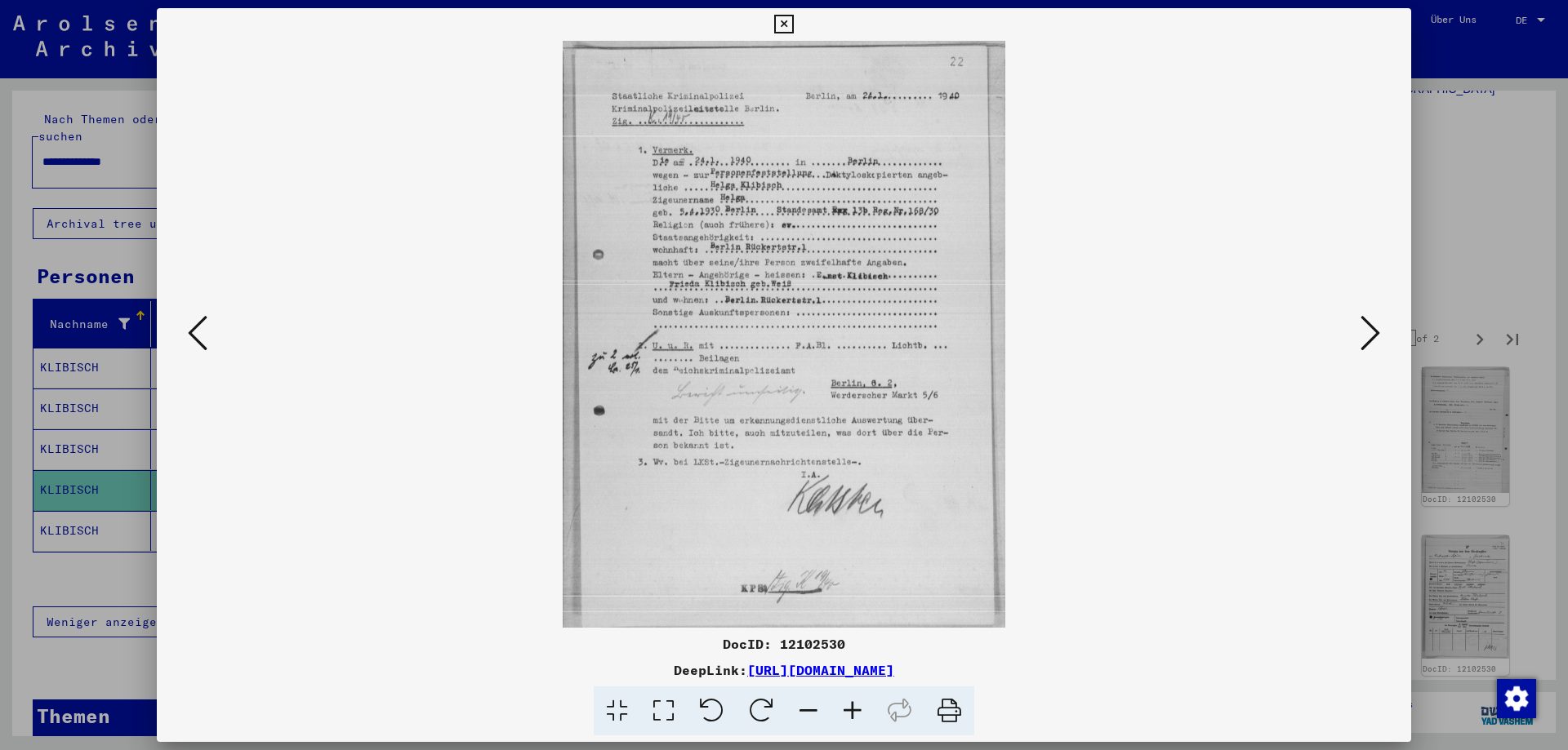
click at [1360, 345] on icon at bounding box center [1370, 333] width 20 height 39
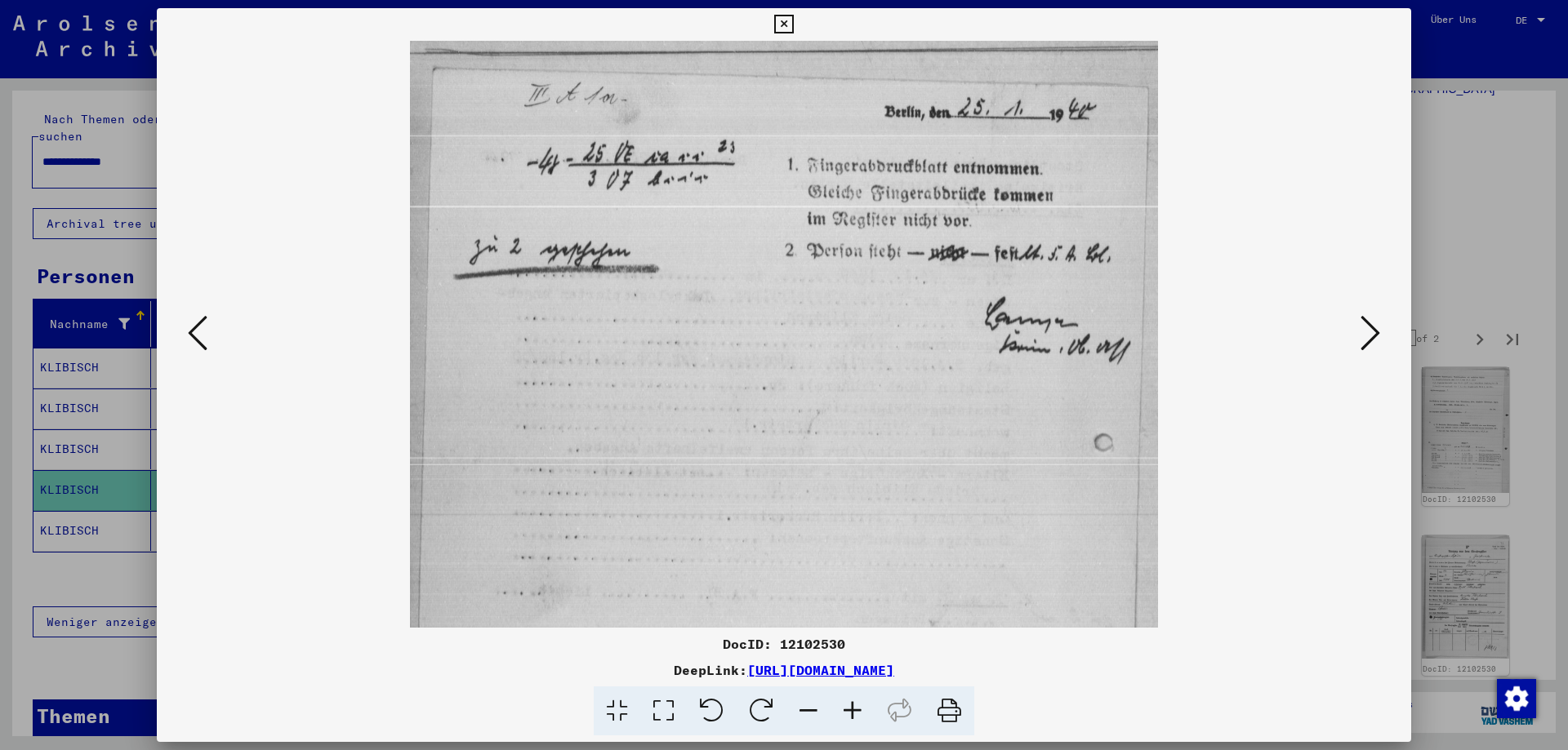
click at [1360, 345] on icon at bounding box center [1370, 333] width 20 height 39
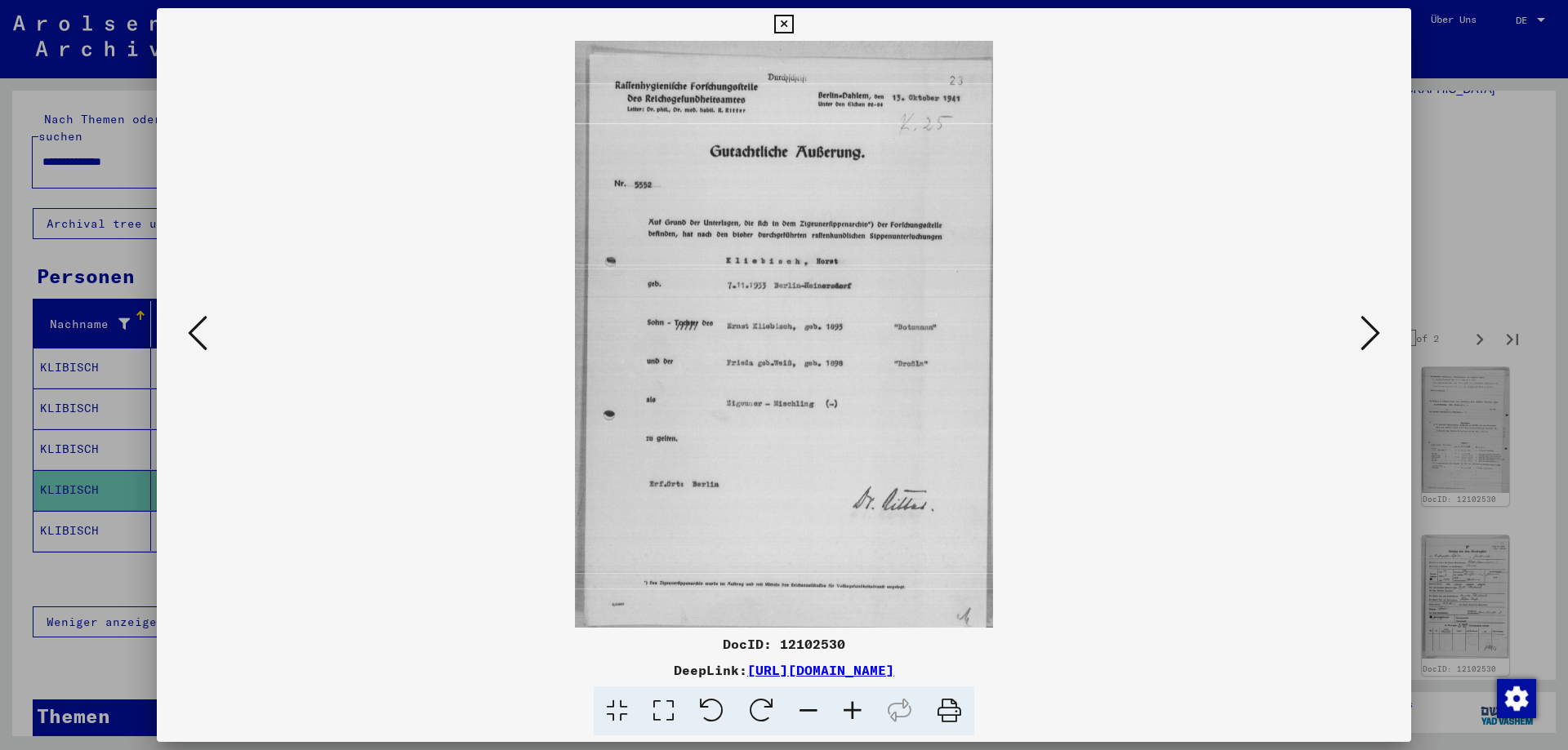
click at [1360, 345] on icon at bounding box center [1370, 333] width 20 height 39
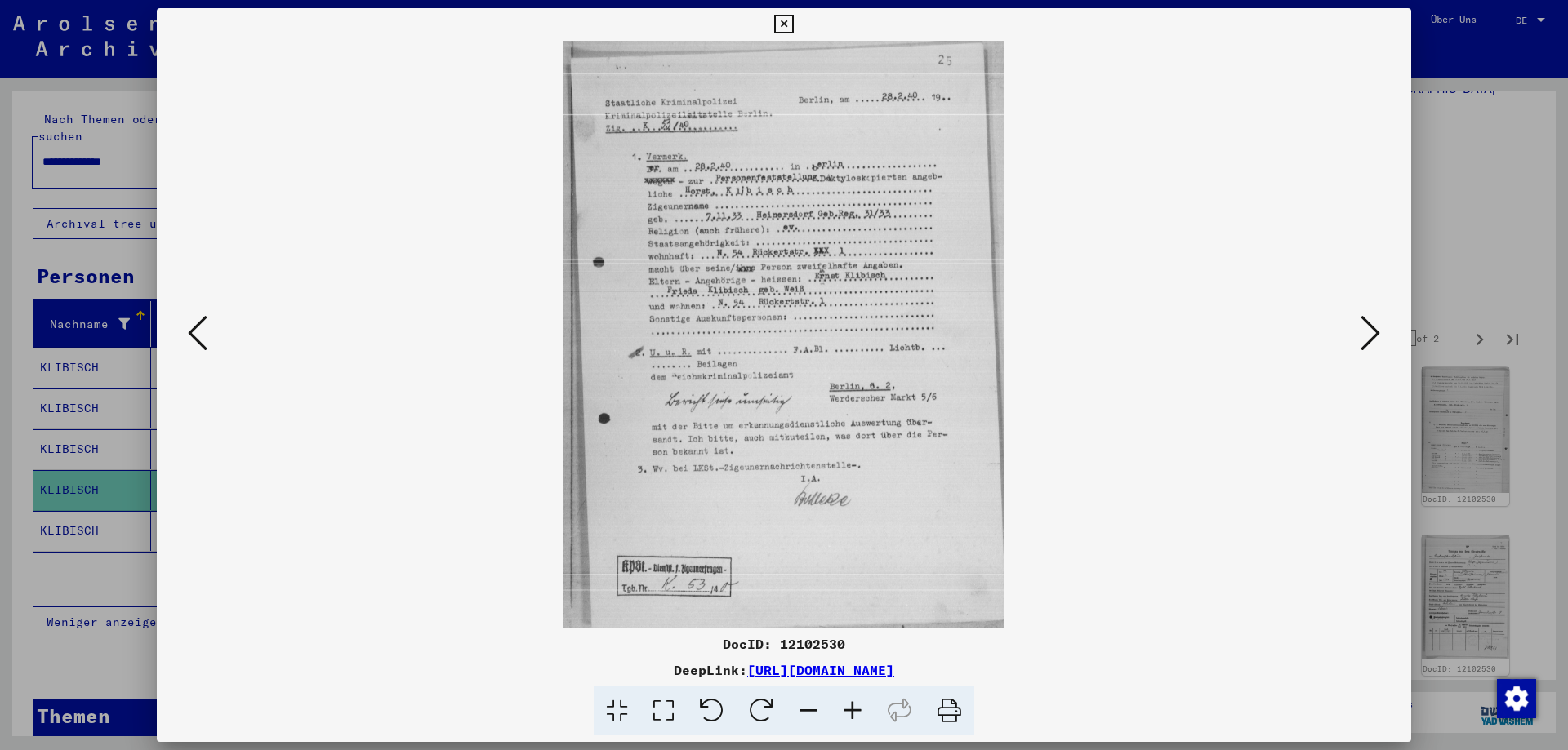
click at [1360, 345] on icon at bounding box center [1370, 333] width 20 height 39
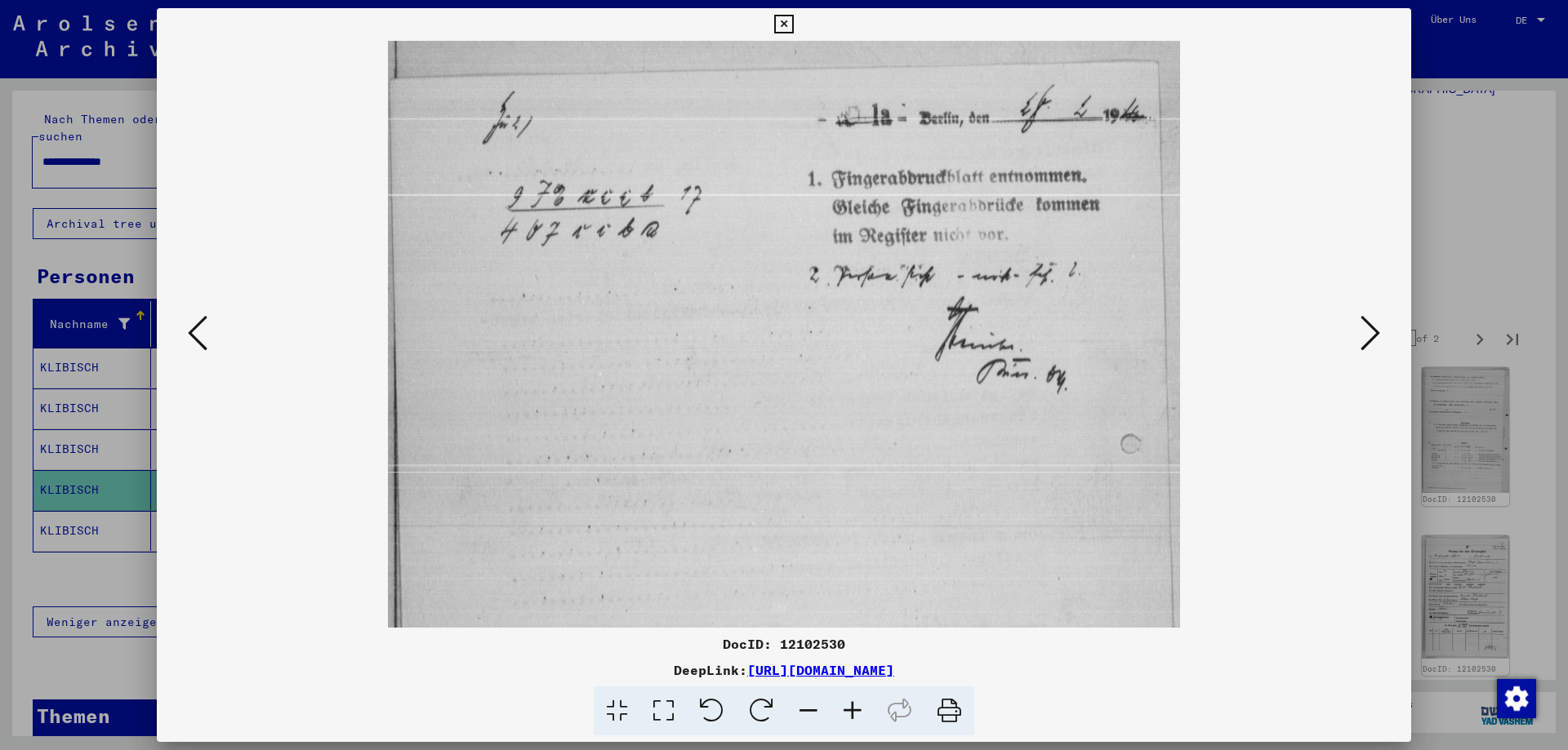
click at [1360, 345] on icon at bounding box center [1370, 333] width 20 height 39
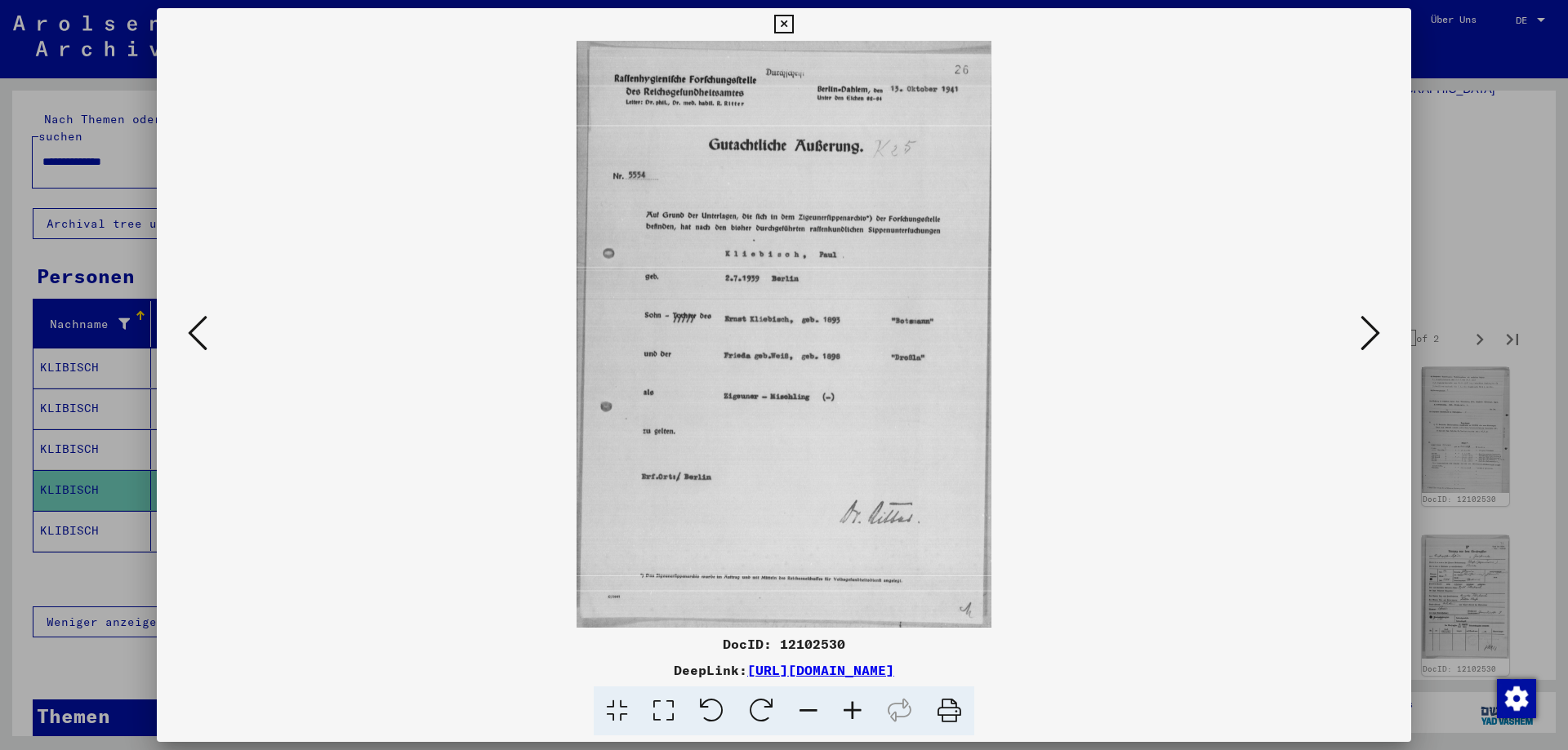
click at [1360, 345] on icon at bounding box center [1370, 333] width 20 height 39
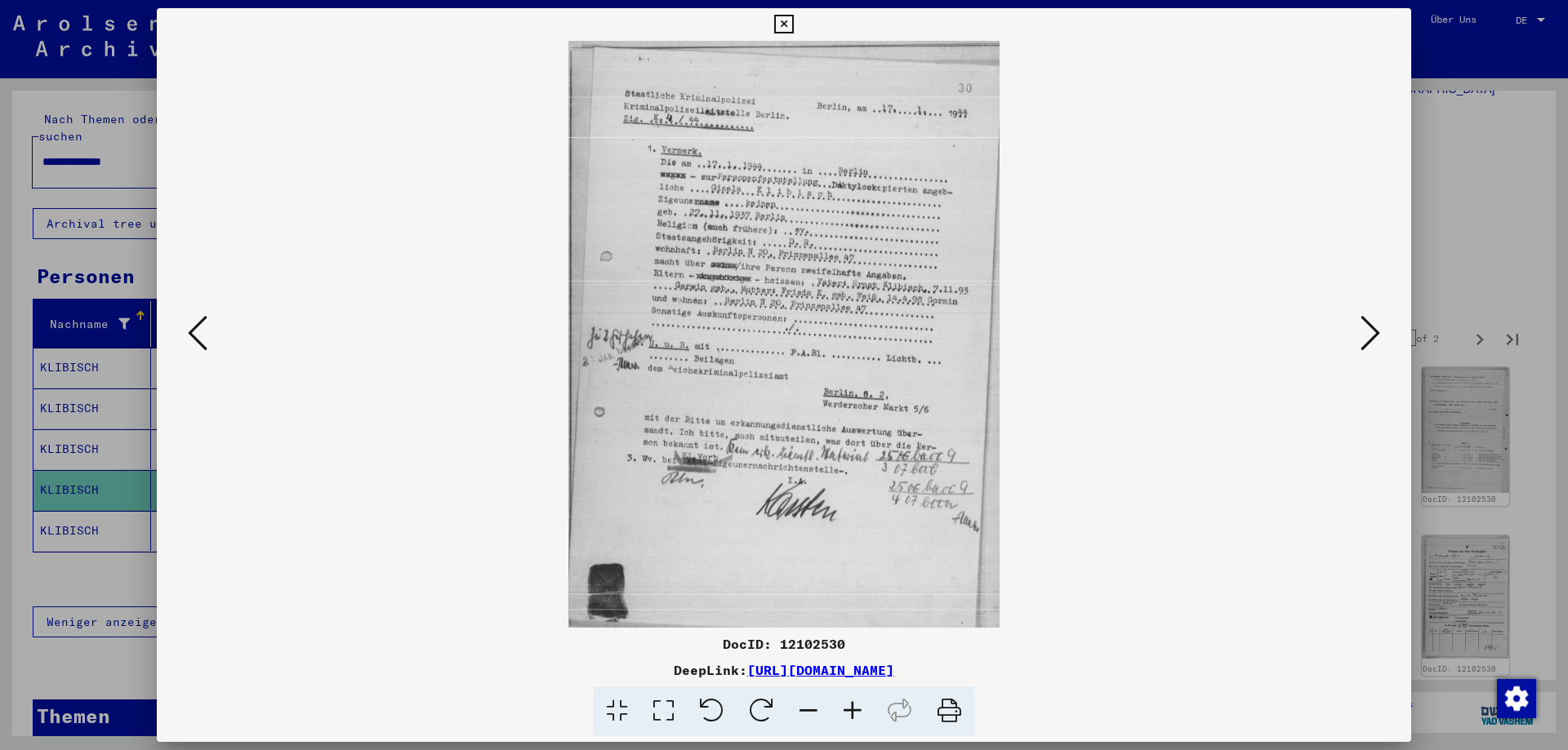
click at [199, 341] on icon at bounding box center [198, 333] width 20 height 39
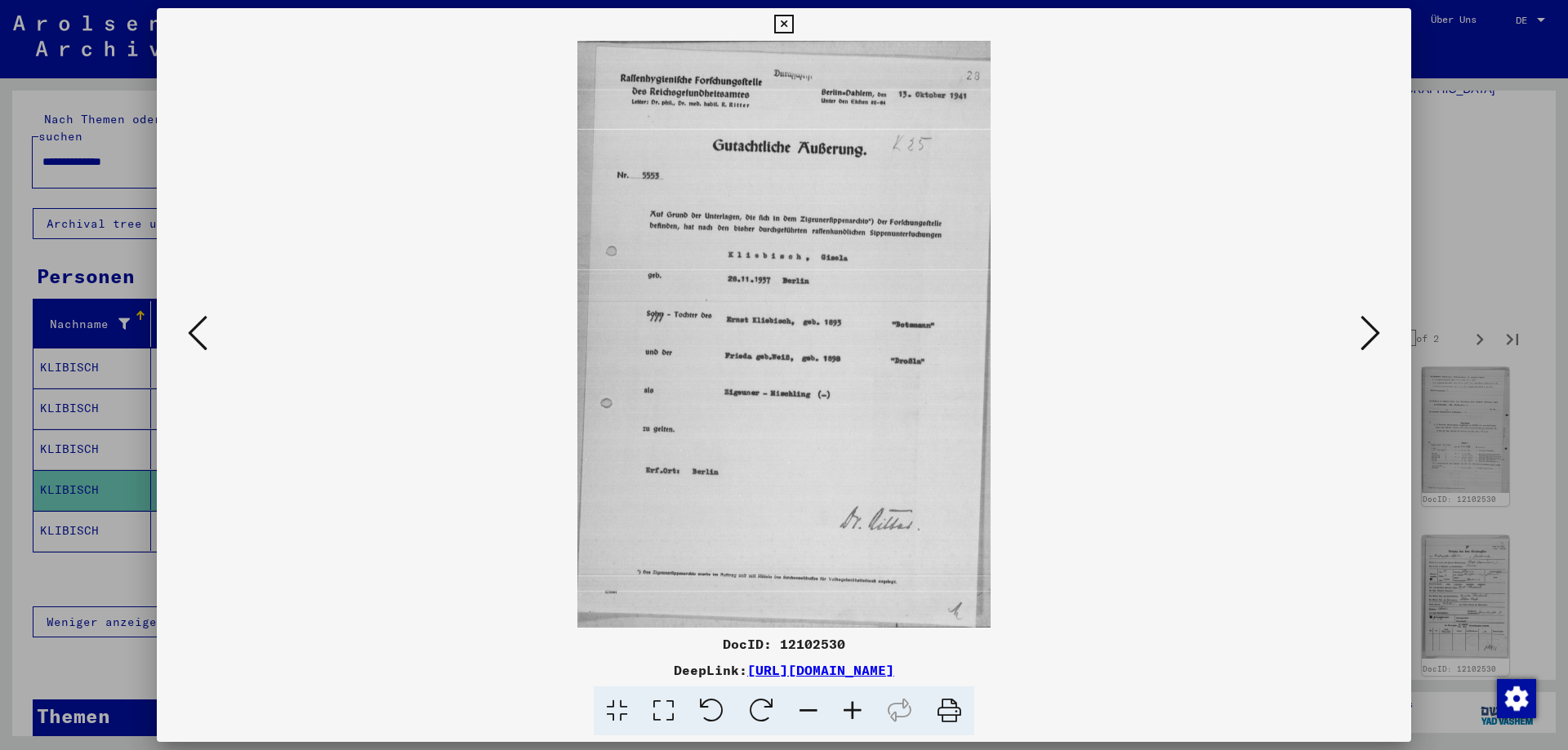
click at [1369, 340] on icon at bounding box center [1370, 333] width 20 height 39
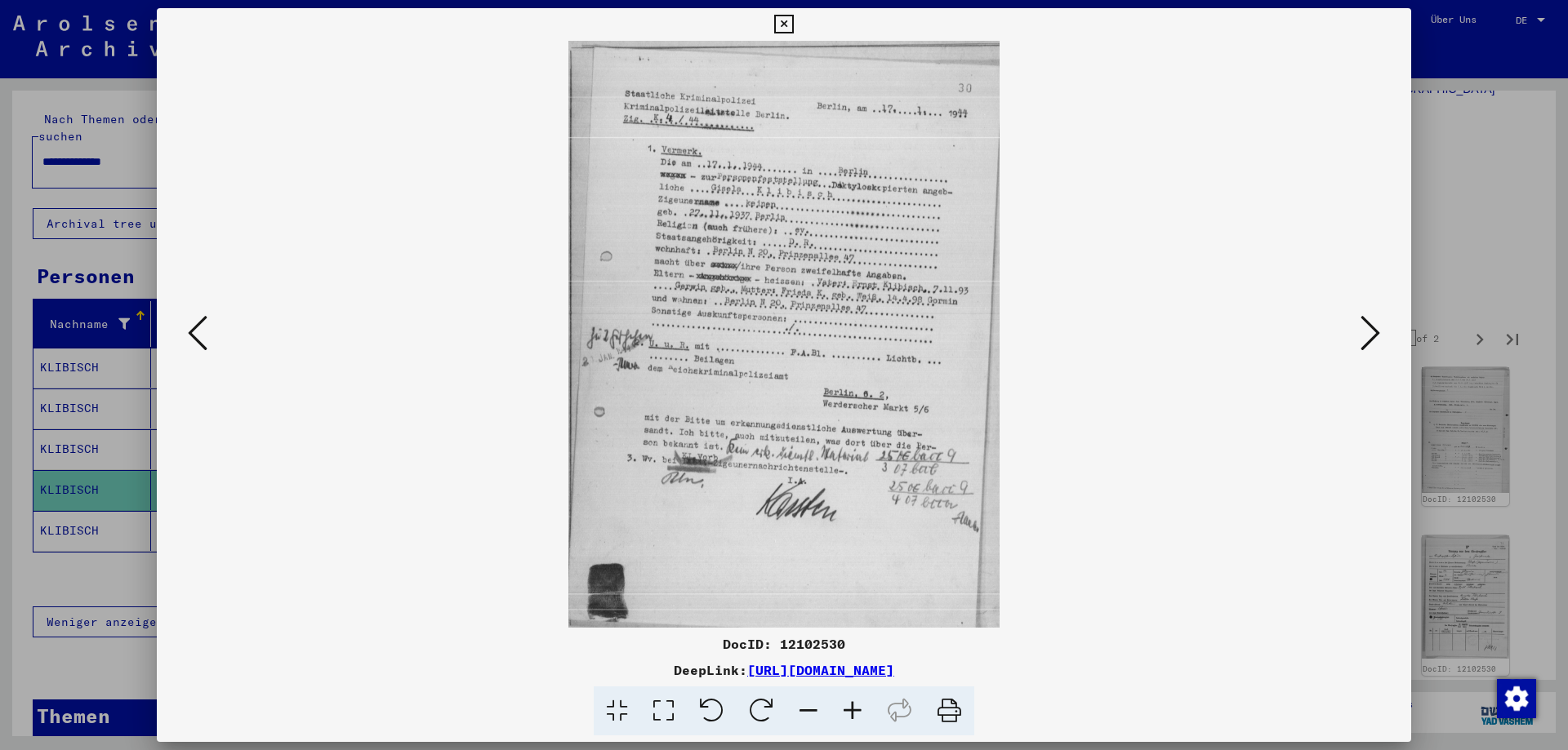
click at [1369, 340] on icon at bounding box center [1370, 333] width 20 height 39
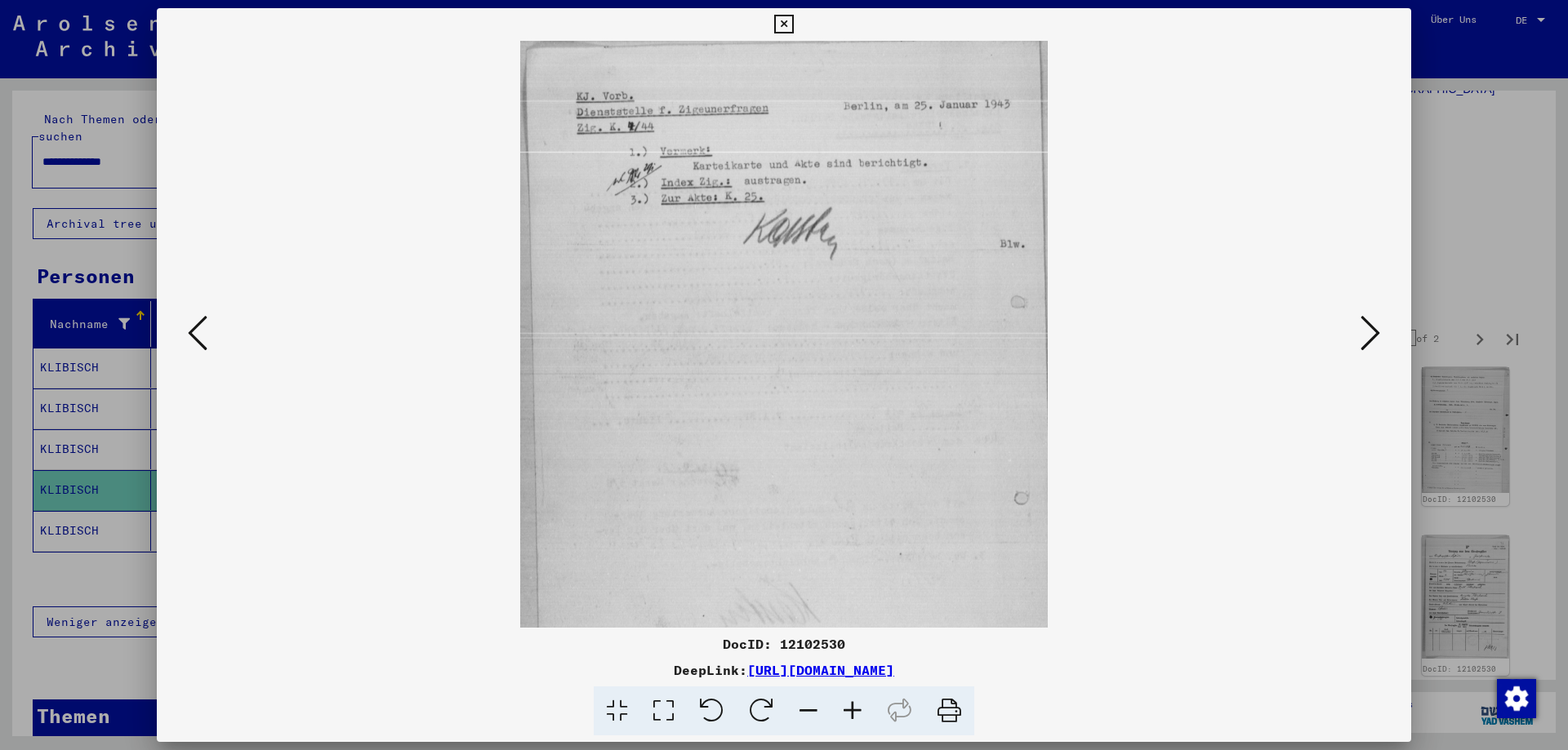
click at [1369, 340] on icon at bounding box center [1370, 333] width 20 height 39
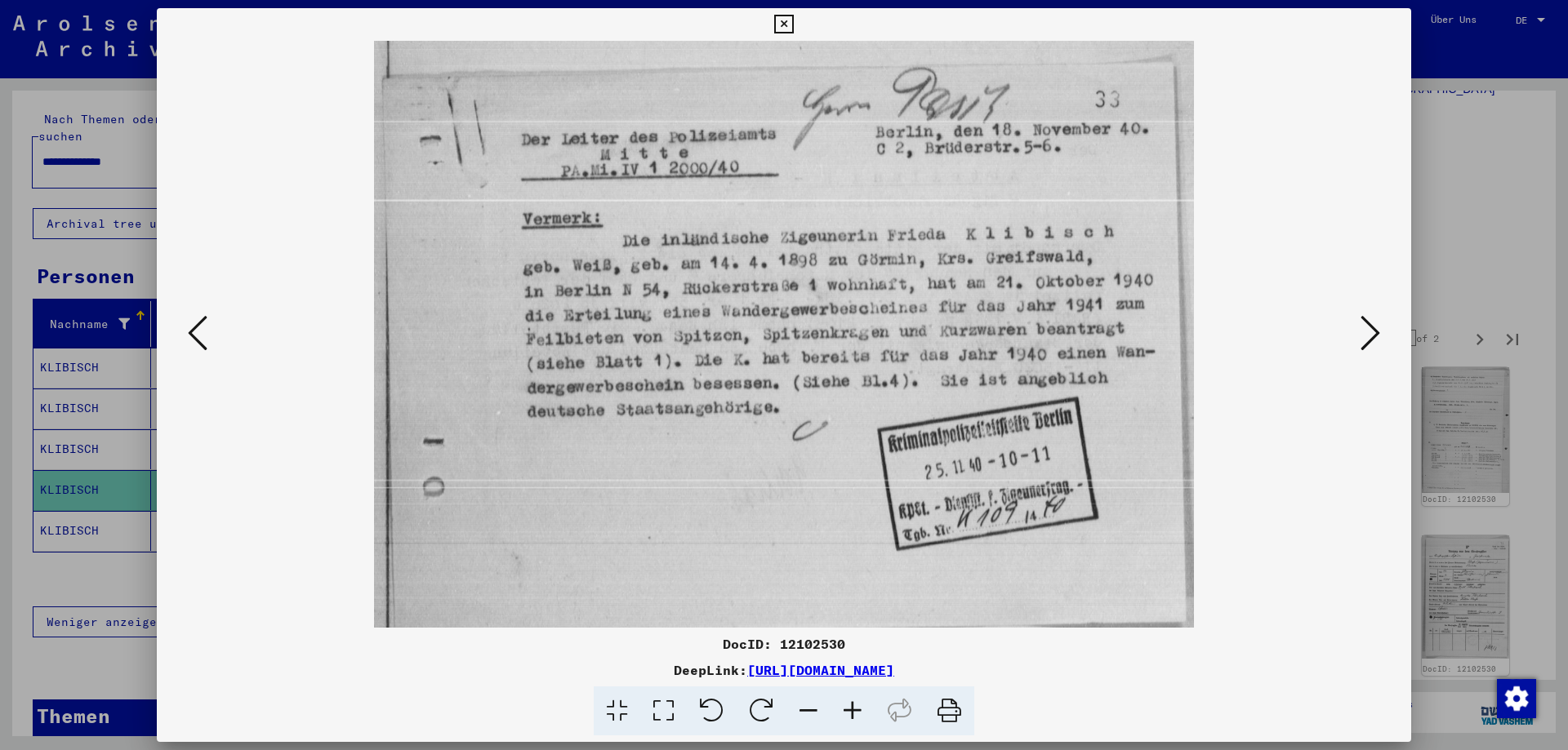
click at [1369, 340] on icon at bounding box center [1370, 333] width 20 height 39
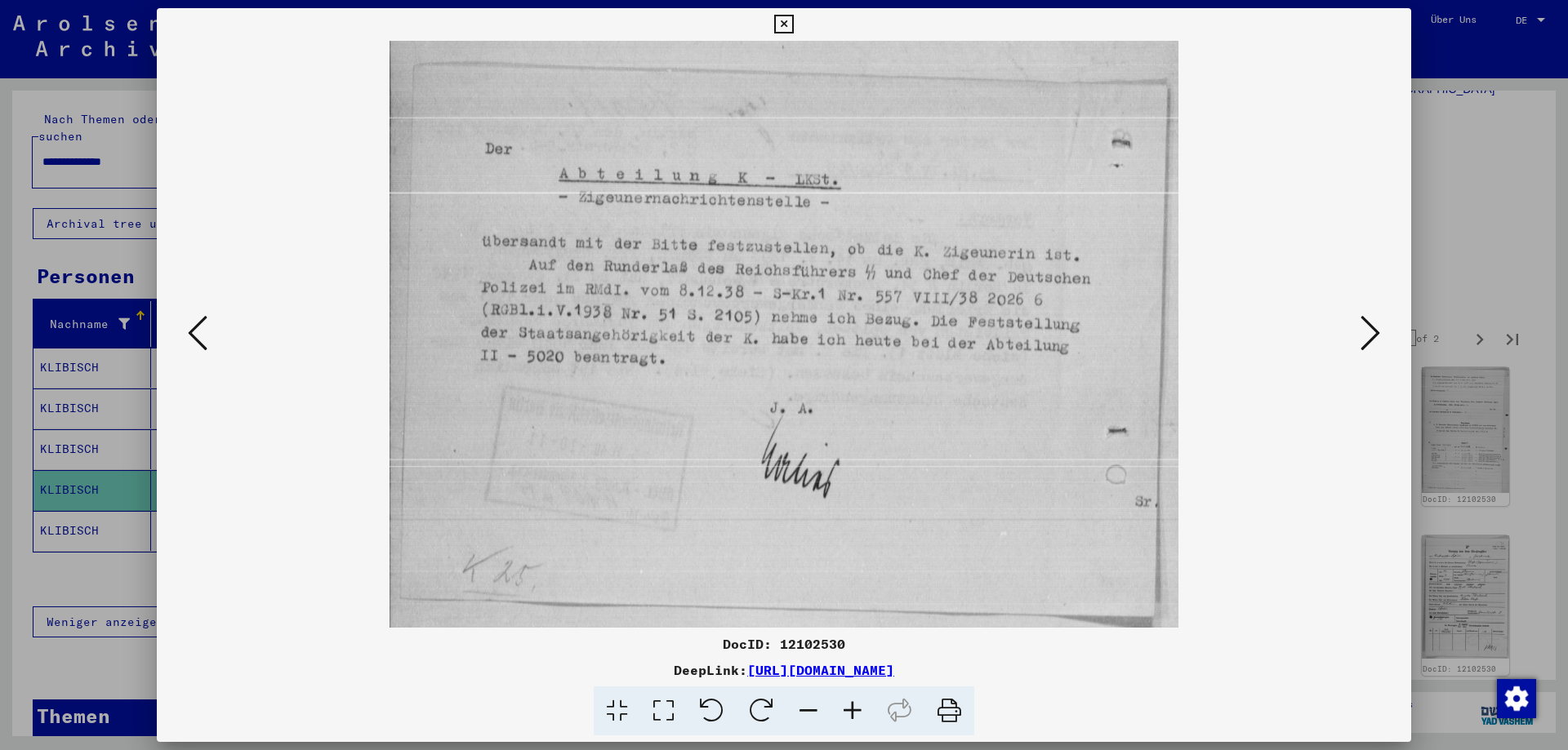
click at [1369, 340] on icon at bounding box center [1370, 333] width 20 height 39
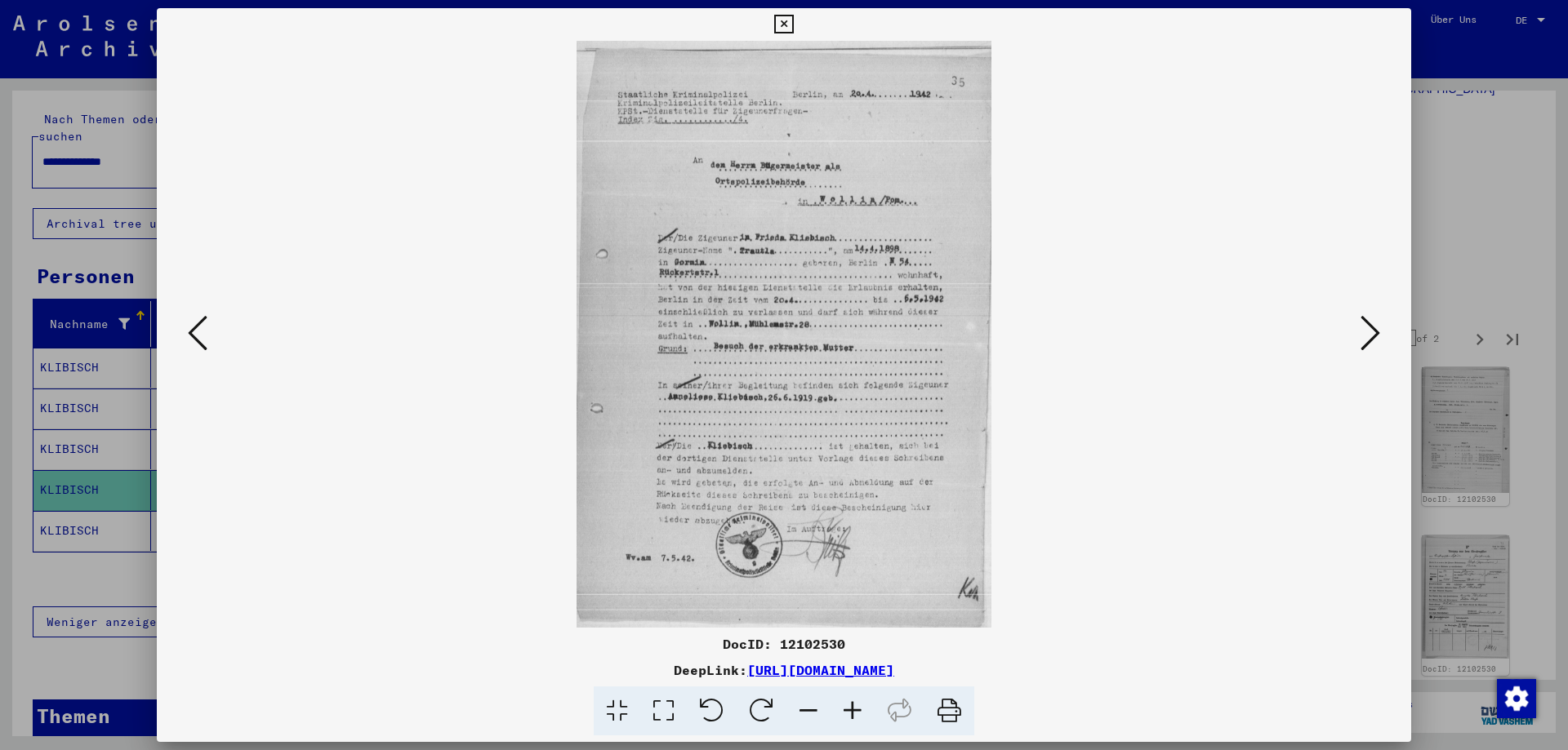
click at [1369, 340] on icon at bounding box center [1370, 333] width 20 height 39
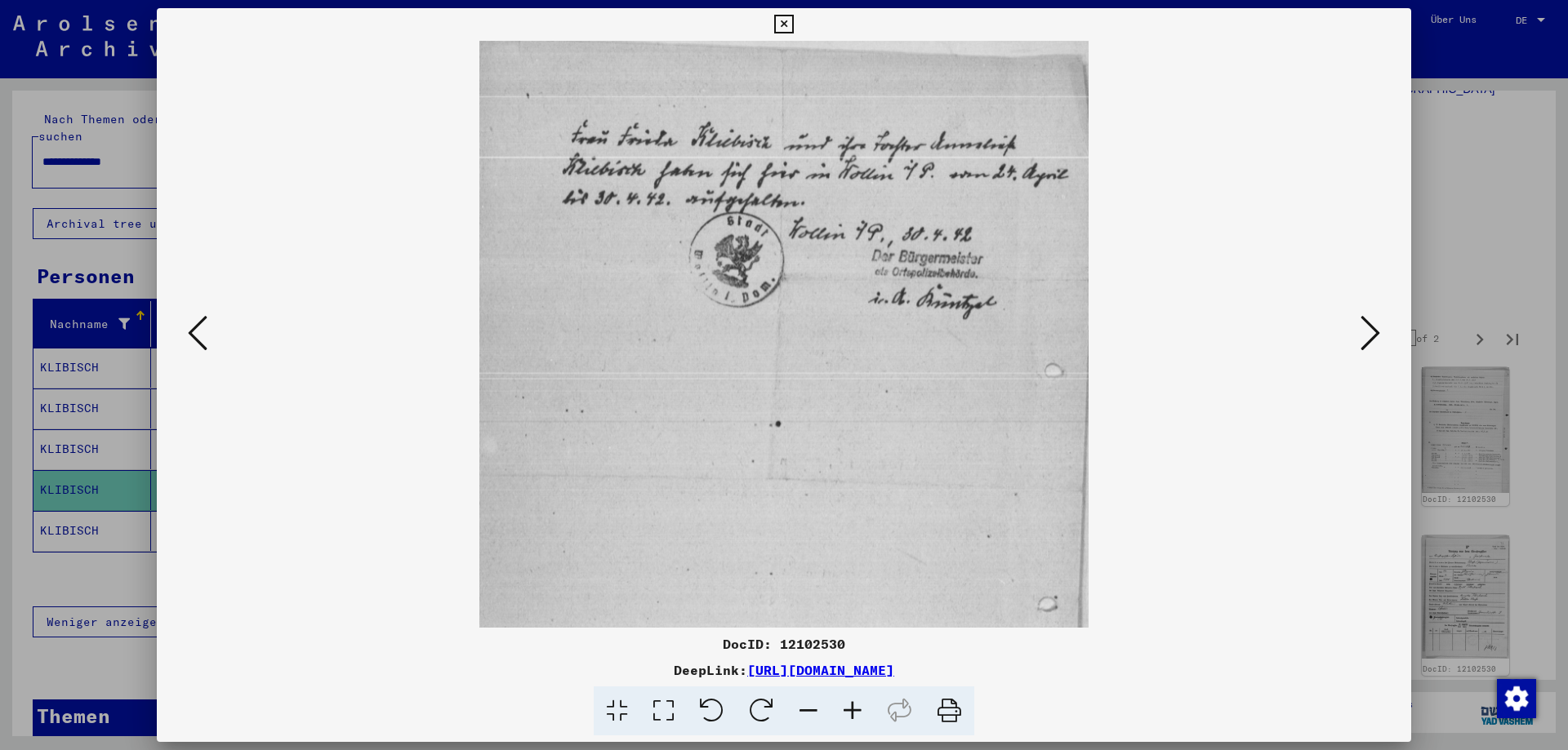
click at [1369, 340] on icon at bounding box center [1370, 333] width 20 height 39
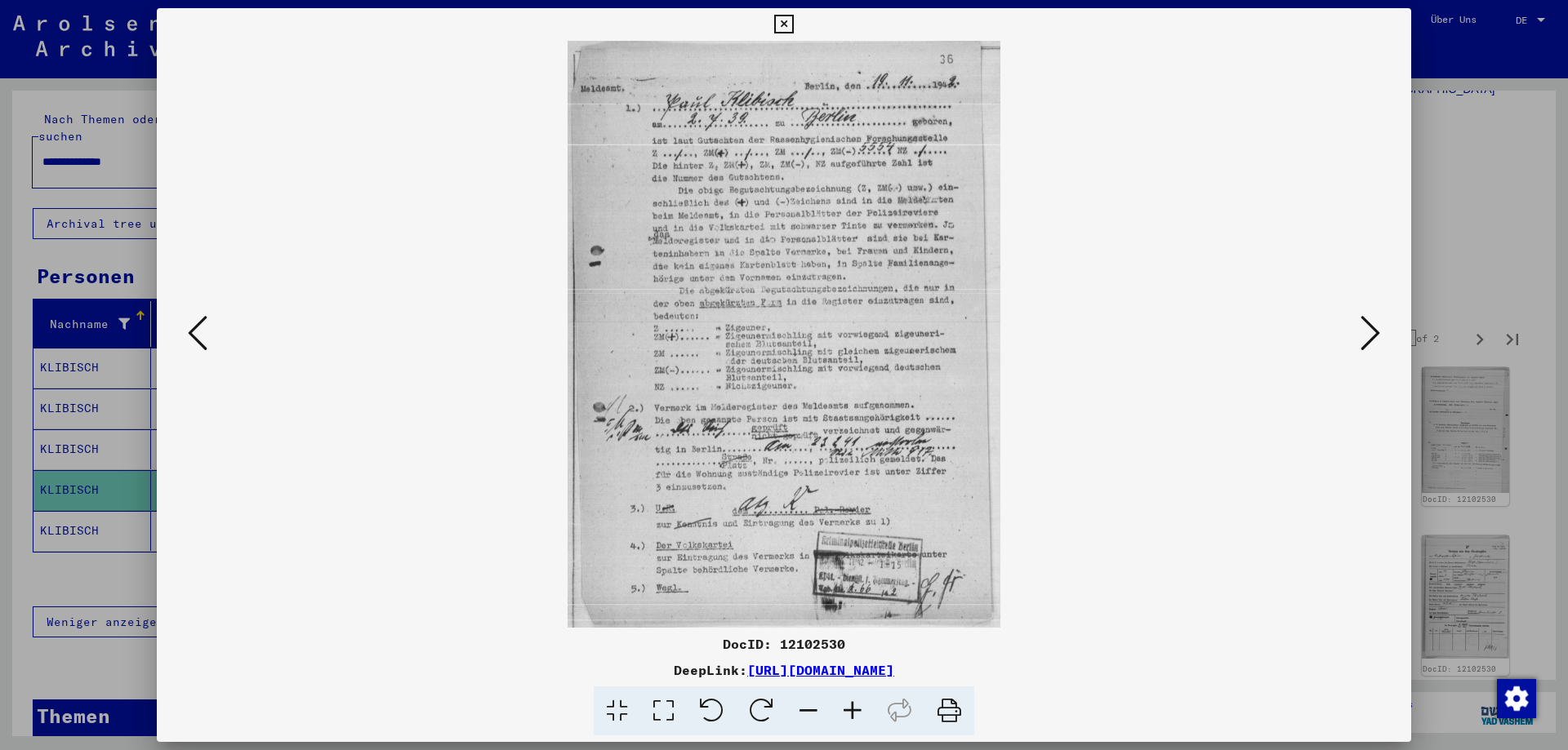
click at [1369, 340] on icon at bounding box center [1370, 333] width 20 height 39
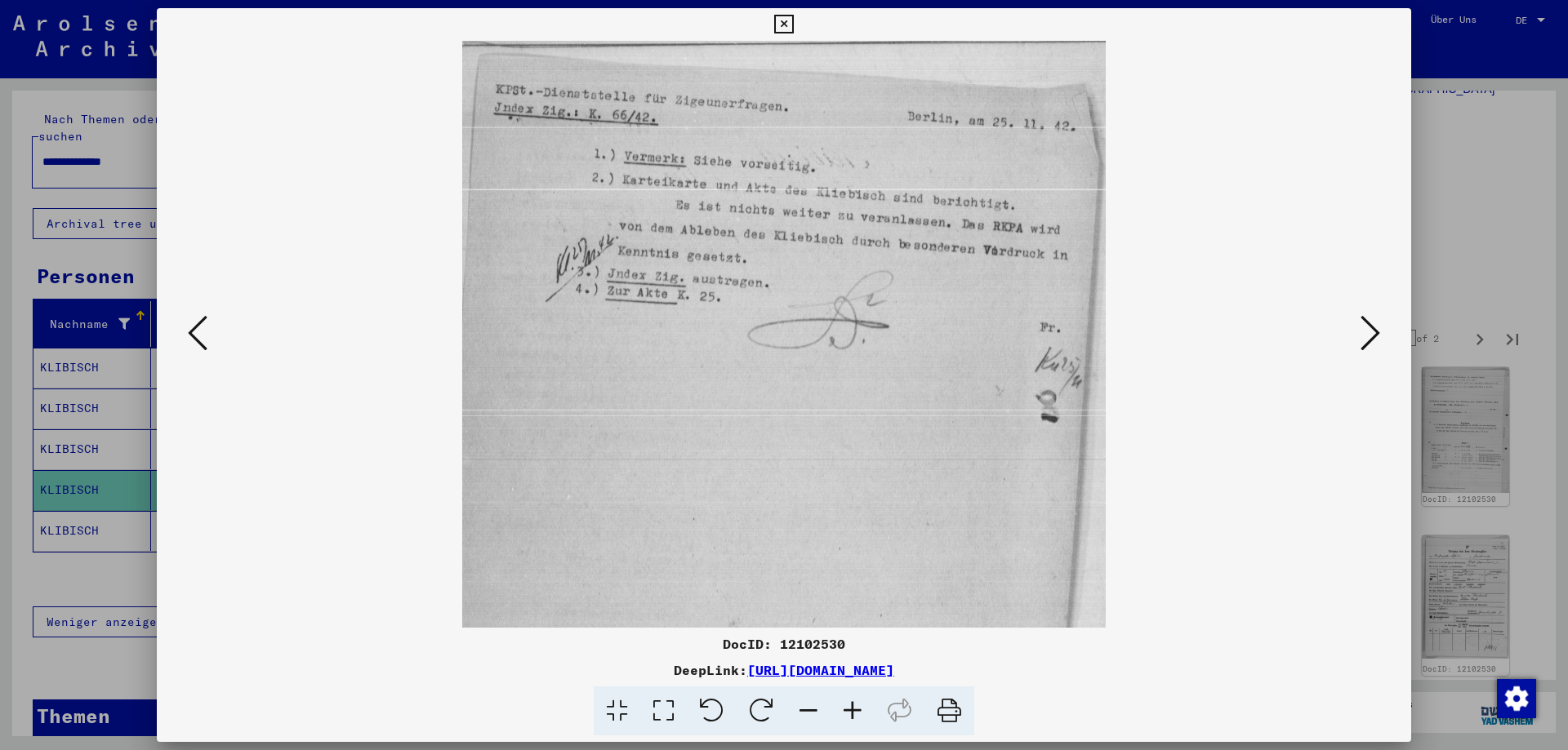
click at [1369, 340] on icon at bounding box center [1370, 333] width 20 height 39
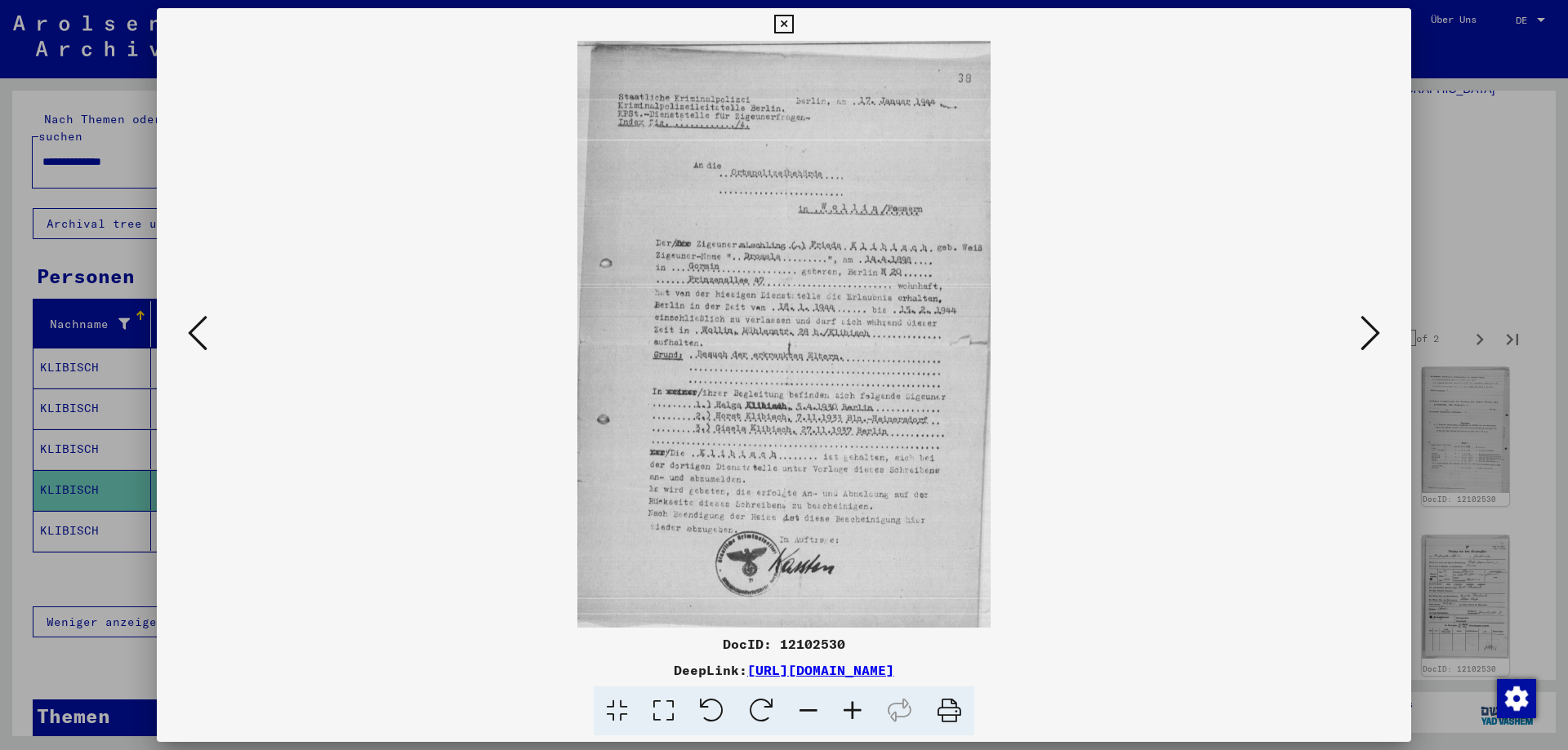
click at [1369, 340] on icon at bounding box center [1370, 333] width 20 height 39
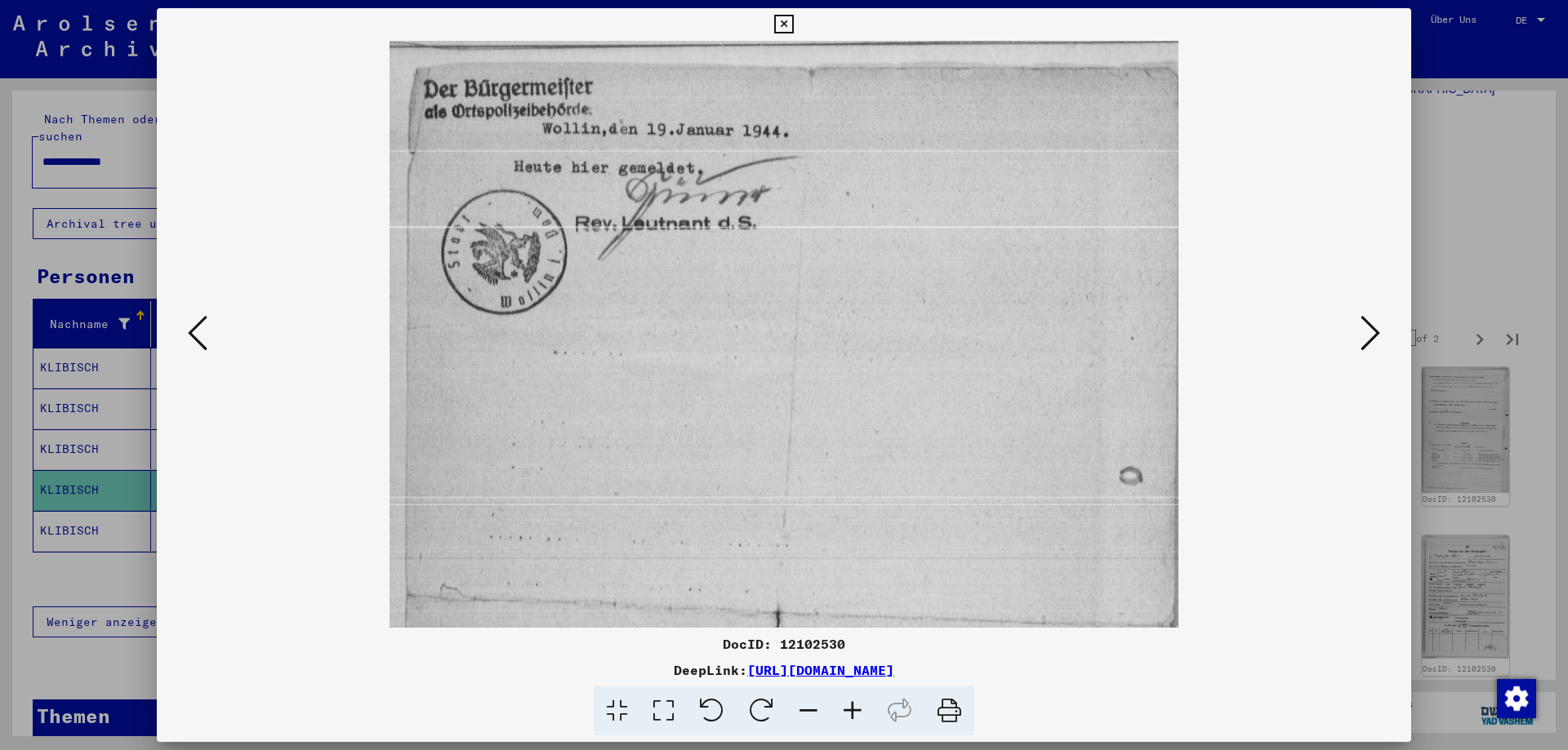
click at [1369, 340] on icon at bounding box center [1370, 333] width 20 height 39
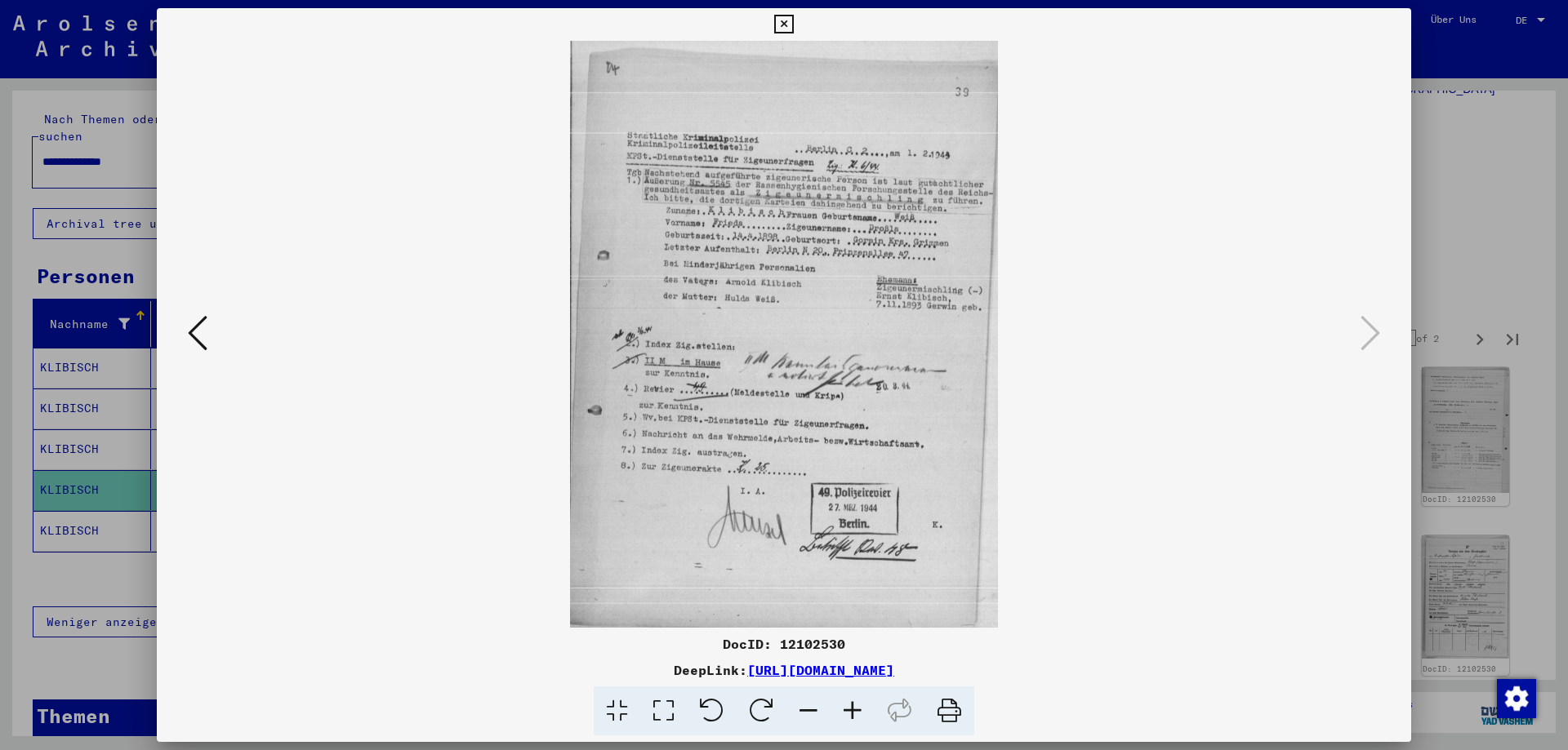
click at [1476, 249] on div at bounding box center [784, 375] width 1568 height 750
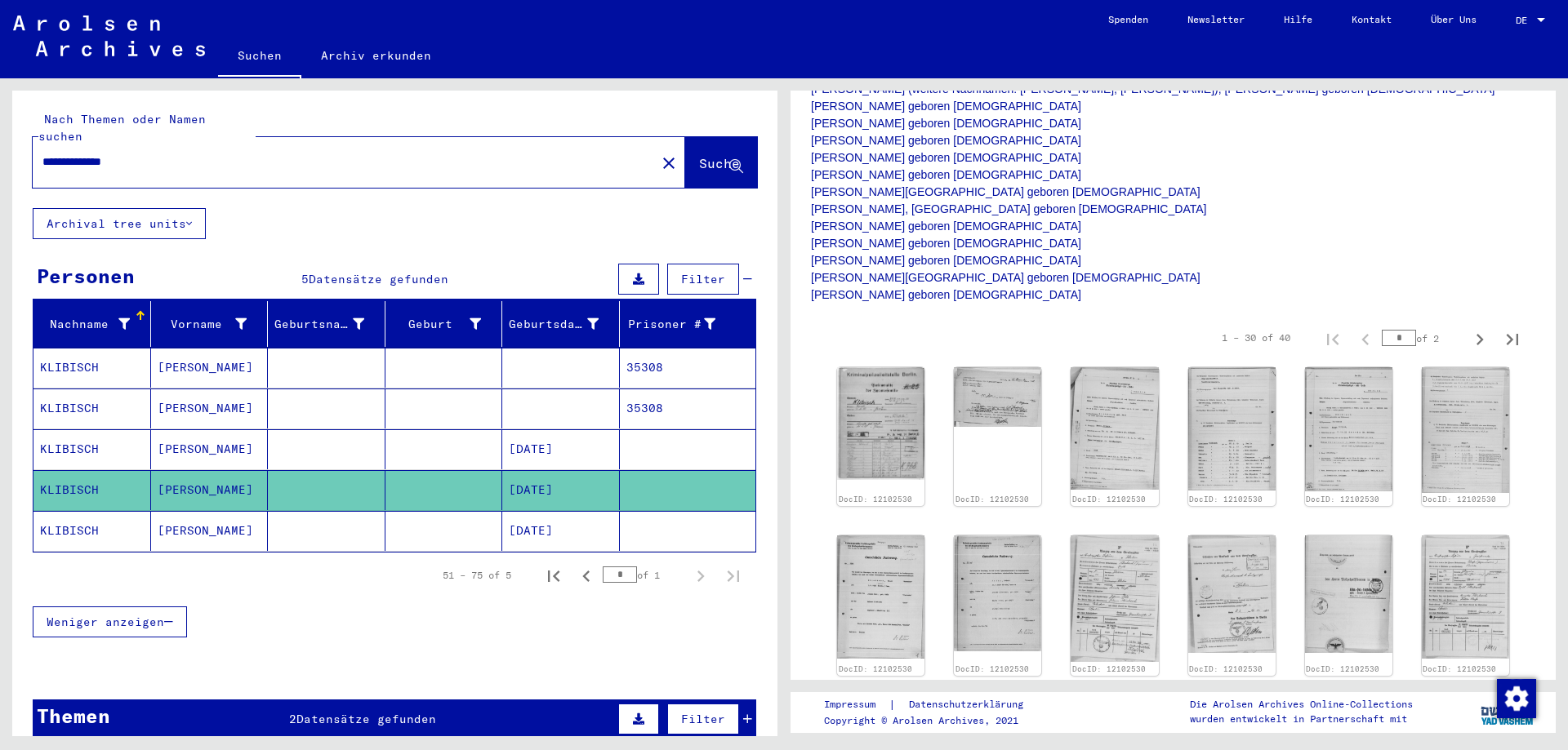
drag, startPoint x: 1538, startPoint y: 0, endPoint x: 1088, endPoint y: 218, distance: 500.0
click at [1086, 218] on p "<Enthält Informationen zu folgenden Personen: [PERSON_NAME] (weitere Nachnamen:…" at bounding box center [1173, 175] width 725 height 258
